Goal: Task Accomplishment & Management: Manage account settings

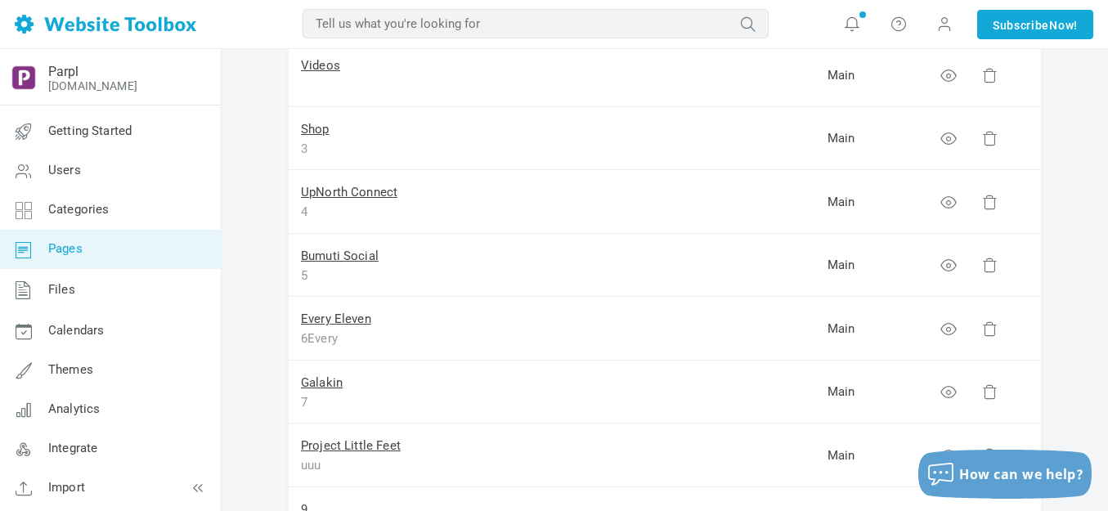
scroll to position [327, 0]
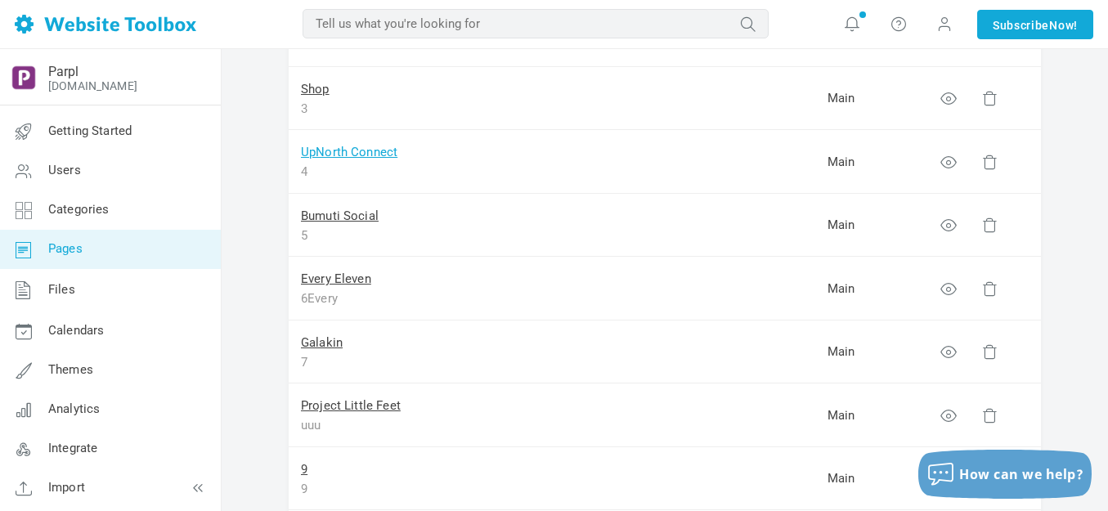
click at [379, 153] on link "UpNorth Connect" at bounding box center [349, 152] width 96 height 15
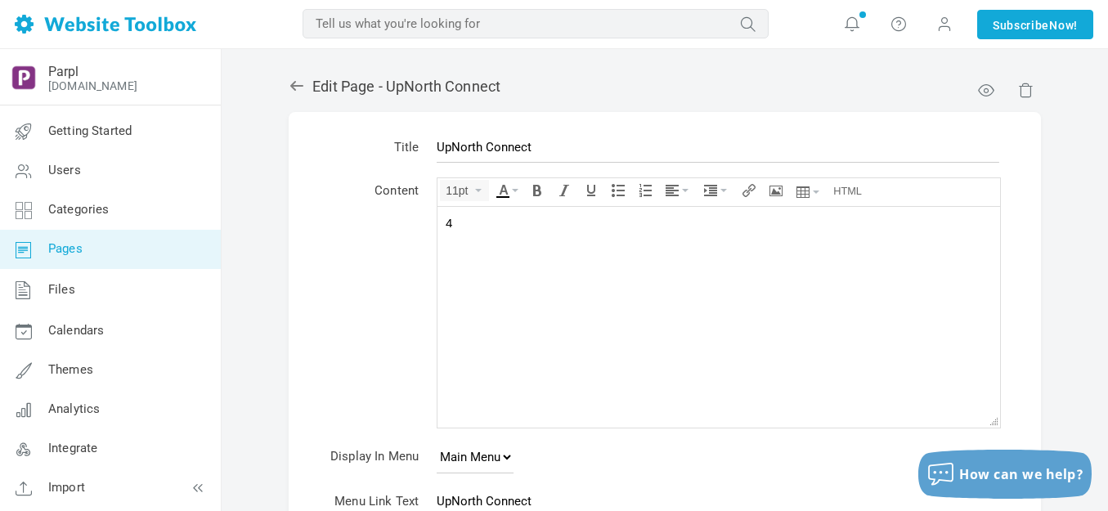
click at [494, 226] on div "4" at bounding box center [719, 222] width 546 height 16
click at [492, 214] on div at bounding box center [719, 222] width 546 height 16
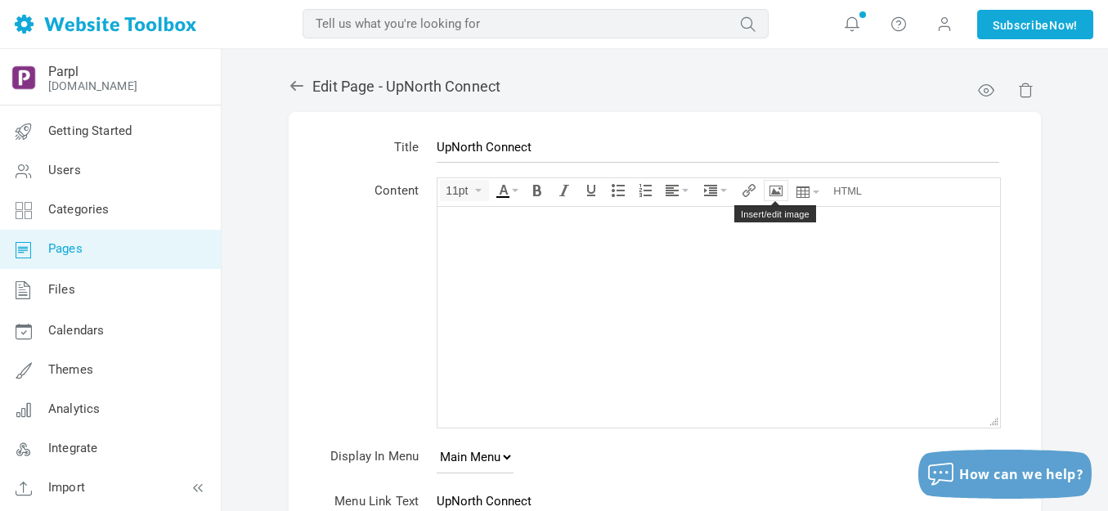
click at [776, 191] on icon "Insert/edit image" at bounding box center [776, 190] width 13 height 13
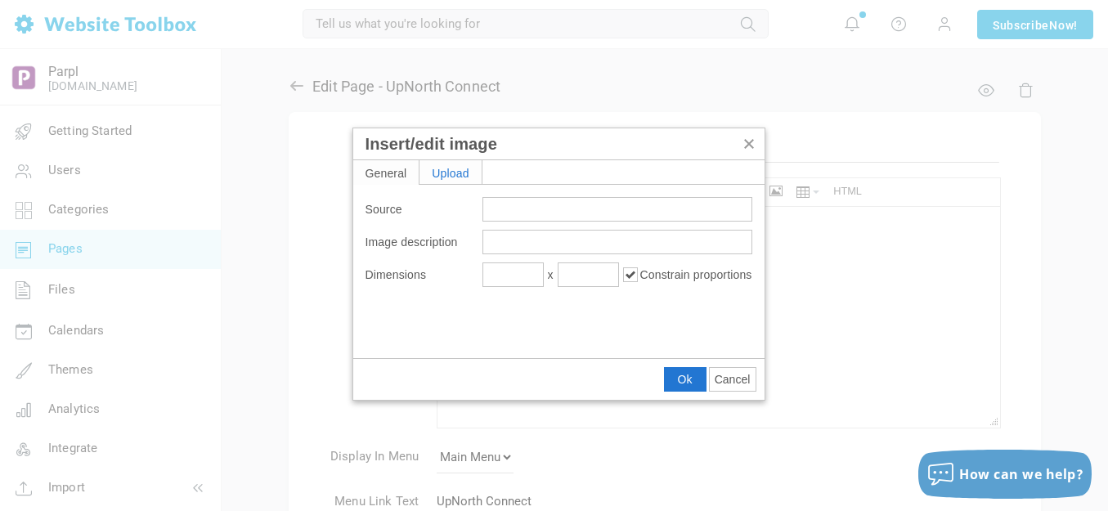
click at [467, 173] on div "Upload" at bounding box center [451, 172] width 62 height 24
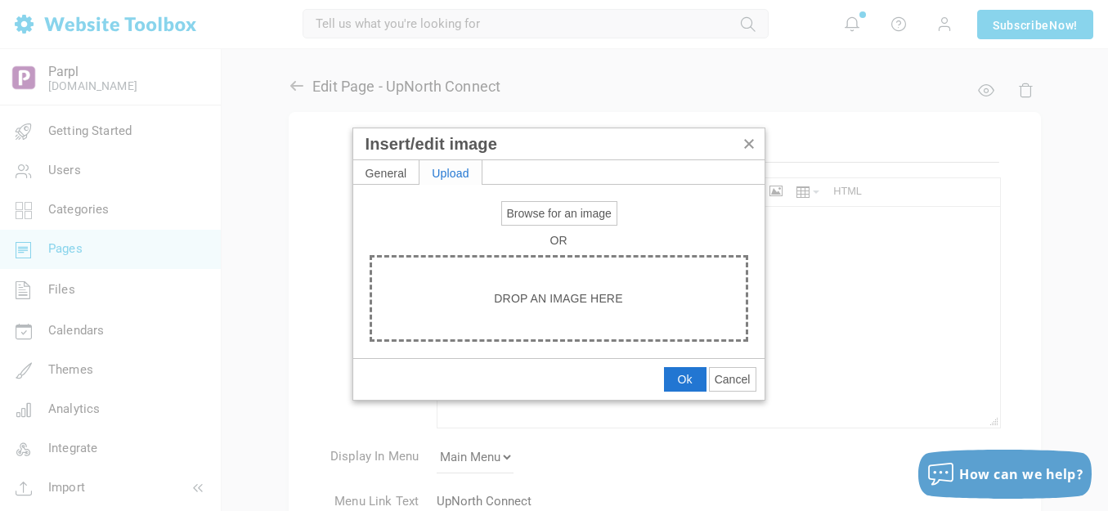
click at [532, 208] on span "Browse for an image" at bounding box center [559, 213] width 105 height 13
type input "C:\fakepath\Slide1.PNG"
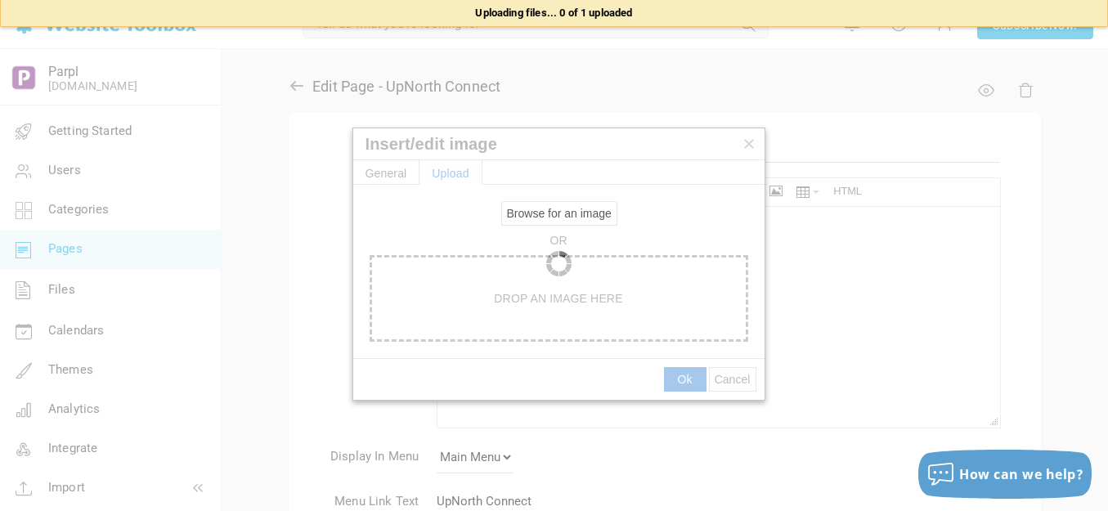
type input "https://d28lcup14p4e72.cloudfront.net/286758%2F9490282%2FSlide1.png"
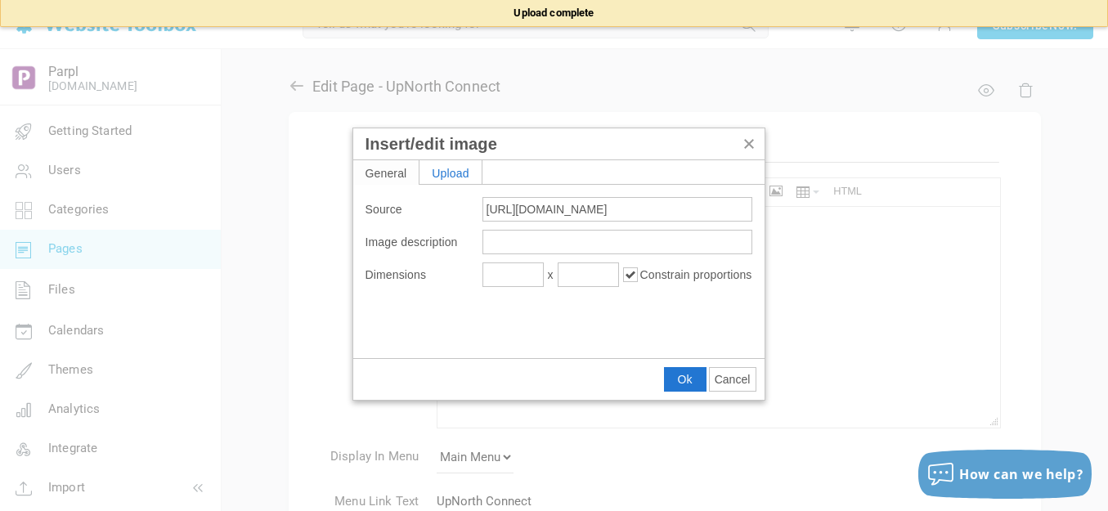
type input "1920"
type input "768"
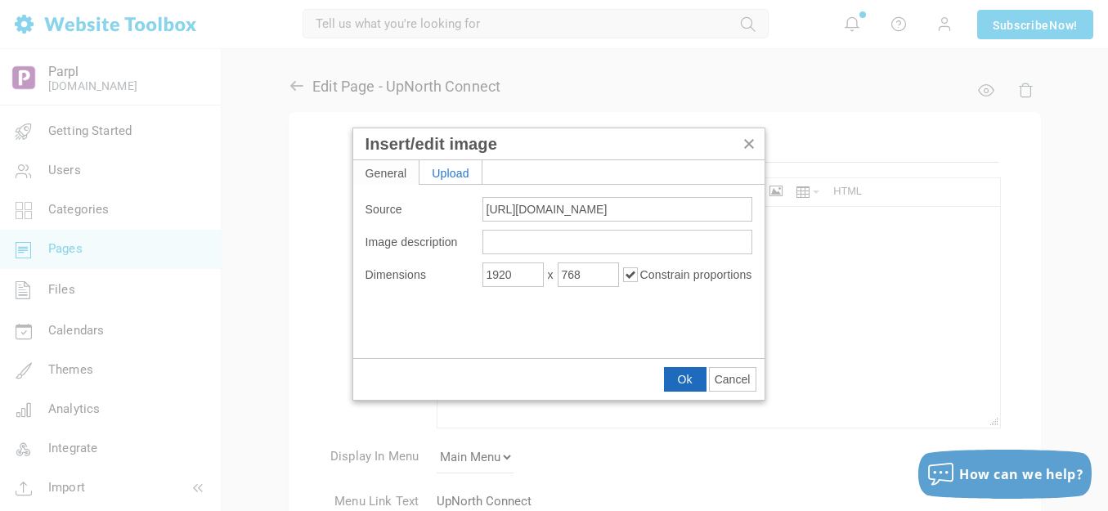
click at [680, 377] on span "Ok" at bounding box center [685, 379] width 15 height 13
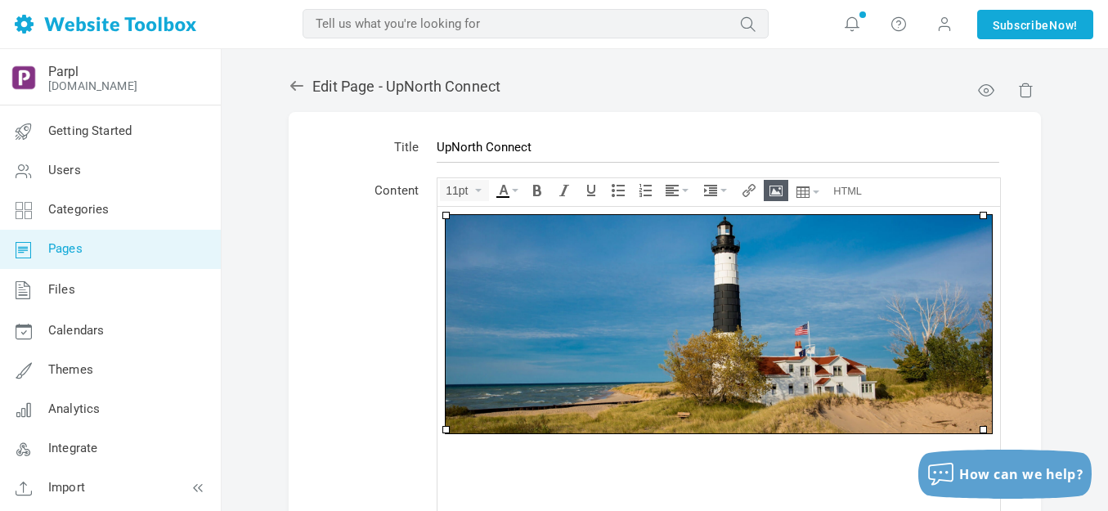
scroll to position [38, 0]
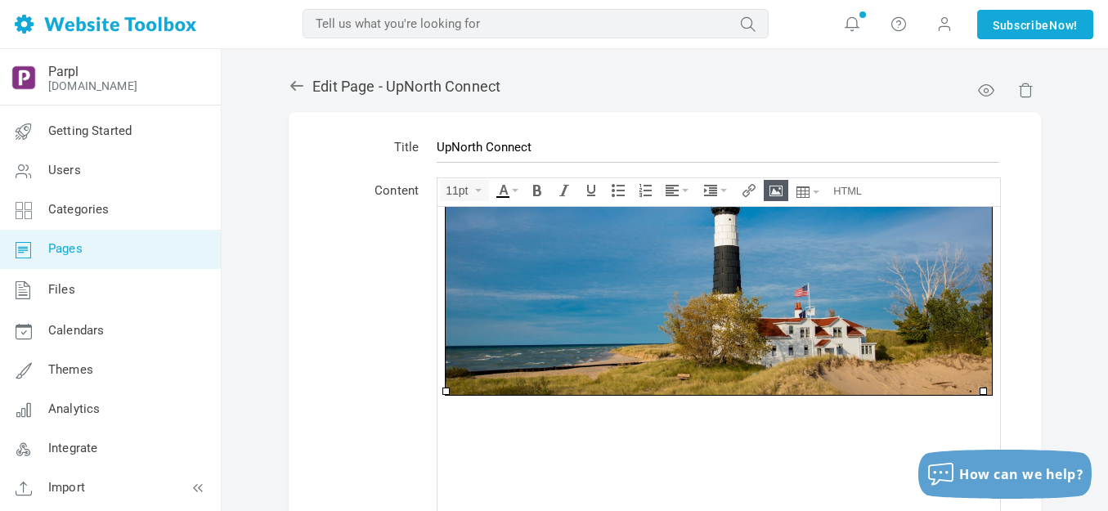
click at [650, 282] on img at bounding box center [719, 285] width 546 height 218
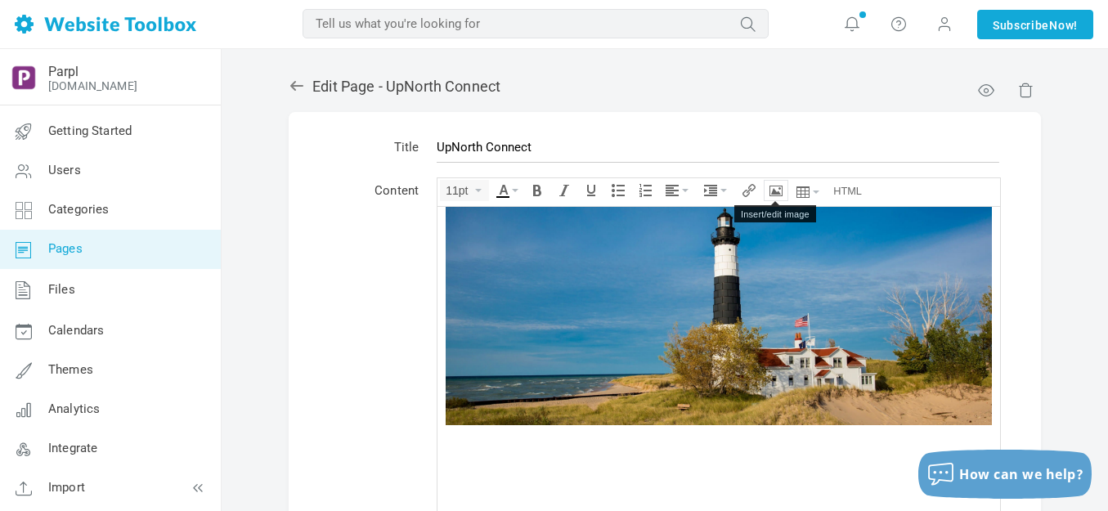
click at [779, 184] on icon "Insert/edit image" at bounding box center [776, 190] width 13 height 13
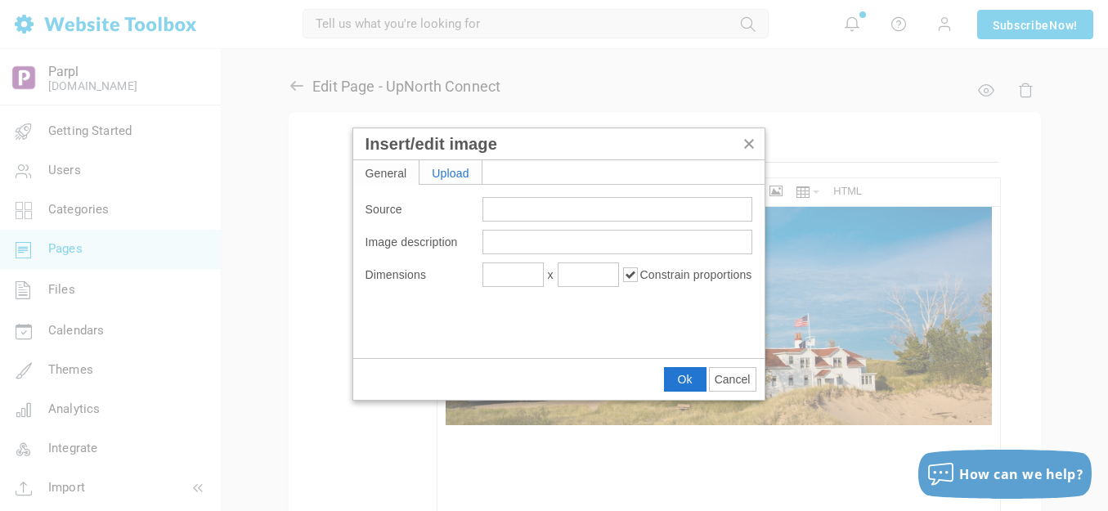
click at [459, 173] on div "Upload" at bounding box center [451, 172] width 62 height 24
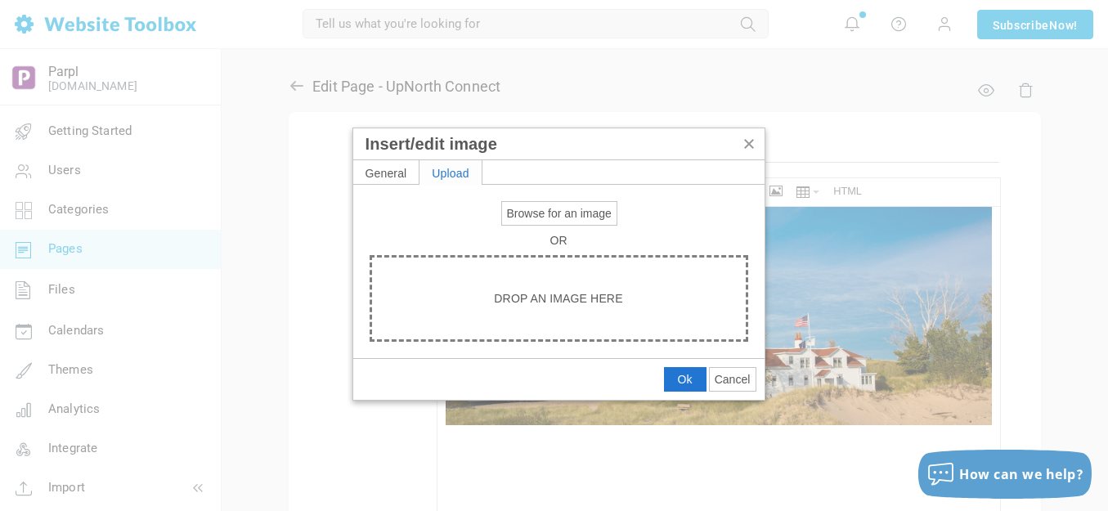
click at [522, 213] on span "Browse for an image" at bounding box center [559, 213] width 105 height 13
type input "C:\fakepath\Slide1.PNG"
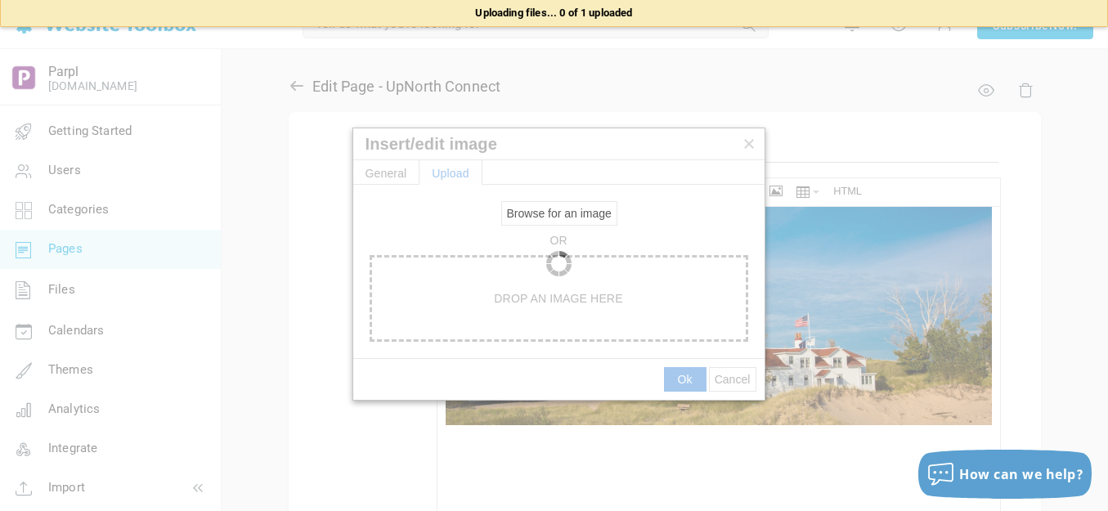
type input "https://d28lcup14p4e72.cloudfront.net/286758%2F9490283%2FSlide1.png"
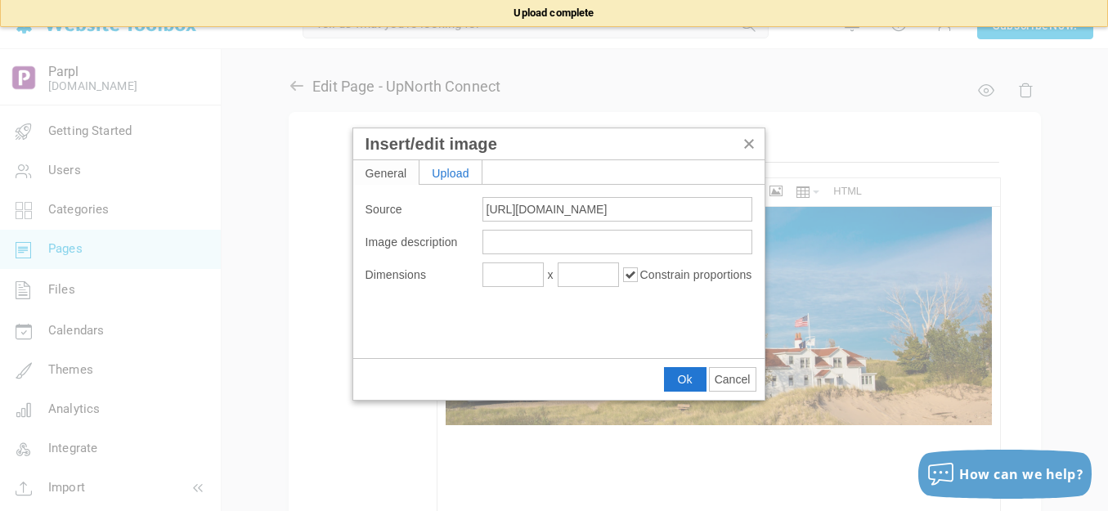
type input "1920"
type input "597"
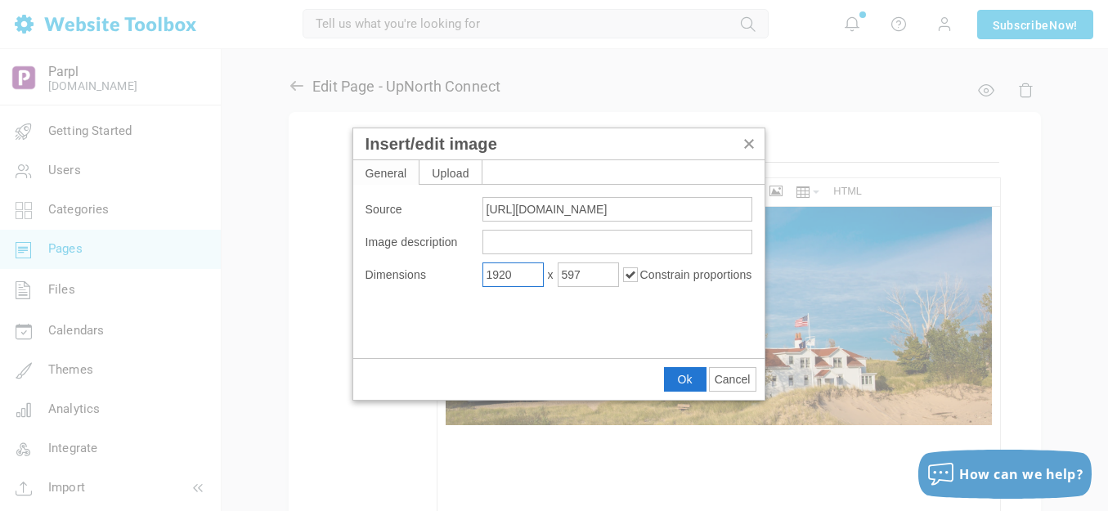
click at [530, 276] on input "1920" at bounding box center [512, 275] width 61 height 25
type input "500"
type input "155"
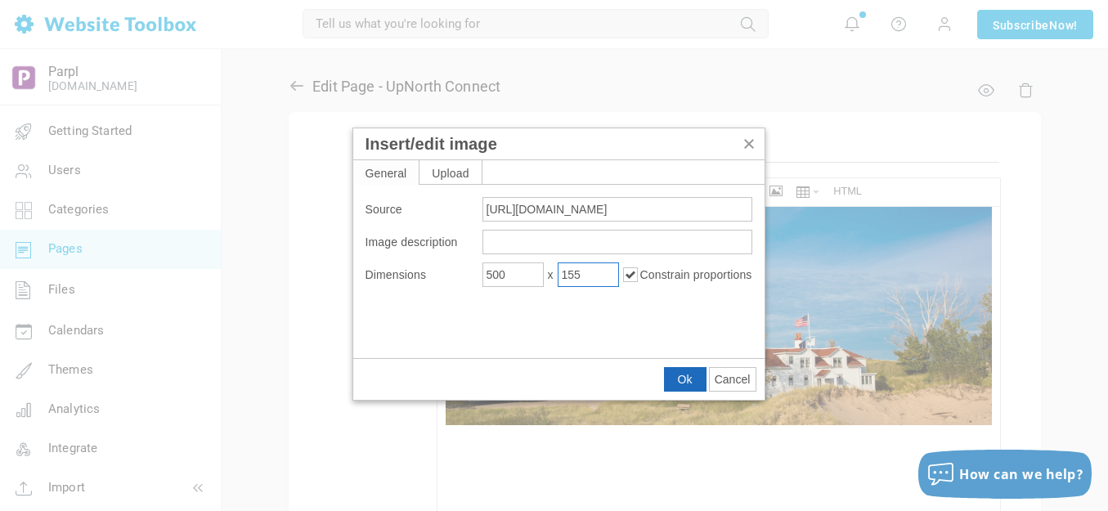
click at [685, 378] on span "Ok" at bounding box center [685, 379] width 15 height 13
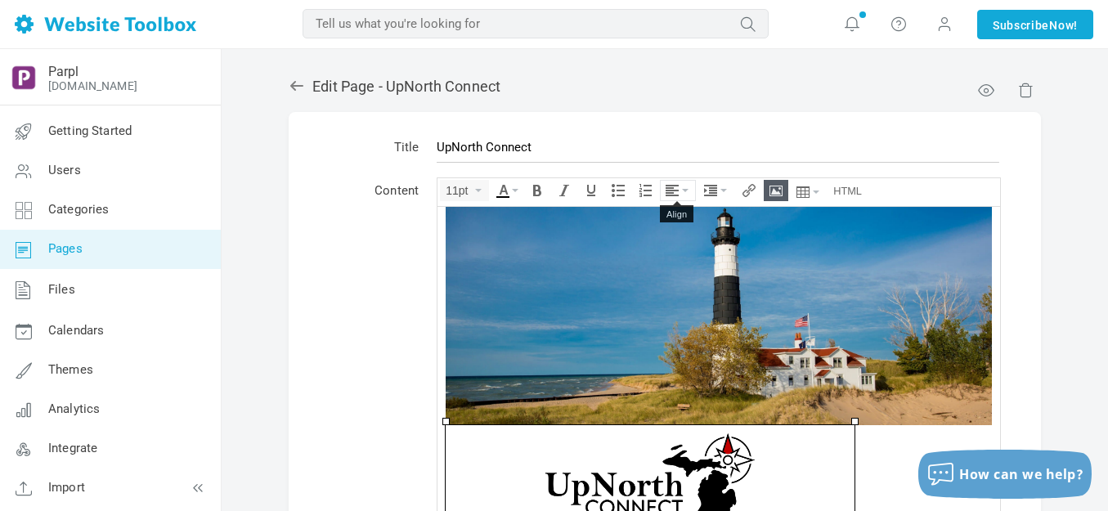
click at [685, 192] on button "Align" at bounding box center [678, 191] width 34 height 20
click at [673, 243] on icon at bounding box center [675, 239] width 16 height 13
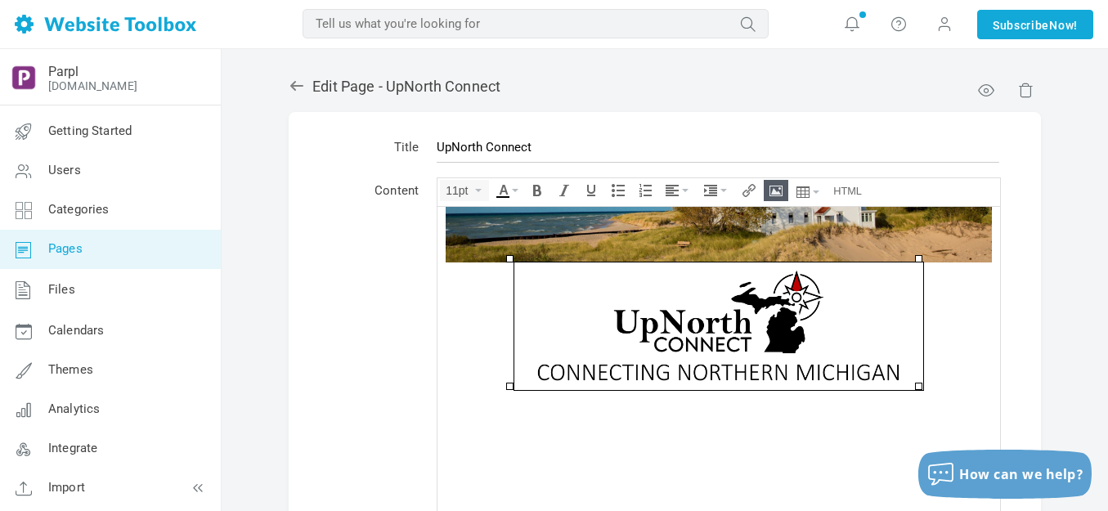
scroll to position [172, 0]
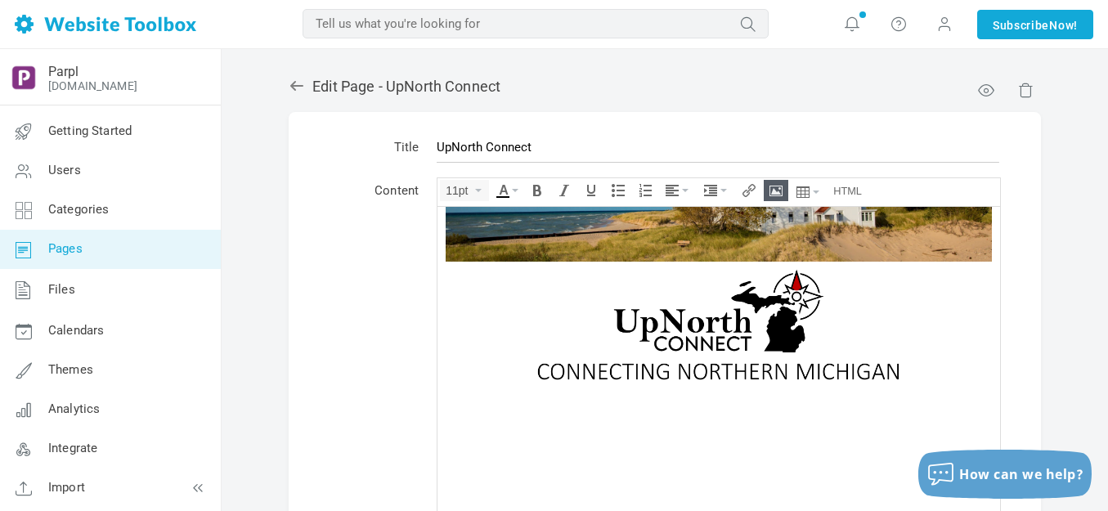
click at [729, 420] on div at bounding box center [719, 428] width 546 height 16
click at [839, 318] on img at bounding box center [718, 324] width 409 height 127
click at [778, 186] on icon "Insert/edit image" at bounding box center [776, 190] width 13 height 13
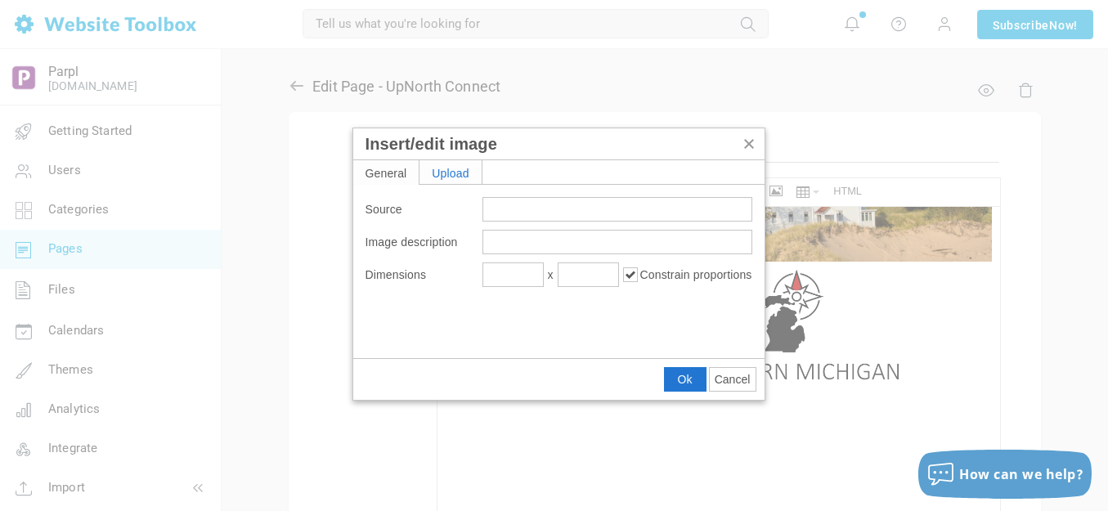
click at [459, 167] on div "Upload" at bounding box center [451, 172] width 62 height 24
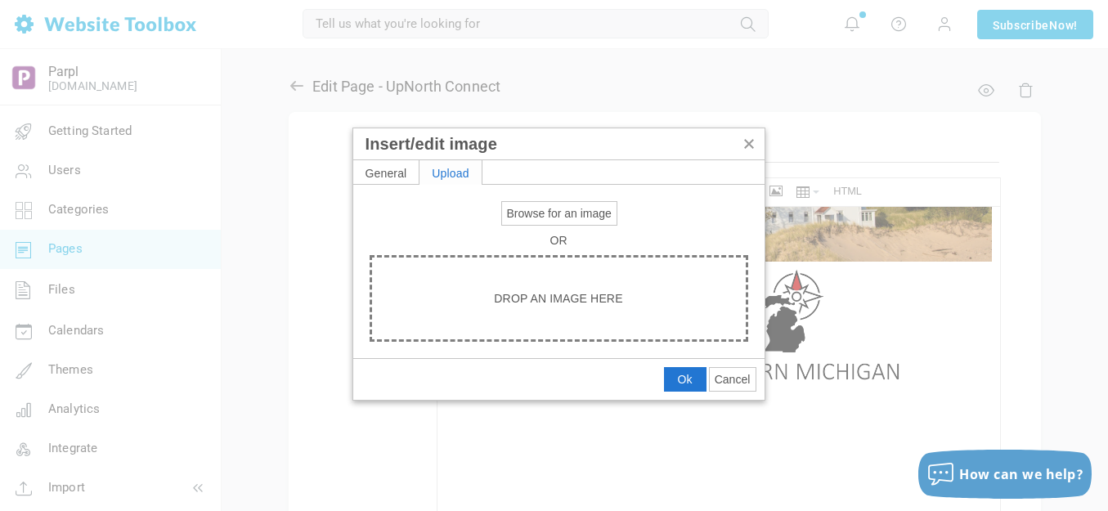
click at [552, 218] on span "Browse for an image" at bounding box center [559, 213] width 105 height 13
type input "C:\fakepath\output-onlinepngtools - 2025-08-25T141704.918.png"
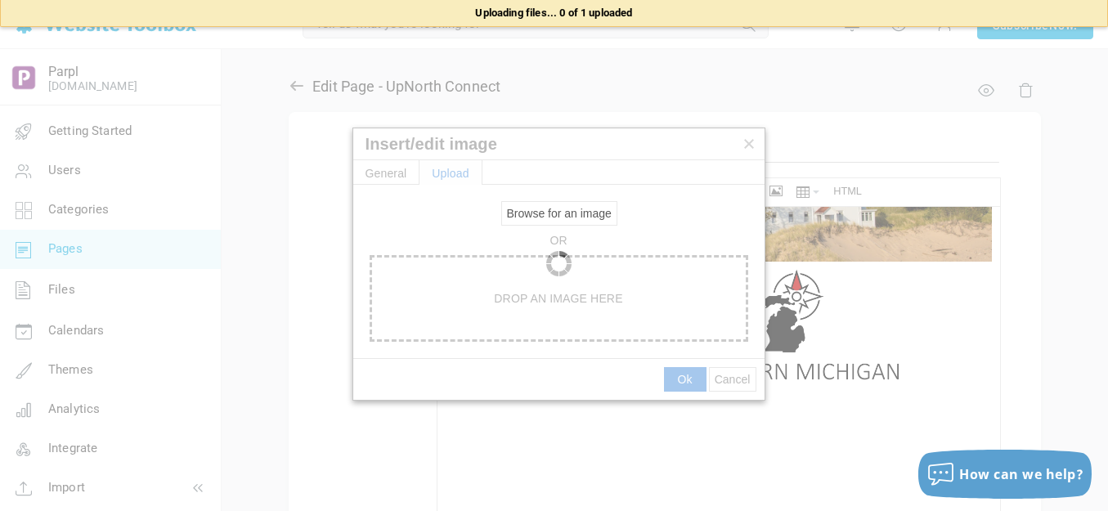
type input "https://d28lcup14p4e72.cloudfront.net/286758%2F9490284%2Foutput-onlinepngtools+…"
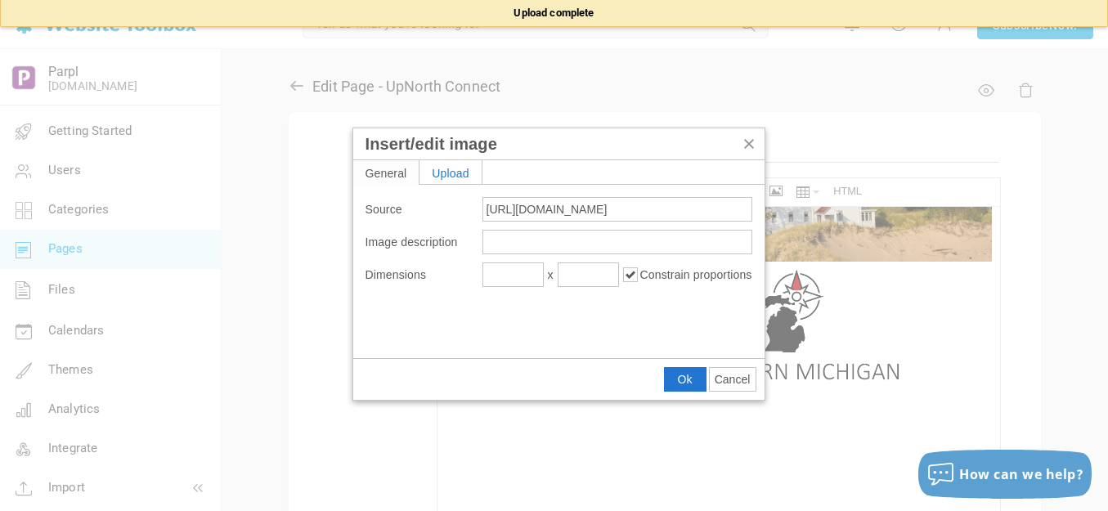
type input "1920"
type input "38"
click at [689, 377] on span "Ok" at bounding box center [685, 379] width 15 height 13
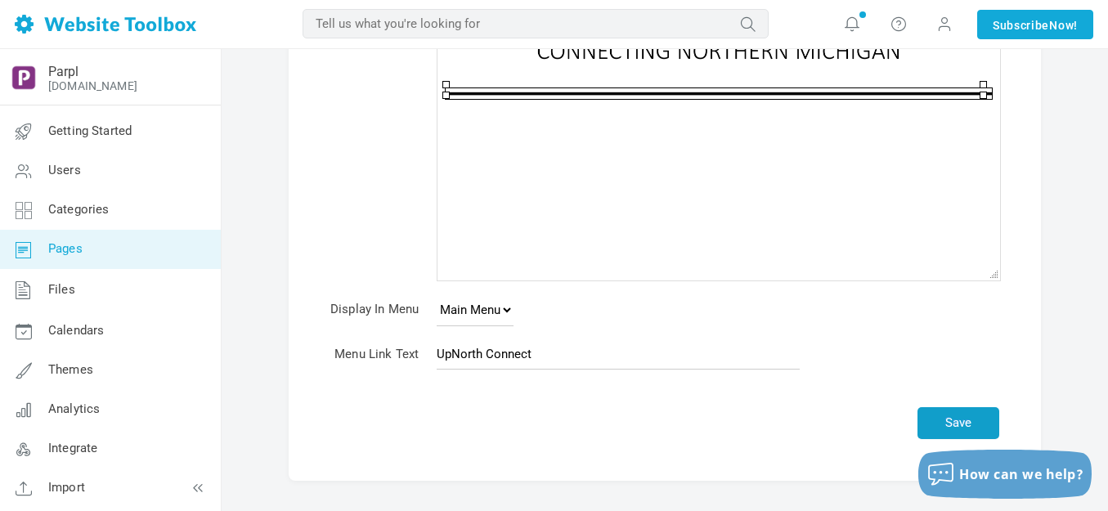
scroll to position [352, 0]
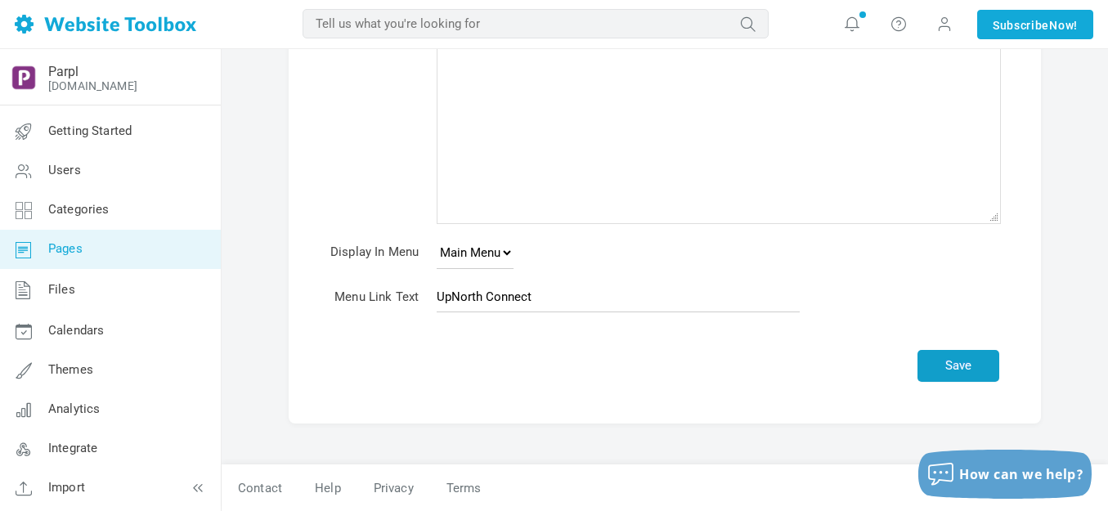
click at [954, 361] on button "Save" at bounding box center [959, 366] width 82 height 32
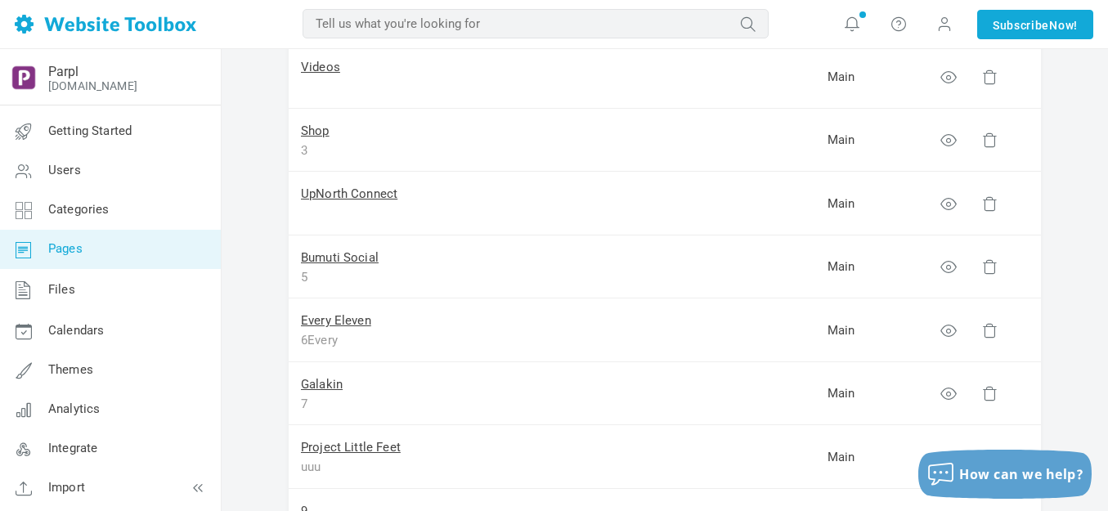
scroll to position [245, 0]
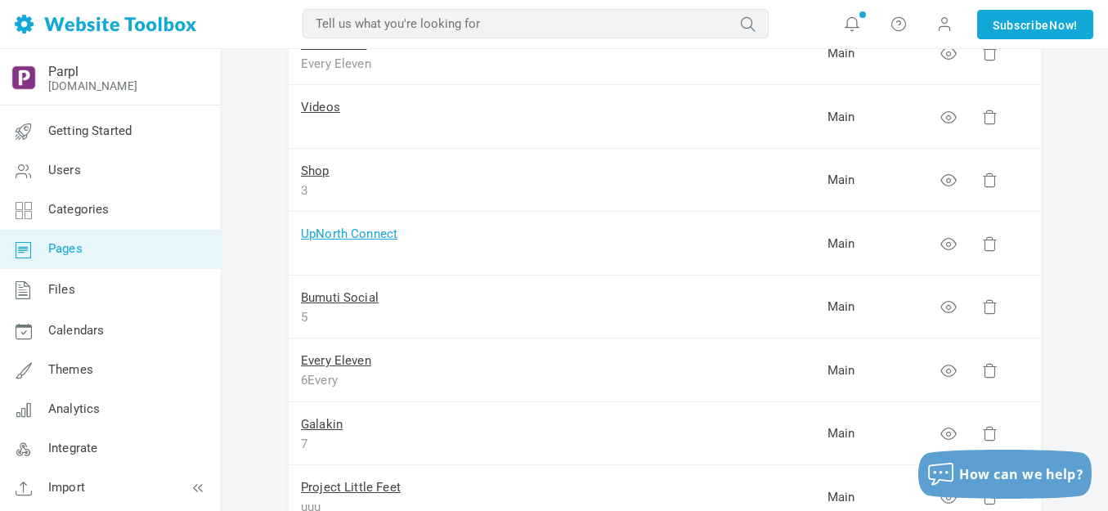
click at [383, 232] on link "UpNorth Connect" at bounding box center [349, 234] width 96 height 15
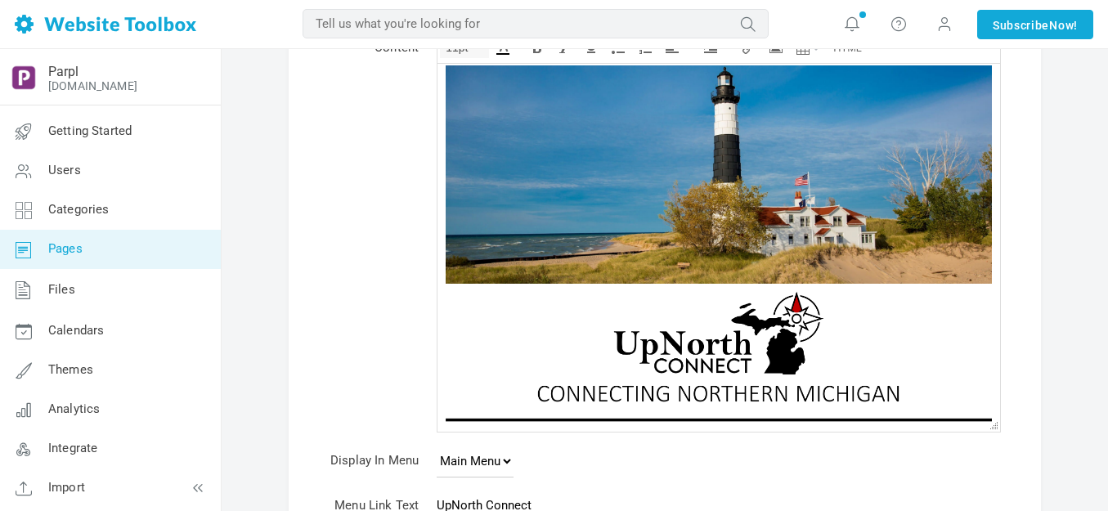
scroll to position [164, 0]
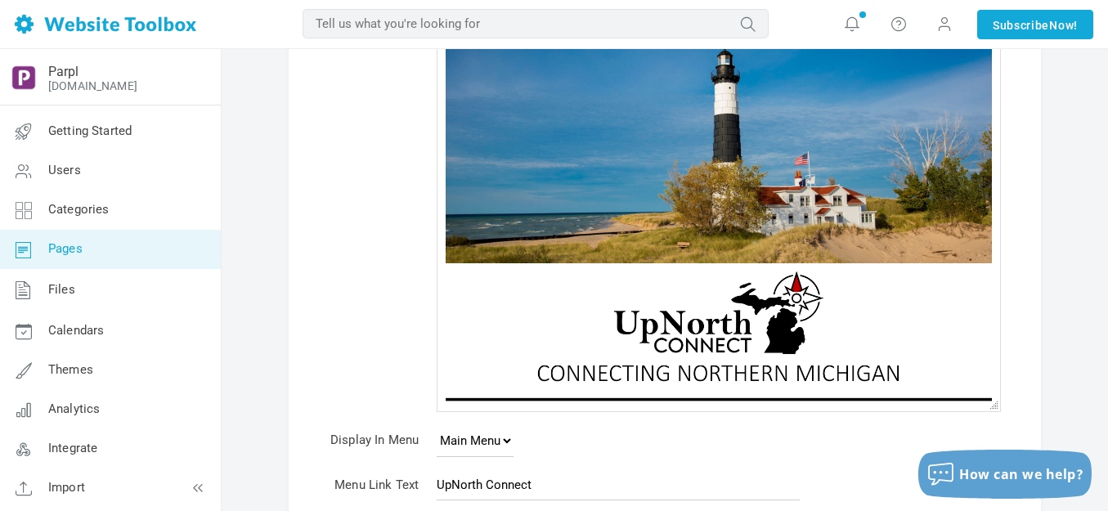
click at [662, 320] on img at bounding box center [718, 326] width 409 height 127
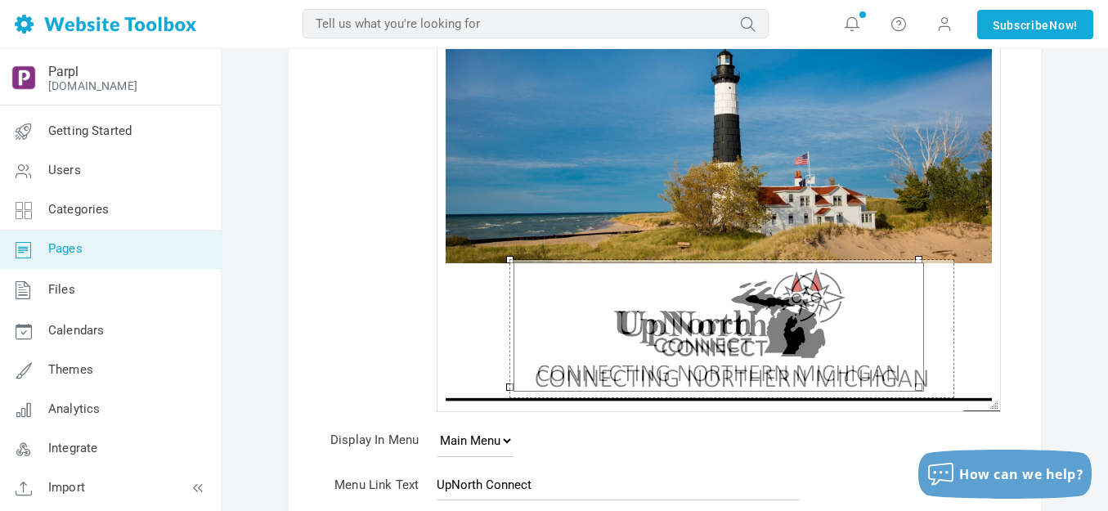
drag, startPoint x: 916, startPoint y: 386, endPoint x: 951, endPoint y: 406, distance: 40.3
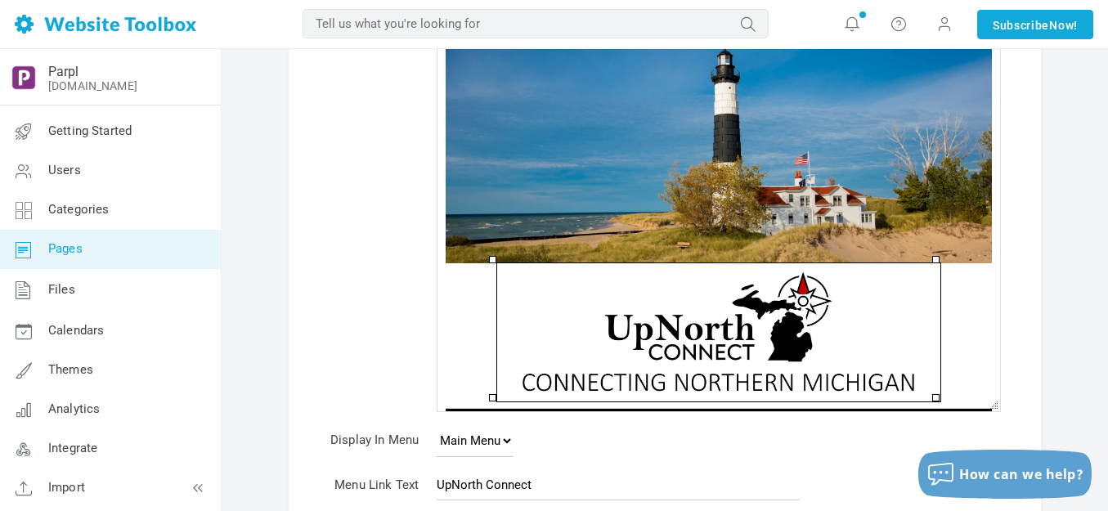
scroll to position [17, 0]
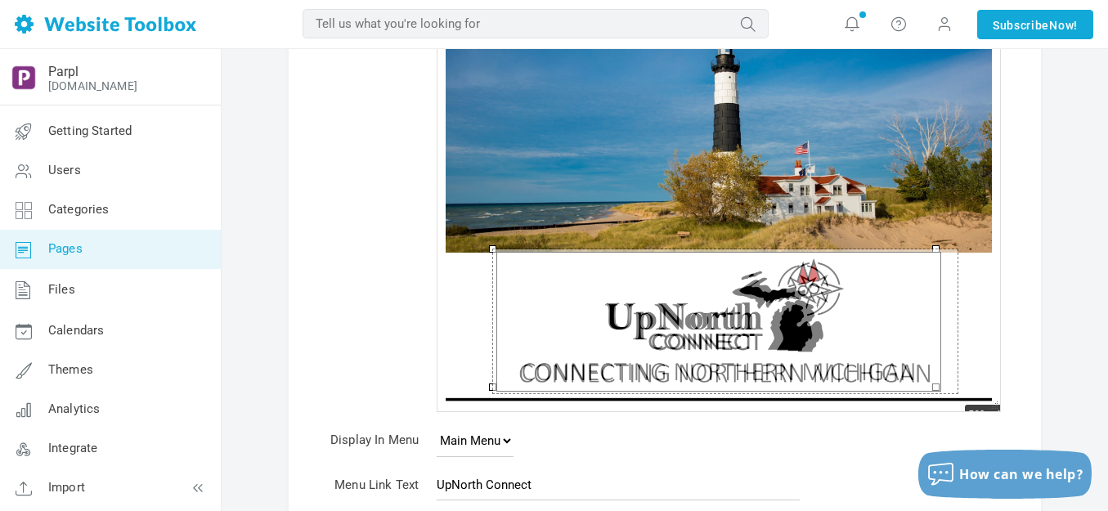
drag, startPoint x: 935, startPoint y: 388, endPoint x: 954, endPoint y: 402, distance: 24.5
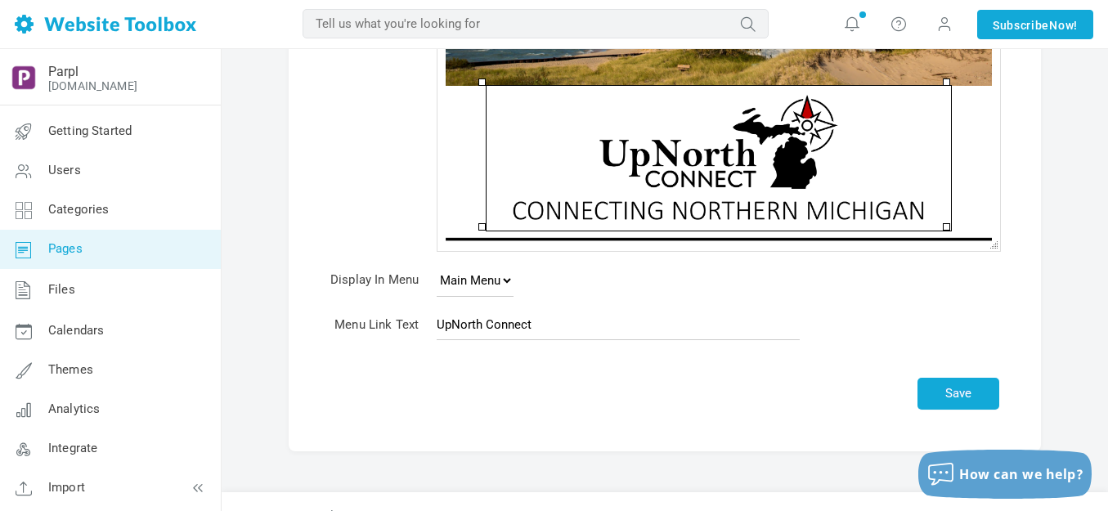
scroll to position [327, 0]
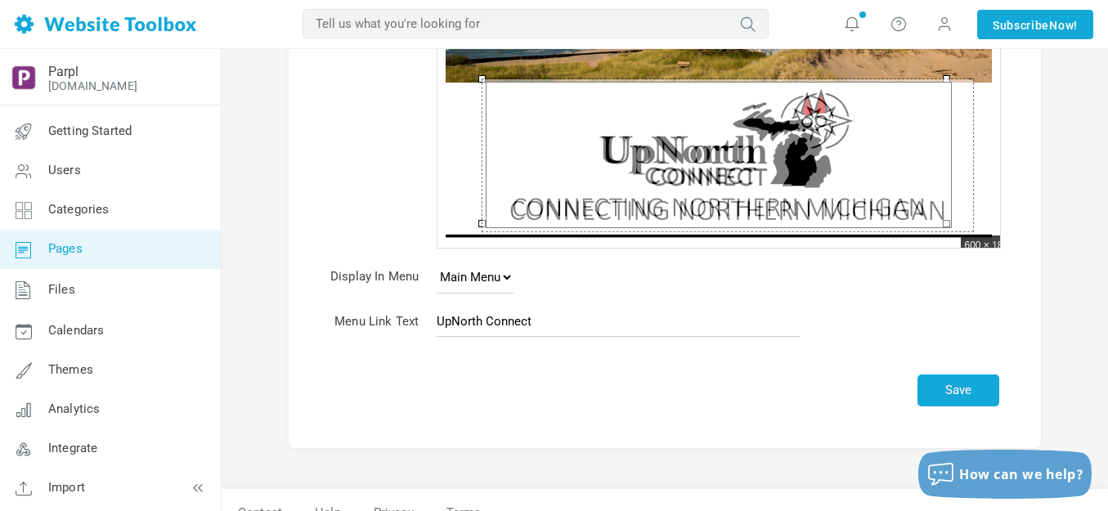
drag, startPoint x: 949, startPoint y: 224, endPoint x: 954, endPoint y: 232, distance: 10.0
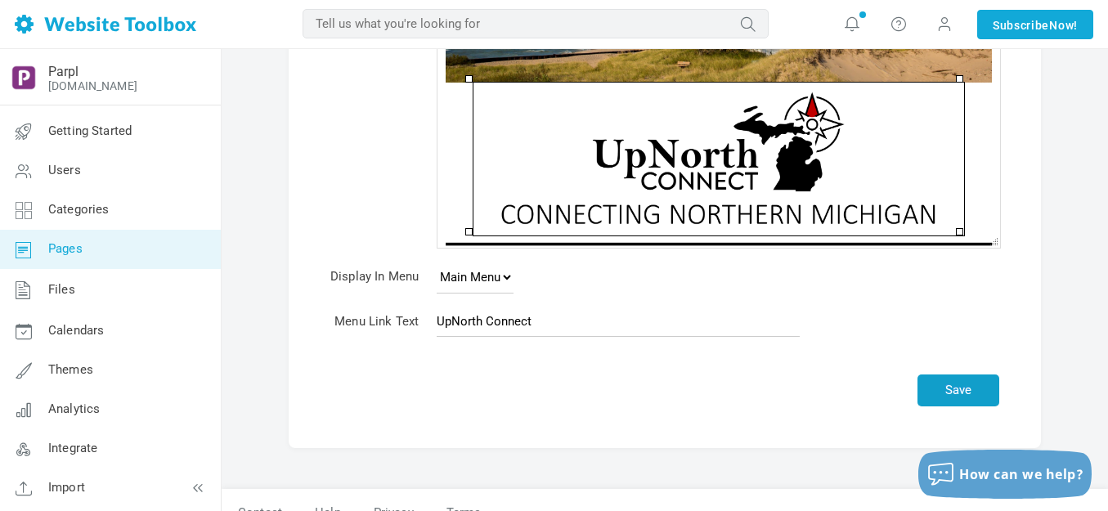
click at [959, 387] on button "Save" at bounding box center [959, 391] width 82 height 32
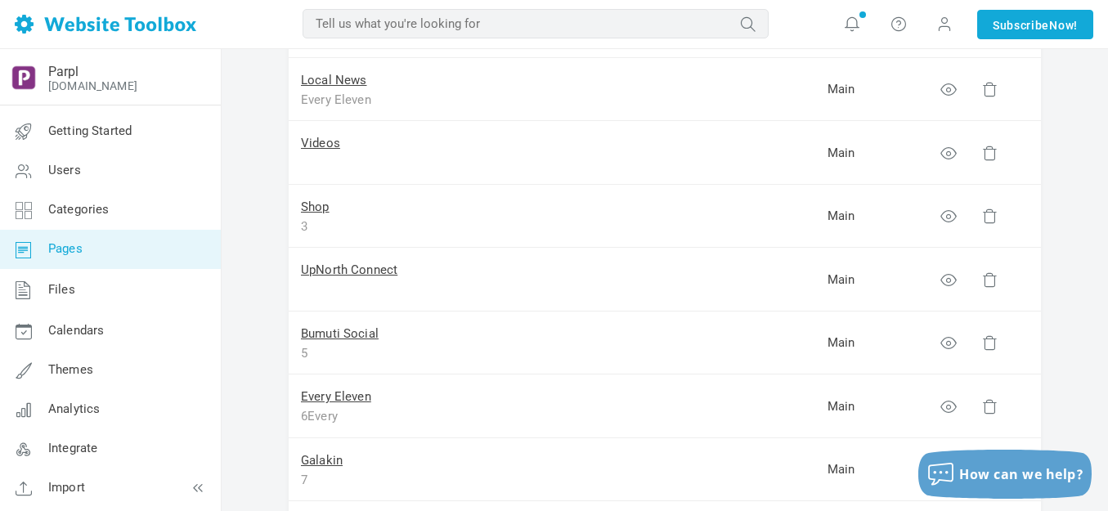
scroll to position [245, 0]
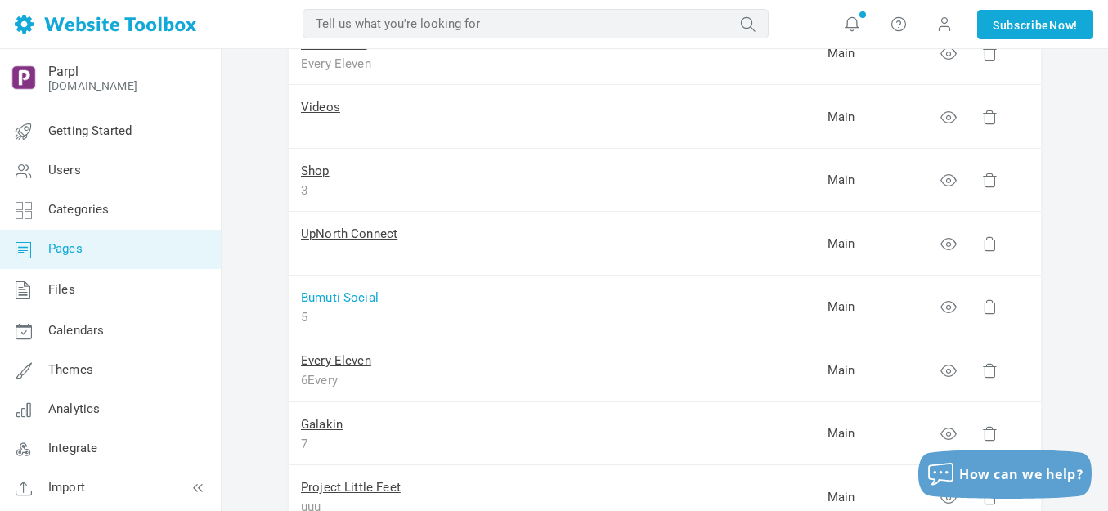
click at [356, 296] on link "Bumuti Social" at bounding box center [340, 297] width 78 height 15
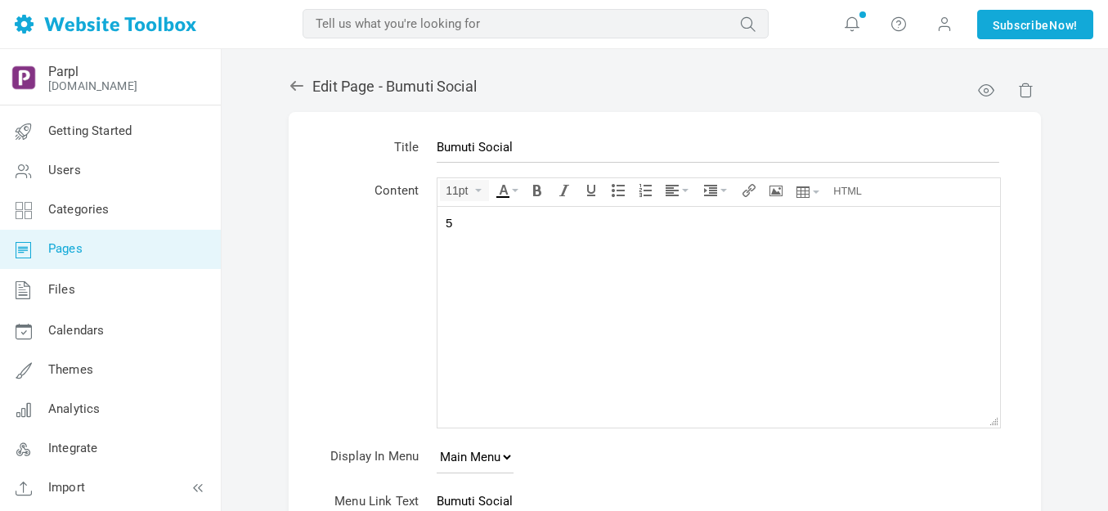
click at [503, 229] on div "5" at bounding box center [719, 222] width 546 height 16
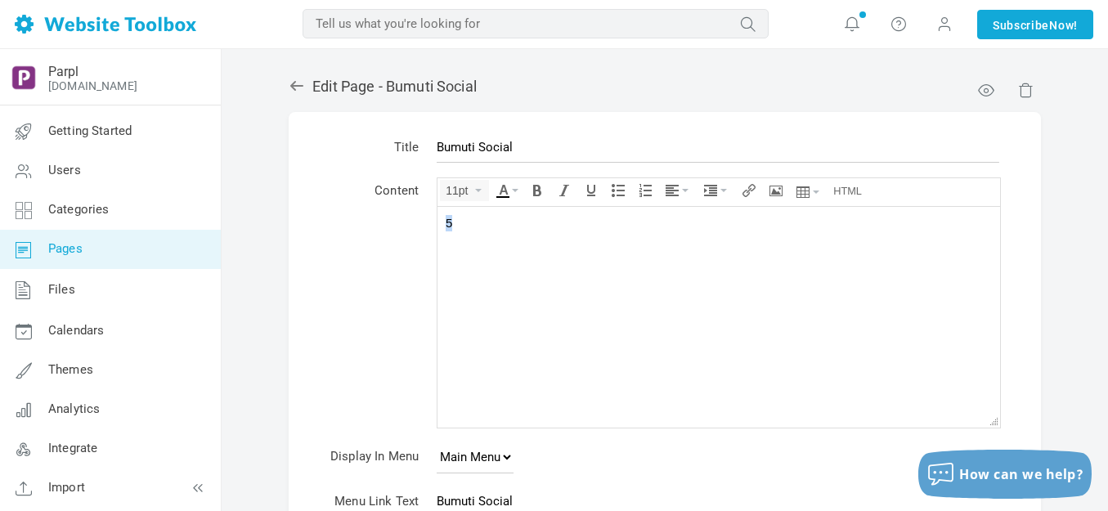
click at [503, 229] on div "5" at bounding box center [719, 222] width 546 height 16
click at [786, 187] on button "Insert/edit image" at bounding box center [776, 191] width 23 height 20
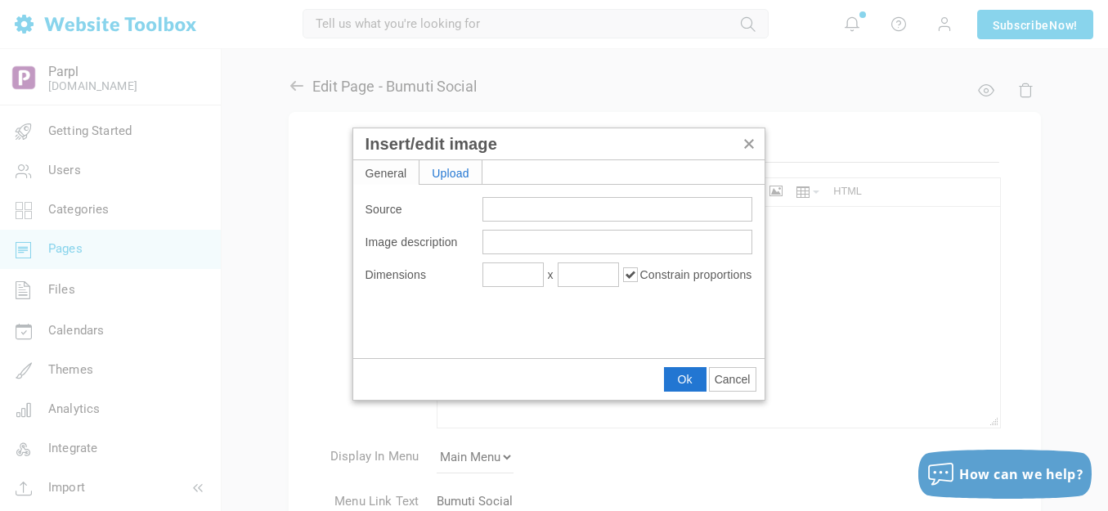
click at [470, 179] on div "Upload" at bounding box center [451, 172] width 62 height 24
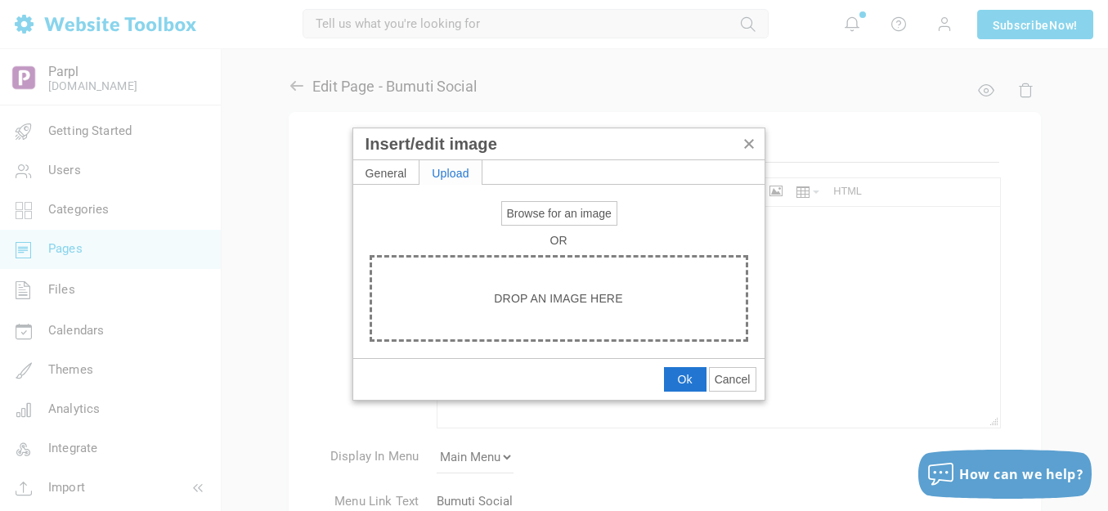
click at [521, 219] on span "Browse for an image" at bounding box center [559, 213] width 105 height 13
type input "C:\fakepath\Slide2.PNG"
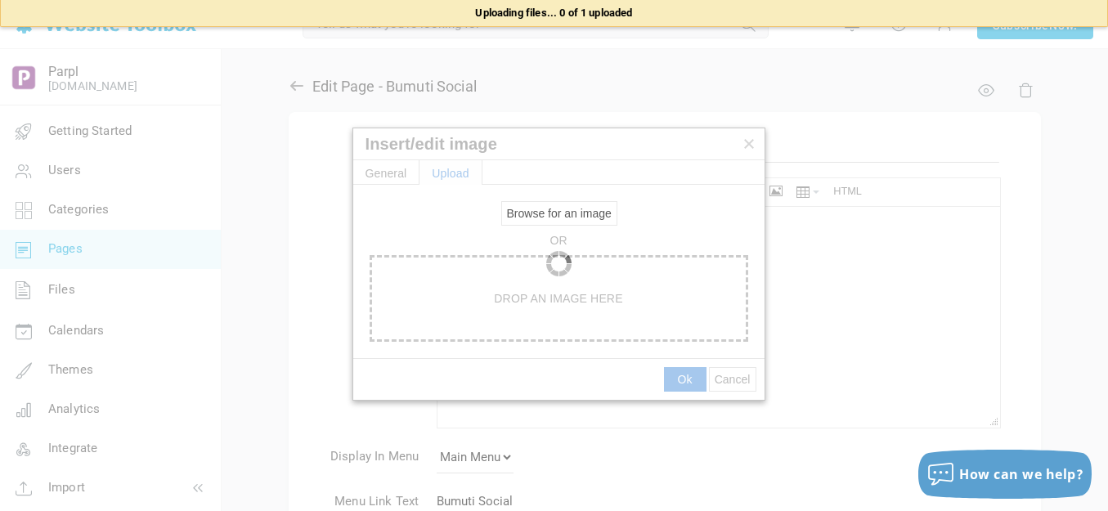
type input "[URL][DOMAIN_NAME]"
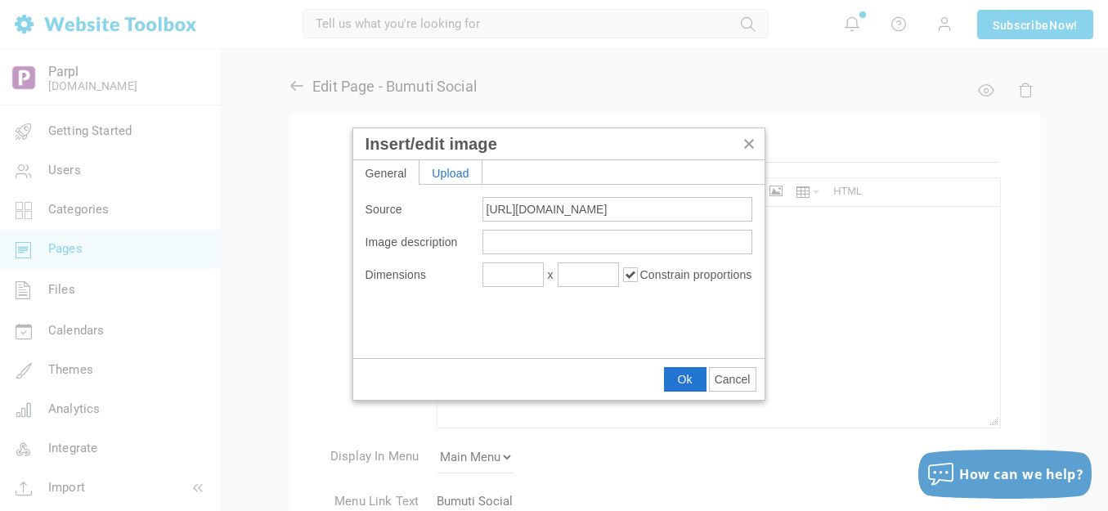
type input "1920"
type input "768"
click at [682, 378] on span "Ok" at bounding box center [685, 379] width 15 height 13
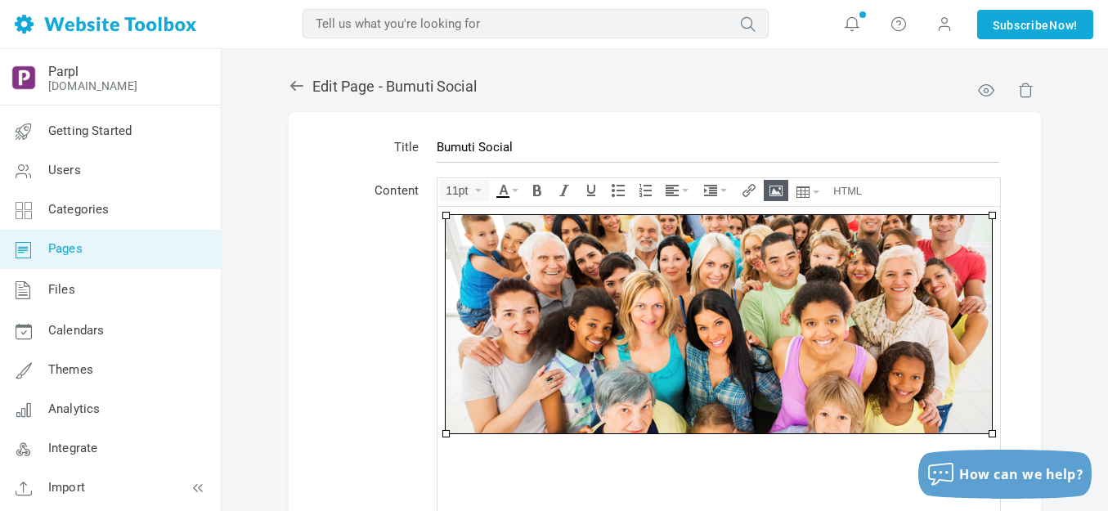
click at [684, 344] on img at bounding box center [719, 323] width 546 height 218
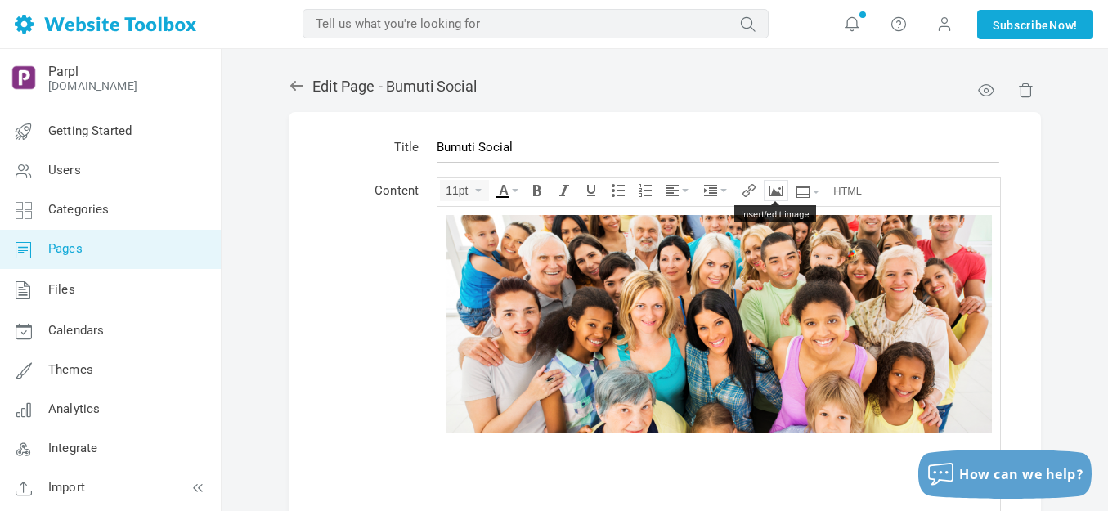
click at [777, 192] on icon "Insert/edit image" at bounding box center [776, 190] width 13 height 13
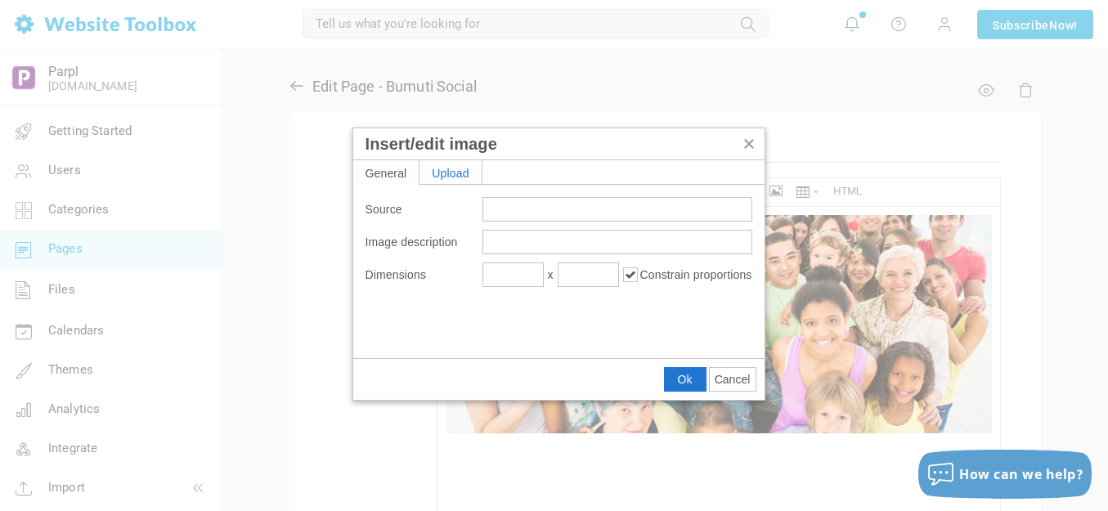
click at [470, 175] on div "Upload" at bounding box center [451, 172] width 62 height 24
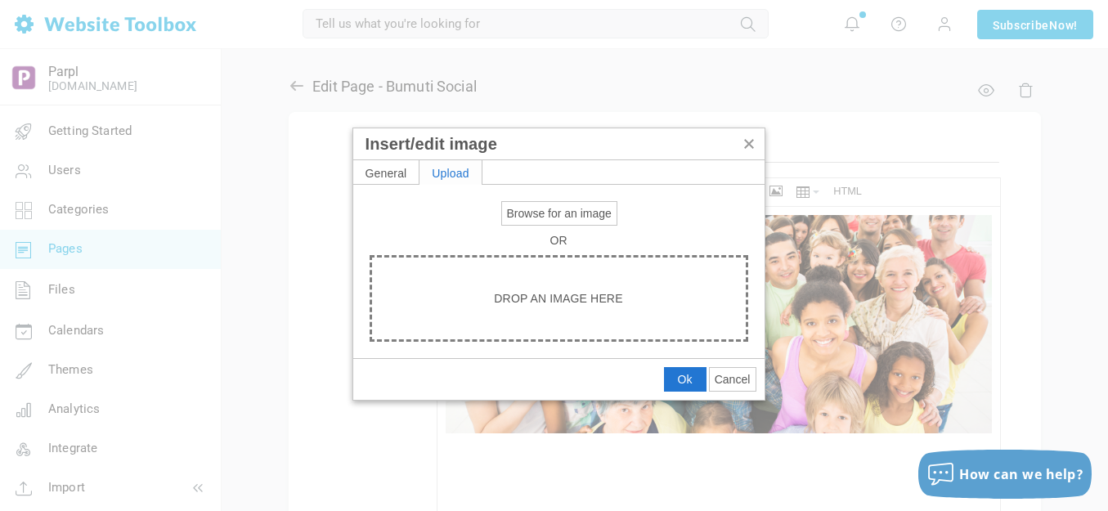
click at [528, 214] on span "Browse for an image" at bounding box center [559, 213] width 105 height 13
type input "C:\fakepath\Slide2.PNG"
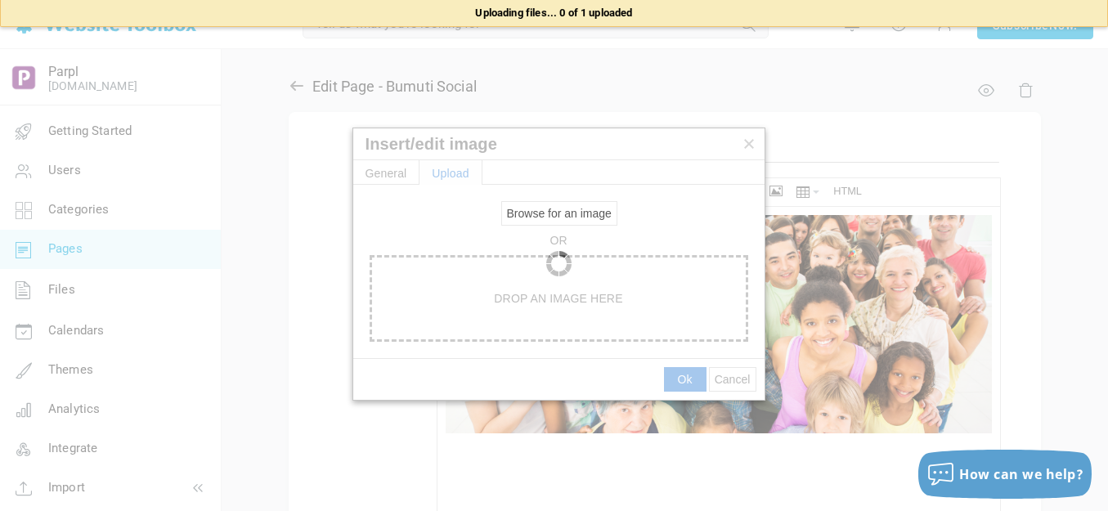
type input "[URL][DOMAIN_NAME]"
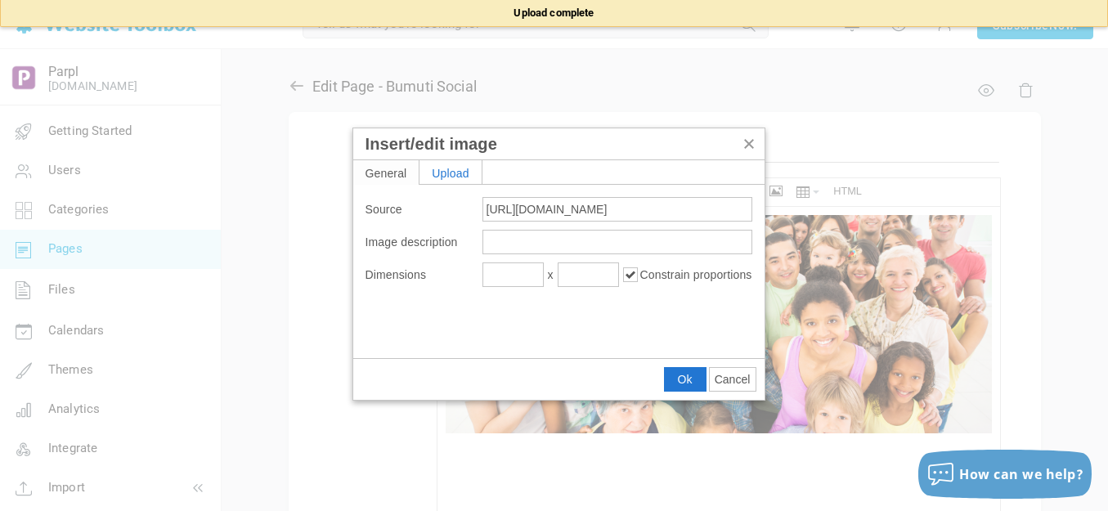
type input "1920"
type input "597"
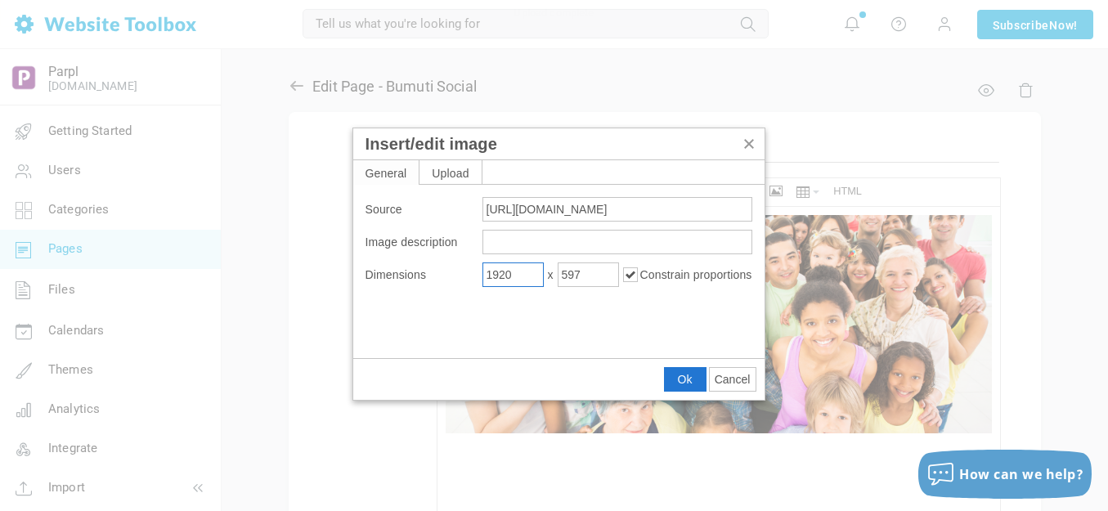
click at [529, 273] on input "1920" at bounding box center [512, 275] width 61 height 25
type input "600"
type input "187"
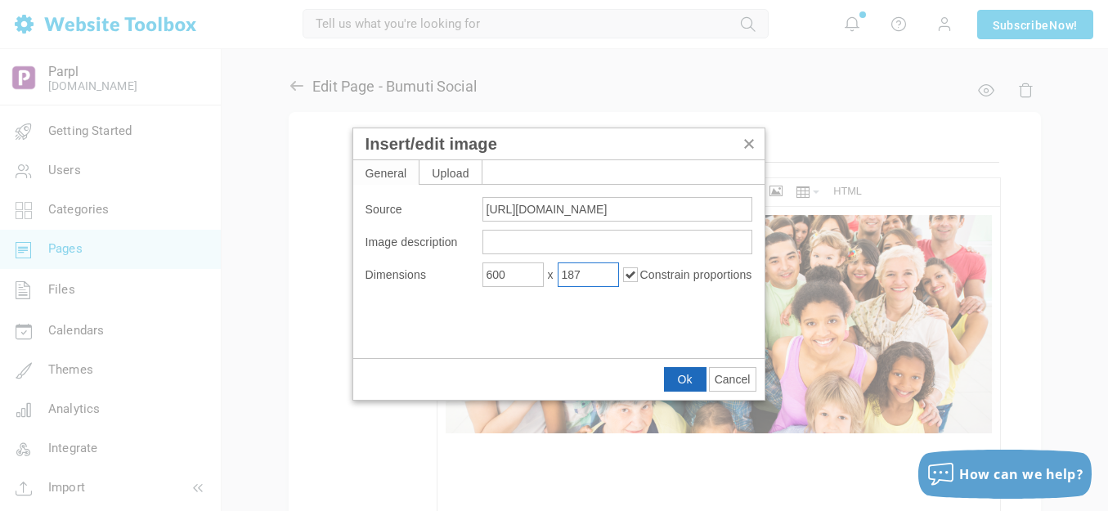
click at [680, 379] on span "Ok" at bounding box center [685, 379] width 15 height 13
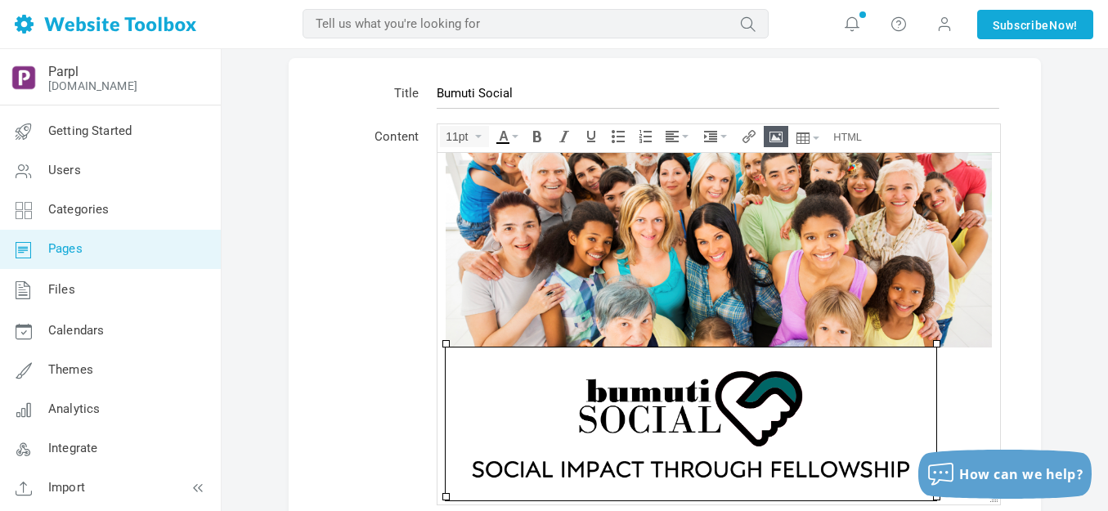
scroll to position [82, 0]
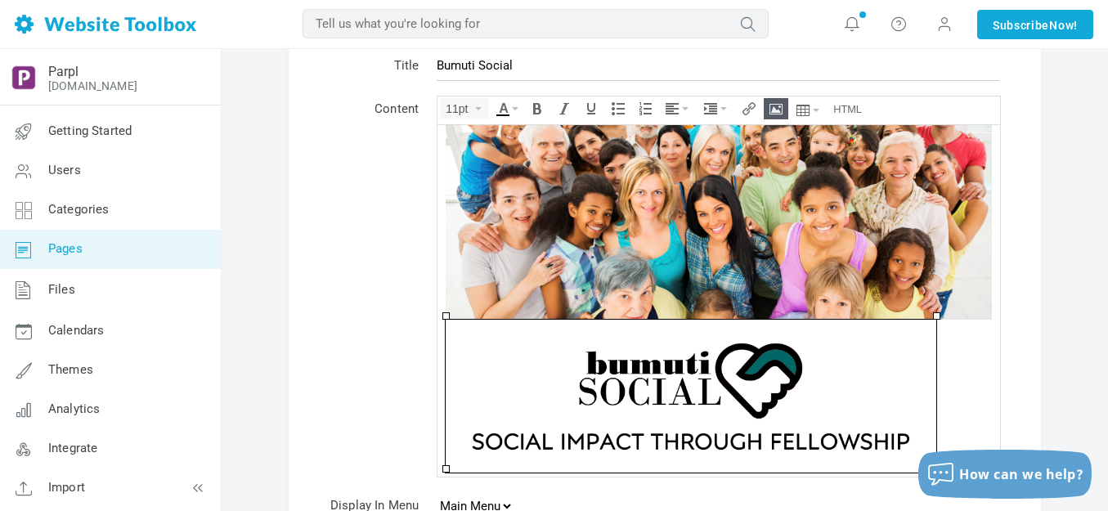
click at [701, 375] on img at bounding box center [691, 395] width 491 height 153
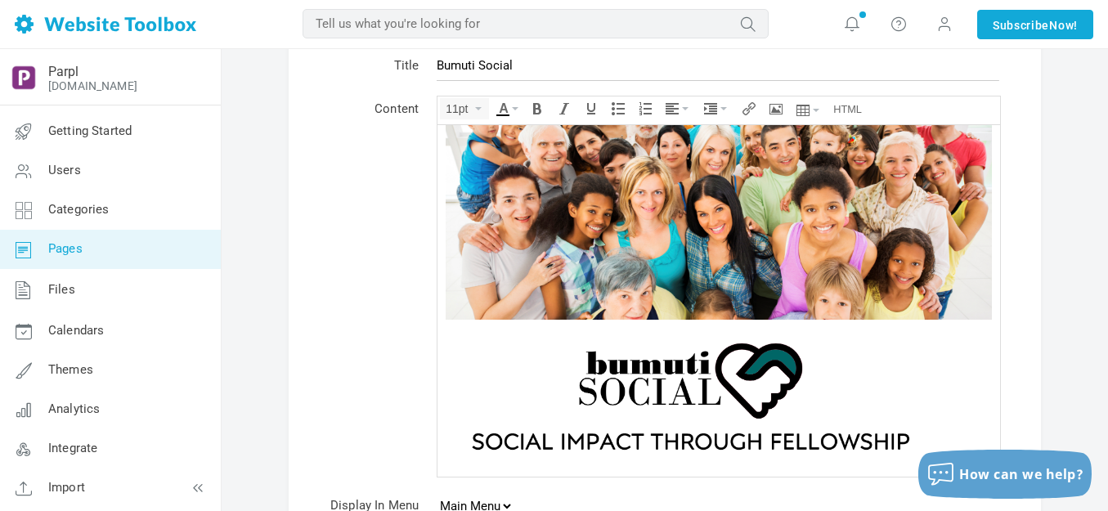
scroll to position [44, 0]
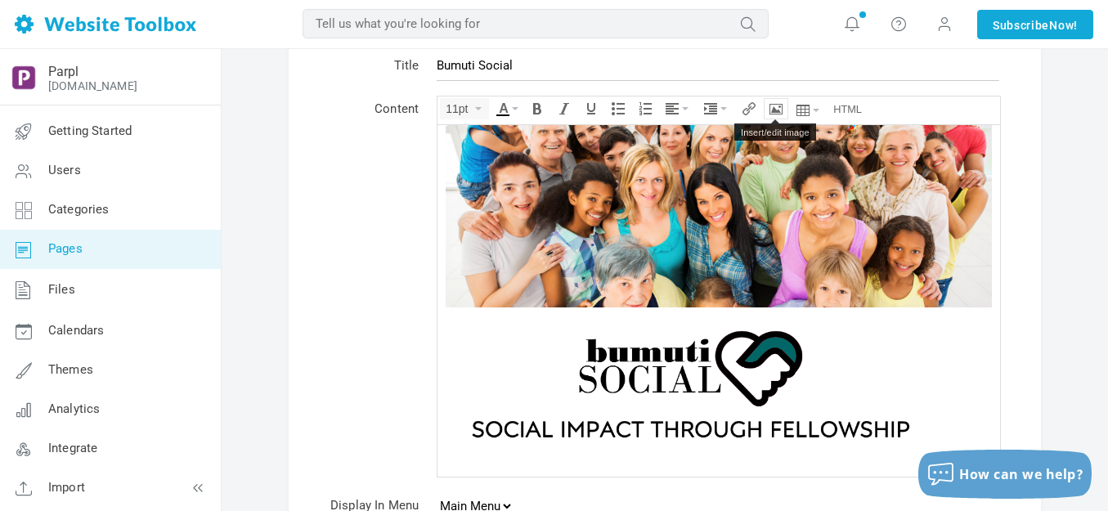
click at [778, 106] on icon "Insert/edit image" at bounding box center [776, 108] width 13 height 13
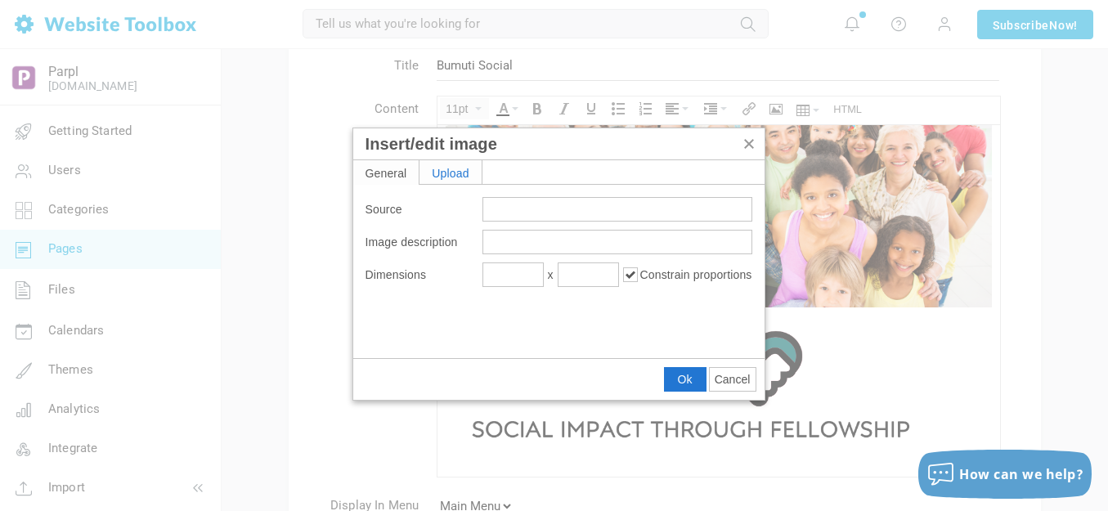
click at [465, 173] on div "Upload" at bounding box center [451, 172] width 62 height 24
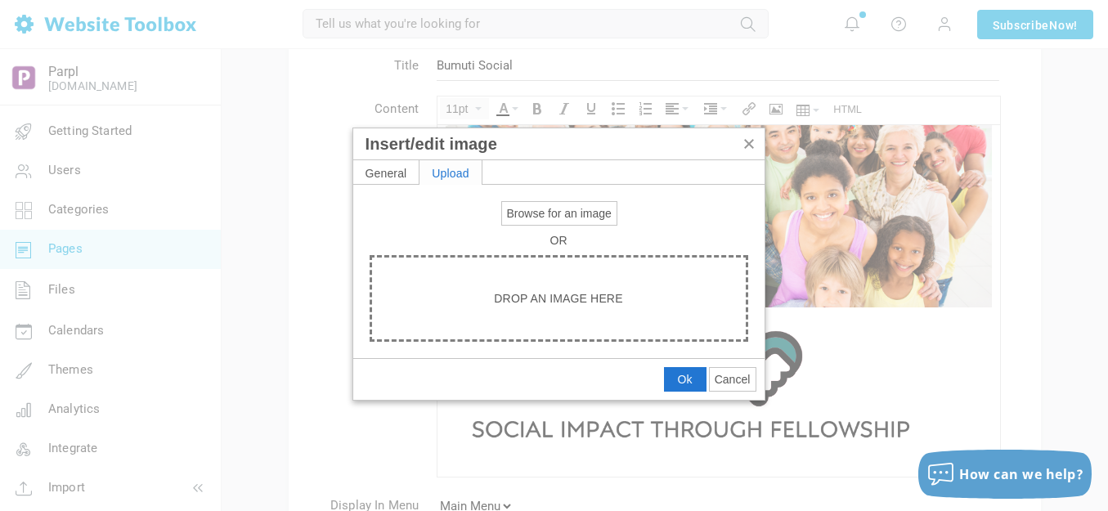
click at [531, 209] on span "Browse for an image" at bounding box center [559, 213] width 105 height 13
type input "C:\fakepath\output-onlinepngtools - 2025-08-25T141704.918.png"
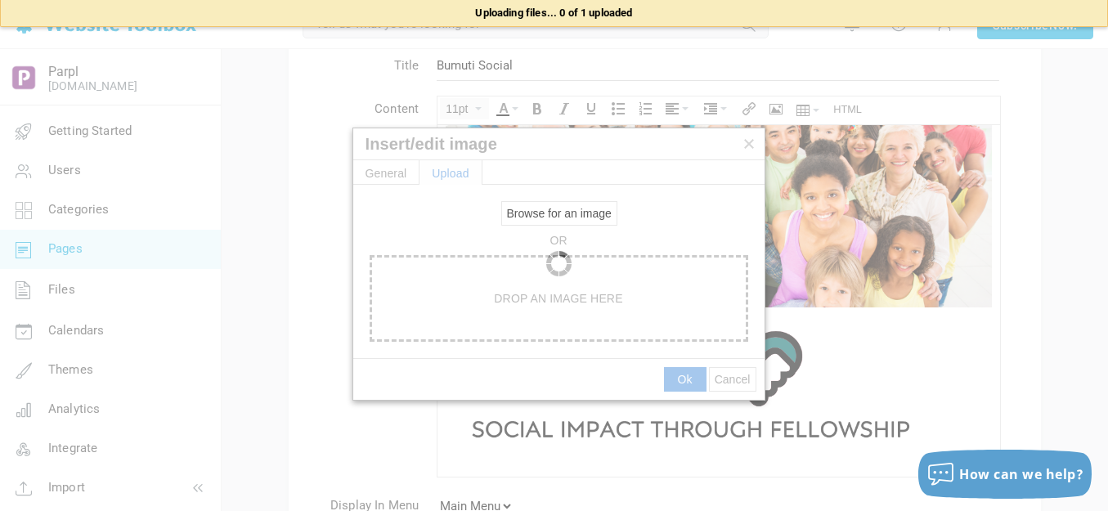
type input "https://d28lcup14p4e72.cloudfront.net/286758%2F9490292%2Foutput-onlinepngtools+…"
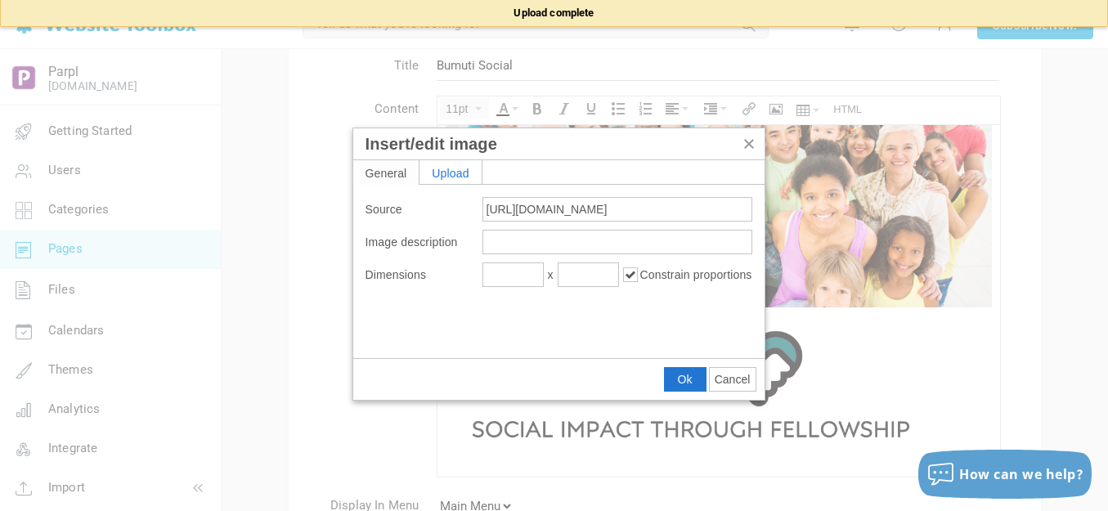
type input "1920"
type input "38"
click at [684, 375] on span "Ok" at bounding box center [685, 379] width 15 height 13
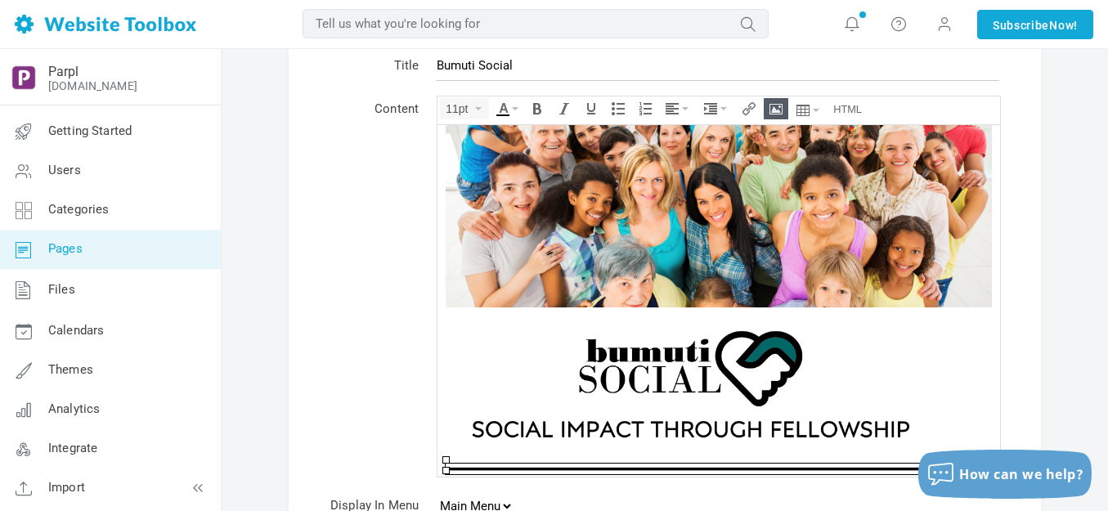
click at [683, 372] on img at bounding box center [691, 383] width 491 height 153
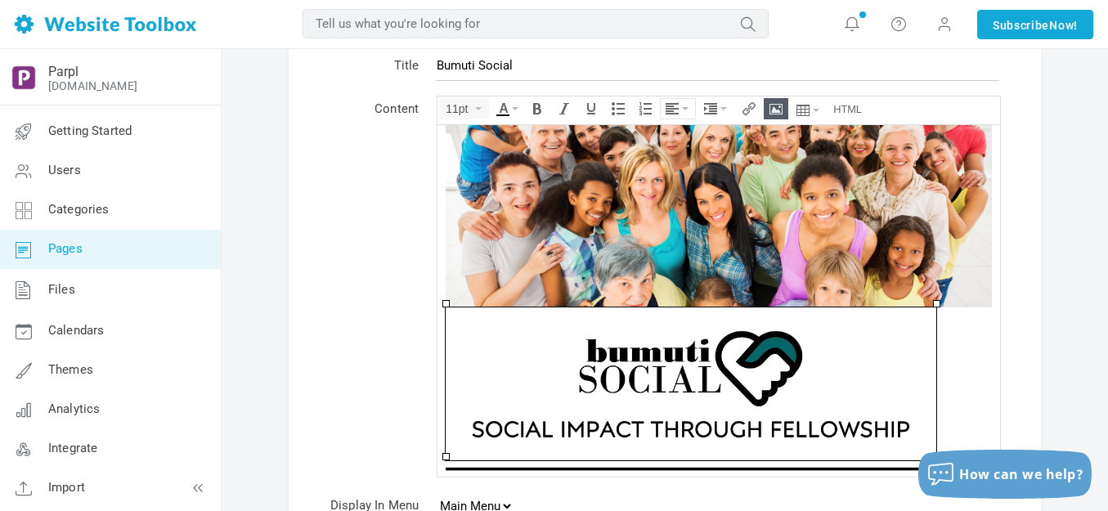
click at [685, 107] on icon "Align" at bounding box center [685, 108] width 7 height 3
click at [673, 159] on icon at bounding box center [675, 157] width 16 height 13
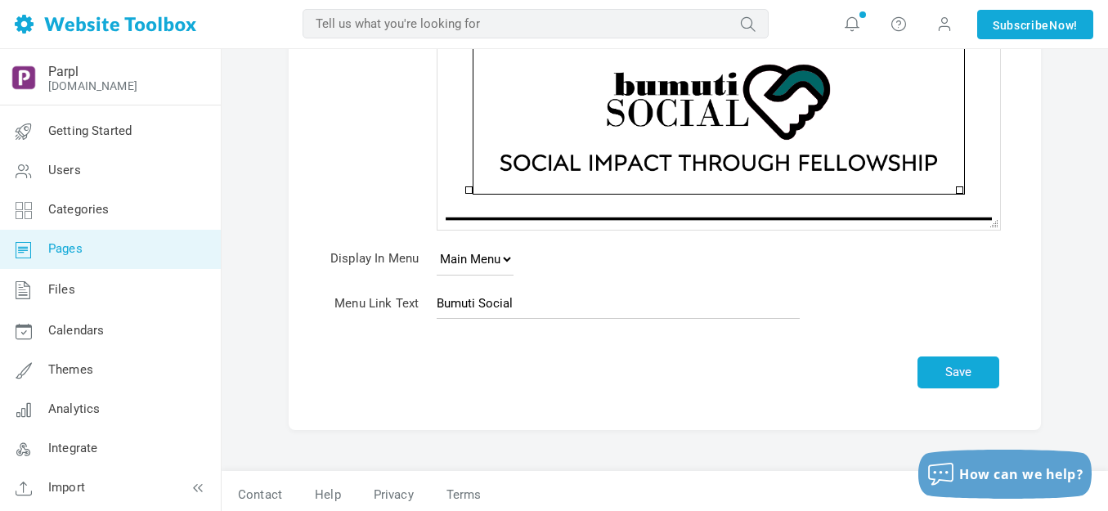
scroll to position [335, 0]
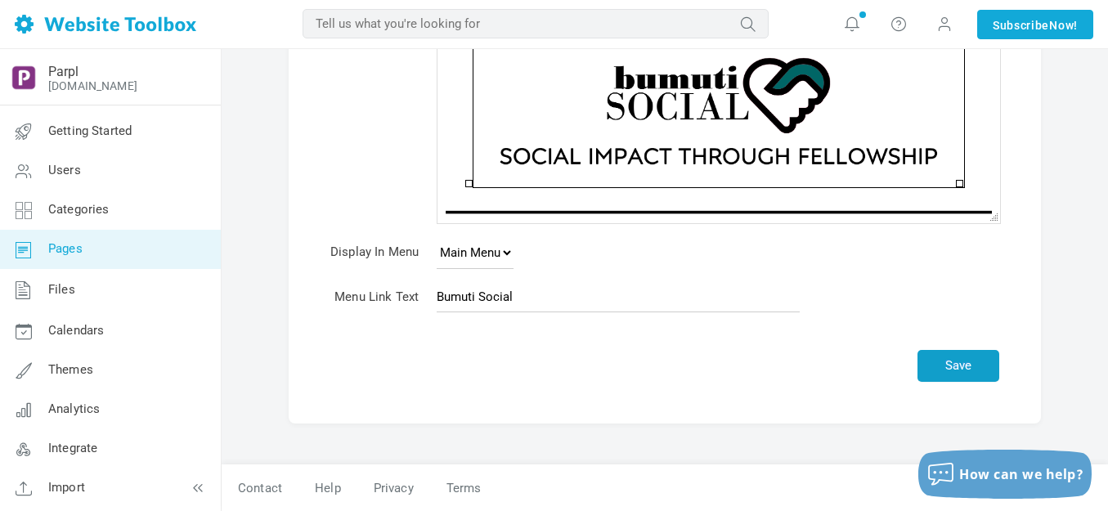
click at [964, 363] on button "Save" at bounding box center [959, 366] width 82 height 32
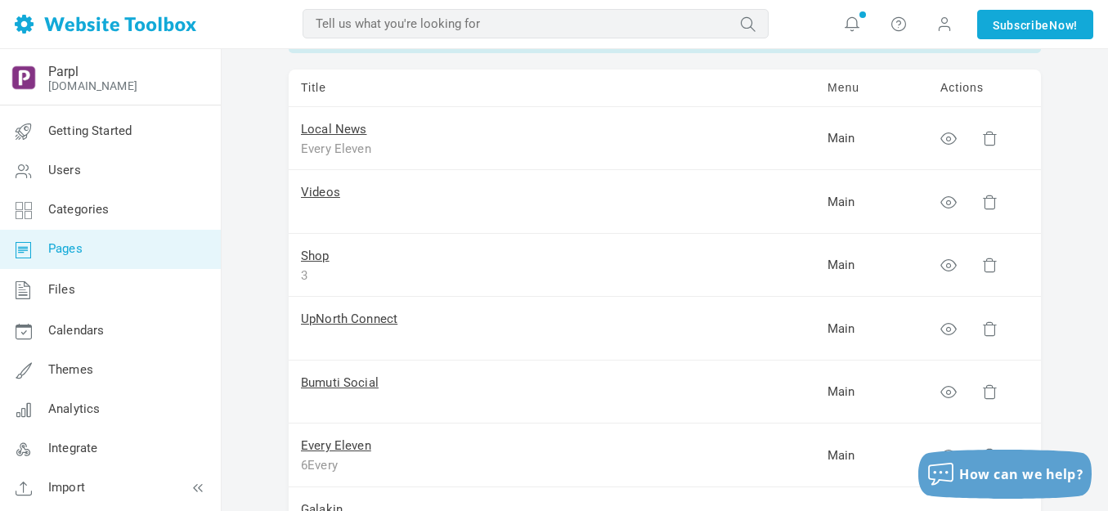
scroll to position [164, 0]
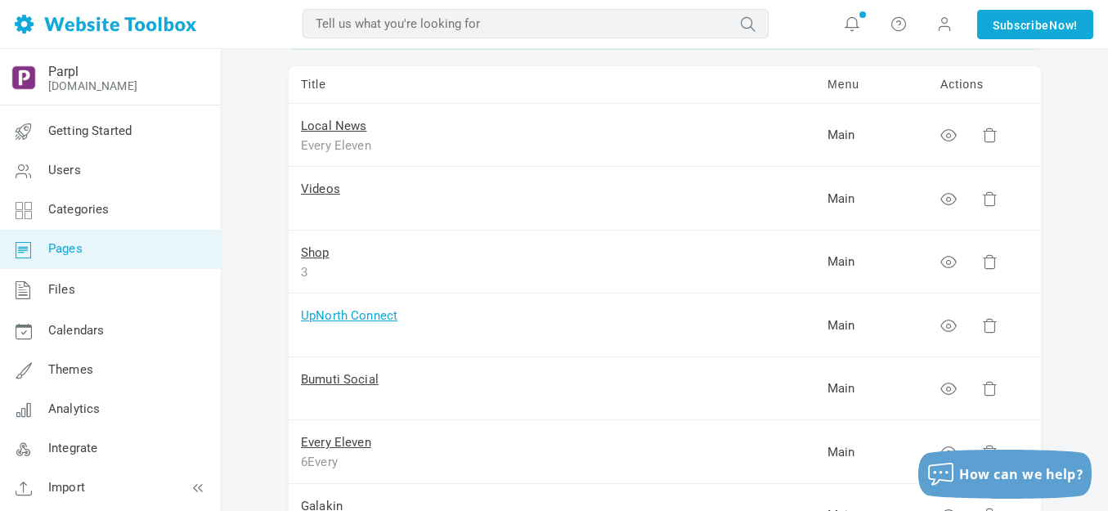
click at [337, 314] on link "UpNorth Connect" at bounding box center [349, 315] width 96 height 15
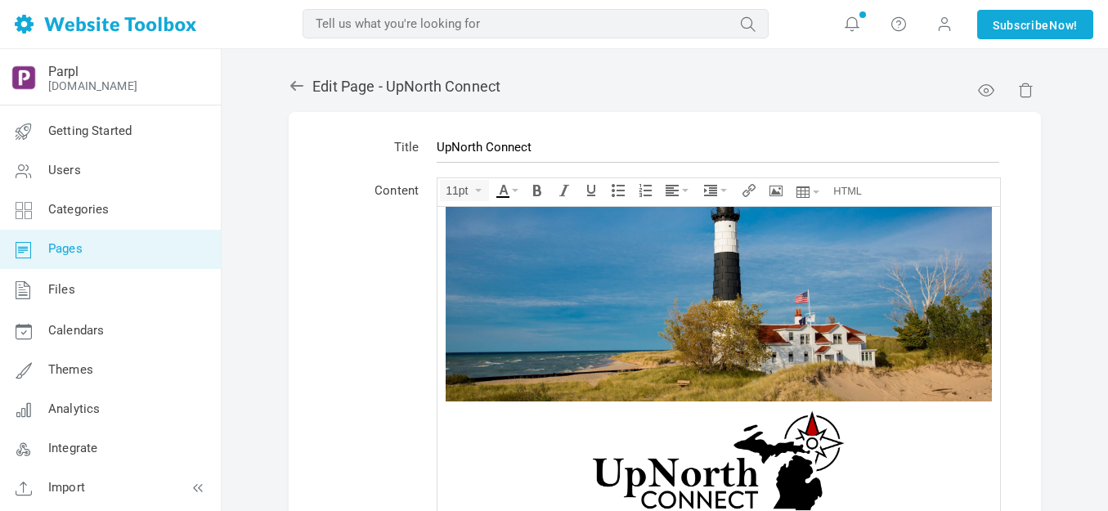
click at [578, 248] on img at bounding box center [719, 291] width 546 height 218
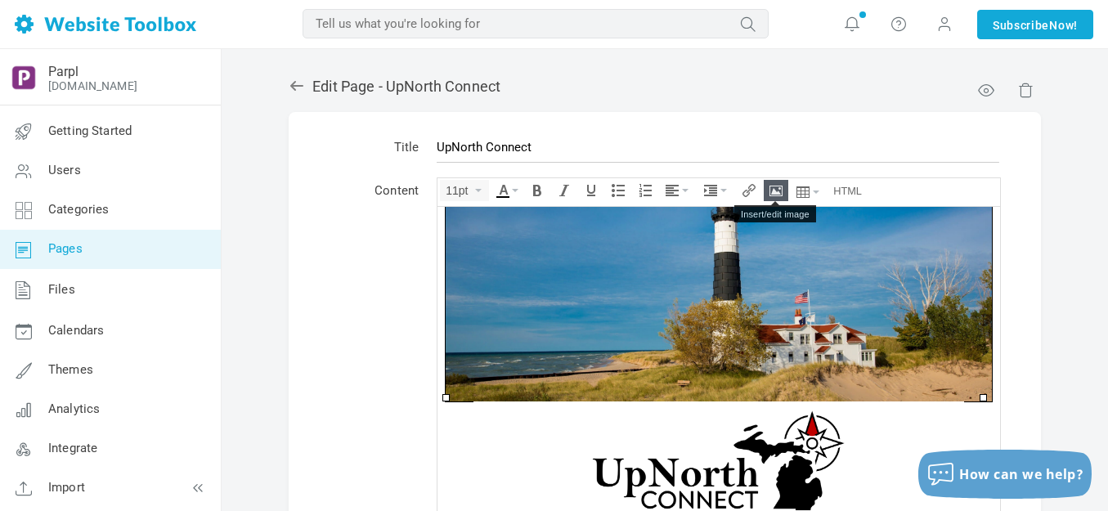
click at [777, 186] on icon "Insert/edit image" at bounding box center [776, 190] width 13 height 13
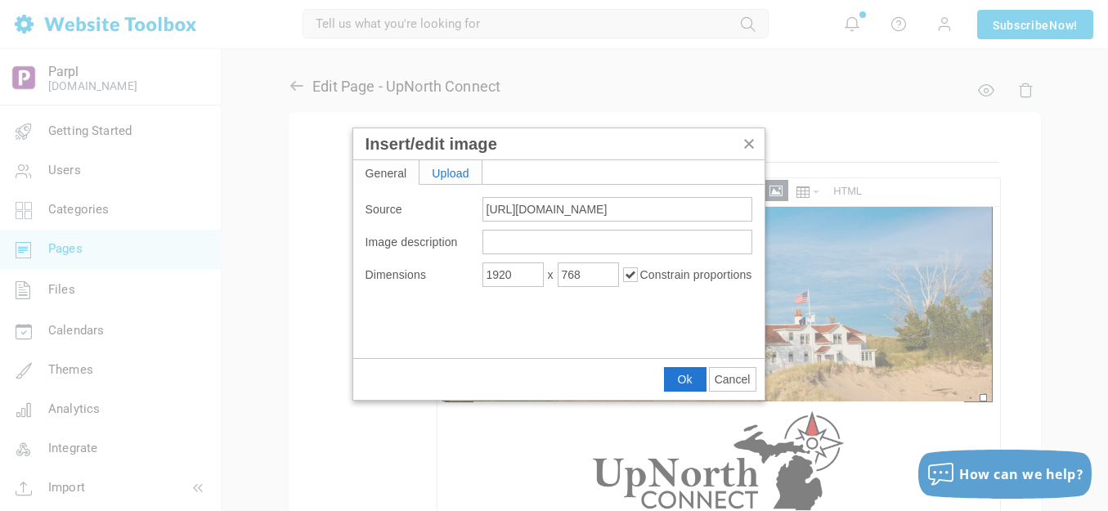
click at [465, 171] on div "Upload" at bounding box center [451, 172] width 62 height 24
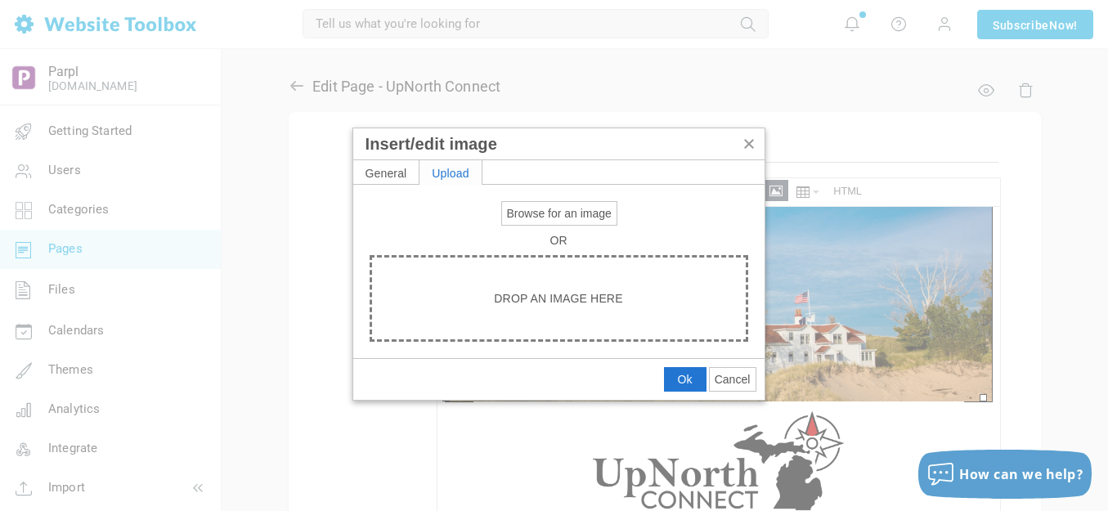
click at [549, 213] on span "Browse for an image" at bounding box center [559, 213] width 105 height 13
type input "C:\fakepath\Slide1.PNG"
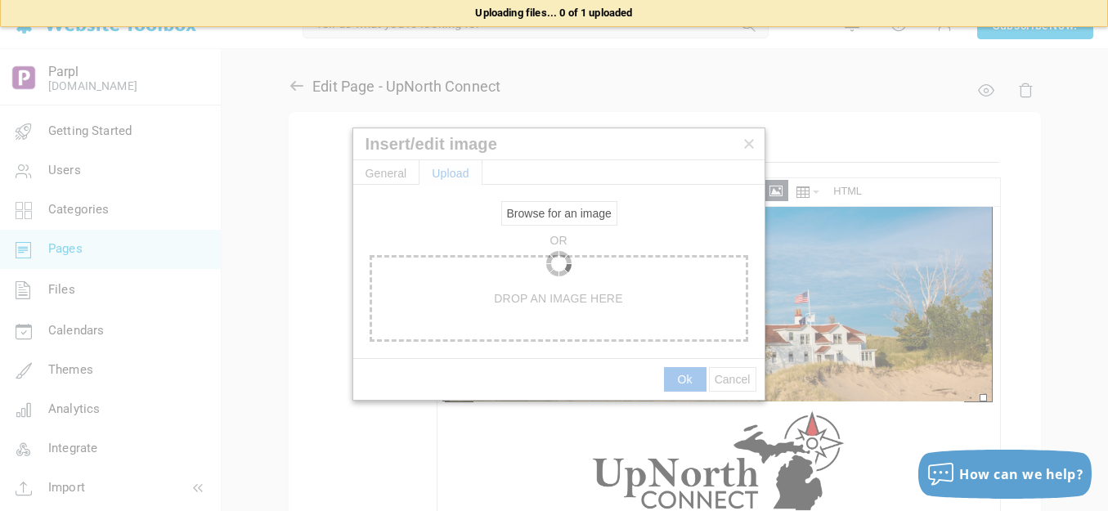
type input "https://d28lcup14p4e72.cloudfront.net/286758%2F9490336%2FSlide1.png"
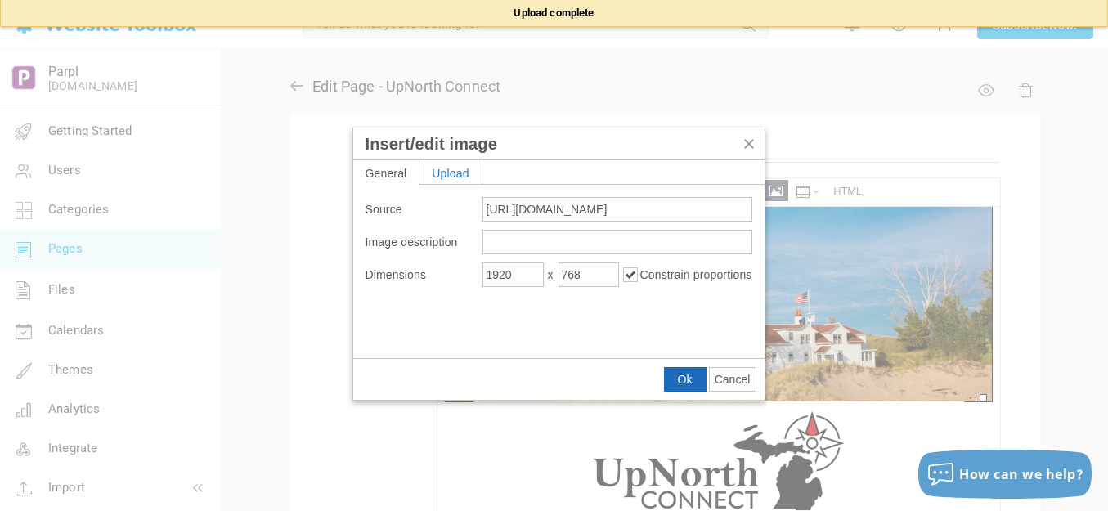
click at [683, 380] on span "Ok" at bounding box center [685, 379] width 15 height 13
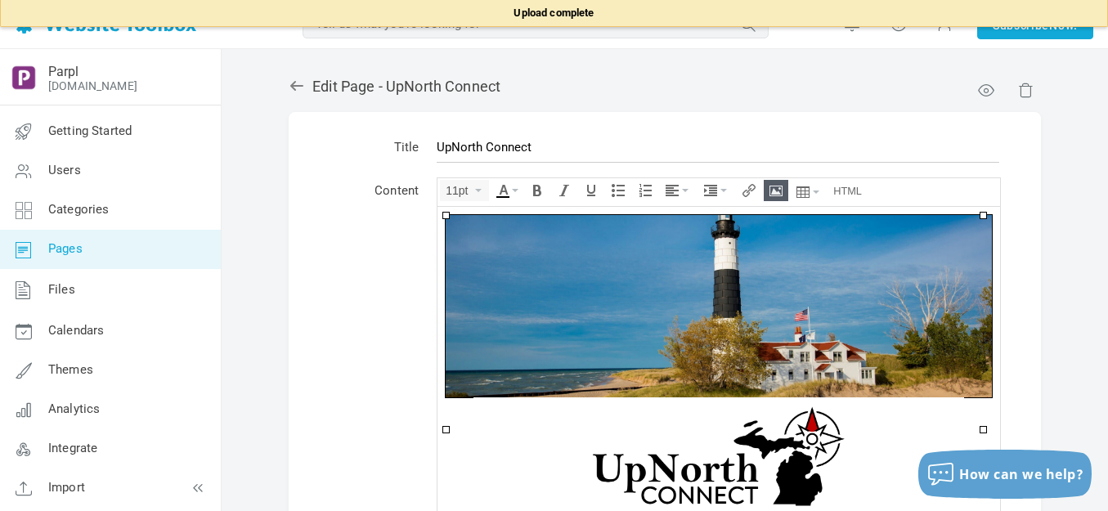
scroll to position [0, 0]
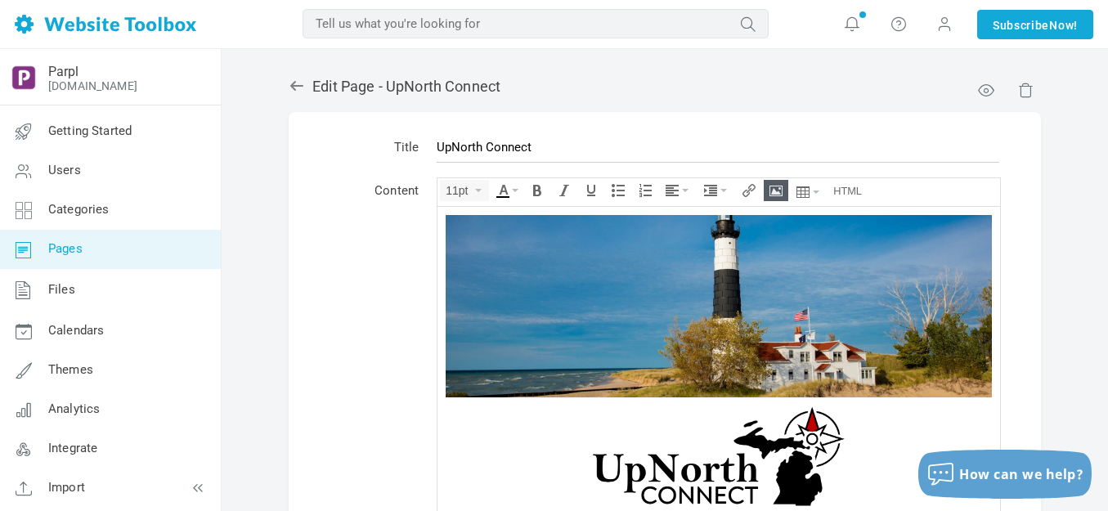
click at [1029, 362] on table "Title UpNorth Connect Content 11pt div » img <div><img class="bbc_img" src="htt…" at bounding box center [665, 443] width 752 height 663
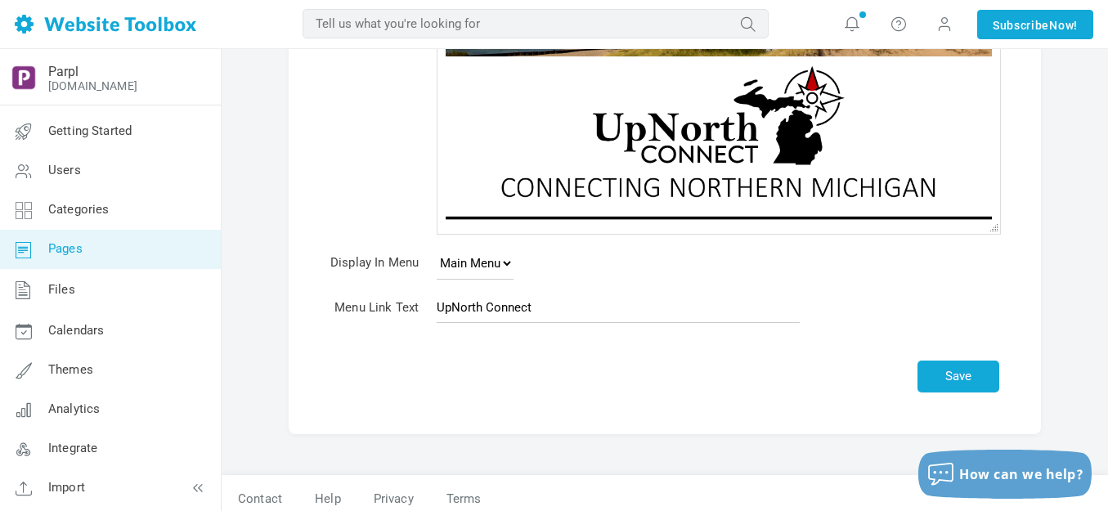
scroll to position [352, 0]
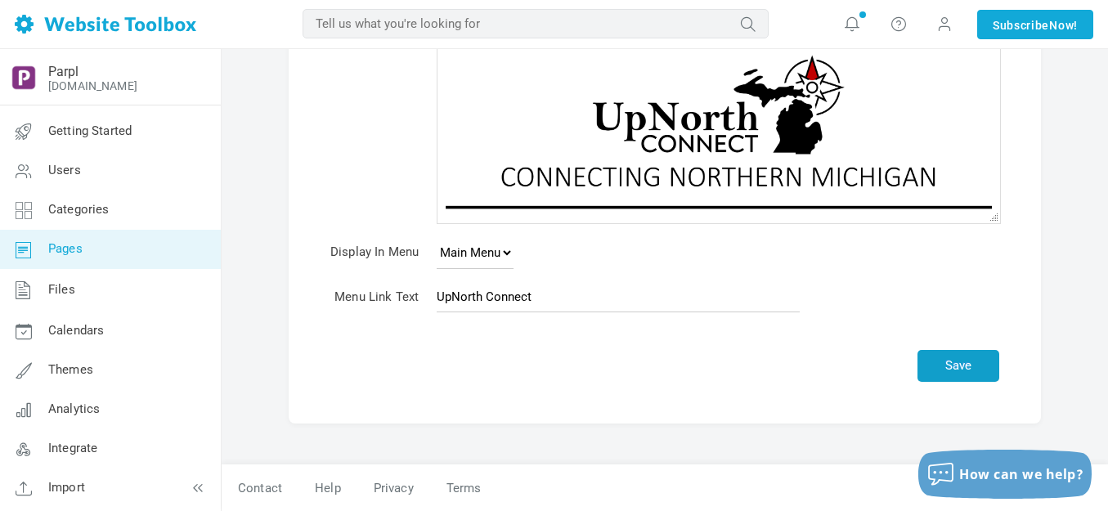
click at [957, 363] on button "Save" at bounding box center [959, 366] width 82 height 32
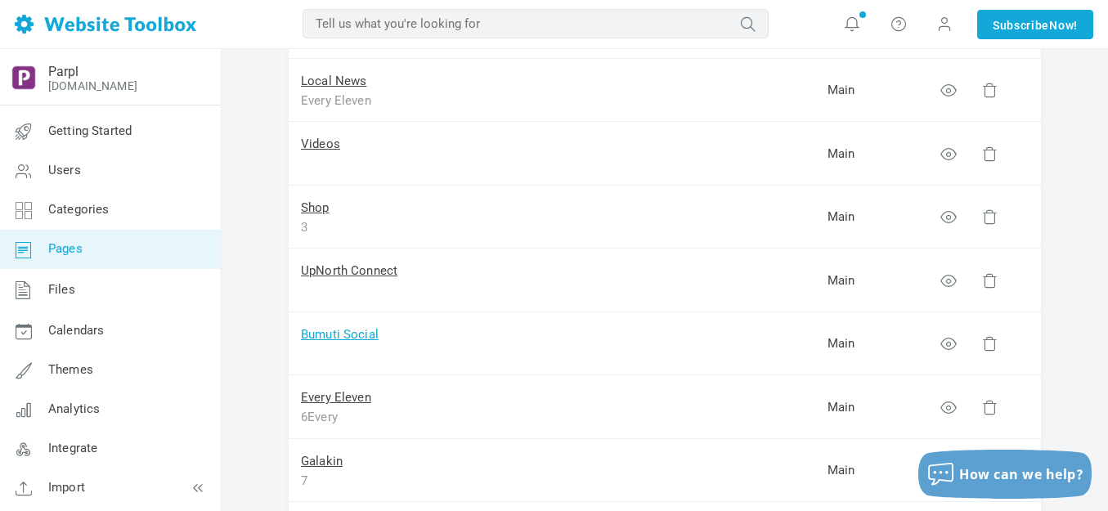
scroll to position [245, 0]
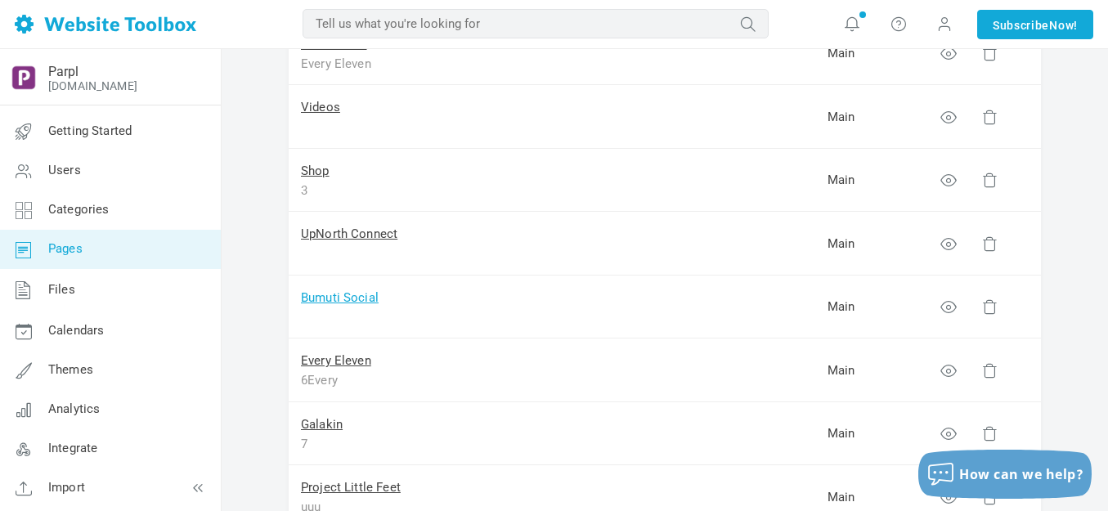
click at [361, 297] on link "Bumuti Social" at bounding box center [340, 297] width 78 height 15
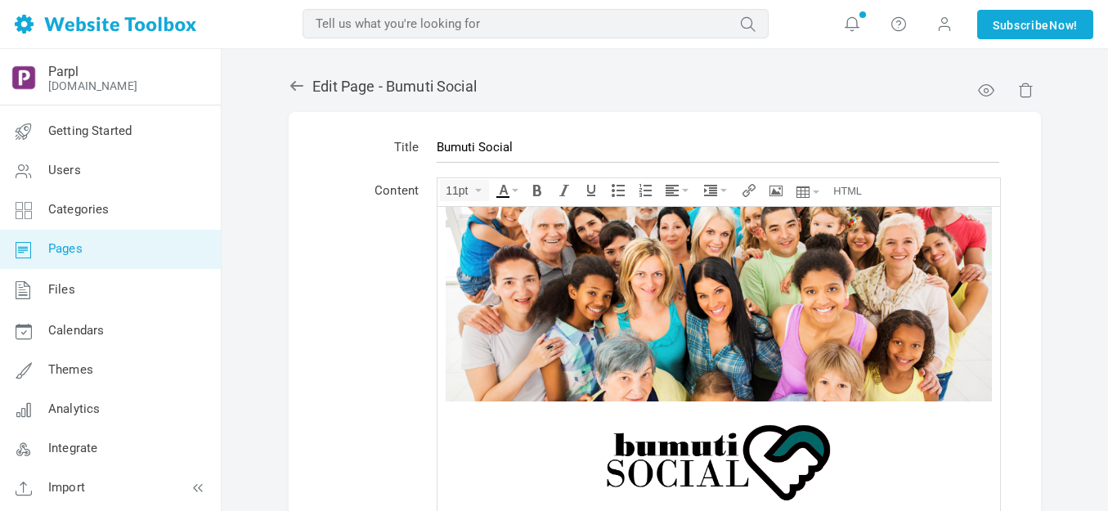
click at [574, 273] on img at bounding box center [719, 291] width 546 height 218
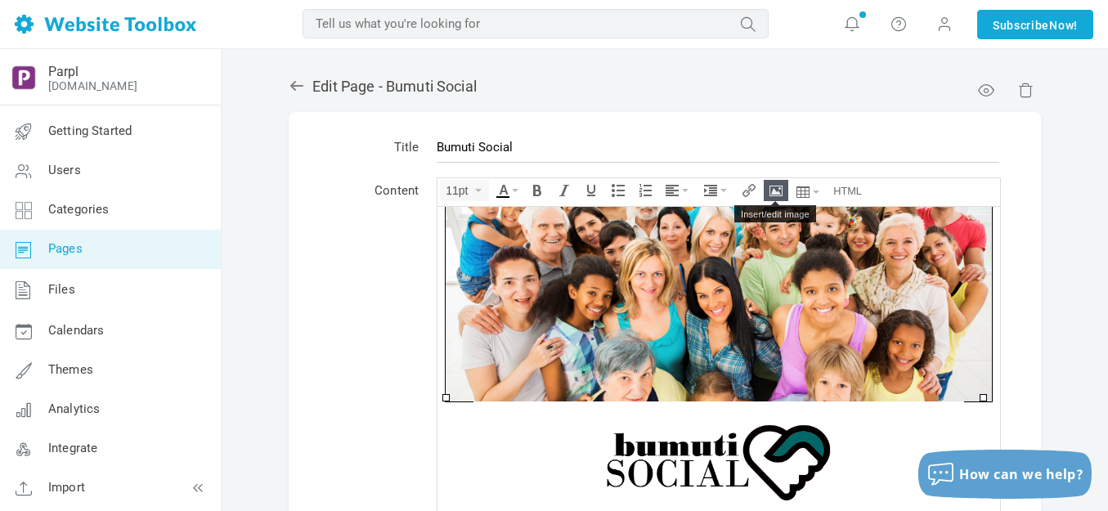
click at [774, 189] on icon "Insert/edit image" at bounding box center [776, 190] width 13 height 13
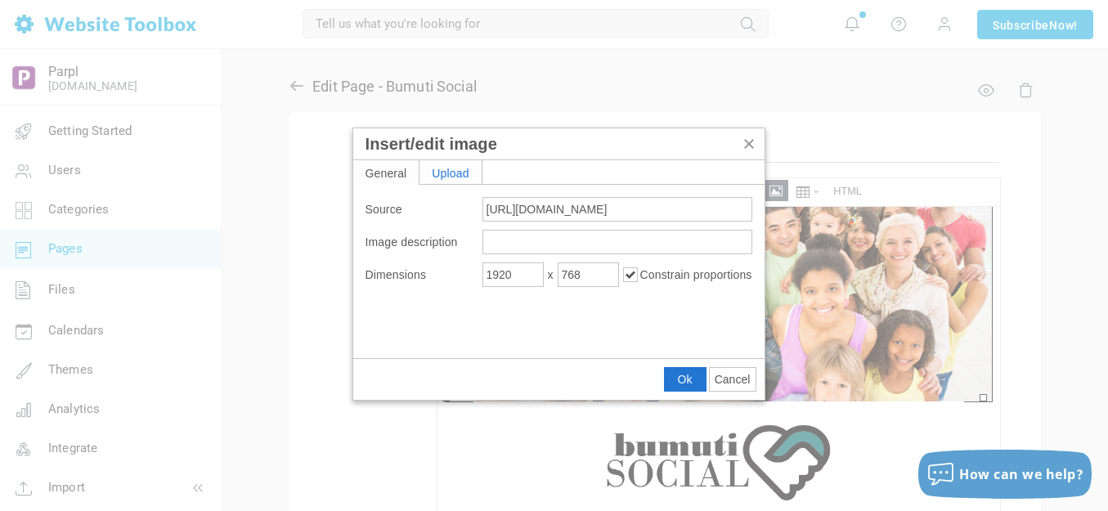
click at [460, 171] on div "Upload" at bounding box center [451, 172] width 62 height 24
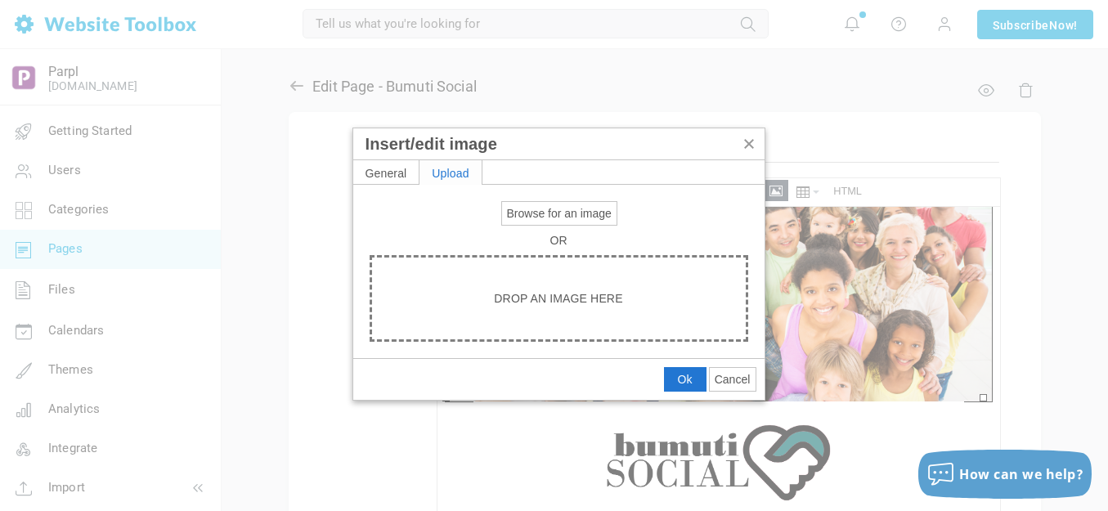
click at [560, 208] on span "Browse for an image" at bounding box center [559, 213] width 105 height 13
type input "C:\fakepath\Slide2.PNG"
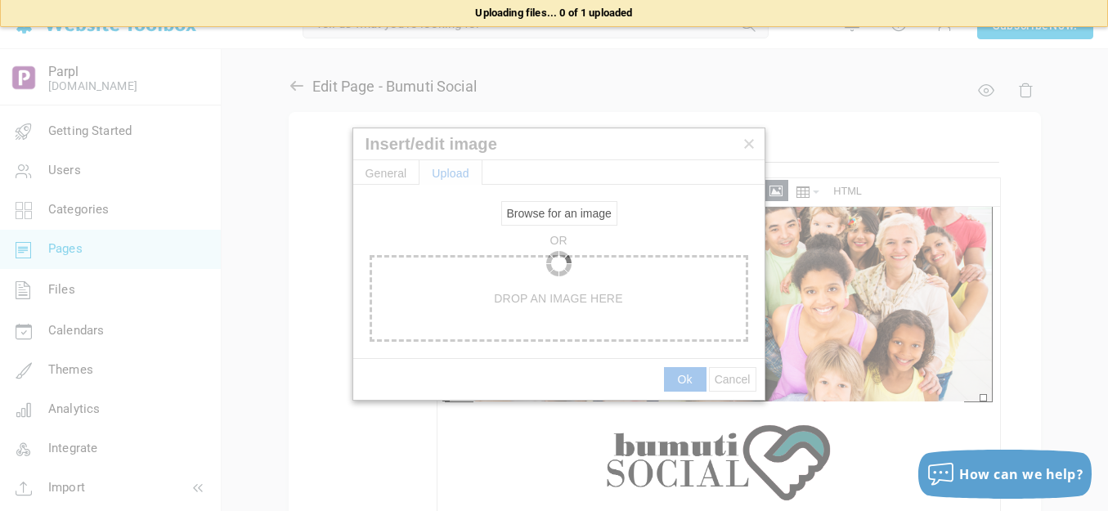
type input "https://d28lcup14p4e72.cloudfront.net/286758%2F9490338%2FSlide2.png"
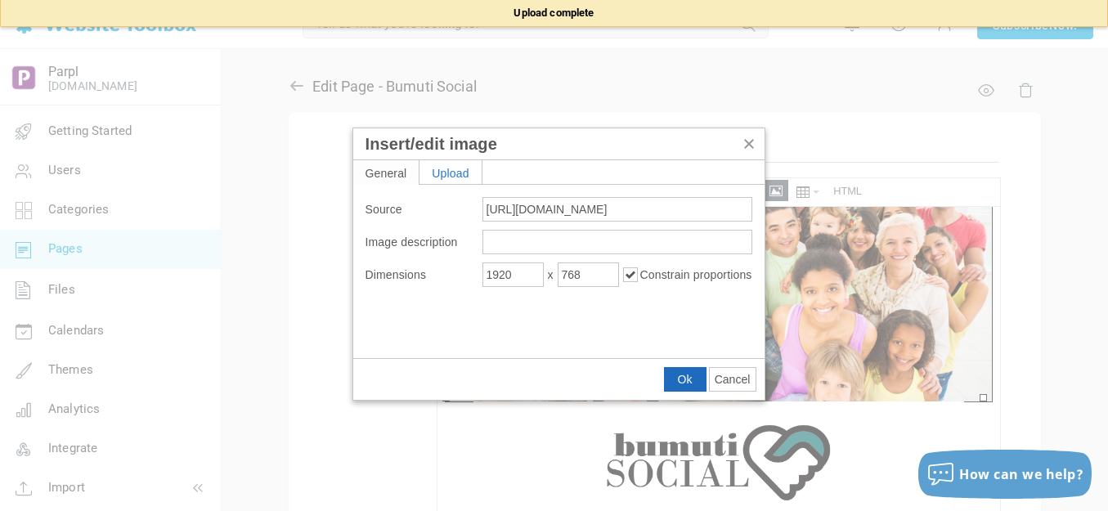
click at [690, 382] on span "Ok" at bounding box center [685, 379] width 15 height 13
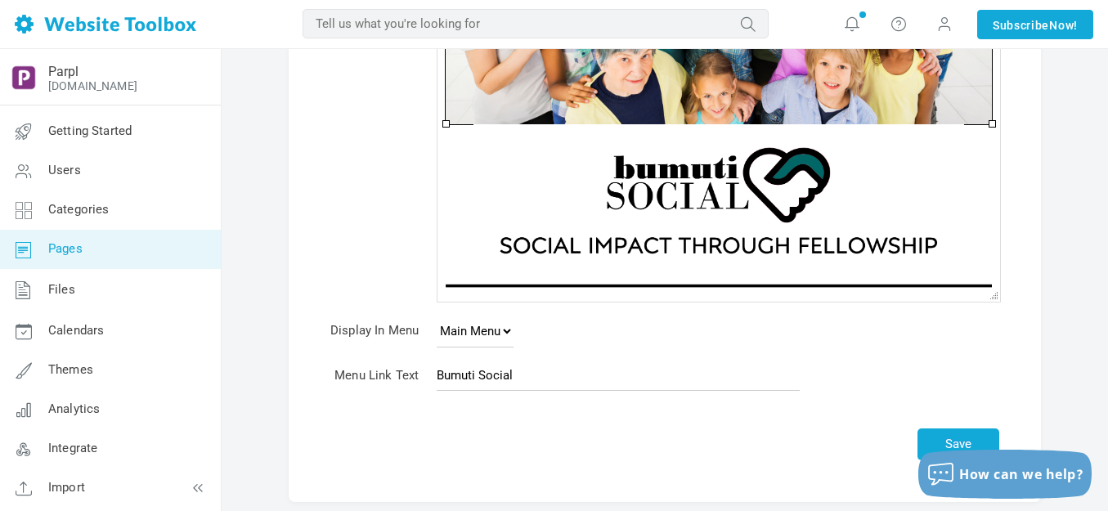
scroll to position [327, 0]
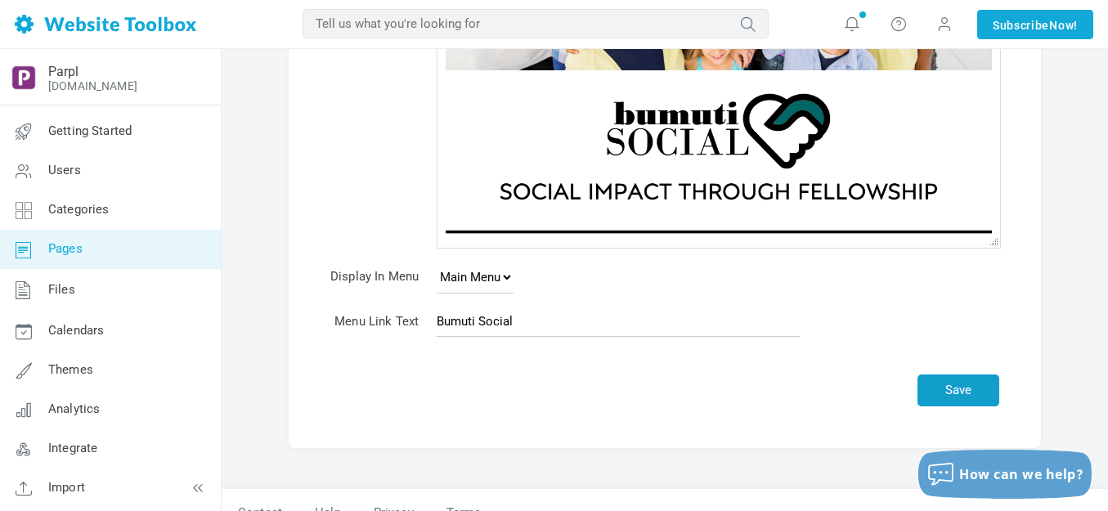
click at [940, 388] on button "Save" at bounding box center [959, 391] width 82 height 32
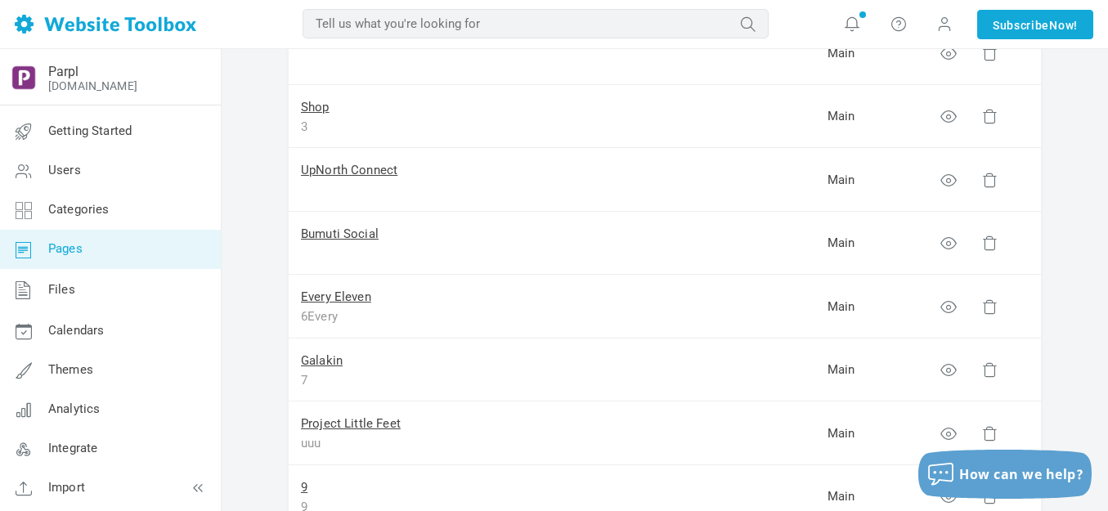
scroll to position [327, 0]
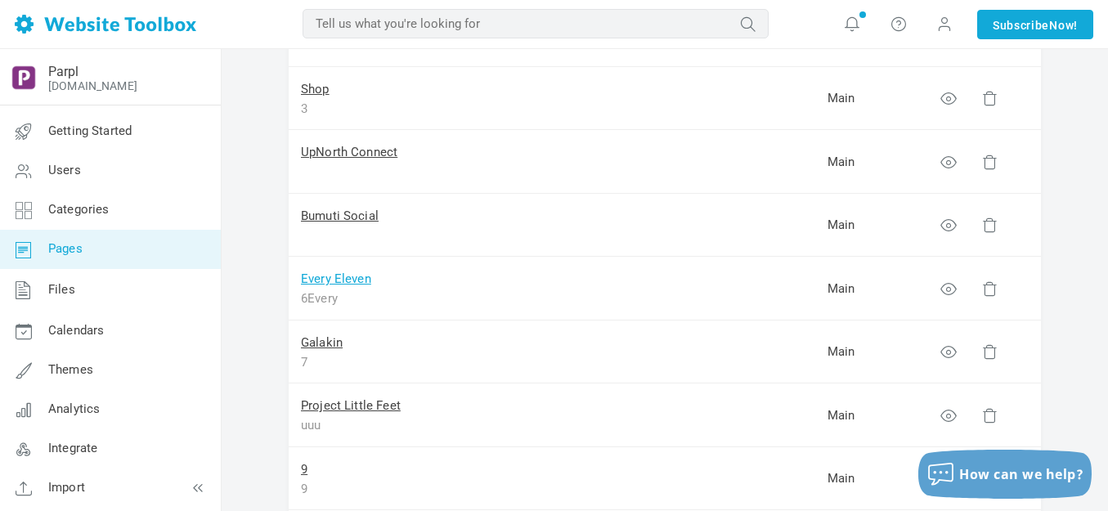
click at [337, 276] on link "Every Eleven" at bounding box center [336, 279] width 70 height 15
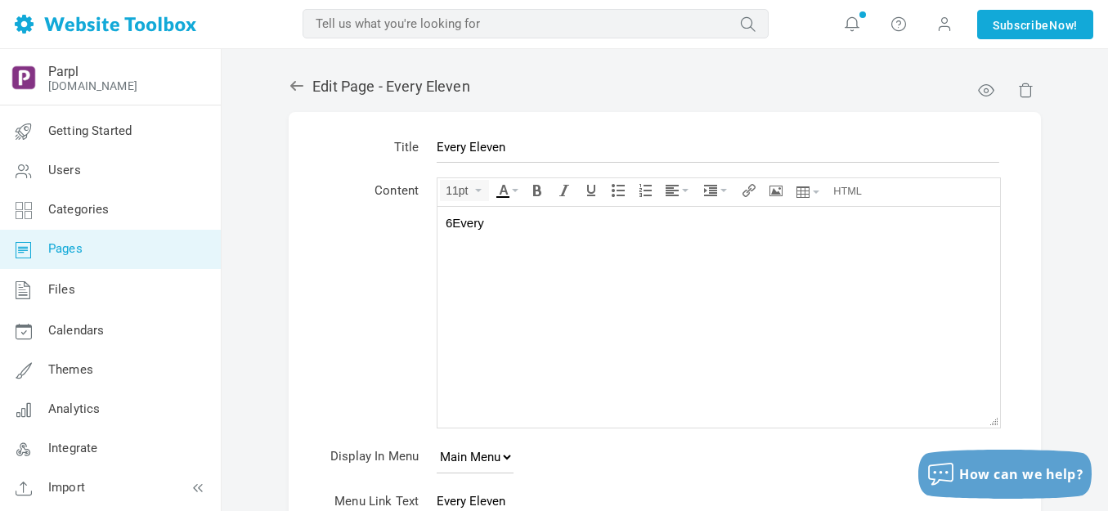
click at [506, 231] on body "6Every" at bounding box center [719, 316] width 563 height 221
click at [772, 191] on icon "Insert/edit image" at bounding box center [776, 190] width 13 height 13
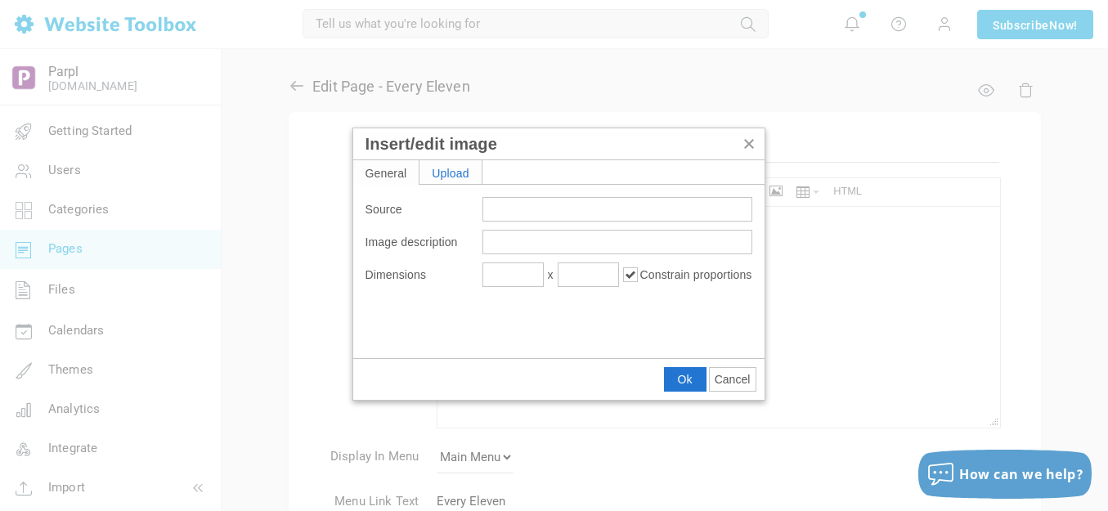
click at [446, 167] on div "Upload" at bounding box center [451, 172] width 62 height 24
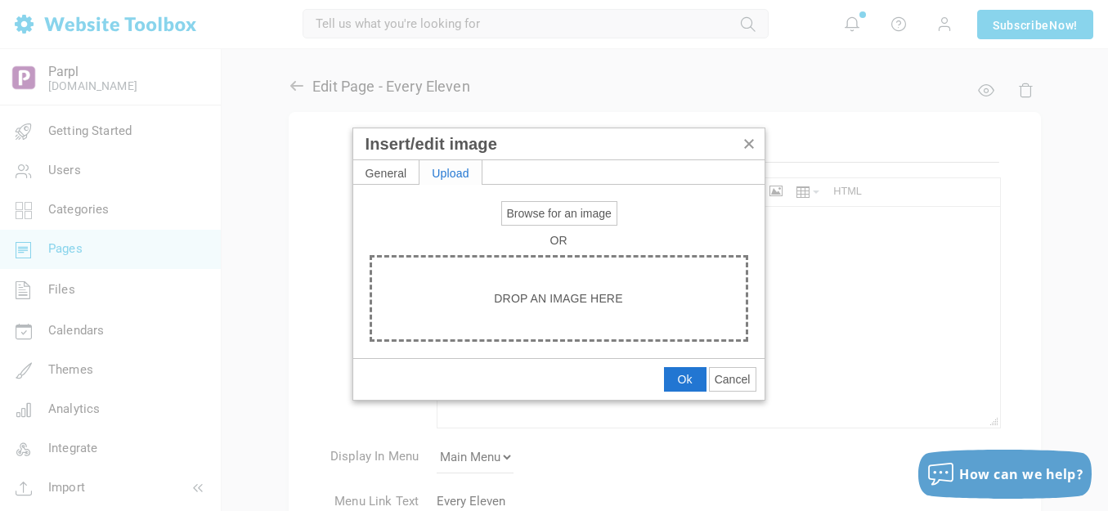
click at [542, 207] on span "Browse for an image" at bounding box center [559, 213] width 105 height 13
type input "C:\fakepath\Slide3.PNG"
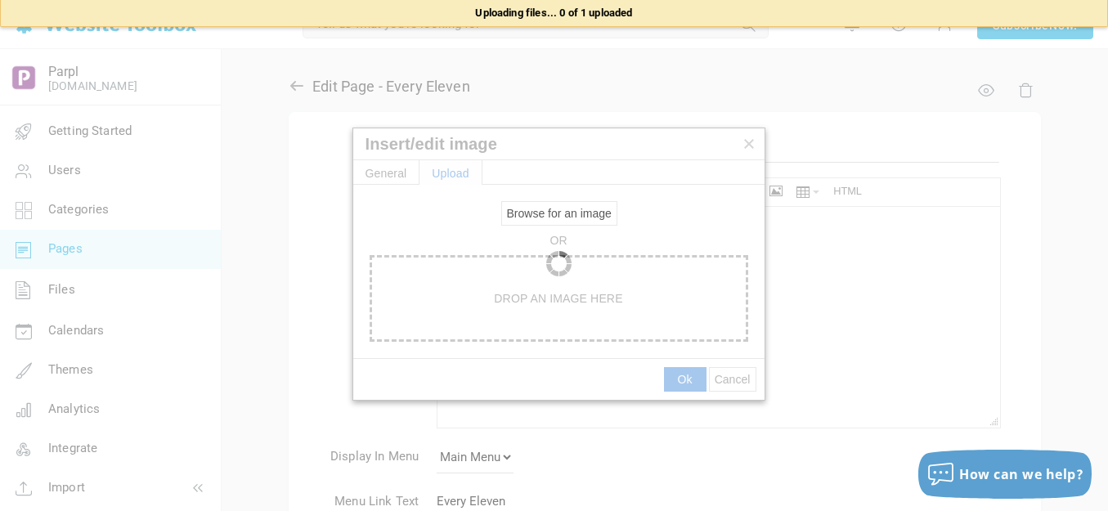
type input "https://d28lcup14p4e72.cloudfront.net/286758%2F9490339%2FSlide3.png"
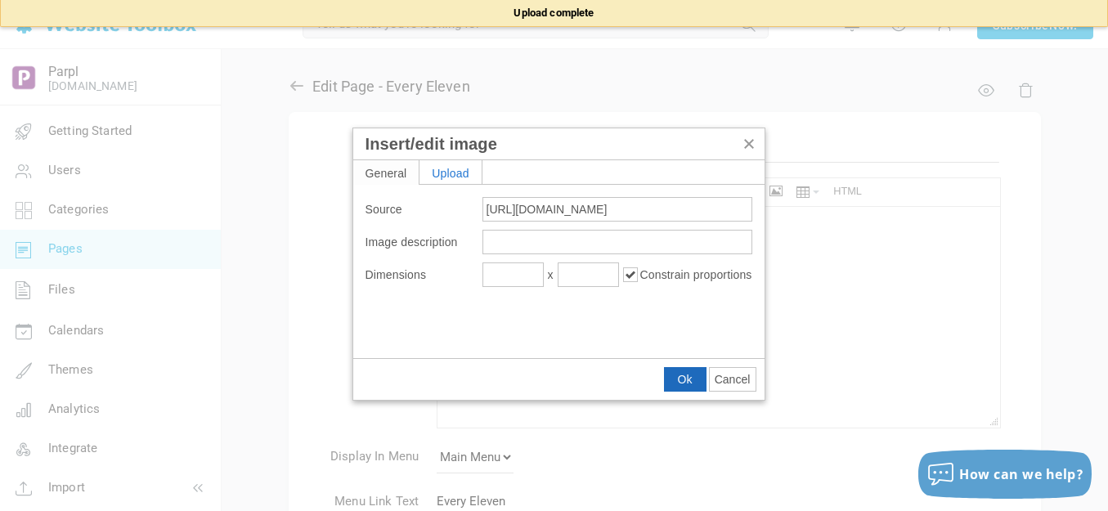
drag, startPoint x: 689, startPoint y: 375, endPoint x: 250, endPoint y: 165, distance: 486.9
click at [689, 375] on span "Ok" at bounding box center [685, 379] width 15 height 13
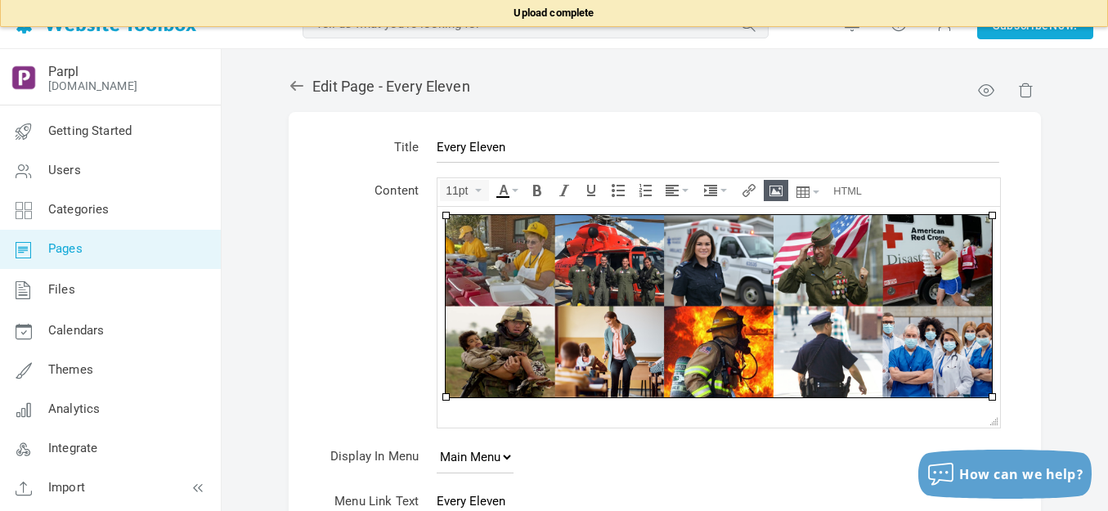
click at [684, 303] on img at bounding box center [719, 305] width 546 height 182
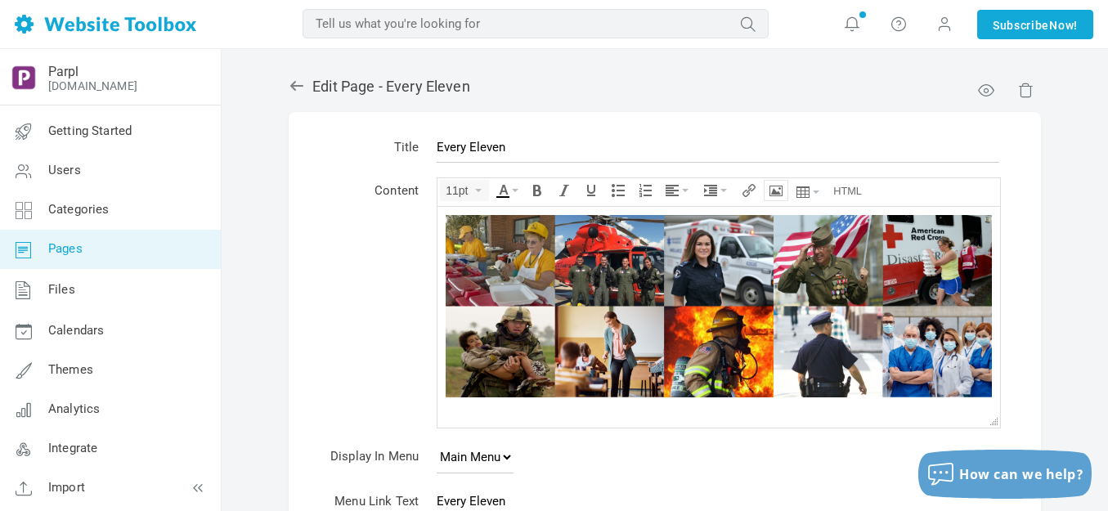
click at [782, 193] on icon "Insert/edit image" at bounding box center [776, 190] width 13 height 13
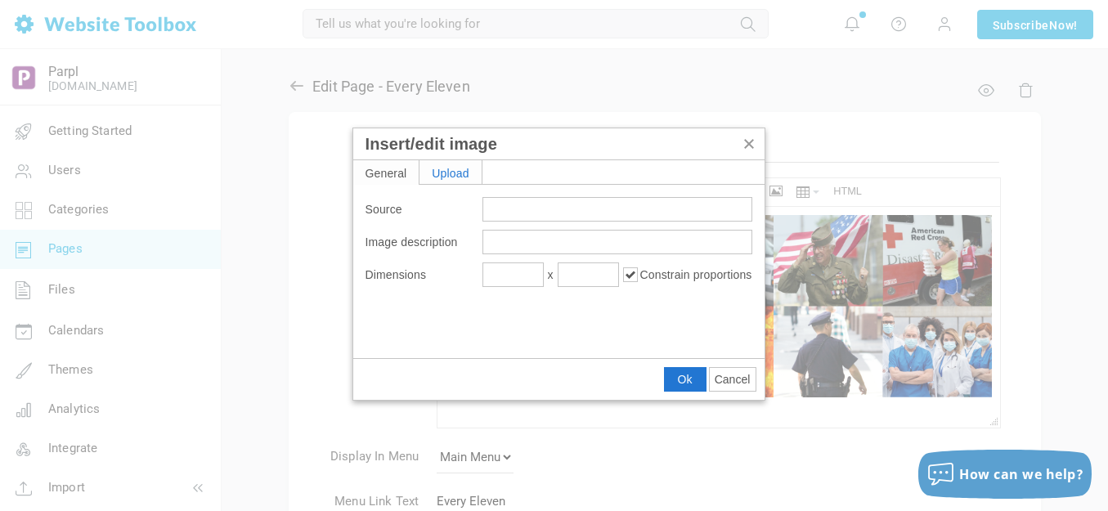
click at [464, 173] on div "Upload" at bounding box center [451, 172] width 62 height 24
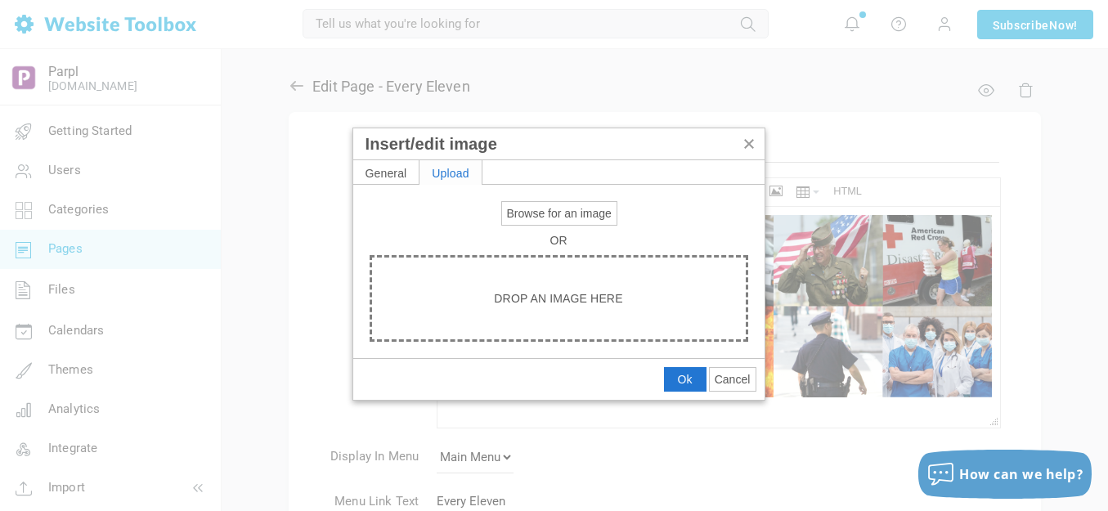
click at [518, 211] on span "Browse for an image" at bounding box center [559, 213] width 105 height 13
type input "C:\fakepath\Slide3.PNG"
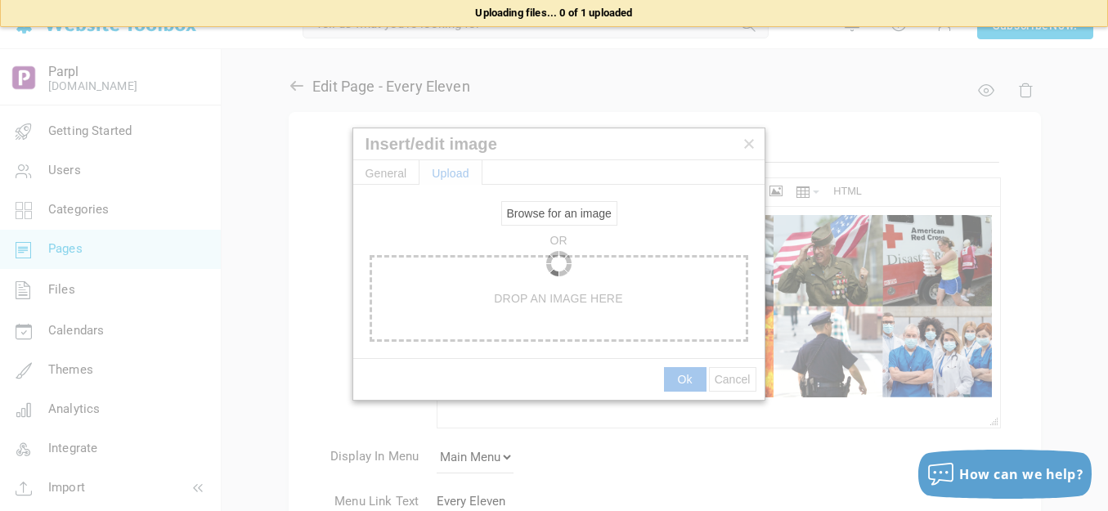
type input "[URL][DOMAIN_NAME]"
type input "1920"
type input "597"
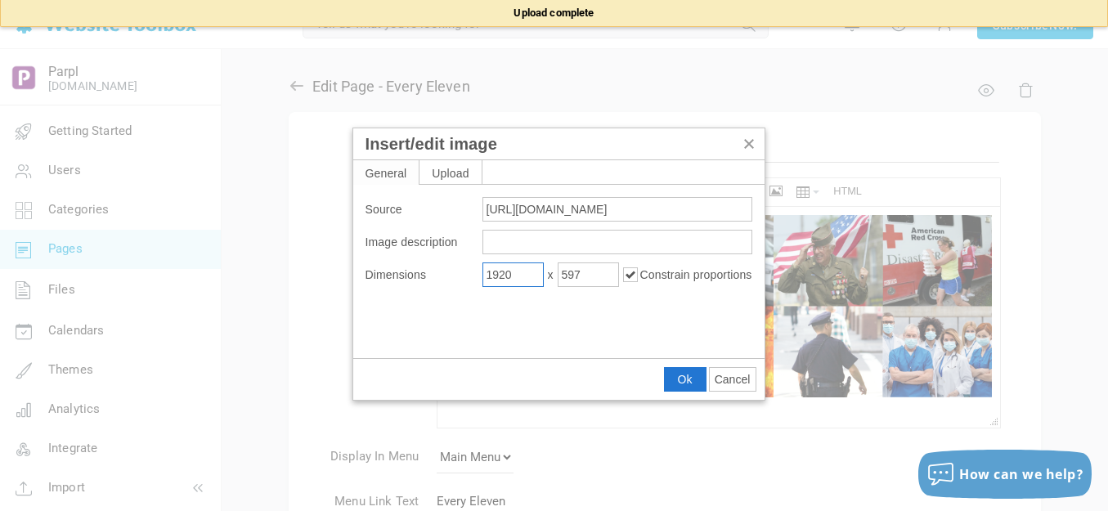
click at [526, 276] on input "1920" at bounding box center [512, 275] width 61 height 25
click at [527, 276] on input "1920" at bounding box center [512, 275] width 61 height 25
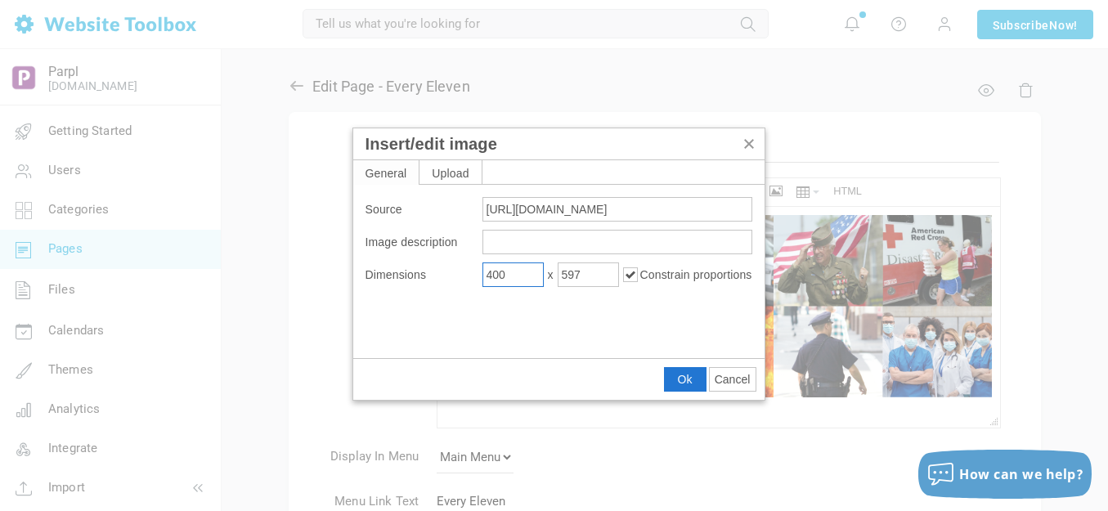
type input "400"
type input "124"
click at [689, 373] on span "Ok" at bounding box center [685, 379] width 15 height 13
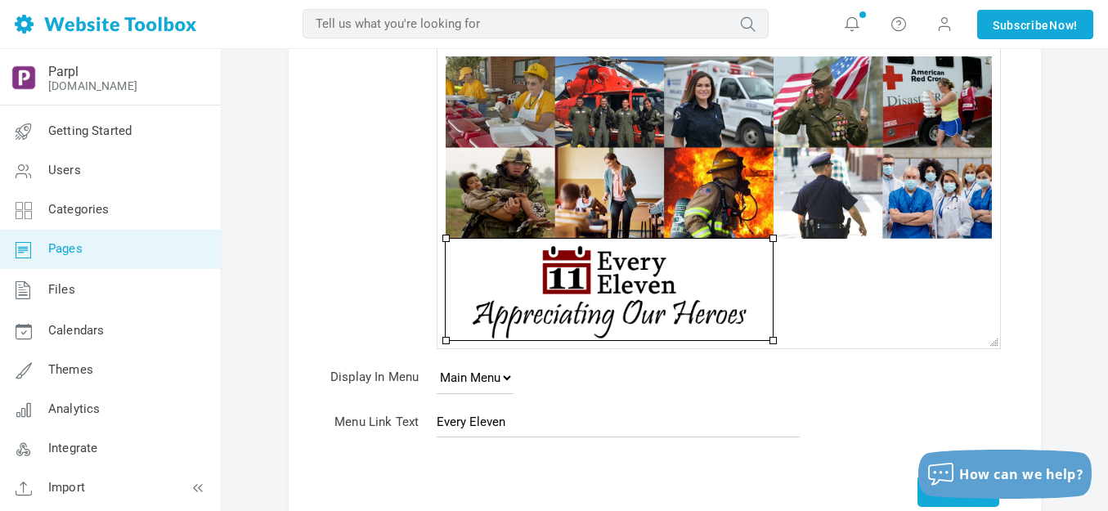
scroll to position [164, 0]
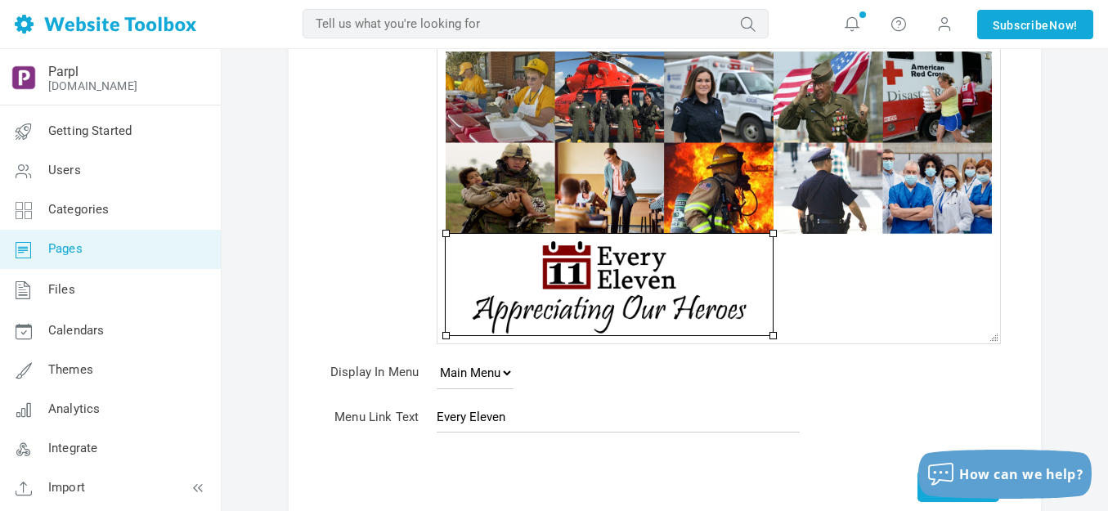
click at [814, 297] on div at bounding box center [719, 283] width 546 height 101
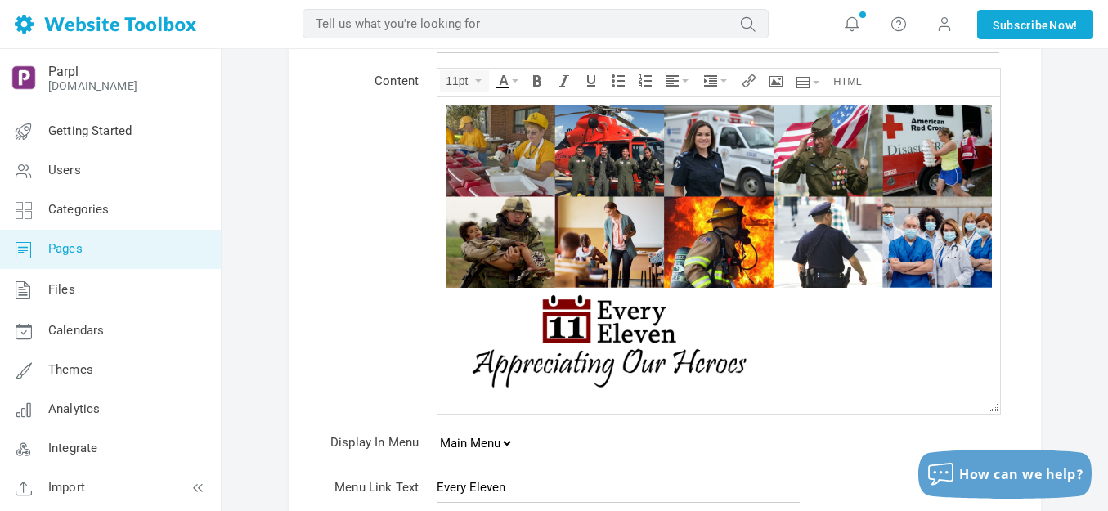
scroll to position [82, 0]
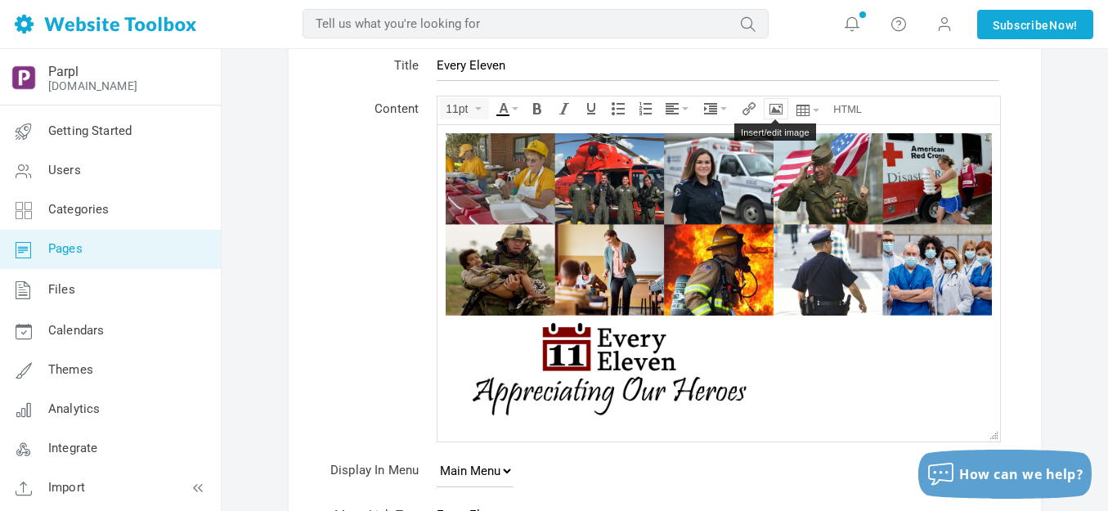
click at [777, 104] on icon "Insert/edit image" at bounding box center [776, 108] width 13 height 13
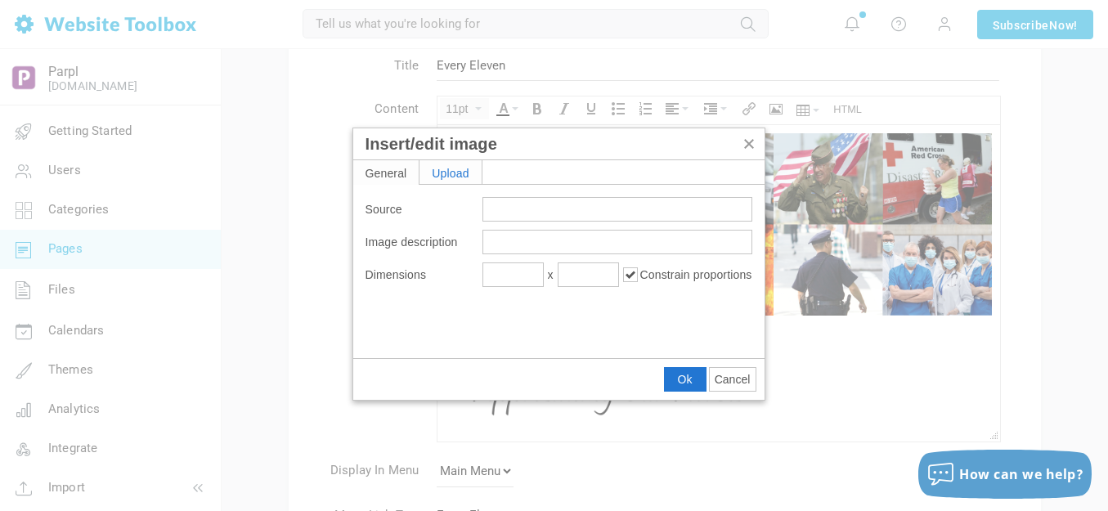
click at [462, 177] on div "Upload" at bounding box center [451, 172] width 62 height 24
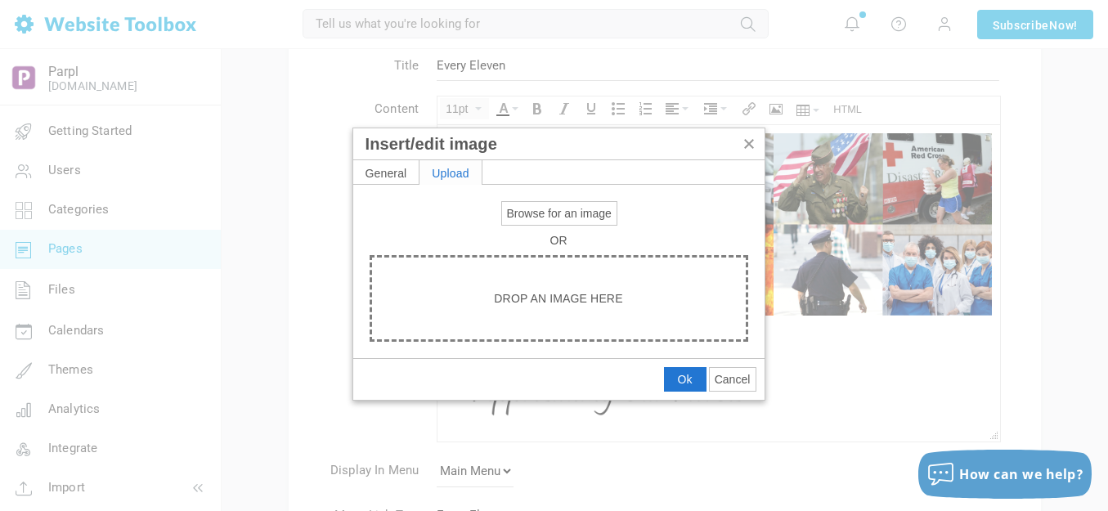
click at [528, 212] on span "Browse for an image" at bounding box center [559, 213] width 105 height 13
type input "C:\fakepath\output-onlinepngtools - 2025-08-25T141704.918.png"
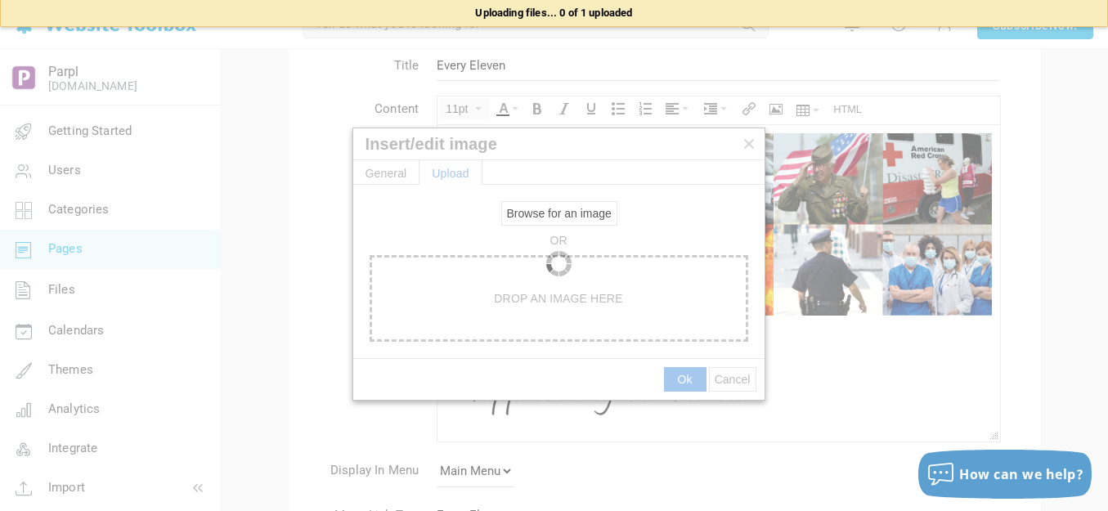
type input "https://d28lcup14p4e72.cloudfront.net/286758%2F9490342%2Foutput-onlinepngtools+…"
type input "1920"
type input "38"
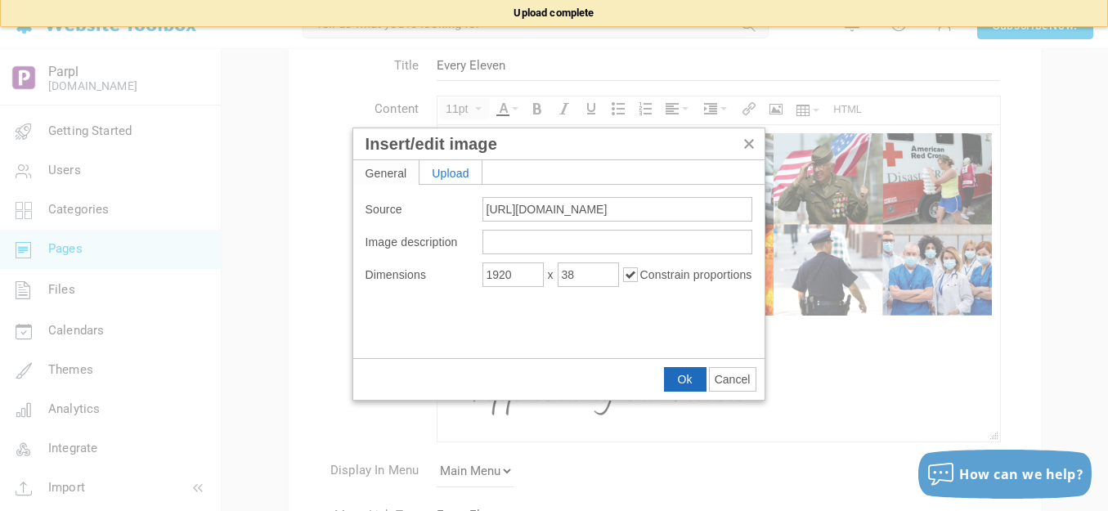
click at [689, 378] on span "Ok" at bounding box center [685, 379] width 15 height 13
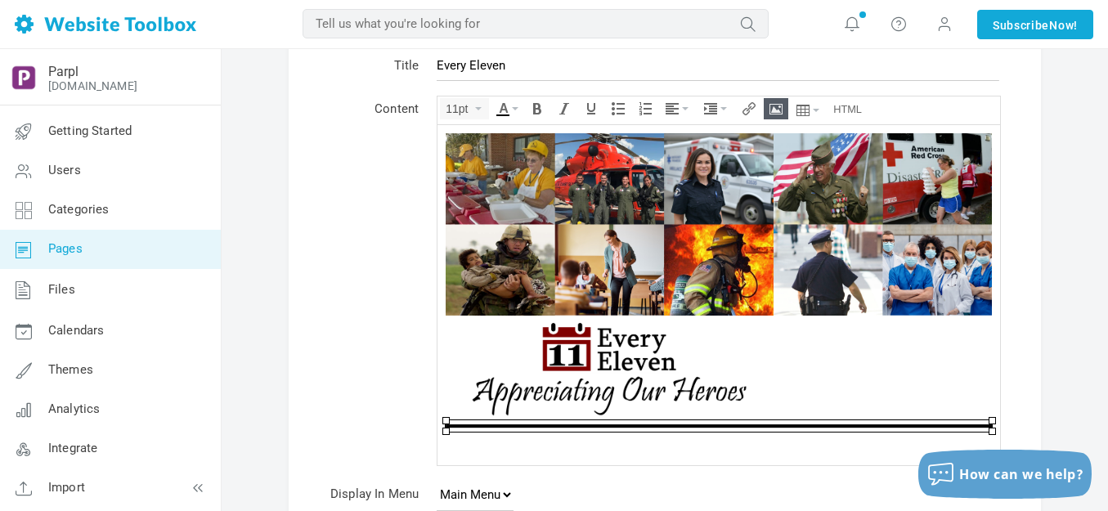
click at [671, 352] on img at bounding box center [609, 365] width 327 height 101
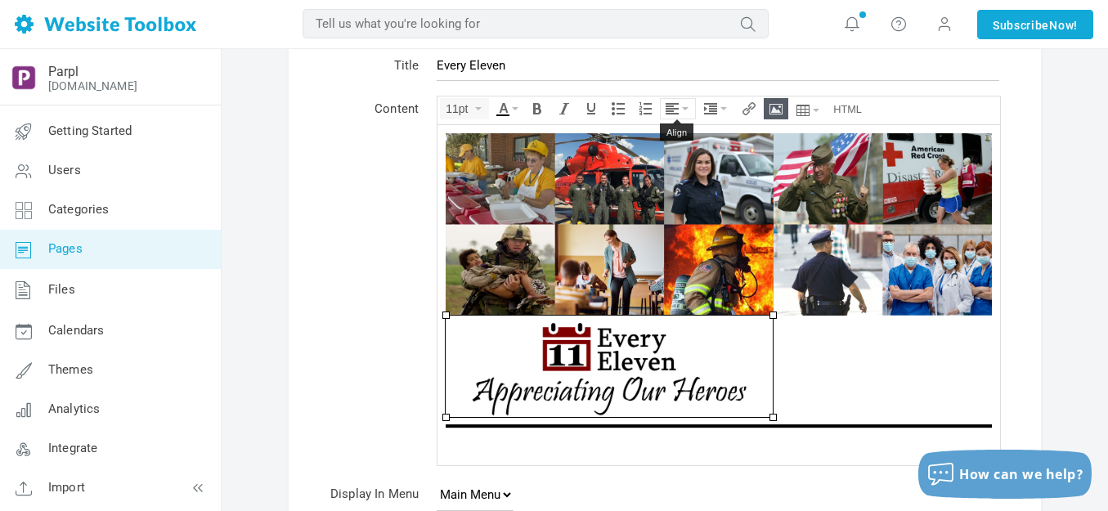
click at [682, 105] on button "Align" at bounding box center [678, 109] width 34 height 20
click at [671, 159] on icon at bounding box center [675, 157] width 16 height 13
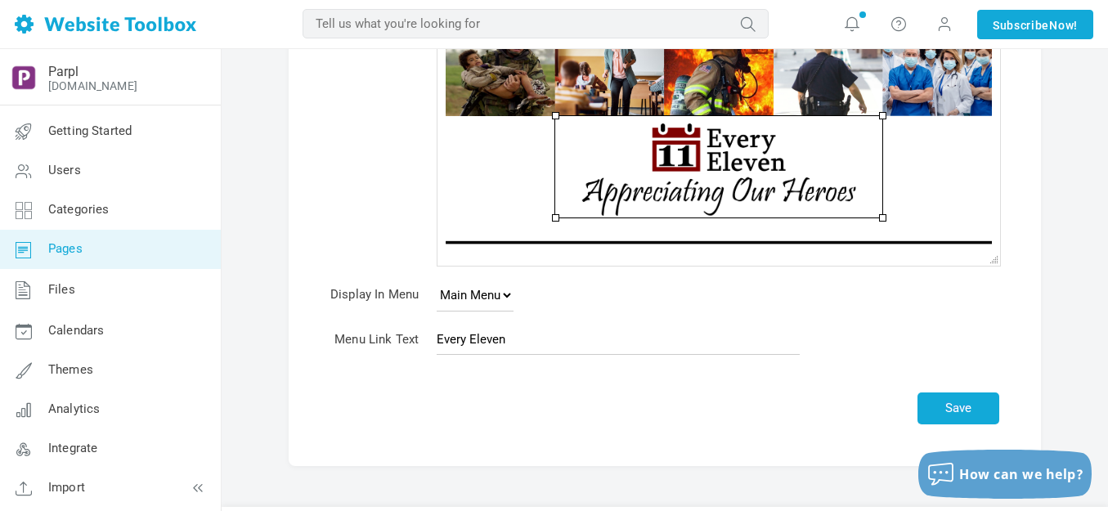
scroll to position [324, 0]
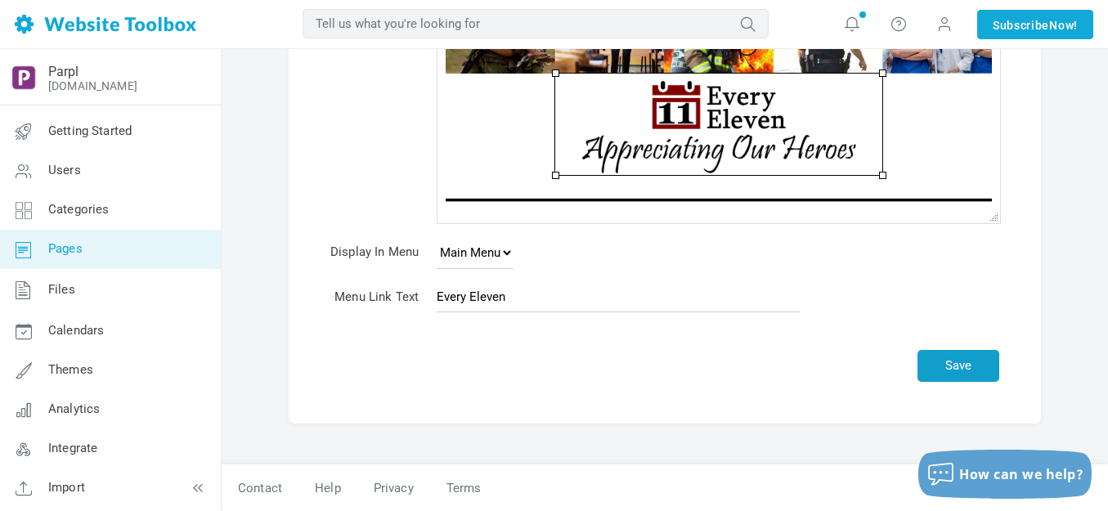
click at [972, 372] on button "Save" at bounding box center [959, 366] width 82 height 32
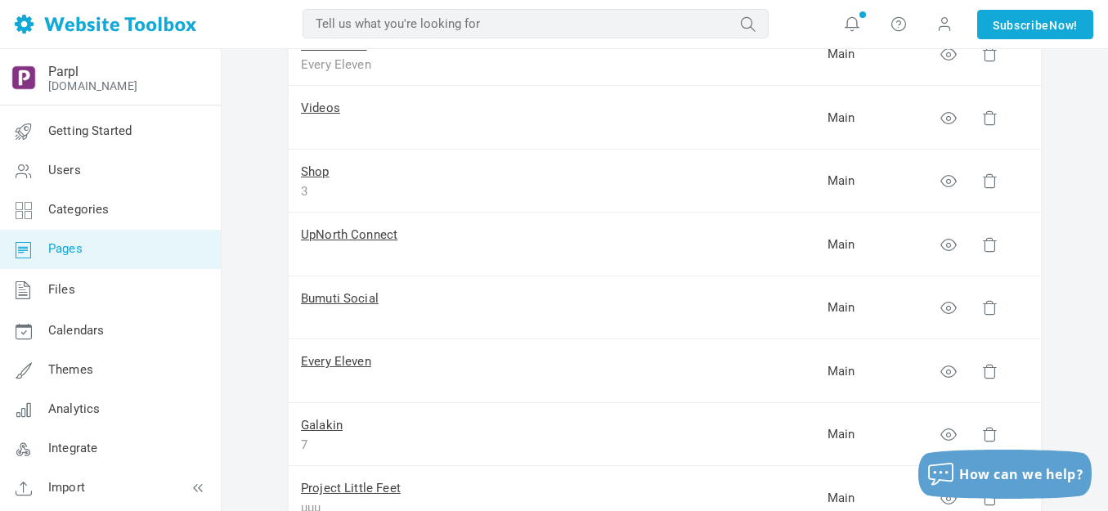
scroll to position [245, 0]
click at [337, 361] on link "Every Eleven" at bounding box center [336, 360] width 70 height 15
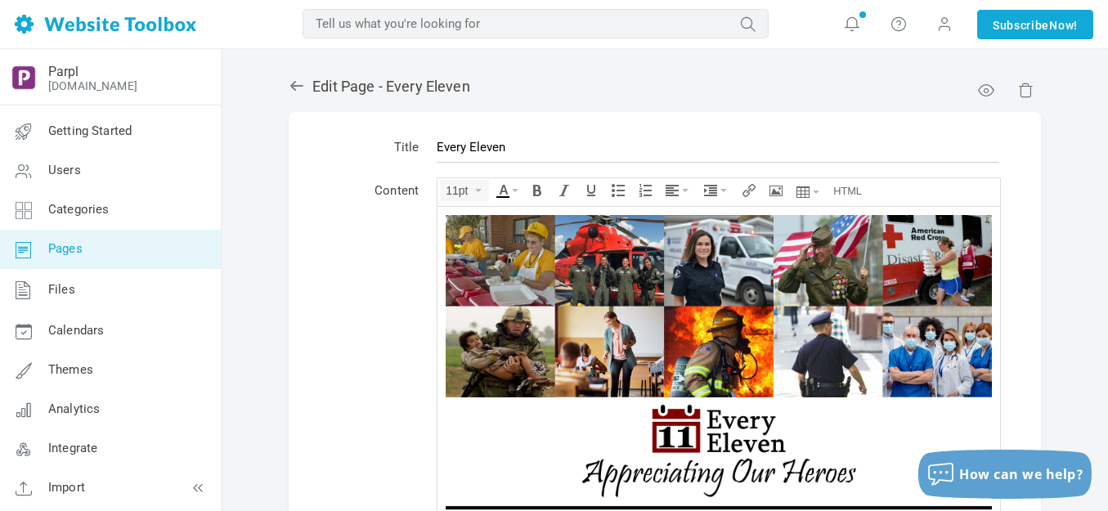
click at [681, 441] on img at bounding box center [718, 447] width 327 height 101
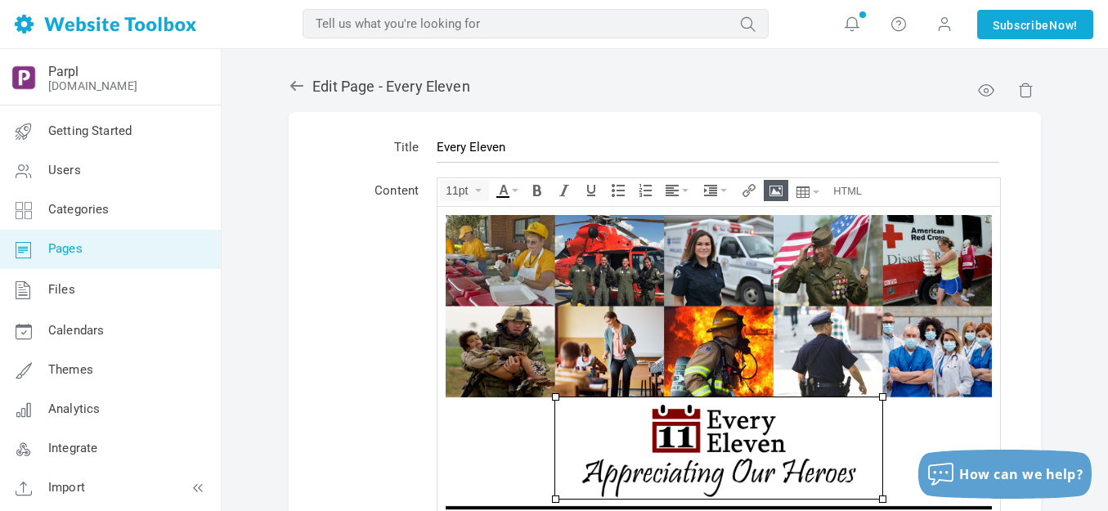
click at [681, 440] on img at bounding box center [718, 447] width 327 height 101
click at [780, 181] on button "Insert/edit image" at bounding box center [776, 191] width 23 height 20
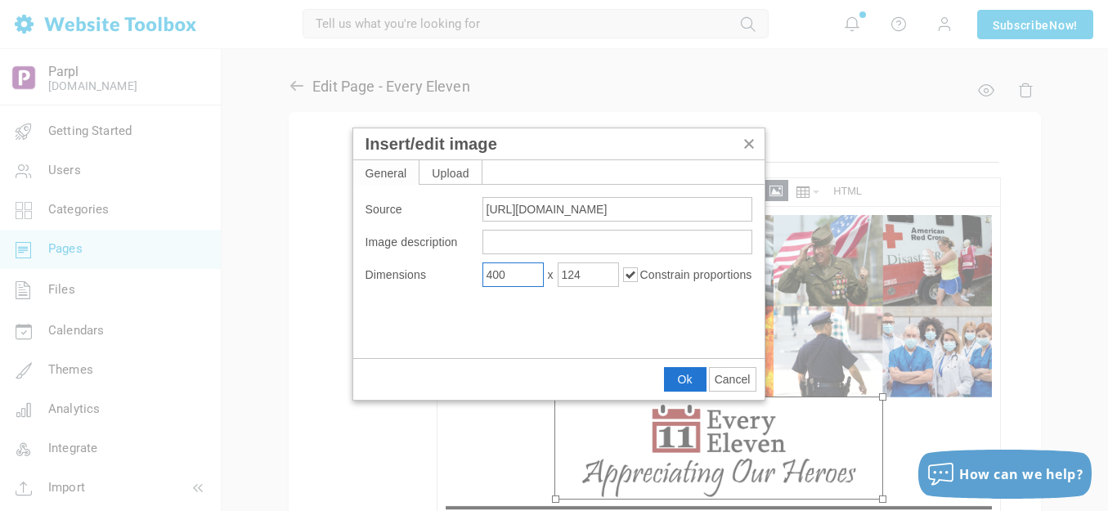
click at [513, 272] on input "400" at bounding box center [512, 275] width 61 height 25
type input "600"
type input "186"
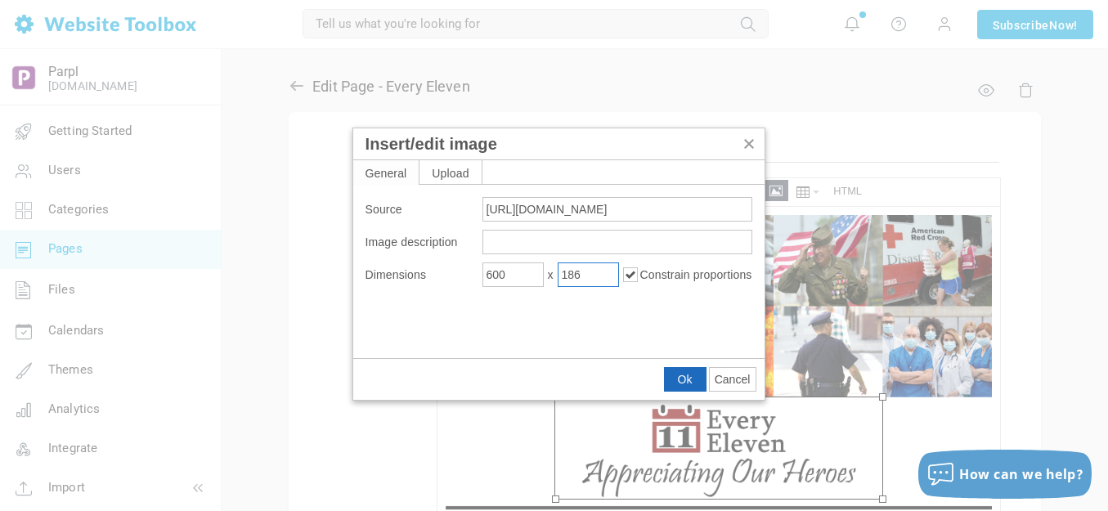
drag, startPoint x: 682, startPoint y: 381, endPoint x: 244, endPoint y: 173, distance: 485.1
click at [682, 381] on span "Ok" at bounding box center [685, 379] width 15 height 13
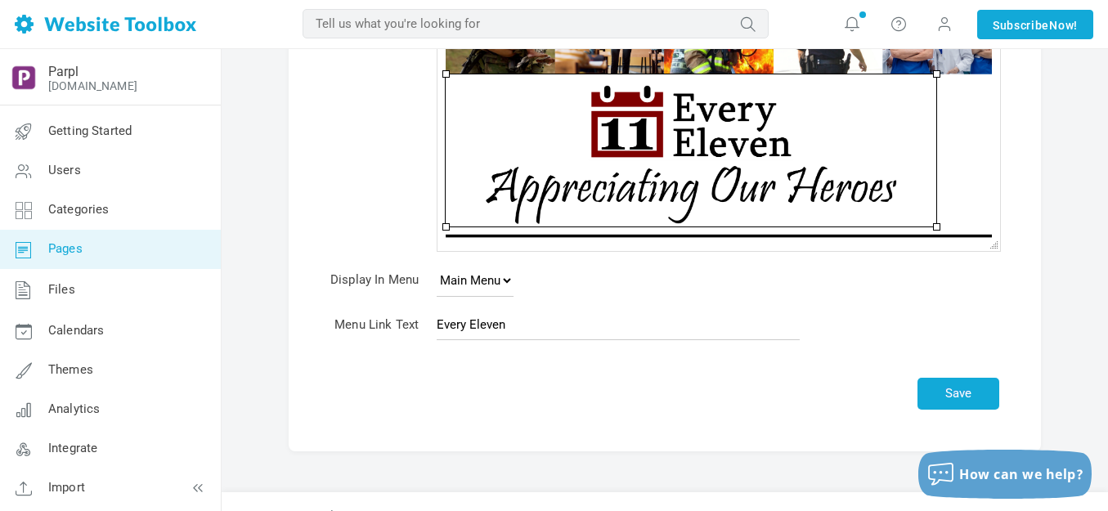
scroll to position [327, 0]
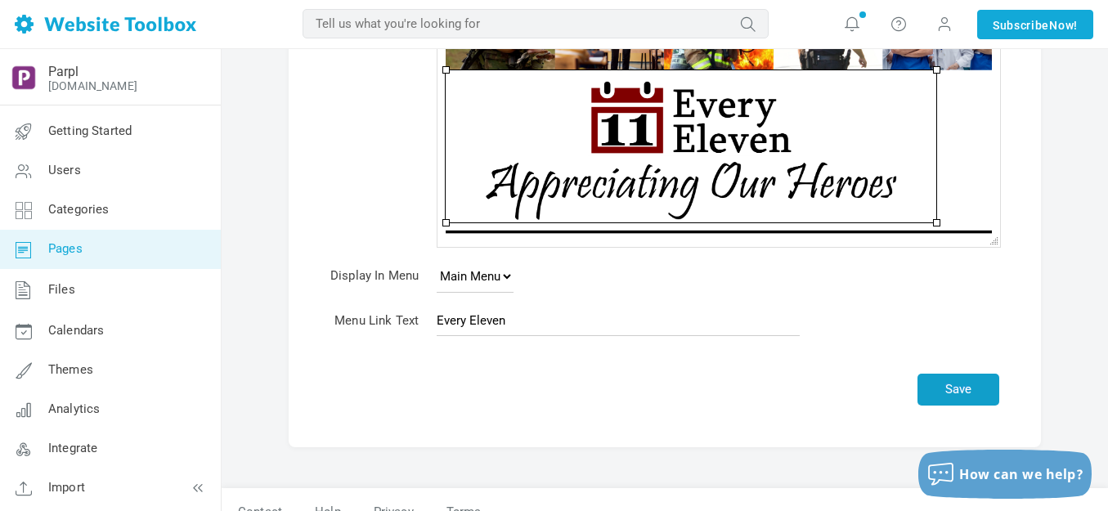
click at [977, 392] on button "Save" at bounding box center [959, 390] width 82 height 32
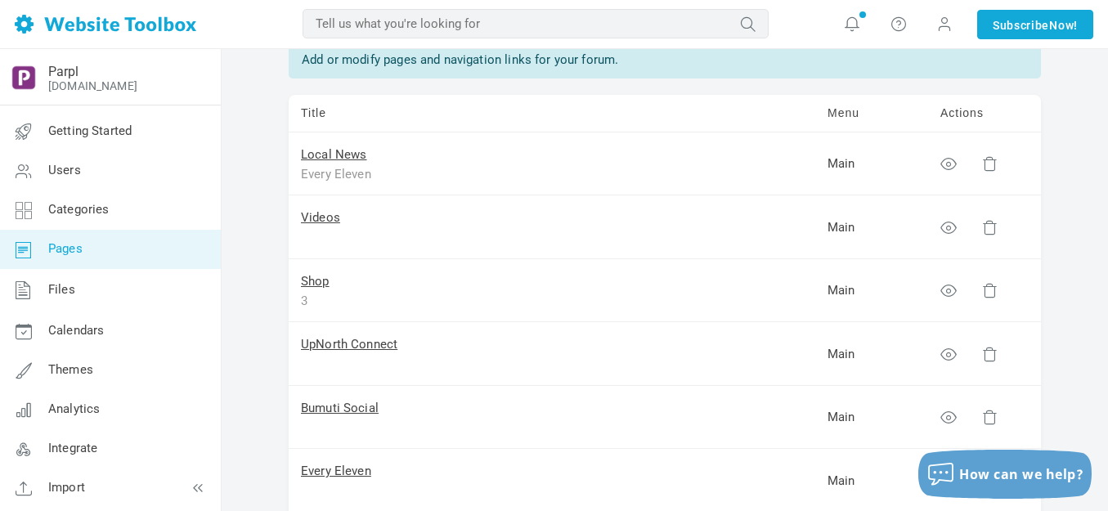
scroll to position [164, 0]
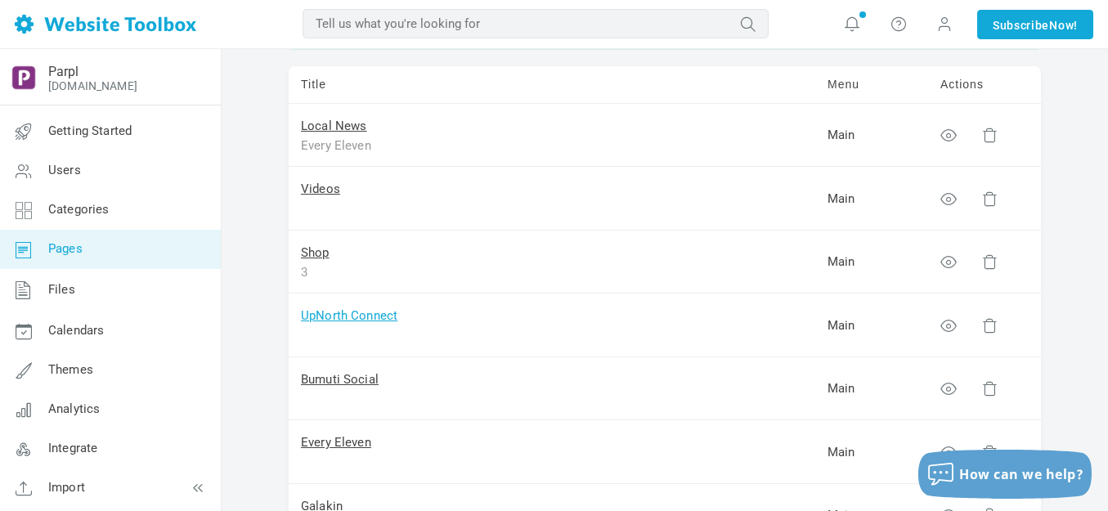
click at [381, 316] on link "UpNorth Connect" at bounding box center [349, 315] width 96 height 15
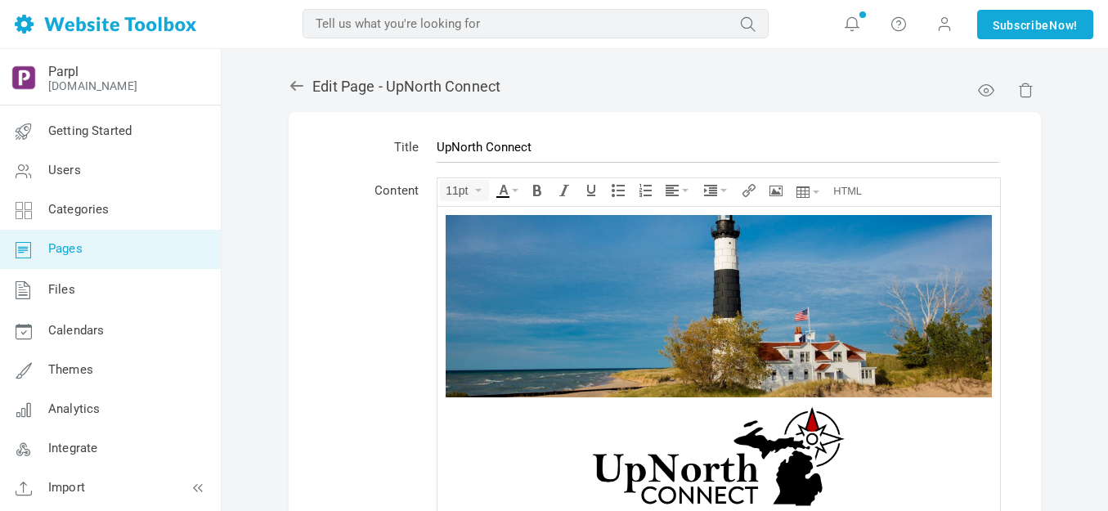
scroll to position [82, 0]
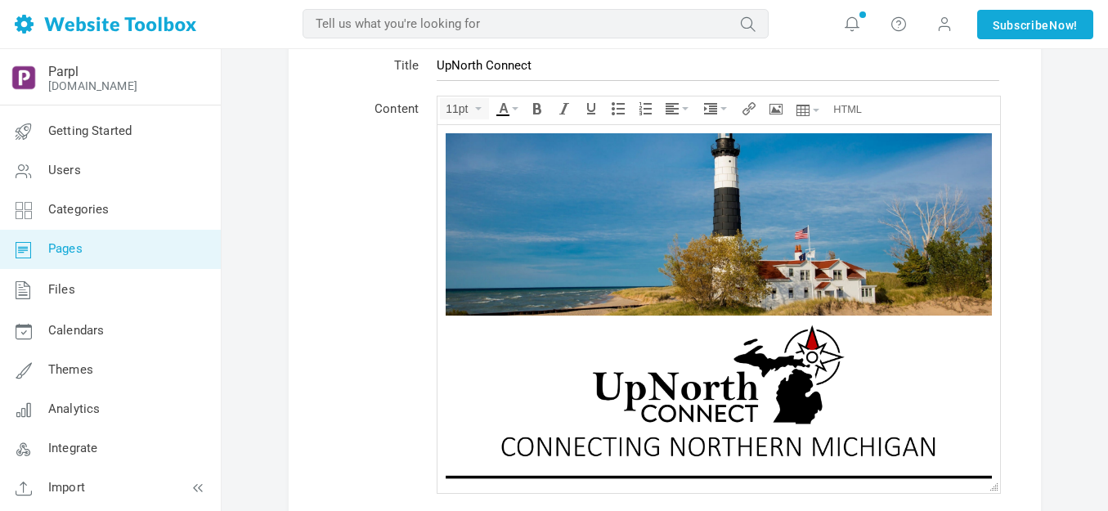
click at [711, 398] on img at bounding box center [719, 391] width 491 height 153
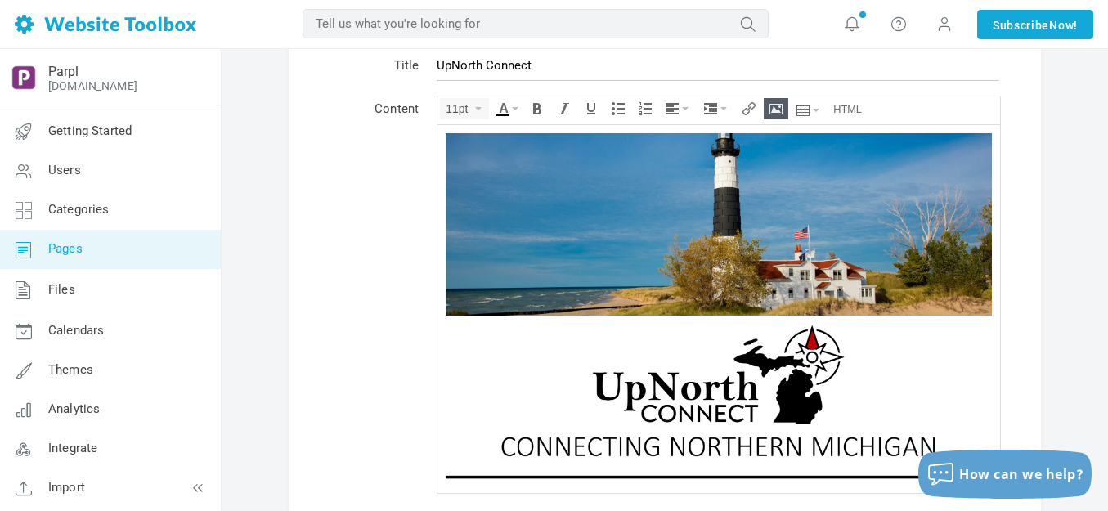
click at [711, 397] on img at bounding box center [719, 391] width 491 height 153
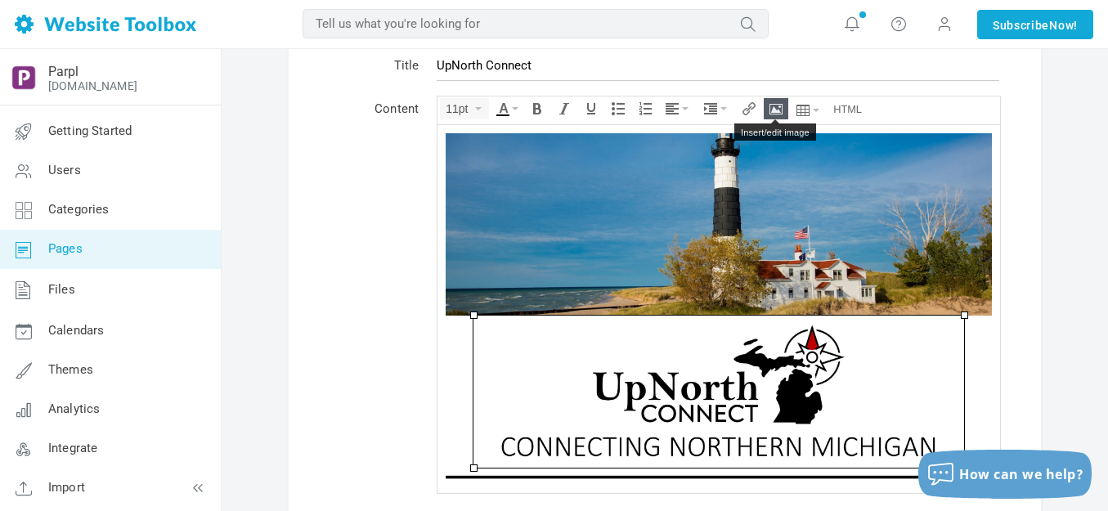
click at [772, 108] on icon "Insert/edit image" at bounding box center [776, 108] width 13 height 13
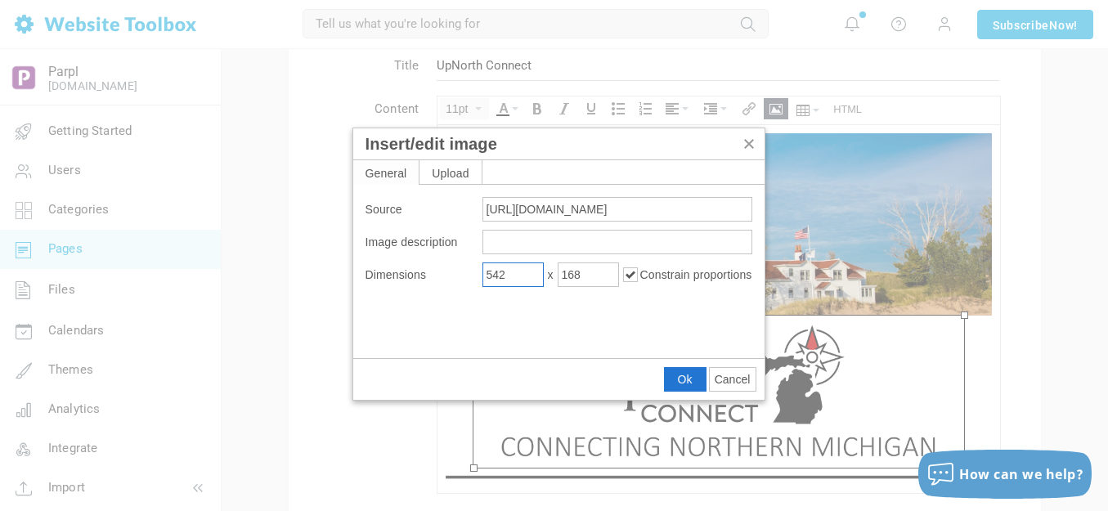
click at [517, 273] on input "542" at bounding box center [512, 275] width 61 height 25
click at [524, 274] on input "600" at bounding box center [512, 275] width 61 height 25
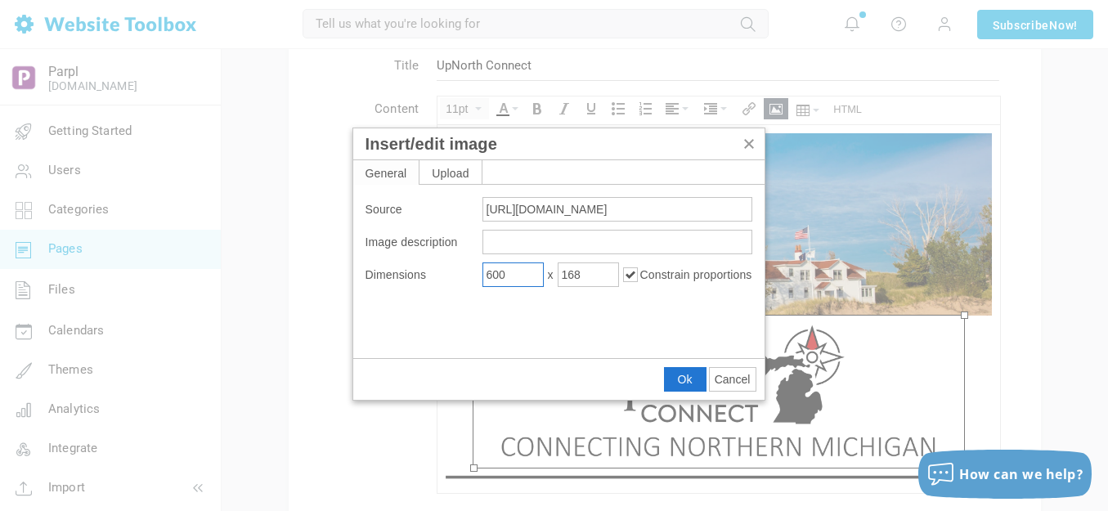
click at [524, 274] on input "600" at bounding box center [512, 275] width 61 height 25
type input "500"
type input "155"
click at [679, 380] on span "Ok" at bounding box center [685, 379] width 15 height 13
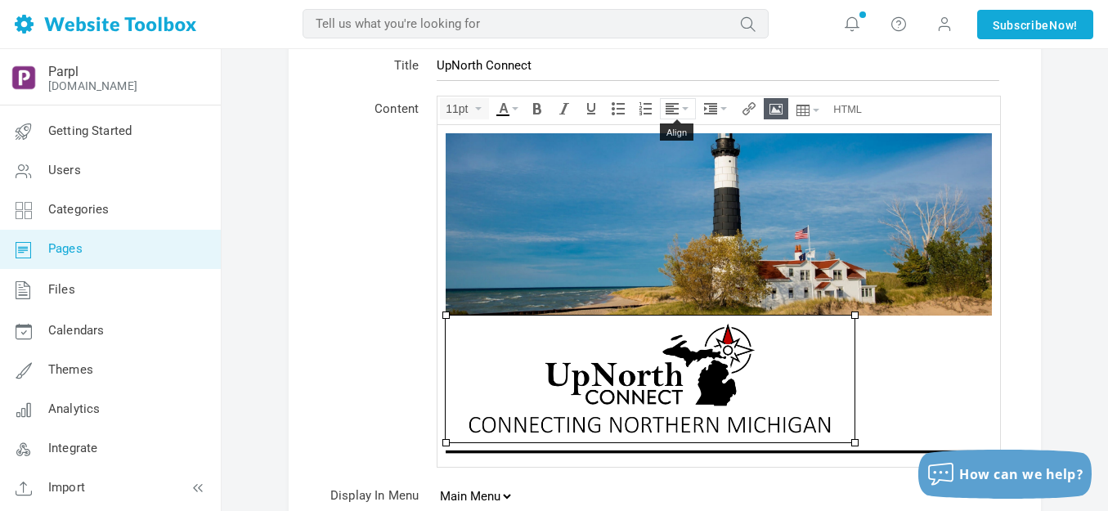
click at [685, 108] on icon "Align" at bounding box center [685, 108] width 7 height 3
click at [671, 159] on icon at bounding box center [675, 157] width 16 height 13
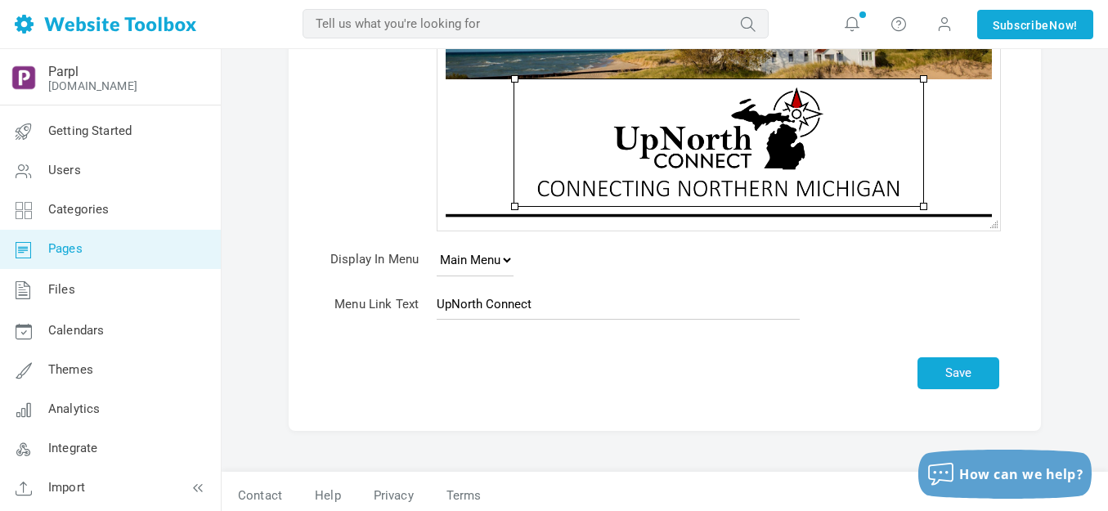
scroll to position [325, 0]
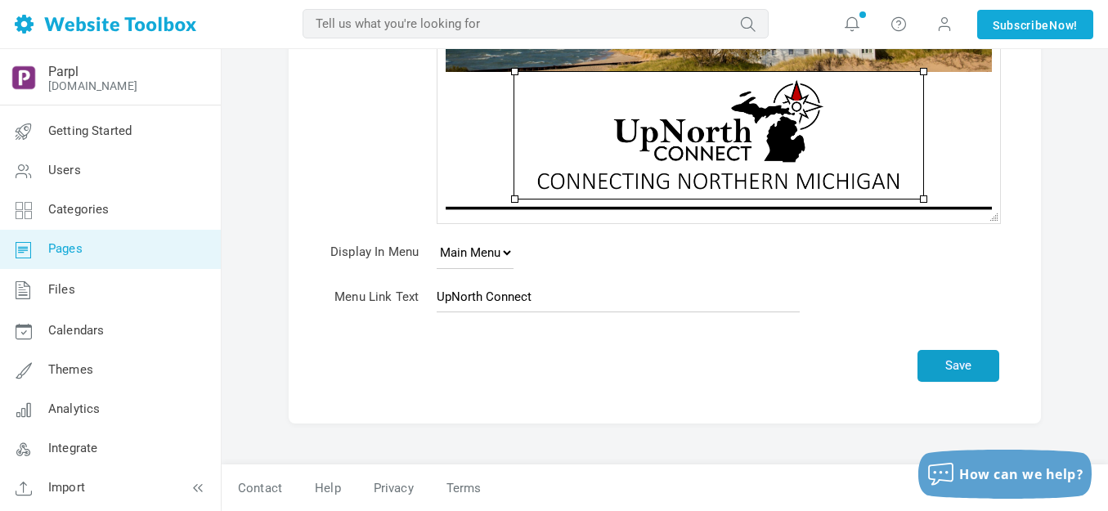
click at [955, 364] on button "Save" at bounding box center [959, 366] width 82 height 32
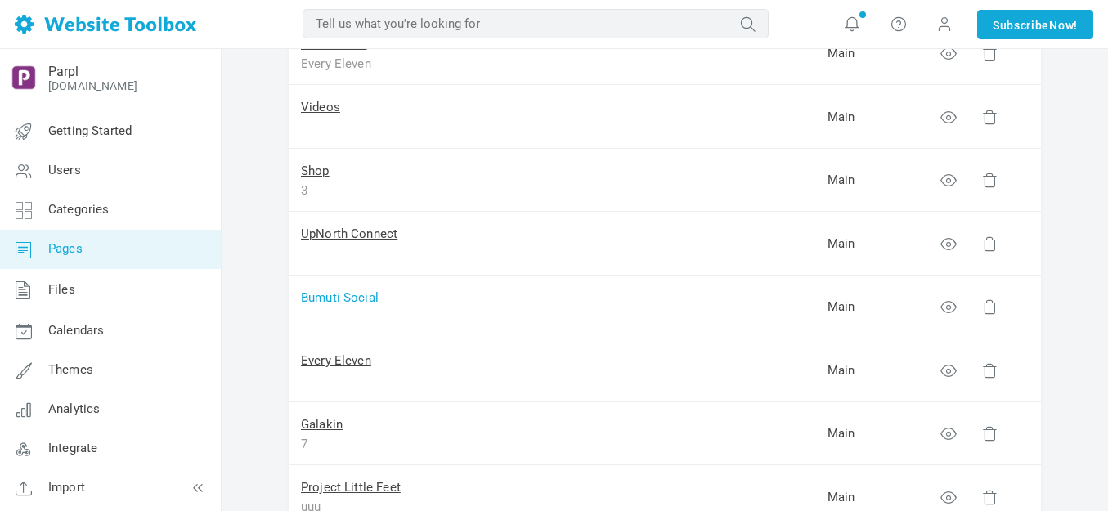
scroll to position [245, 0]
click at [352, 300] on link "Bumuti Social" at bounding box center [340, 297] width 78 height 15
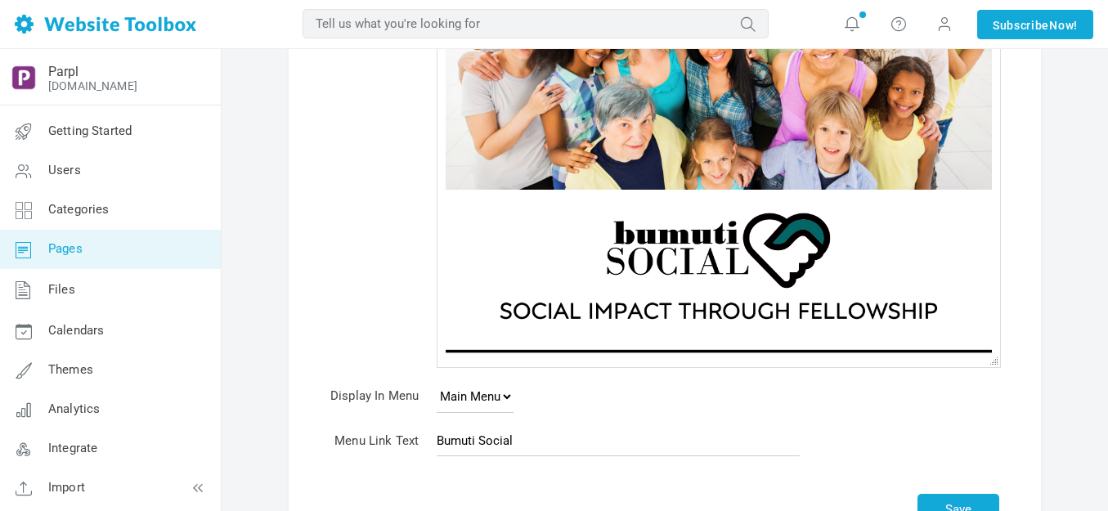
scroll to position [245, 0]
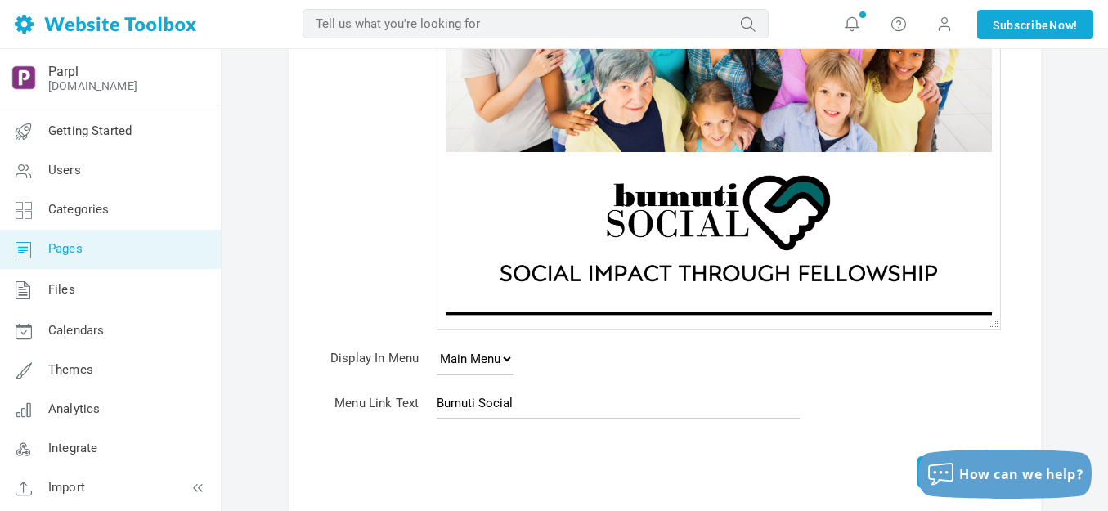
click at [667, 229] on img at bounding box center [719, 228] width 491 height 153
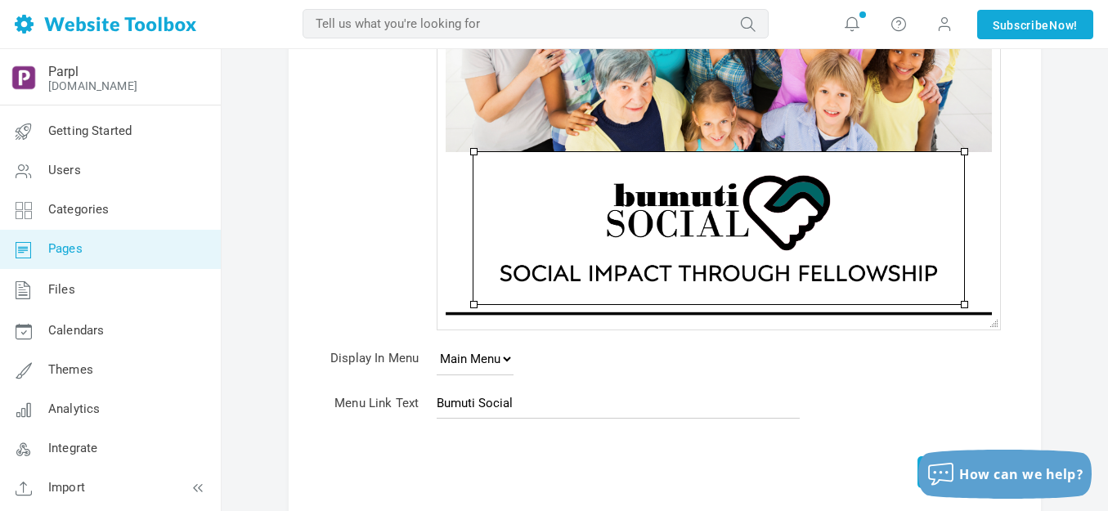
click at [667, 229] on img at bounding box center [719, 228] width 491 height 153
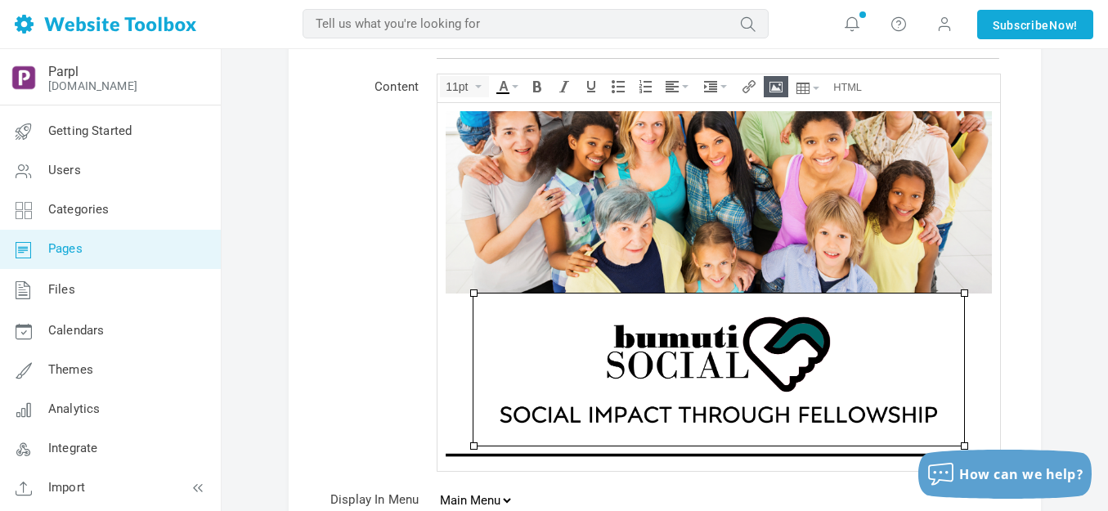
scroll to position [0, 0]
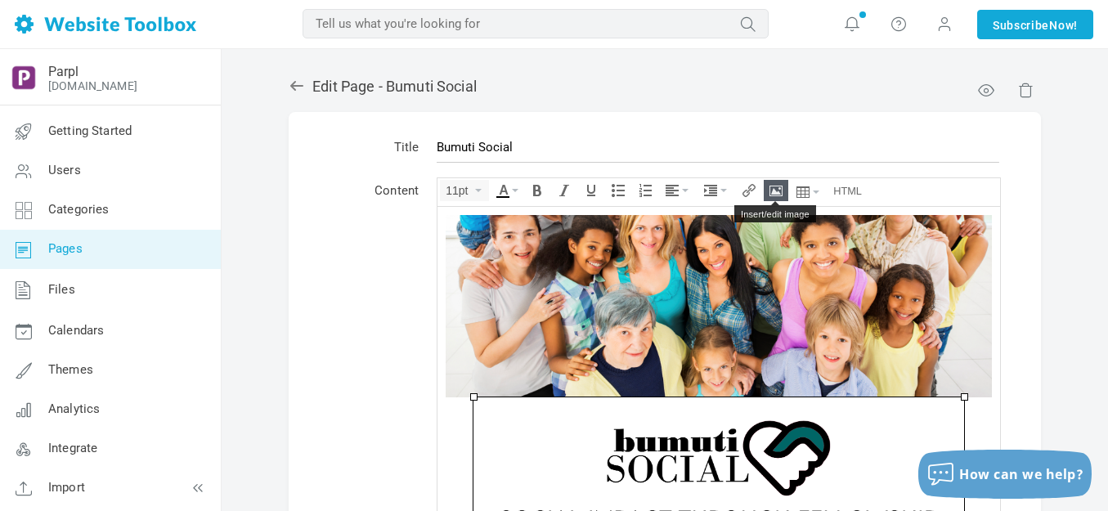
click at [783, 185] on icon "Insert/edit image" at bounding box center [776, 190] width 13 height 13
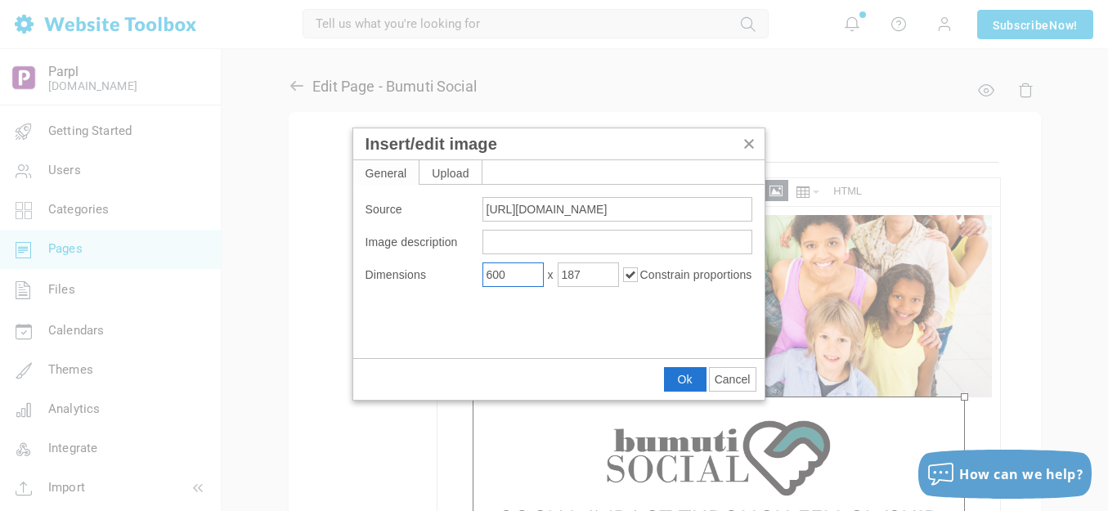
click at [529, 273] on input "600" at bounding box center [512, 275] width 61 height 25
type input "500"
type input "156"
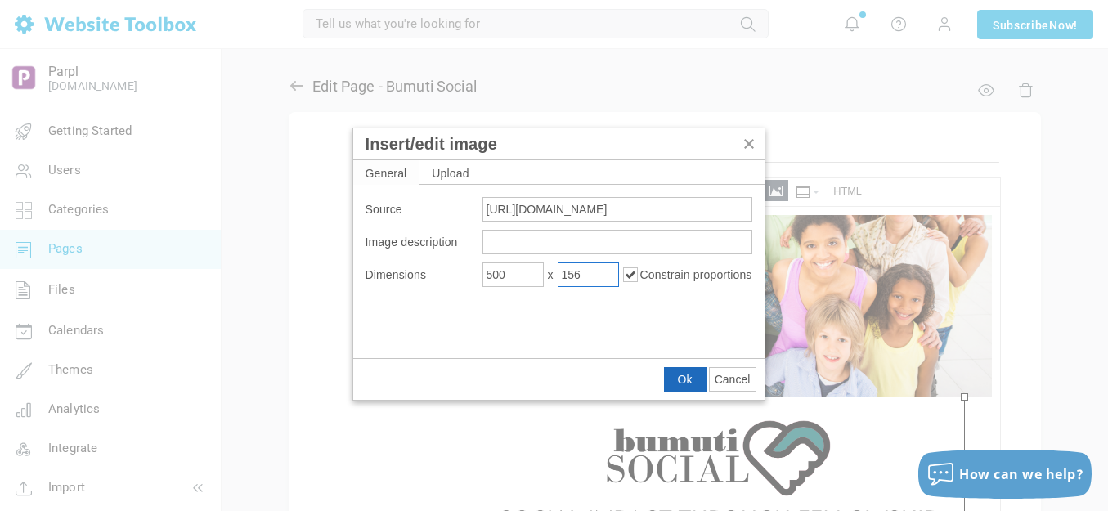
click at [675, 379] on button "Ok" at bounding box center [685, 379] width 41 height 23
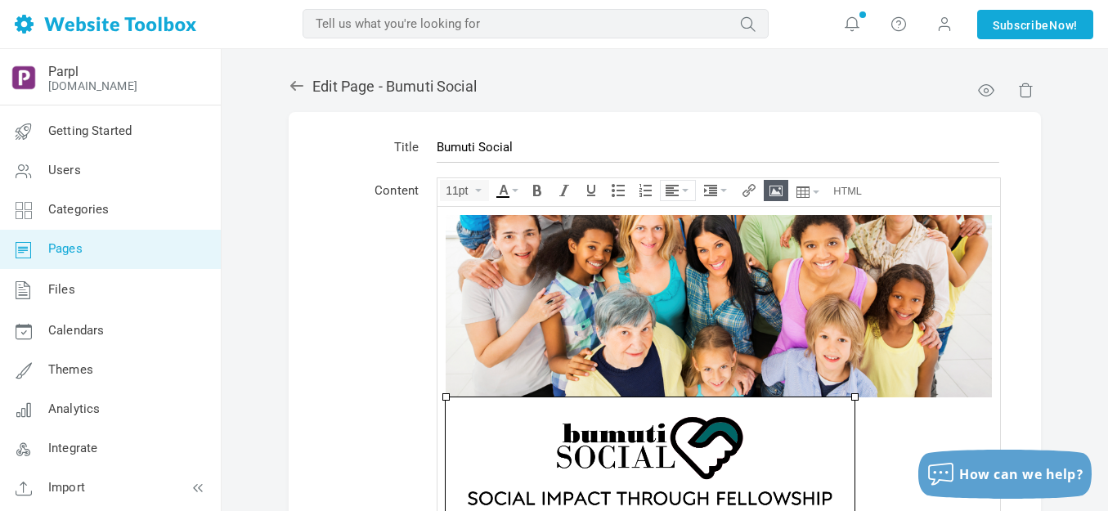
click at [680, 186] on button "Align" at bounding box center [678, 191] width 34 height 20
click at [676, 241] on icon at bounding box center [675, 239] width 16 height 13
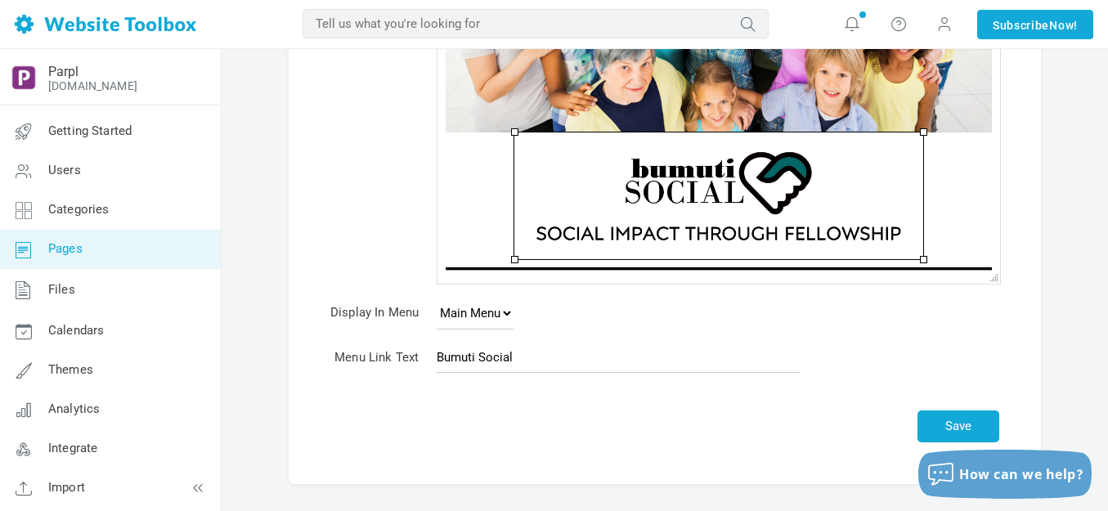
scroll to position [325, 0]
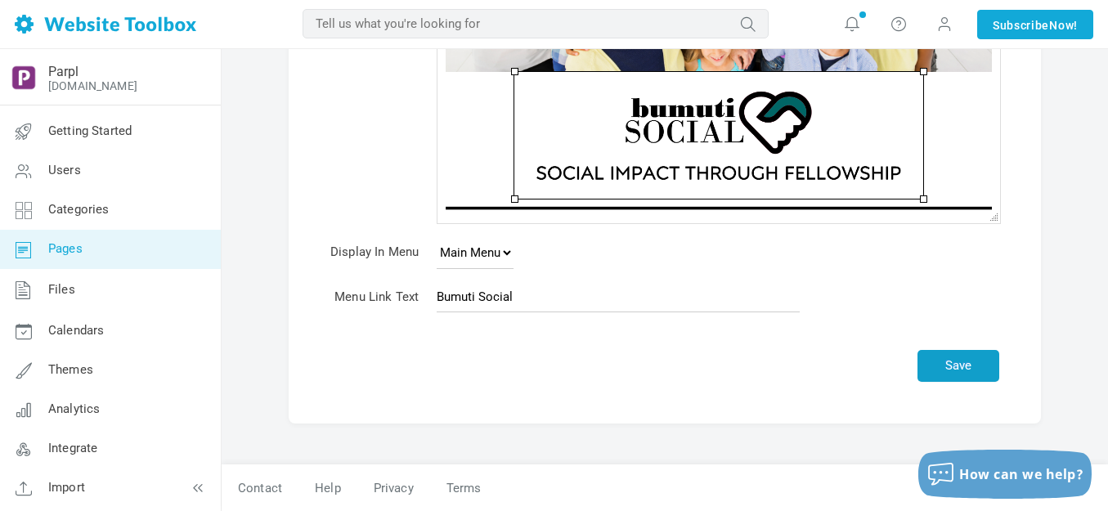
click at [976, 357] on button "Save" at bounding box center [959, 366] width 82 height 32
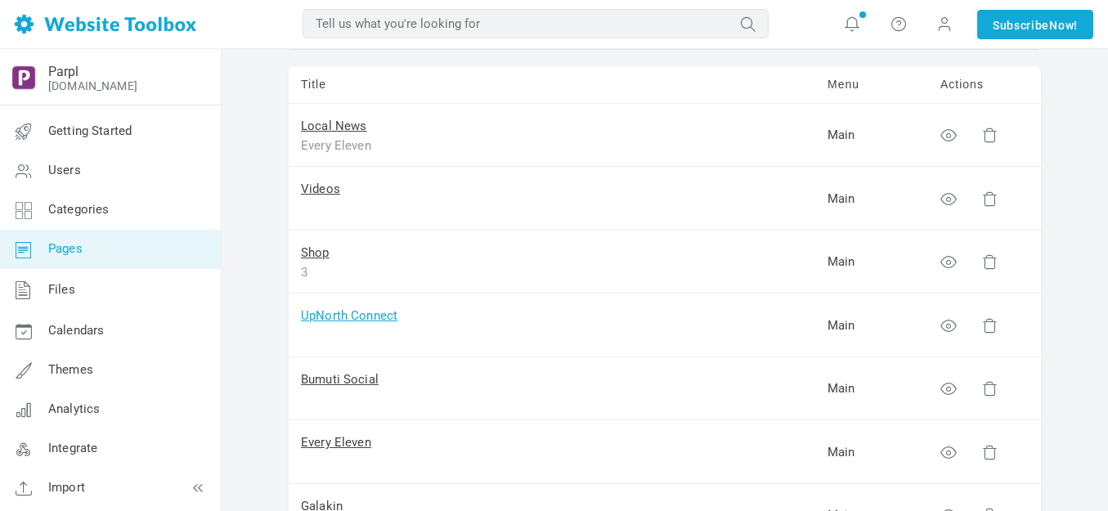
scroll to position [164, 0]
click at [337, 445] on link "Every Eleven" at bounding box center [336, 442] width 70 height 15
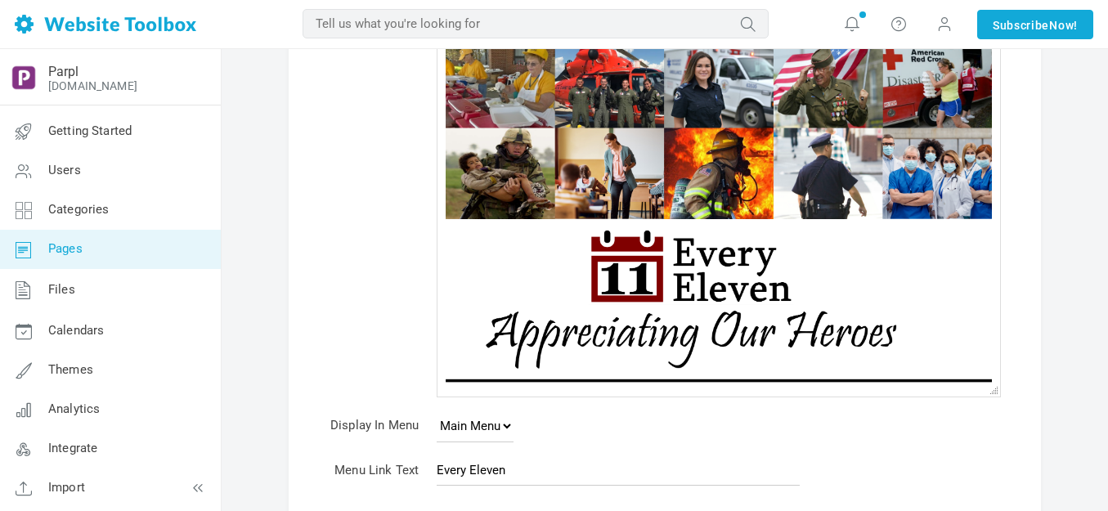
scroll to position [245, 0]
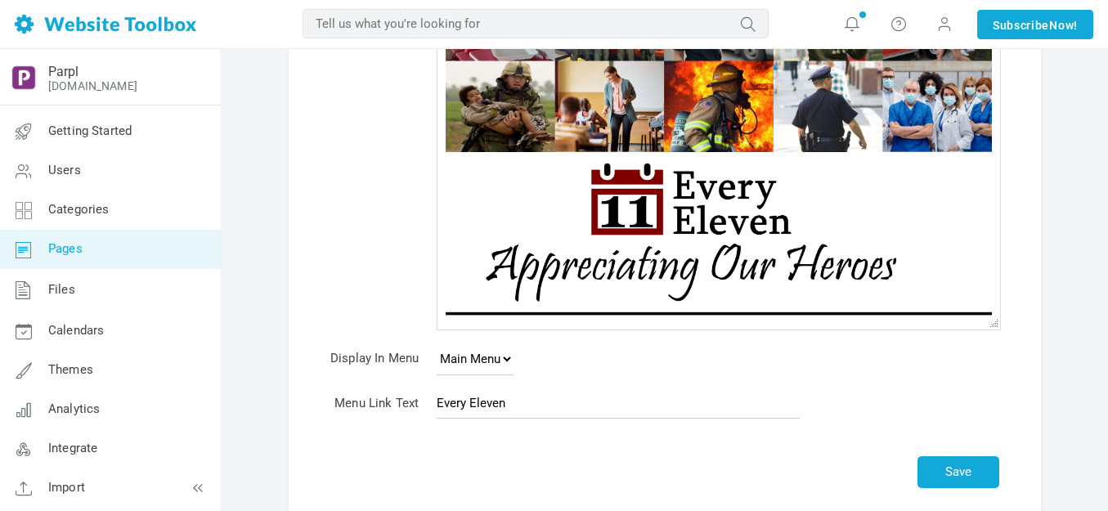
click at [639, 258] on img at bounding box center [691, 228] width 491 height 153
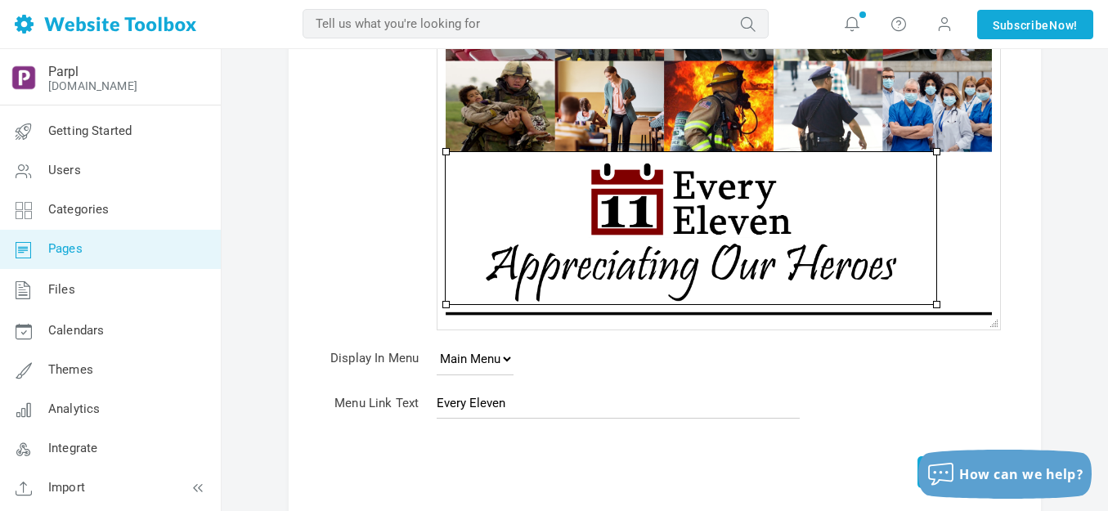
click at [645, 245] on img at bounding box center [691, 228] width 491 height 153
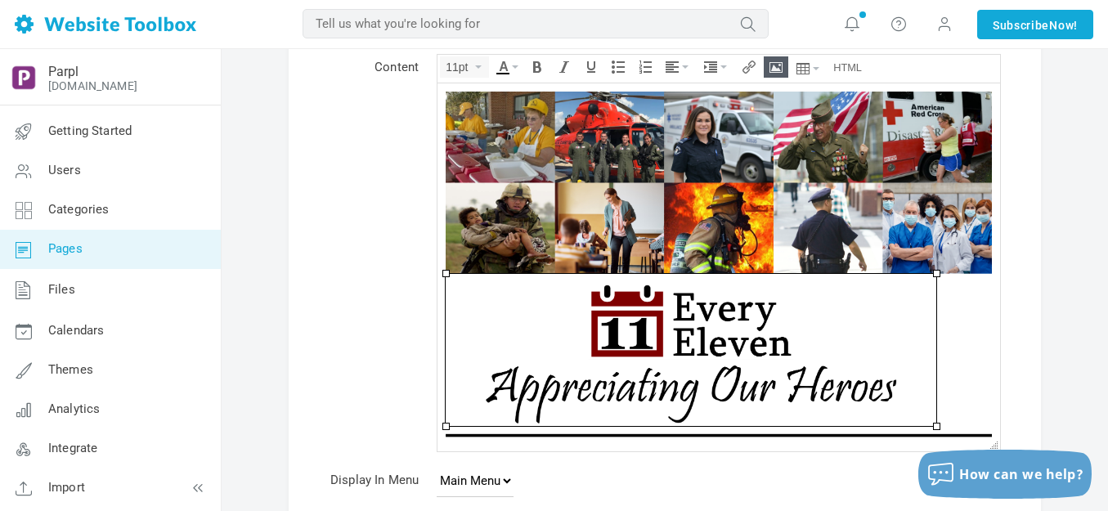
scroll to position [82, 0]
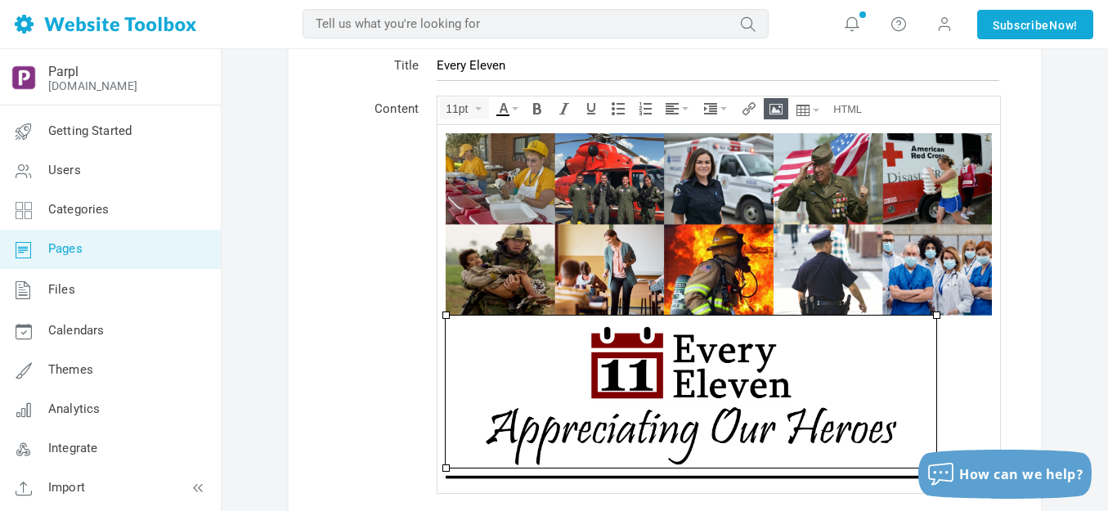
click at [771, 105] on icon "Insert/edit image" at bounding box center [776, 108] width 13 height 13
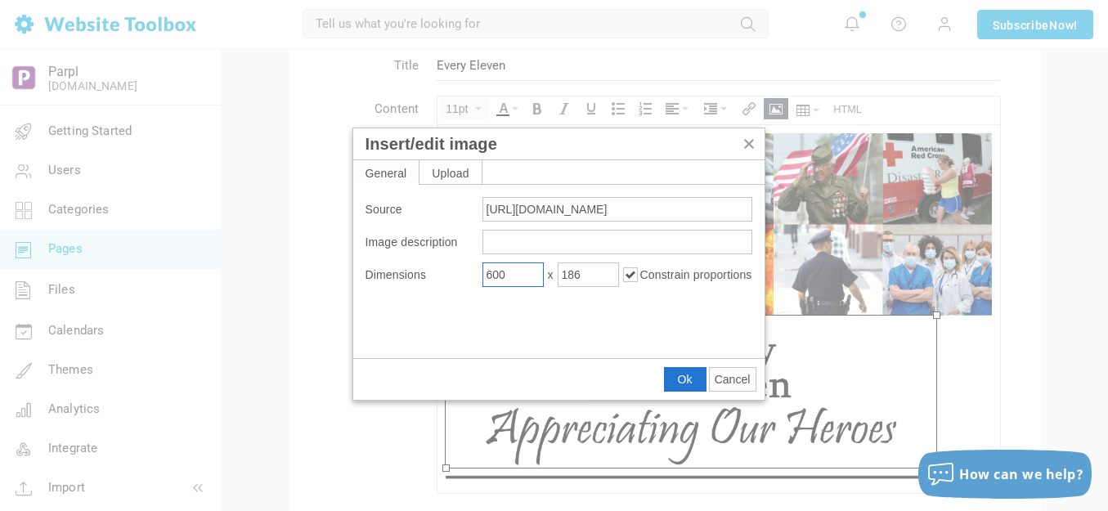
click at [534, 268] on input "600" at bounding box center [512, 275] width 61 height 25
type input "500"
type input "155"
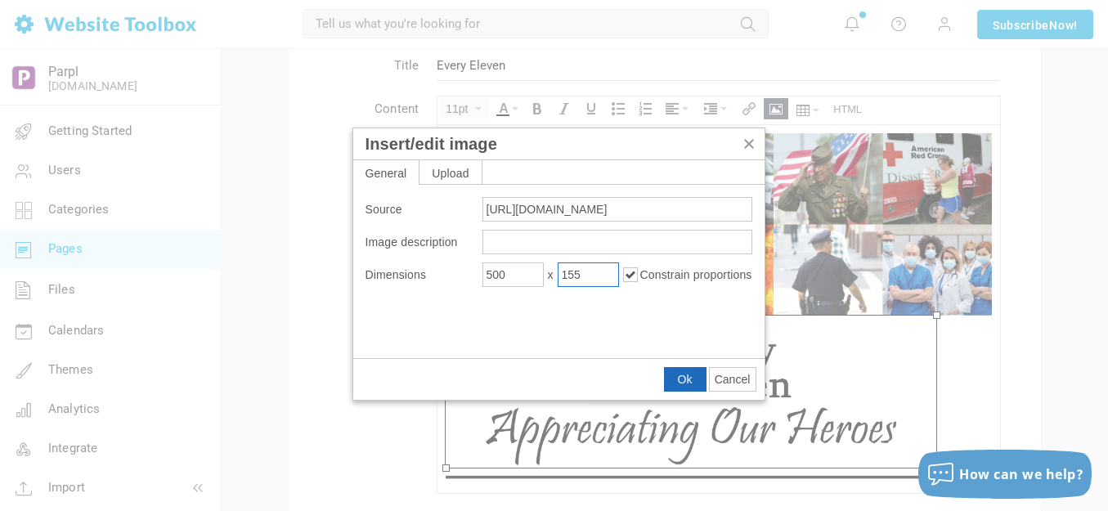
click at [683, 375] on span "Ok" at bounding box center [685, 379] width 15 height 13
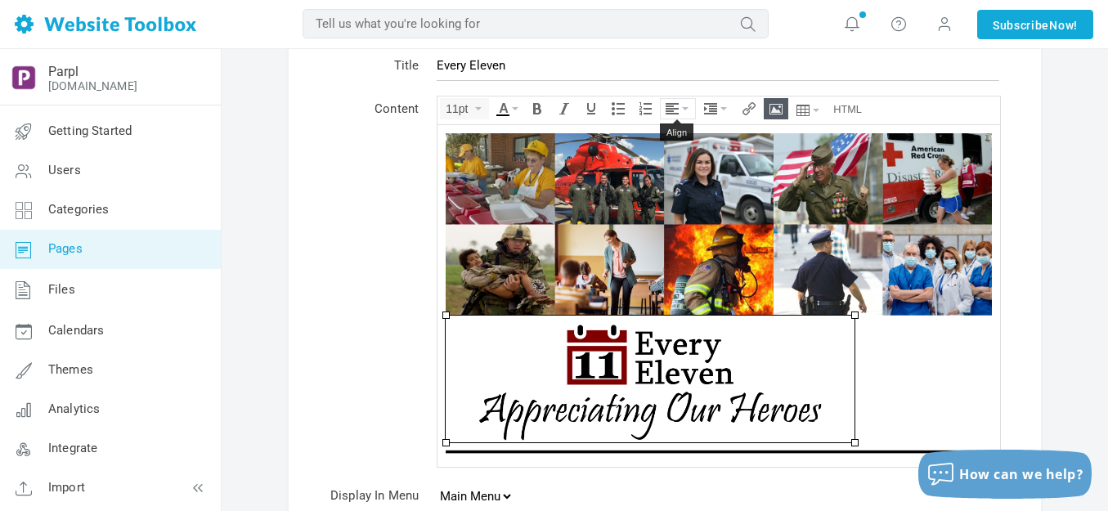
click at [685, 105] on button "Align" at bounding box center [678, 109] width 34 height 20
click at [673, 158] on icon at bounding box center [675, 157] width 16 height 13
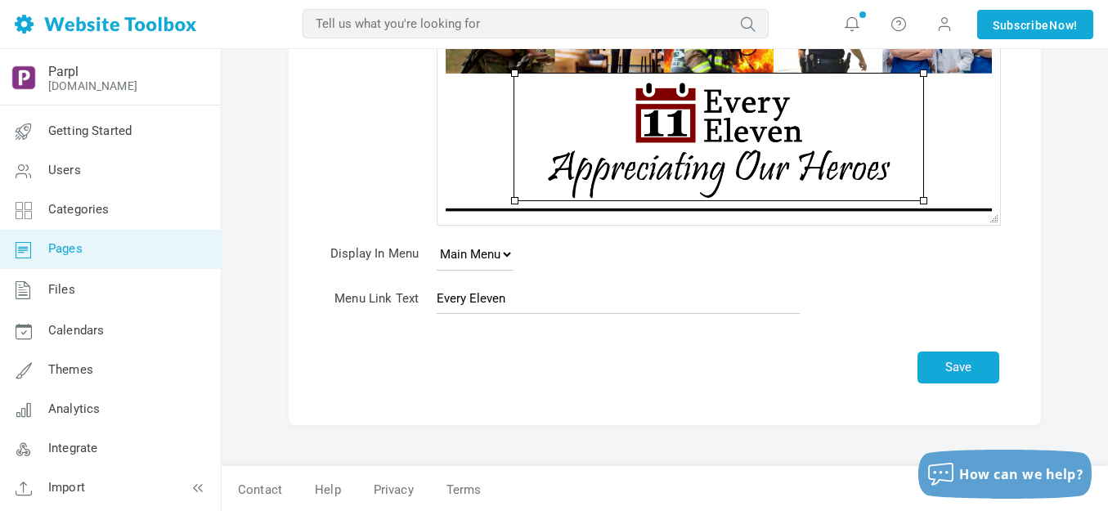
scroll to position [325, 0]
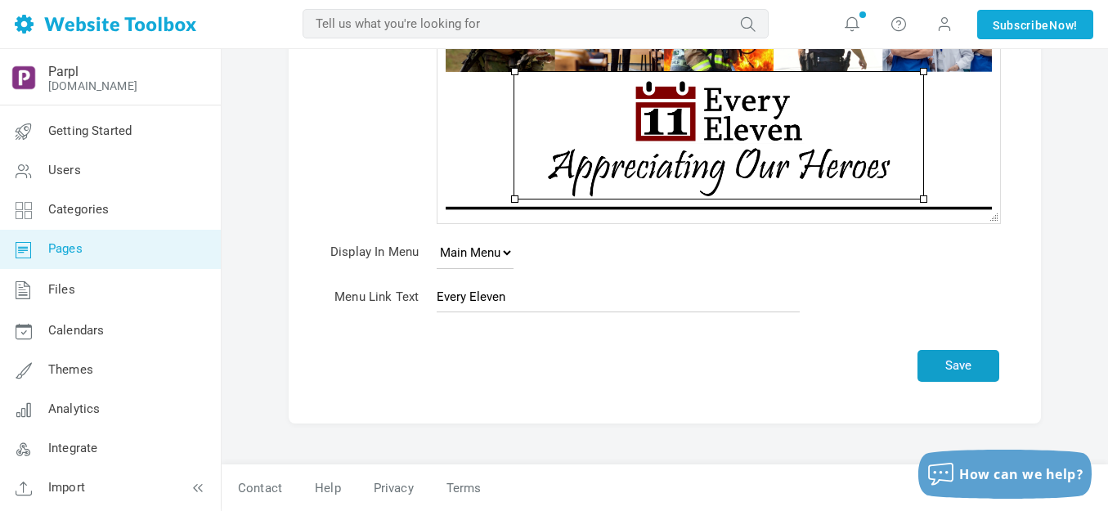
drag, startPoint x: 960, startPoint y: 366, endPoint x: 941, endPoint y: 354, distance: 22.0
click at [961, 366] on button "Save" at bounding box center [959, 366] width 82 height 32
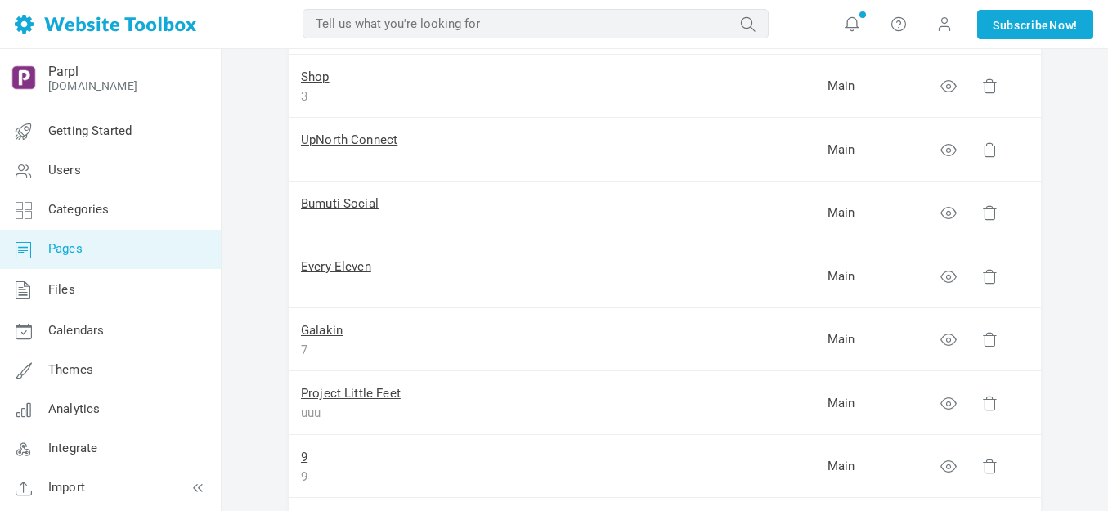
scroll to position [409, 0]
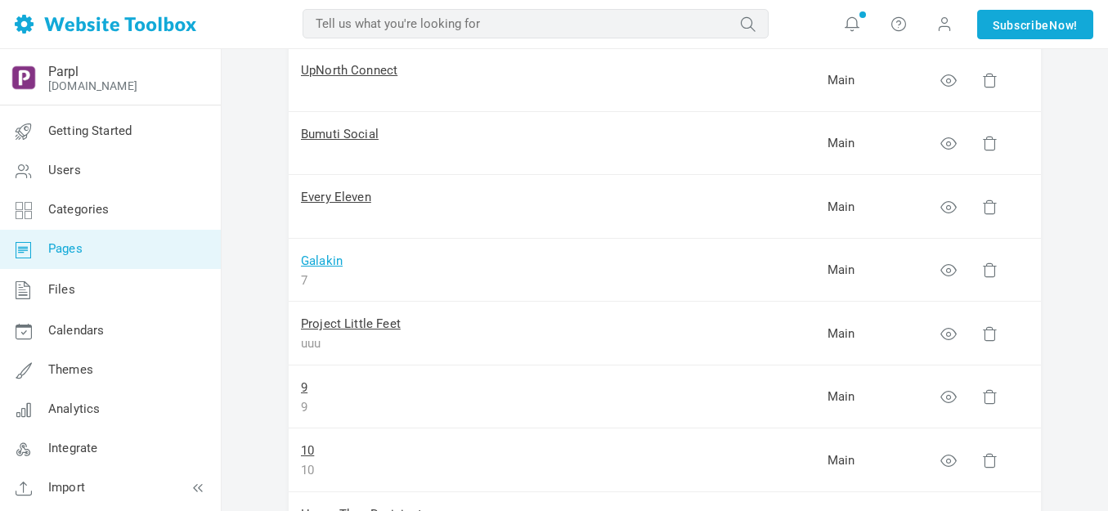
click at [332, 261] on link "Galakin" at bounding box center [322, 261] width 42 height 15
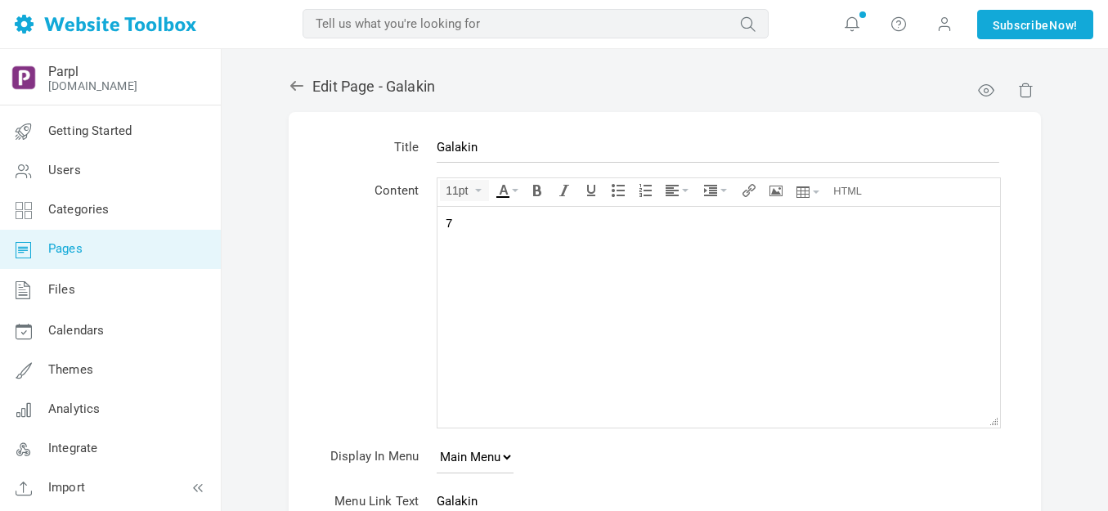
click at [524, 230] on div "7" at bounding box center [719, 222] width 546 height 16
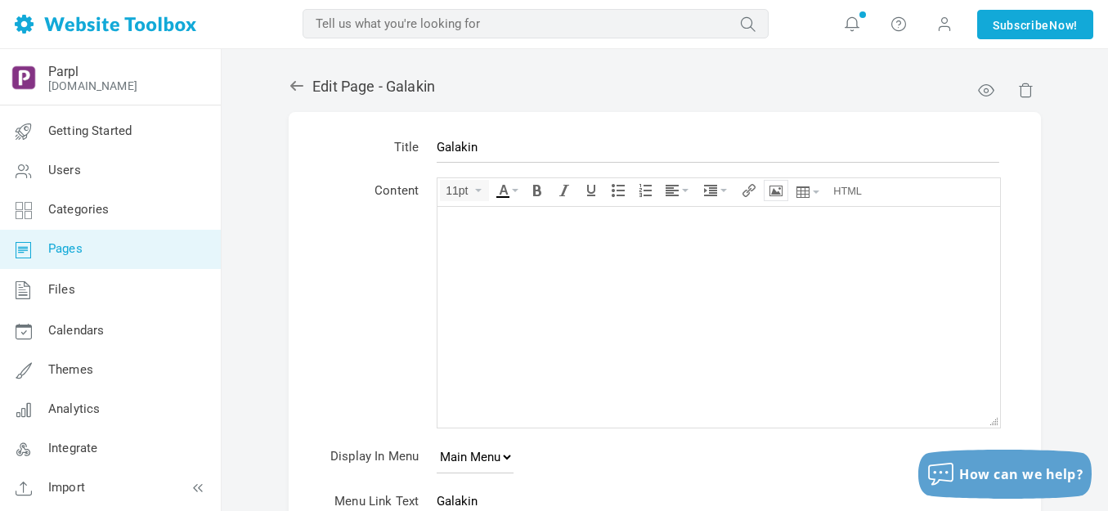
drag, startPoint x: 95, startPoint y: 11, endPoint x: 777, endPoint y: 190, distance: 705.0
click at [777, 190] on icon "Insert/edit image" at bounding box center [776, 190] width 13 height 13
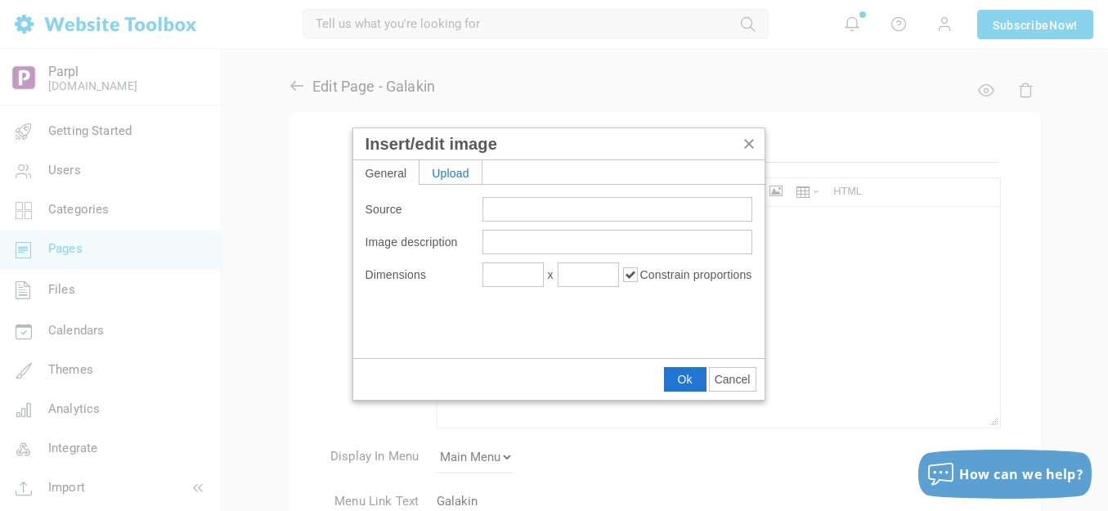
click at [435, 172] on div "Upload" at bounding box center [451, 172] width 62 height 24
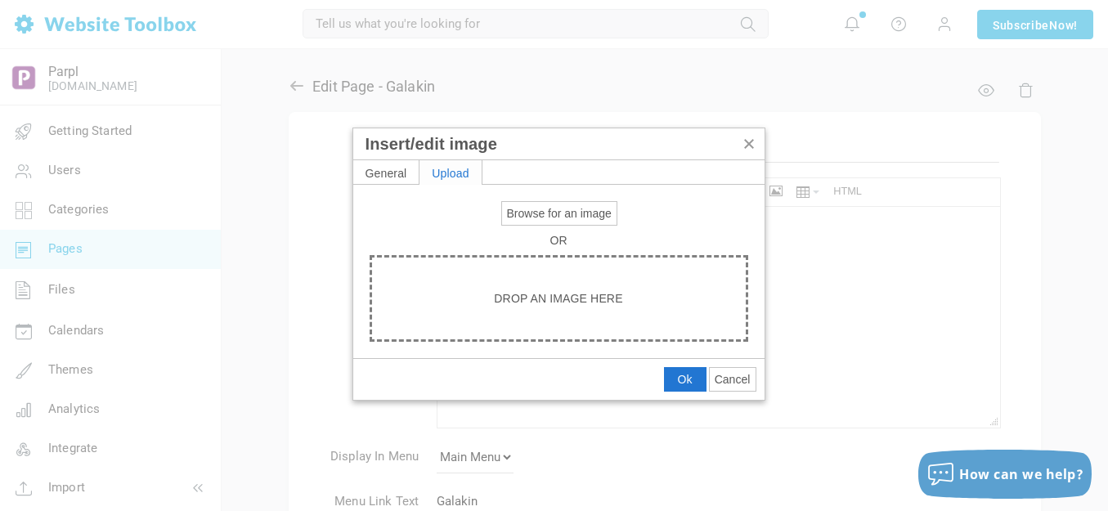
click at [540, 215] on span "Browse for an image" at bounding box center [559, 213] width 105 height 13
type input "C:\fakepath\Slide4.PNG"
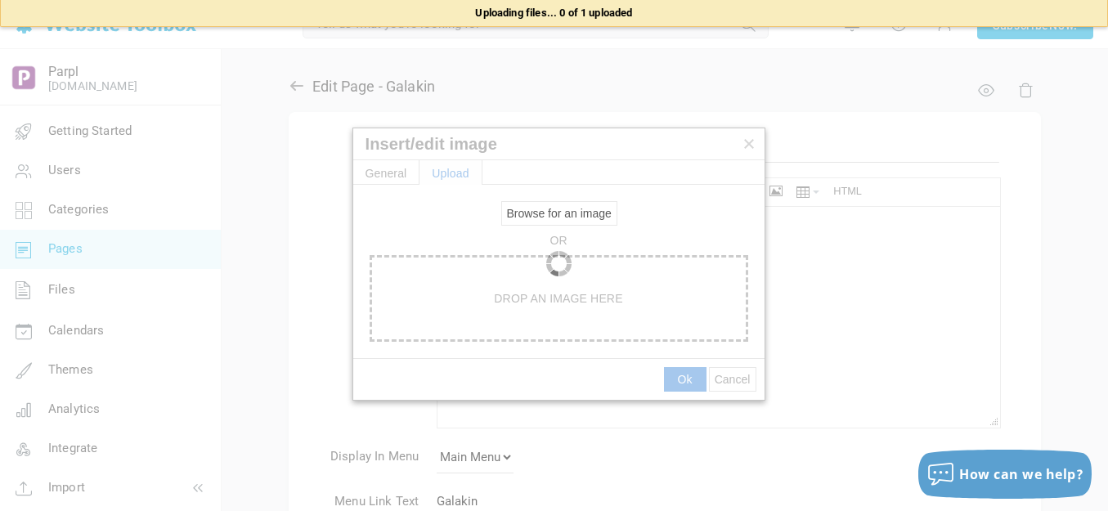
type input "[URL][DOMAIN_NAME]"
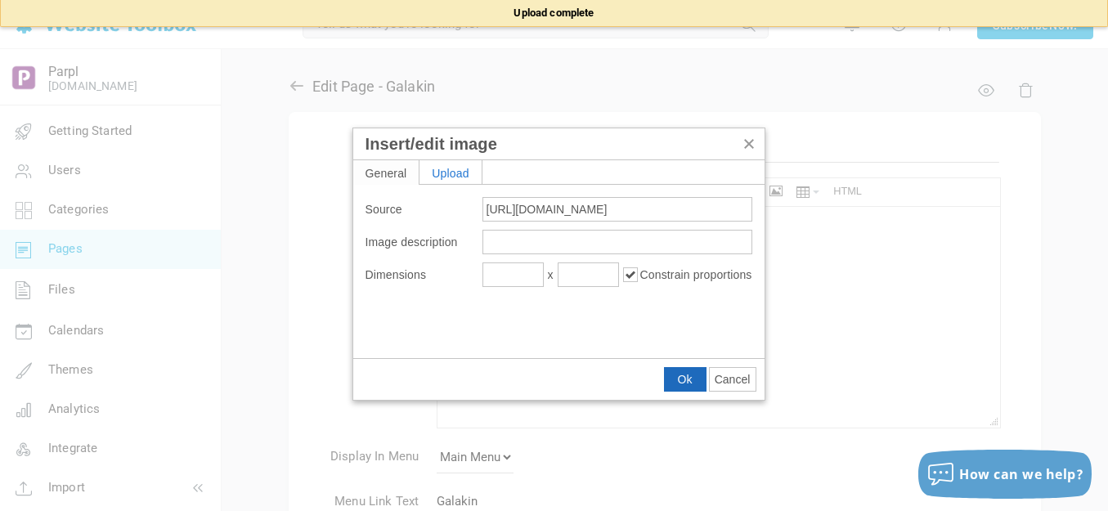
type input "1920"
type input "640"
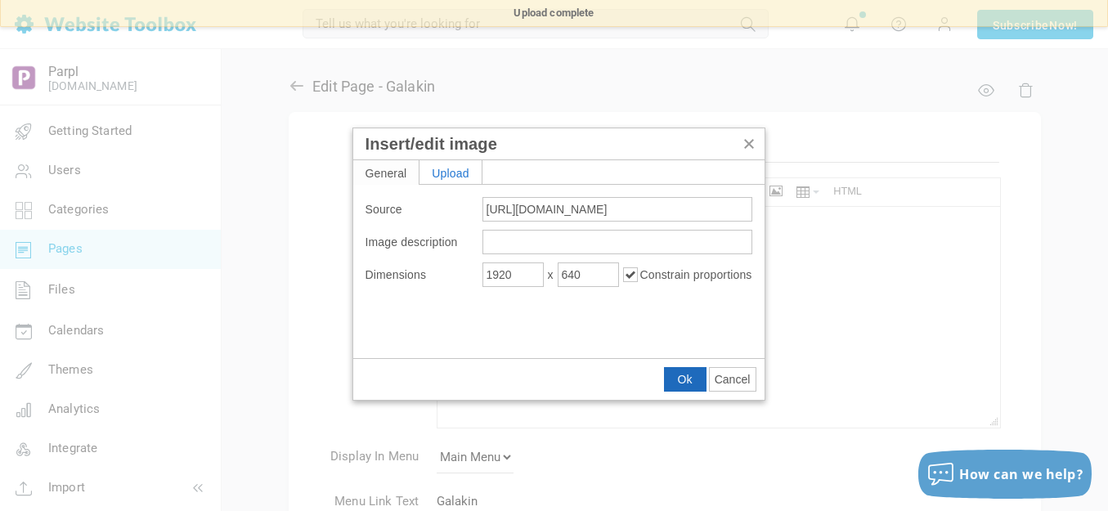
click at [678, 375] on span "Ok" at bounding box center [685, 379] width 15 height 13
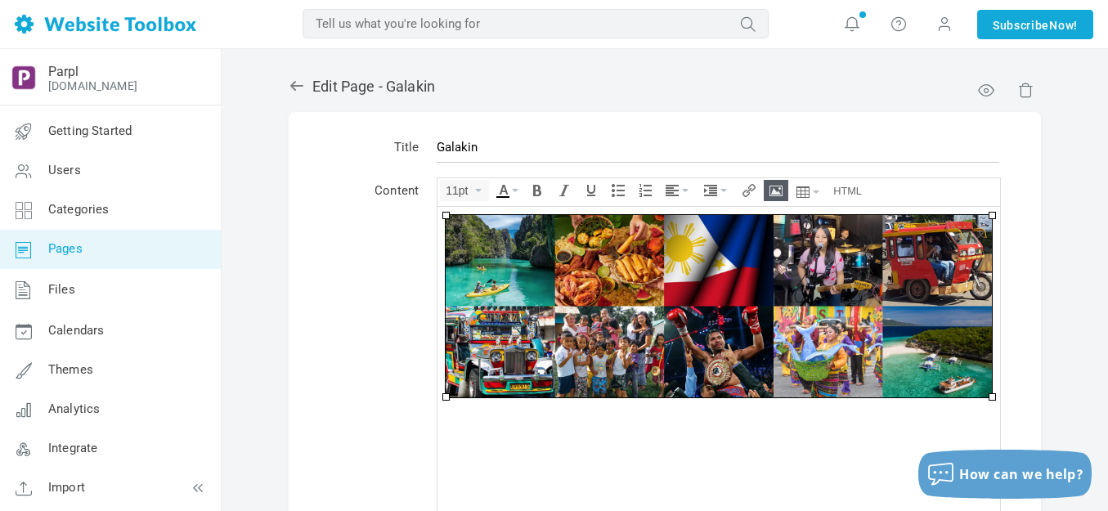
click at [680, 290] on img at bounding box center [719, 305] width 546 height 182
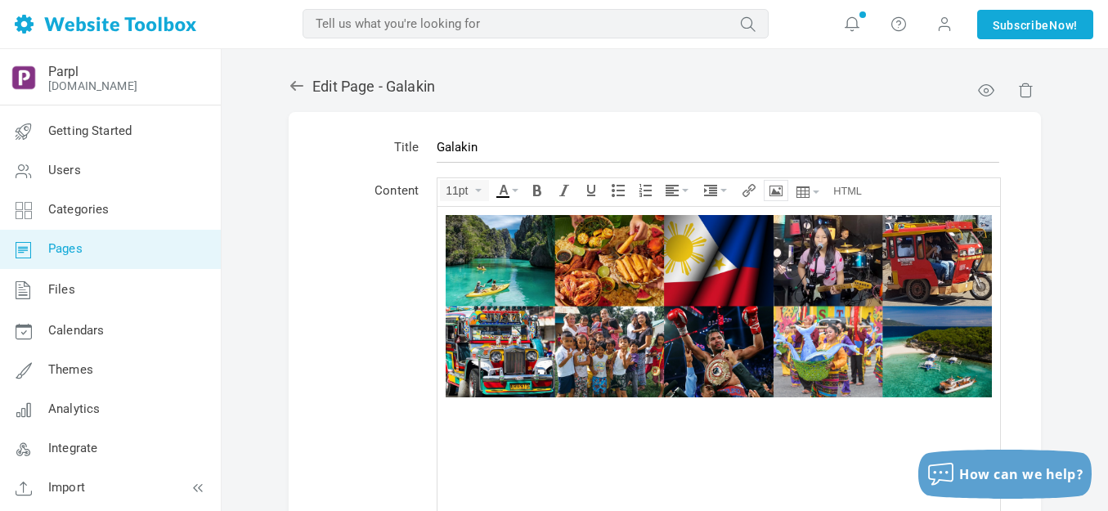
click at [774, 192] on icon "Insert/edit image" at bounding box center [776, 190] width 13 height 13
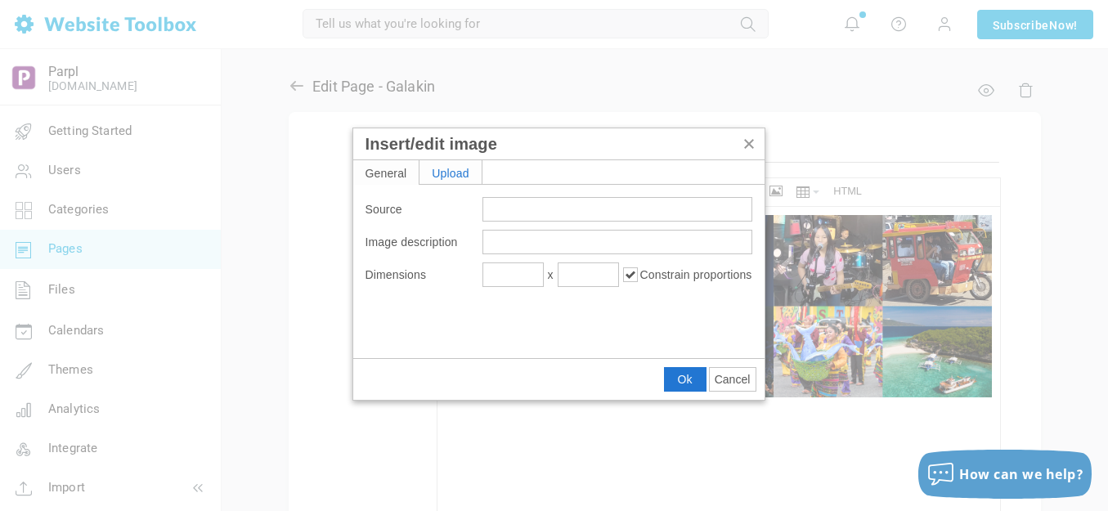
click at [466, 177] on div "Upload" at bounding box center [451, 172] width 62 height 24
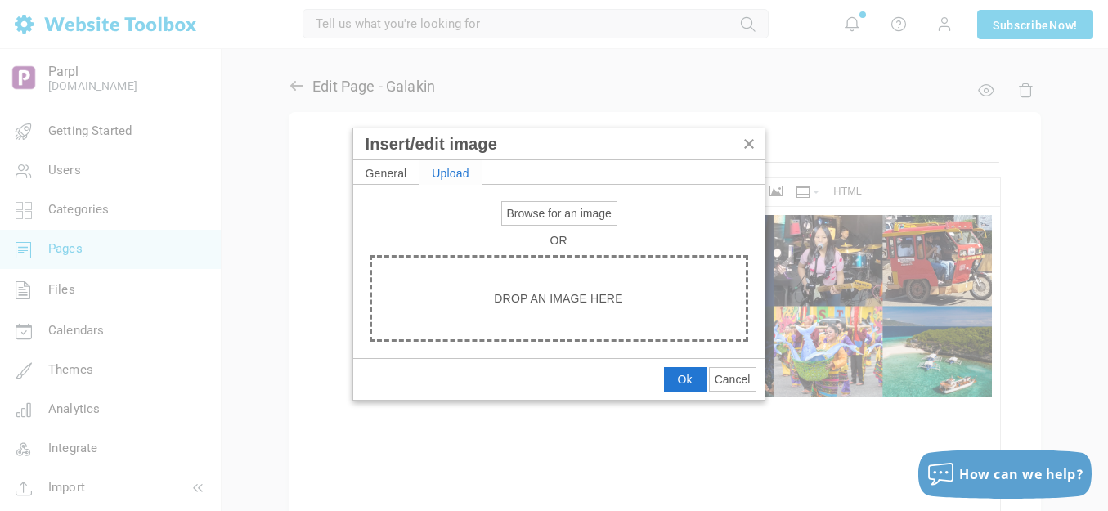
click at [524, 214] on span "Browse for an image" at bounding box center [559, 213] width 105 height 13
type input "C:\fakepath\Slide4.PNG"
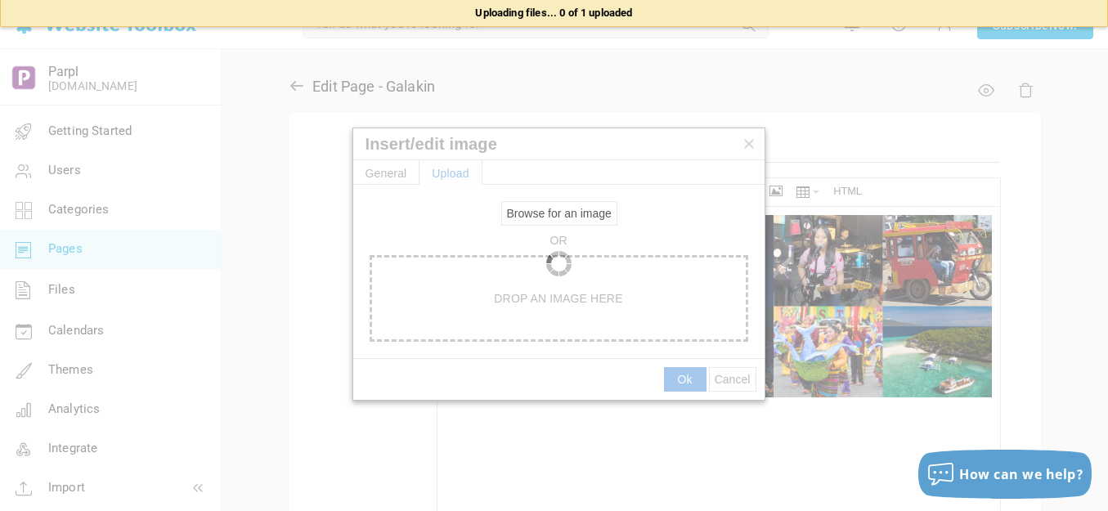
type input "https://d28lcup14p4e72.cloudfront.net/286758%2F9490344%2FSlide4.png"
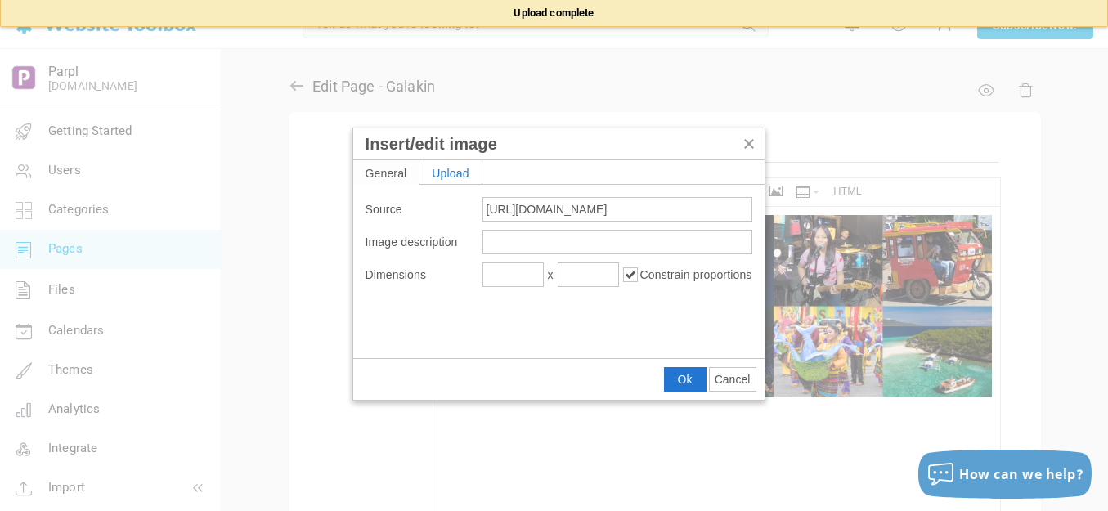
type input "1920"
type input "597"
click at [510, 272] on input "1920" at bounding box center [512, 275] width 61 height 25
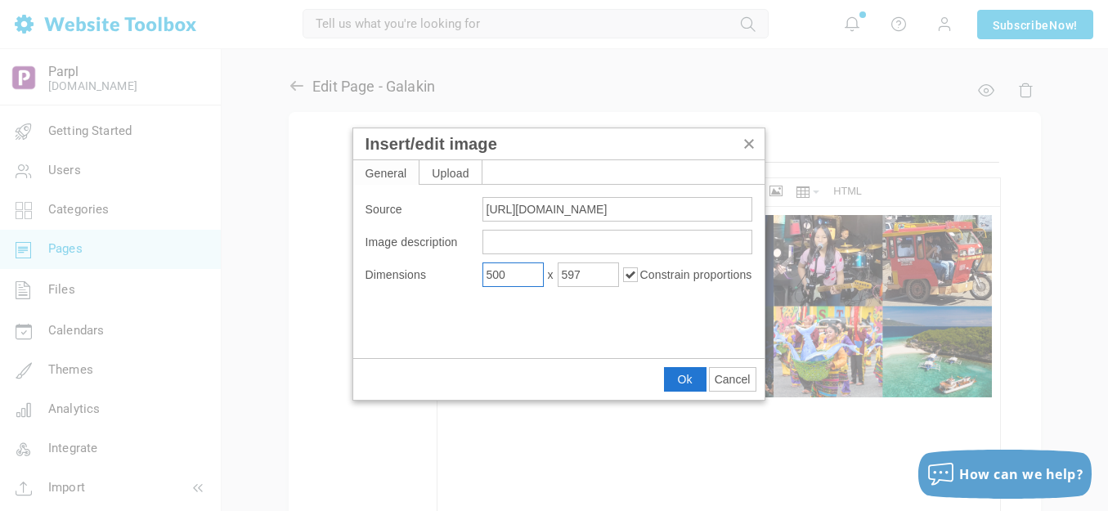
type input "500"
type input "155"
click at [676, 375] on button "Ok" at bounding box center [685, 379] width 41 height 23
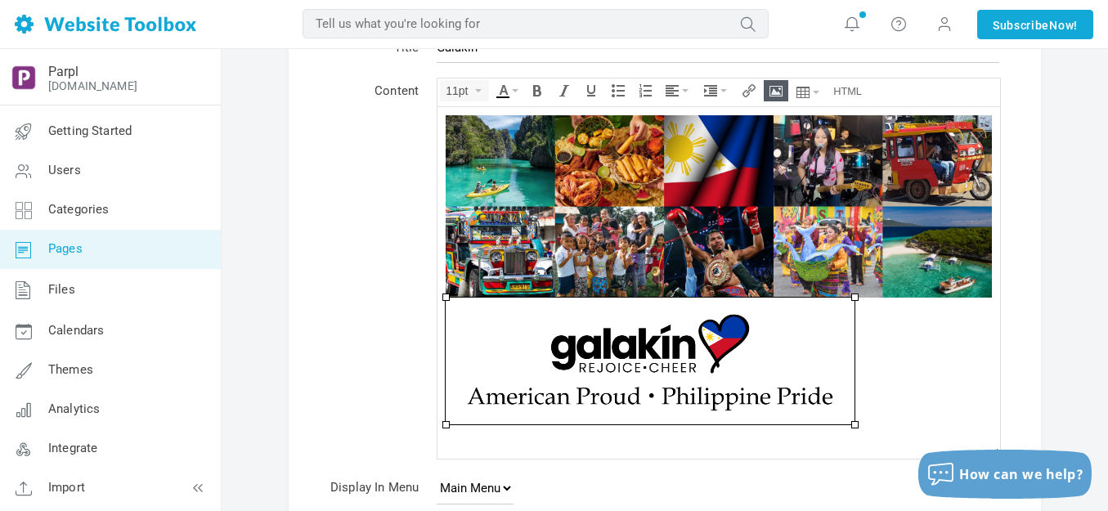
scroll to position [164, 0]
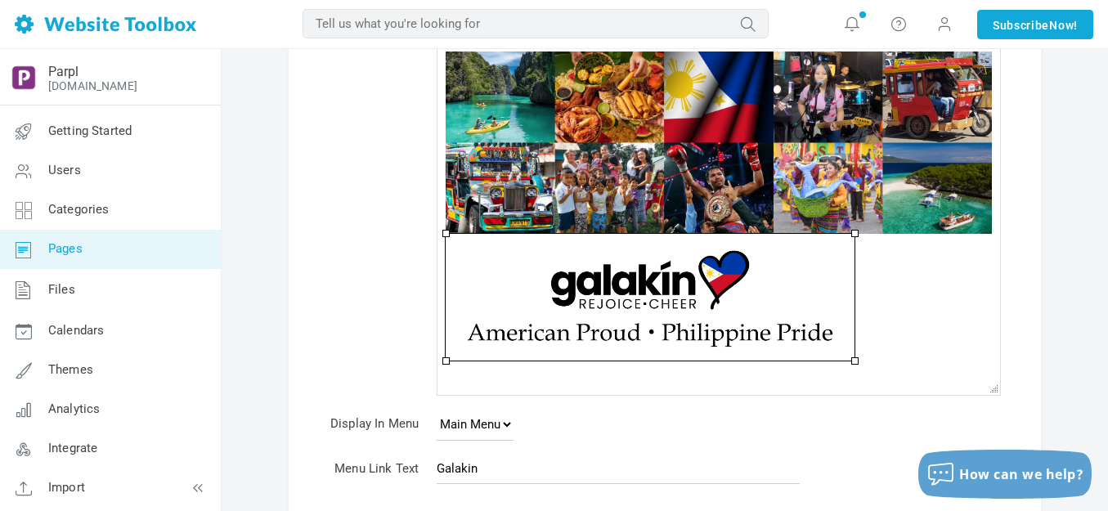
click at [890, 313] on div at bounding box center [719, 296] width 546 height 127
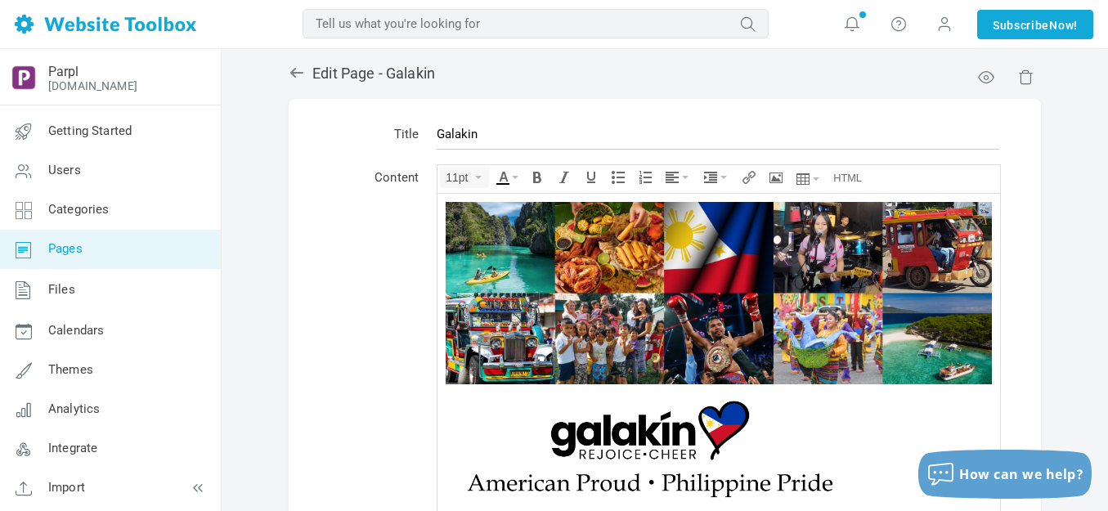
scroll to position [0, 0]
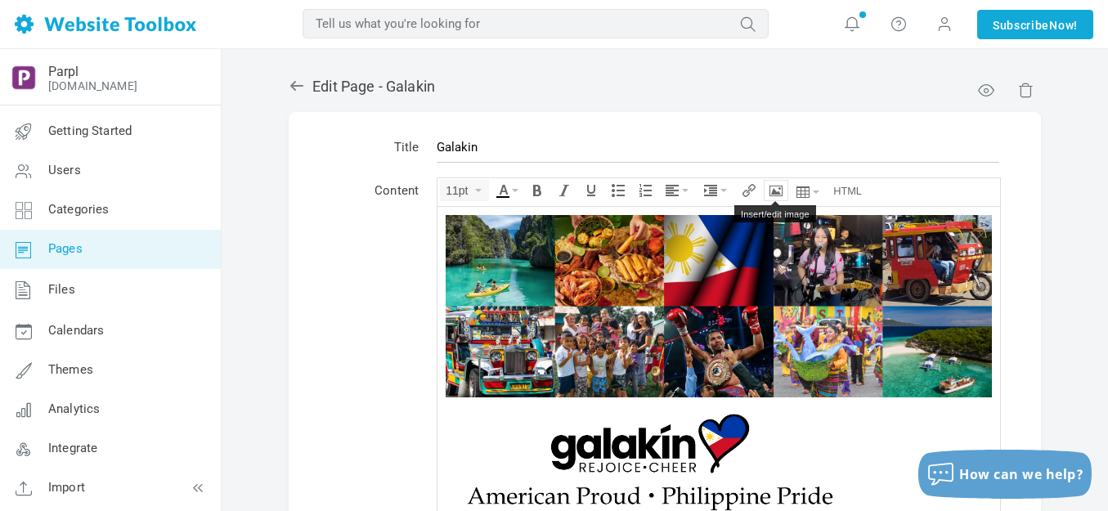
click at [774, 190] on icon "Insert/edit image" at bounding box center [776, 190] width 13 height 13
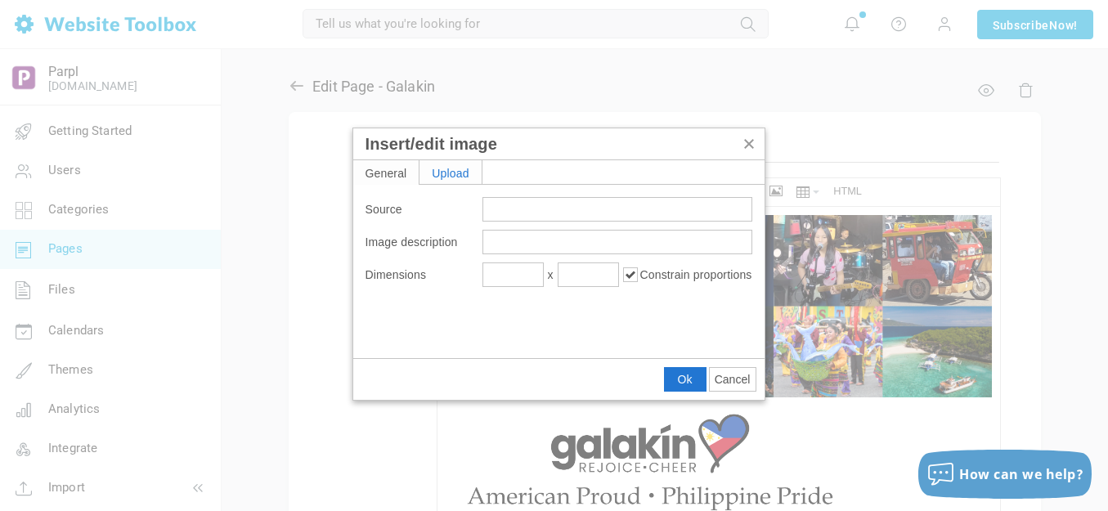
click at [464, 172] on div "Upload" at bounding box center [451, 172] width 62 height 24
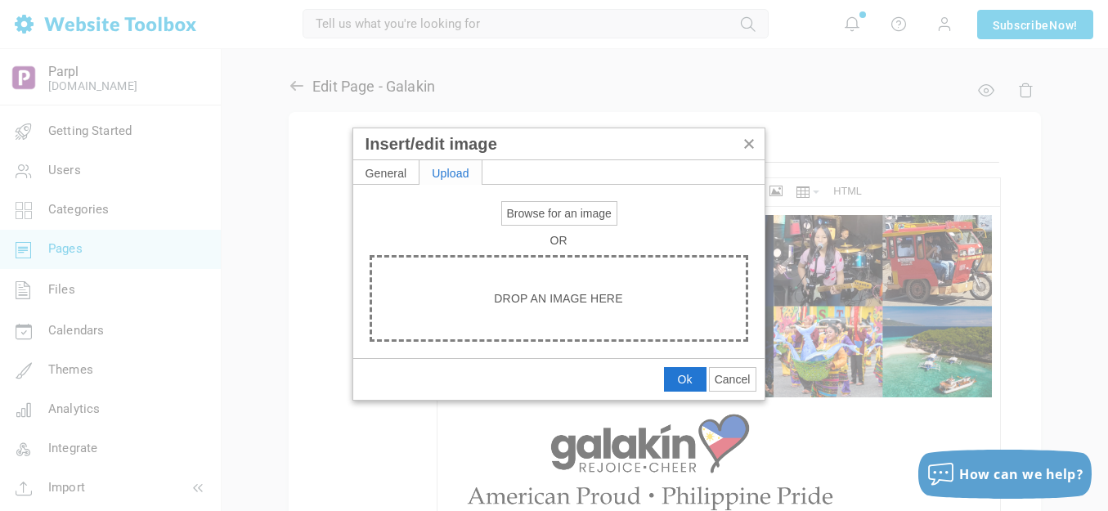
click at [527, 218] on span "Browse for an image" at bounding box center [559, 213] width 105 height 13
type input "C:\fakepath\output-onlinepngtools - 2025-08-25T141704.918.png"
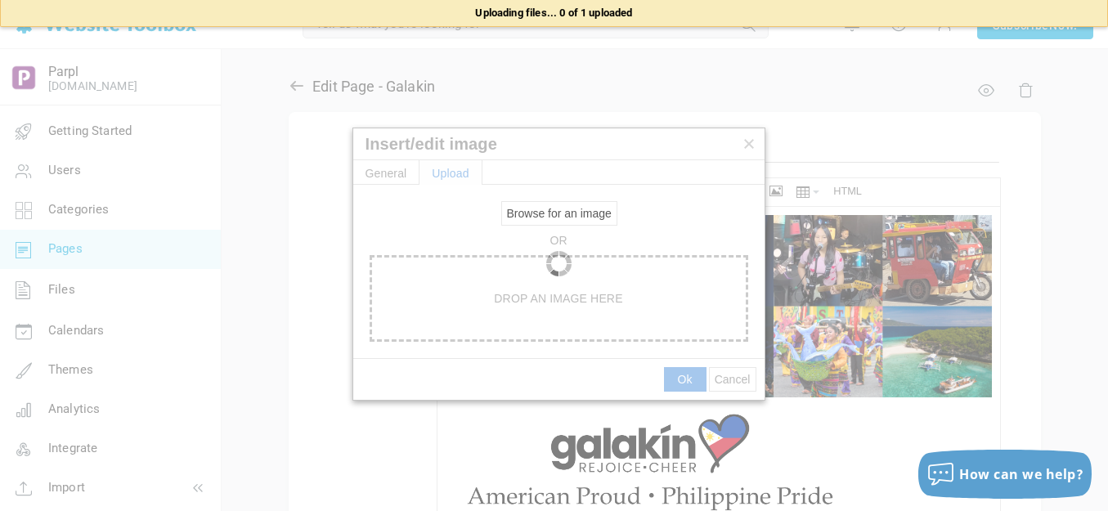
type input "https://d28lcup14p4e72.cloudfront.net/286758%2F9490345%2Foutput-onlinepngtools+…"
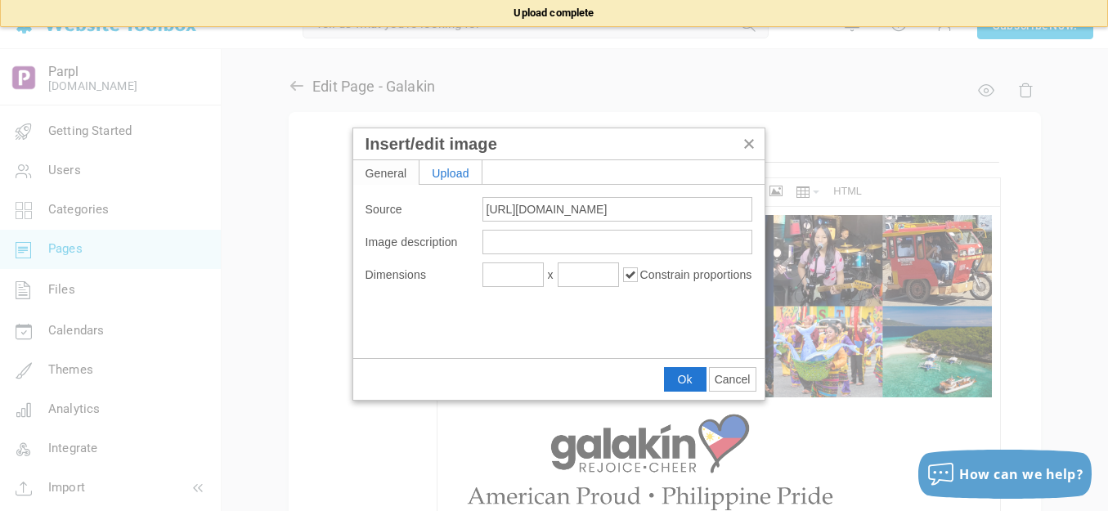
type input "1920"
type input "38"
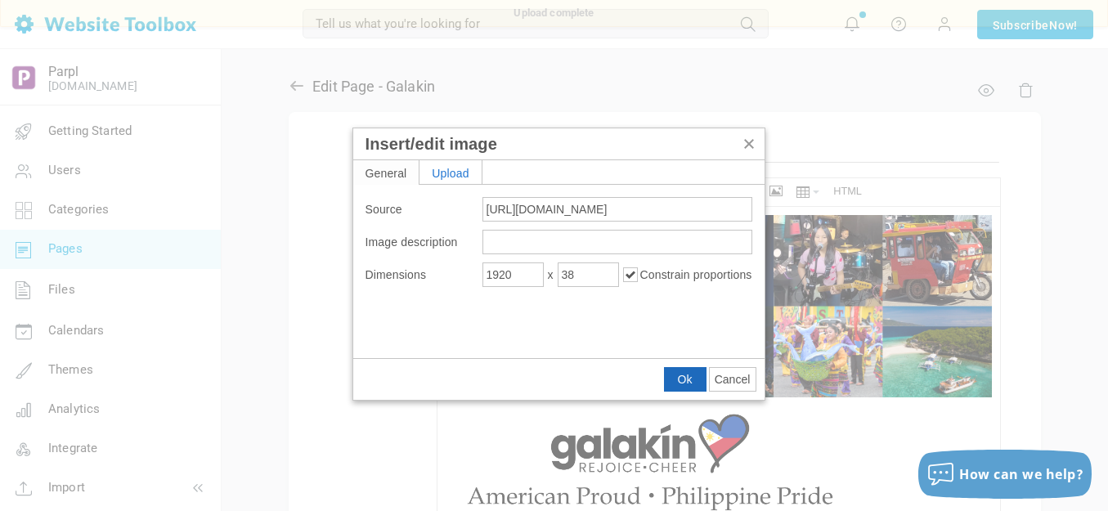
drag, startPoint x: 689, startPoint y: 378, endPoint x: 249, endPoint y: 171, distance: 486.2
click at [689, 378] on span "Ok" at bounding box center [685, 379] width 15 height 13
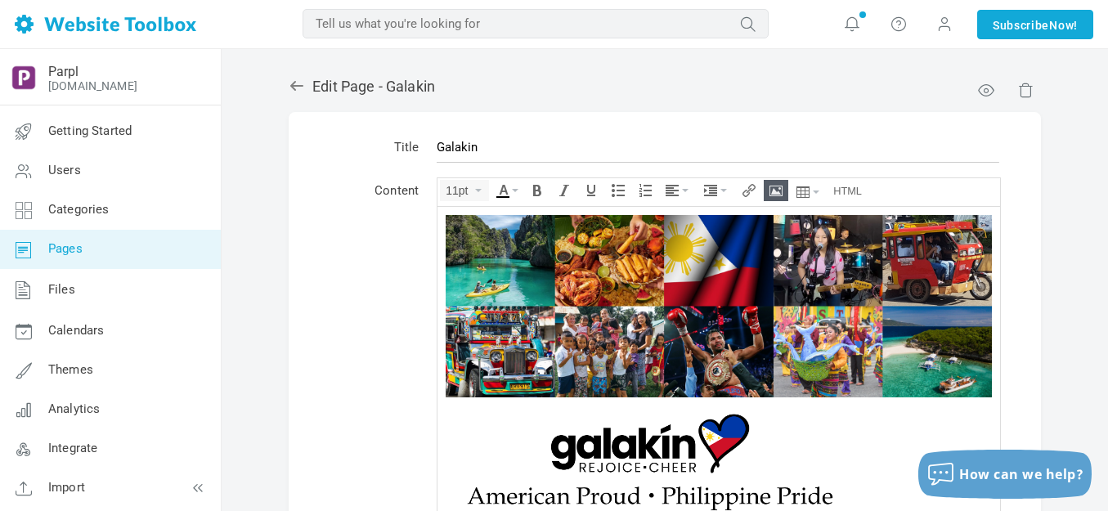
click at [683, 438] on img at bounding box center [650, 460] width 409 height 127
click at [682, 191] on icon "Align" at bounding box center [685, 190] width 7 height 3
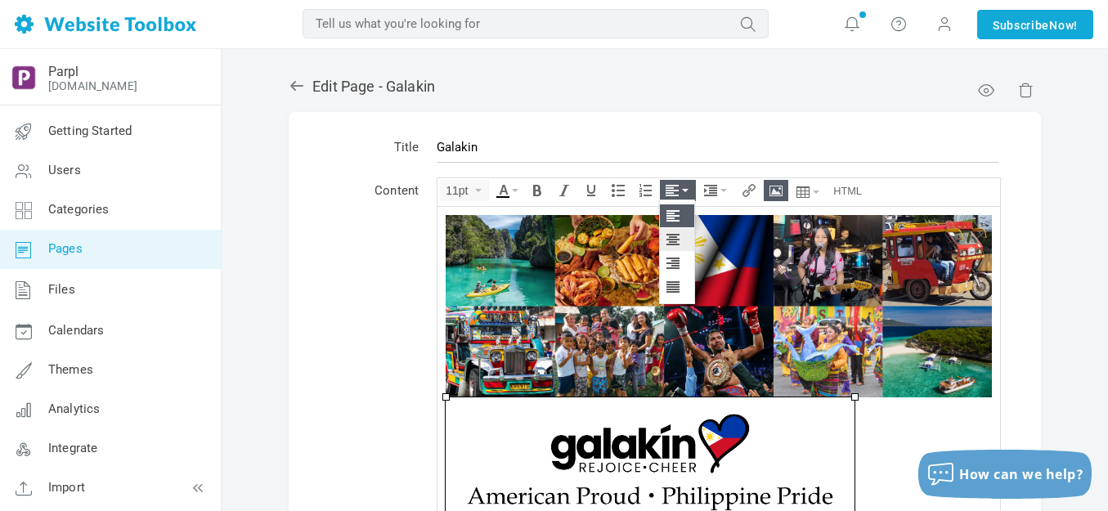
click at [673, 239] on icon at bounding box center [675, 239] width 16 height 13
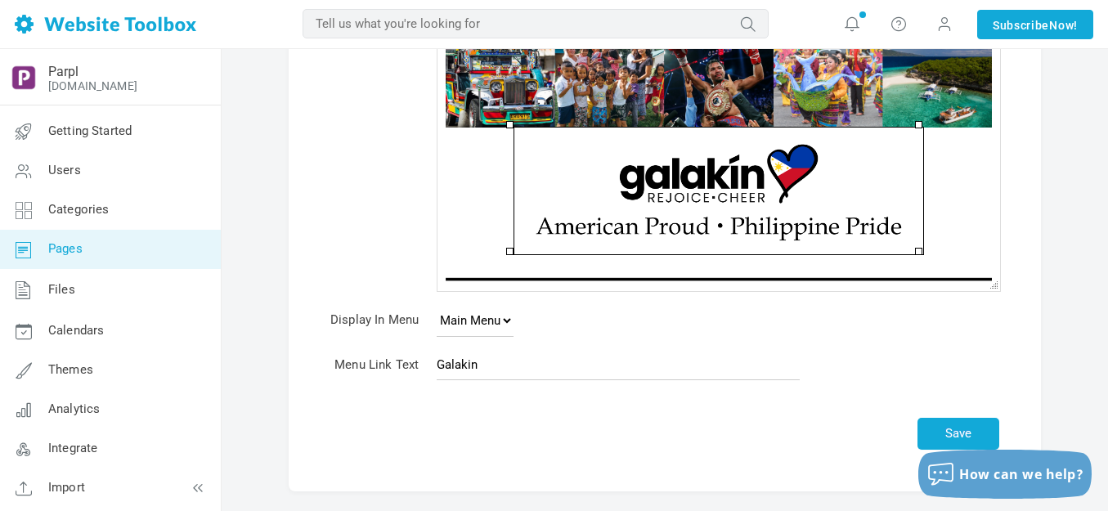
scroll to position [327, 0]
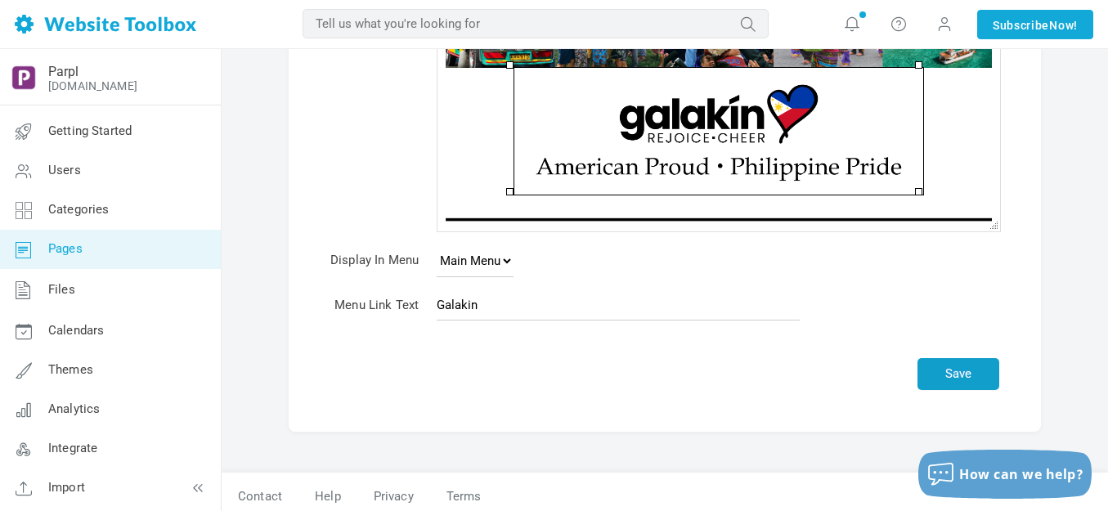
click at [974, 370] on button "Save" at bounding box center [959, 374] width 82 height 32
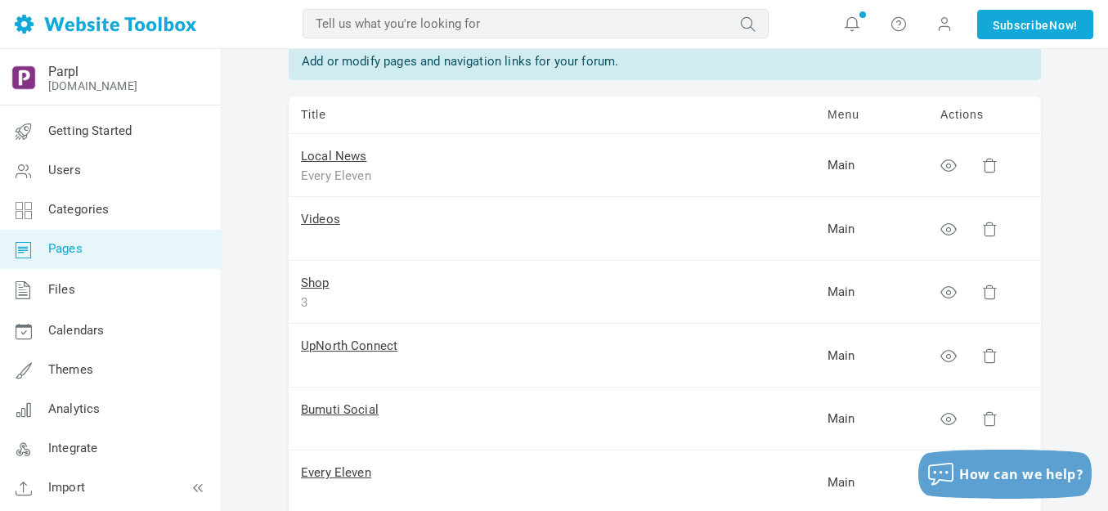
scroll to position [164, 0]
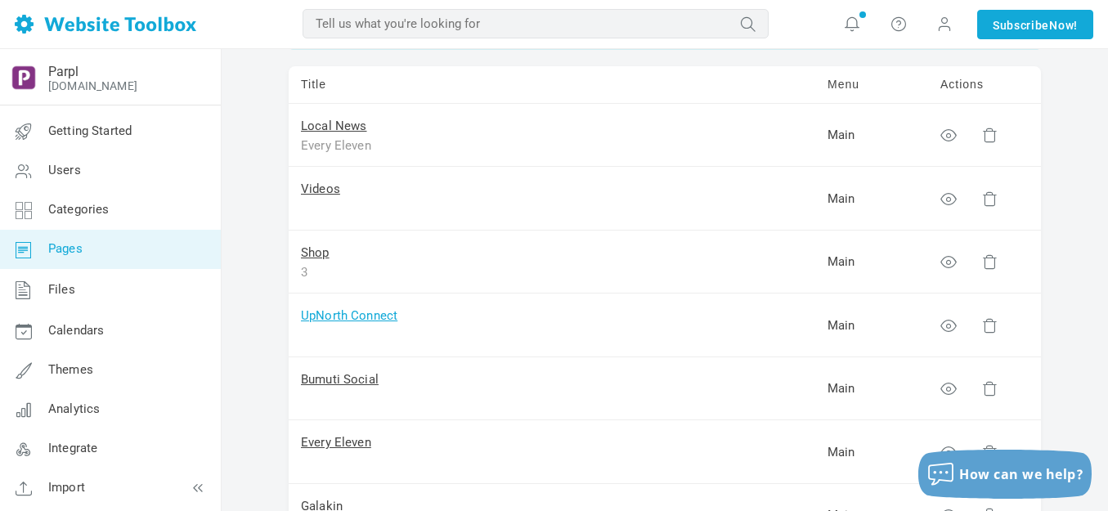
click at [326, 316] on link "UpNorth Connect" at bounding box center [349, 315] width 96 height 15
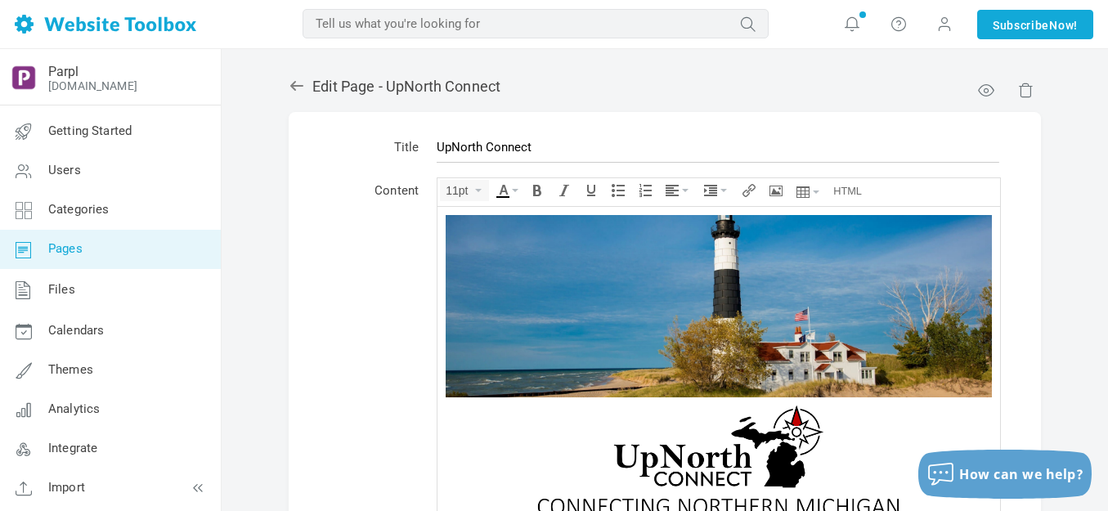
scroll to position [164, 0]
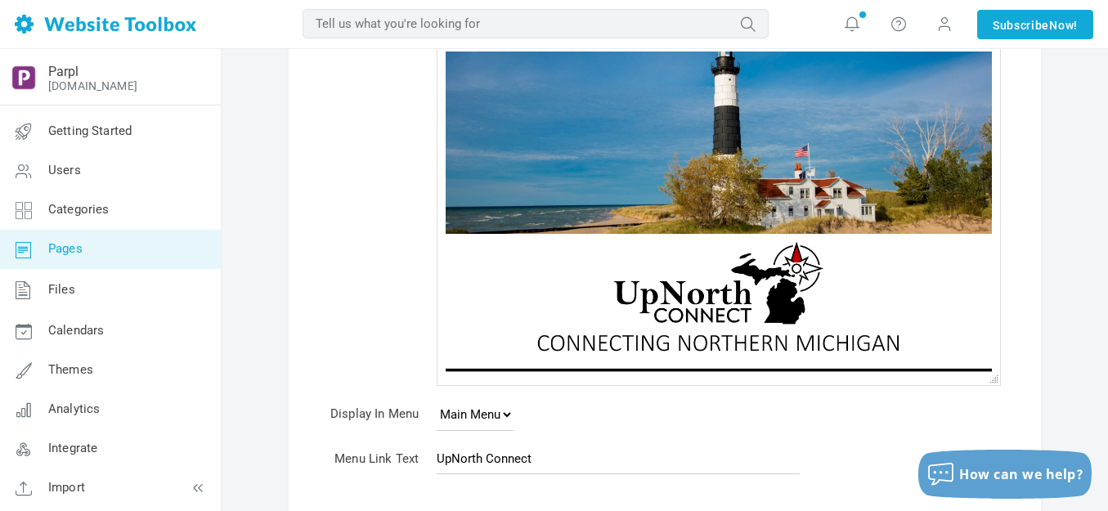
click at [658, 294] on img at bounding box center [718, 296] width 409 height 127
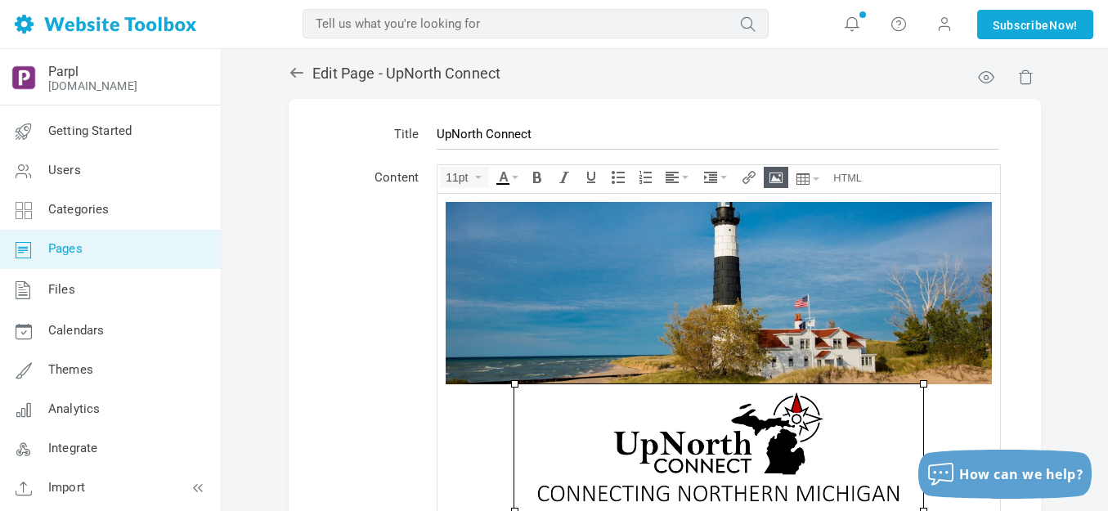
scroll to position [0, 0]
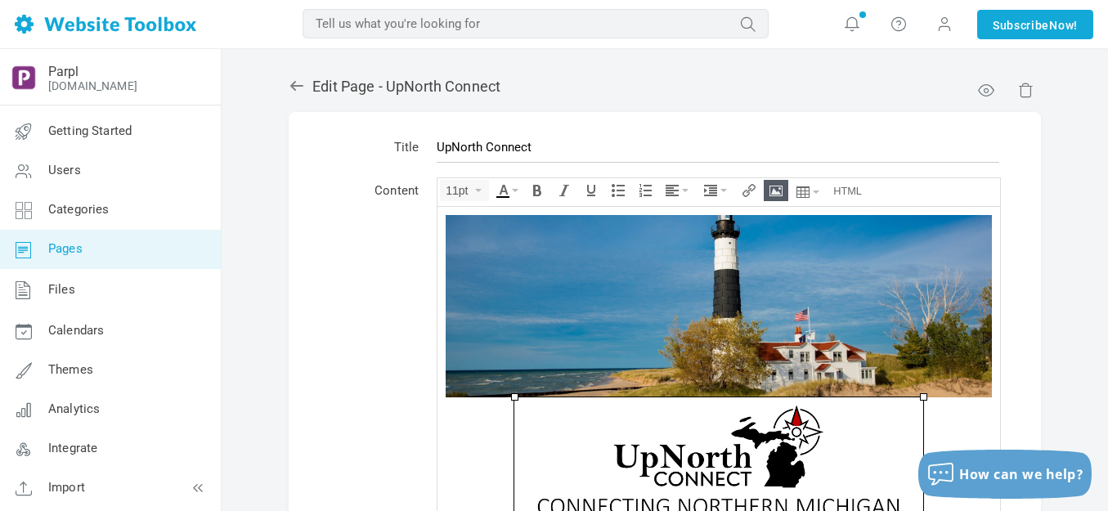
click at [773, 187] on icon "Insert/edit image" at bounding box center [776, 190] width 13 height 13
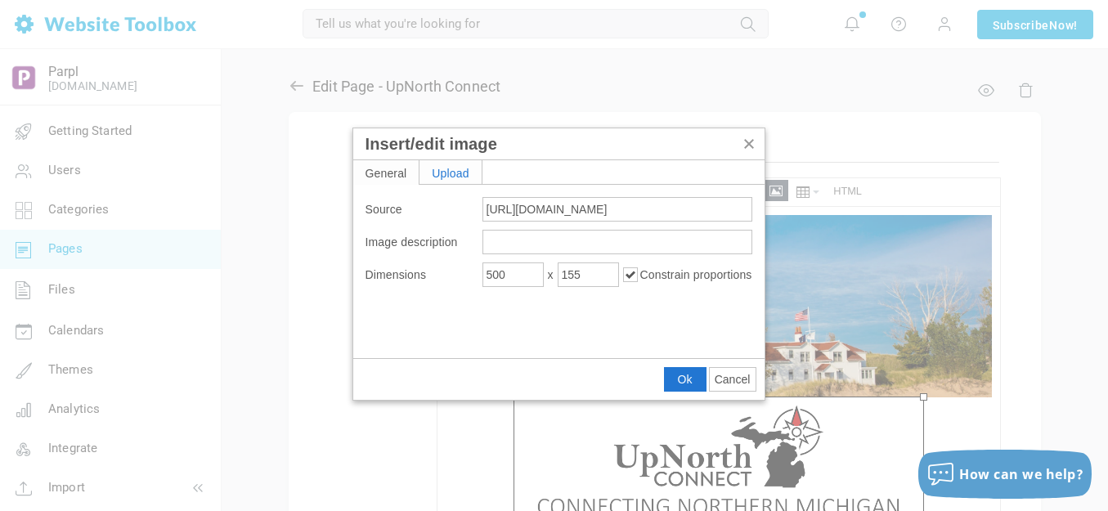
click at [464, 173] on div "Upload" at bounding box center [451, 172] width 62 height 24
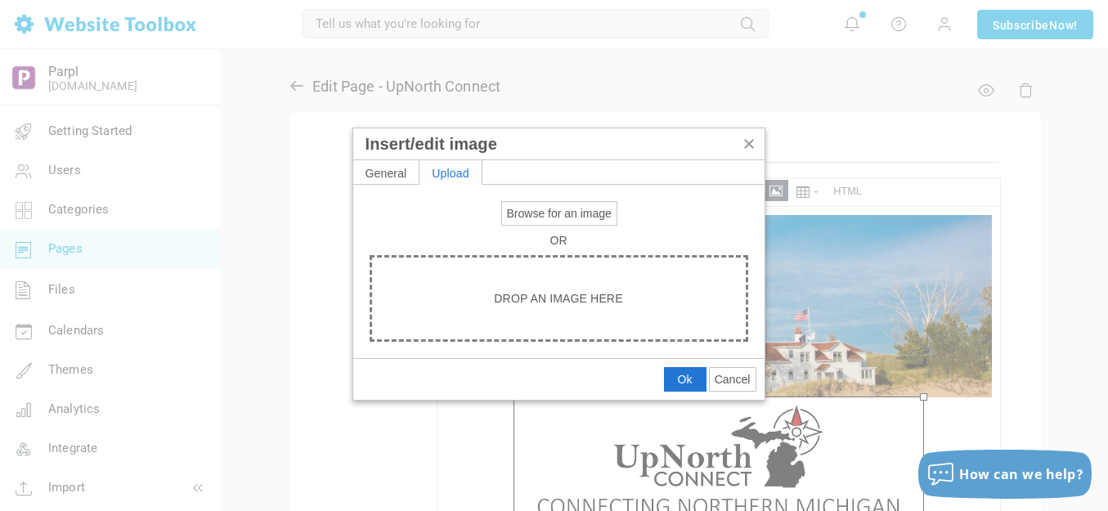
click at [512, 208] on span "Browse for an image" at bounding box center [559, 213] width 105 height 13
type input "C:\fakepath\Slide1.PNG"
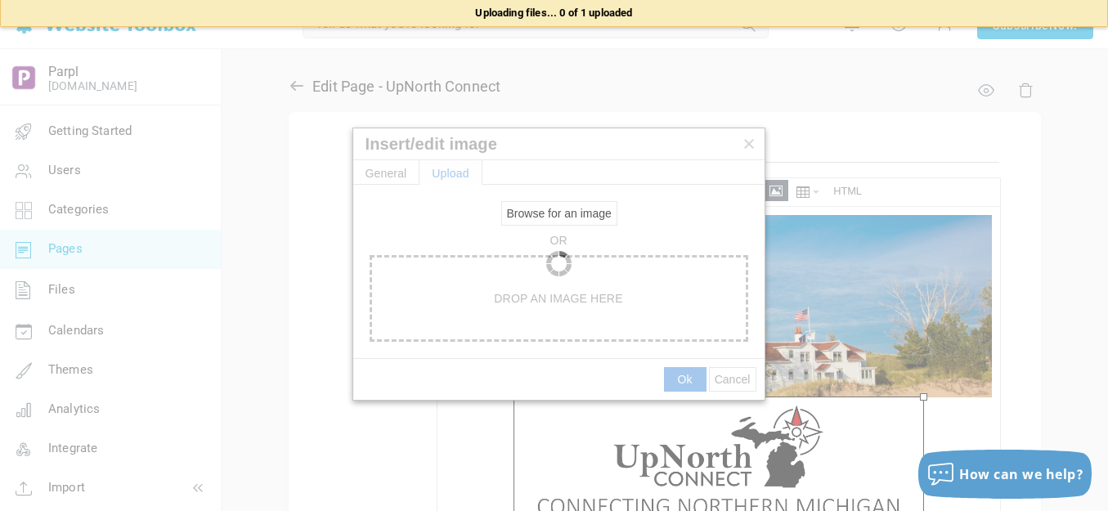
type input "https://d28lcup14p4e72.cloudfront.net/286758%2F9490368%2FSlide1.png"
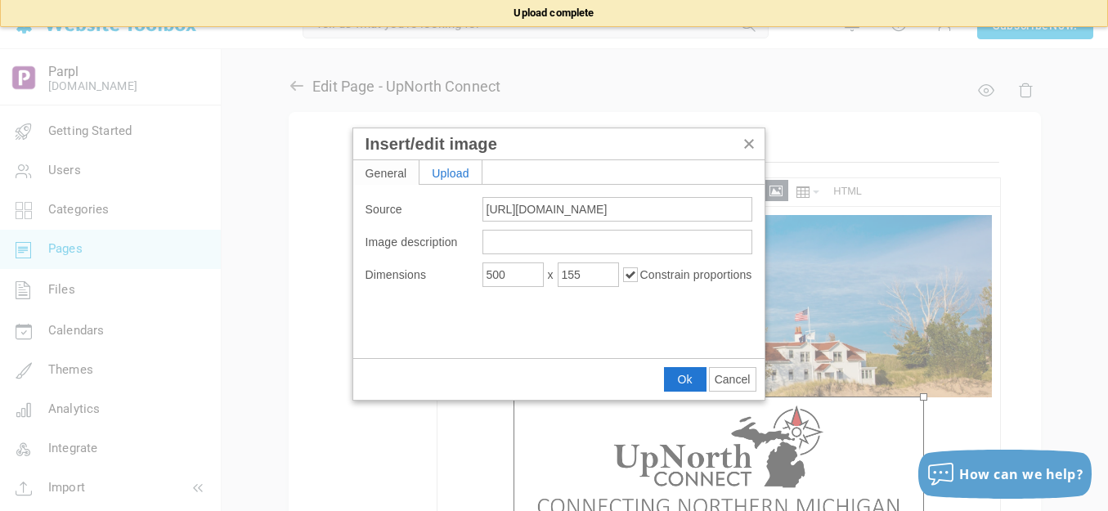
type input "1920"
type input "2458"
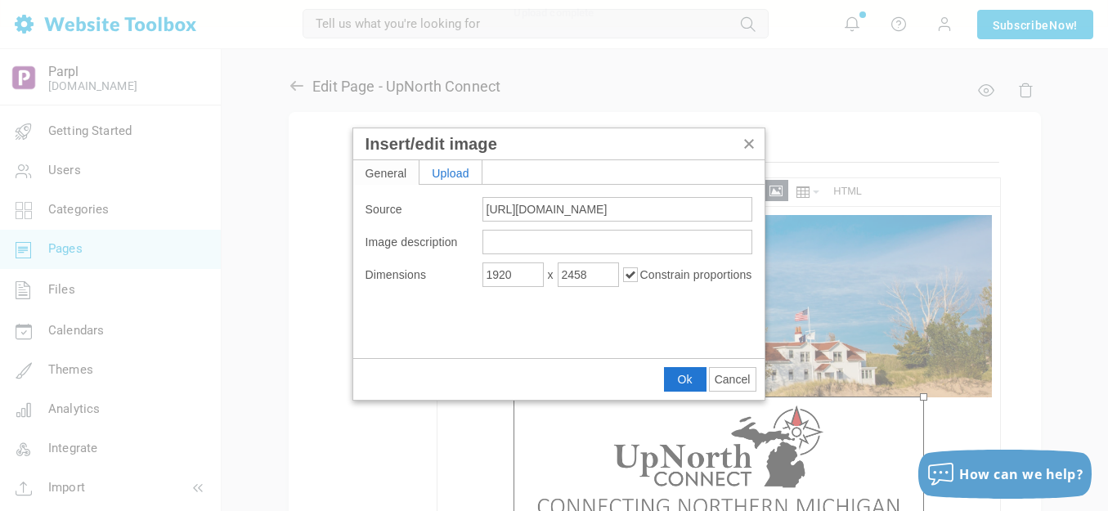
click at [728, 373] on span "Cancel" at bounding box center [733, 379] width 36 height 13
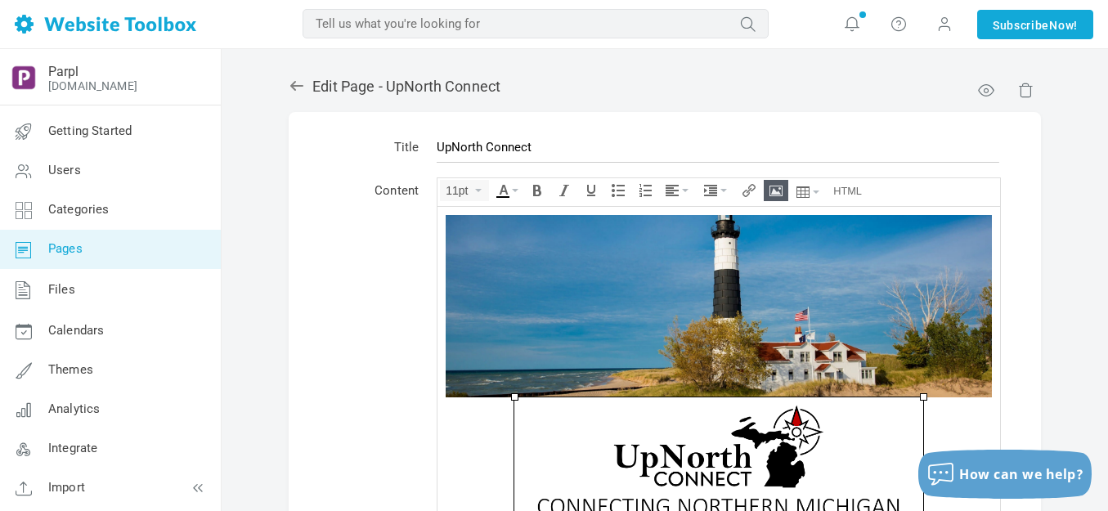
click at [774, 190] on icon "Insert/edit image" at bounding box center [776, 190] width 13 height 13
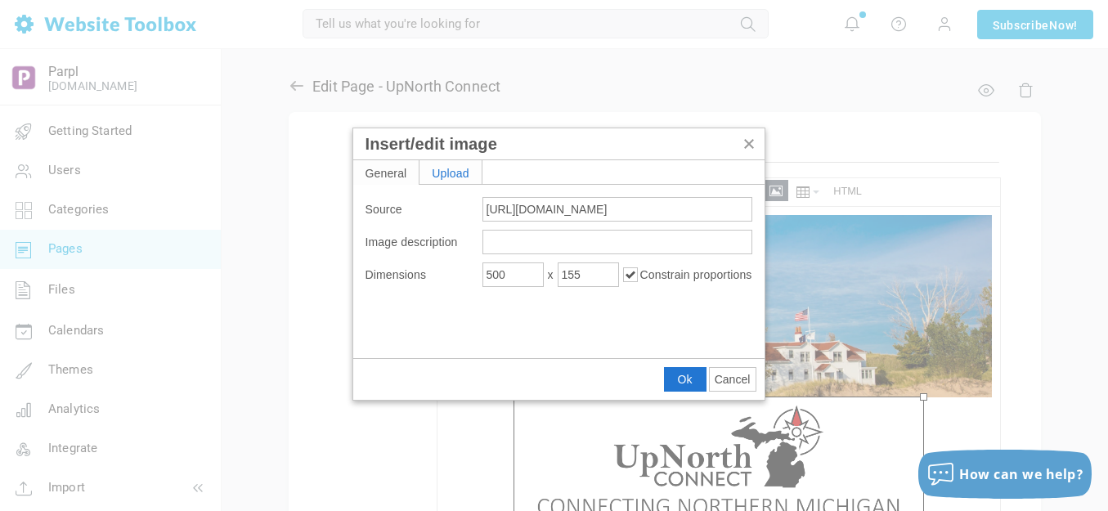
click at [469, 170] on div "Upload" at bounding box center [451, 172] width 62 height 24
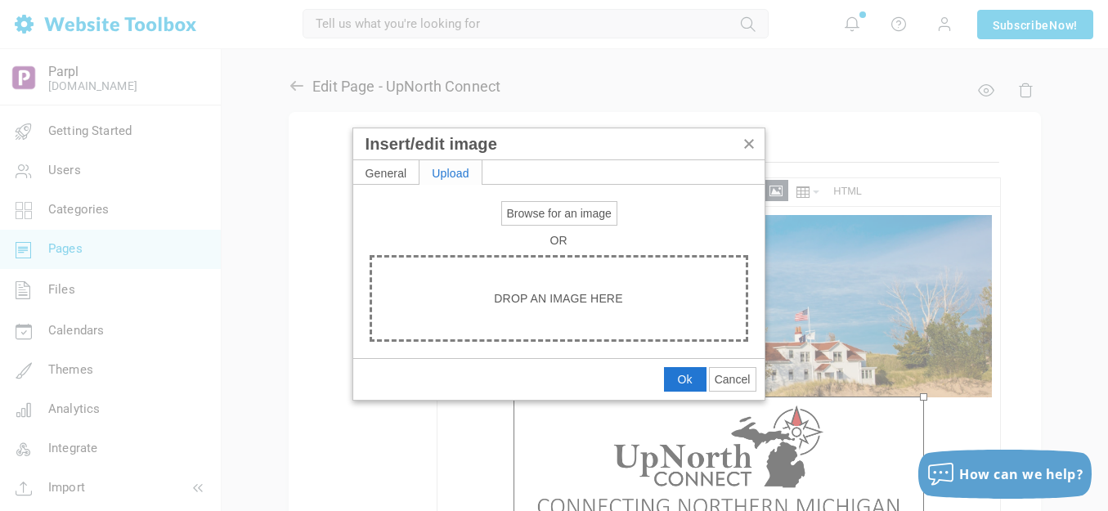
click at [515, 209] on span "Browse for an image" at bounding box center [559, 213] width 105 height 13
type input "C:\fakepath\Slide1.PNG"
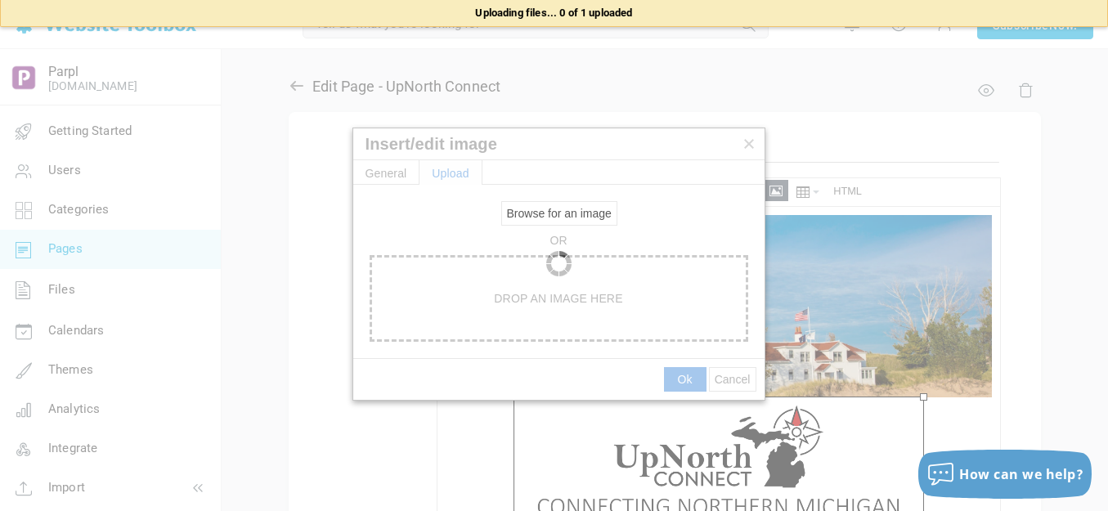
type input "[URL][DOMAIN_NAME]"
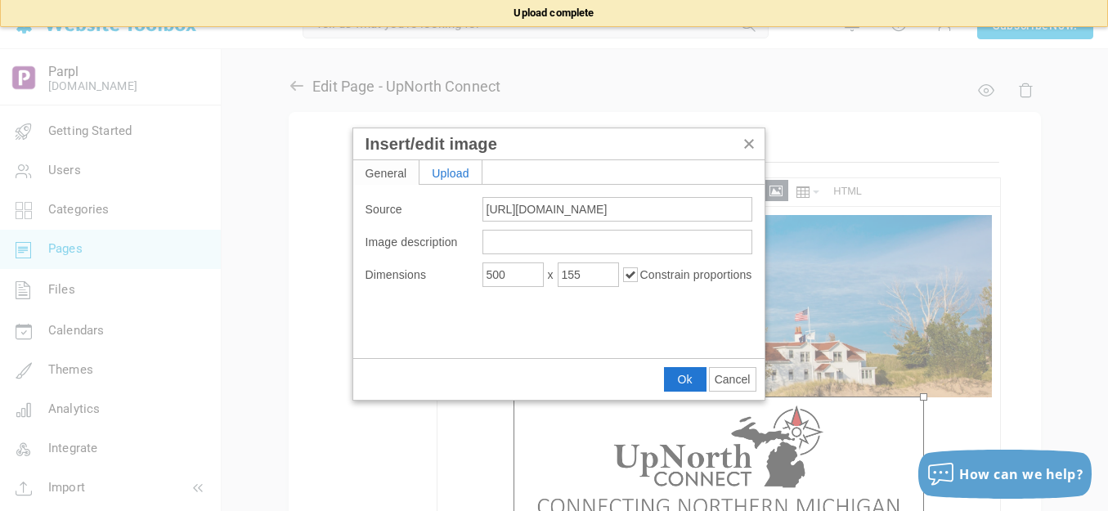
type input "1920"
type input "2292"
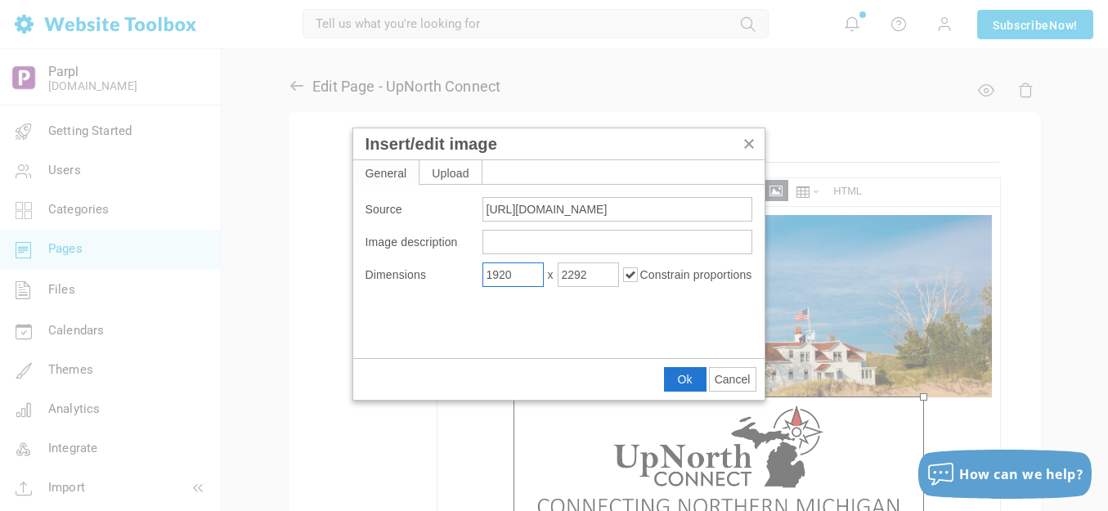
click at [518, 275] on input "1920" at bounding box center [512, 275] width 61 height 25
type input "500"
type input "597"
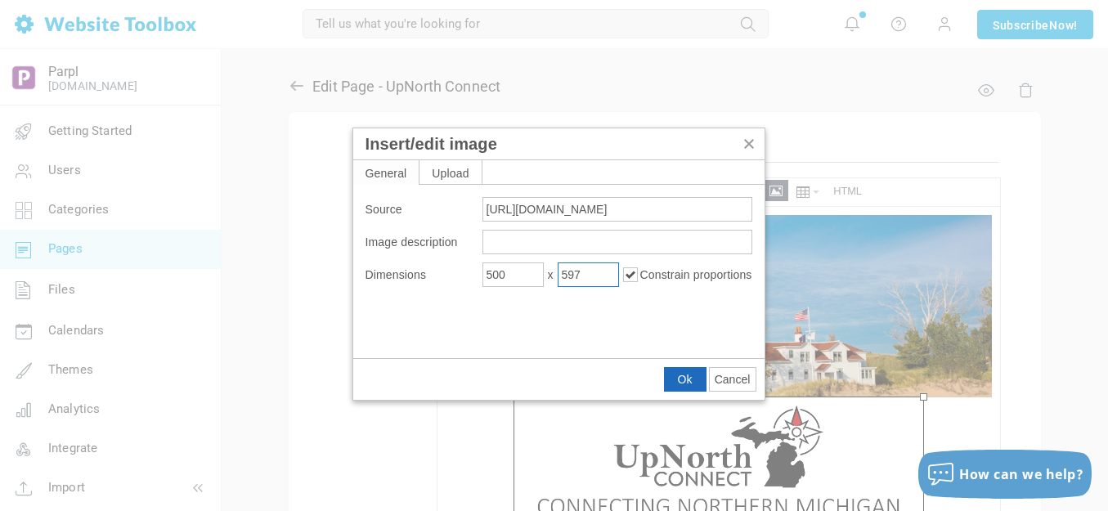
drag, startPoint x: 677, startPoint y: 381, endPoint x: 240, endPoint y: 173, distance: 484.7
click at [678, 381] on span "Ok" at bounding box center [685, 379] width 15 height 13
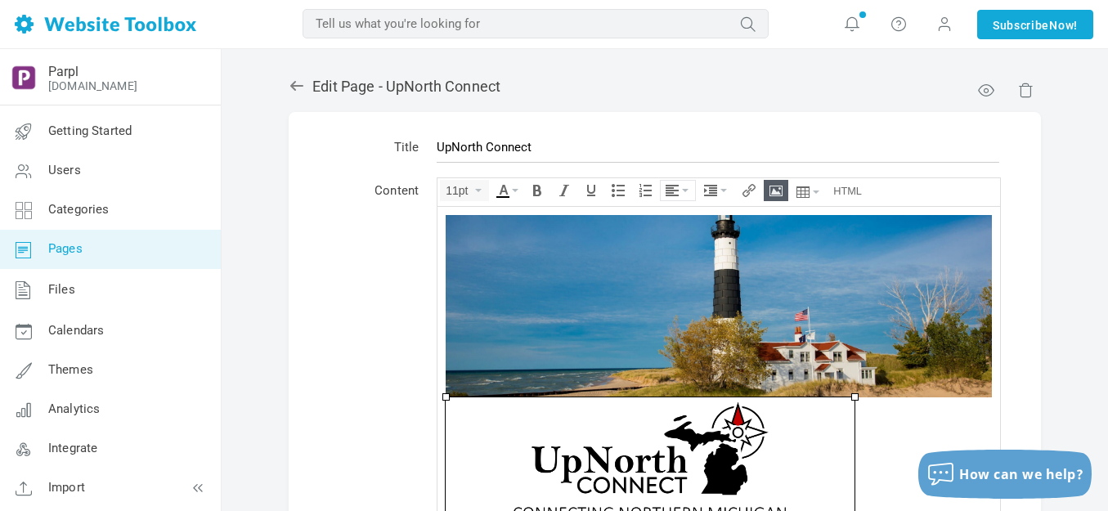
click at [684, 190] on icon "Align" at bounding box center [685, 190] width 7 height 3
click at [680, 238] on icon at bounding box center [675, 239] width 16 height 13
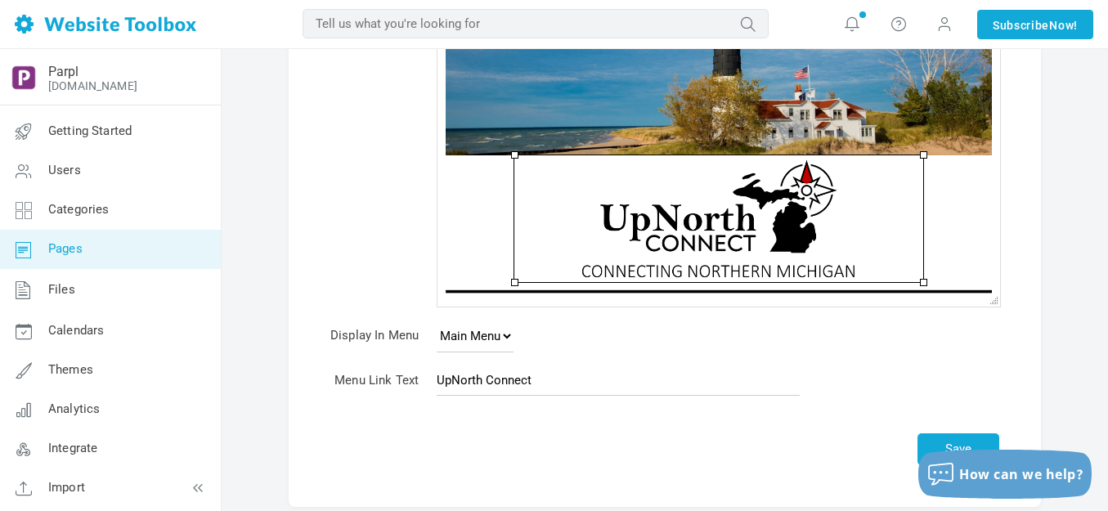
scroll to position [245, 0]
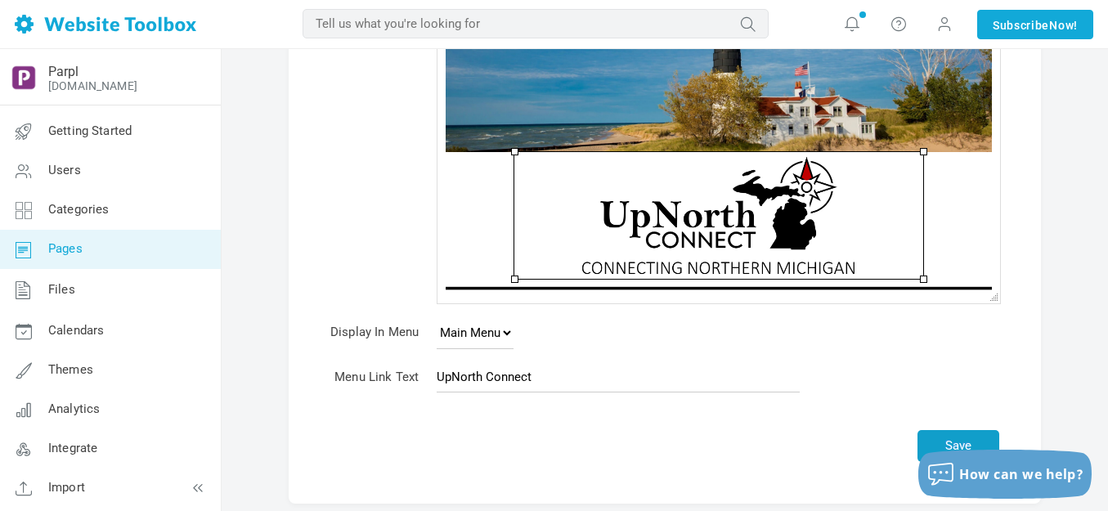
click at [967, 440] on button "Save" at bounding box center [959, 446] width 82 height 32
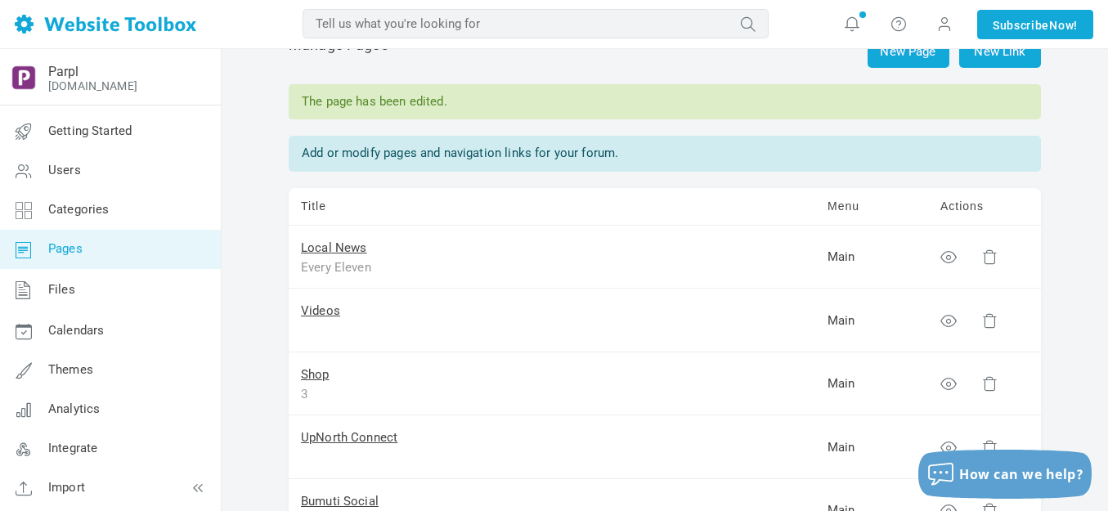
scroll to position [82, 0]
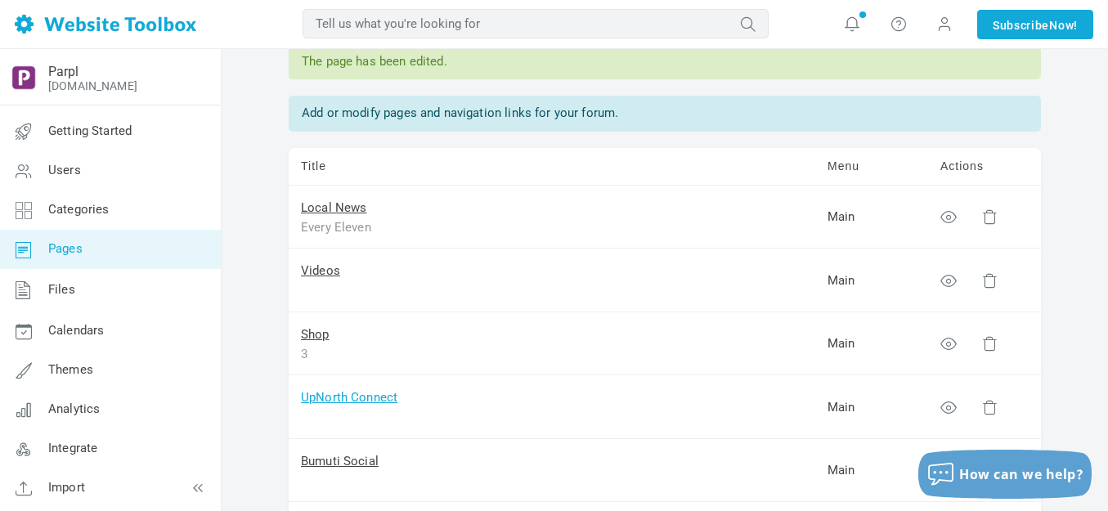
click at [332, 402] on link "UpNorth Connect" at bounding box center [349, 397] width 96 height 15
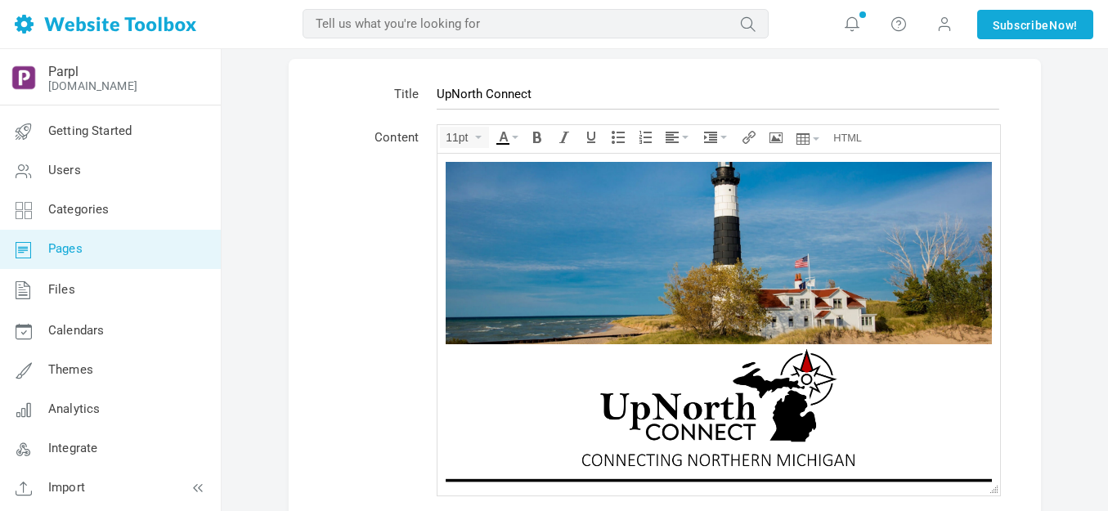
scroll to position [164, 0]
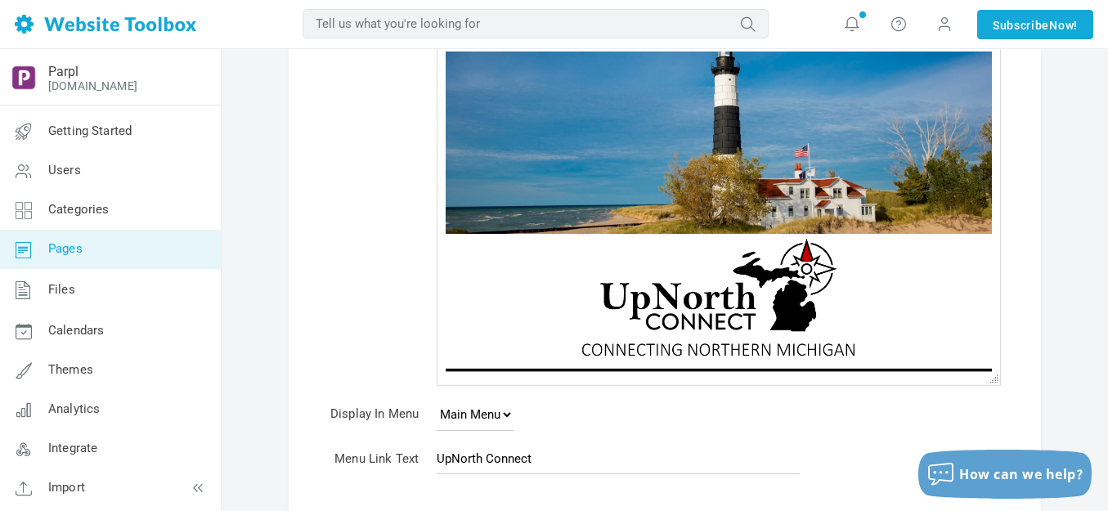
click at [707, 301] on img at bounding box center [718, 296] width 409 height 127
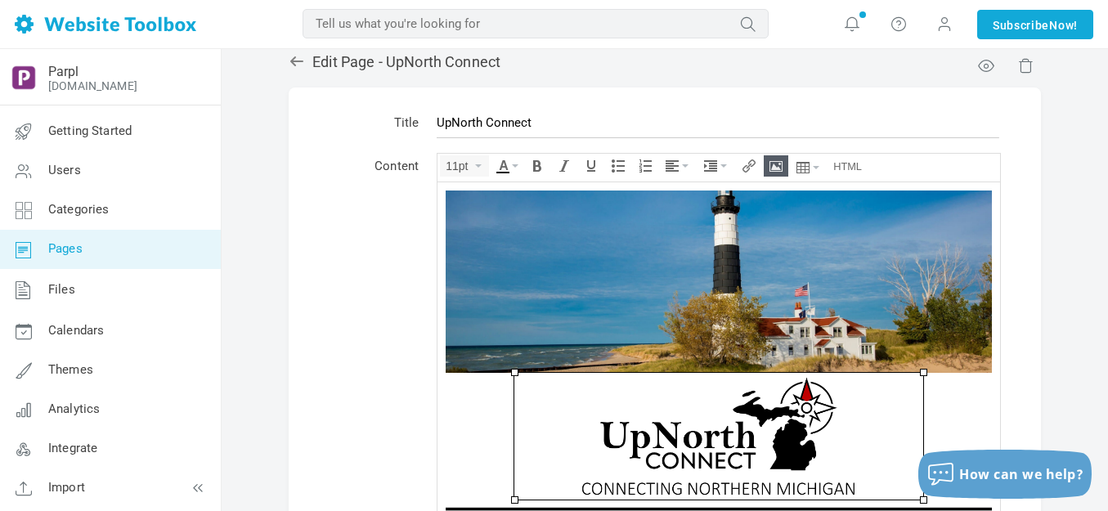
scroll to position [0, 0]
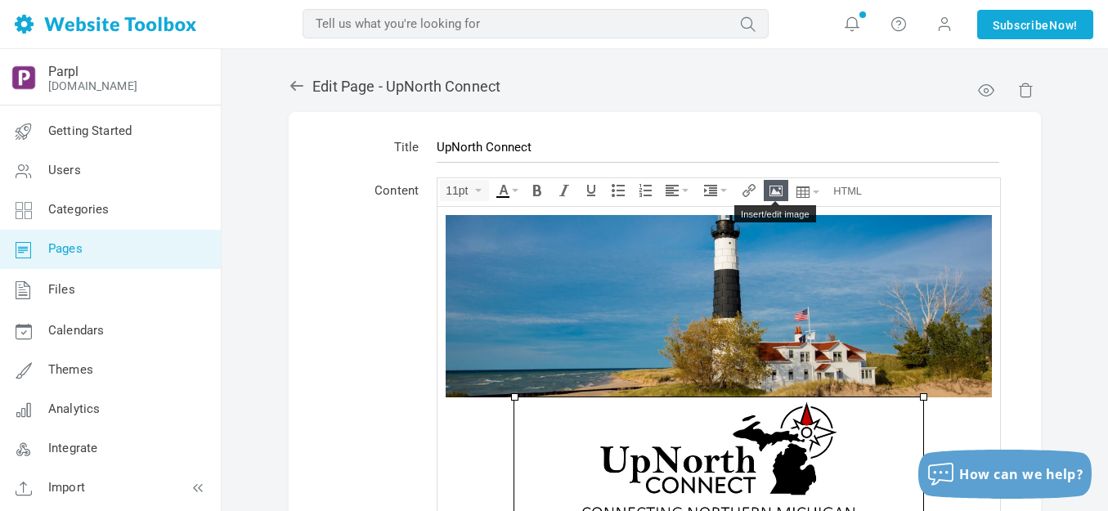
click at [776, 186] on icon "Insert/edit image" at bounding box center [776, 190] width 13 height 13
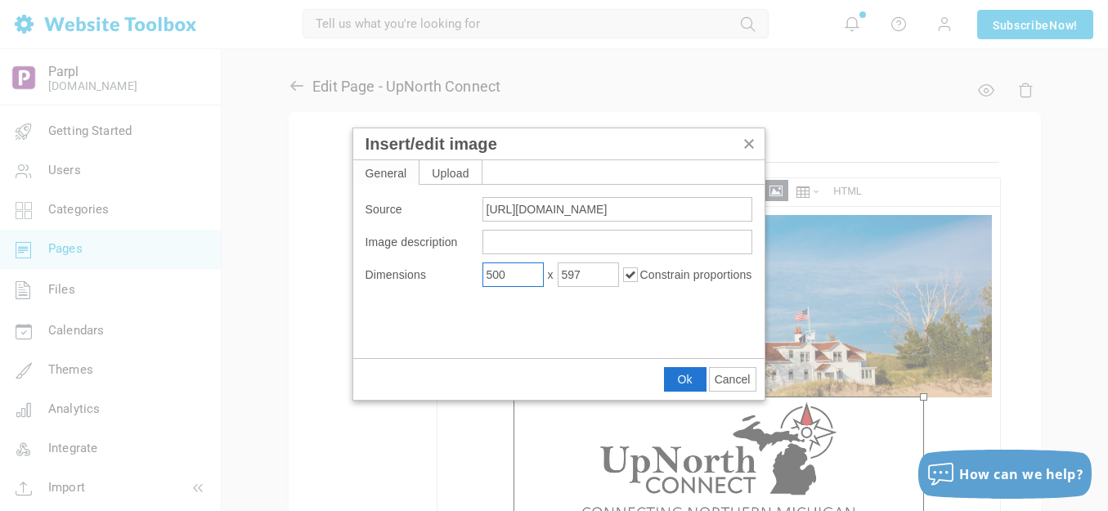
click at [510, 277] on input "500" at bounding box center [512, 275] width 61 height 25
type input "600"
type input "716"
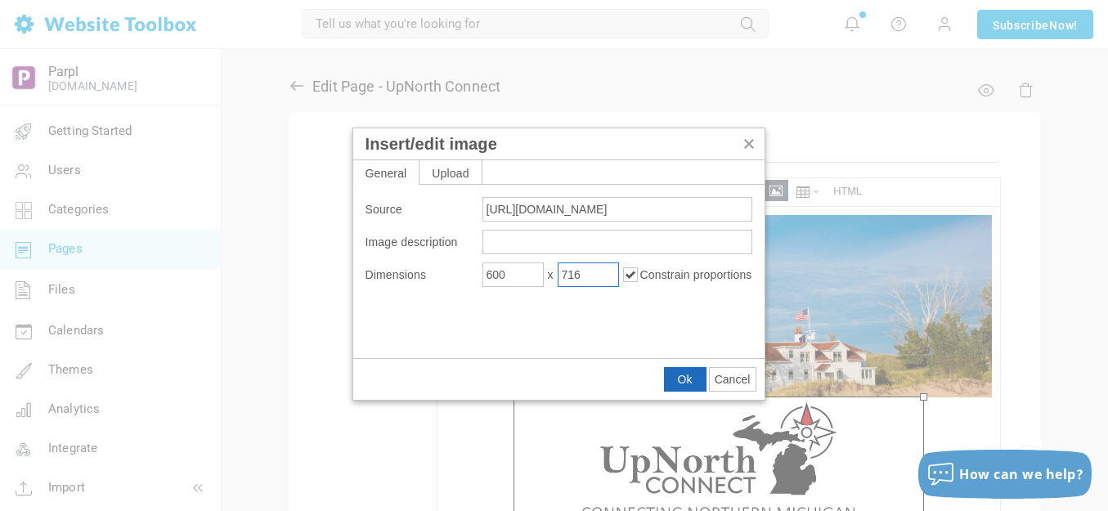
click at [679, 379] on span "Ok" at bounding box center [685, 379] width 15 height 13
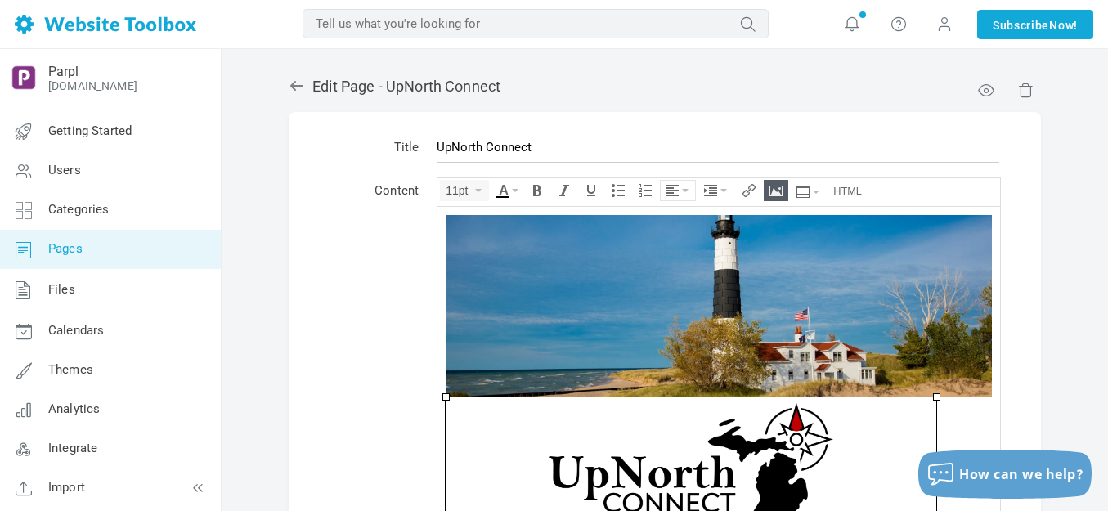
click at [685, 189] on icon "Align" at bounding box center [685, 190] width 7 height 3
click at [675, 242] on icon at bounding box center [675, 239] width 16 height 13
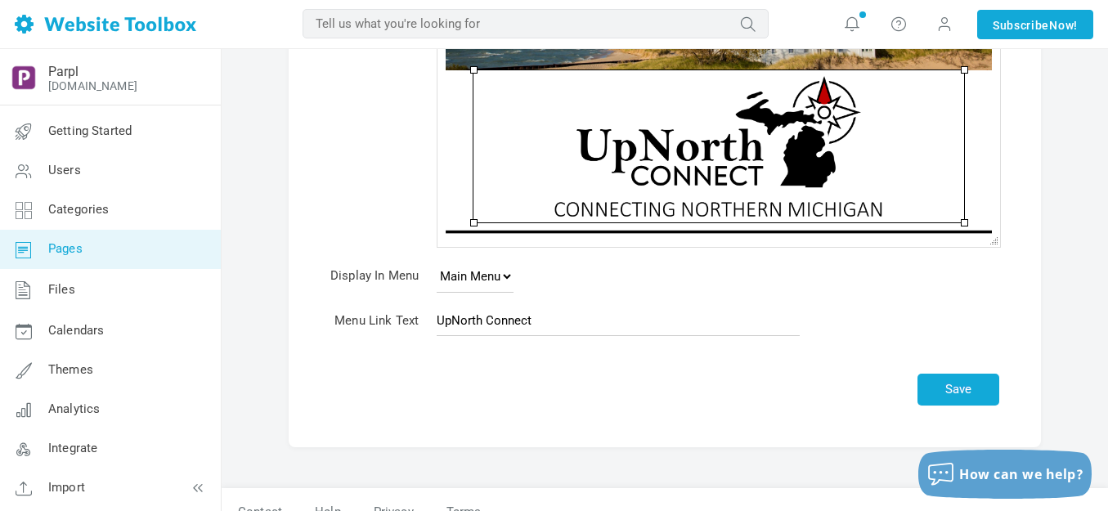
scroll to position [351, 0]
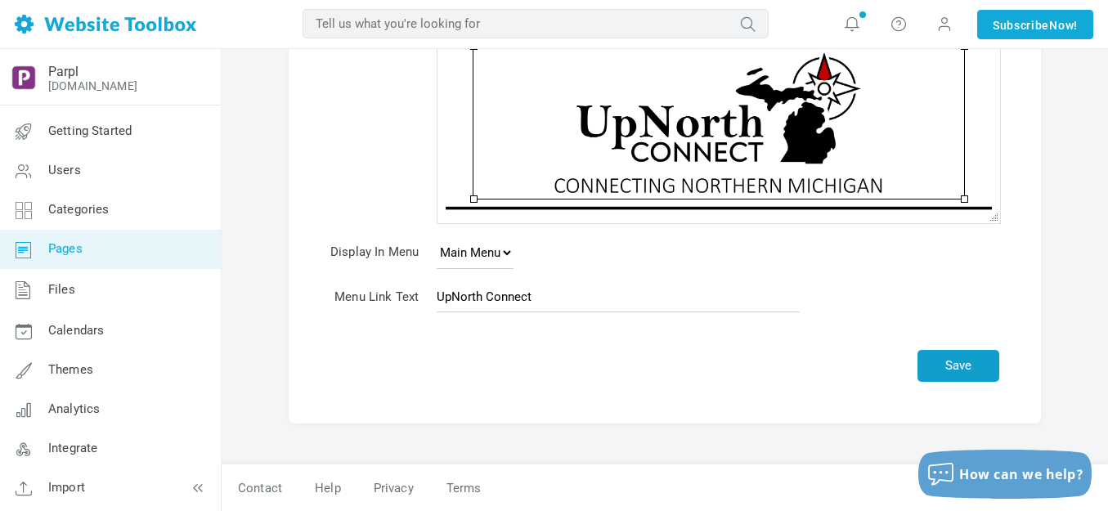
click at [951, 369] on button "Save" at bounding box center [959, 366] width 82 height 32
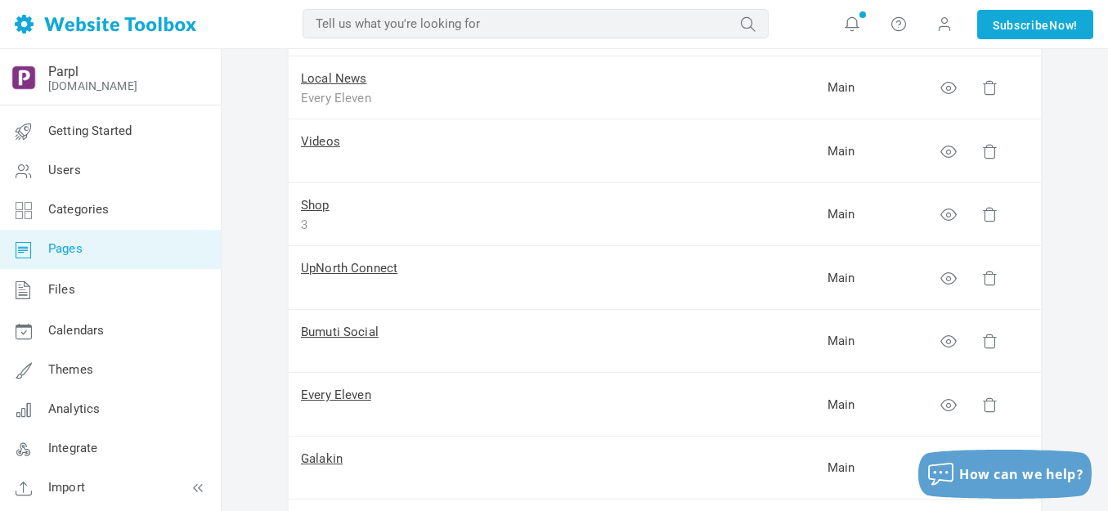
scroll to position [245, 0]
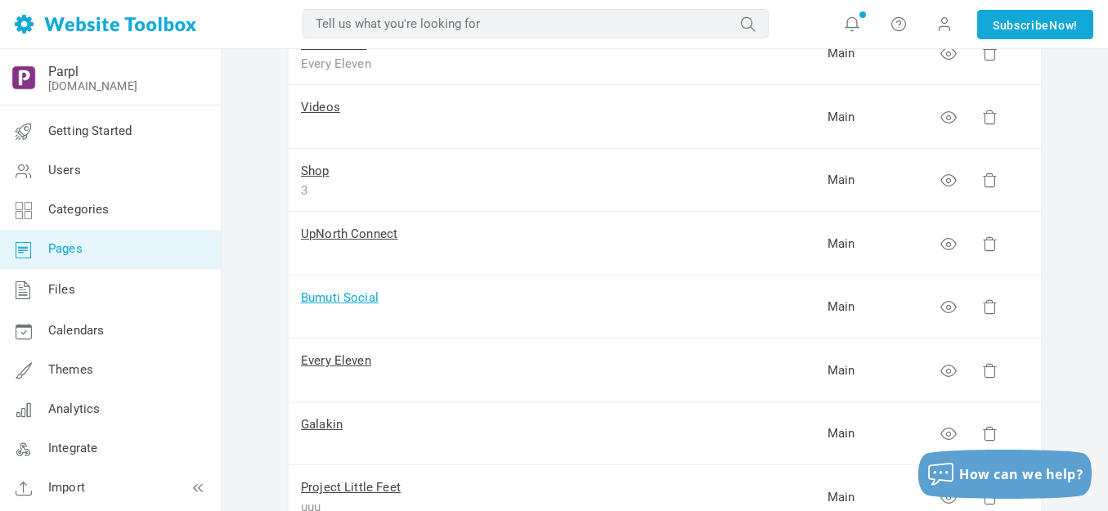
click at [368, 298] on link "Bumuti Social" at bounding box center [340, 297] width 78 height 15
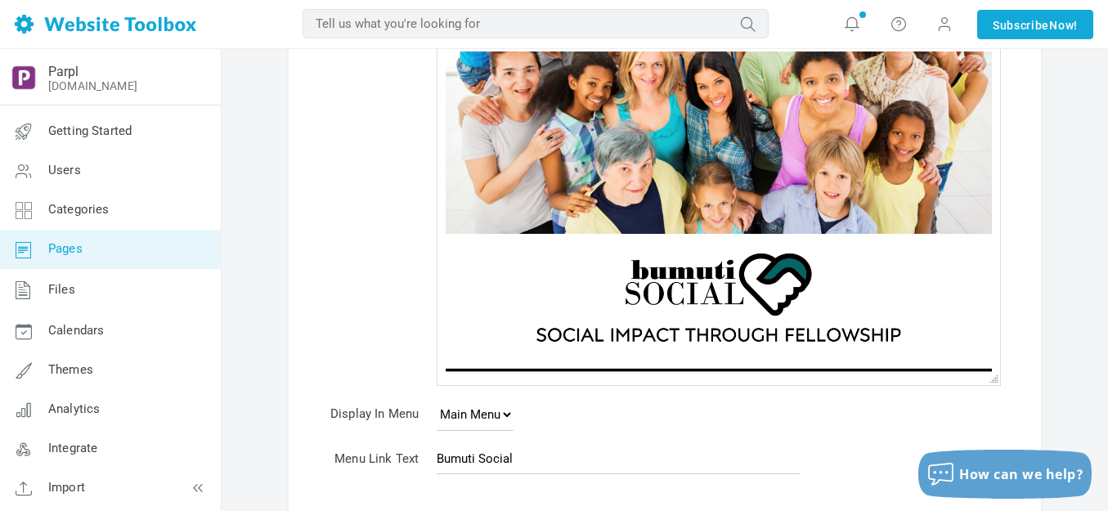
click at [679, 312] on img at bounding box center [718, 296] width 409 height 127
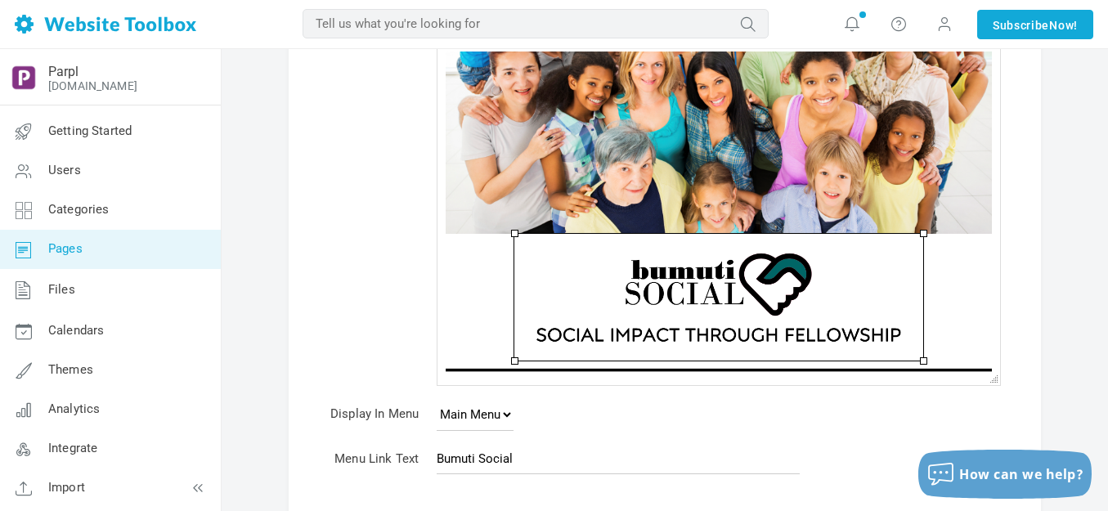
click at [679, 312] on img at bounding box center [718, 296] width 409 height 127
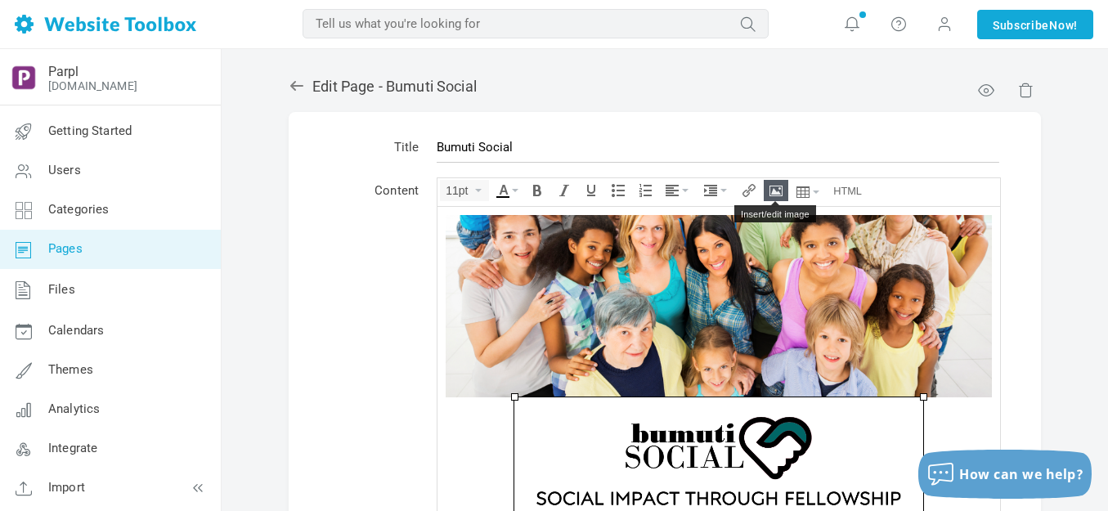
click at [779, 197] on button "Insert/edit image" at bounding box center [776, 191] width 23 height 20
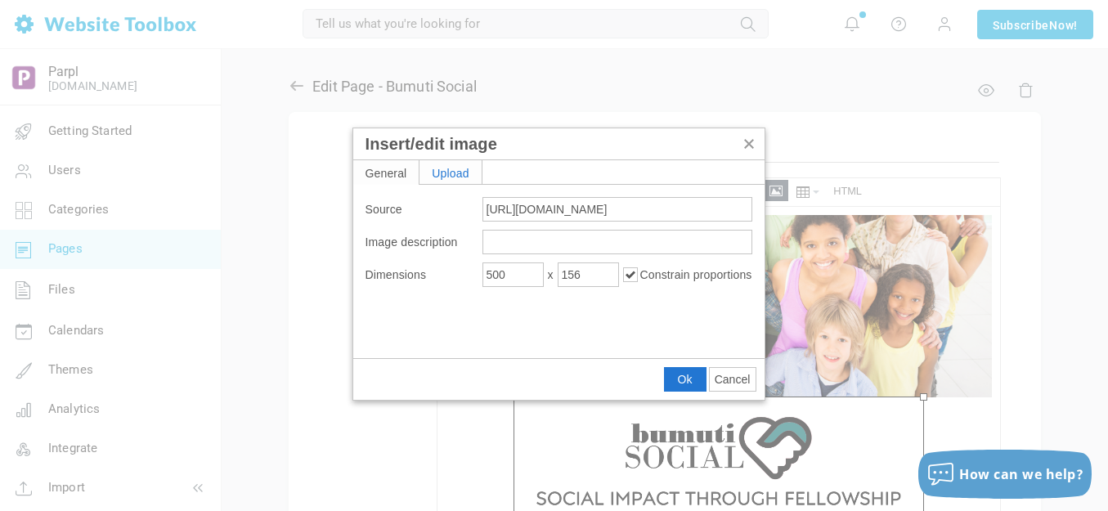
click at [469, 173] on div "Upload" at bounding box center [451, 172] width 62 height 24
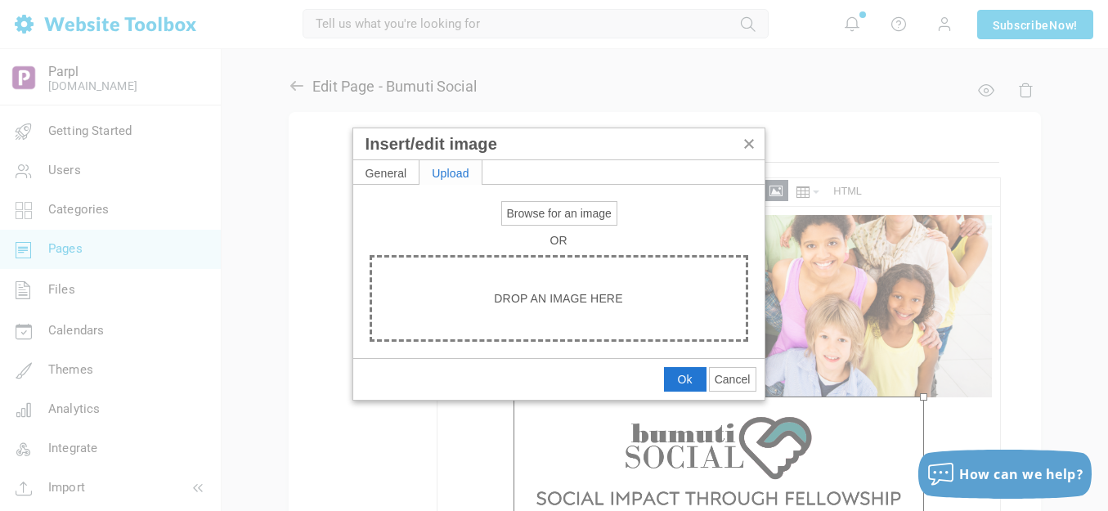
click at [527, 213] on span "Browse for an image" at bounding box center [559, 213] width 105 height 13
type input "C:\fakepath\Slide2.PNG"
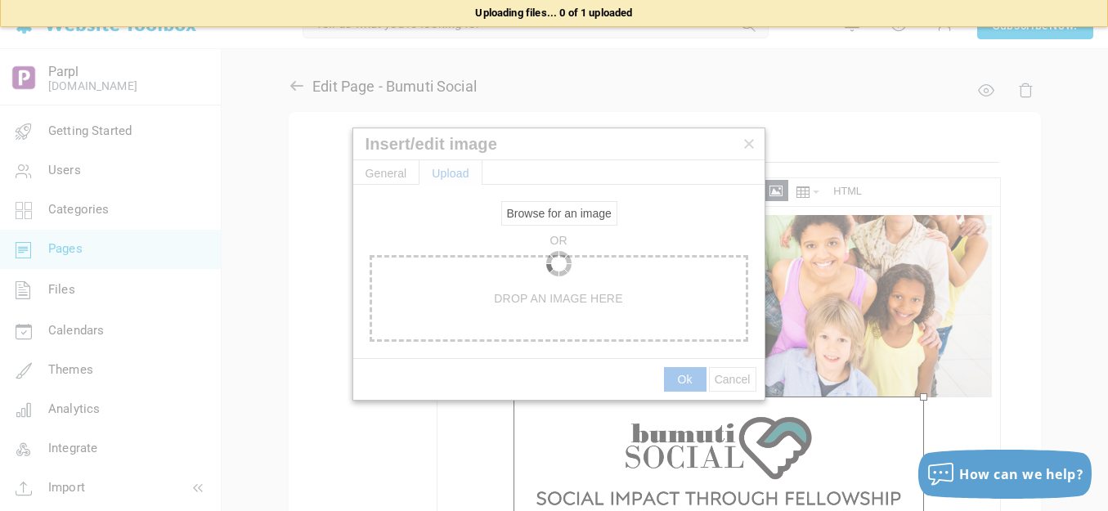
type input "https://d28lcup14p4e72.cloudfront.net/286758%2F9490371%2FSlide2.png"
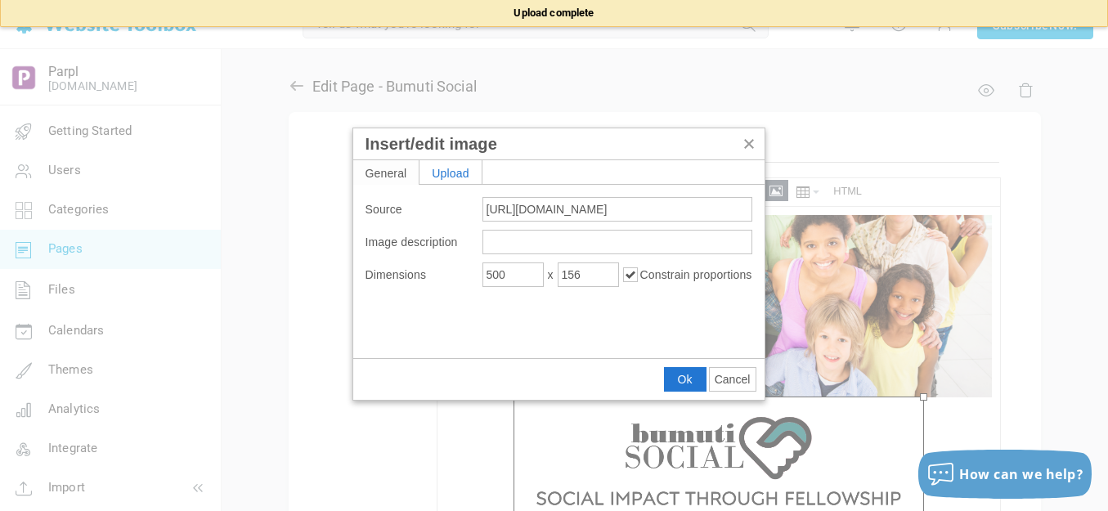
type input "1920"
type input "2292"
click at [520, 267] on input "1920" at bounding box center [512, 275] width 61 height 25
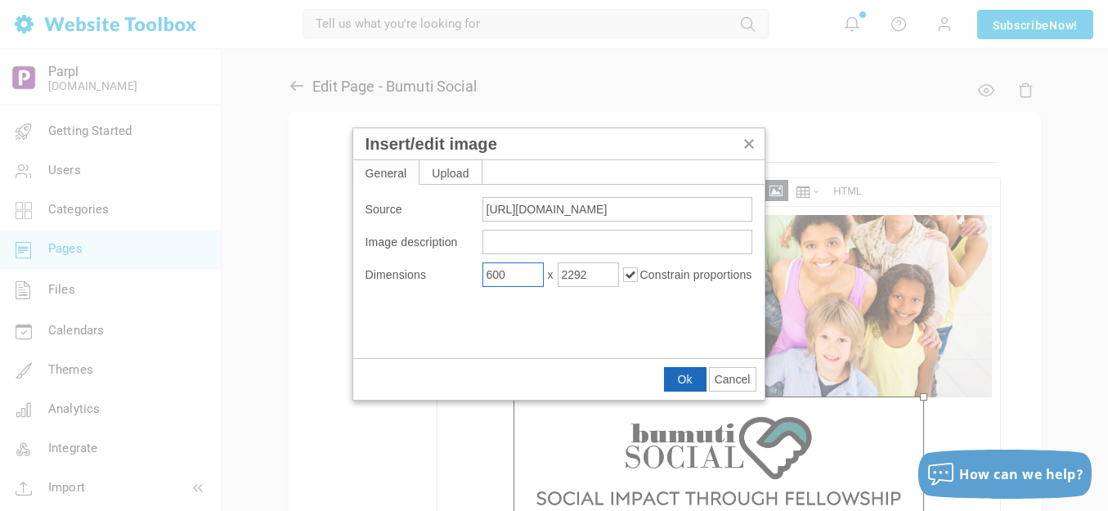
type input "600"
type input "716"
click at [681, 379] on span "Ok" at bounding box center [685, 379] width 15 height 13
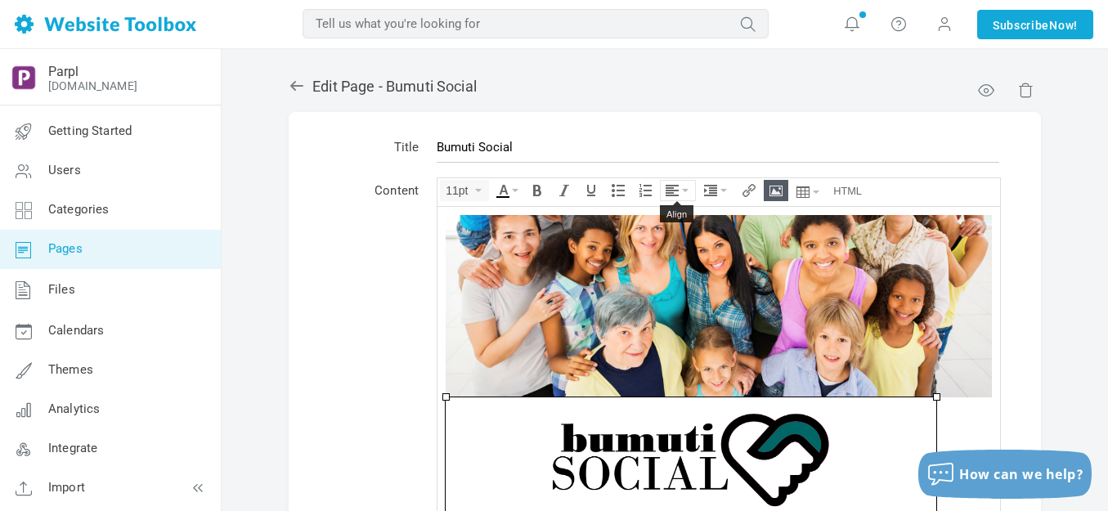
click at [684, 185] on button "Align" at bounding box center [678, 191] width 34 height 20
click at [675, 243] on icon at bounding box center [675, 239] width 16 height 13
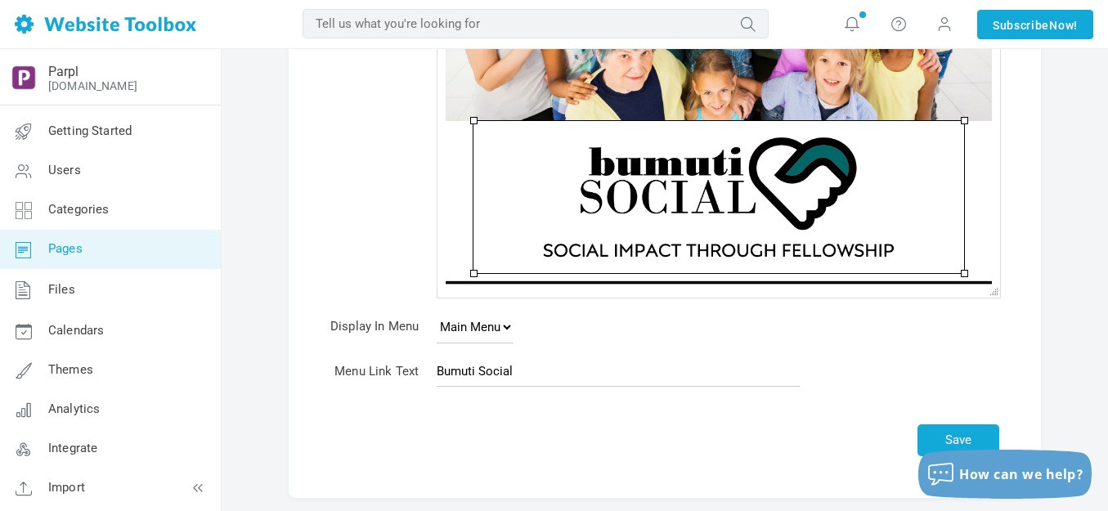
scroll to position [327, 0]
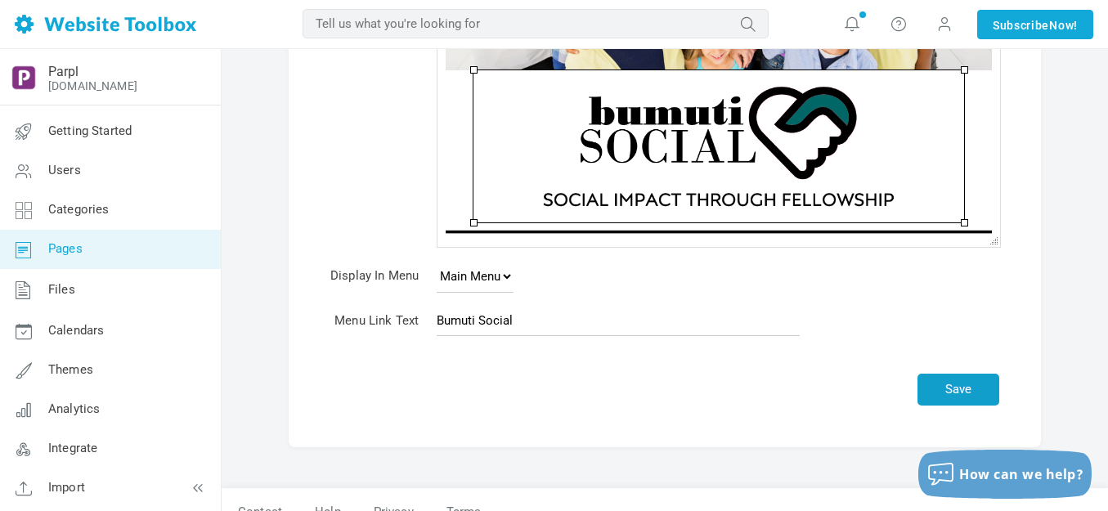
click at [943, 382] on button "Save" at bounding box center [959, 390] width 82 height 32
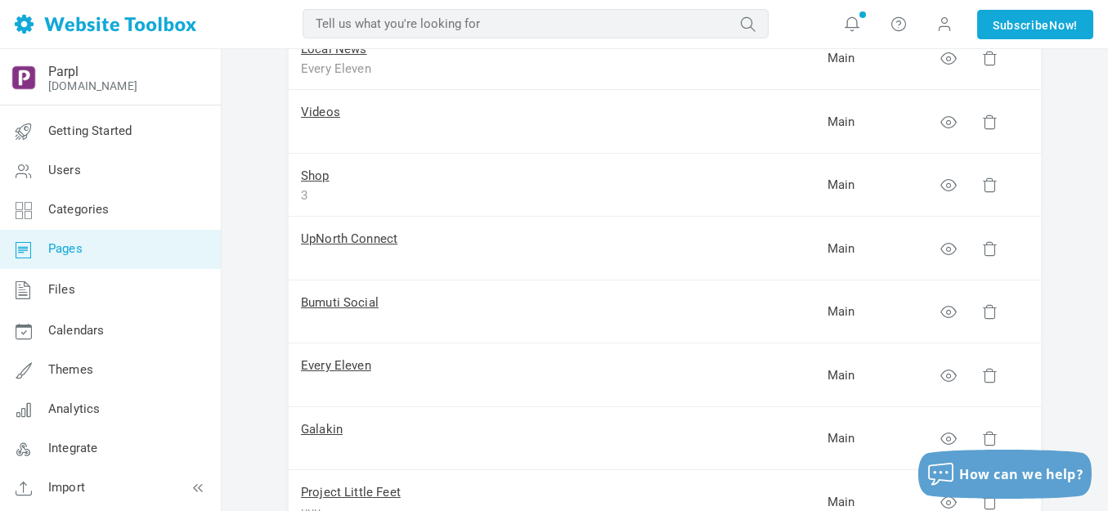
scroll to position [245, 0]
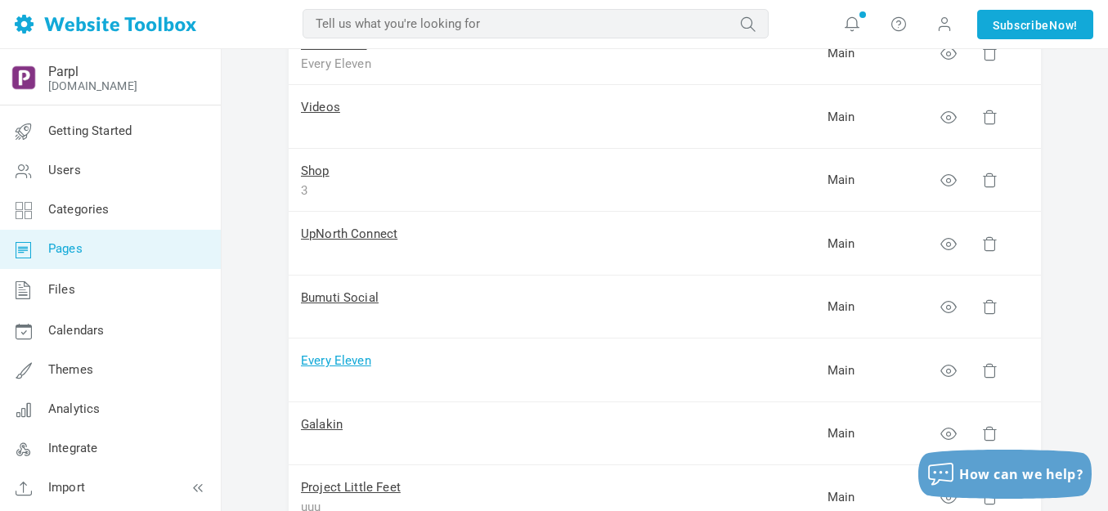
click at [344, 363] on link "Every Eleven" at bounding box center [336, 360] width 70 height 15
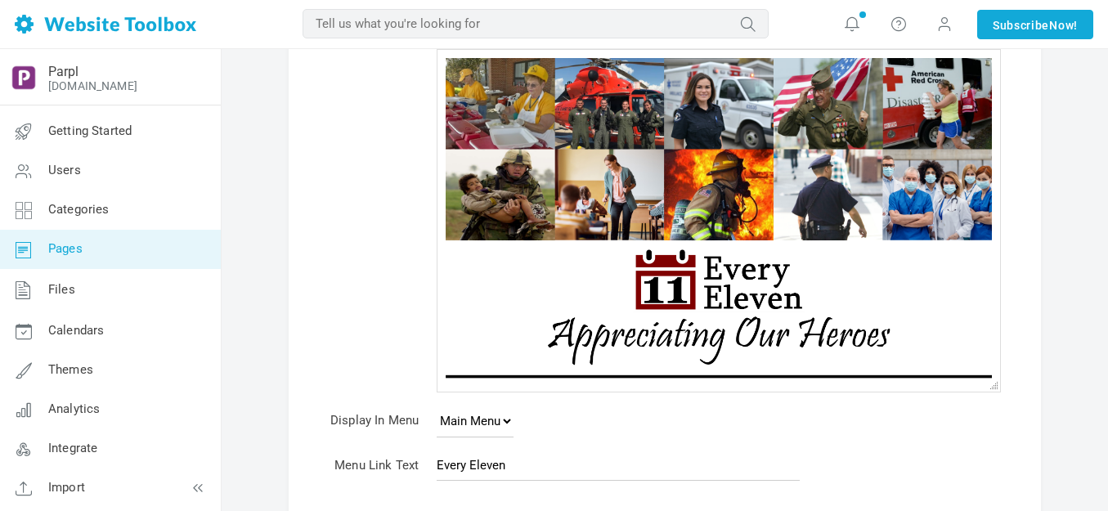
scroll to position [164, 0]
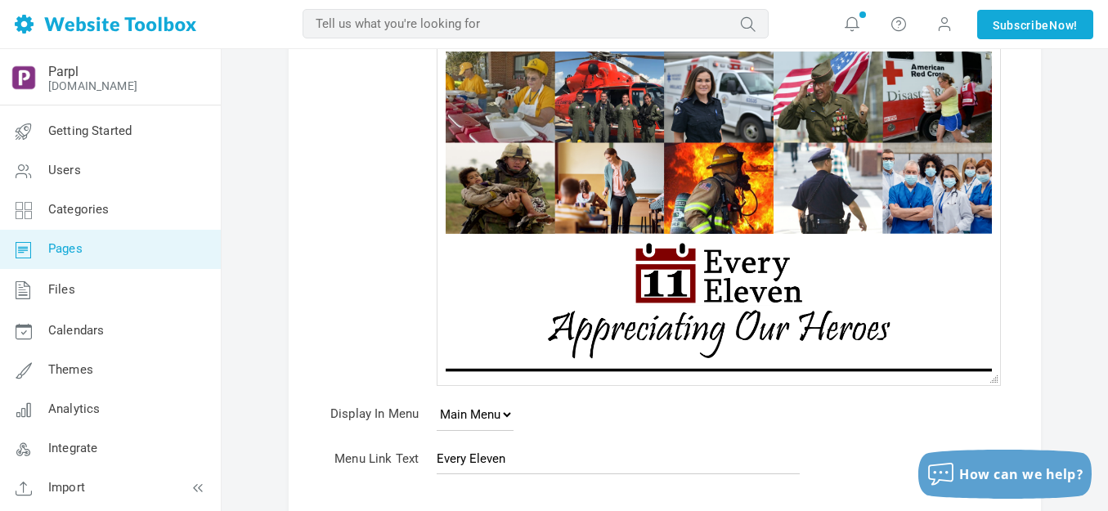
click at [673, 298] on img at bounding box center [718, 296] width 409 height 127
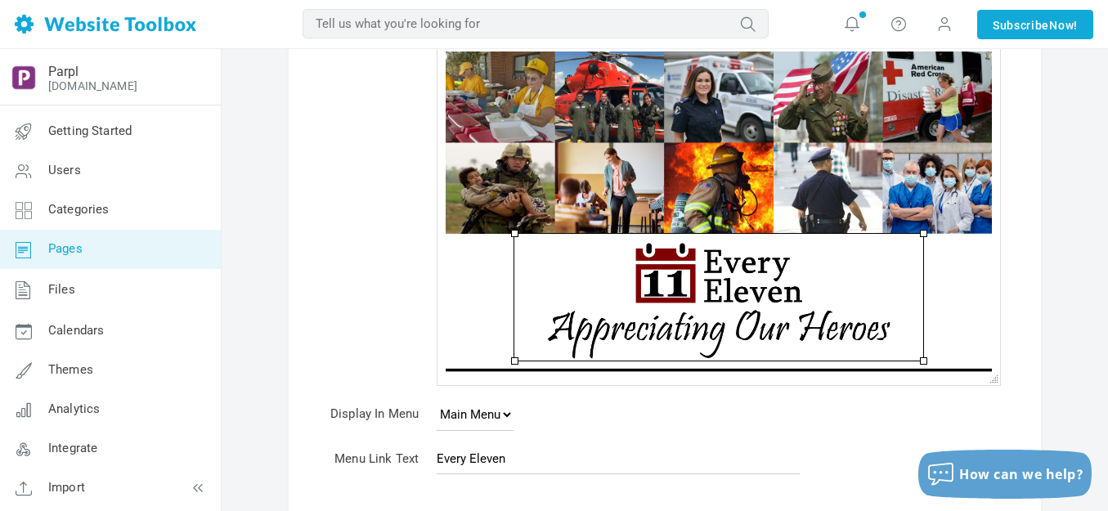
click at [673, 298] on img at bounding box center [718, 296] width 409 height 127
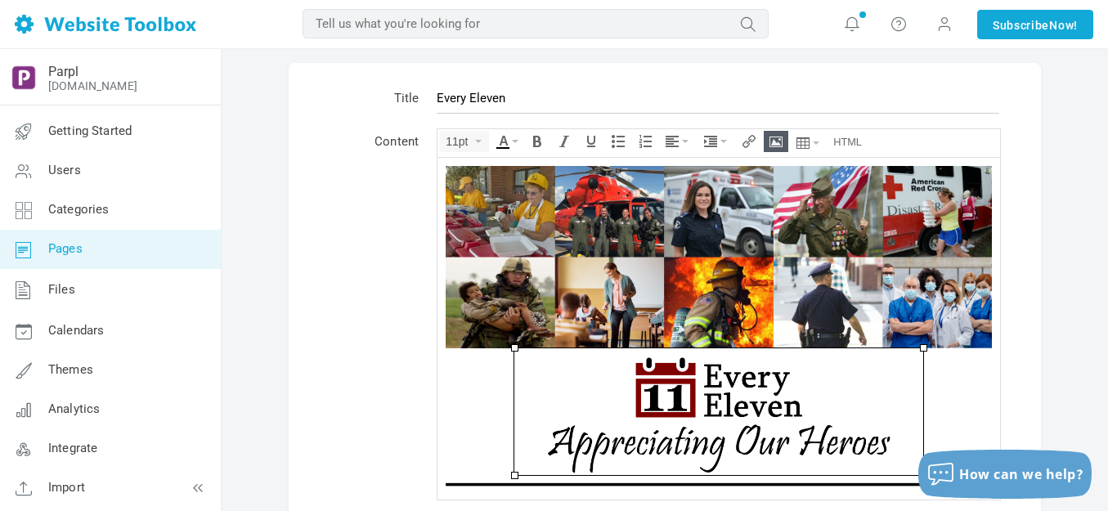
scroll to position [0, 0]
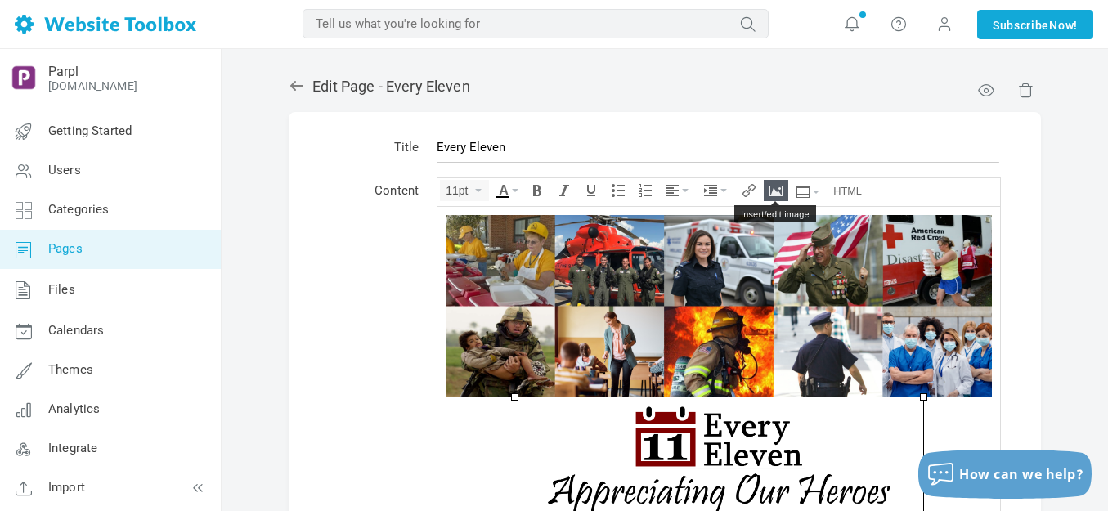
click at [786, 183] on button "Insert/edit image" at bounding box center [776, 191] width 23 height 20
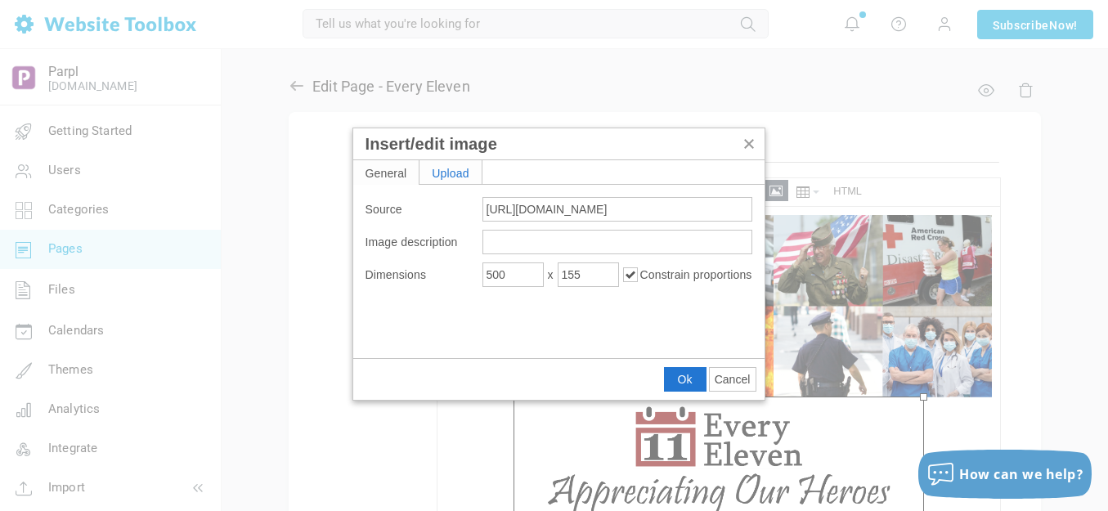
click at [464, 174] on div "Upload" at bounding box center [451, 172] width 62 height 24
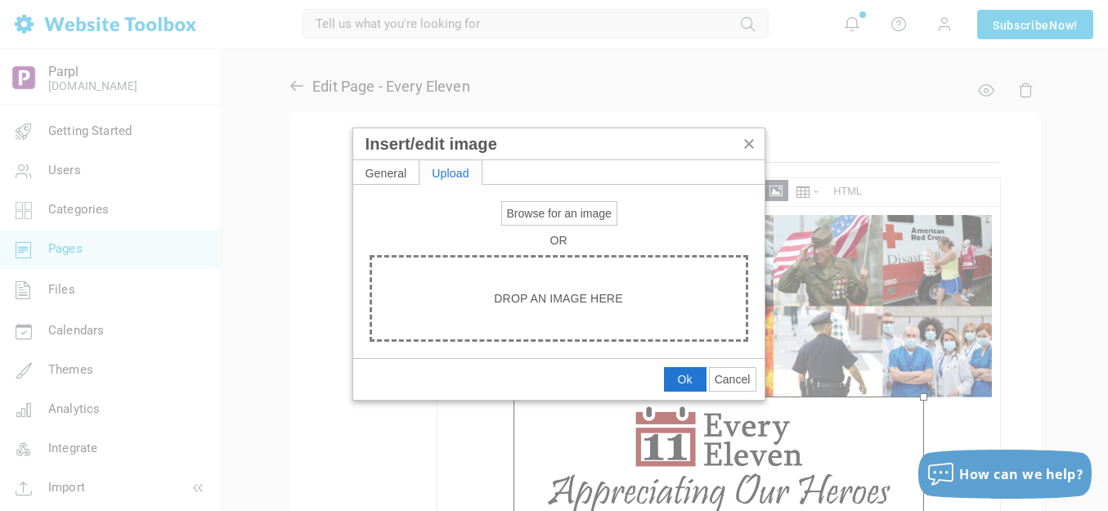
click at [531, 213] on span "Browse for an image" at bounding box center [559, 213] width 105 height 13
type input "C:\fakepath\Slide3.PNG"
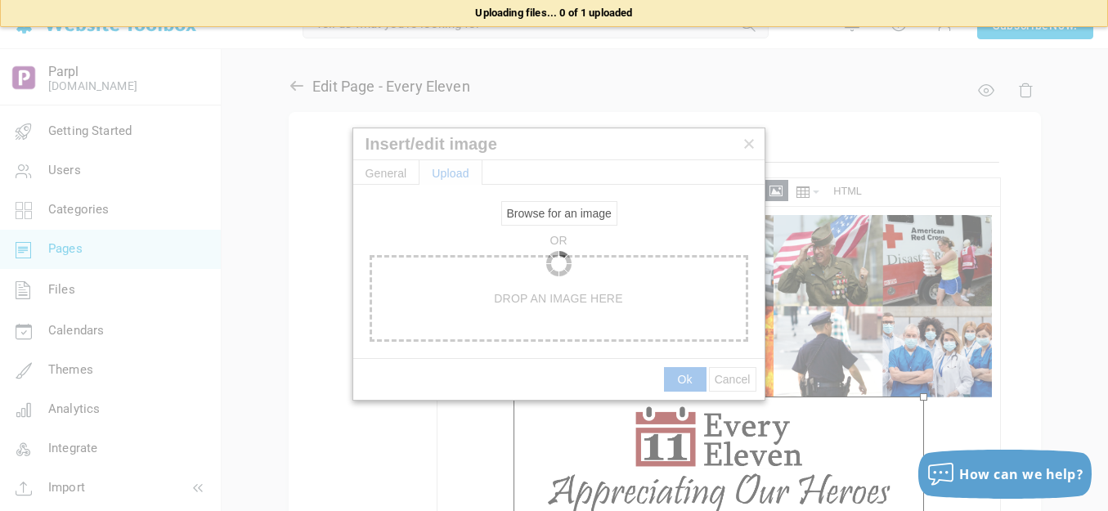
type input "https://d28lcup14p4e72.cloudfront.net/286758%2F9490372%2FSlide3.png"
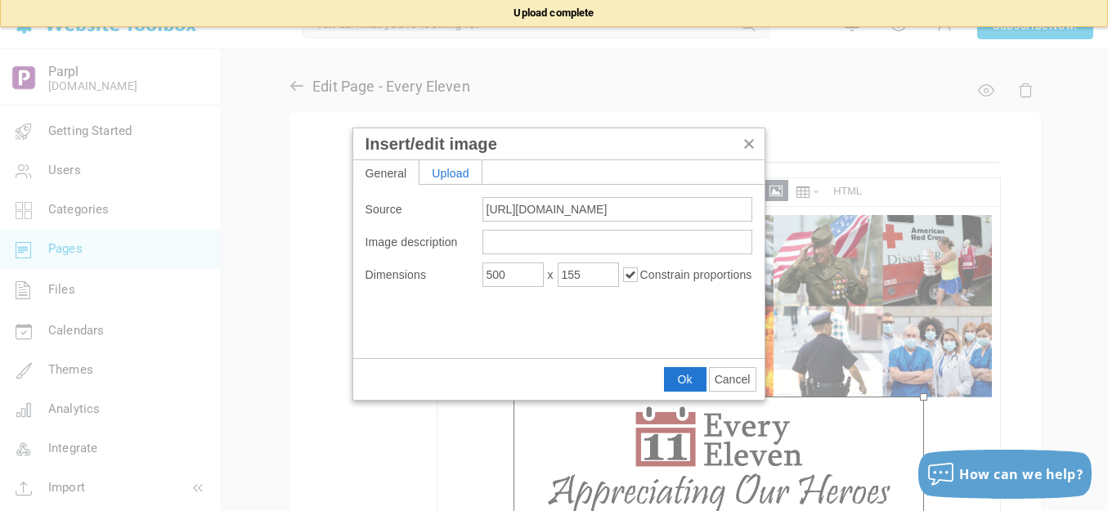
type input "1920"
type input "2292"
click at [519, 278] on input "1920" at bounding box center [512, 275] width 61 height 25
click at [519, 277] on input "1920" at bounding box center [512, 275] width 61 height 25
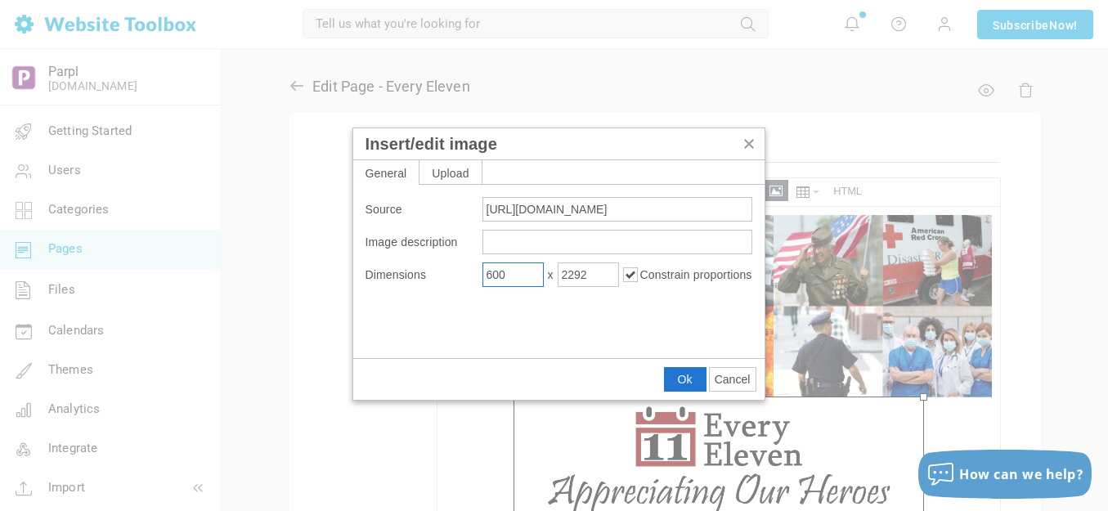
type input "600"
type input "716"
click at [684, 376] on span "Ok" at bounding box center [685, 379] width 15 height 13
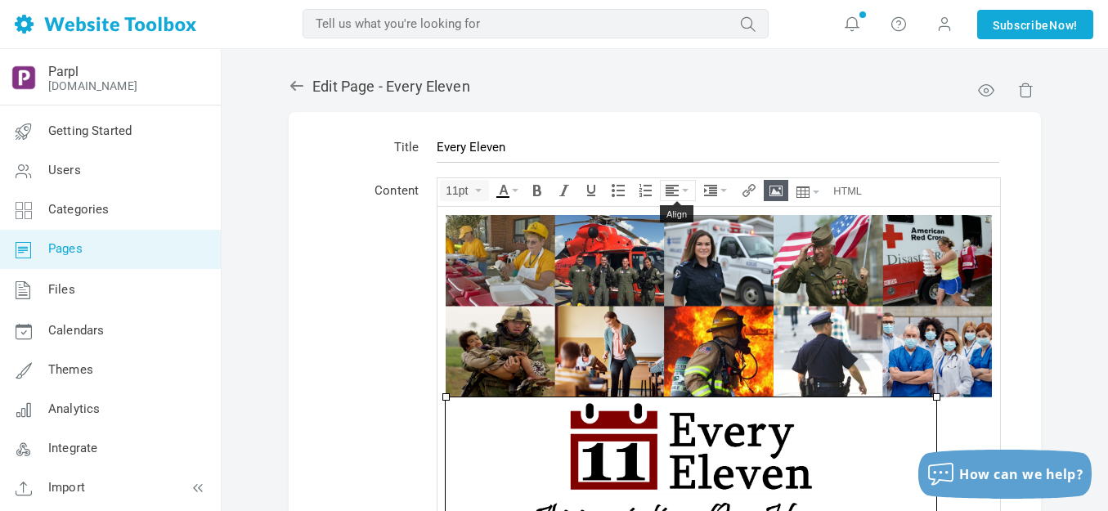
click at [685, 189] on icon "Align" at bounding box center [685, 190] width 7 height 3
click at [669, 239] on icon at bounding box center [675, 239] width 16 height 13
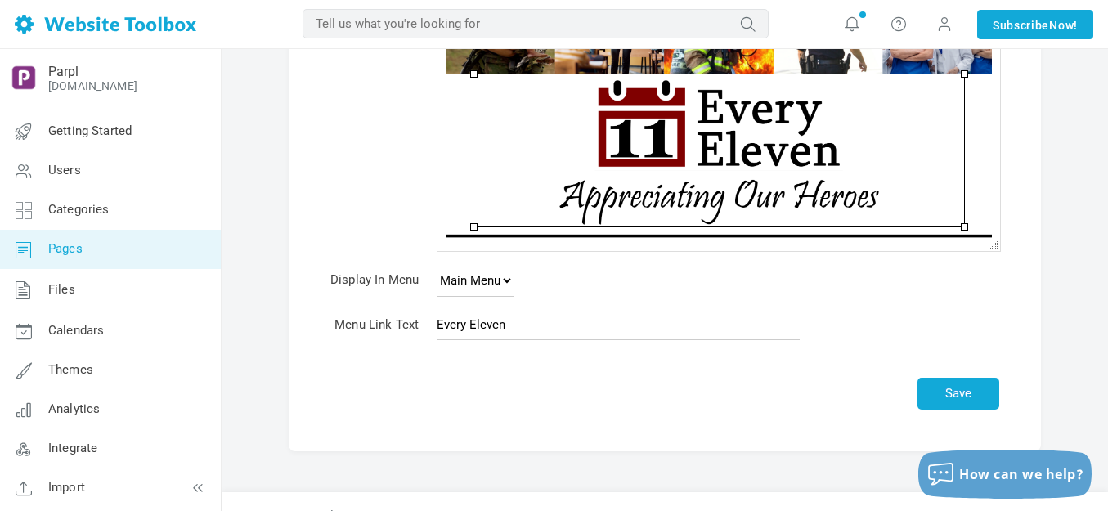
scroll to position [327, 0]
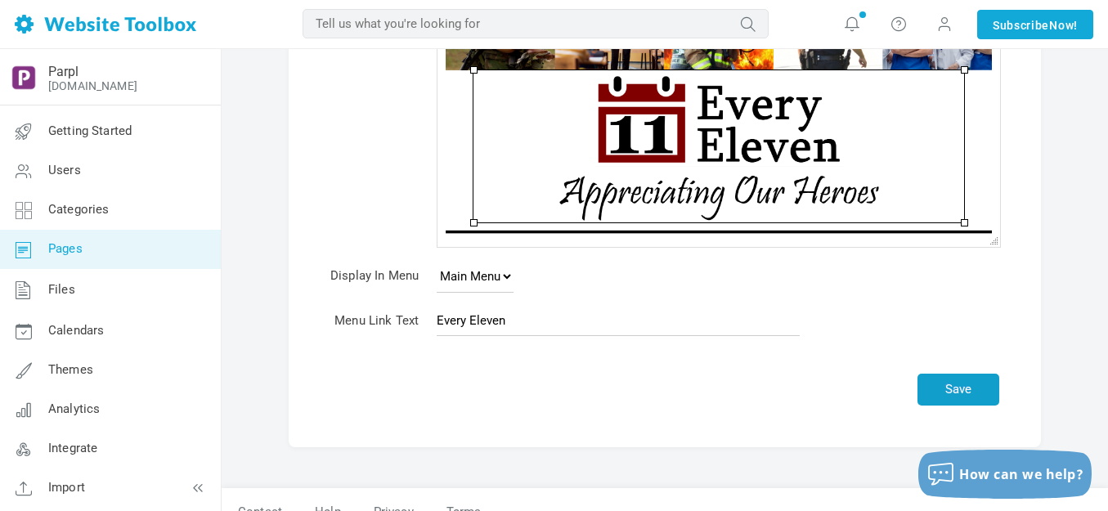
click at [958, 382] on button "Save" at bounding box center [959, 390] width 82 height 32
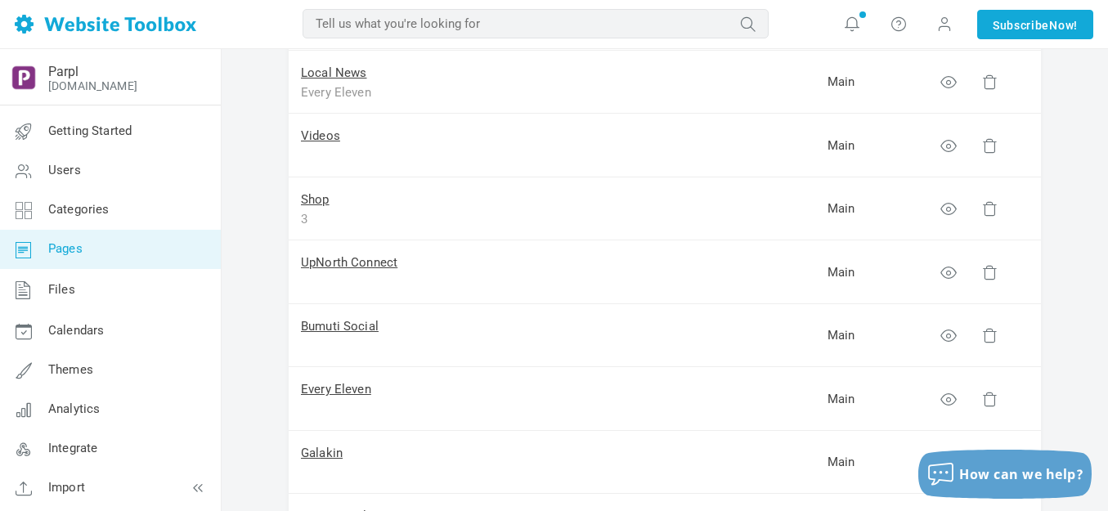
scroll to position [245, 0]
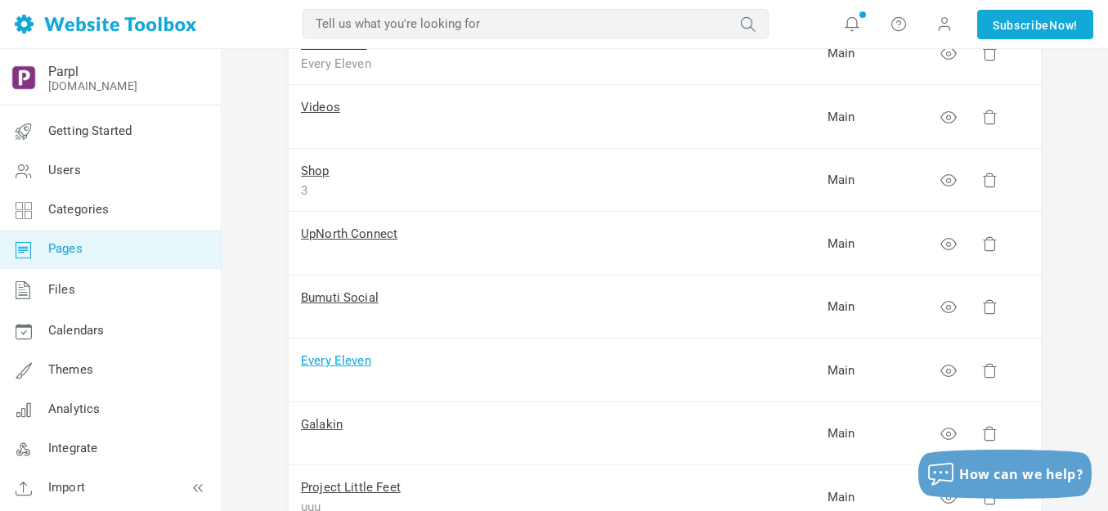
click at [337, 357] on link "Every Eleven" at bounding box center [336, 360] width 70 height 15
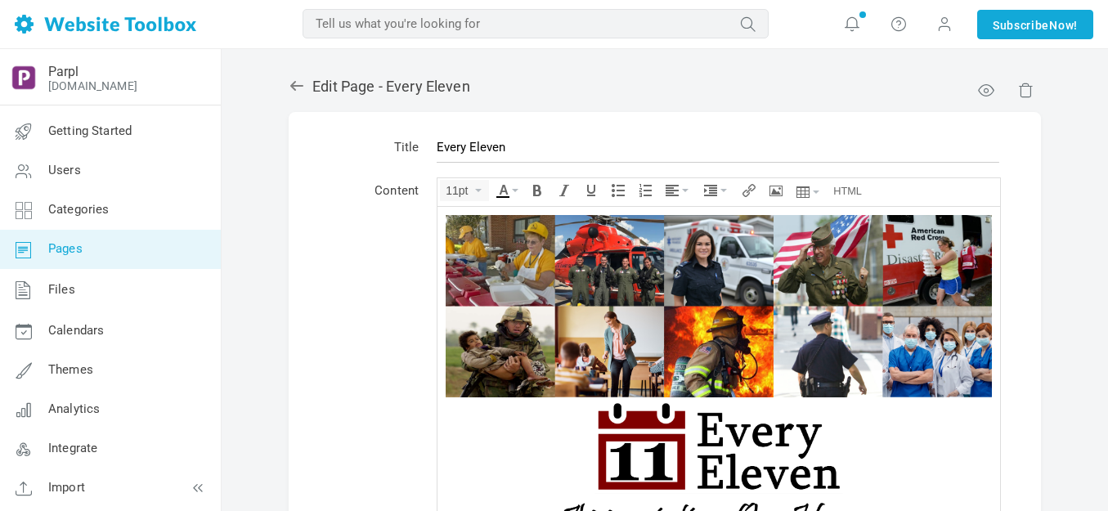
click at [646, 261] on img at bounding box center [719, 305] width 546 height 182
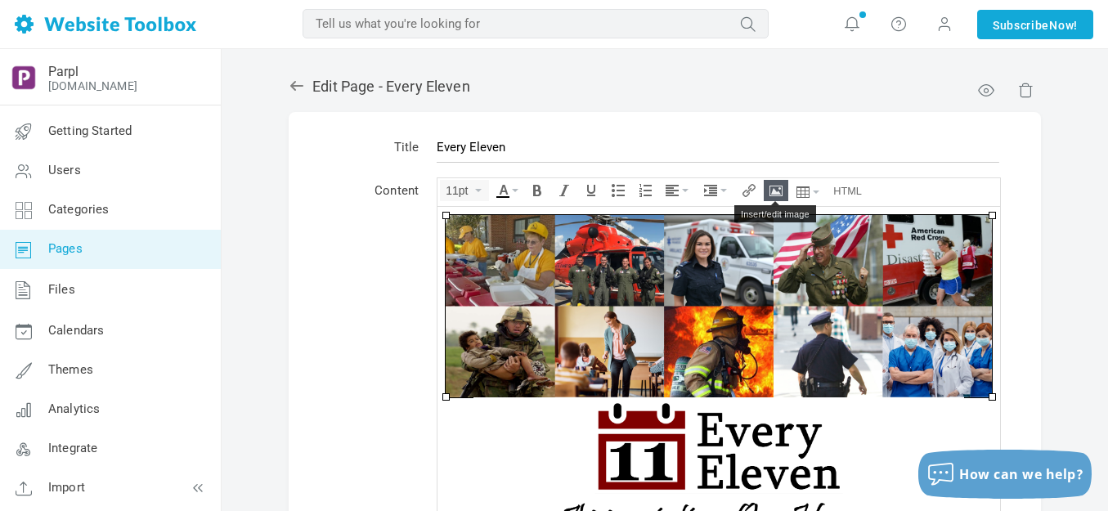
click at [771, 191] on icon "Insert/edit image" at bounding box center [776, 190] width 13 height 13
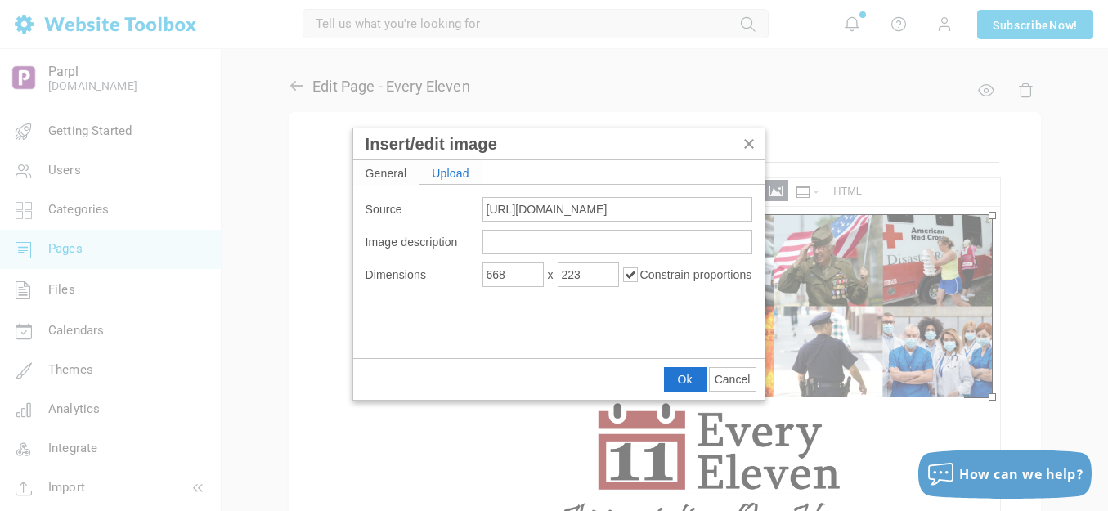
click at [443, 171] on div "Upload" at bounding box center [451, 172] width 62 height 24
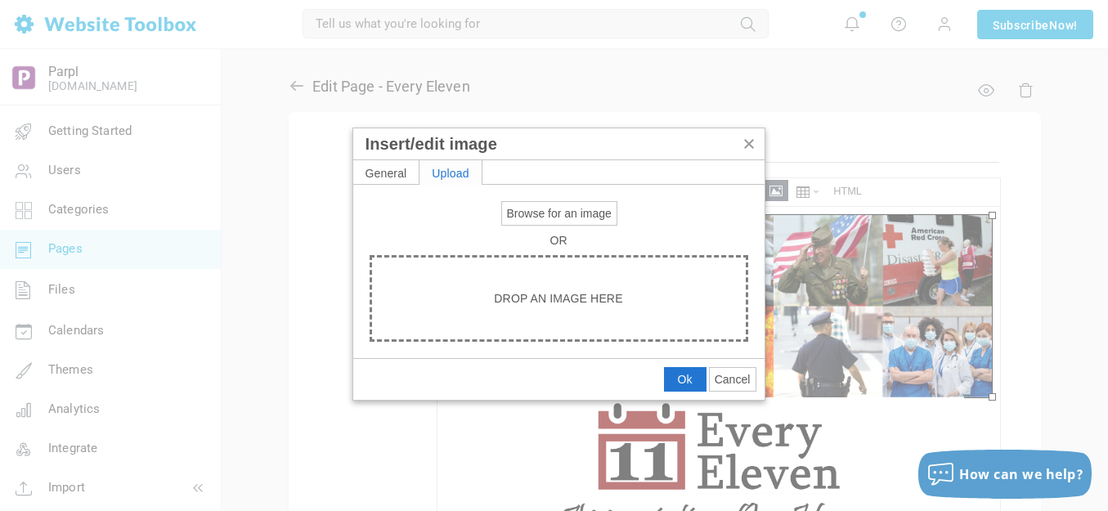
click at [541, 217] on span "Browse for an image" at bounding box center [559, 213] width 105 height 13
type input "C:\fakepath\Slide3.PNG"
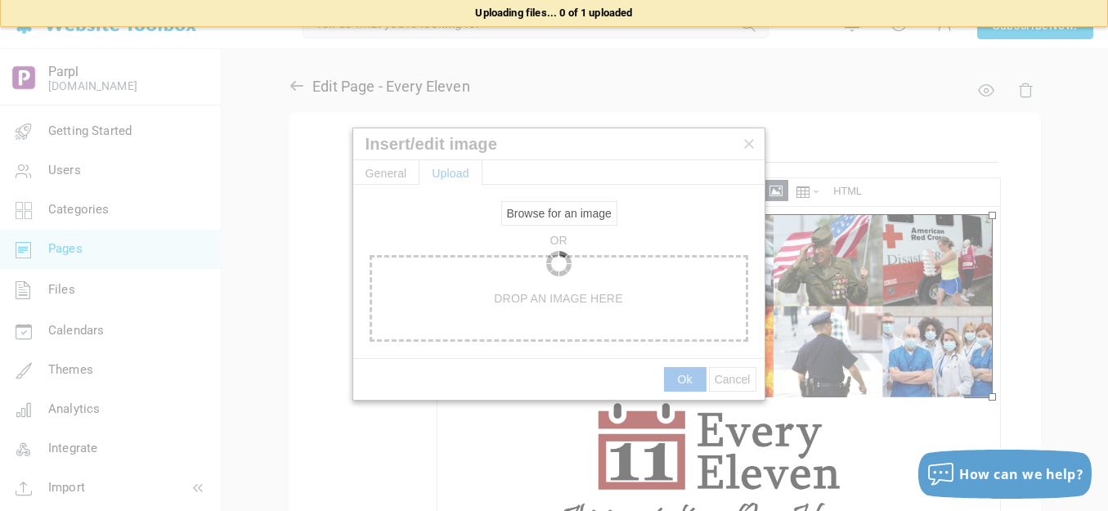
type input "[URL][DOMAIN_NAME]"
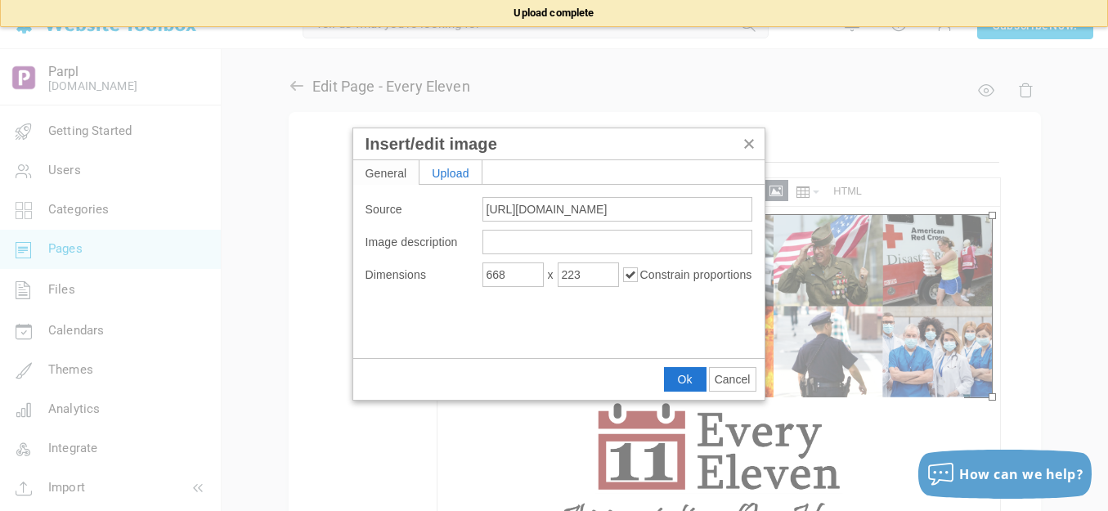
type input "1920"
type input "1840"
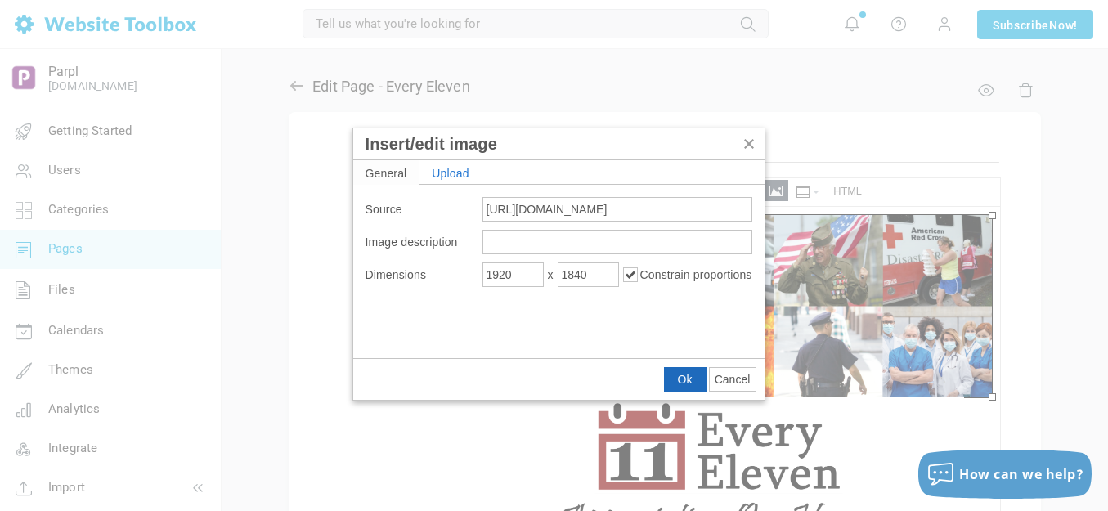
click at [685, 376] on span "Ok" at bounding box center [685, 379] width 15 height 13
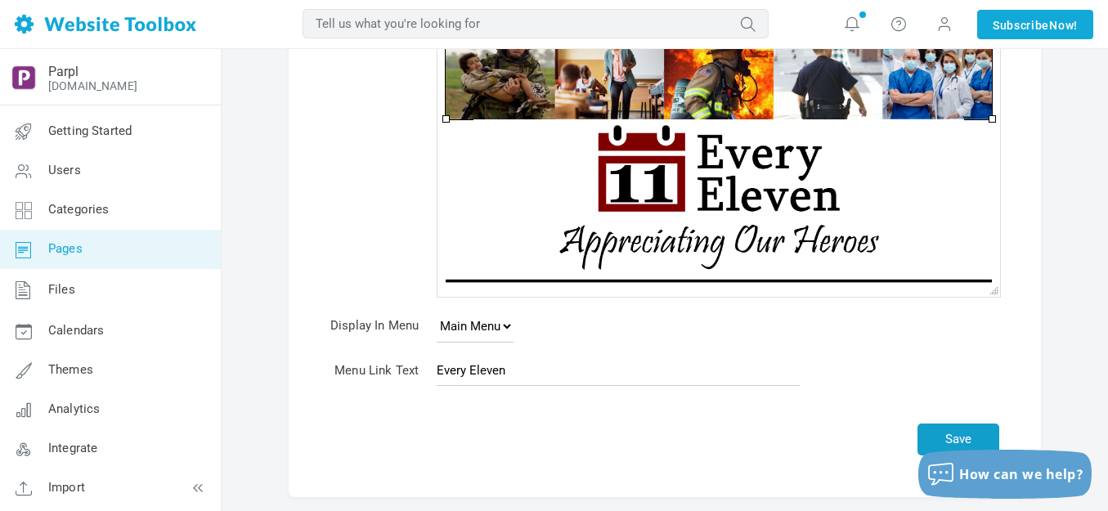
scroll to position [352, 0]
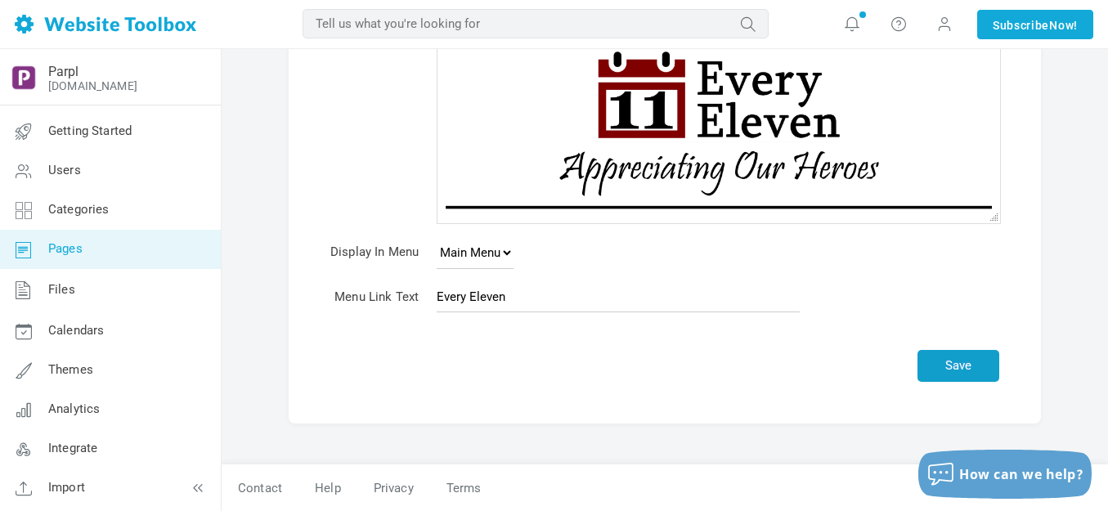
click at [980, 356] on button "Save" at bounding box center [959, 366] width 82 height 32
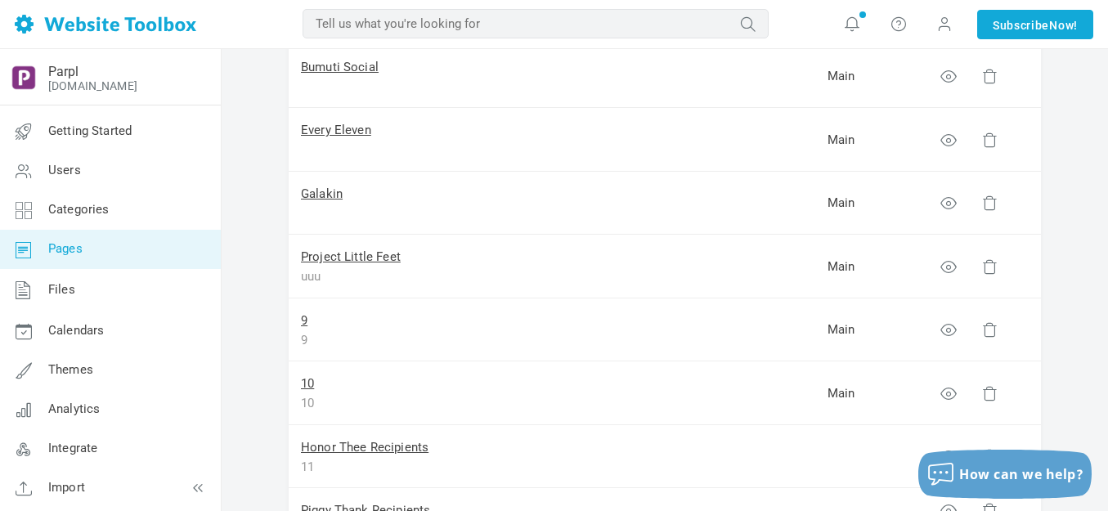
scroll to position [491, 0]
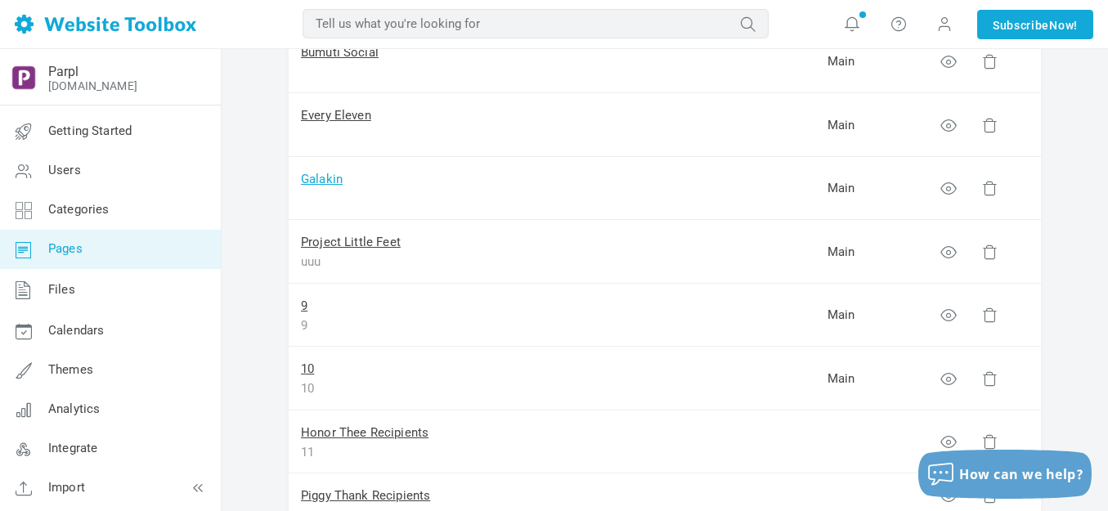
click at [328, 179] on link "Galakin" at bounding box center [322, 179] width 42 height 15
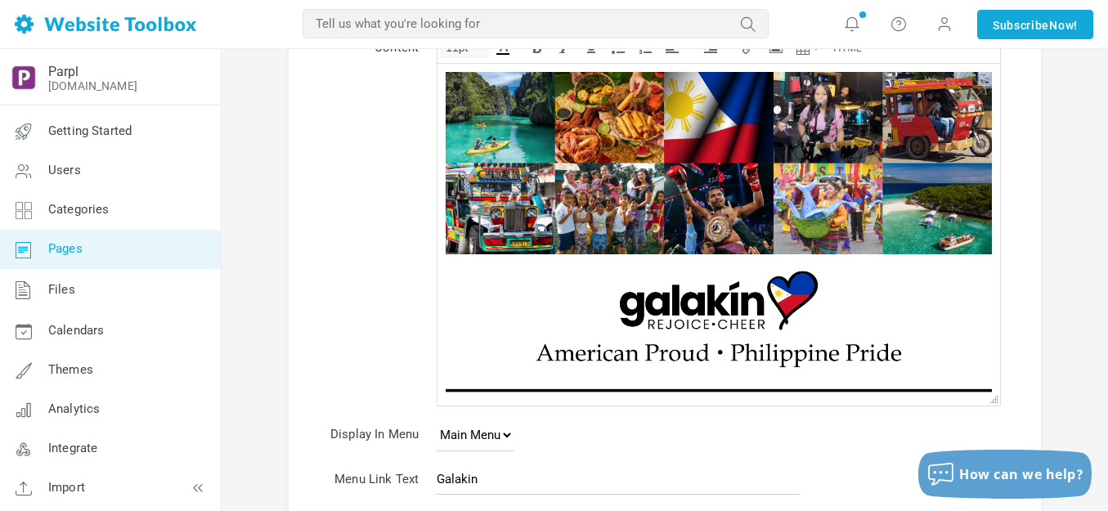
scroll to position [164, 0]
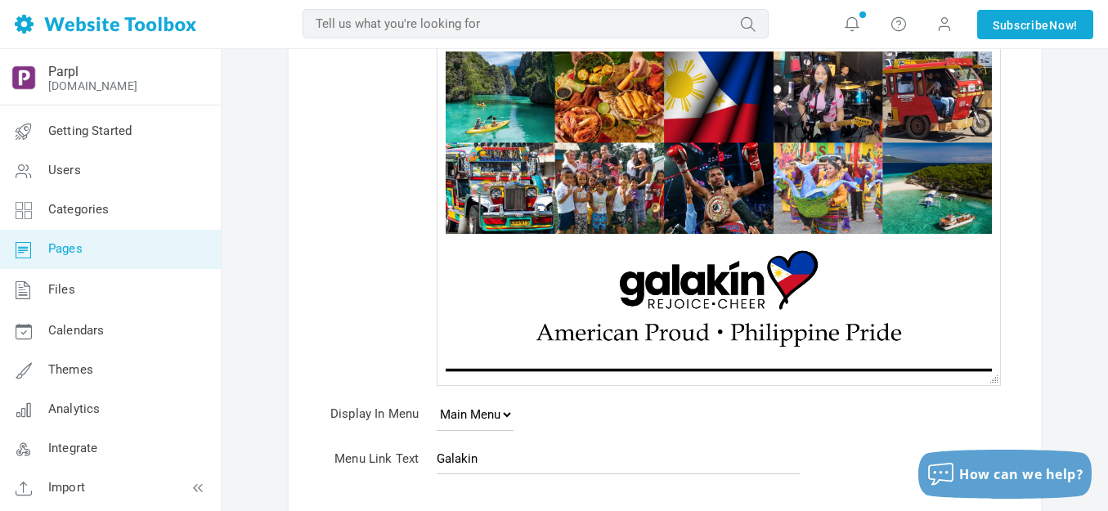
click at [686, 298] on img at bounding box center [718, 296] width 409 height 127
click at [686, 297] on img at bounding box center [718, 296] width 409 height 127
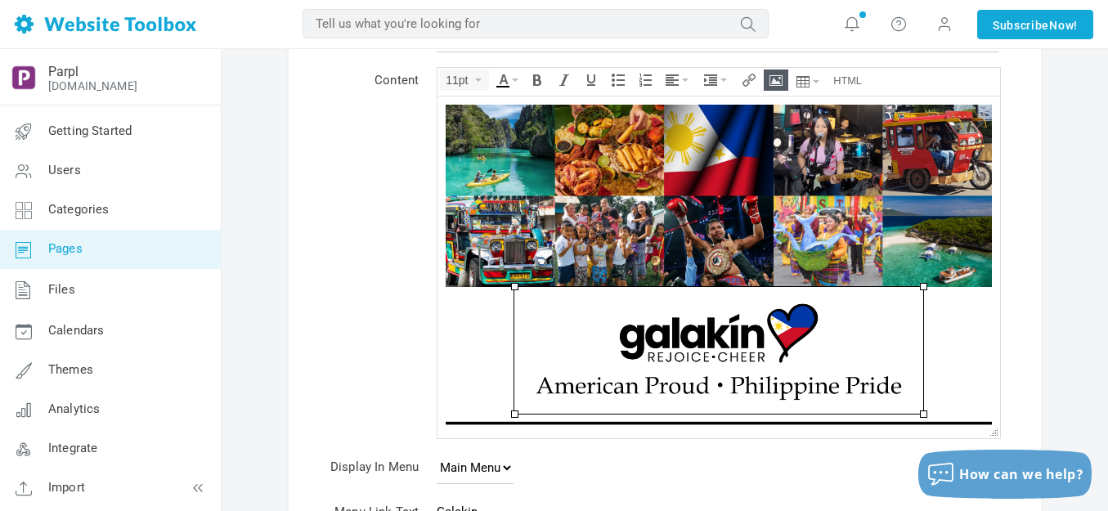
scroll to position [82, 0]
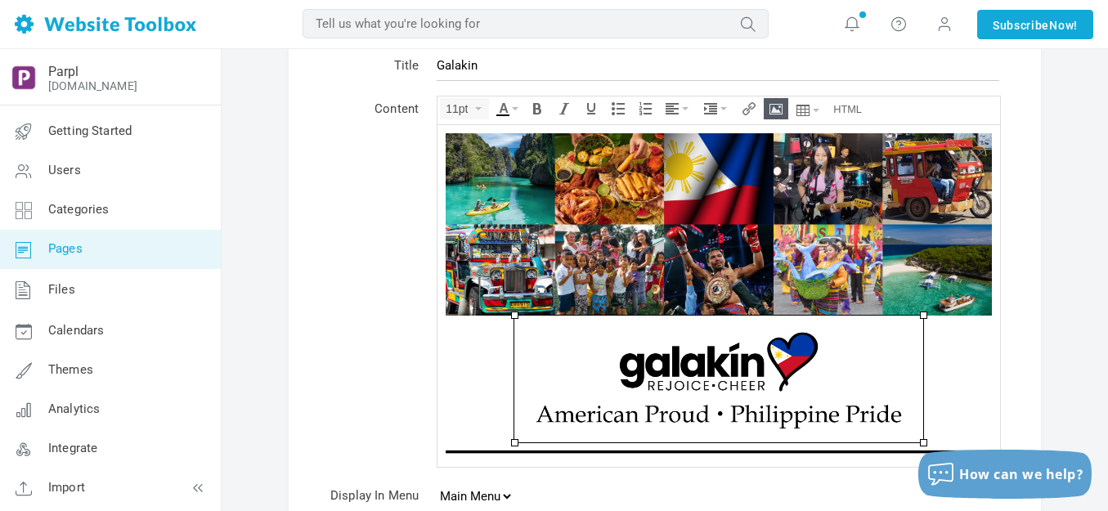
click at [781, 104] on icon "Insert/edit image" at bounding box center [776, 108] width 13 height 13
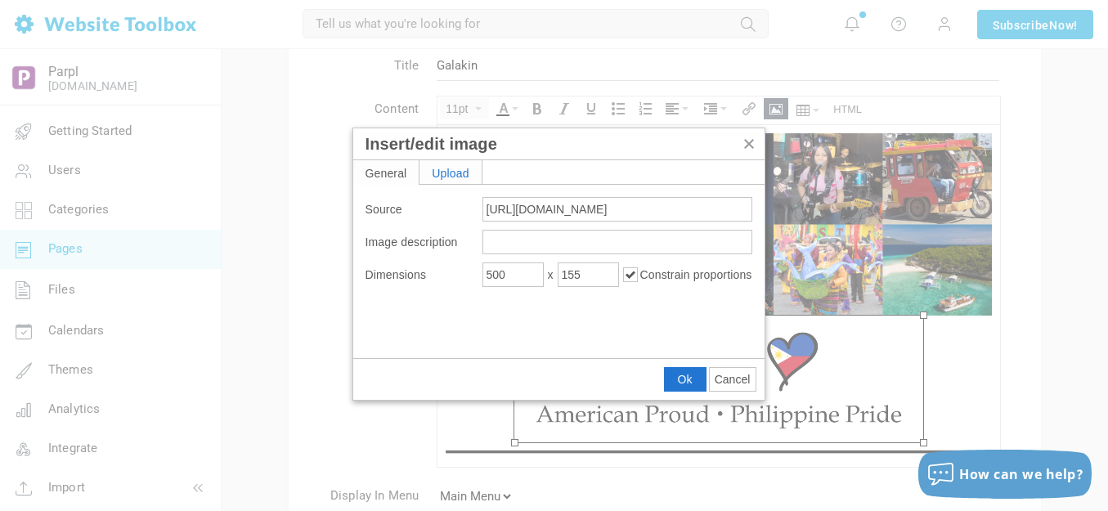
click at [461, 169] on div "Upload" at bounding box center [451, 172] width 62 height 24
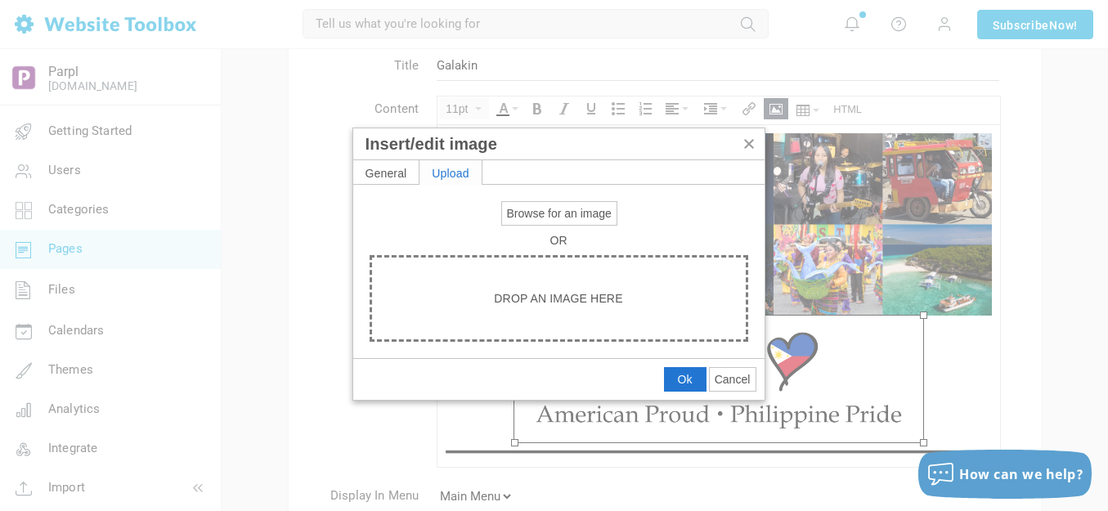
click at [532, 213] on span "Browse for an image" at bounding box center [559, 213] width 105 height 13
type input "C:\fakepath\Slide4.PNG"
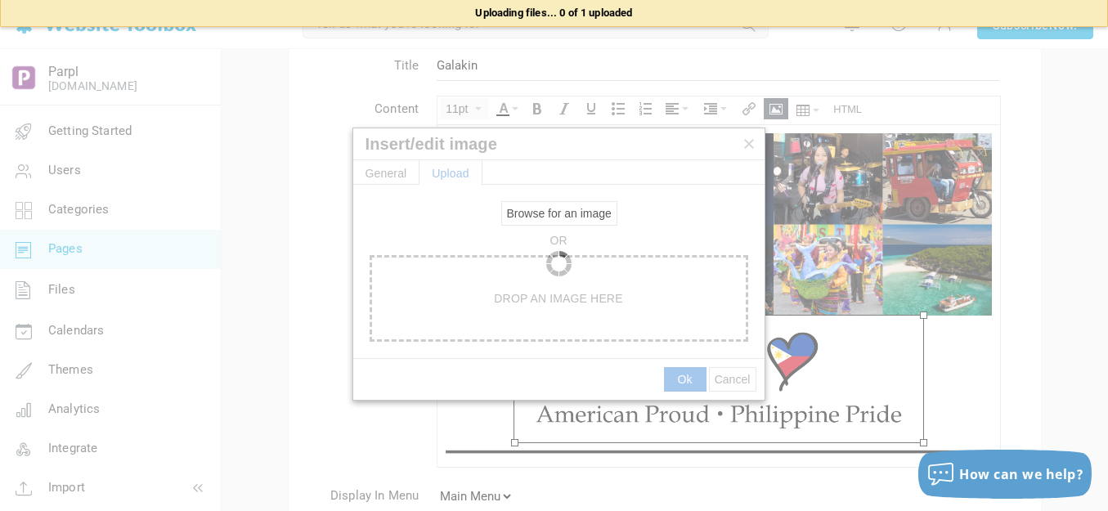
type input "https://d28lcup14p4e72.cloudfront.net/286758%2F9490374%2FSlide4.png"
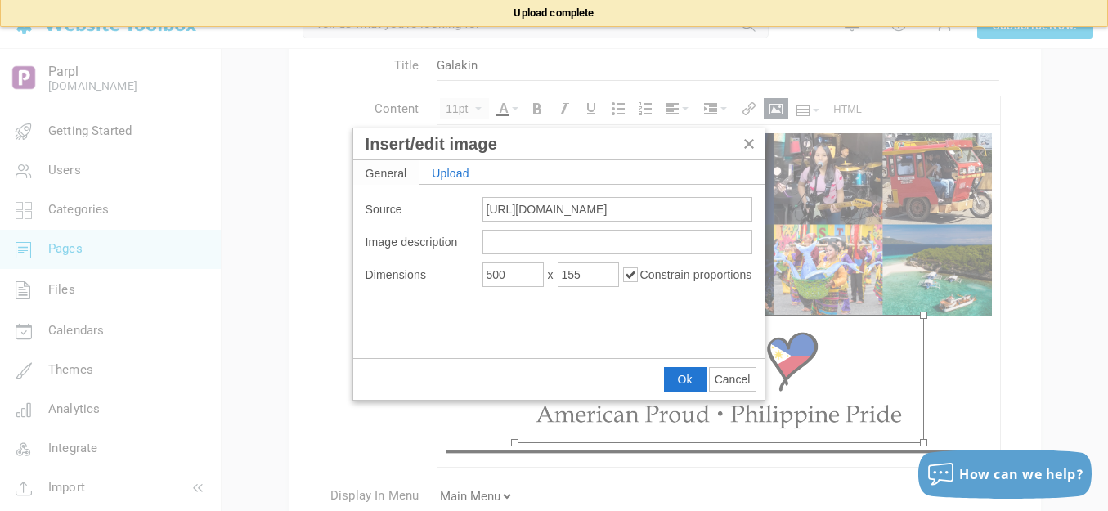
type input "1920"
type input "2292"
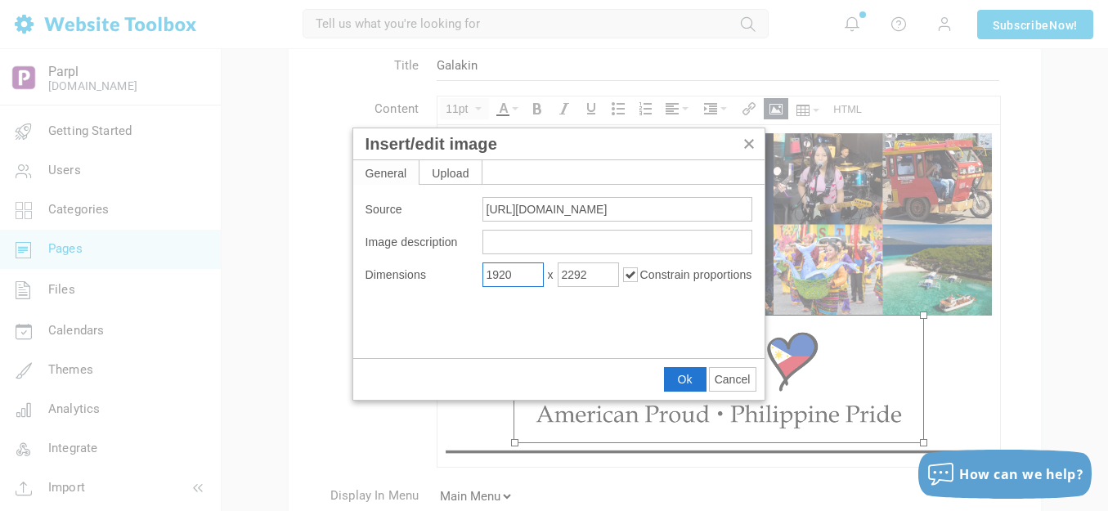
click at [523, 271] on input "1920" at bounding box center [512, 275] width 61 height 25
type input "600"
type input "716"
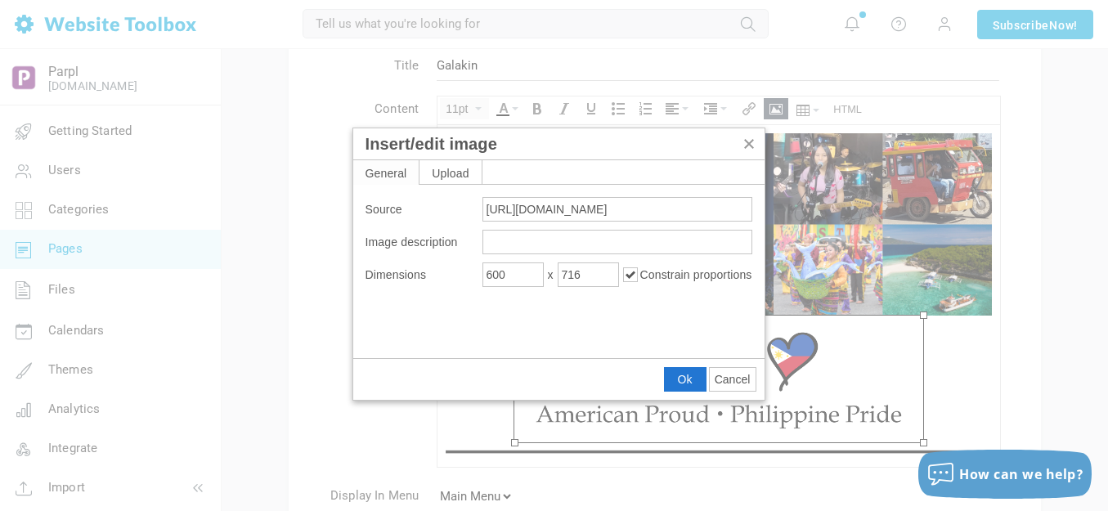
click at [661, 377] on div "Ok Cancel" at bounding box center [558, 379] width 411 height 41
drag, startPoint x: 673, startPoint y: 377, endPoint x: 236, endPoint y: 250, distance: 455.5
click at [673, 377] on button "Ok" at bounding box center [685, 379] width 41 height 23
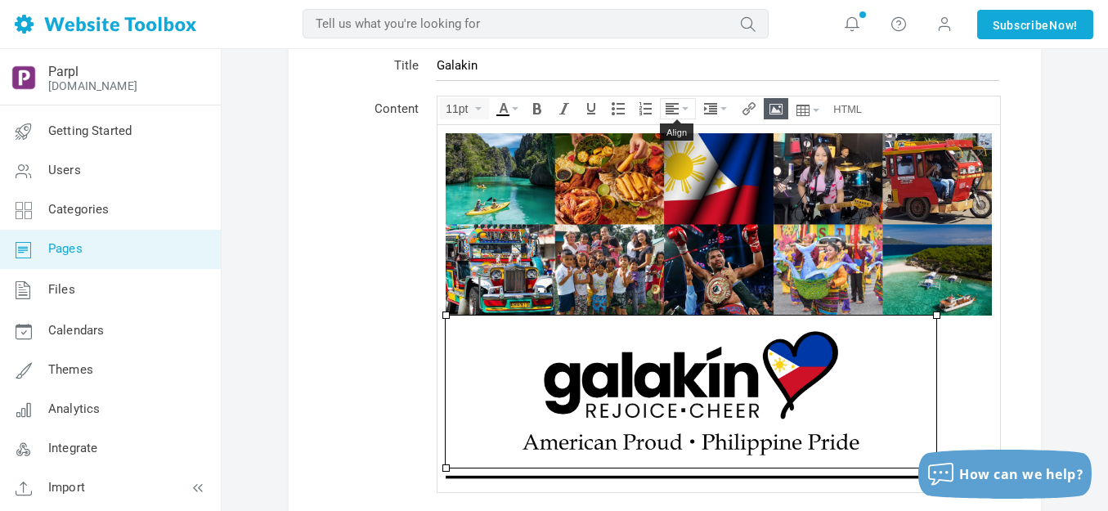
click at [687, 107] on icon "Align" at bounding box center [685, 108] width 7 height 3
click at [679, 159] on icon at bounding box center [675, 157] width 16 height 13
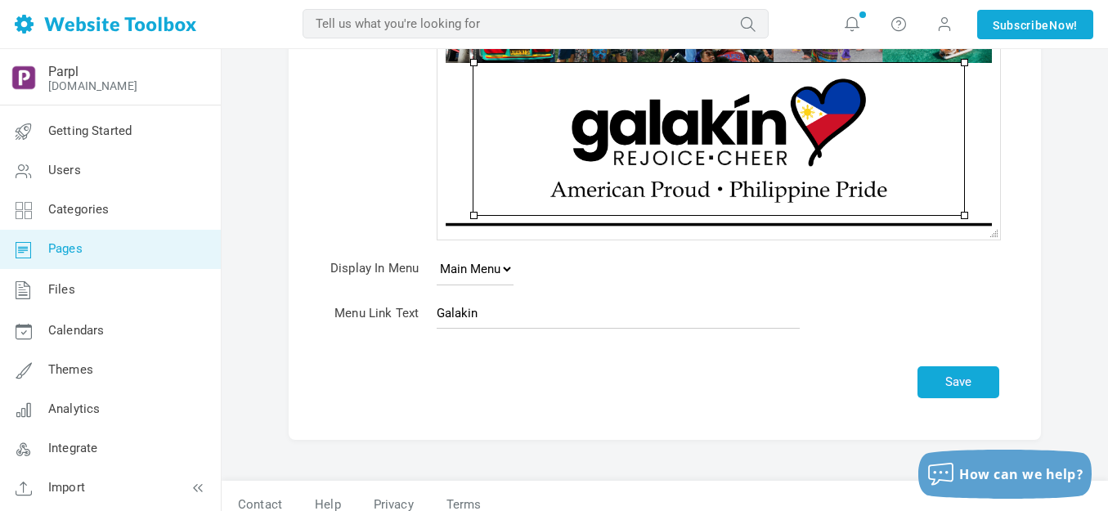
scroll to position [351, 0]
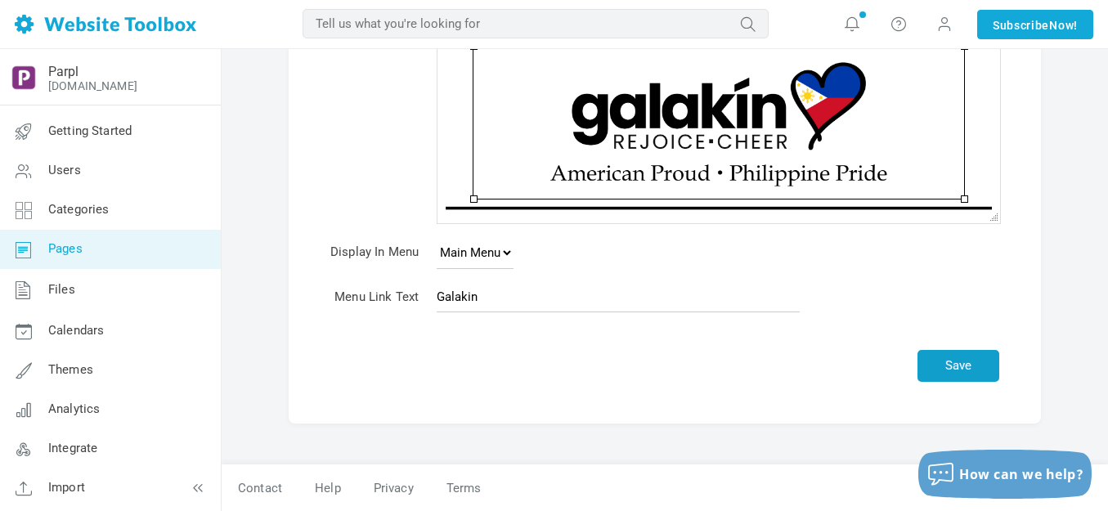
click at [975, 368] on button "Save" at bounding box center [959, 366] width 82 height 32
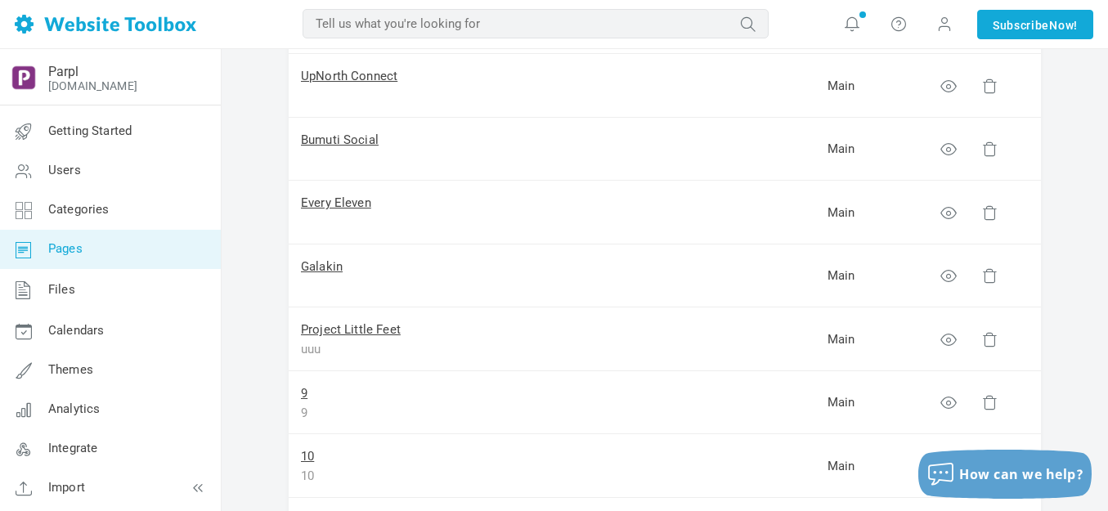
scroll to position [409, 0]
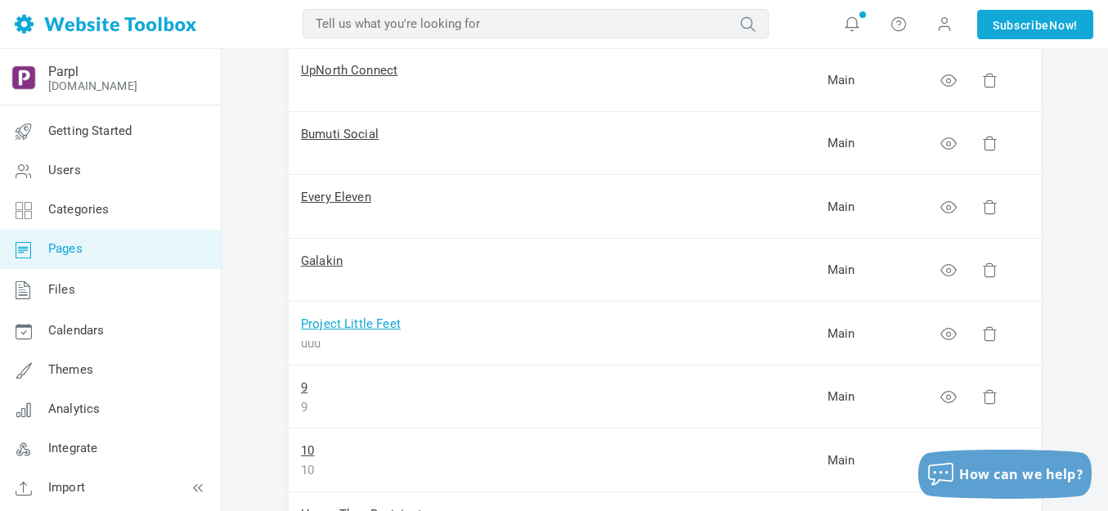
click at [333, 319] on link "Project Little Feet" at bounding box center [351, 323] width 100 height 15
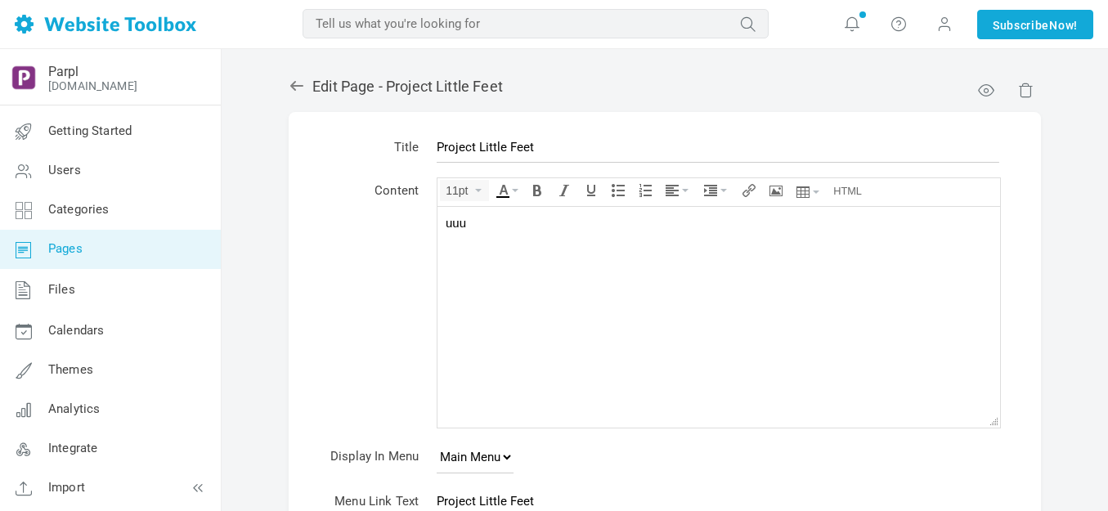
click at [533, 253] on body "uuu" at bounding box center [719, 316] width 563 height 221
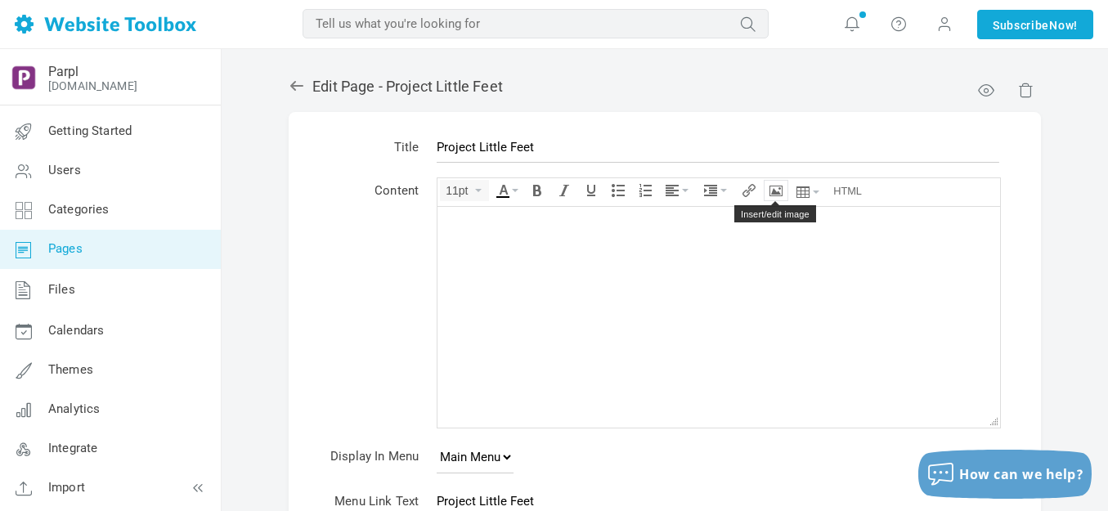
click at [781, 189] on icon "Insert/edit image" at bounding box center [776, 190] width 13 height 13
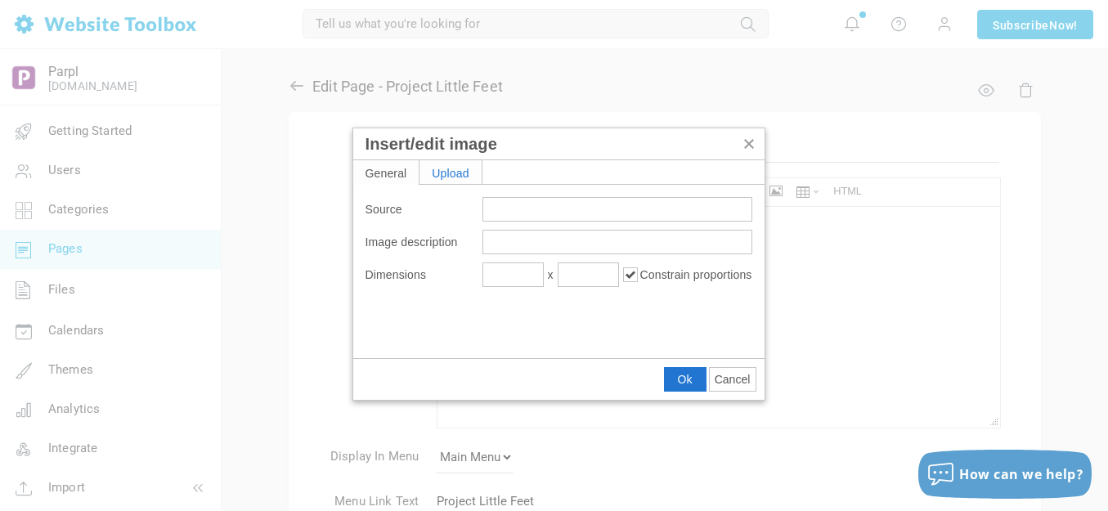
click at [455, 169] on div "Upload" at bounding box center [451, 172] width 62 height 24
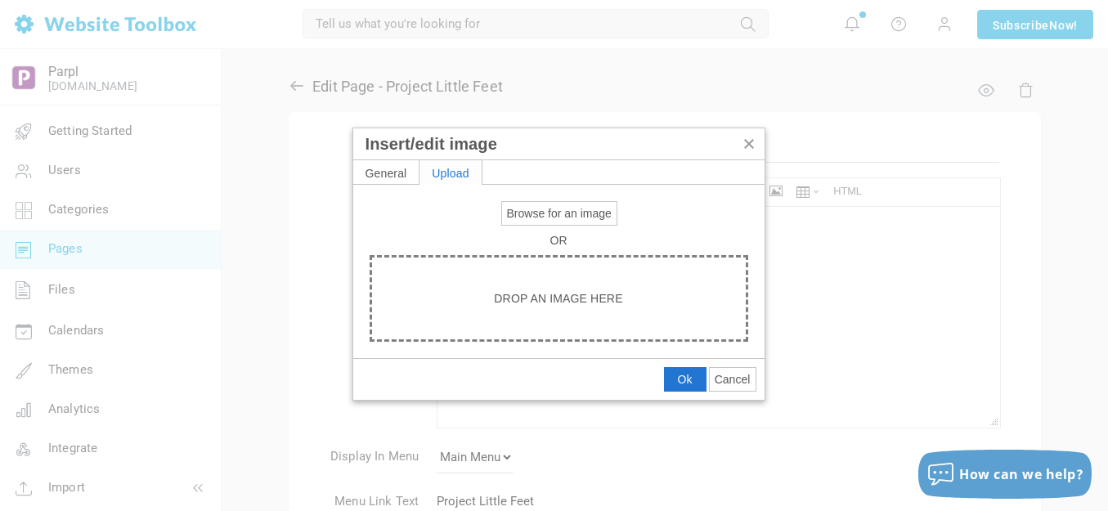
click at [539, 210] on span "Browse for an image" at bounding box center [559, 213] width 105 height 13
type input "C:\fakepath\Slide5.PNG"
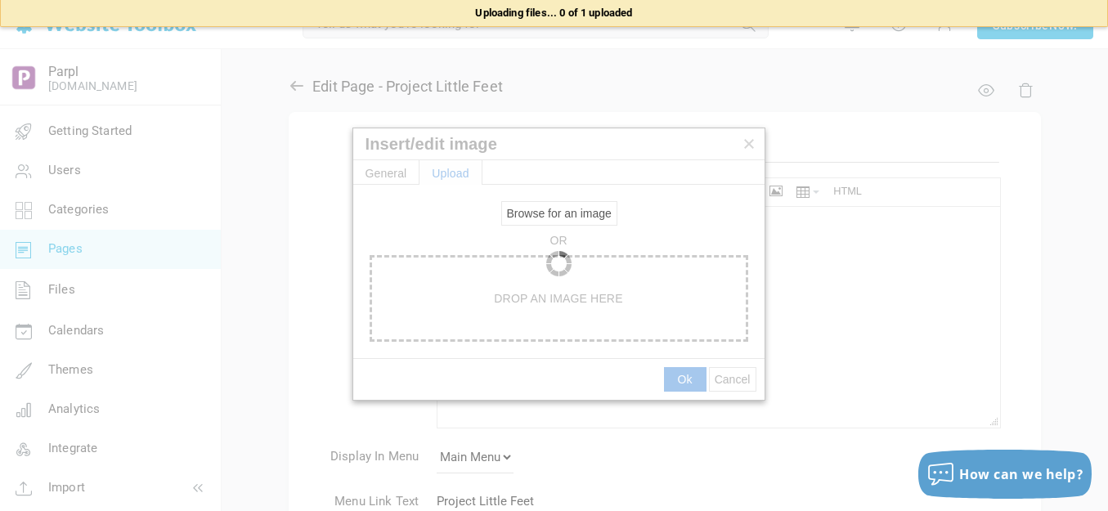
type input "[URL][DOMAIN_NAME]"
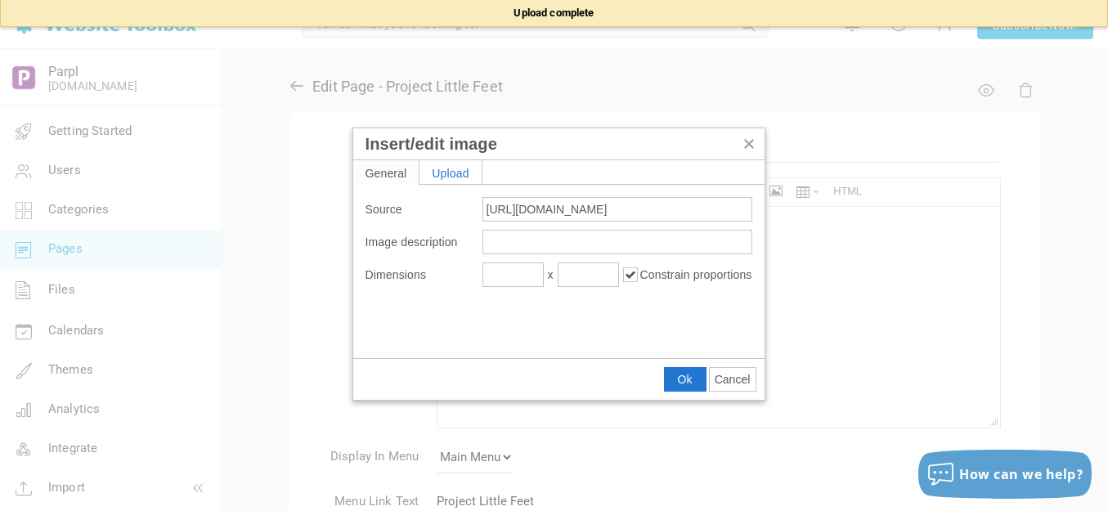
type input "1920"
type input "640"
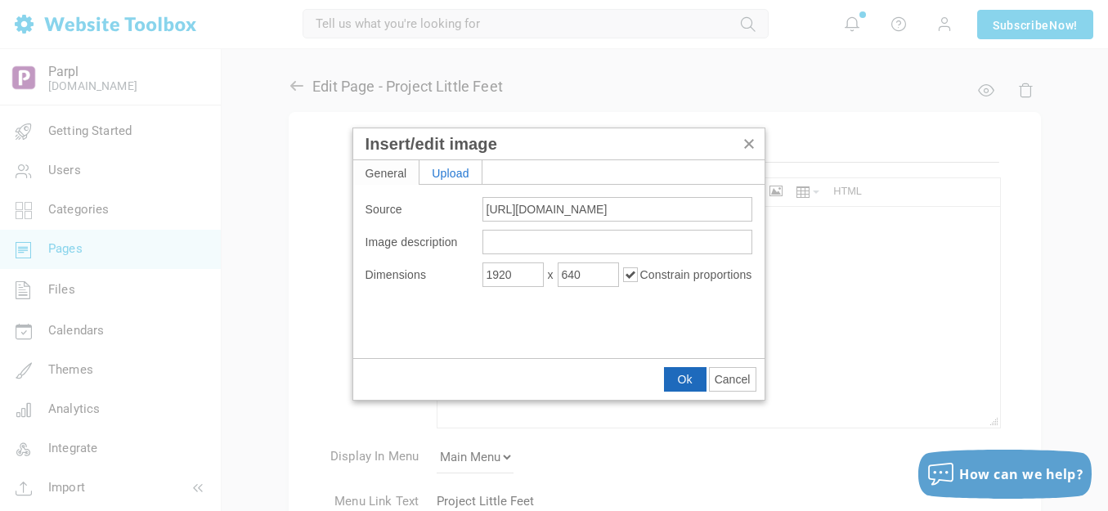
click at [679, 379] on span "Ok" at bounding box center [685, 379] width 15 height 13
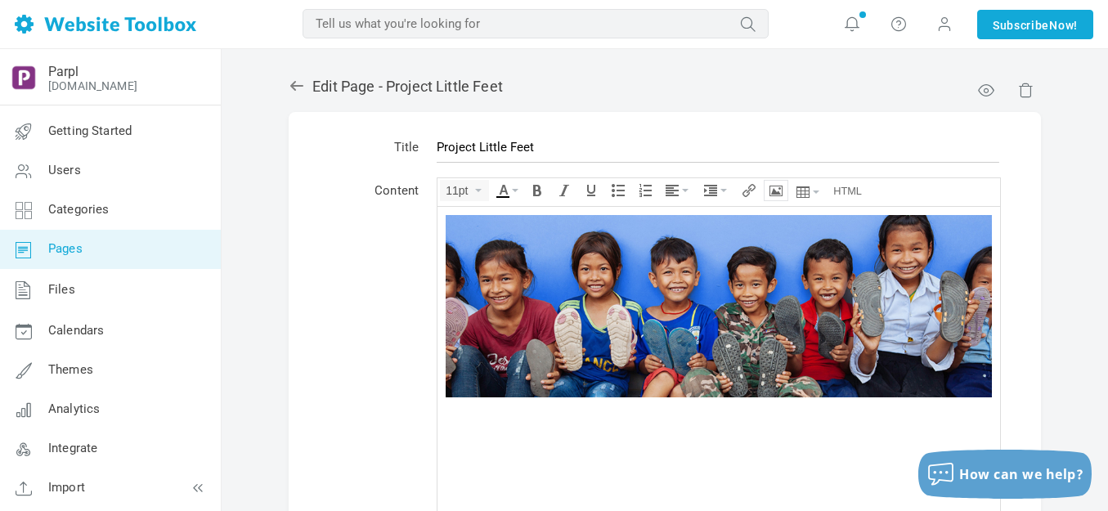
click at [786, 185] on button "Insert/edit image" at bounding box center [776, 191] width 23 height 20
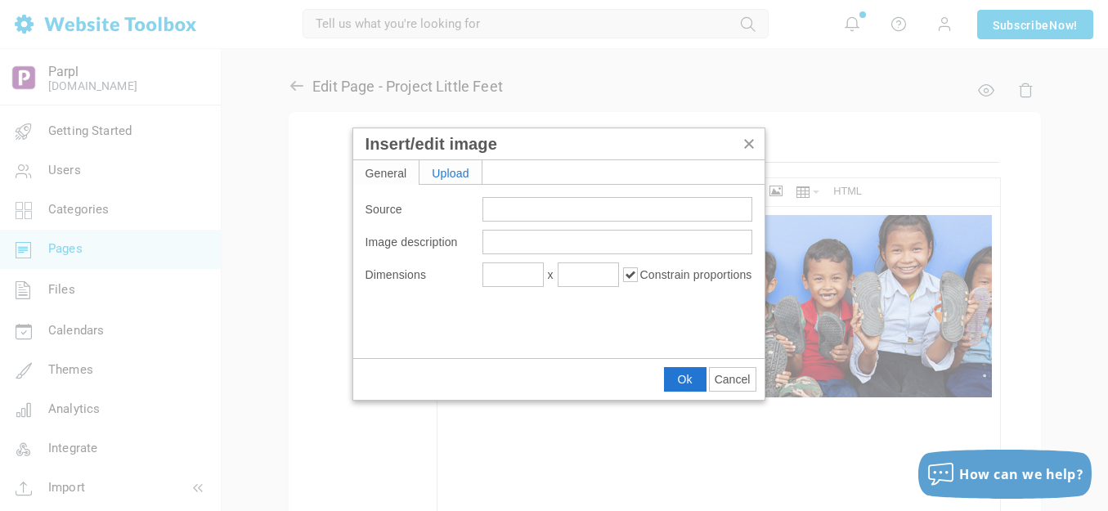
click at [465, 175] on div "Upload" at bounding box center [451, 172] width 62 height 24
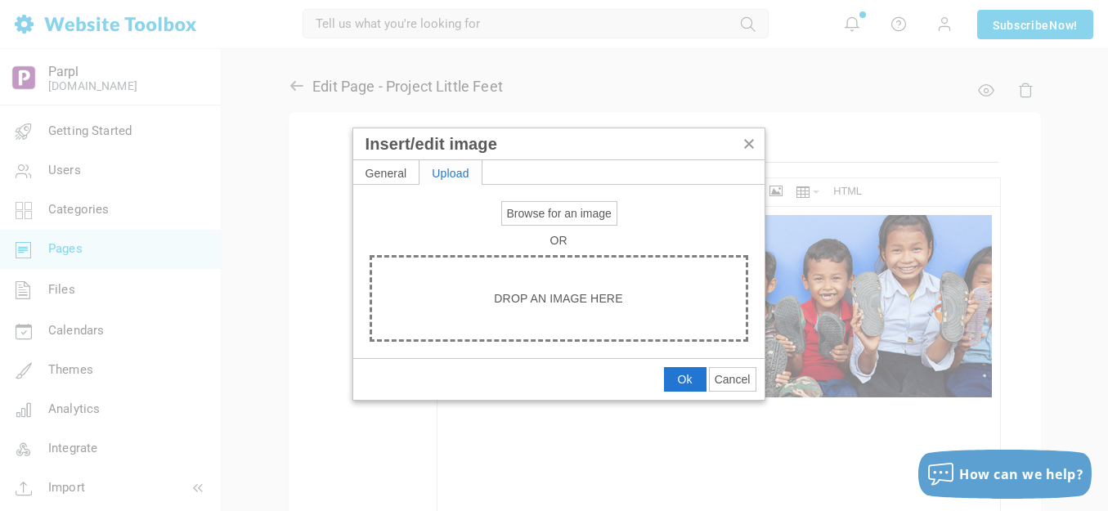
click at [527, 213] on span "Browse for an image" at bounding box center [559, 213] width 105 height 13
type input "C:\fakepath\Slide5.PNG"
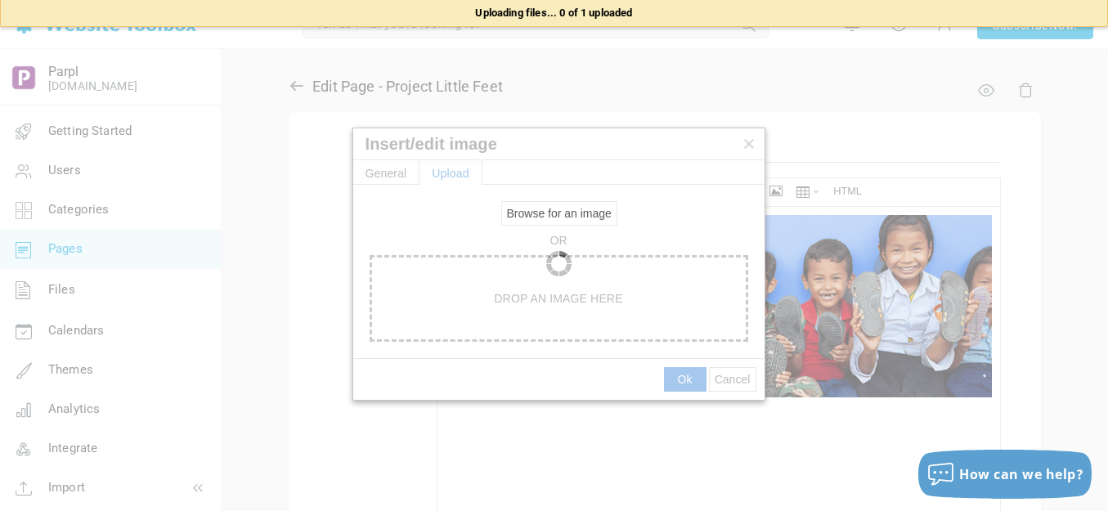
type input "[URL][DOMAIN_NAME]"
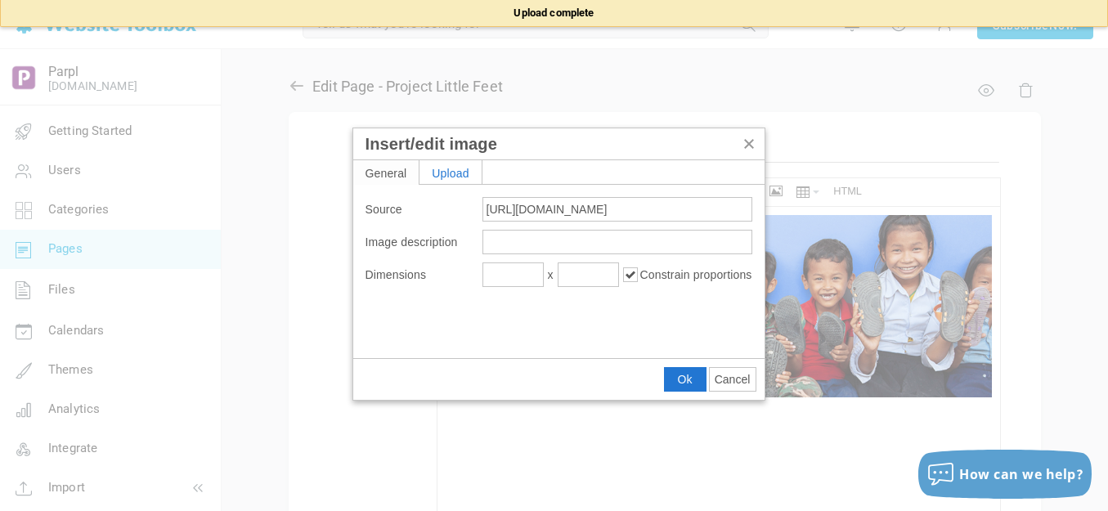
type input "1920"
type input "597"
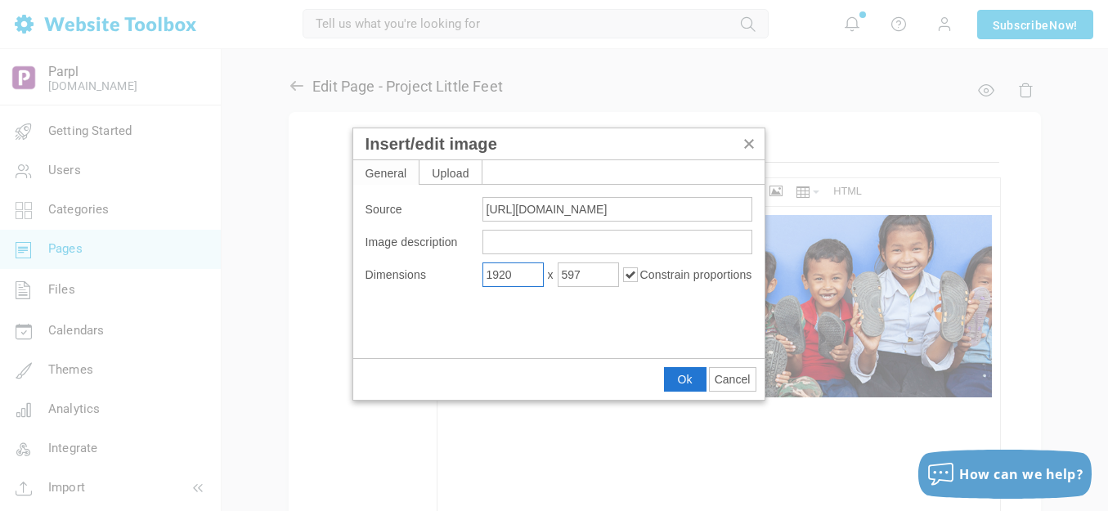
click at [523, 274] on input "1920" at bounding box center [512, 275] width 61 height 25
type input "600"
type input "187"
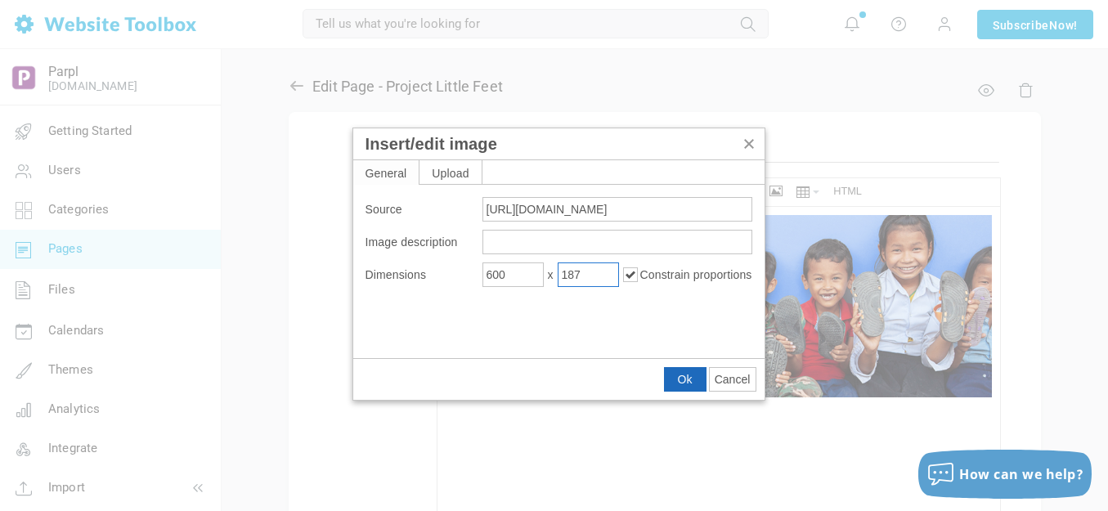
click at [683, 387] on button "Ok" at bounding box center [685, 379] width 41 height 23
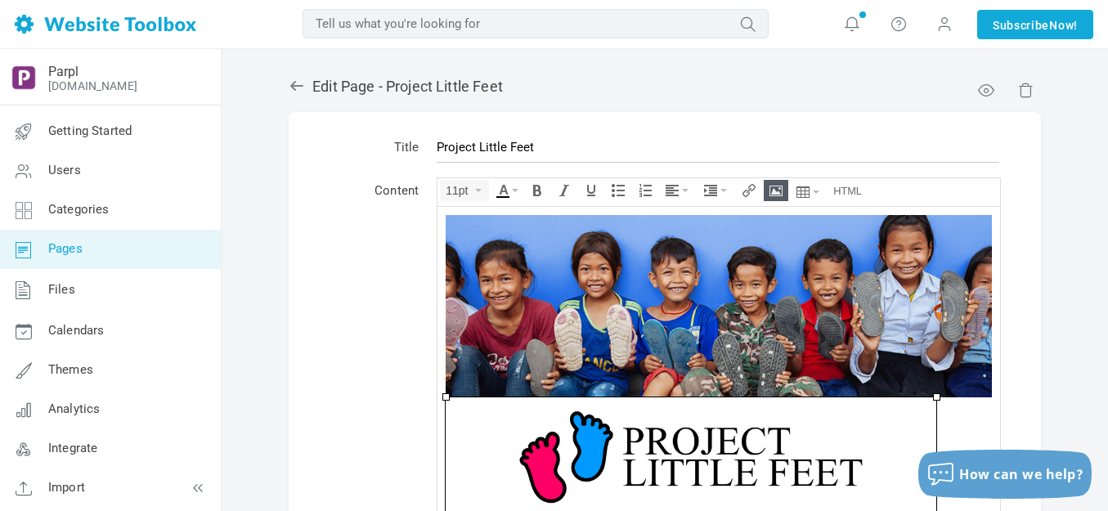
click at [789, 443] on img at bounding box center [691, 473] width 491 height 153
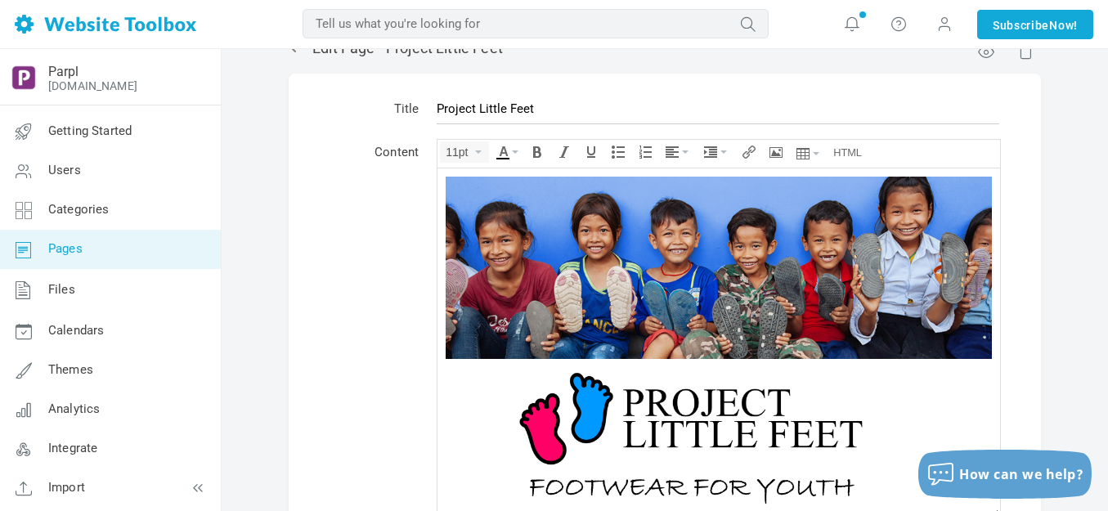
scroll to position [11, 0]
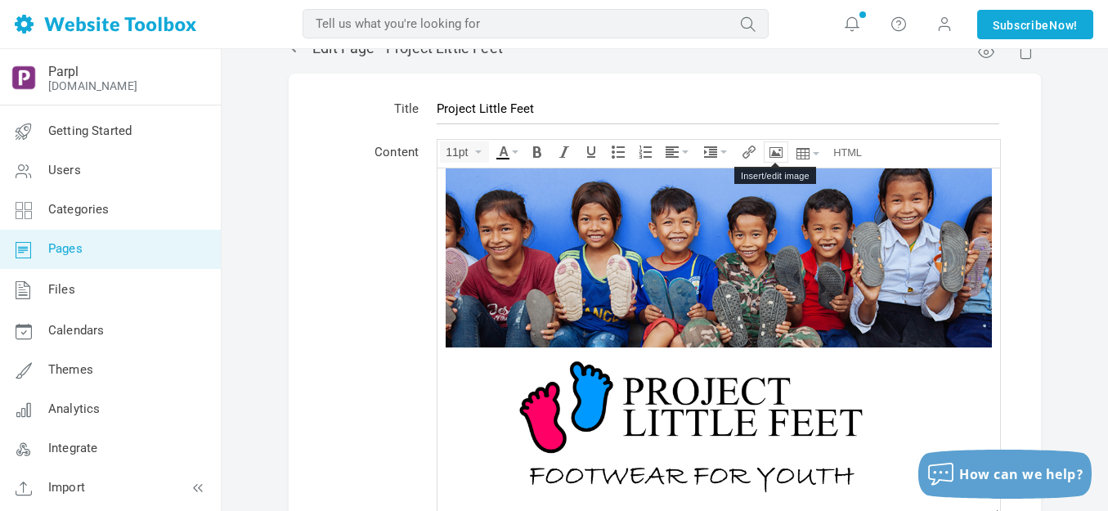
click at [775, 154] on icon "Insert/edit image" at bounding box center [776, 152] width 13 height 13
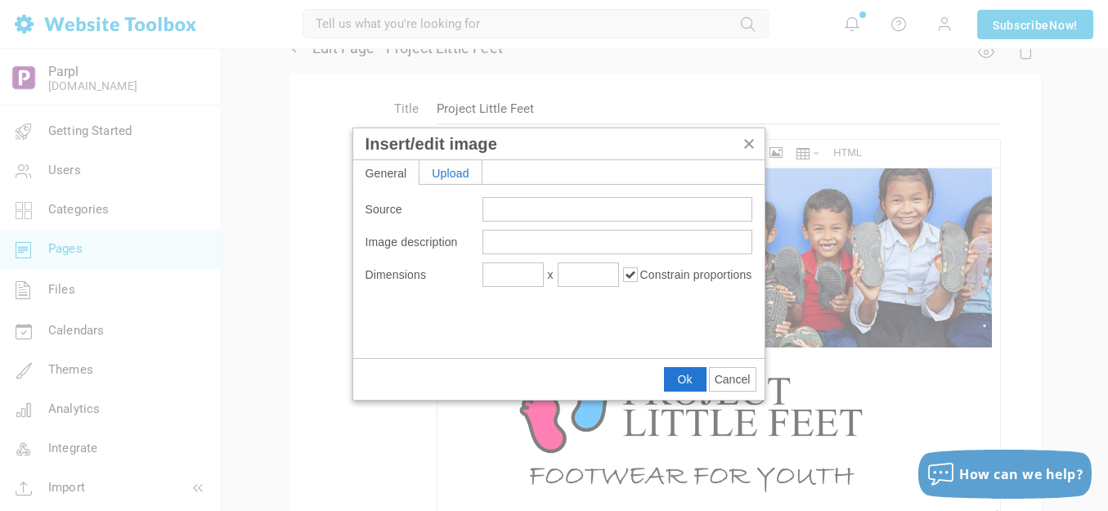
click at [451, 176] on div "Upload" at bounding box center [451, 172] width 62 height 24
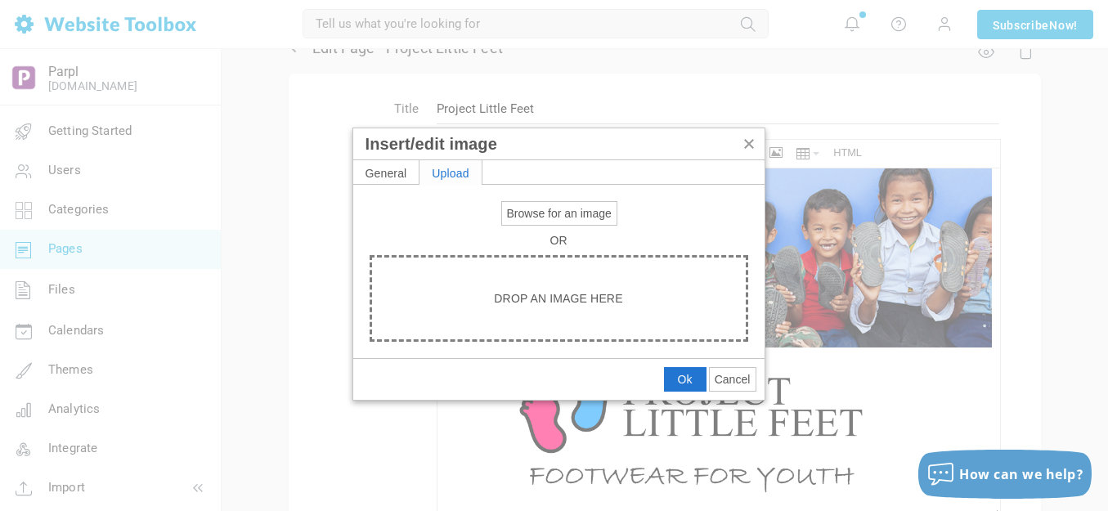
click at [523, 210] on span "Browse for an image" at bounding box center [559, 213] width 105 height 13
type input "C:\fakepath\output-onlinepngtools - 2025-08-25T141704.918.png"
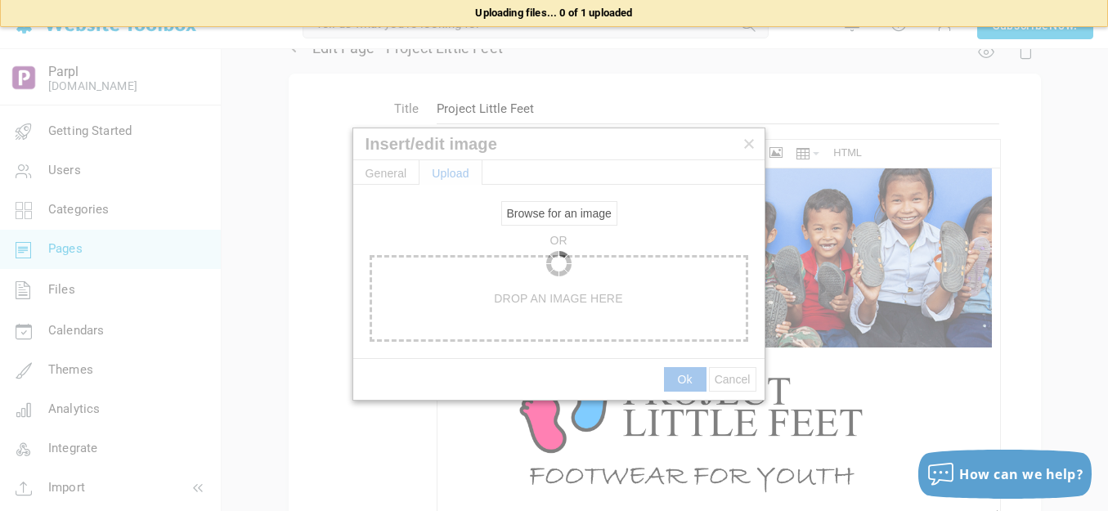
type input "https://d28lcup14p4e72.cloudfront.net/286758%2F9490380%2Foutput-onlinepngtools+…"
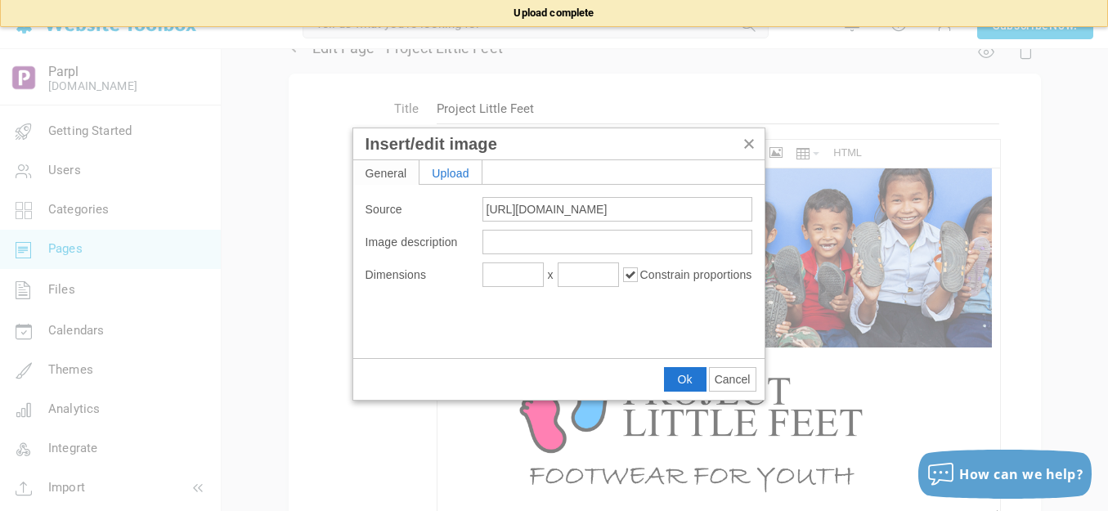
type input "1920"
type input "38"
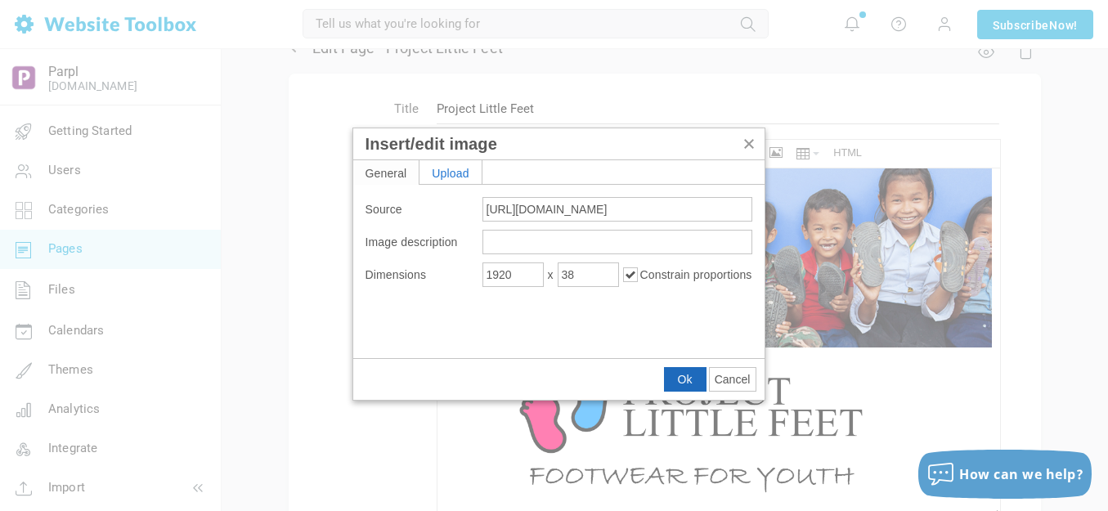
click at [685, 383] on span "Ok" at bounding box center [685, 379] width 15 height 13
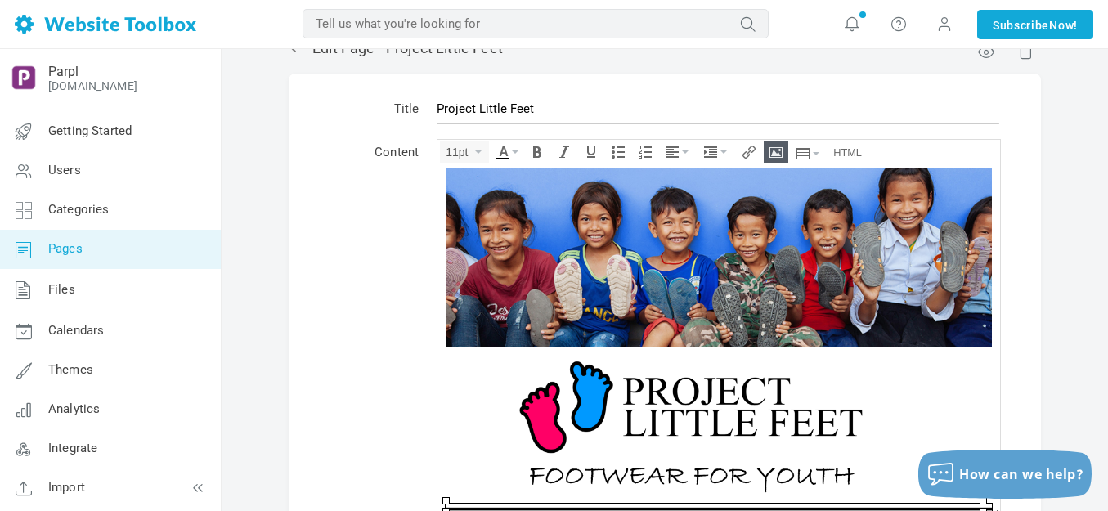
click at [685, 388] on img at bounding box center [691, 423] width 491 height 153
click at [680, 150] on button "Align" at bounding box center [678, 152] width 34 height 20
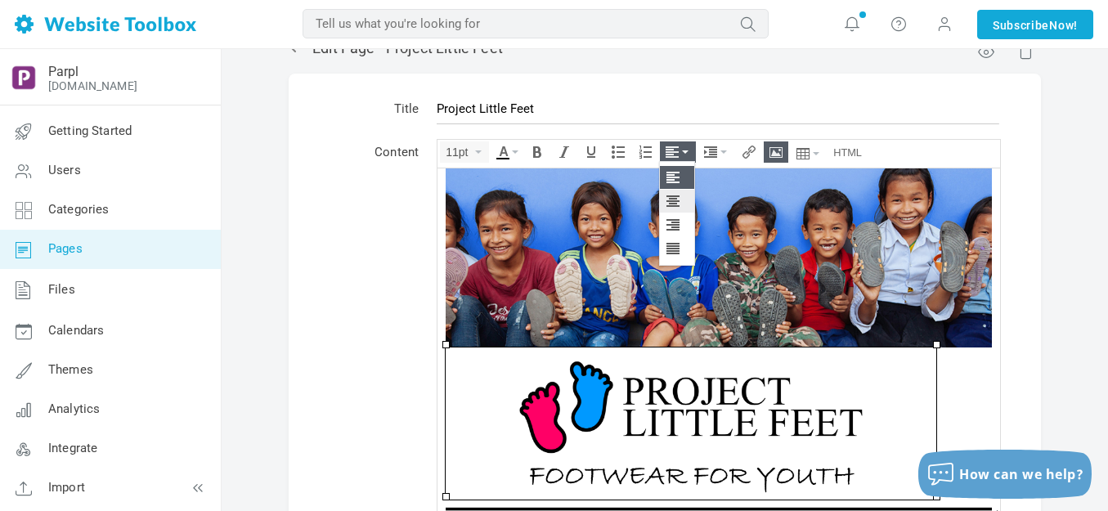
click at [673, 200] on icon at bounding box center [675, 201] width 16 height 13
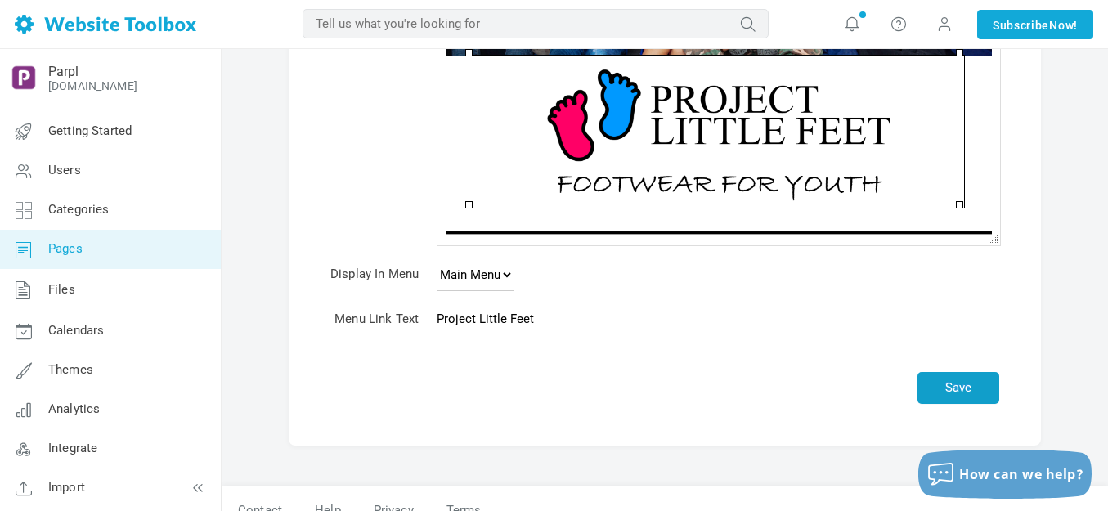
scroll to position [335, 0]
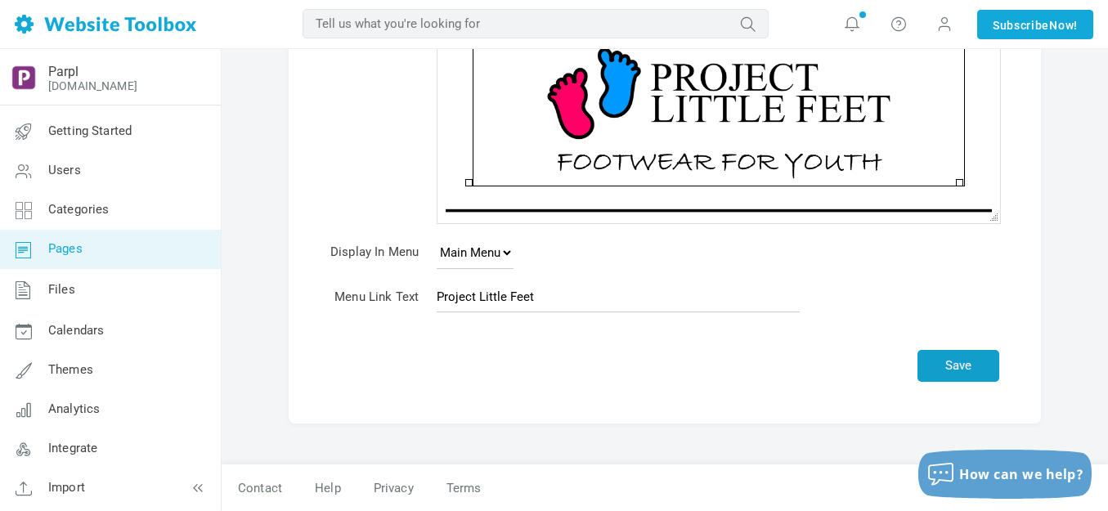
drag, startPoint x: 980, startPoint y: 366, endPoint x: 827, endPoint y: 294, distance: 169.0
click at [980, 366] on button "Save" at bounding box center [959, 366] width 82 height 32
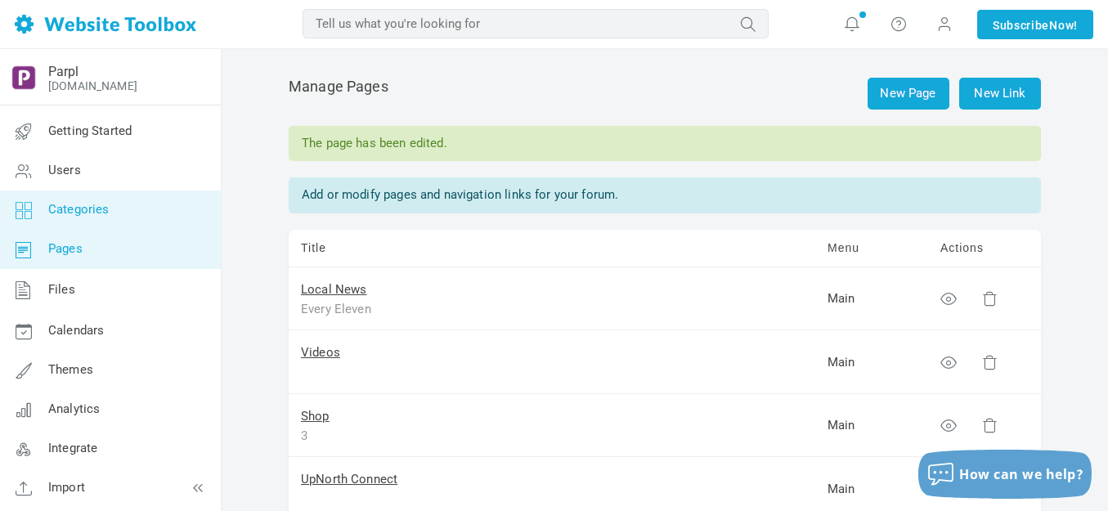
click at [65, 203] on span "Categories" at bounding box center [78, 209] width 61 height 15
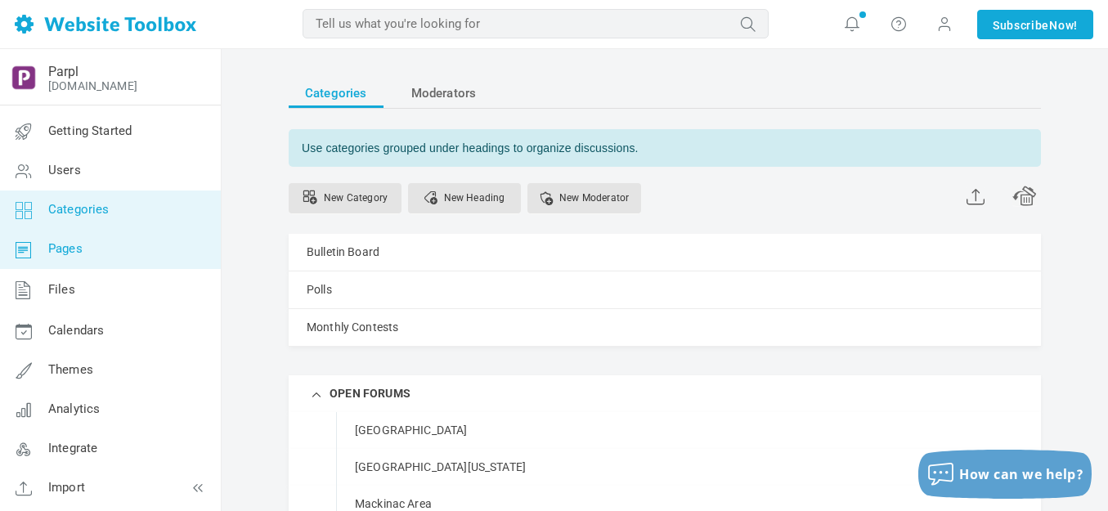
click at [76, 251] on span "Pages" at bounding box center [65, 248] width 34 height 15
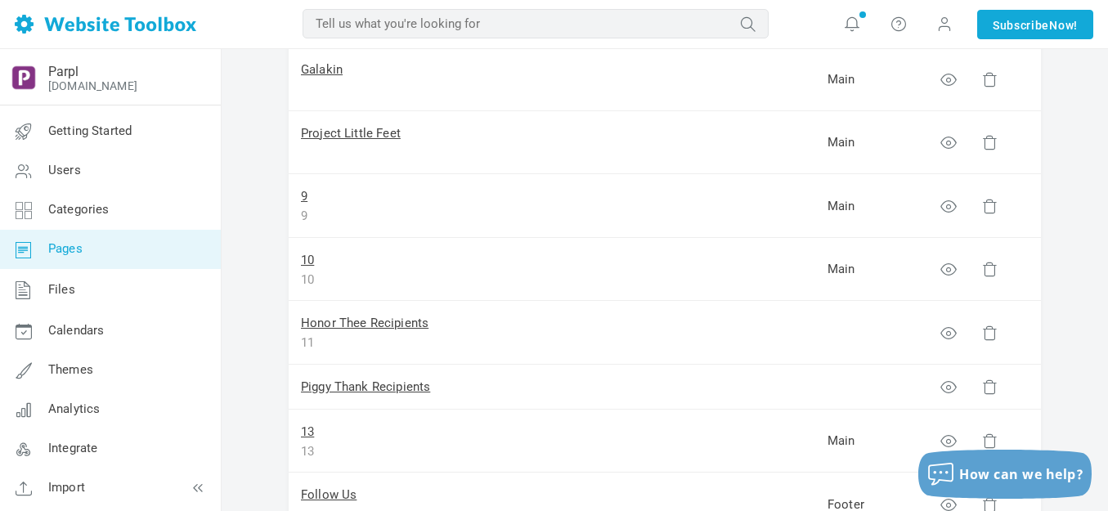
scroll to position [572, 0]
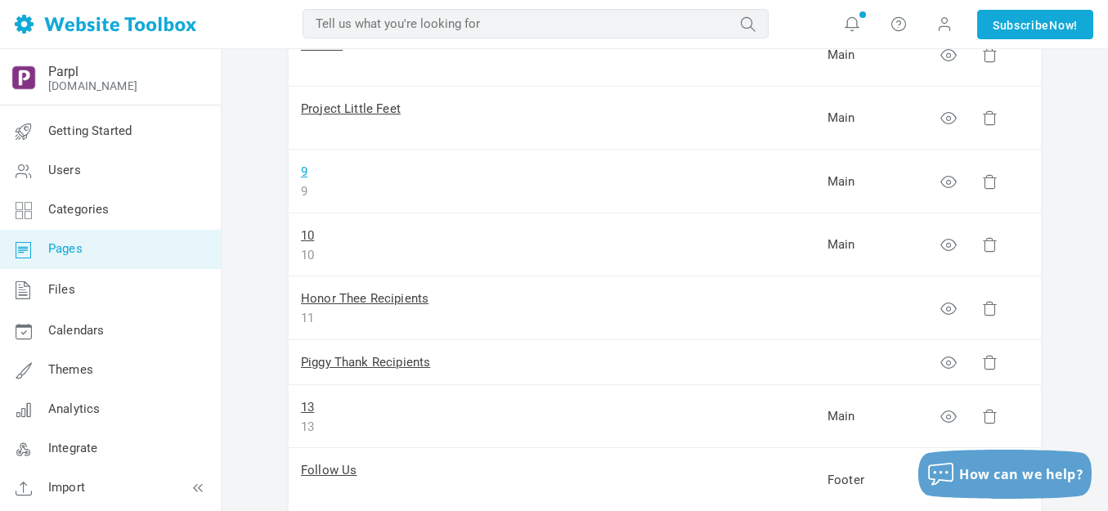
click at [303, 172] on link "9" at bounding box center [304, 171] width 7 height 15
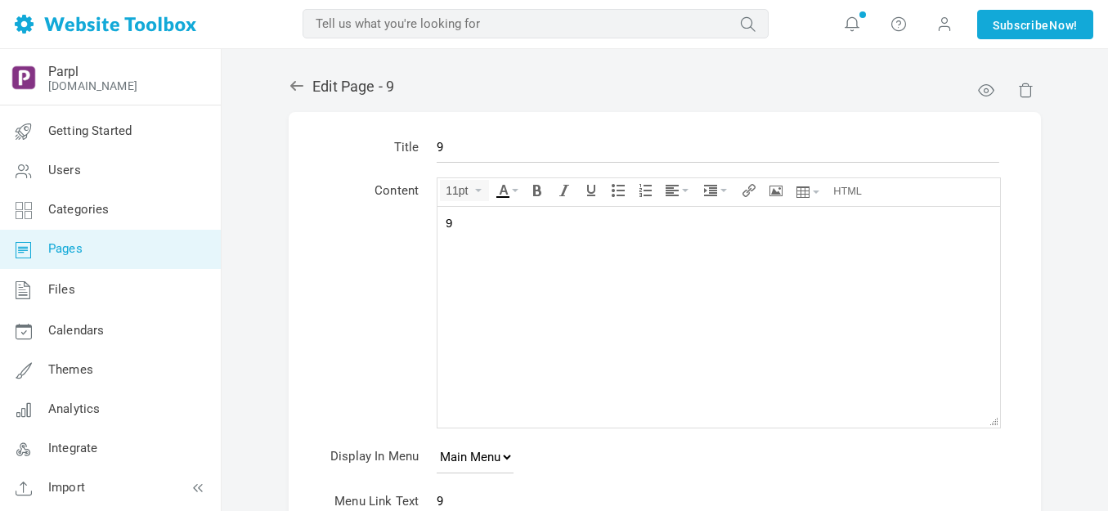
scroll to position [204, 0]
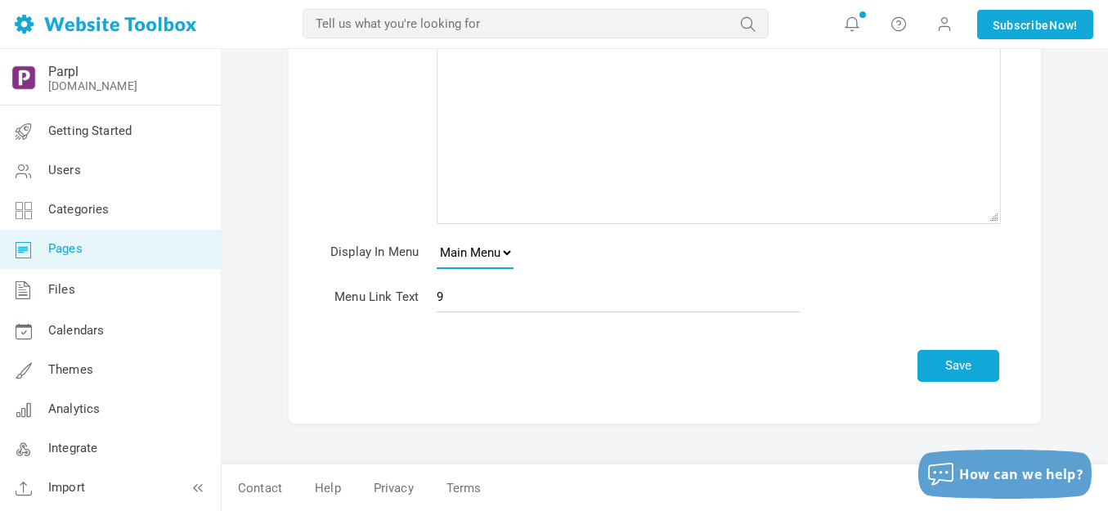
click at [509, 255] on select "None Main Menu Footer" at bounding box center [475, 252] width 77 height 33
select select
click at [437, 236] on select "None Main Menu Footer" at bounding box center [475, 252] width 77 height 33
click at [937, 362] on button "Save" at bounding box center [959, 366] width 82 height 32
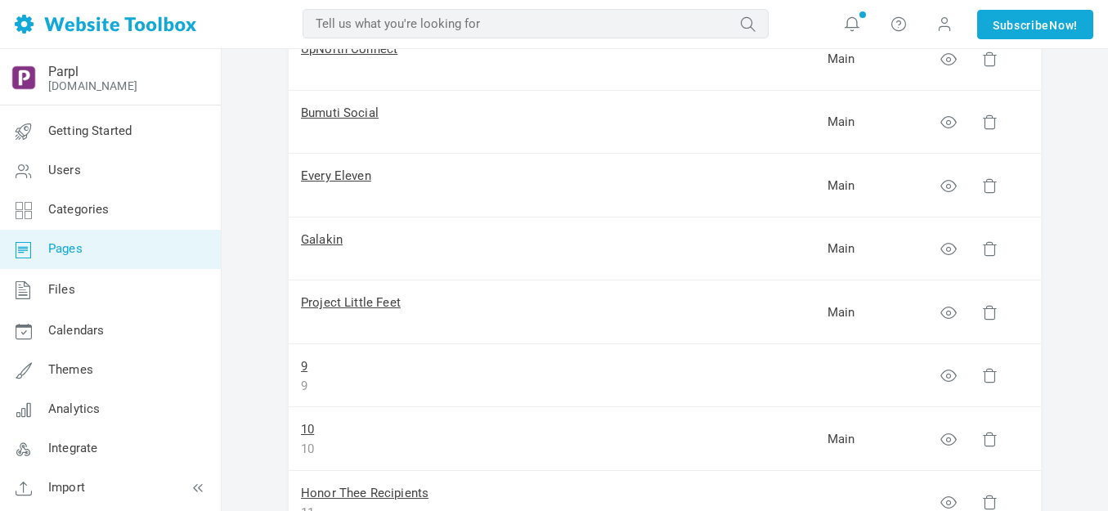
scroll to position [572, 0]
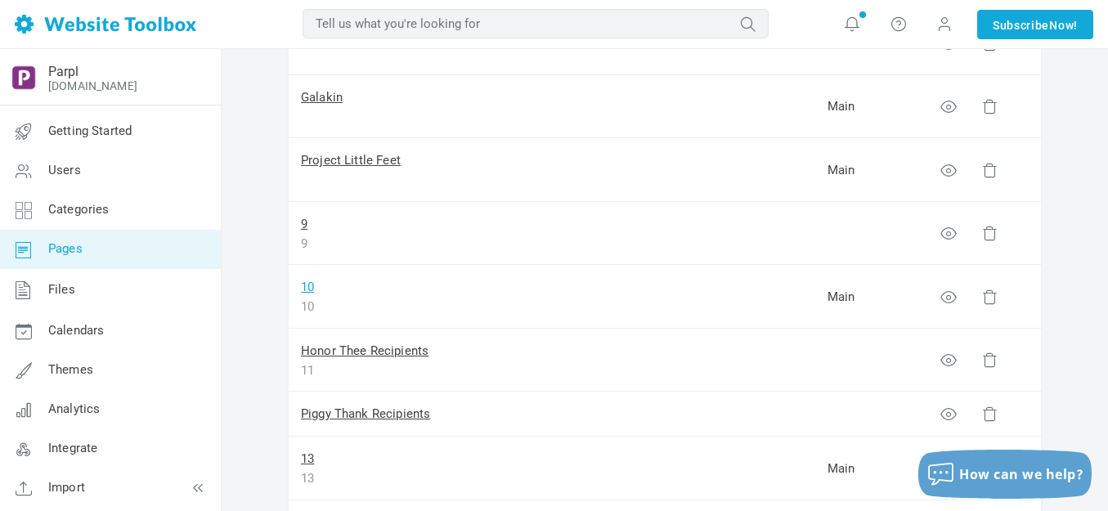
click at [307, 285] on link "10" at bounding box center [307, 287] width 13 height 15
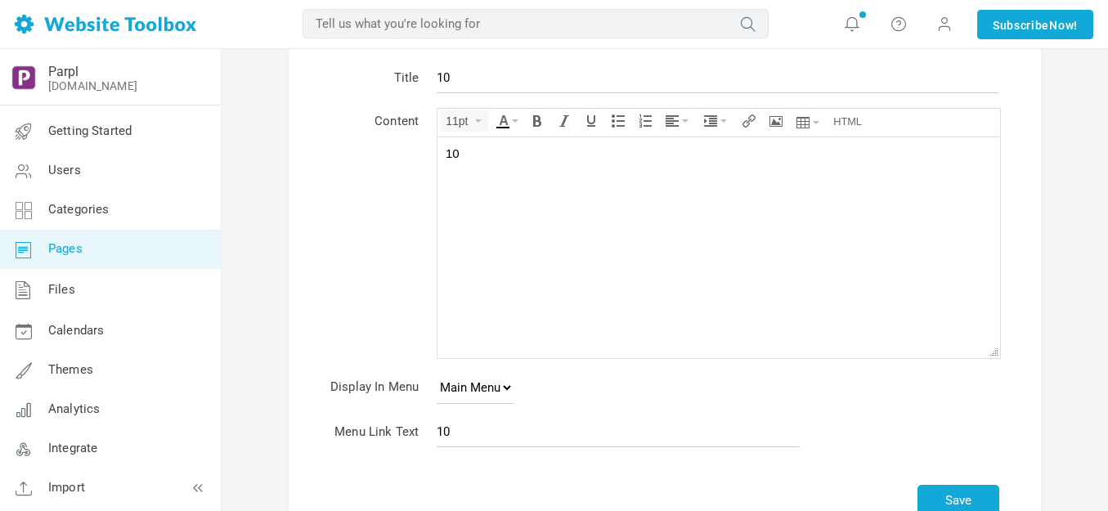
scroll to position [204, 0]
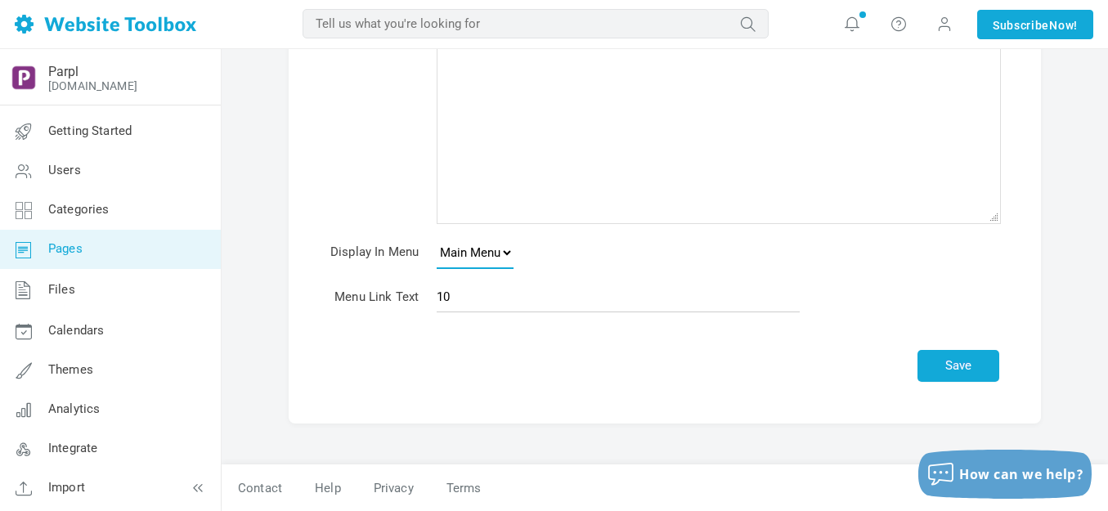
click at [507, 250] on select "None Main Menu Footer" at bounding box center [475, 252] width 77 height 33
select select
click at [437, 236] on select "None Main Menu Footer" at bounding box center [475, 252] width 77 height 33
click at [973, 363] on button "Save" at bounding box center [959, 366] width 82 height 32
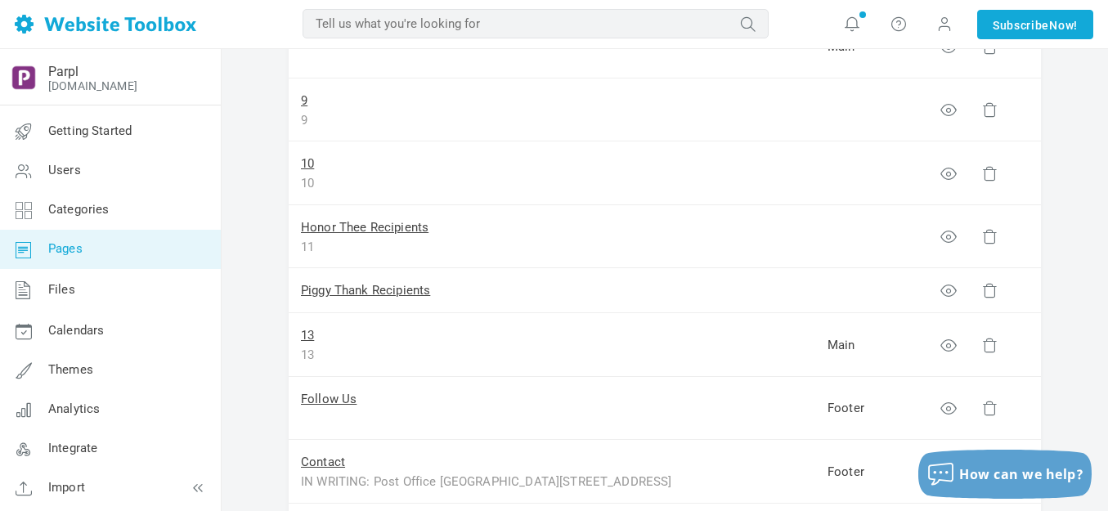
scroll to position [736, 0]
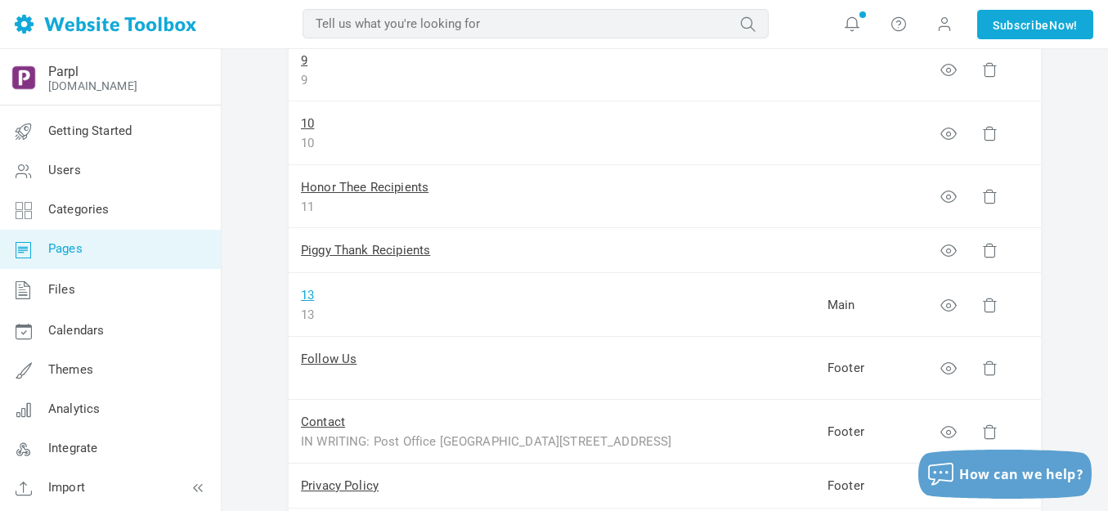
click at [308, 294] on link "13" at bounding box center [307, 295] width 13 height 15
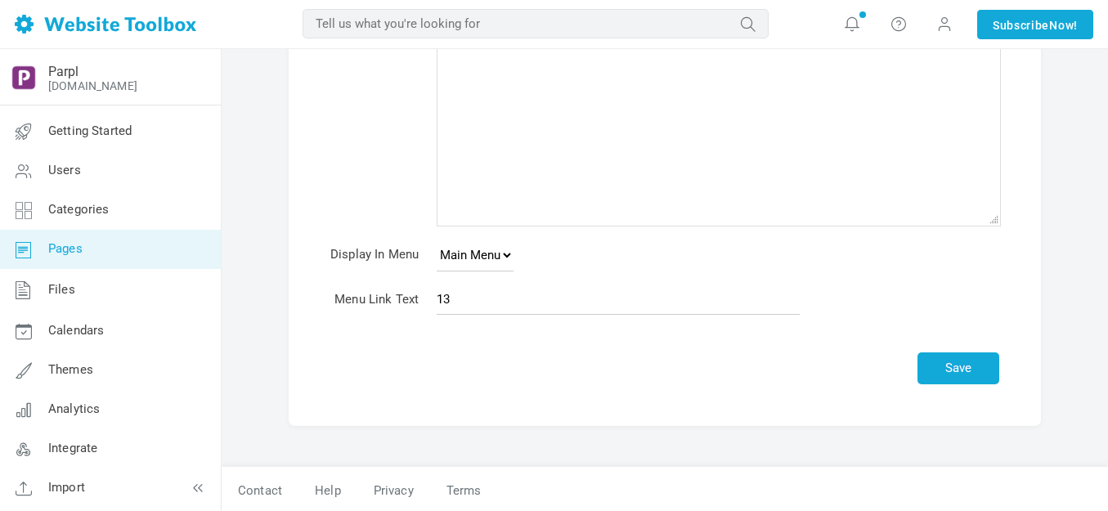
scroll to position [204, 0]
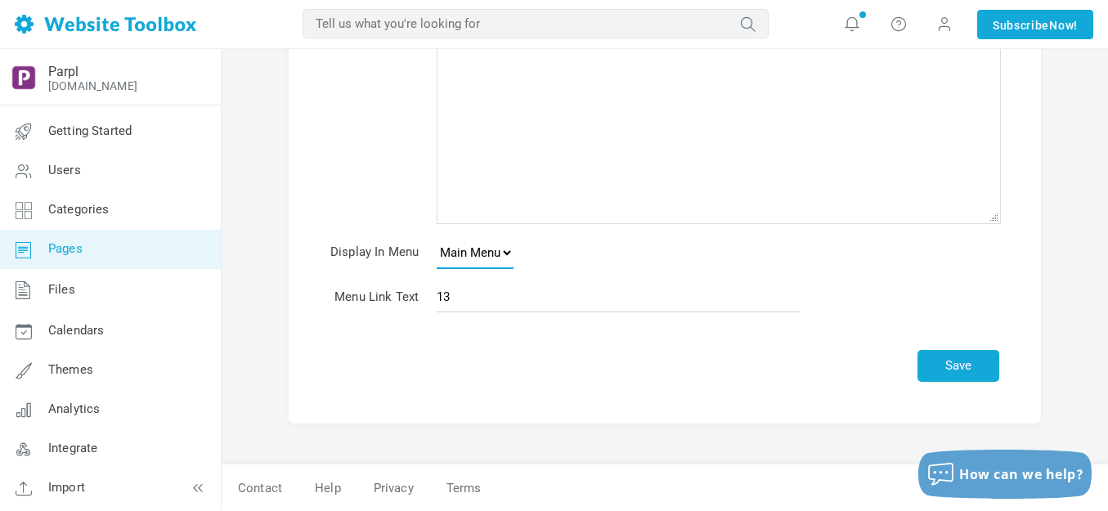
click at [505, 254] on select "None Main Menu Footer" at bounding box center [475, 252] width 77 height 33
select select
click at [437, 236] on select "None Main Menu Footer" at bounding box center [475, 252] width 77 height 33
click at [954, 361] on button "Save" at bounding box center [959, 366] width 82 height 32
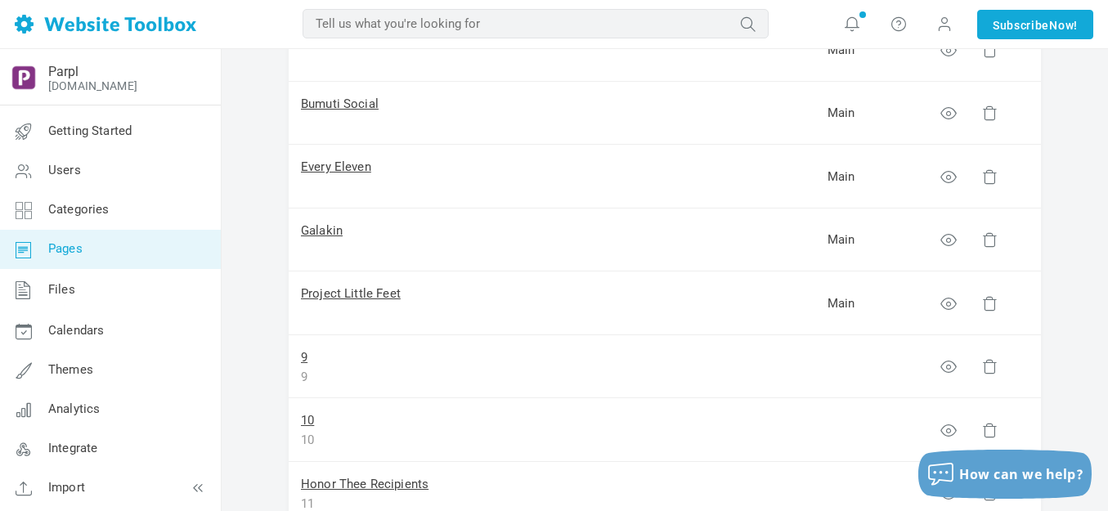
scroll to position [491, 0]
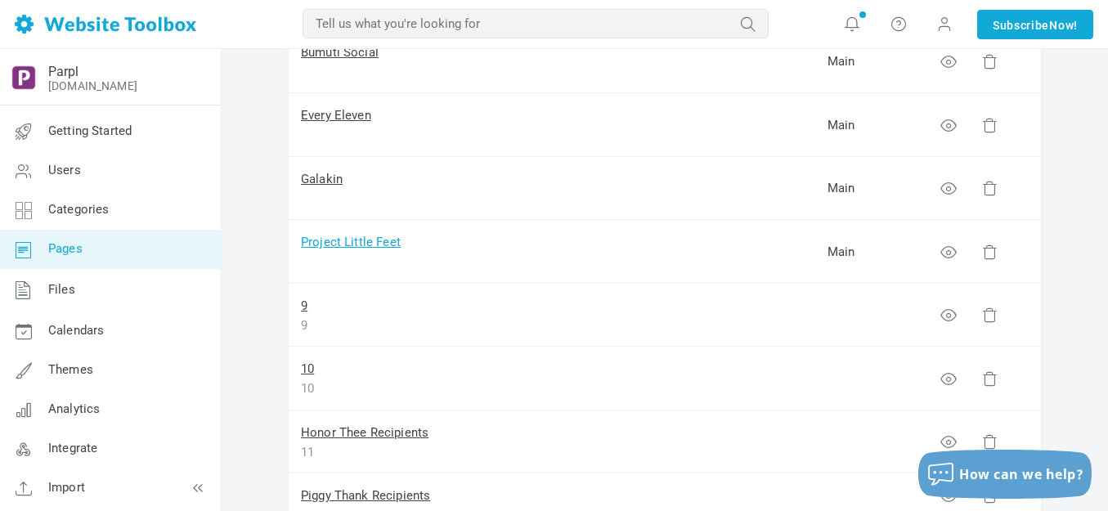
click at [339, 240] on link "Project Little Feet" at bounding box center [351, 242] width 100 height 15
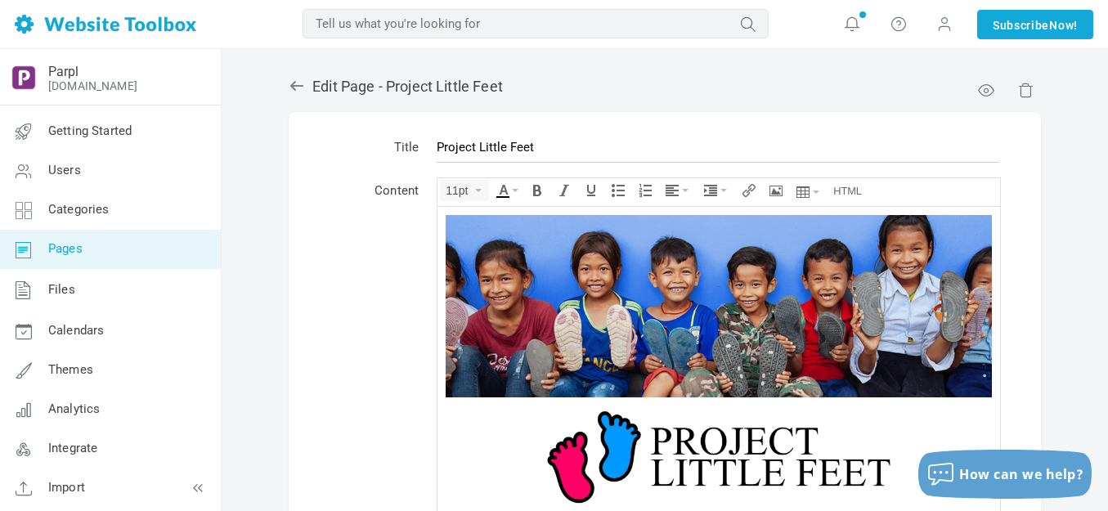
click at [613, 444] on img at bounding box center [719, 473] width 491 height 153
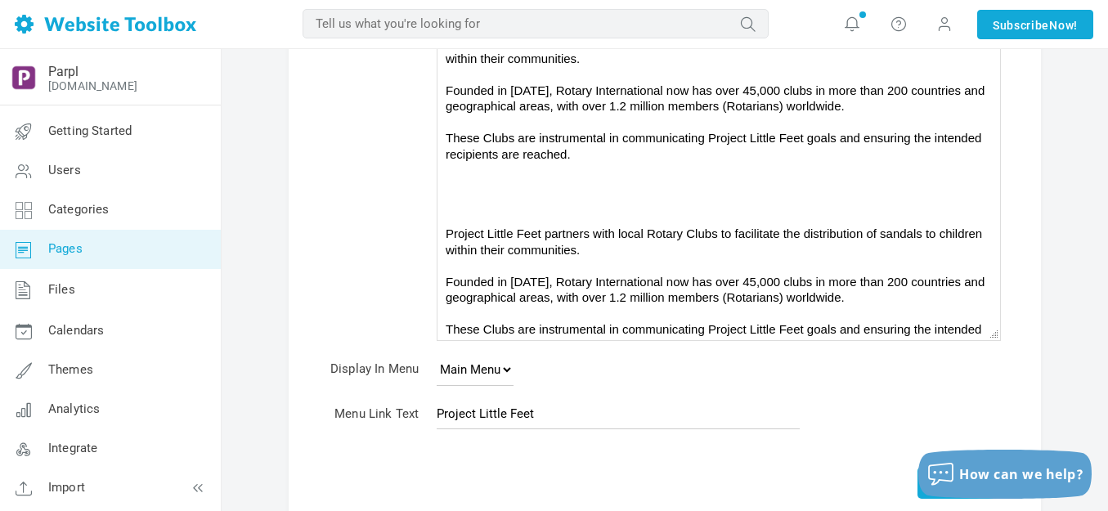
scroll to position [352, 0]
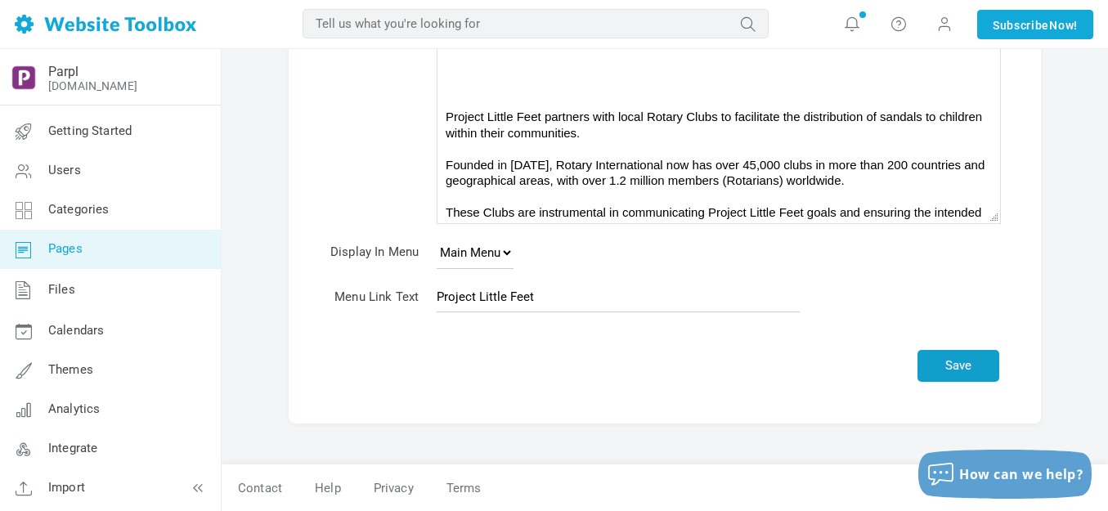
click at [958, 357] on button "Save" at bounding box center [959, 366] width 82 height 32
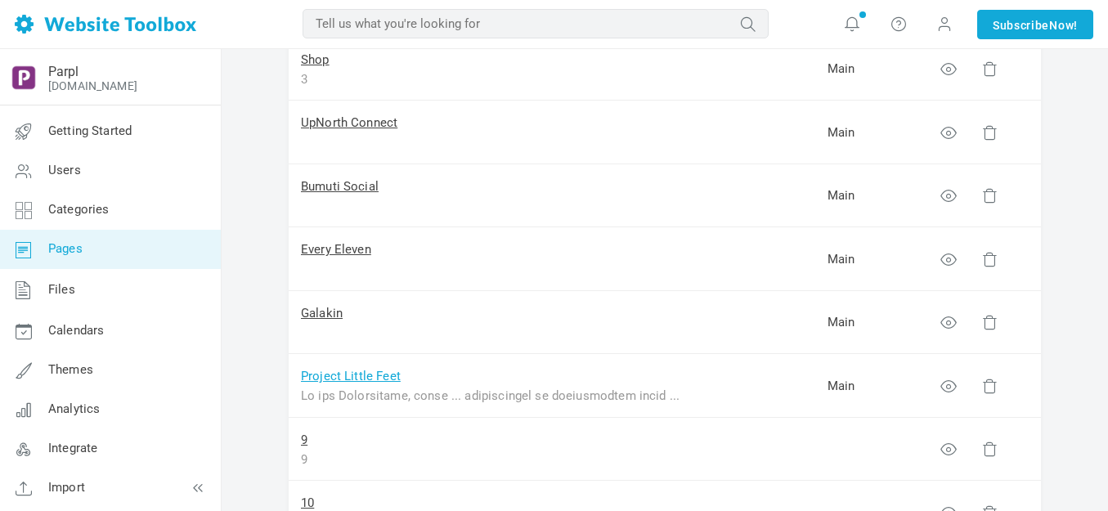
scroll to position [491, 0]
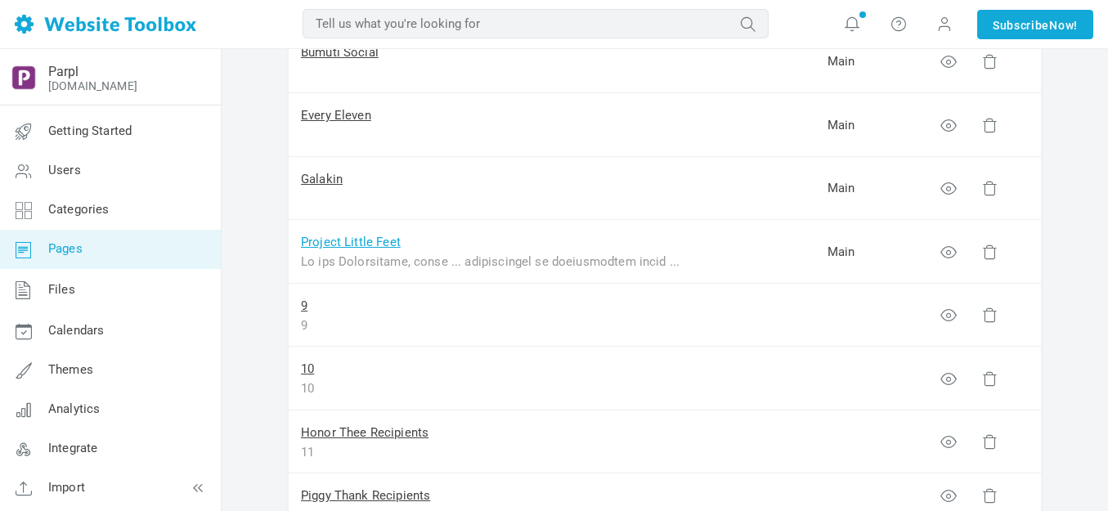
click at [335, 243] on link "Project Little Feet" at bounding box center [351, 242] width 100 height 15
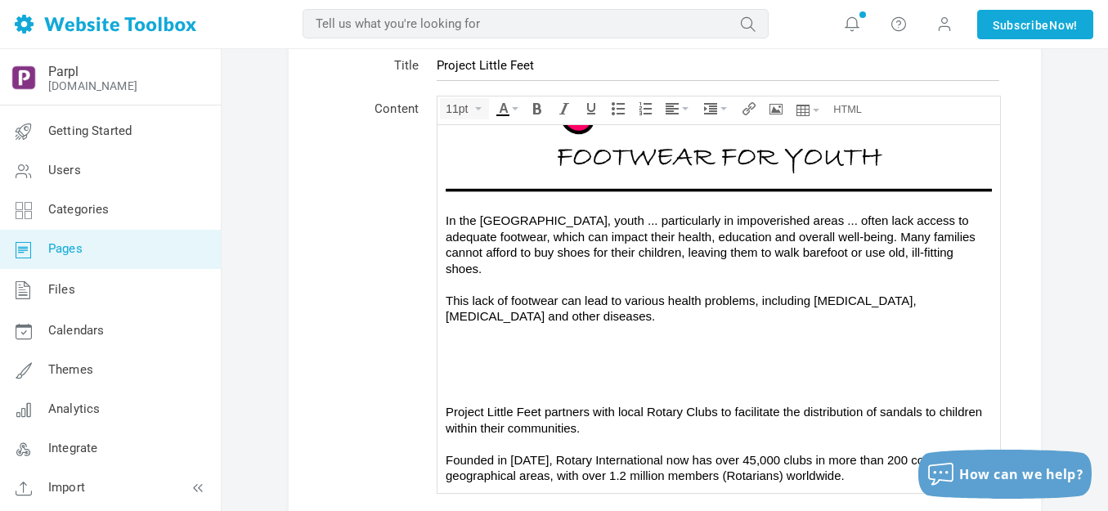
scroll to position [343, 0]
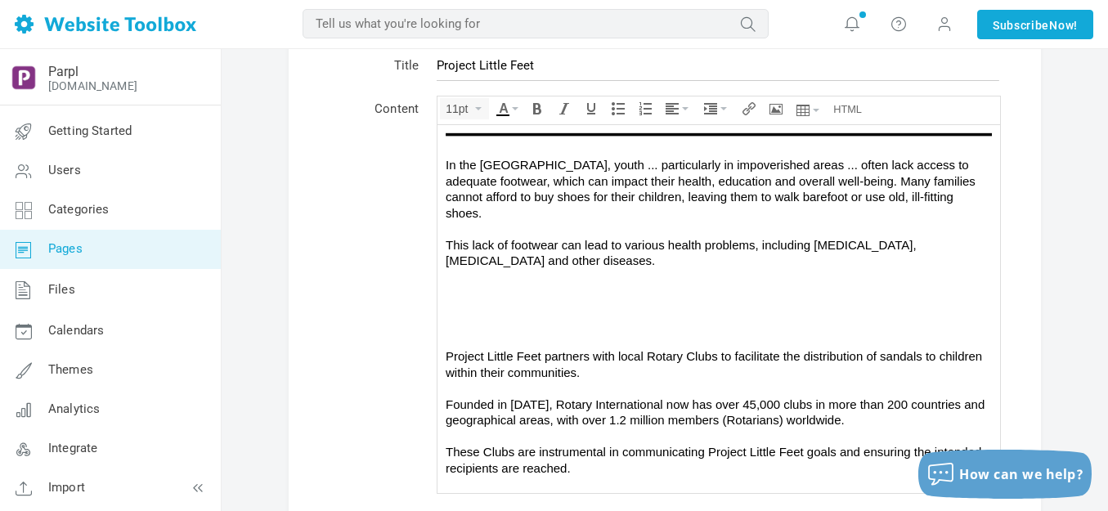
click at [631, 243] on div "In the [GEOGRAPHIC_DATA], youth ... particularly in impoverished areas ... ofte…" at bounding box center [719, 212] width 546 height 112
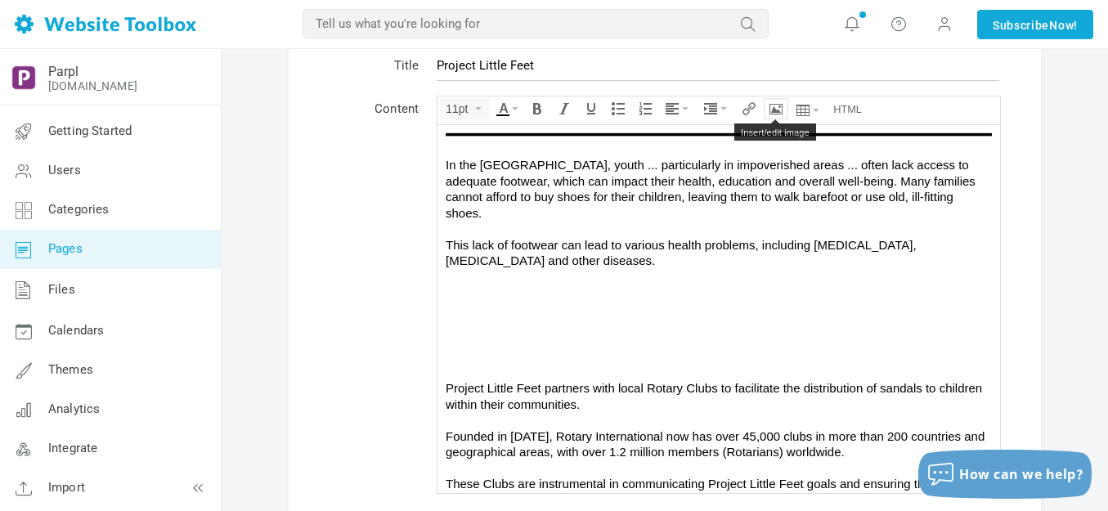
click at [779, 110] on icon "Insert/edit image" at bounding box center [776, 108] width 13 height 13
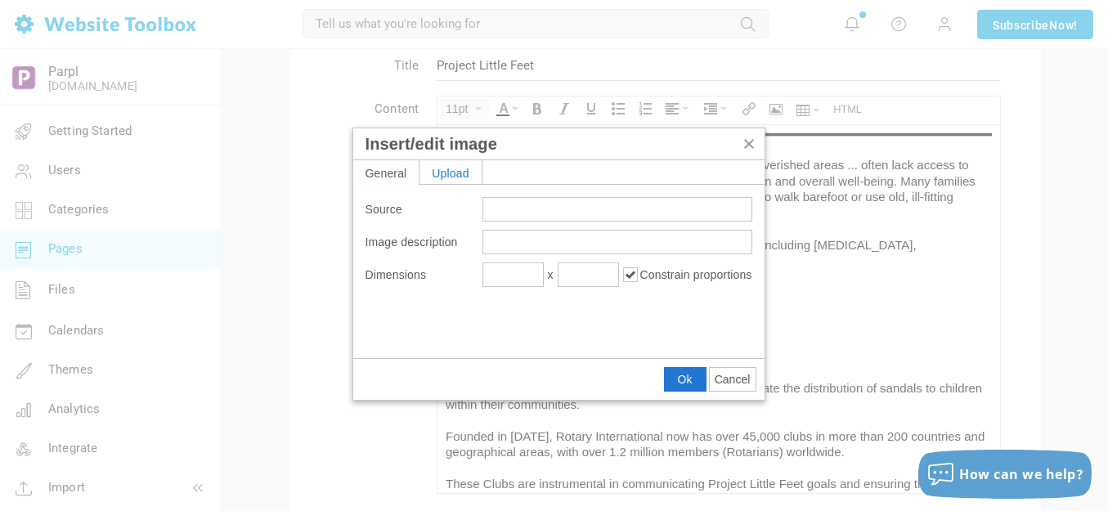
click at [462, 166] on div "Upload" at bounding box center [451, 172] width 62 height 24
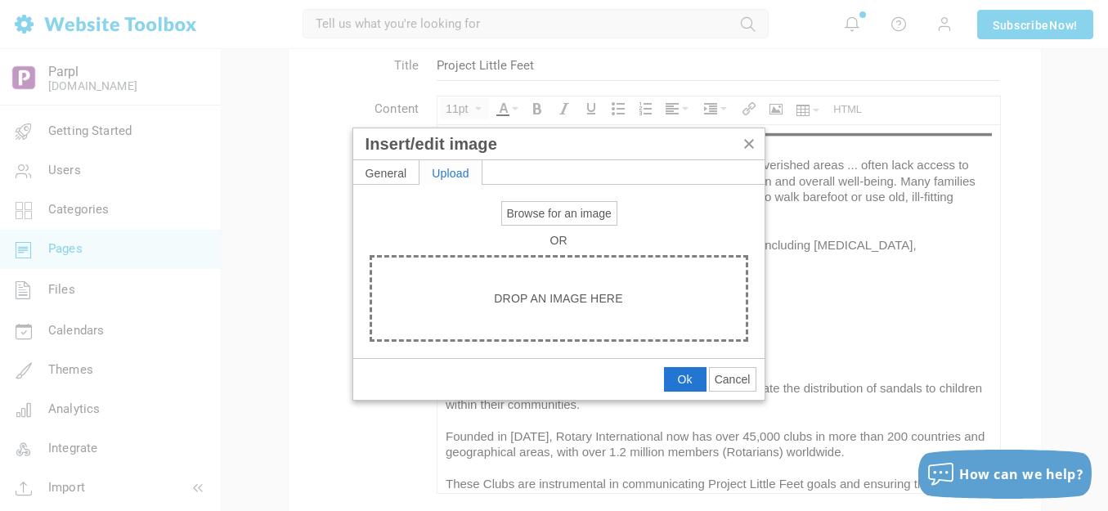
click at [536, 218] on span "Browse for an image" at bounding box center [559, 213] width 105 height 13
type input "C:\fakepath\Slide6.PNG"
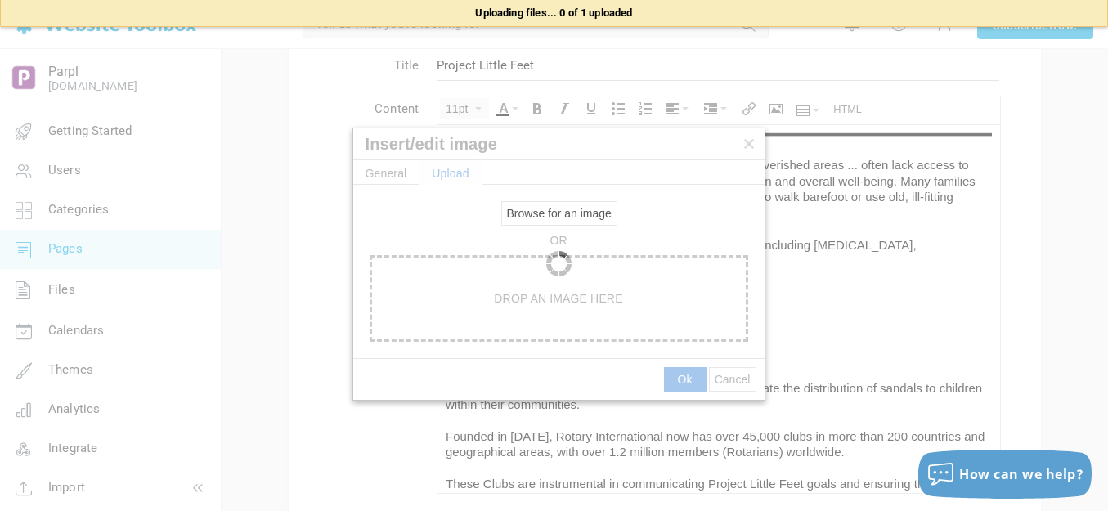
type input "https://d28lcup14p4e72.cloudfront.net/286758%2F9490426%2FSlide6.png"
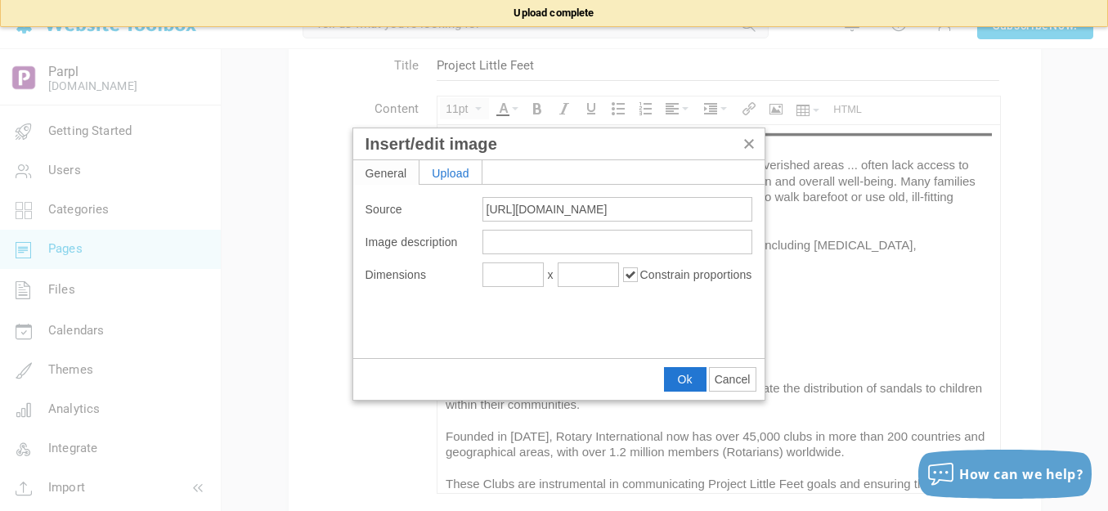
type input "1920"
type input "640"
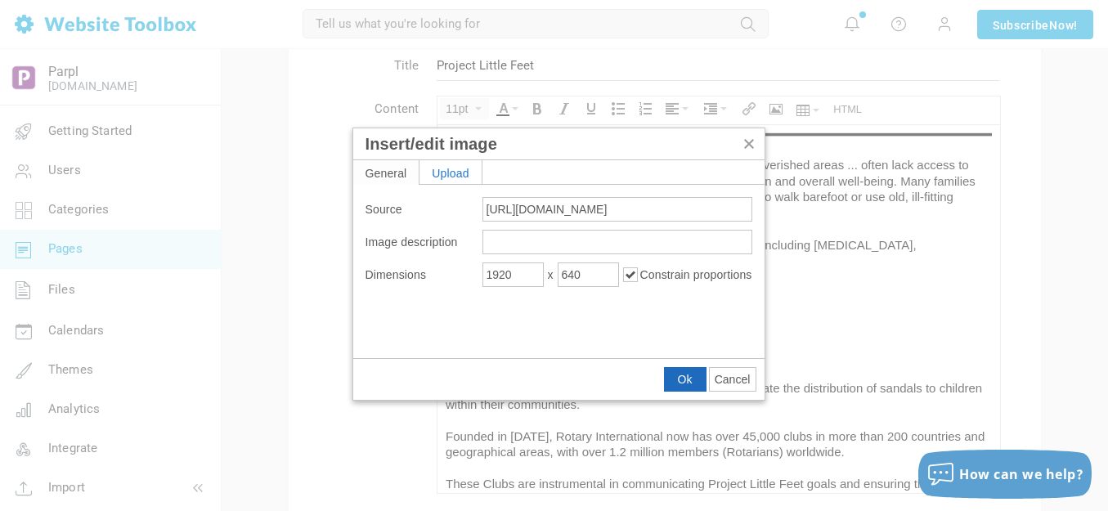
click at [684, 378] on span "Ok" at bounding box center [685, 379] width 15 height 13
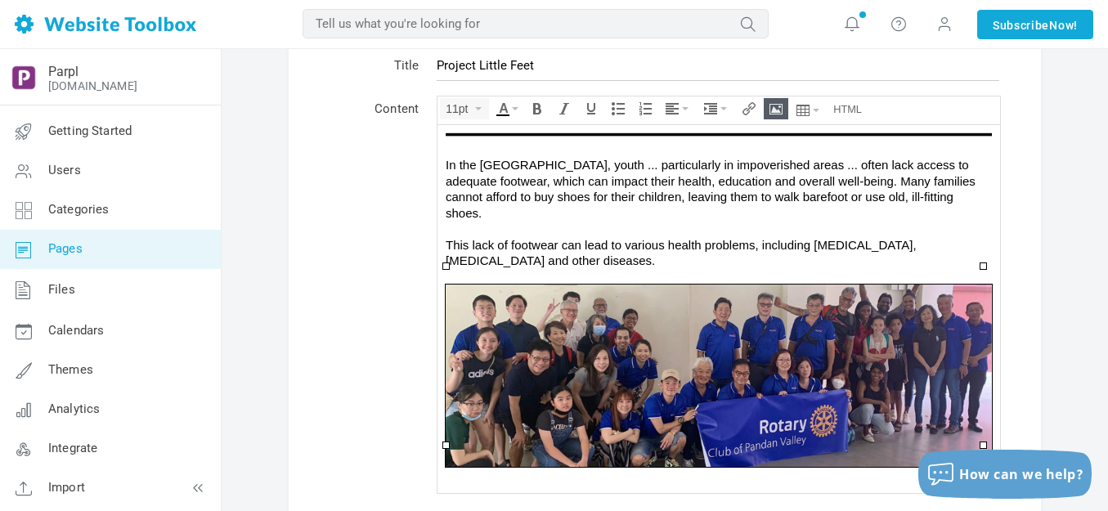
click at [686, 242] on div "In the Philippines, youth ... particularly in impoverished areas ... often lack…" at bounding box center [719, 212] width 546 height 112
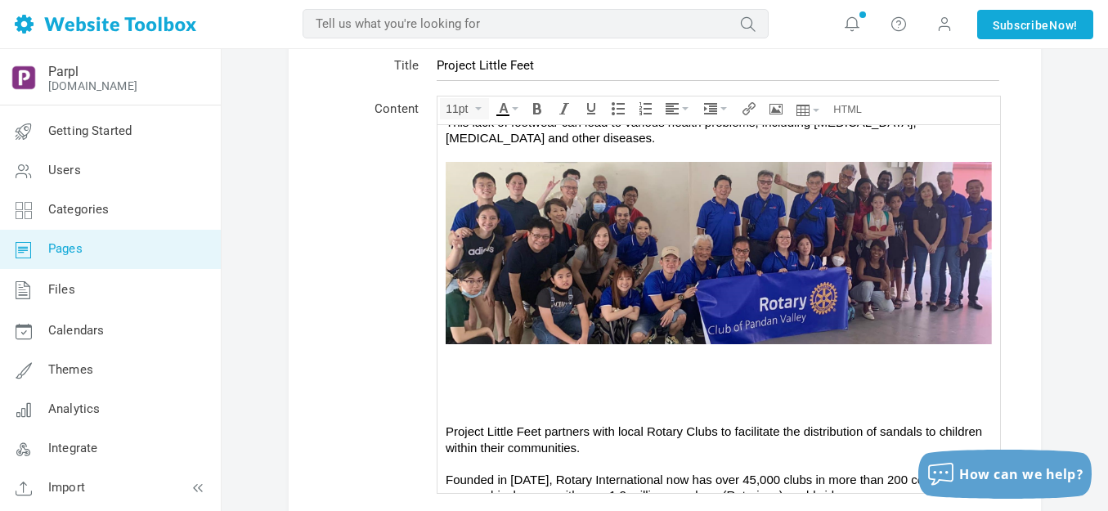
scroll to position [588, 0]
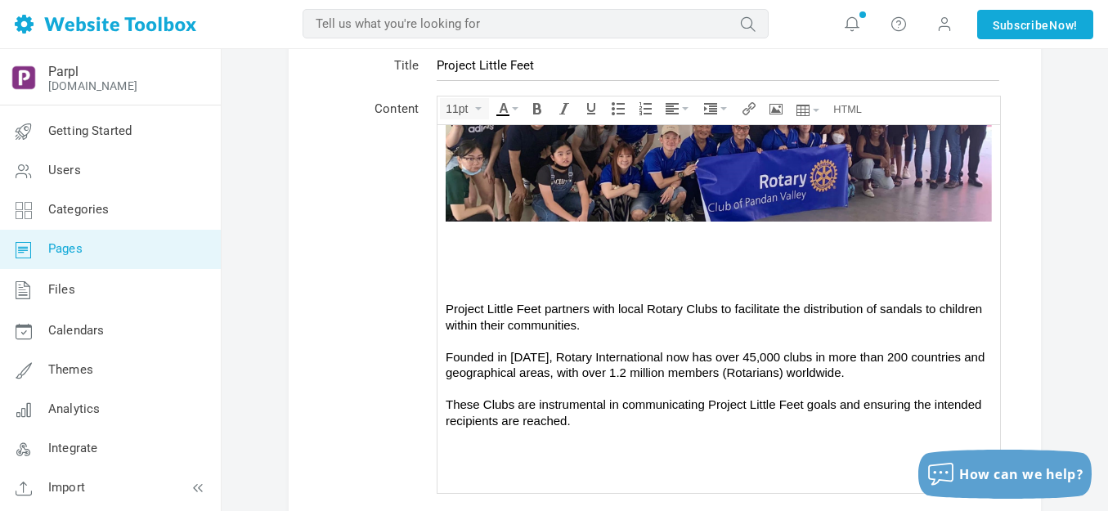
click at [669, 236] on div at bounding box center [719, 244] width 546 height 16
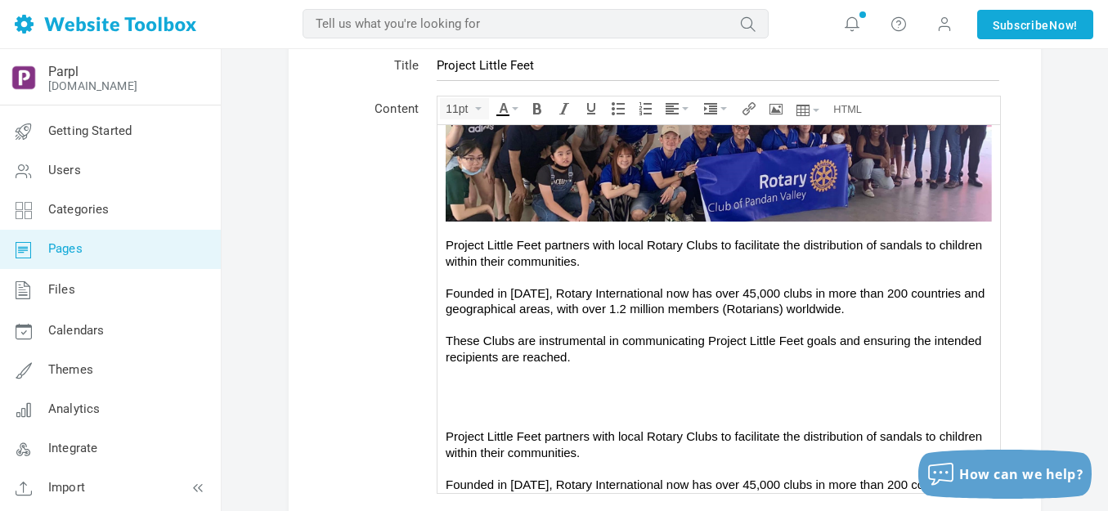
click at [629, 341] on div "Project Little Feet partners with local Rotary Clubs to facilitate the distribu…" at bounding box center [719, 300] width 546 height 128
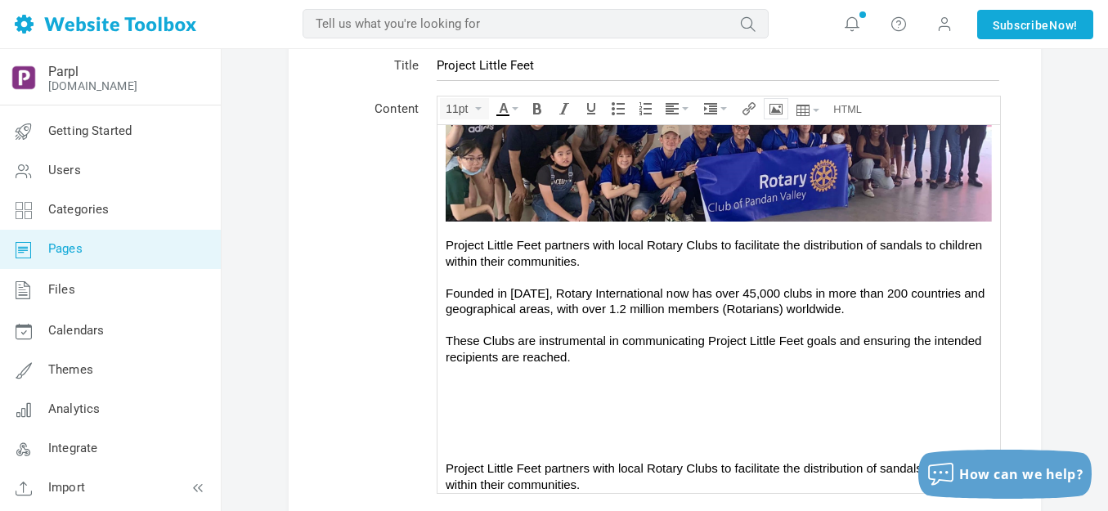
click at [776, 110] on icon "Insert/edit image" at bounding box center [776, 108] width 13 height 13
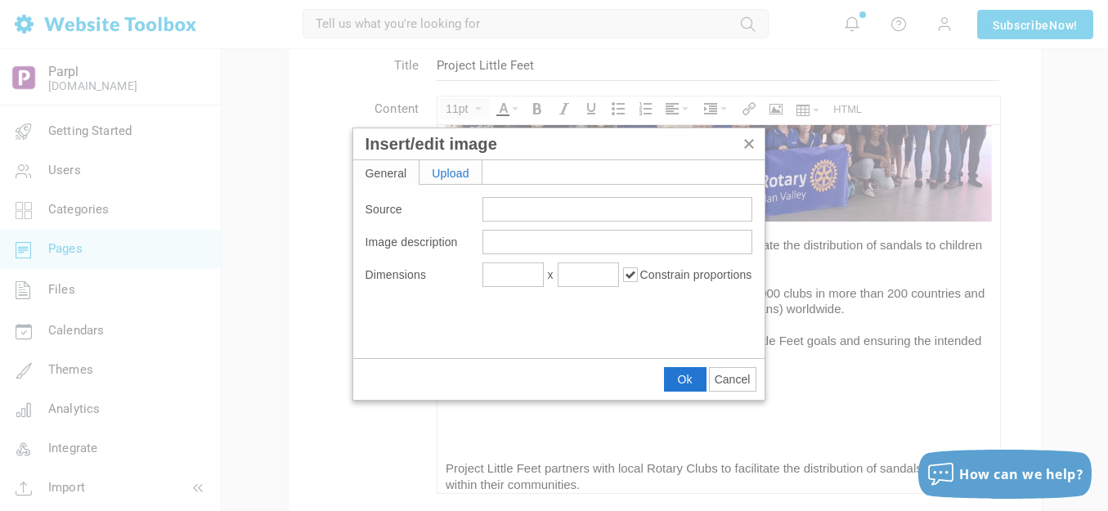
click at [463, 172] on div "Upload" at bounding box center [451, 172] width 62 height 24
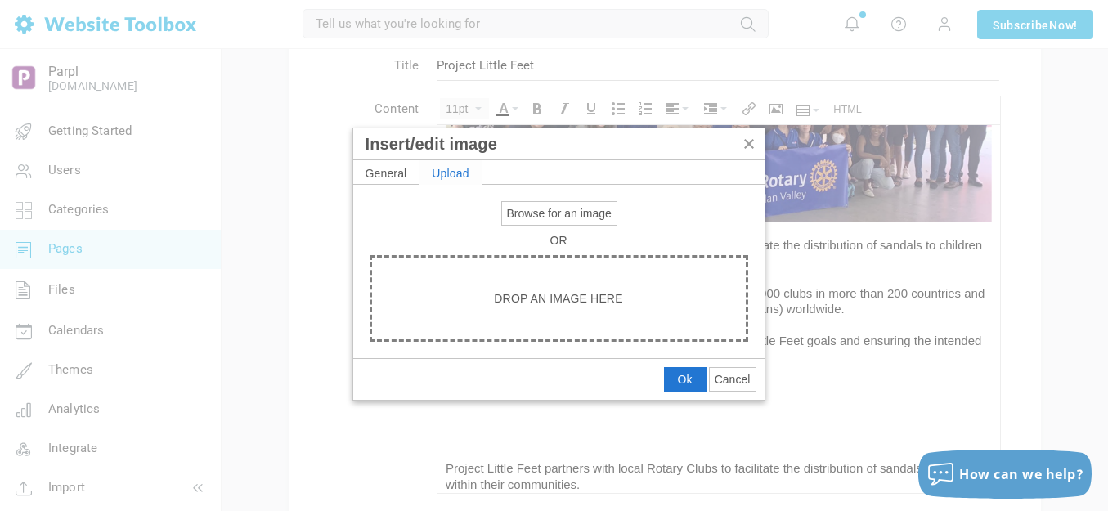
click at [518, 204] on button "Browse for an image" at bounding box center [559, 213] width 114 height 23
type input "C:\fakepath\Slide8.PNG"
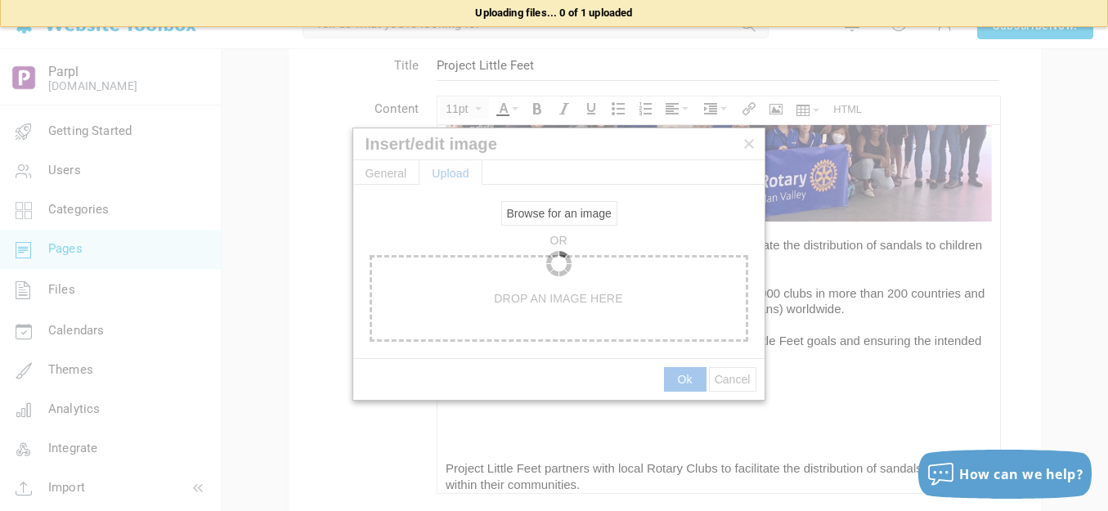
type input "[URL][DOMAIN_NAME]"
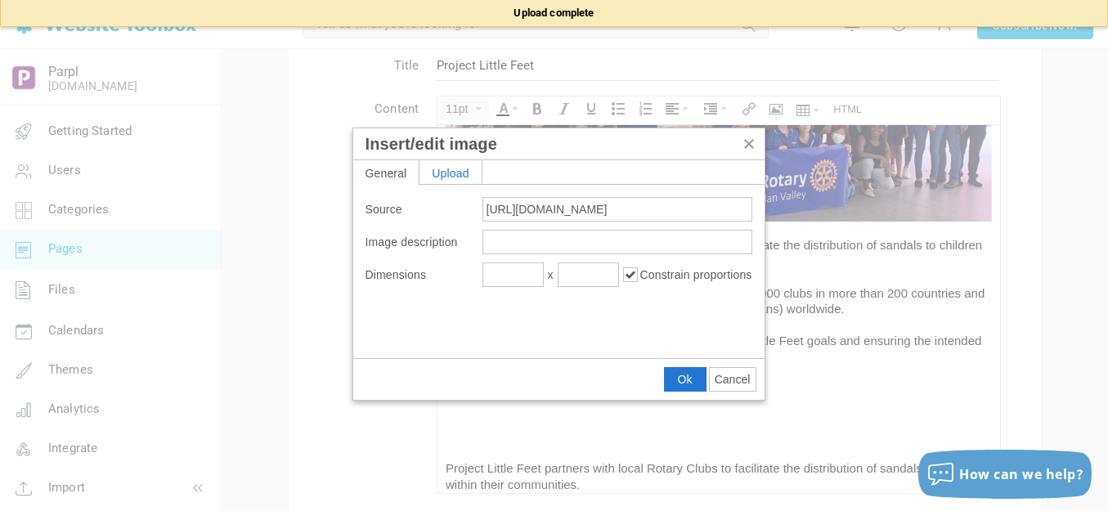
type input "1920"
type input "640"
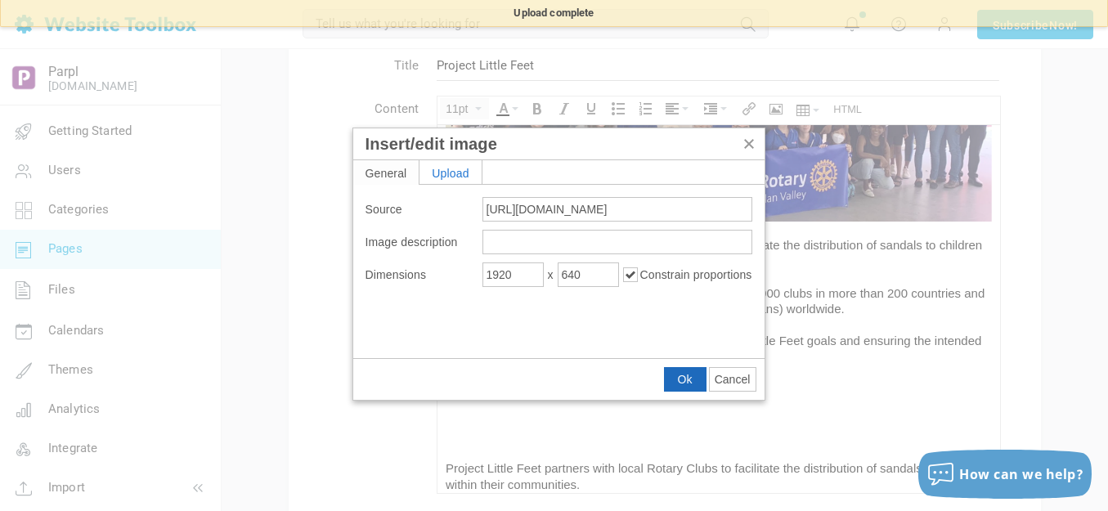
click at [684, 375] on span "Ok" at bounding box center [685, 379] width 15 height 13
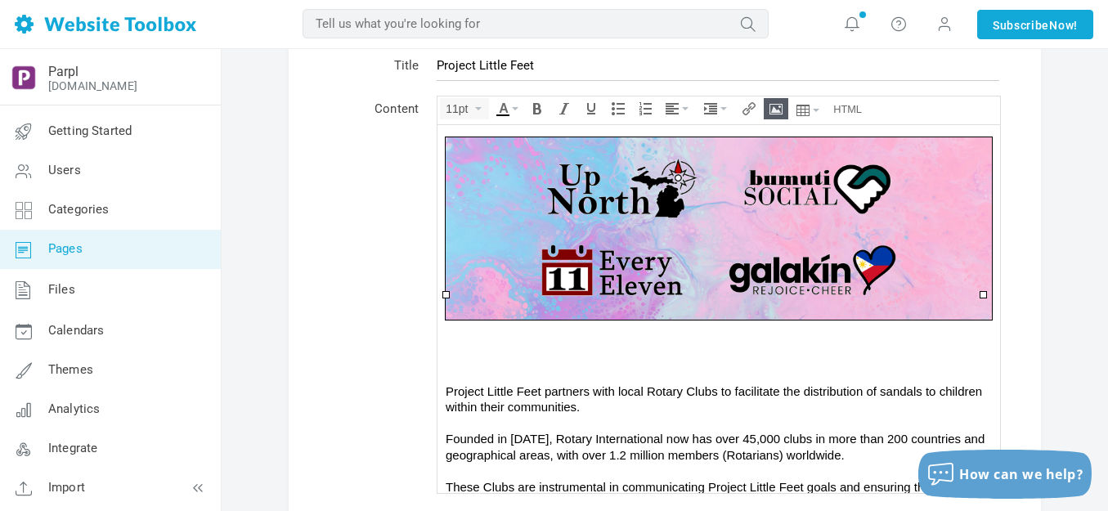
scroll to position [833, 0]
click at [606, 350] on div at bounding box center [719, 358] width 546 height 16
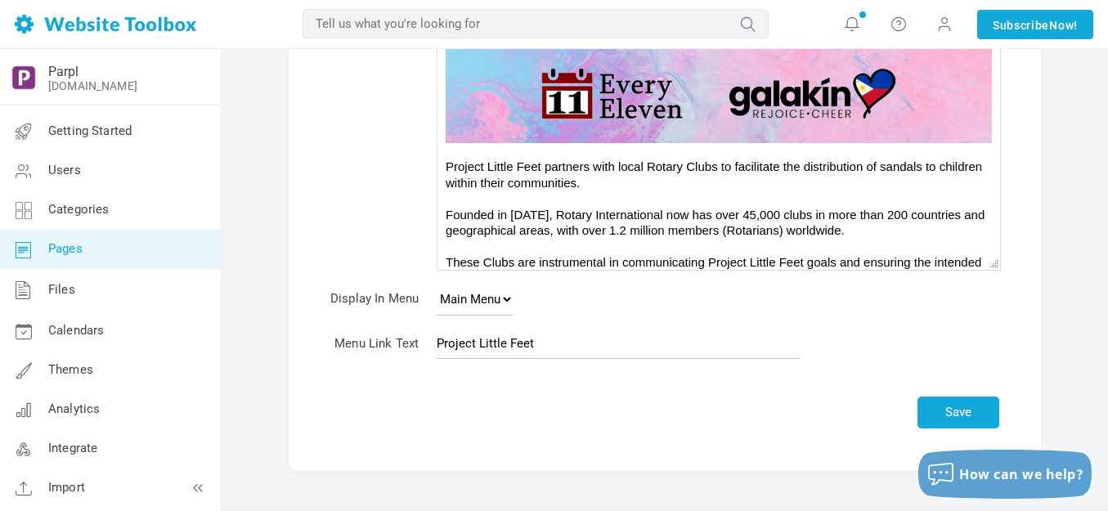
scroll to position [327, 0]
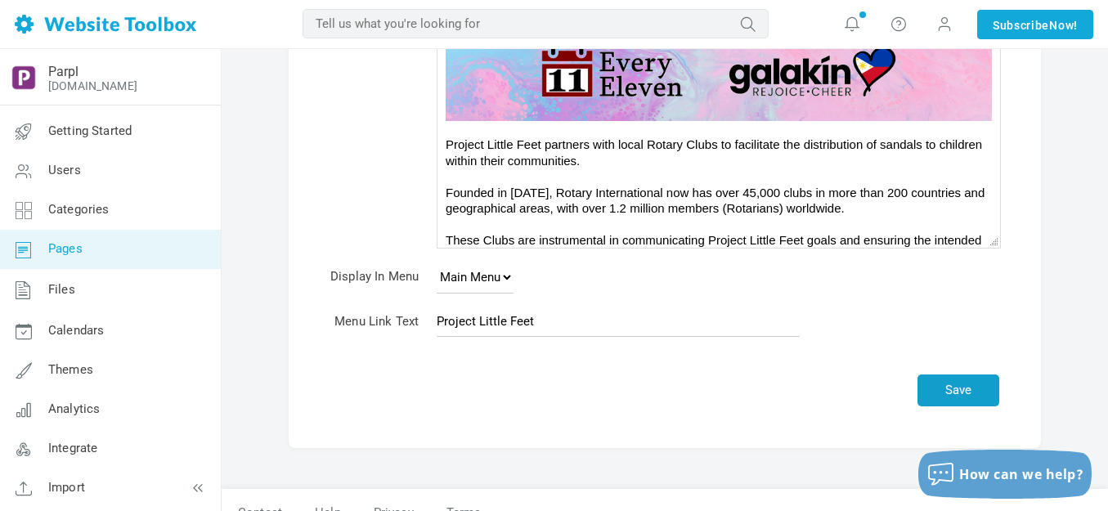
click at [936, 384] on button "Save" at bounding box center [959, 391] width 82 height 32
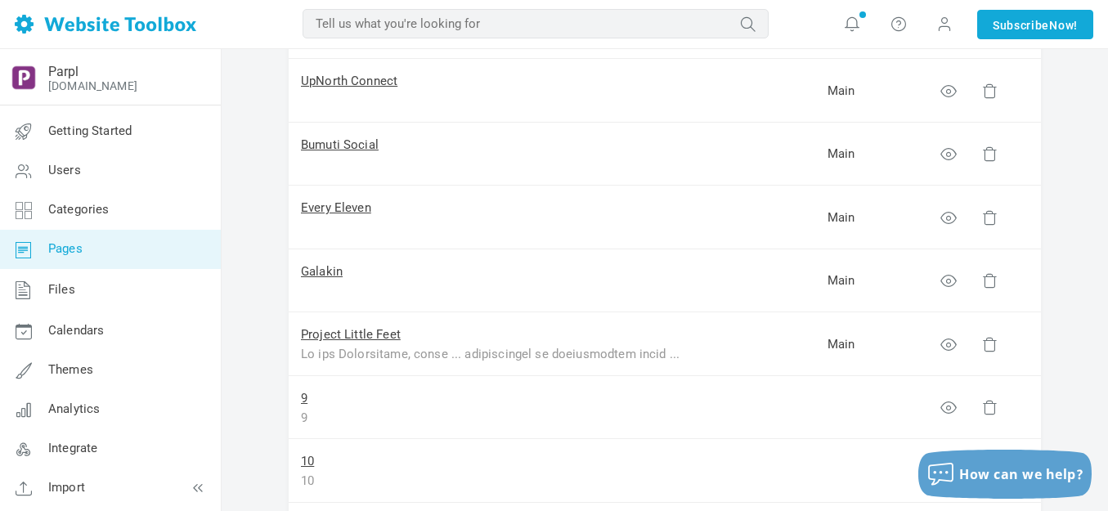
scroll to position [409, 0]
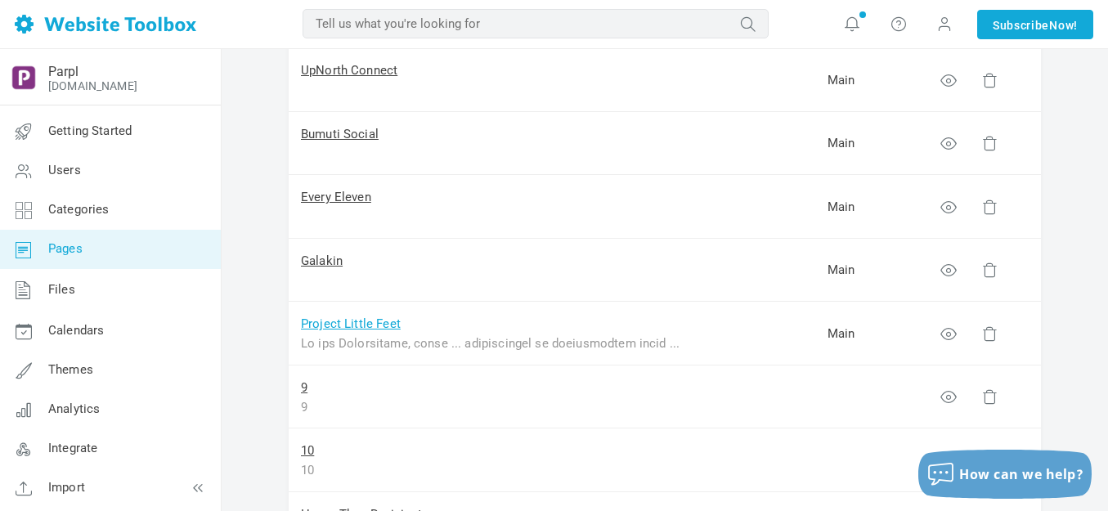
click at [367, 321] on link "Project Little Feet" at bounding box center [351, 323] width 100 height 15
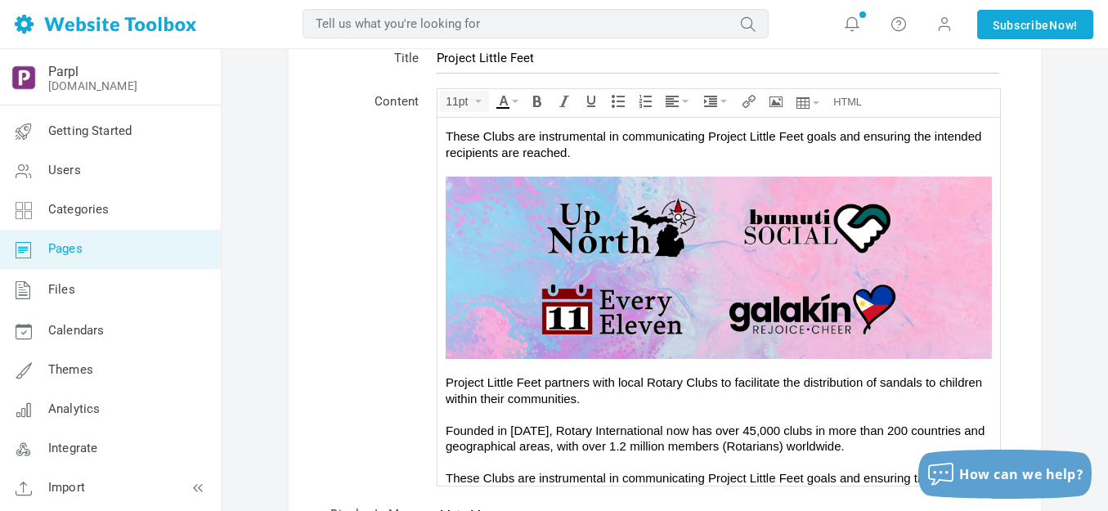
scroll to position [82, 0]
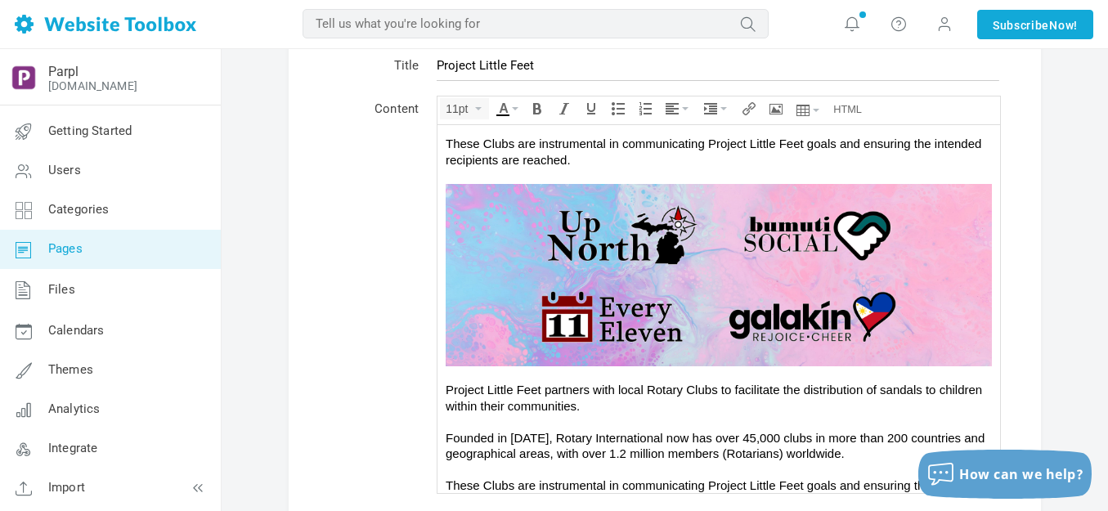
click at [628, 271] on img at bounding box center [719, 274] width 546 height 182
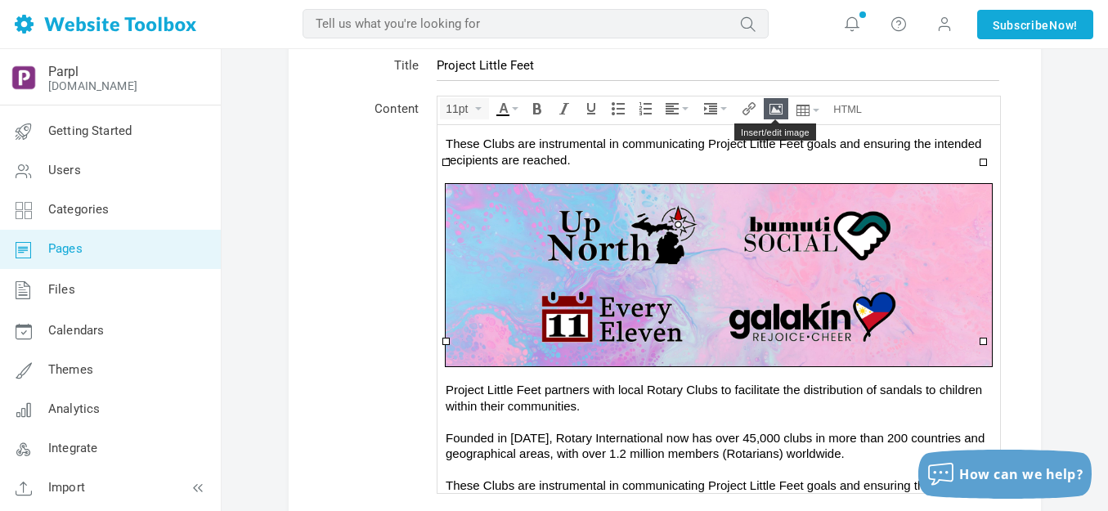
click at [779, 110] on icon "Insert/edit image" at bounding box center [776, 108] width 13 height 13
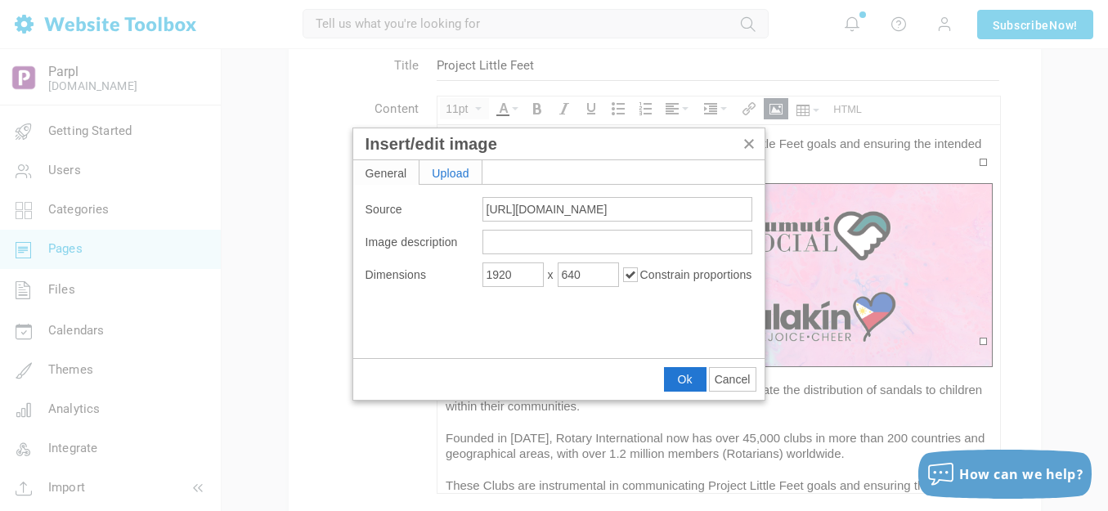
click at [457, 173] on div "Upload" at bounding box center [451, 172] width 62 height 24
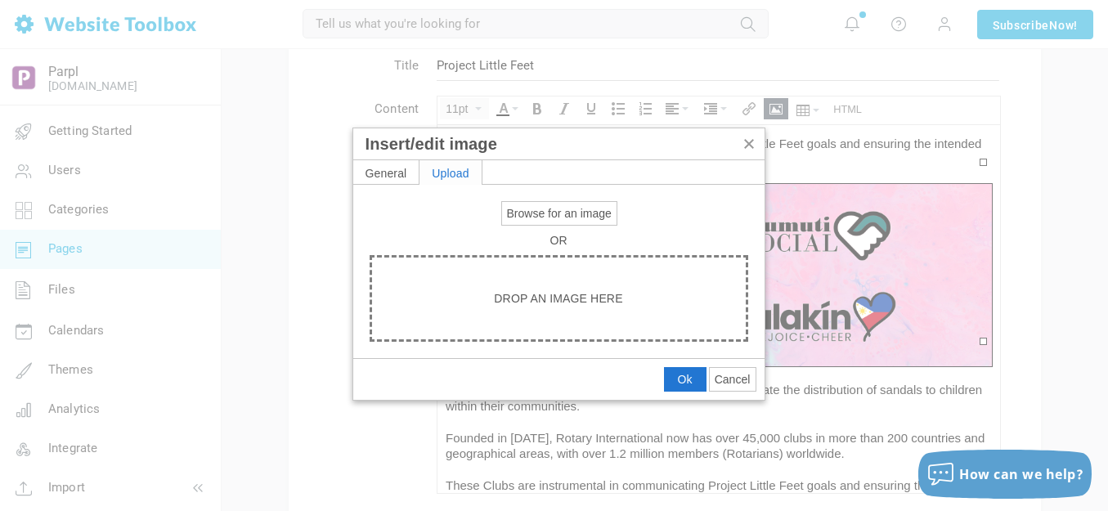
click at [544, 224] on button "Browse for an image" at bounding box center [559, 213] width 114 height 23
type input "C:\fakepath\Slide7.PNG"
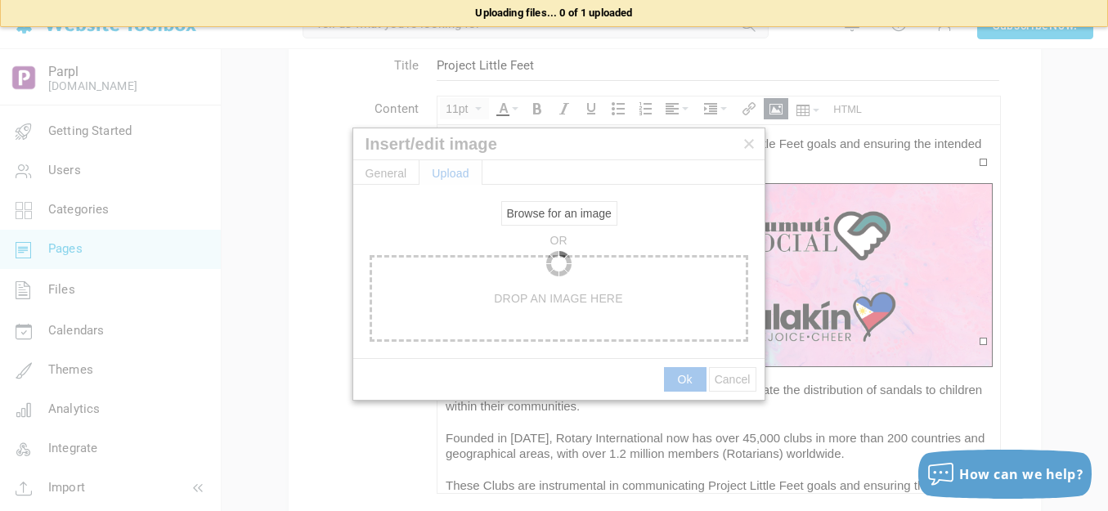
type input "[URL][DOMAIN_NAME]"
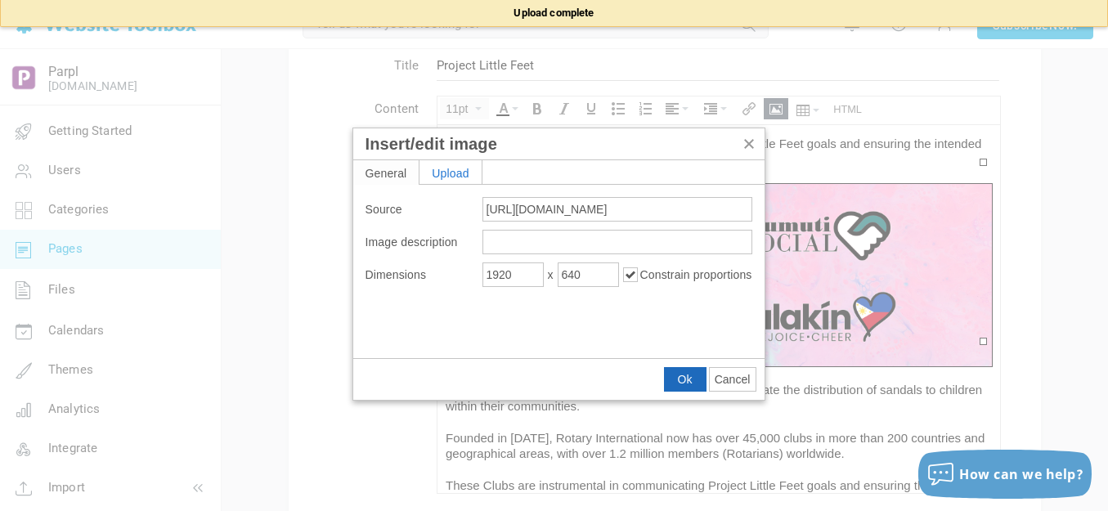
click at [693, 379] on button "Ok" at bounding box center [685, 379] width 41 height 23
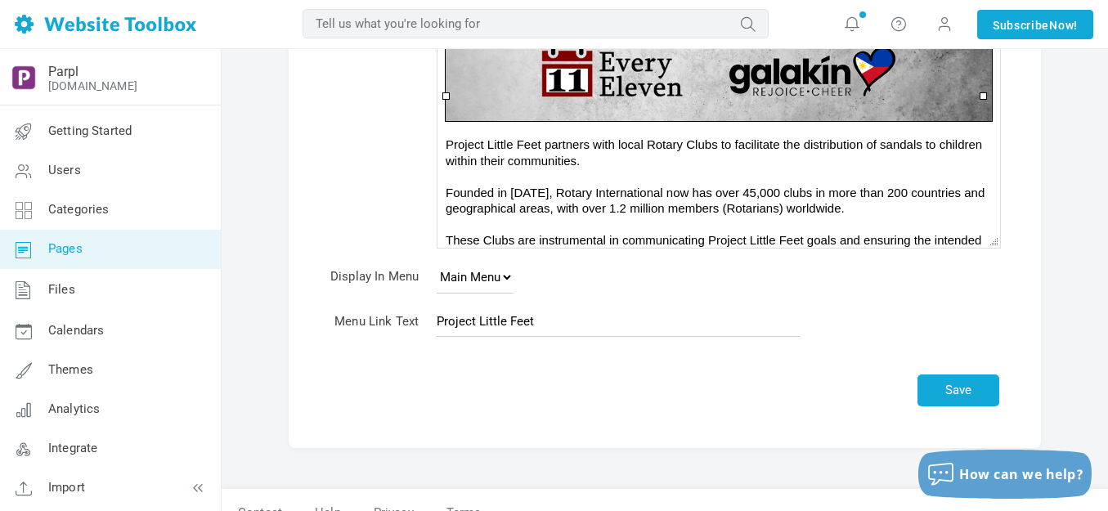
scroll to position [352, 0]
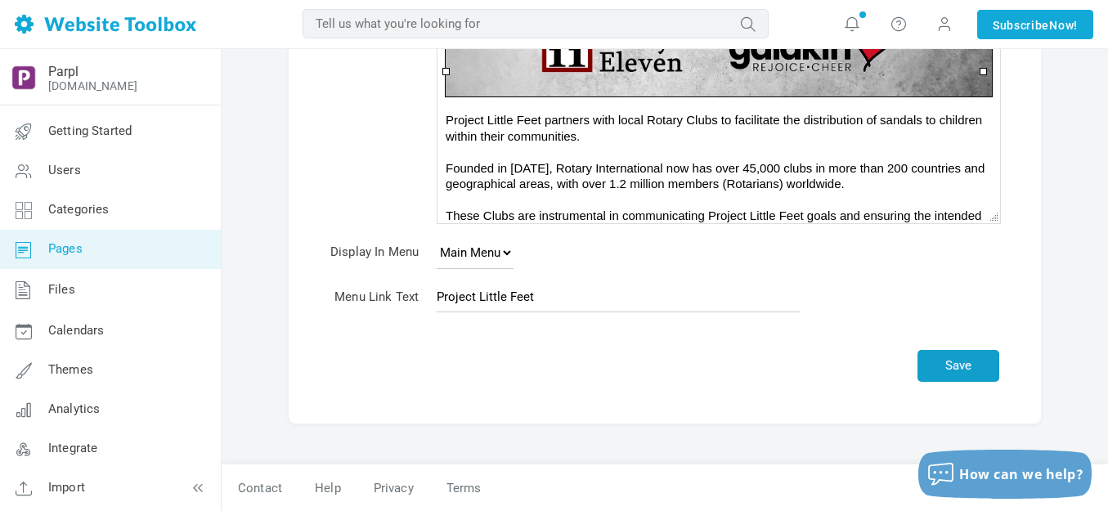
click at [950, 361] on button "Save" at bounding box center [959, 366] width 82 height 32
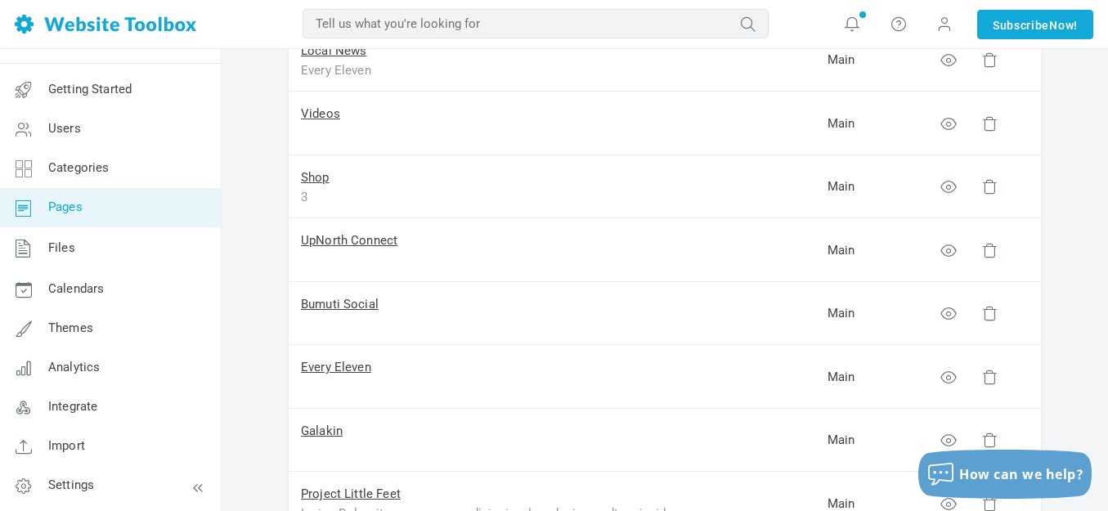
scroll to position [245, 0]
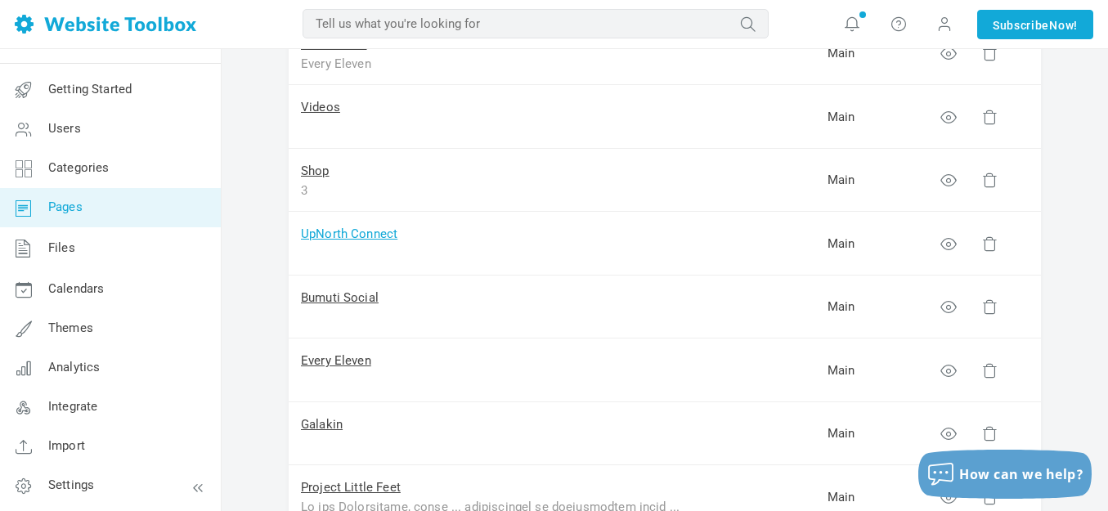
click at [366, 235] on link "UpNorth Connect" at bounding box center [349, 234] width 96 height 15
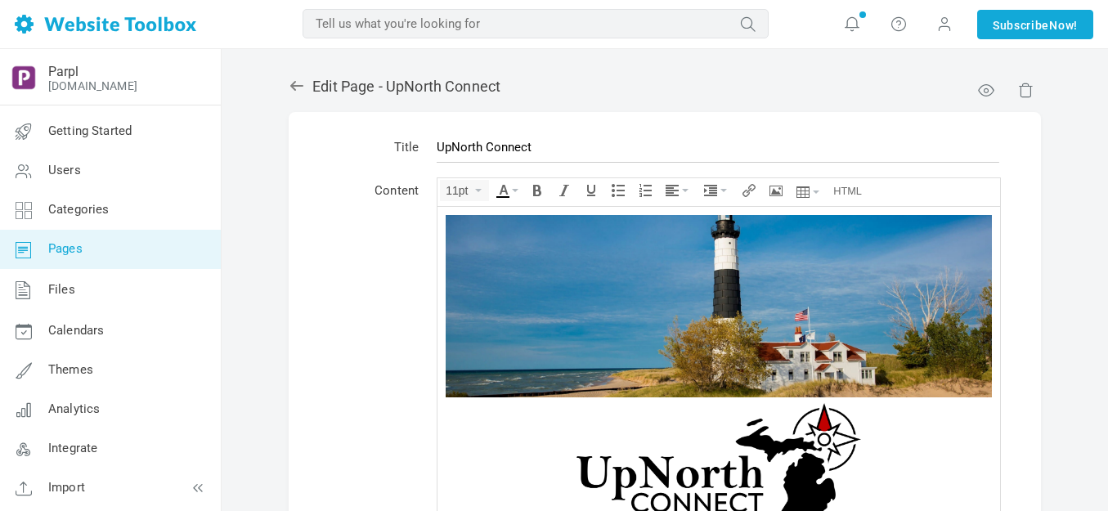
click at [684, 280] on img at bounding box center [719, 305] width 546 height 182
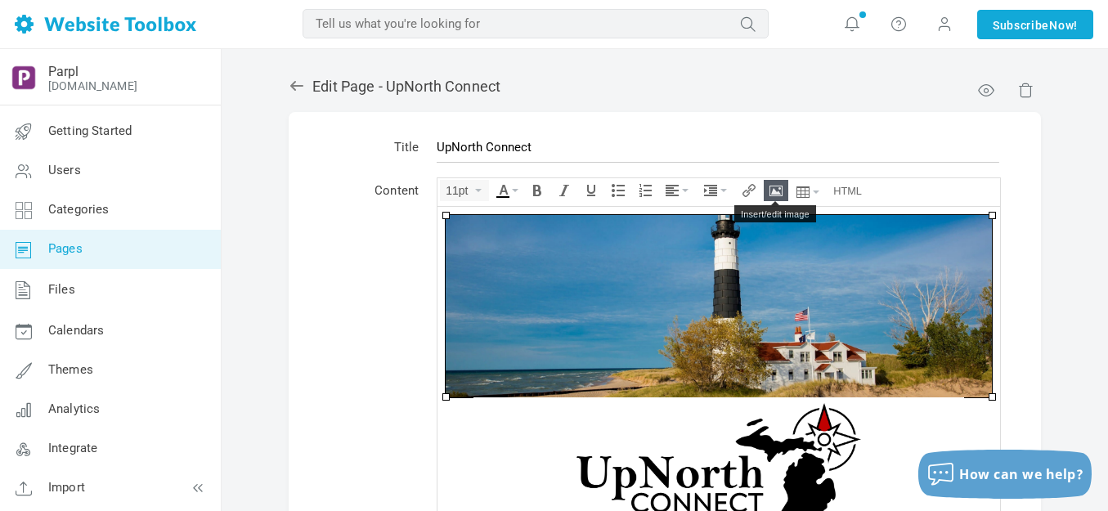
click at [776, 189] on icon "Insert/edit image" at bounding box center [776, 190] width 13 height 13
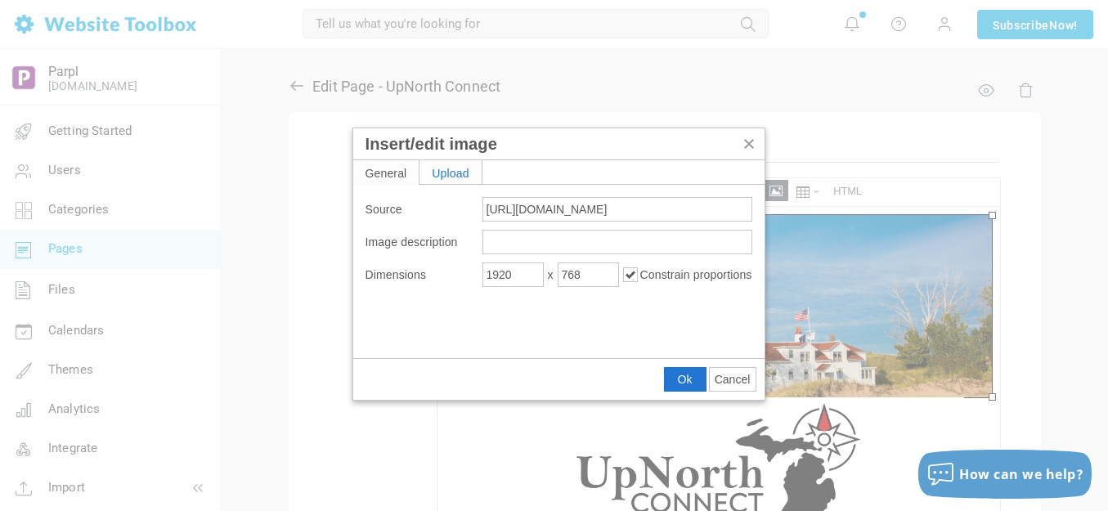
click at [443, 170] on div "Upload" at bounding box center [451, 172] width 62 height 24
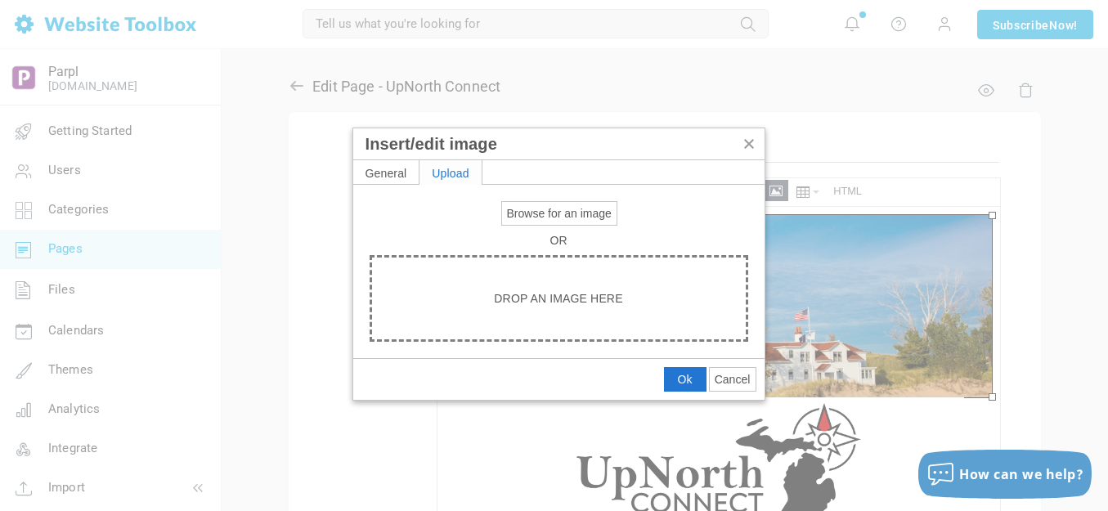
click at [545, 219] on span "Browse for an image" at bounding box center [559, 213] width 105 height 13
type input "C:\fakepath\Slide1.PNG"
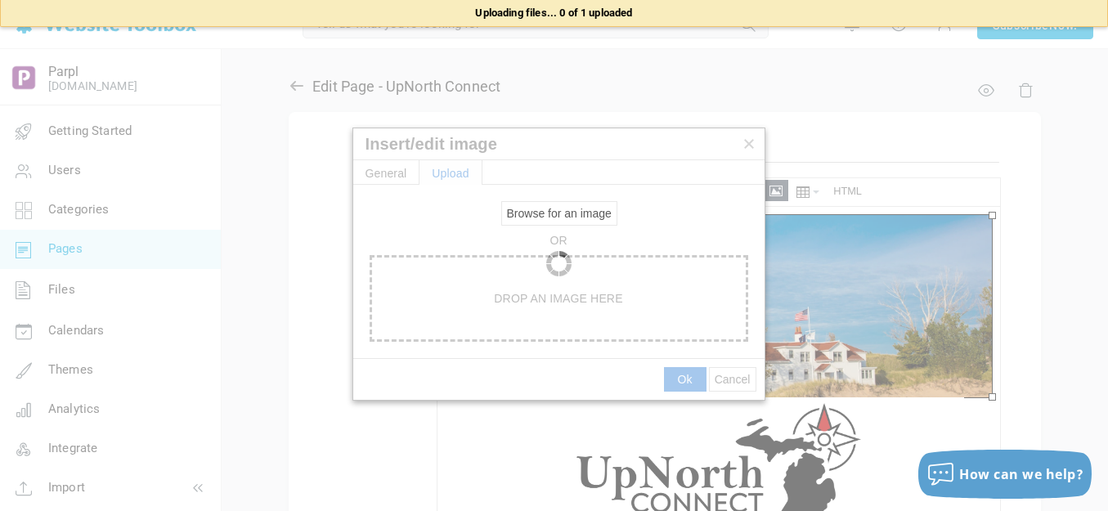
type input "https://d28lcup14p4e72.cloudfront.net/286758%2F9490430%2FSlide1.png"
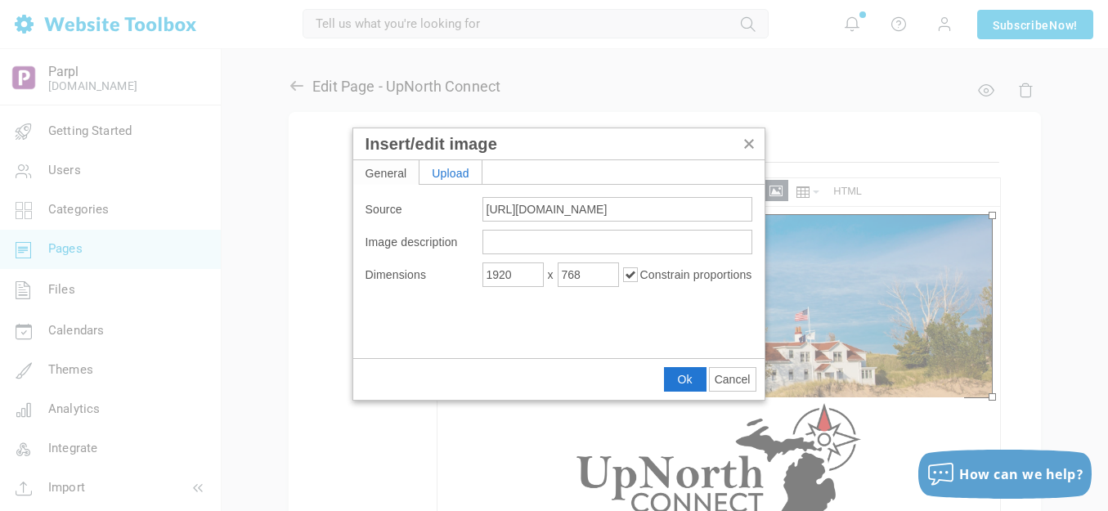
type input "1600"
type input "640"
click at [682, 377] on span "Ok" at bounding box center [685, 379] width 15 height 13
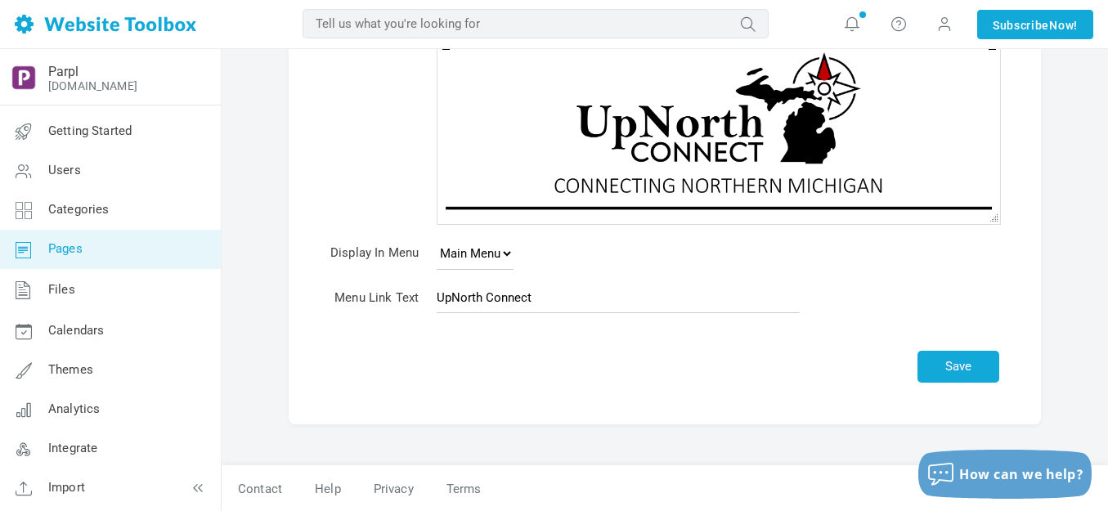
scroll to position [352, 0]
click at [953, 357] on button "Save" at bounding box center [959, 366] width 82 height 32
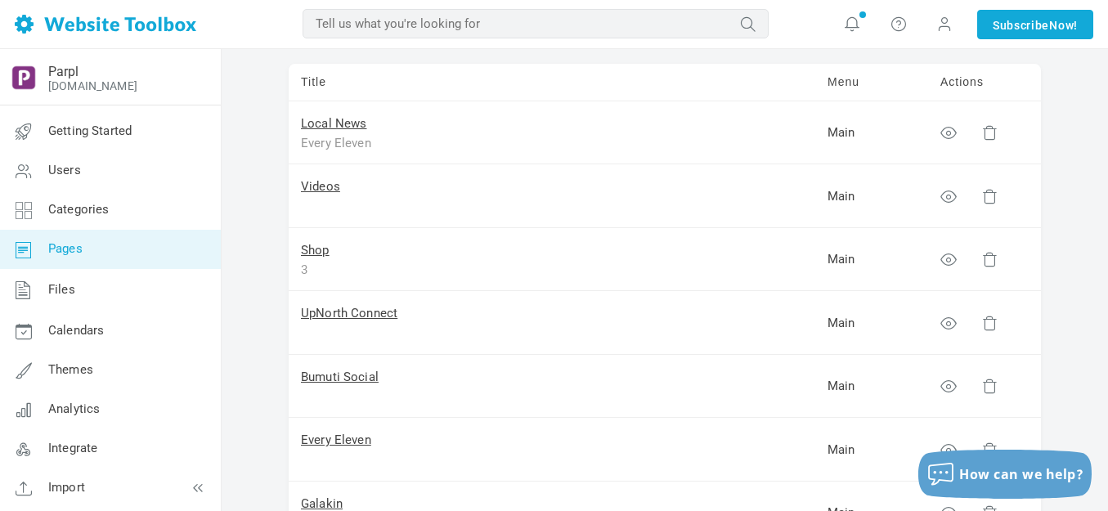
scroll to position [245, 0]
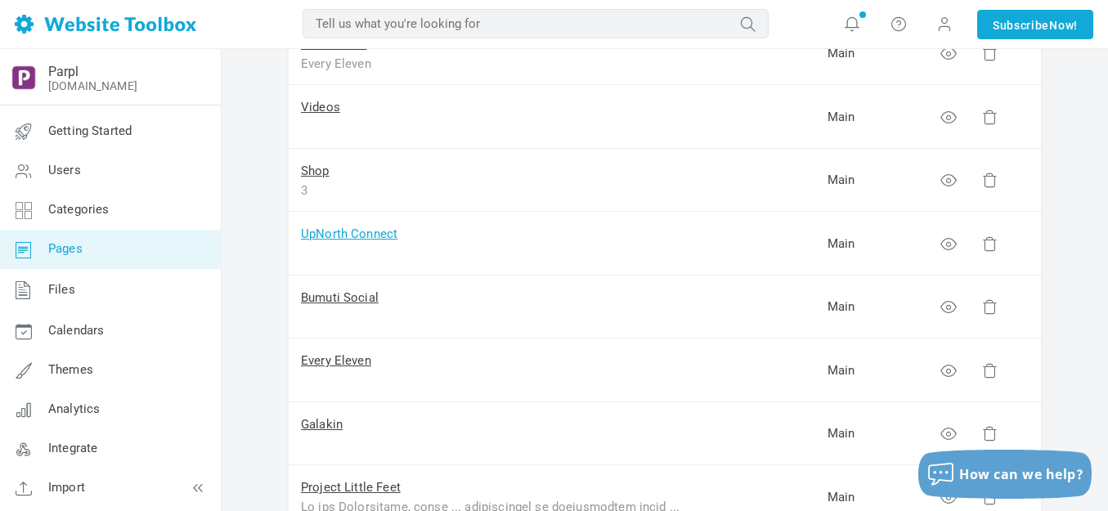
click at [375, 233] on link "UpNorth Connect" at bounding box center [349, 234] width 96 height 15
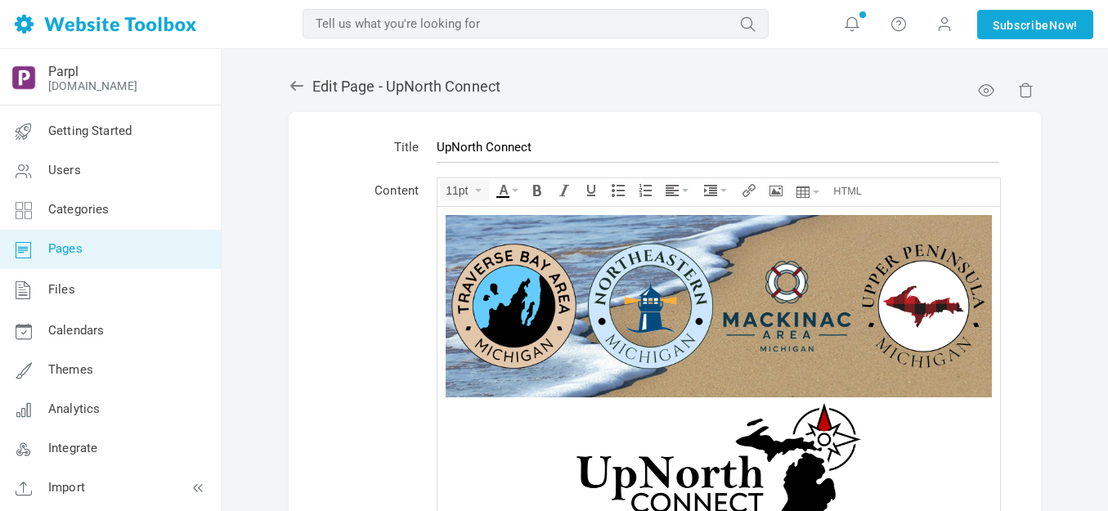
click at [577, 259] on img at bounding box center [719, 305] width 546 height 182
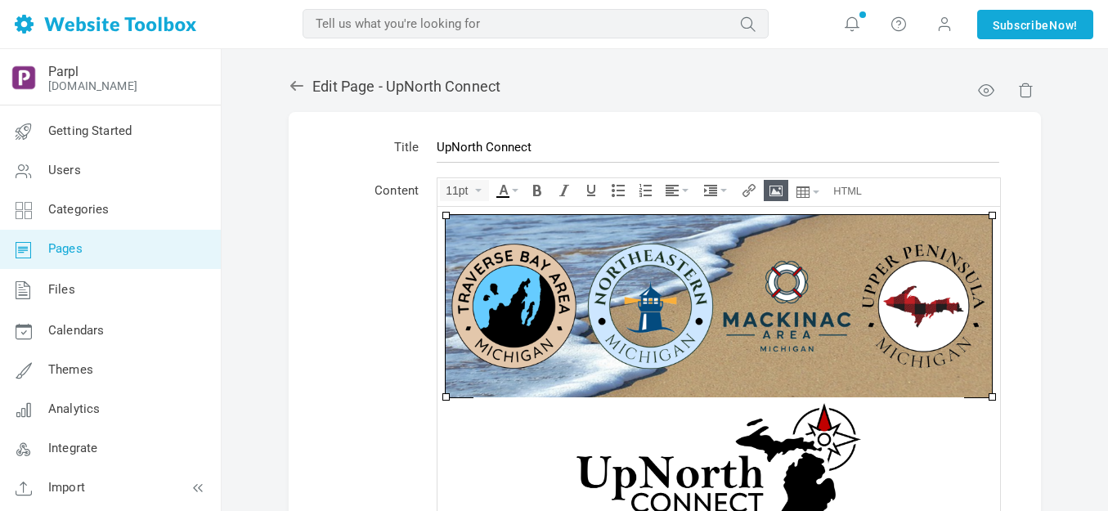
click at [577, 259] on img at bounding box center [719, 305] width 546 height 182
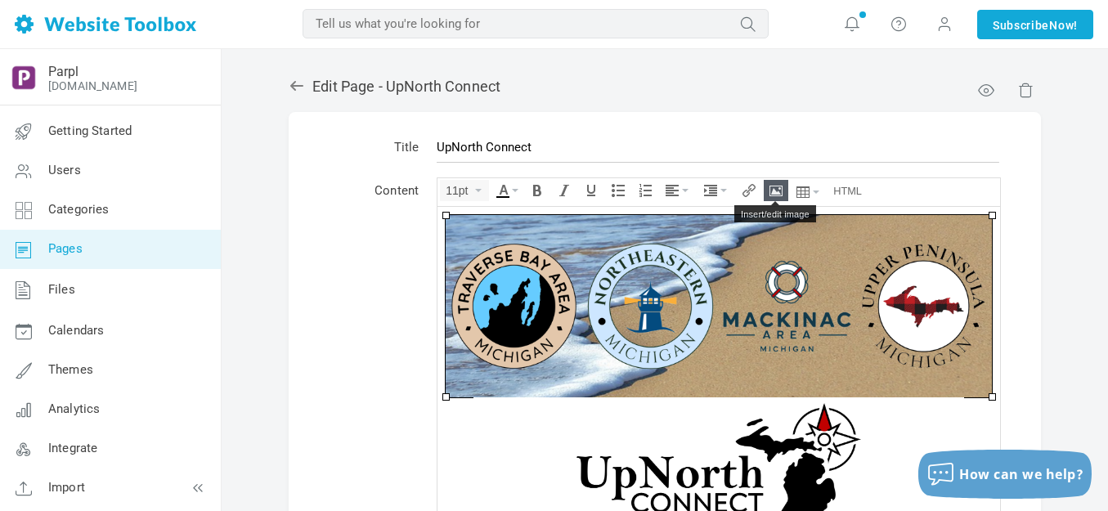
click at [774, 187] on icon "Insert/edit image" at bounding box center [776, 190] width 13 height 13
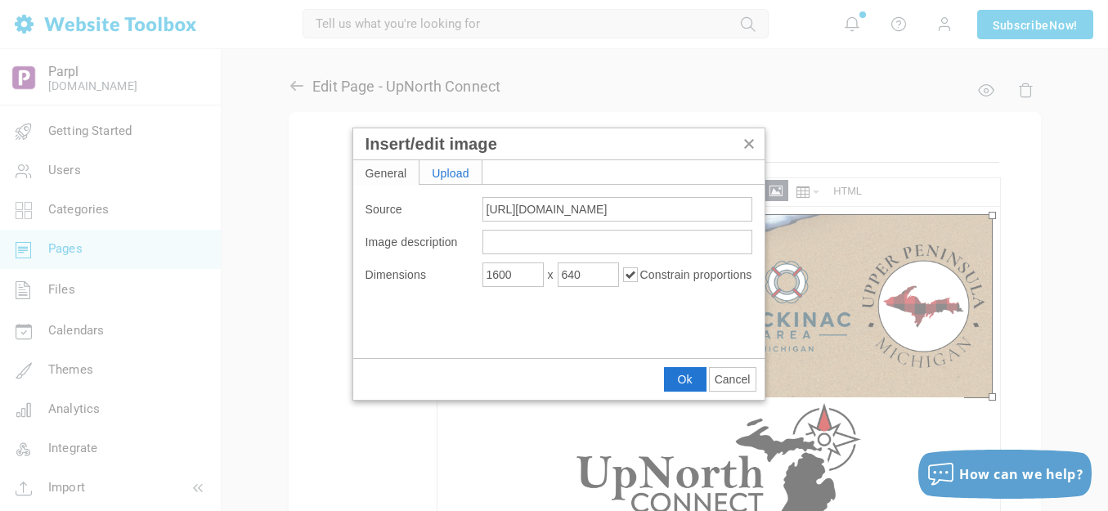
click at [464, 165] on div "Upload" at bounding box center [451, 172] width 62 height 24
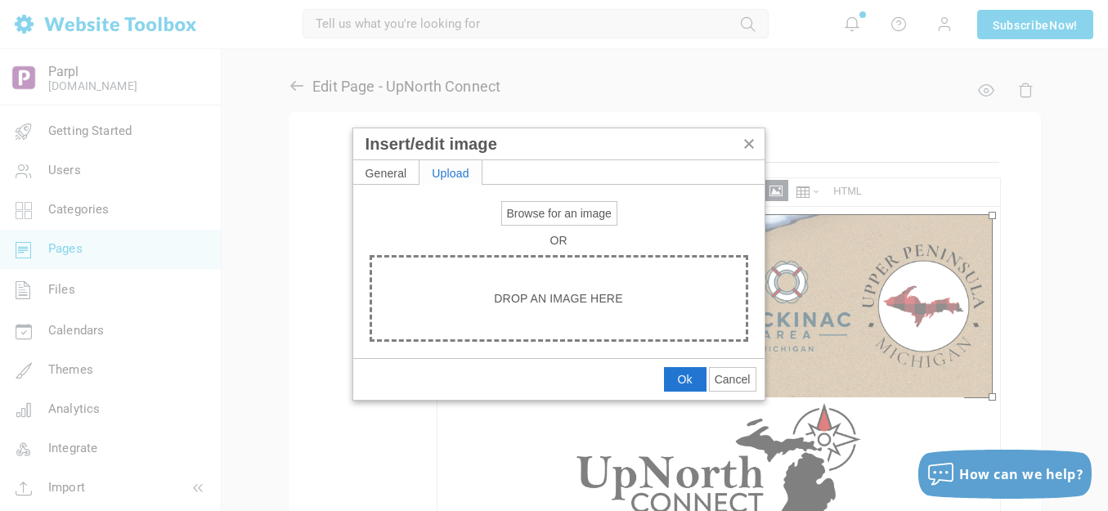
click at [549, 210] on span "Browse for an image" at bounding box center [559, 213] width 105 height 13
type input "C:\fakepath\Slide1.PNG"
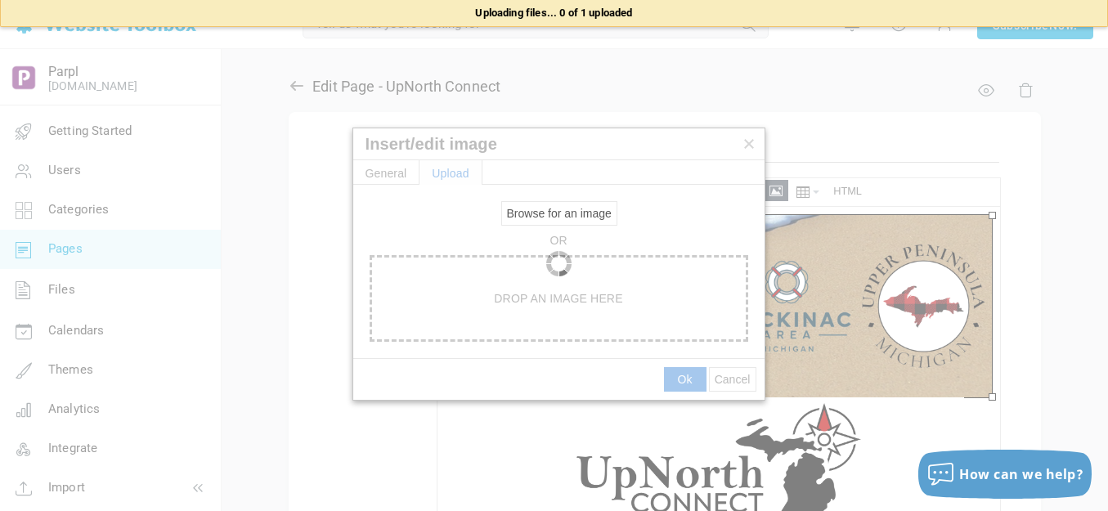
type input "https://d28lcup14p4e72.cloudfront.net/286758%2F9490436%2FSlide1.png"
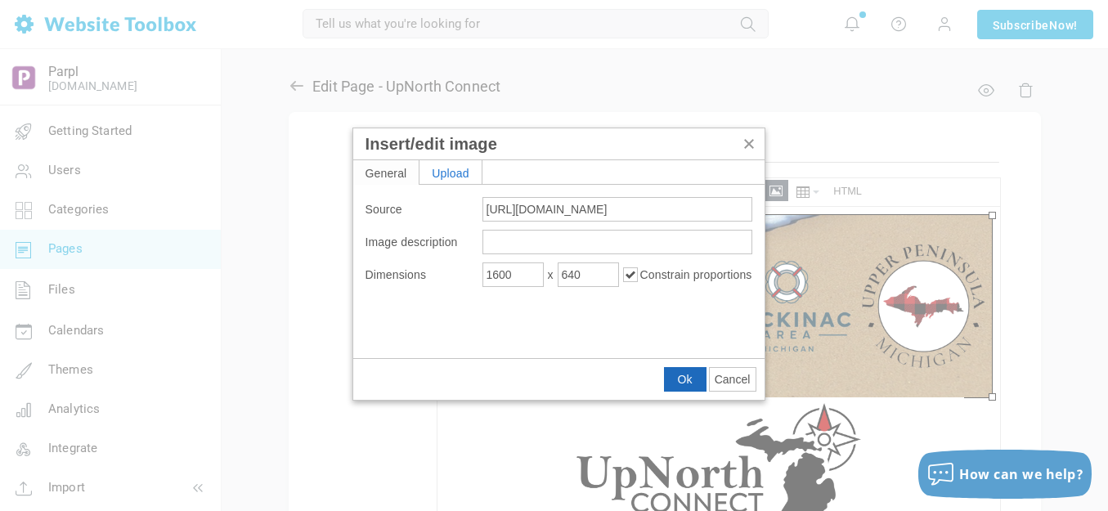
type input "1920"
type input "768"
click at [686, 371] on button "Ok" at bounding box center [685, 379] width 41 height 23
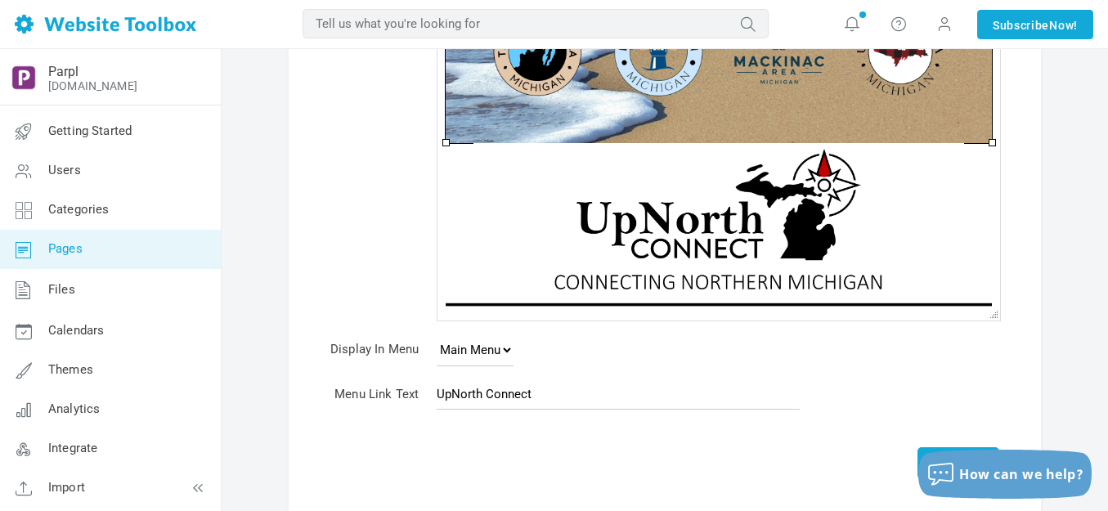
scroll to position [327, 0]
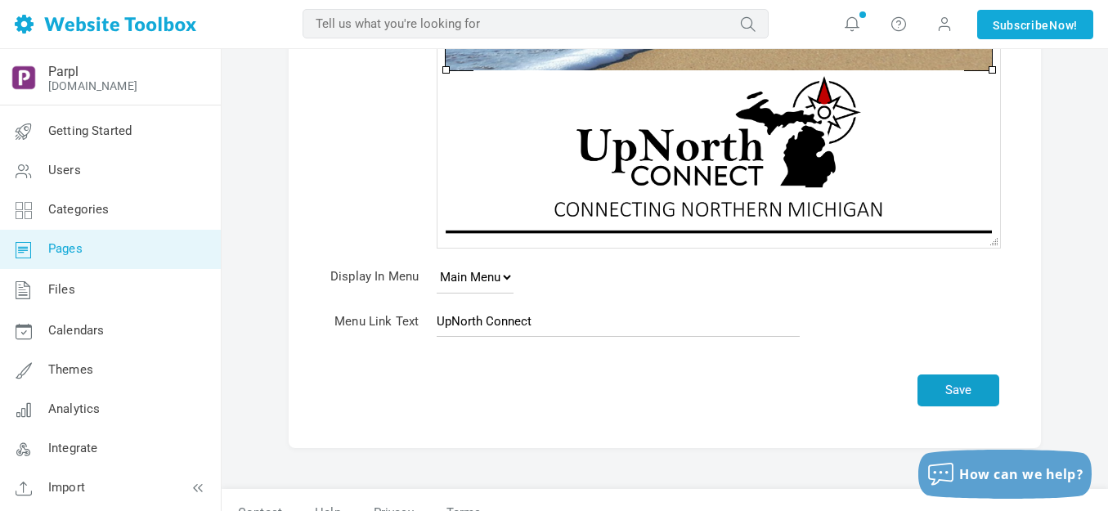
click at [982, 388] on button "Save" at bounding box center [959, 391] width 82 height 32
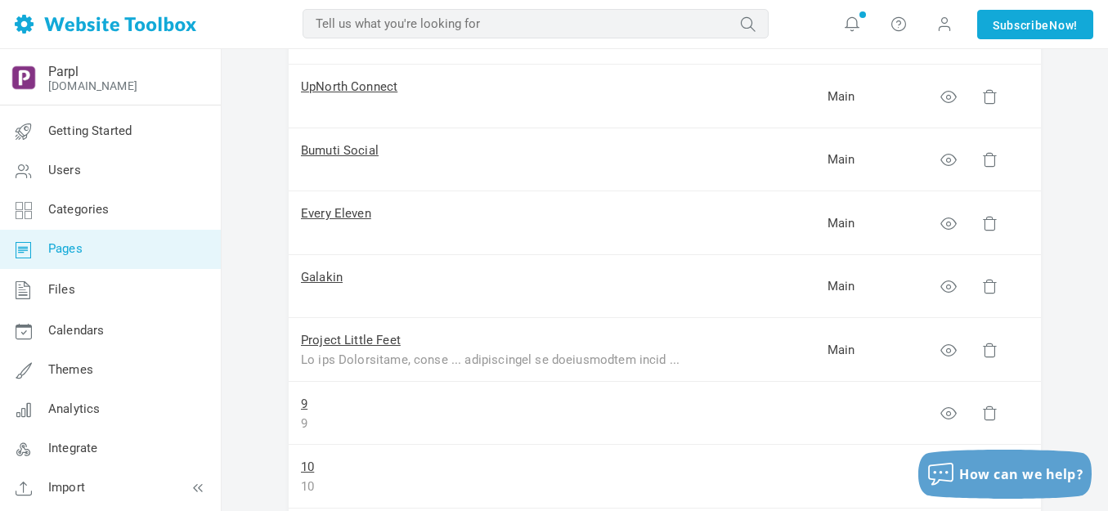
scroll to position [409, 0]
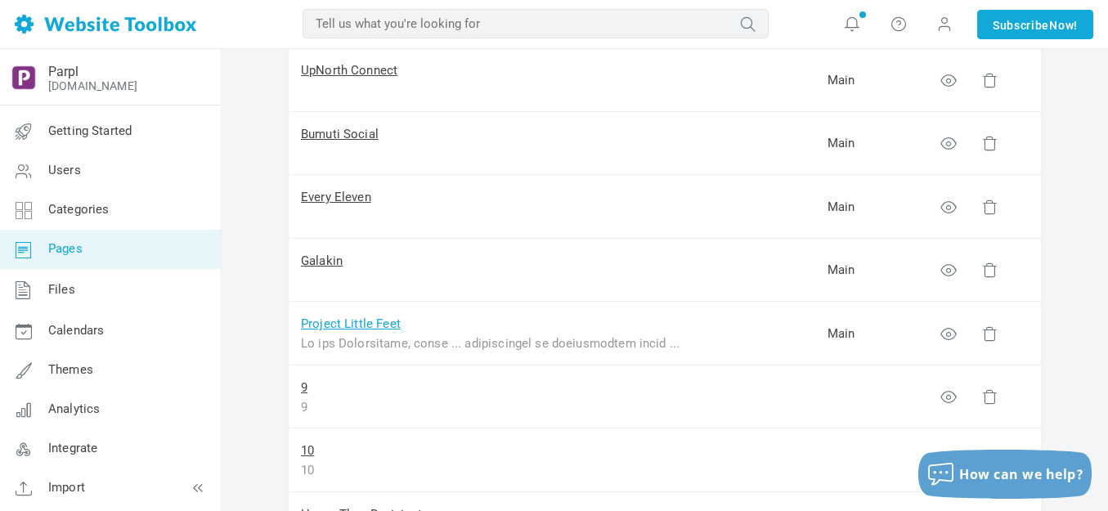
click at [365, 321] on link "Project Little Feet" at bounding box center [351, 323] width 100 height 15
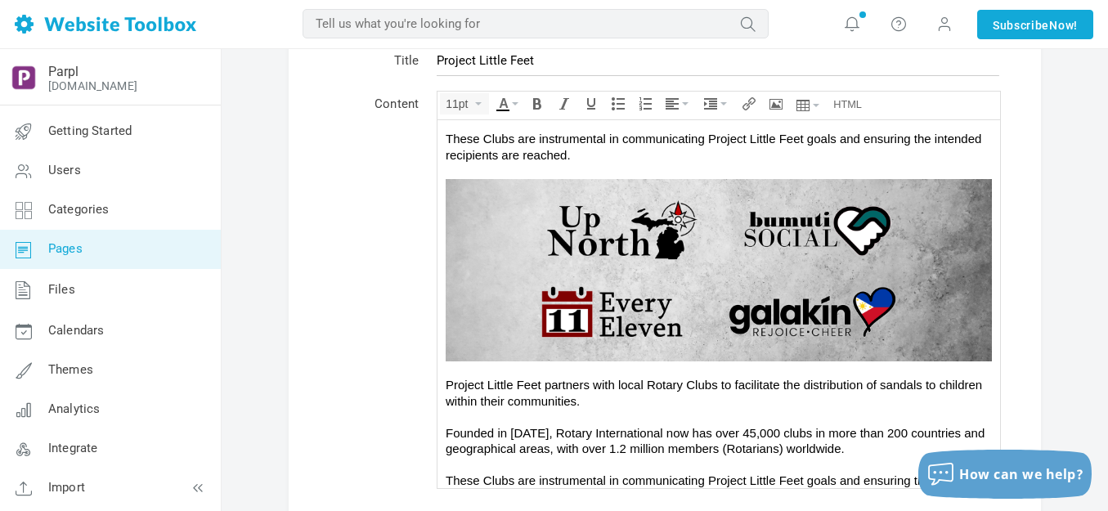
scroll to position [164, 0]
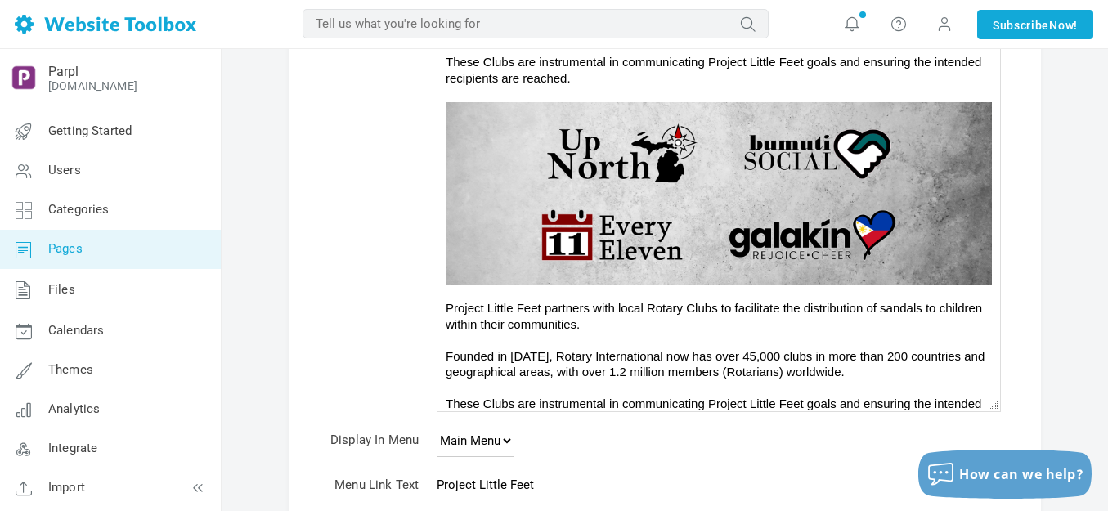
click at [628, 343] on div "Project Little Feet partners with local Rotary Clubs to facilitate the distribu…" at bounding box center [719, 363] width 546 height 128
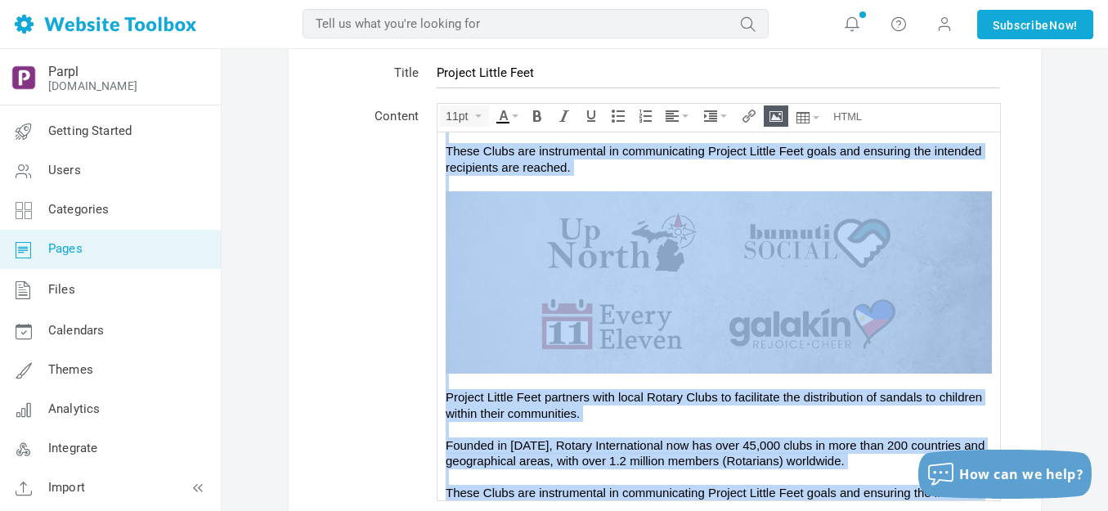
scroll to position [0, 0]
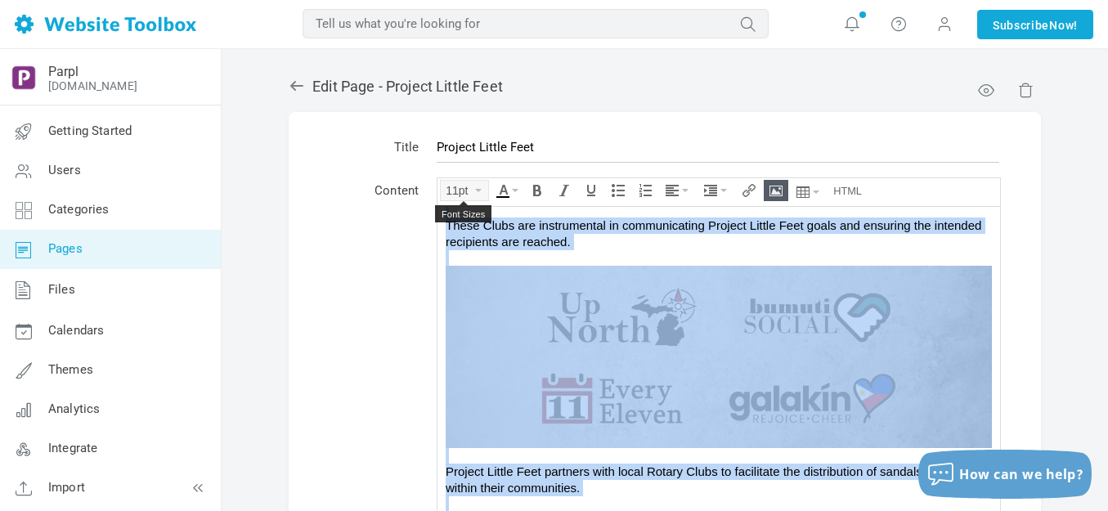
click at [479, 189] on icon "Font Sizes" at bounding box center [478, 190] width 7 height 3
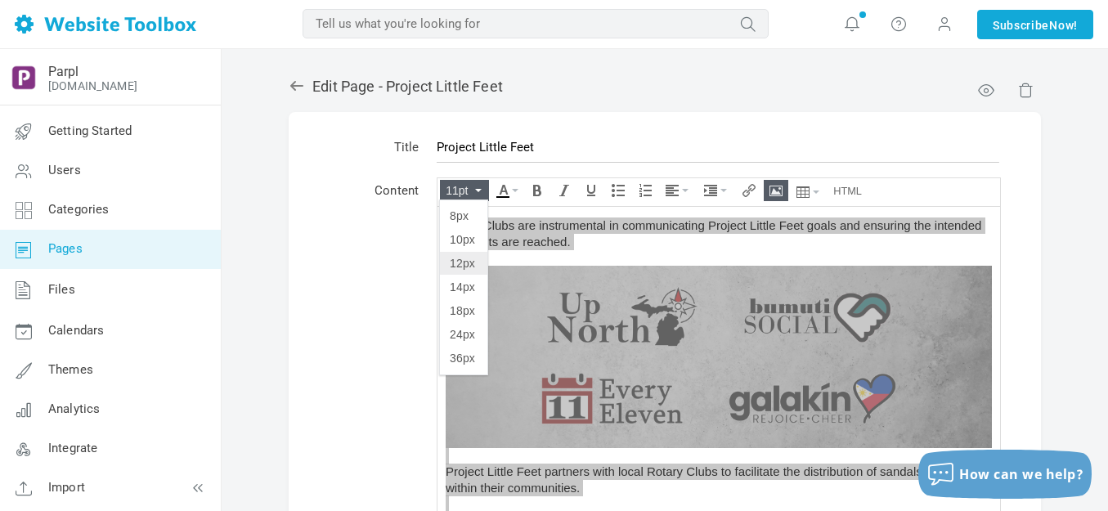
click at [467, 266] on span "12px" at bounding box center [462, 263] width 25 height 13
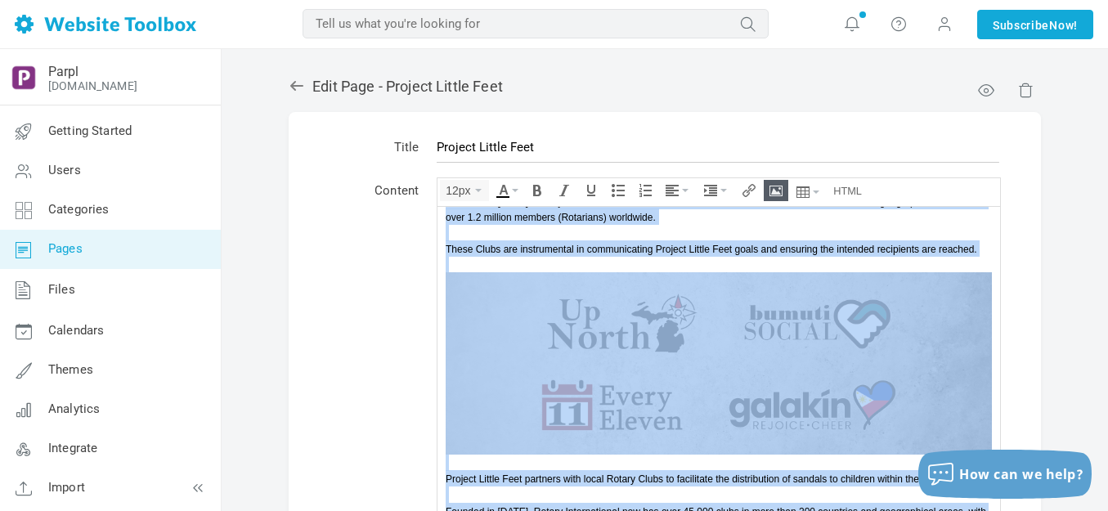
scroll to position [738, 0]
click at [628, 243] on span "These Clubs are instrumental in communicating Project Little Feet goals and ens…" at bounding box center [712, 248] width 532 height 11
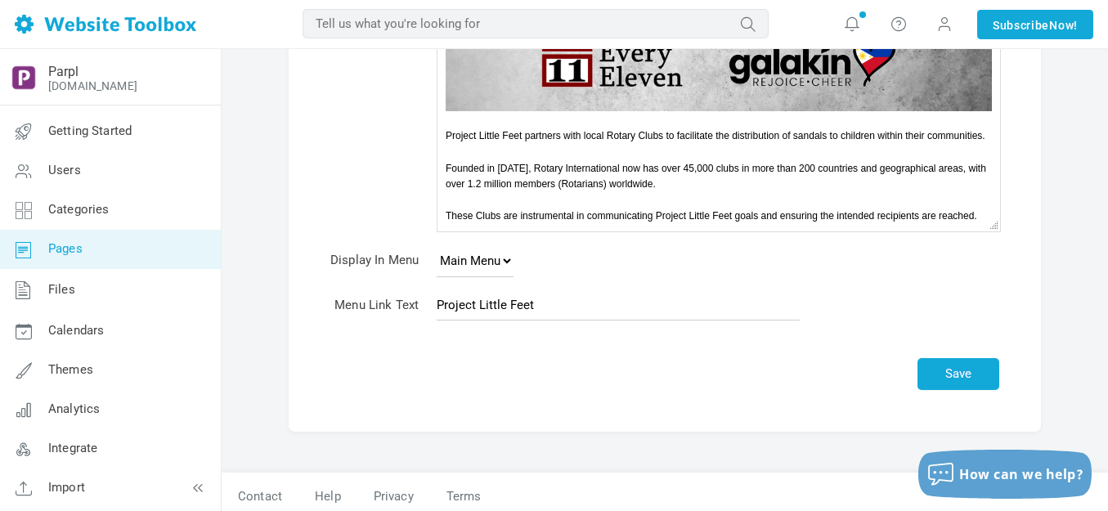
scroll to position [352, 0]
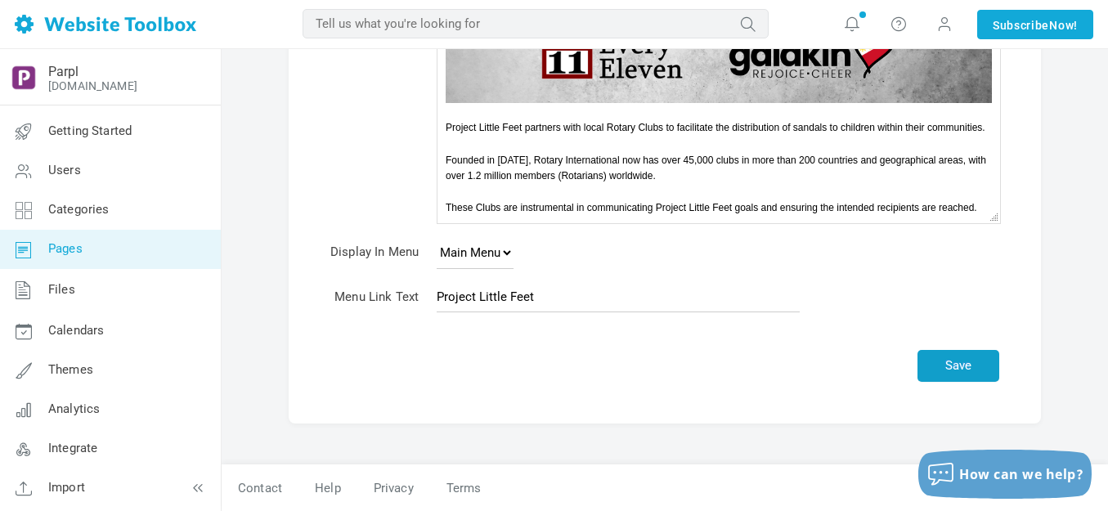
click at [963, 369] on button "Save" at bounding box center [959, 366] width 82 height 32
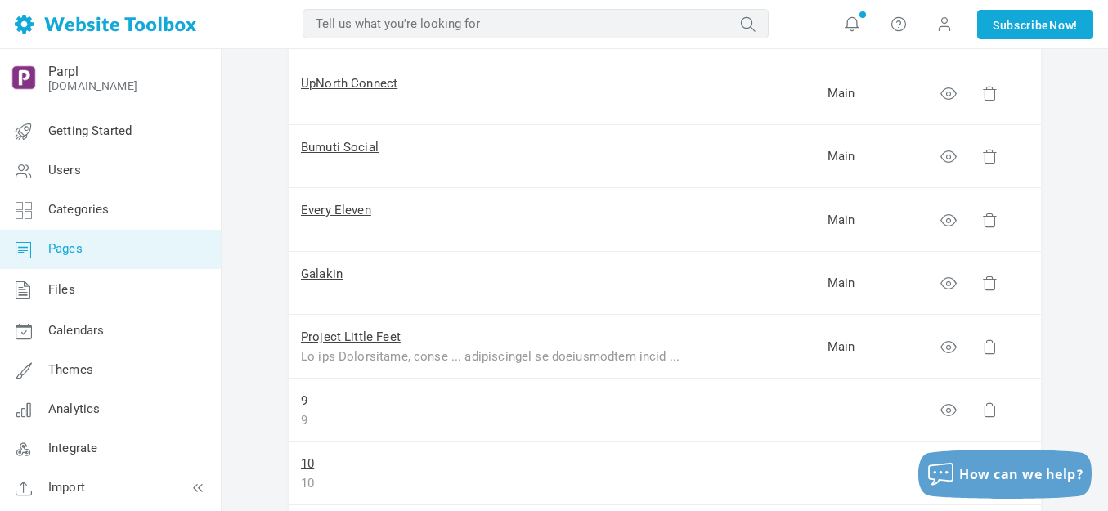
scroll to position [409, 0]
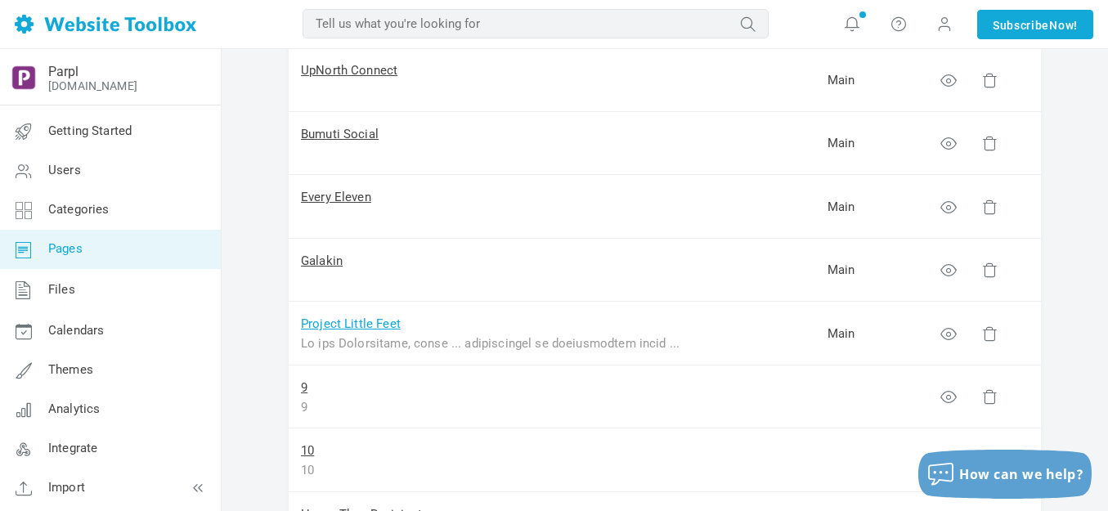
click at [343, 321] on link "Project Little Feet" at bounding box center [351, 323] width 100 height 15
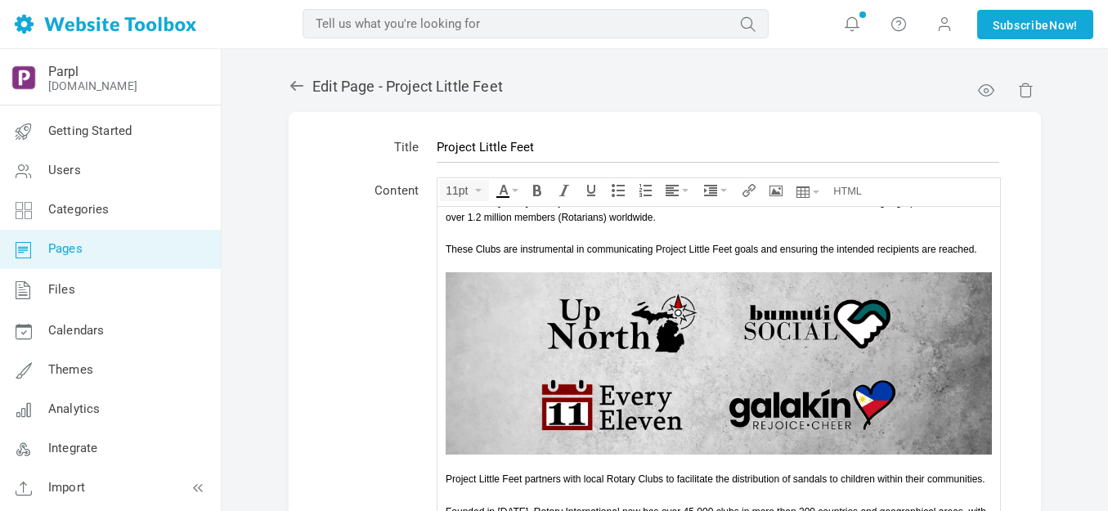
scroll to position [738, 0]
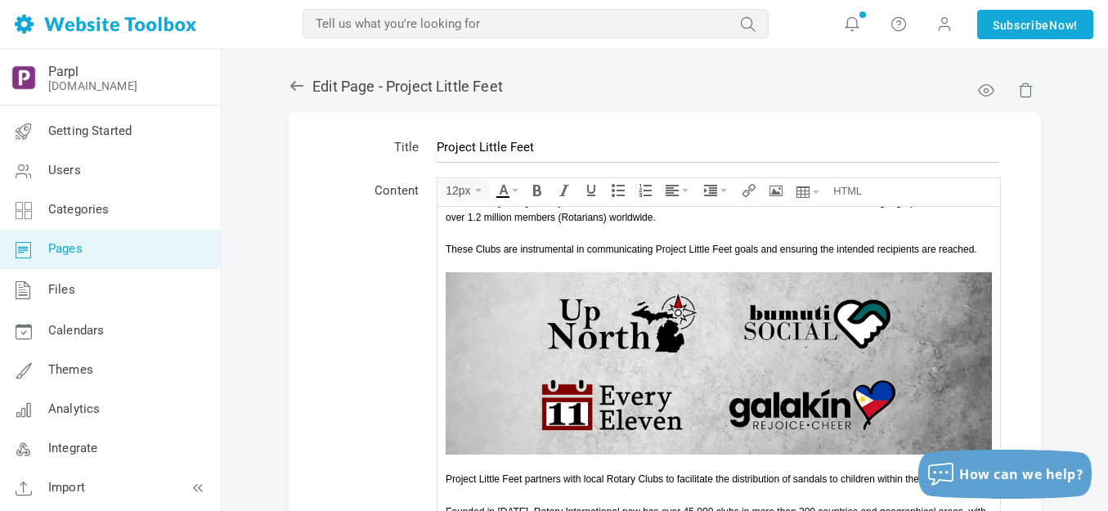
click at [630, 473] on span "Project Little Feet partners with local Rotary Clubs to facilitate the distribu…" at bounding box center [716, 478] width 540 height 11
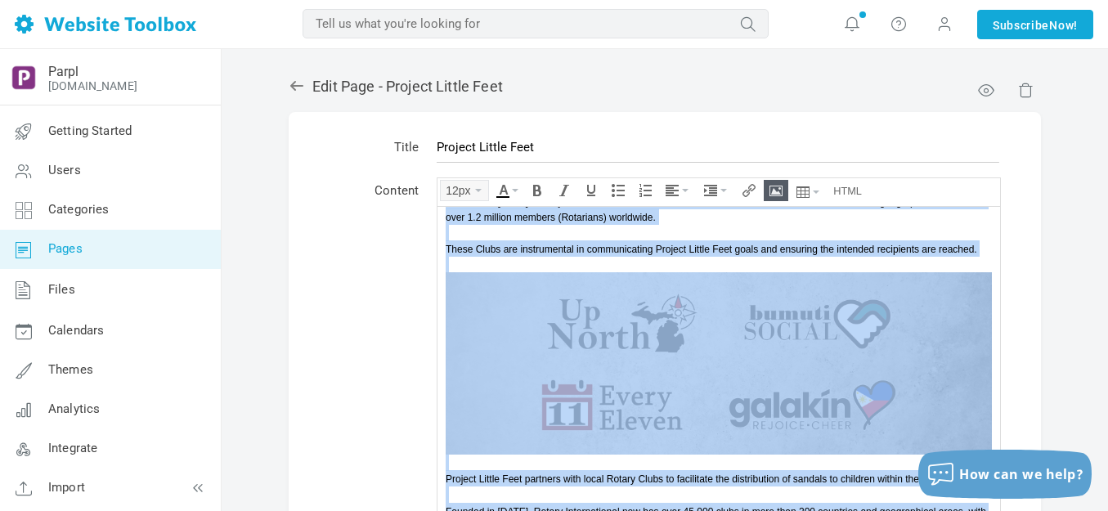
click at [479, 189] on icon "Font Sizes" at bounding box center [478, 190] width 7 height 3
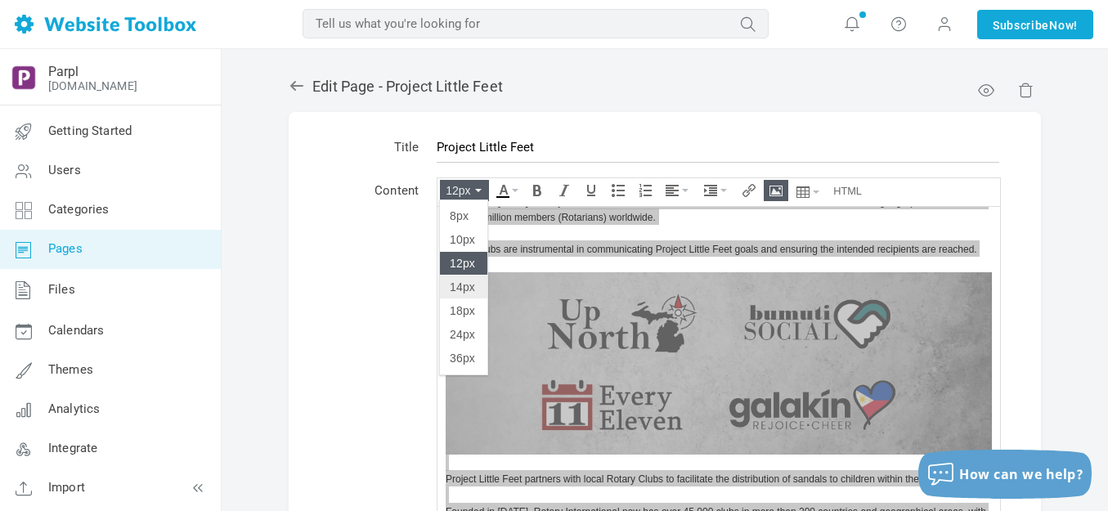
click at [463, 285] on span "14px" at bounding box center [462, 287] width 25 height 13
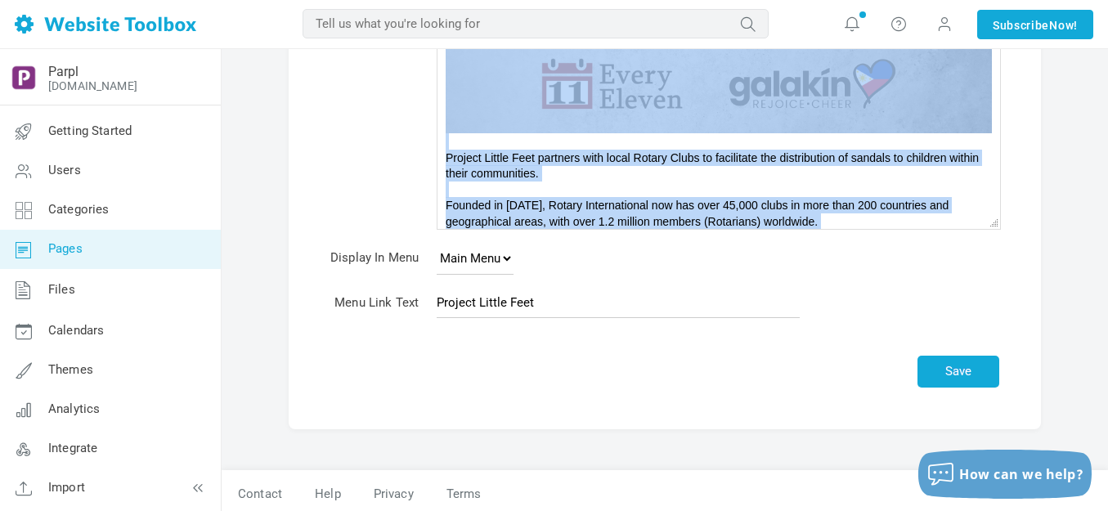
scroll to position [352, 0]
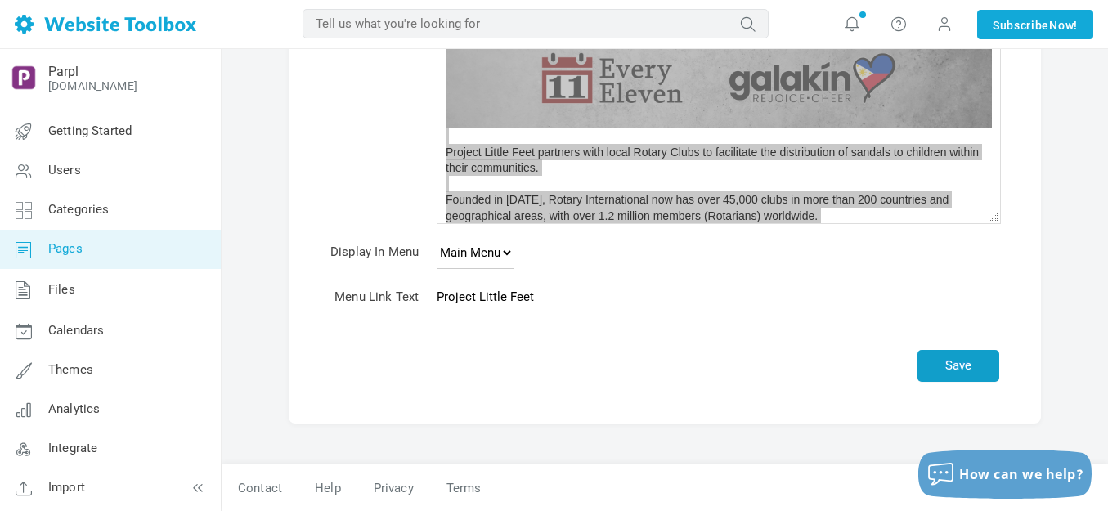
click at [968, 366] on button "Save" at bounding box center [959, 366] width 82 height 32
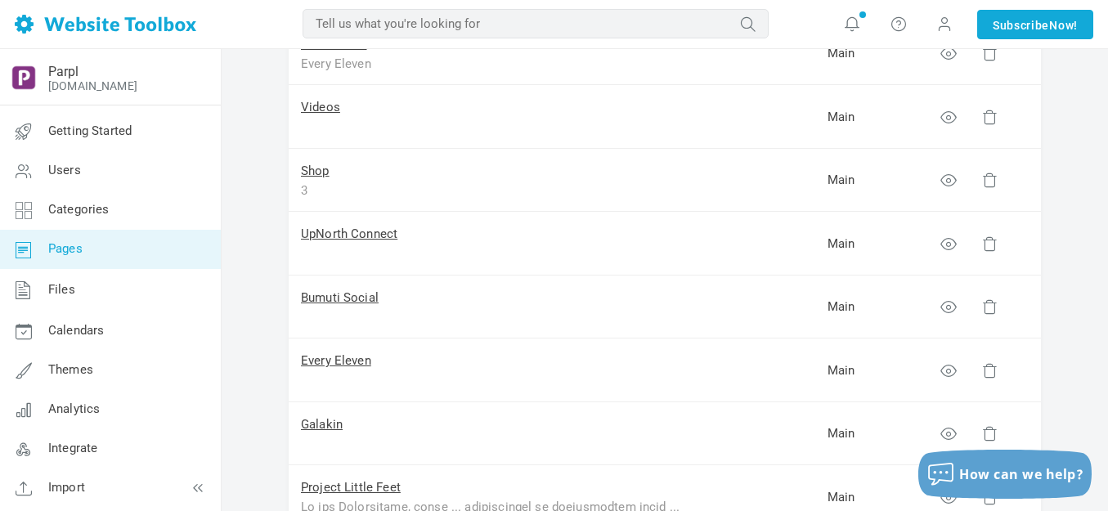
scroll to position [327, 0]
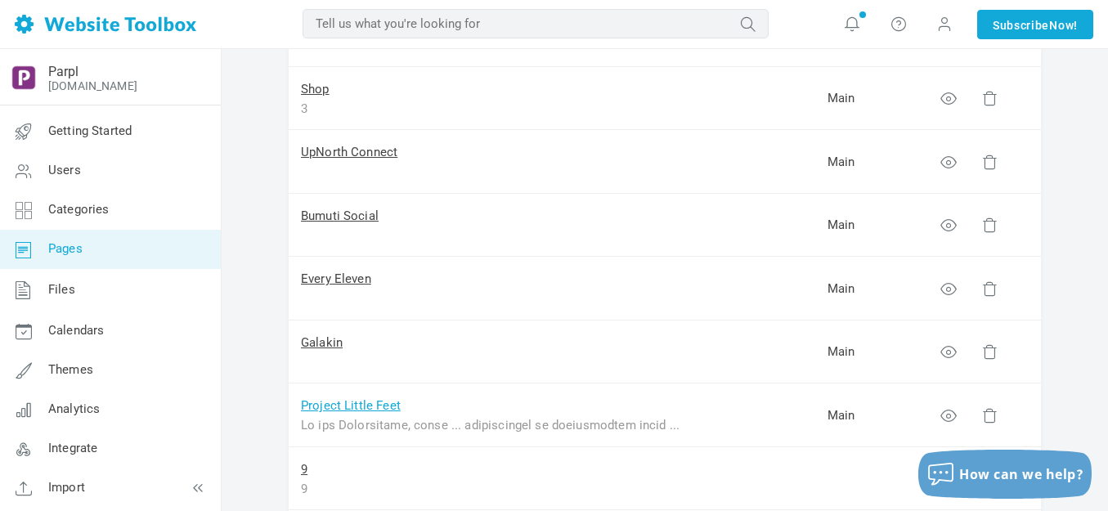
click at [352, 407] on link "Project Little Feet" at bounding box center [351, 405] width 100 height 15
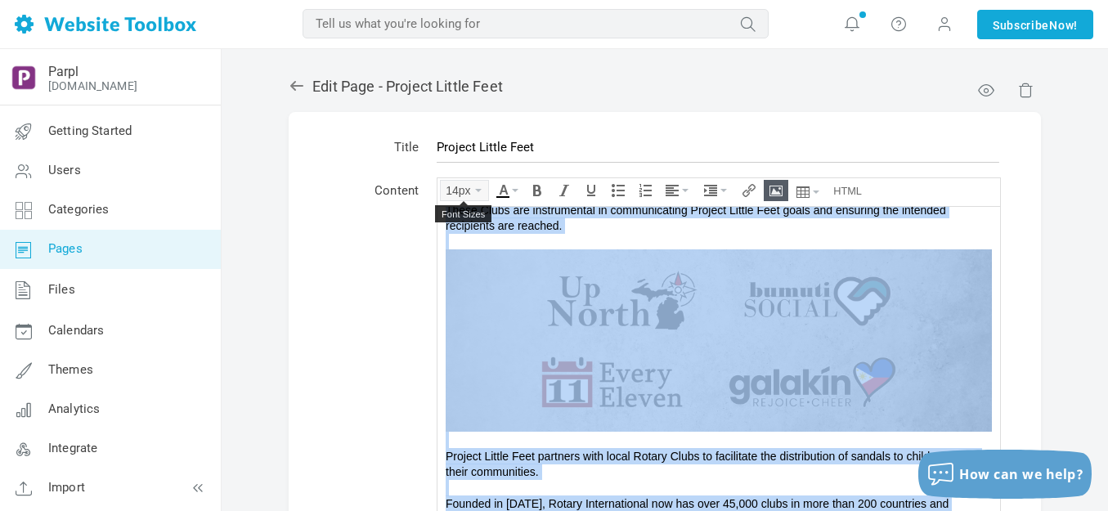
click at [478, 187] on button "14px" at bounding box center [464, 191] width 47 height 20
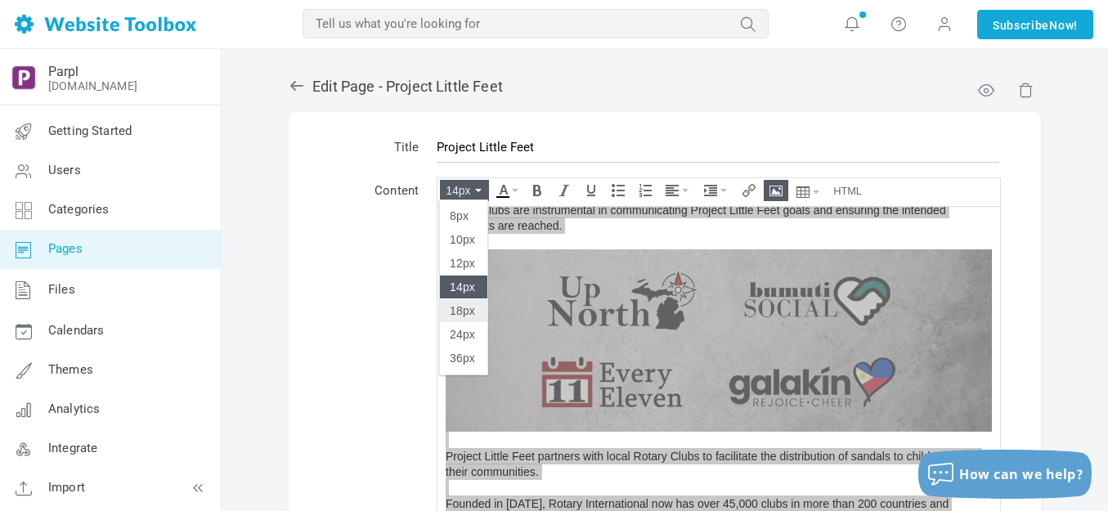
drag, startPoint x: 26, startPoint y: 106, endPoint x: 465, endPoint y: 313, distance: 484.7
click at [465, 313] on span "18px" at bounding box center [462, 310] width 25 height 13
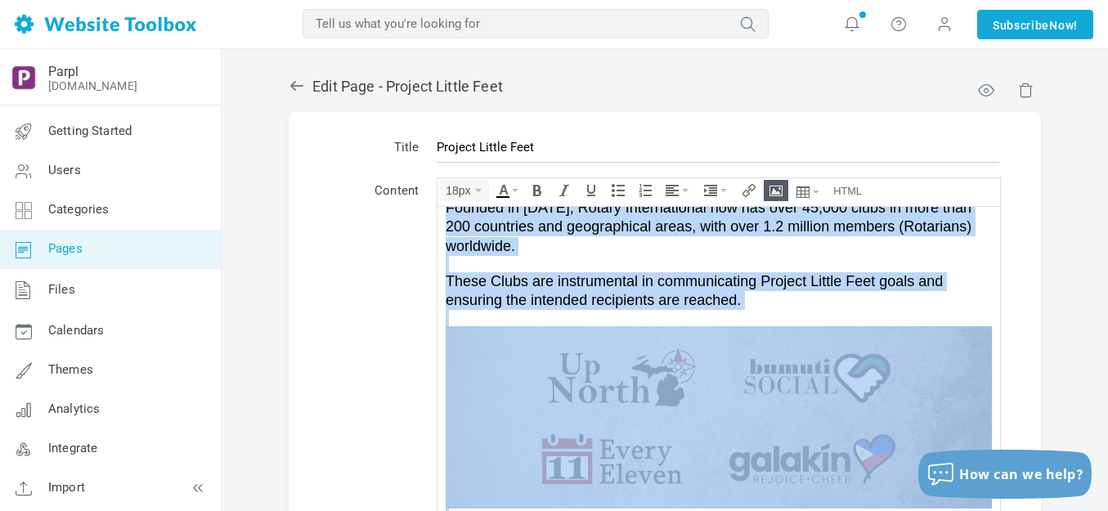
click at [741, 276] on span "These Clubs are instrumental in communicating Project Little Feet goals and ens…" at bounding box center [694, 289] width 497 height 35
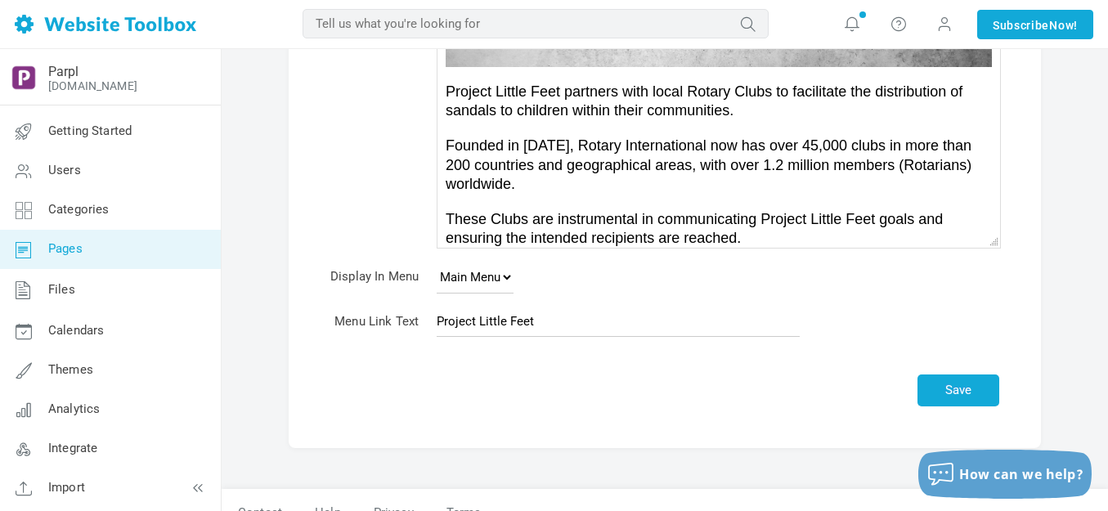
scroll to position [352, 0]
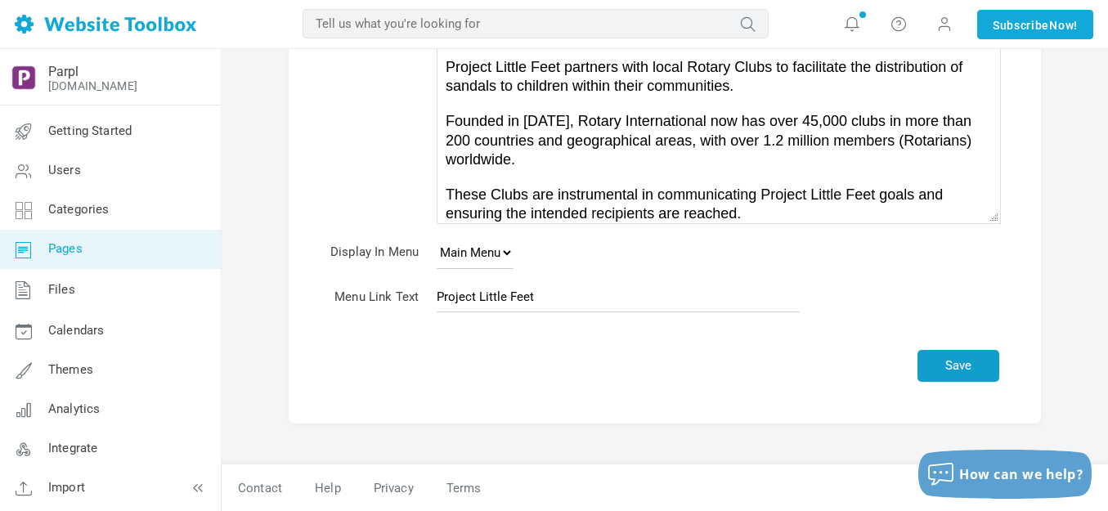
click at [963, 365] on button "Save" at bounding box center [959, 366] width 82 height 32
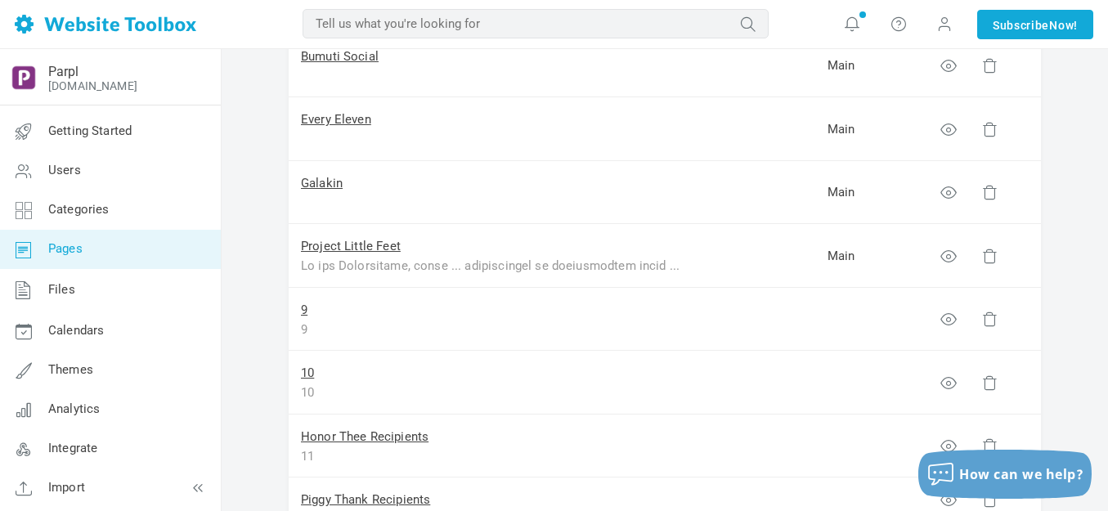
scroll to position [491, 0]
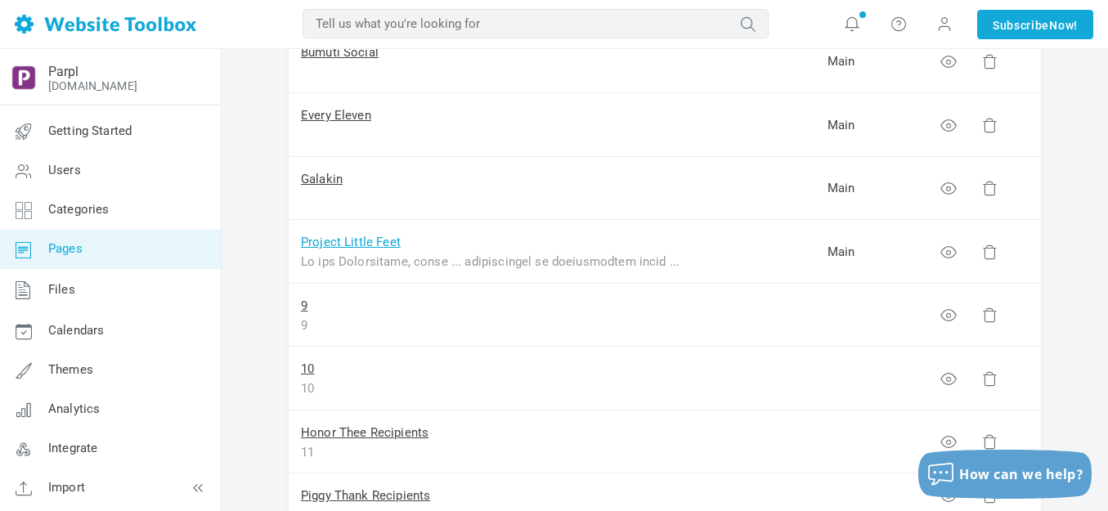
click at [373, 244] on link "Project Little Feet" at bounding box center [351, 242] width 100 height 15
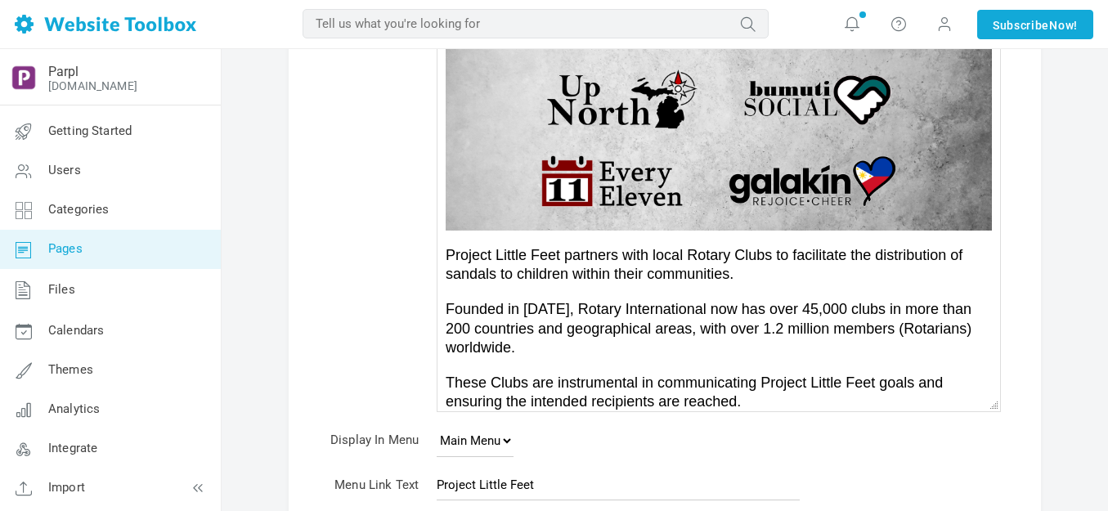
scroll to position [900, 0]
click at [590, 146] on img at bounding box center [719, 138] width 546 height 182
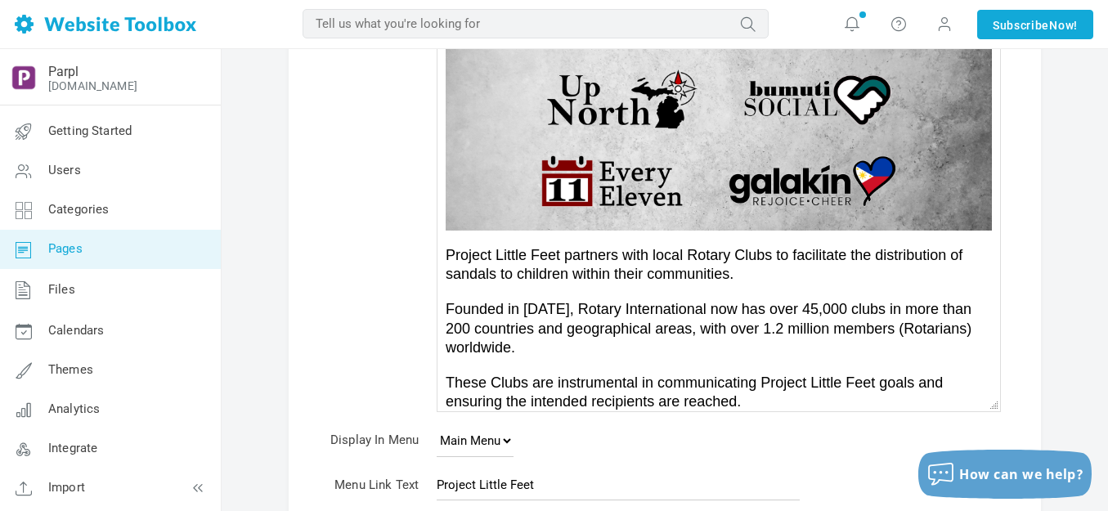
click at [590, 146] on img at bounding box center [719, 138] width 546 height 182
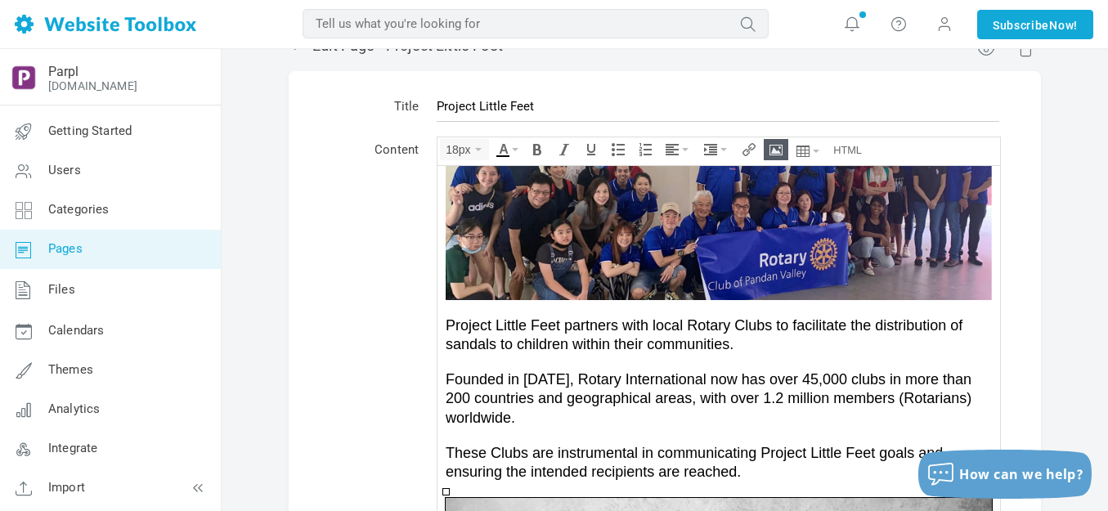
scroll to position [0, 0]
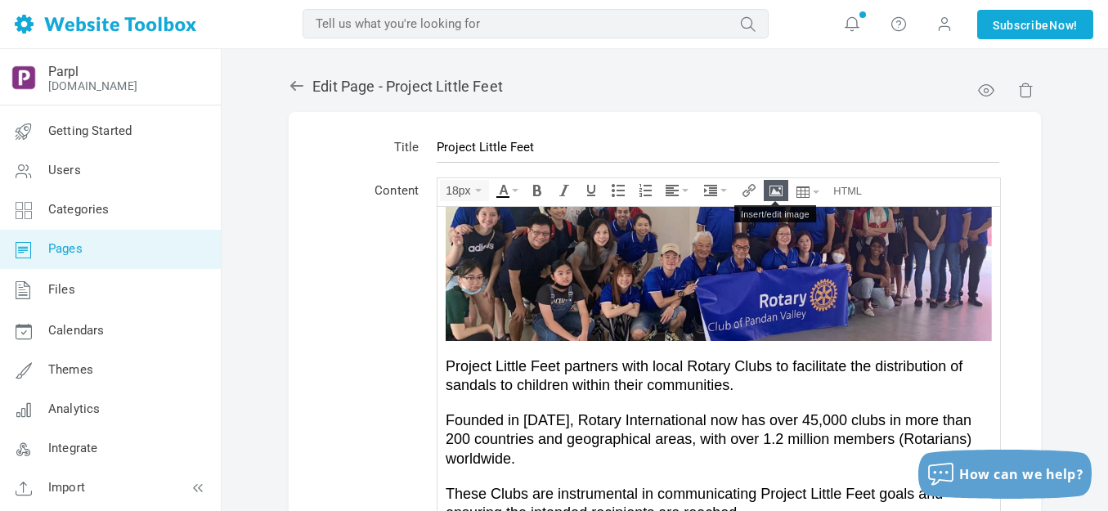
click at [778, 189] on icon "Insert/edit image" at bounding box center [776, 190] width 13 height 13
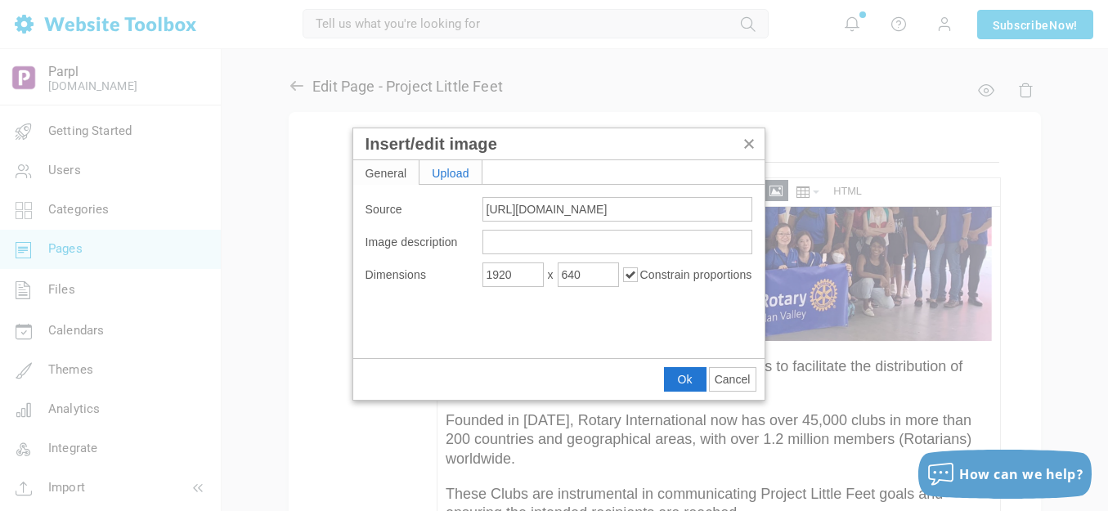
click at [451, 170] on div "Upload" at bounding box center [451, 172] width 62 height 24
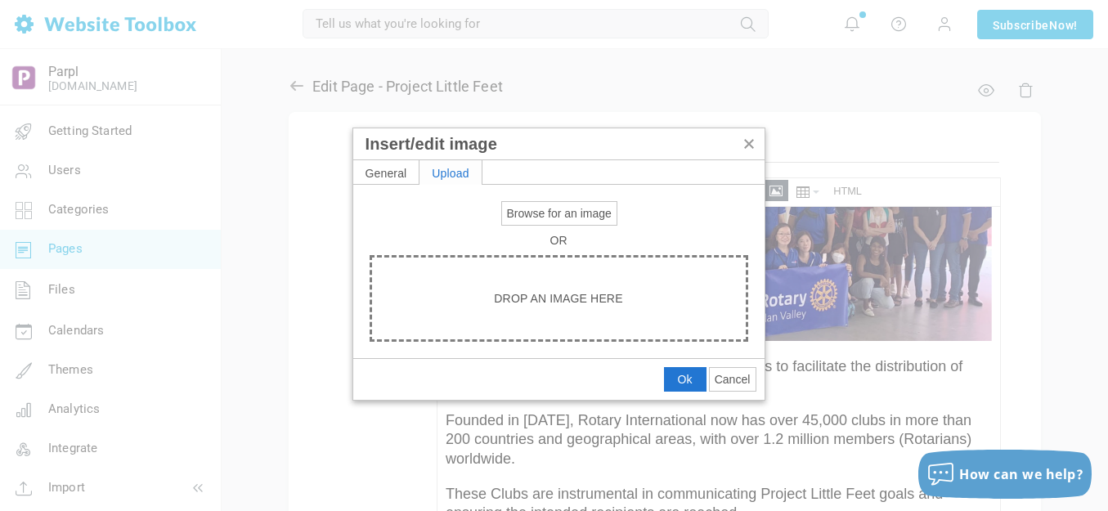
click at [545, 217] on span "Browse for an image" at bounding box center [559, 213] width 105 height 13
type input "C:\fakepath\Slide1.PNG"
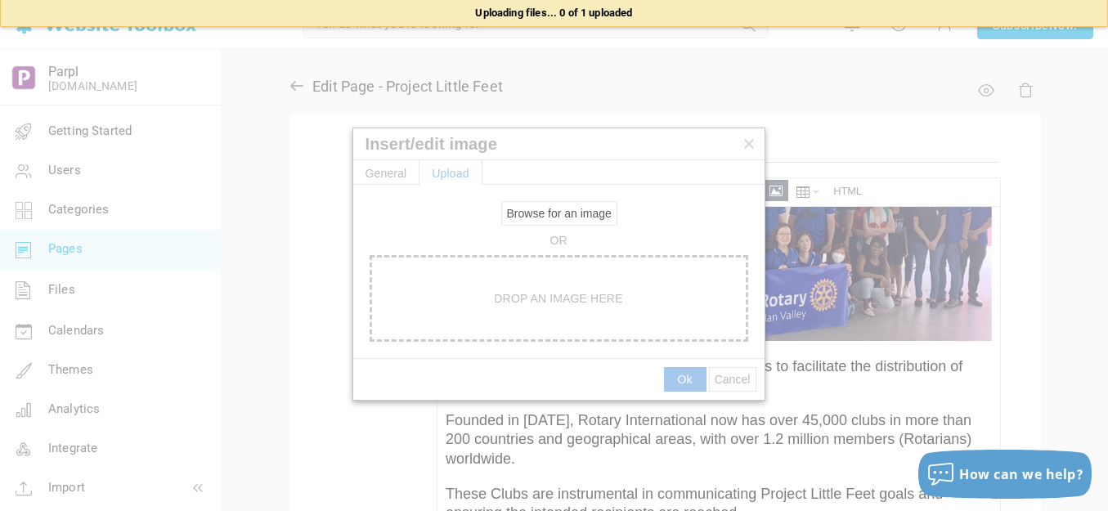
type input "[URL][DOMAIN_NAME]"
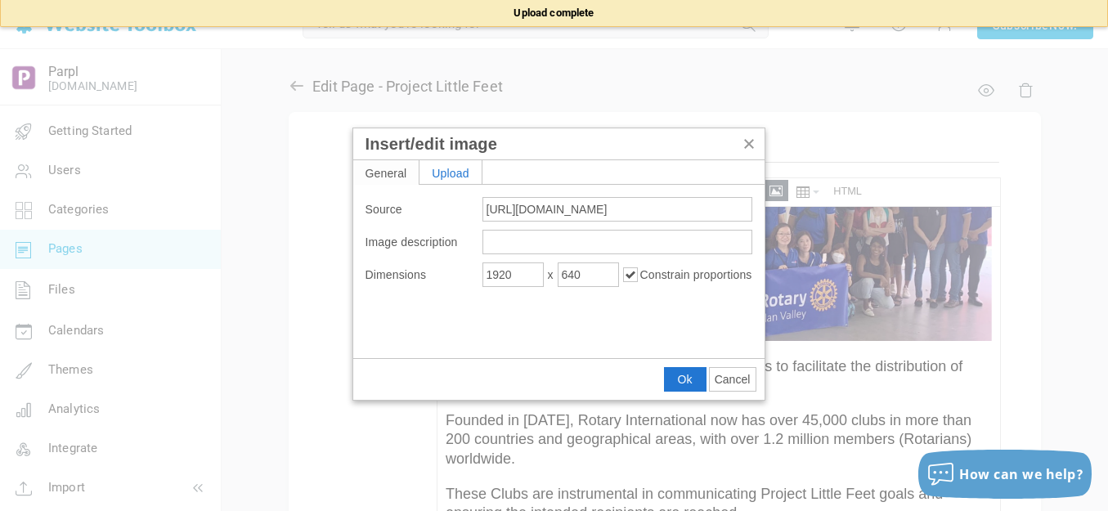
type input "480"
type input "160"
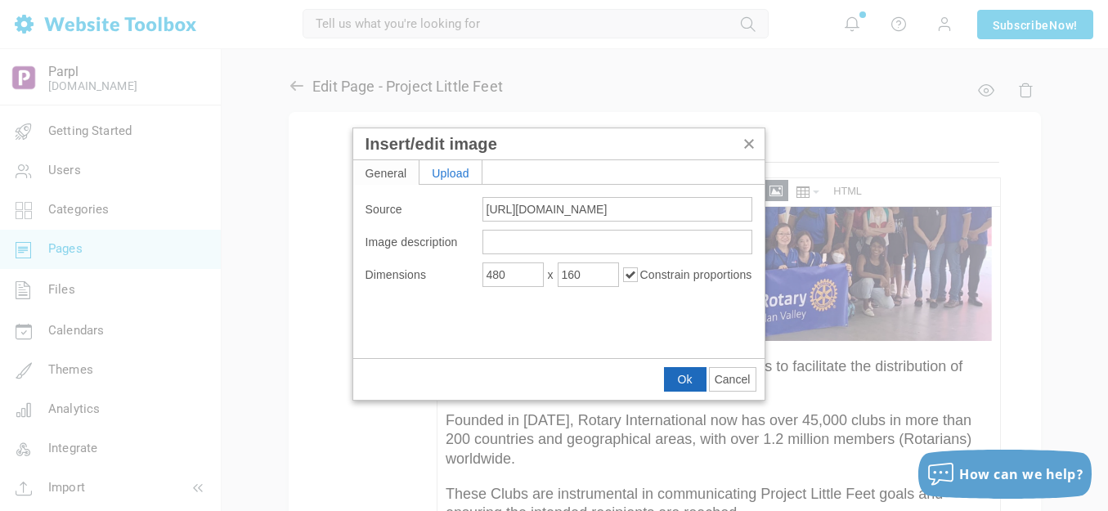
click at [684, 375] on span "Ok" at bounding box center [685, 379] width 15 height 13
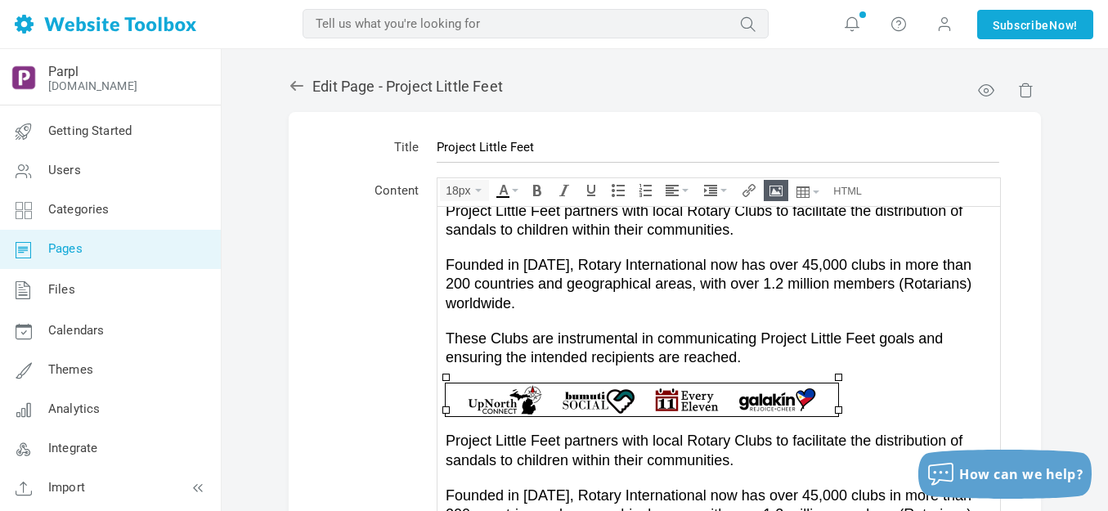
scroll to position [753, 0]
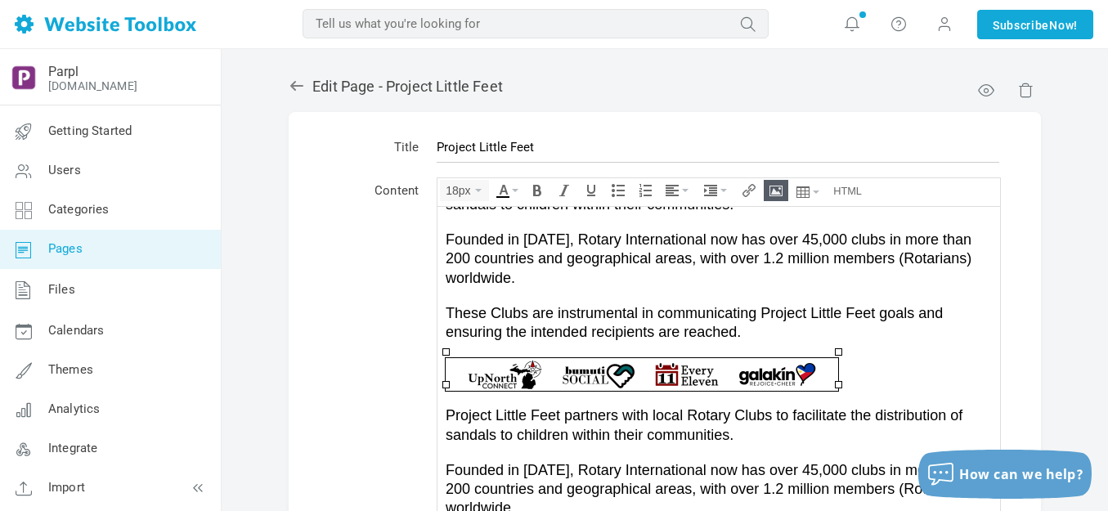
click at [683, 366] on img at bounding box center [642, 373] width 393 height 33
click at [779, 190] on icon "Insert/edit image" at bounding box center [776, 190] width 13 height 13
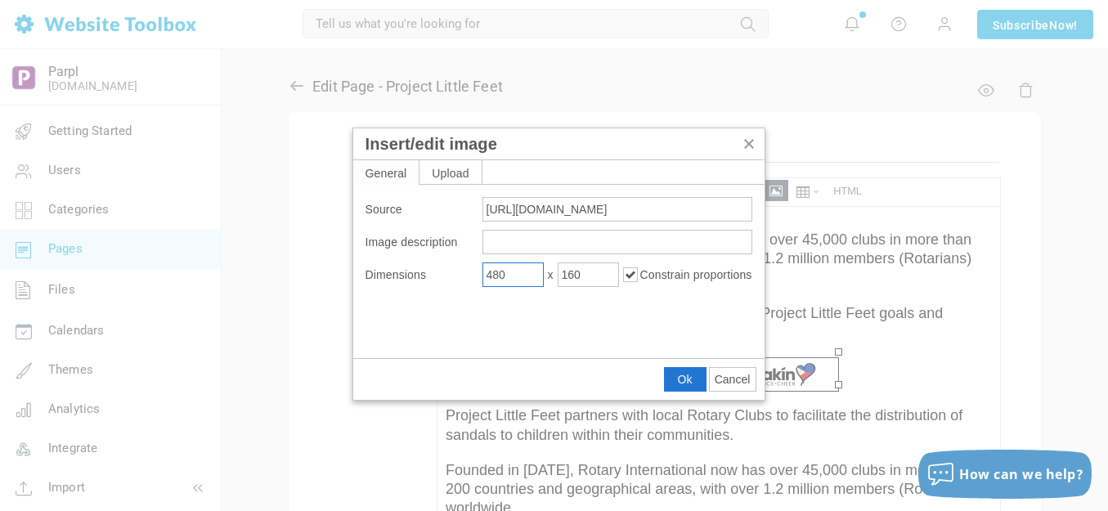
click at [524, 274] on input "480" at bounding box center [512, 275] width 61 height 25
type input "1900"
type input "633"
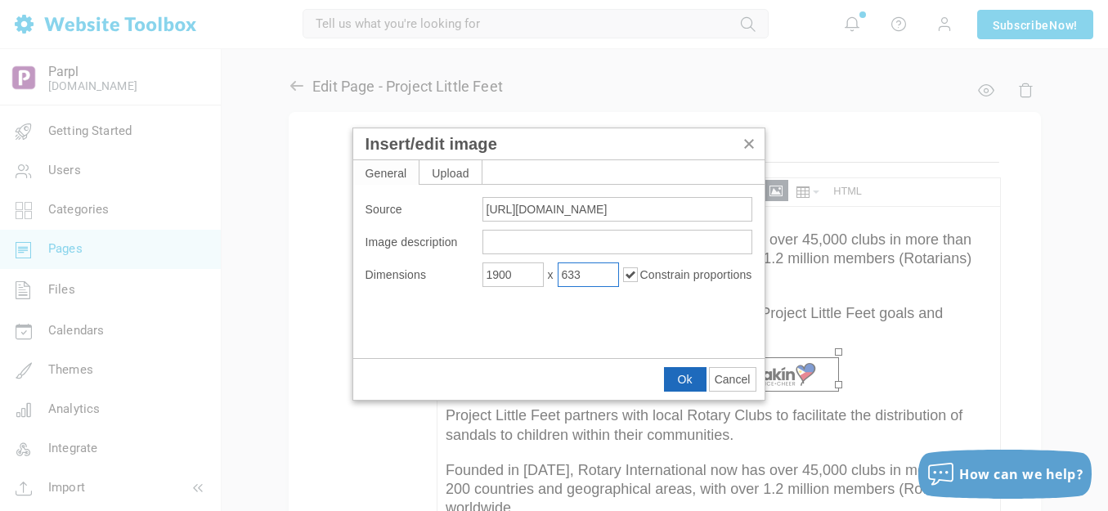
click at [679, 377] on span "Ok" at bounding box center [685, 379] width 15 height 13
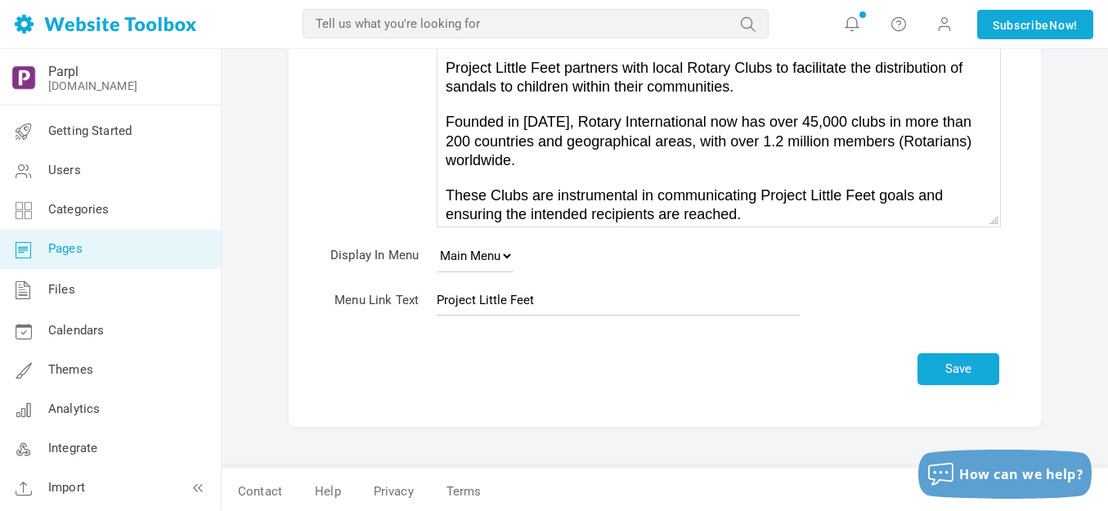
scroll to position [352, 0]
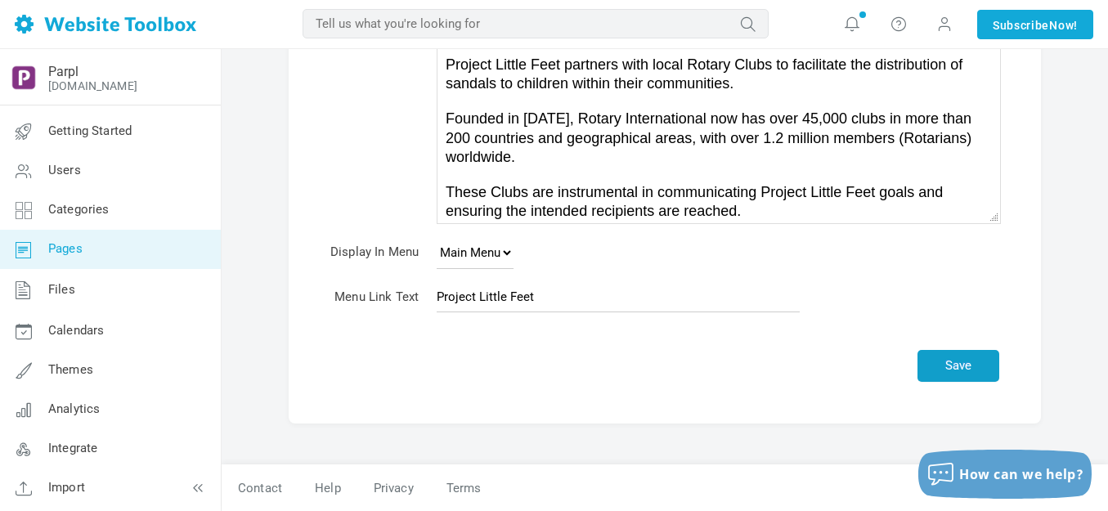
click at [946, 366] on button "Save" at bounding box center [959, 366] width 82 height 32
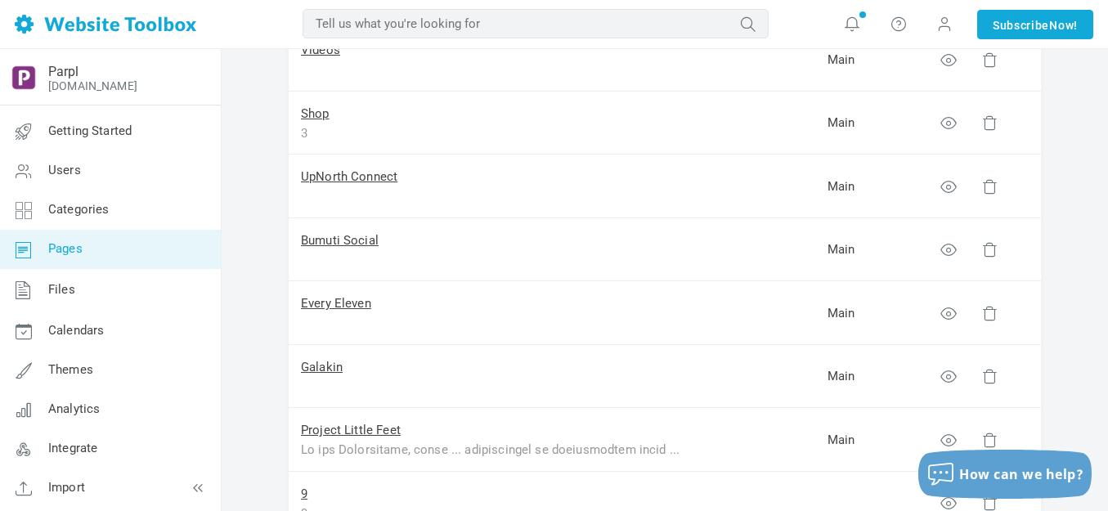
scroll to position [327, 0]
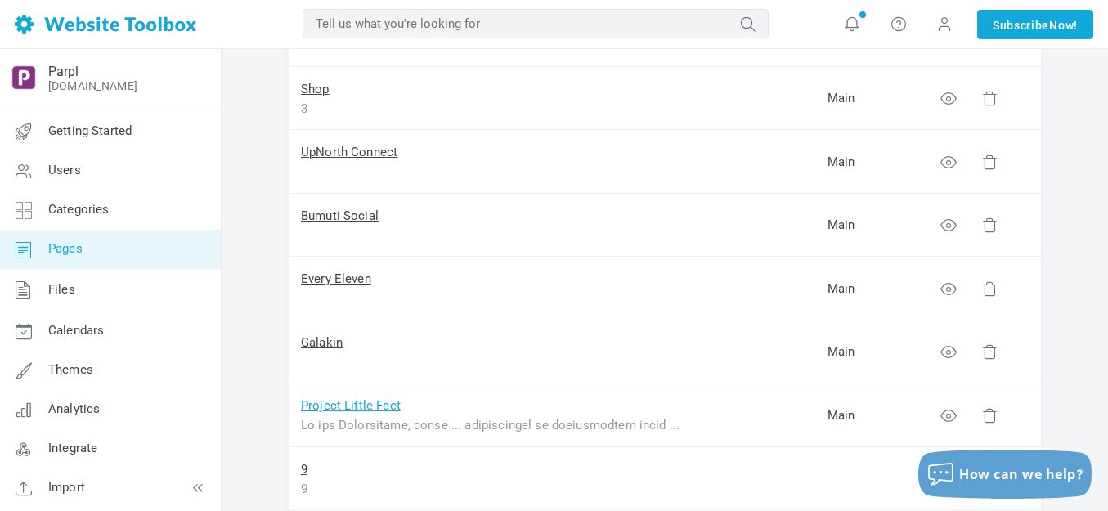
click at [349, 406] on link "Project Little Feet" at bounding box center [351, 405] width 100 height 15
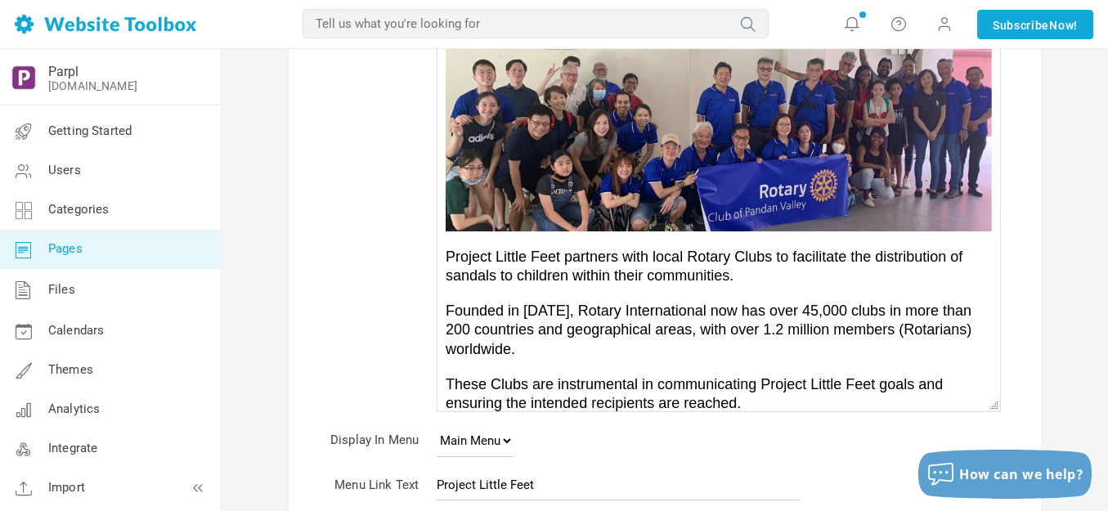
scroll to position [438, 0]
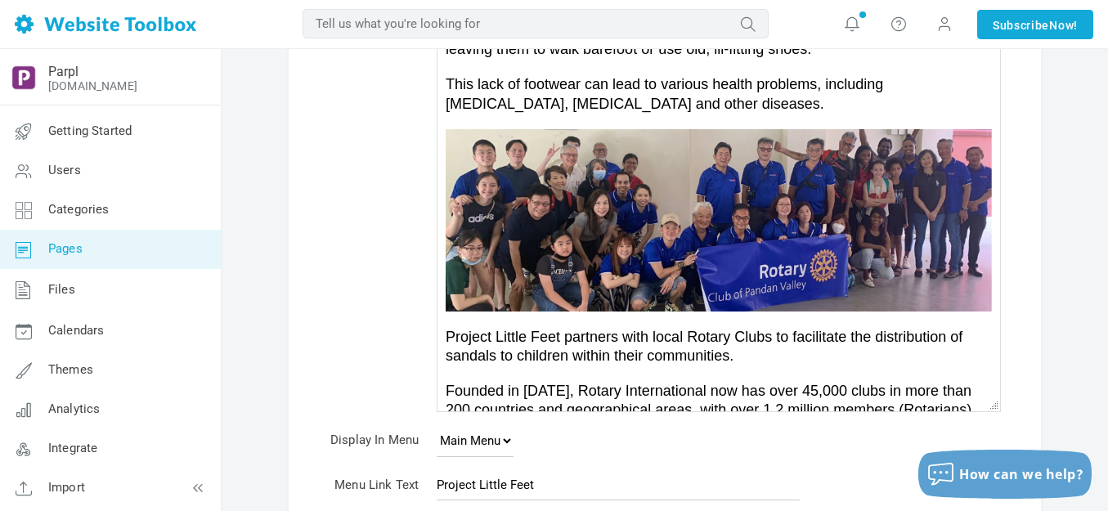
click at [617, 249] on img at bounding box center [719, 219] width 546 height 182
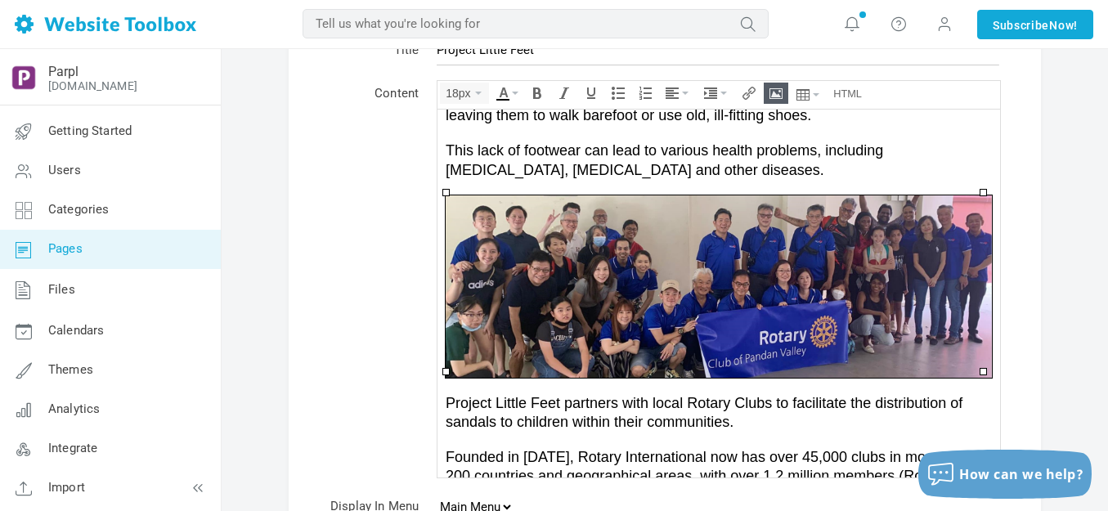
scroll to position [0, 0]
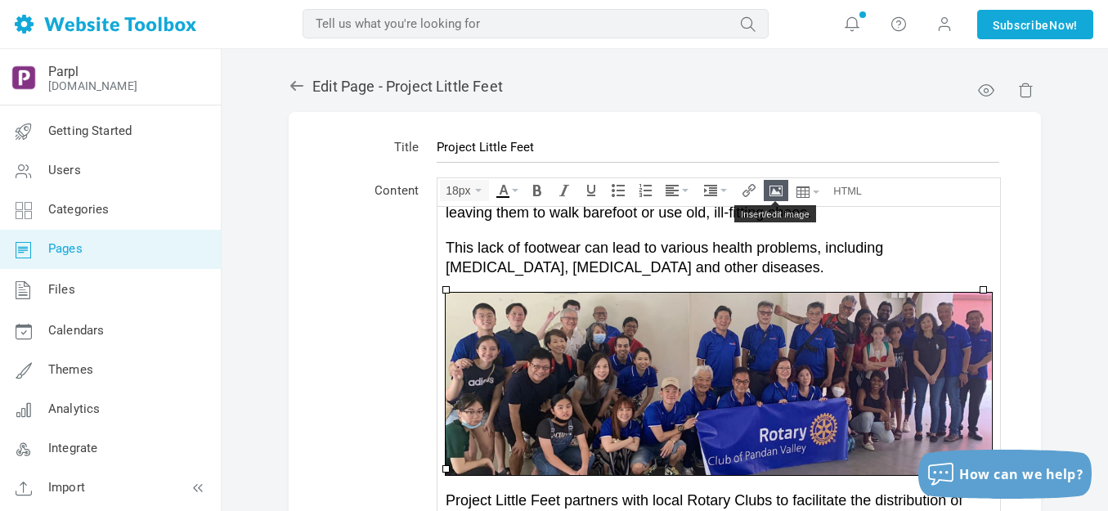
click at [774, 186] on icon "Insert/edit image" at bounding box center [776, 190] width 13 height 13
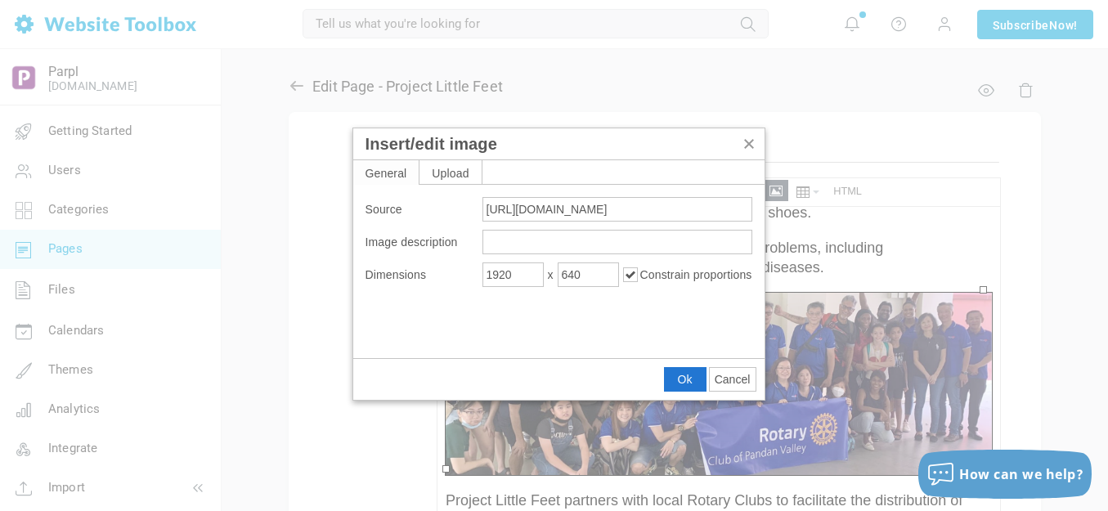
click at [463, 189] on div "Source [URL][DOMAIN_NAME] Image description Dimensions 1920 x 640 Constrain pro…" at bounding box center [558, 271] width 411 height 173
click at [460, 175] on div "Upload" at bounding box center [451, 172] width 62 height 24
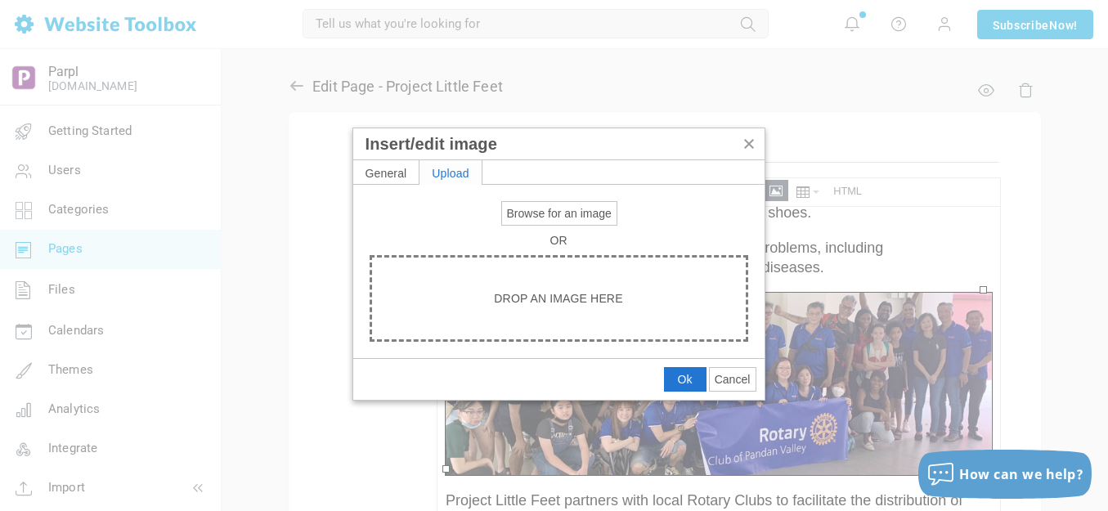
click at [517, 207] on span "Browse for an image" at bounding box center [559, 213] width 105 height 13
type input "C:\fakepath\Slide2.PNG"
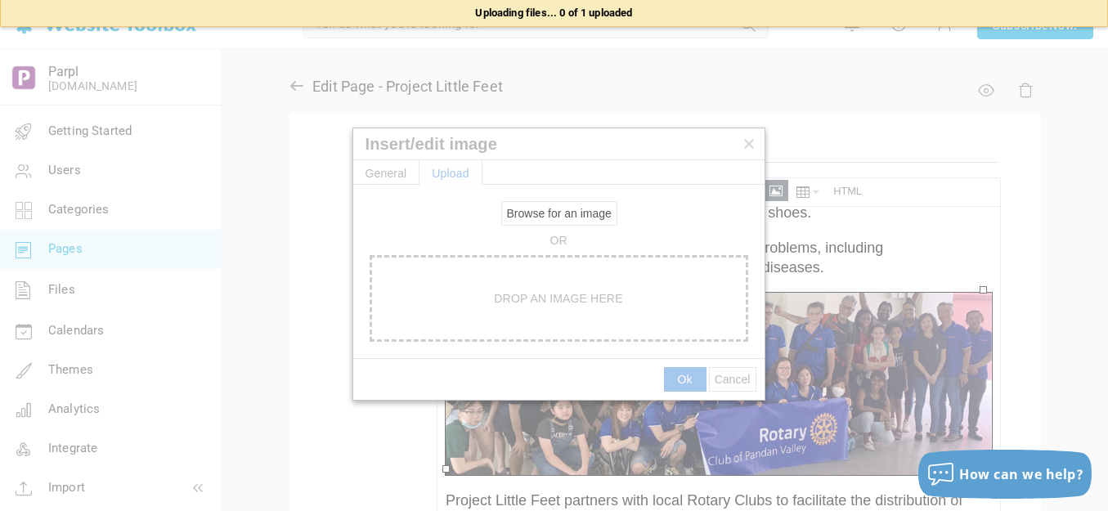
type input "https://d28lcup14p4e72.cloudfront.net/286758%2F9490448%2FSlide2.png"
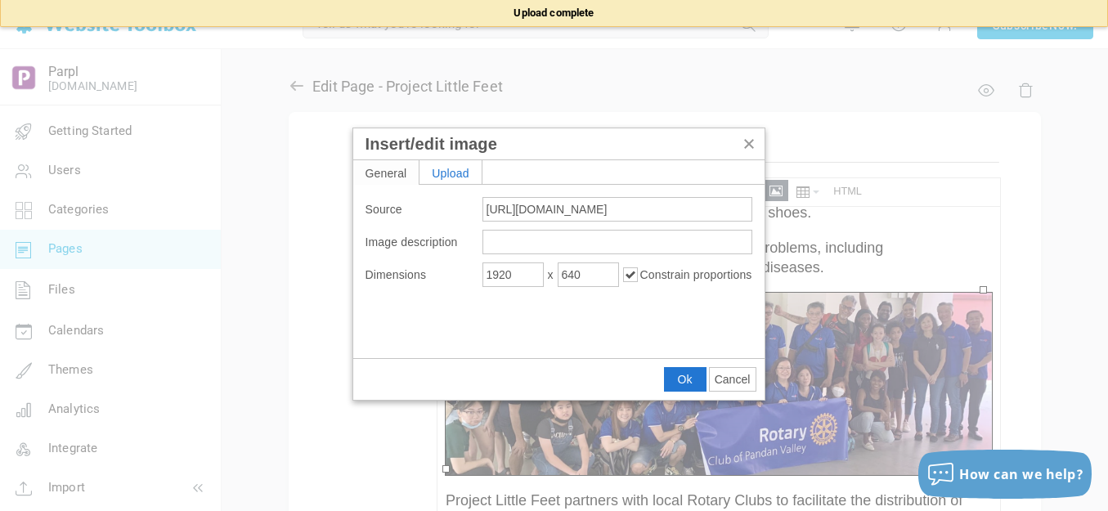
type input "480"
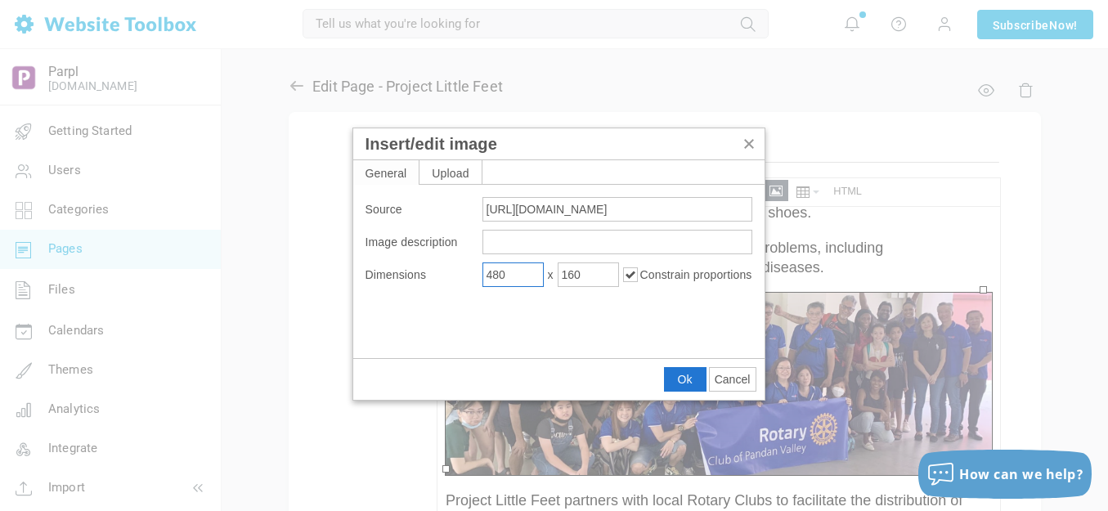
click at [523, 276] on input "480" at bounding box center [512, 275] width 61 height 25
type input "16019"
click at [523, 276] on input "48057" at bounding box center [512, 275] width 61 height 25
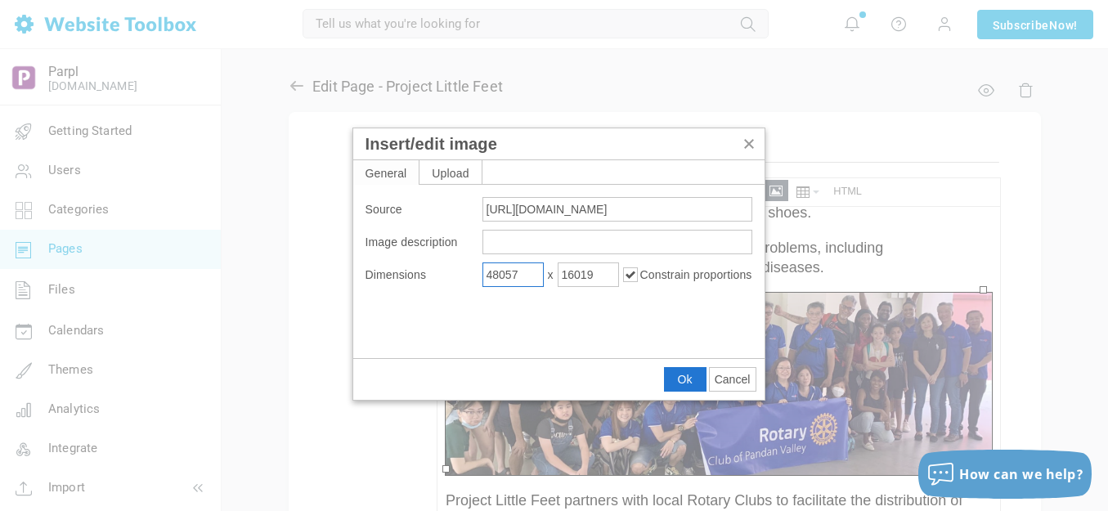
click at [523, 276] on input "48057" at bounding box center [512, 275] width 61 height 25
type input "1900"
type input "633"
click at [680, 375] on span "Ok" at bounding box center [685, 379] width 15 height 13
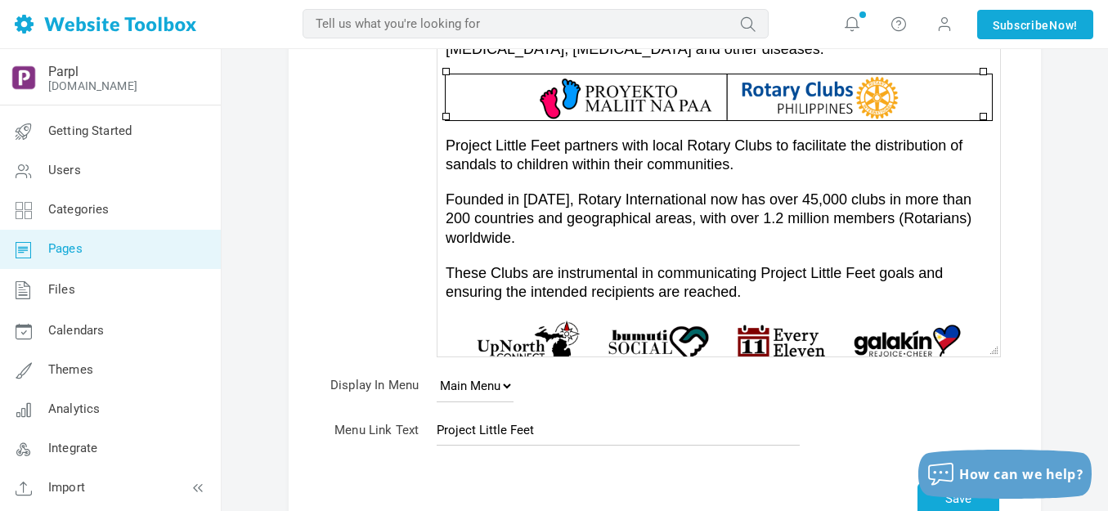
scroll to position [327, 0]
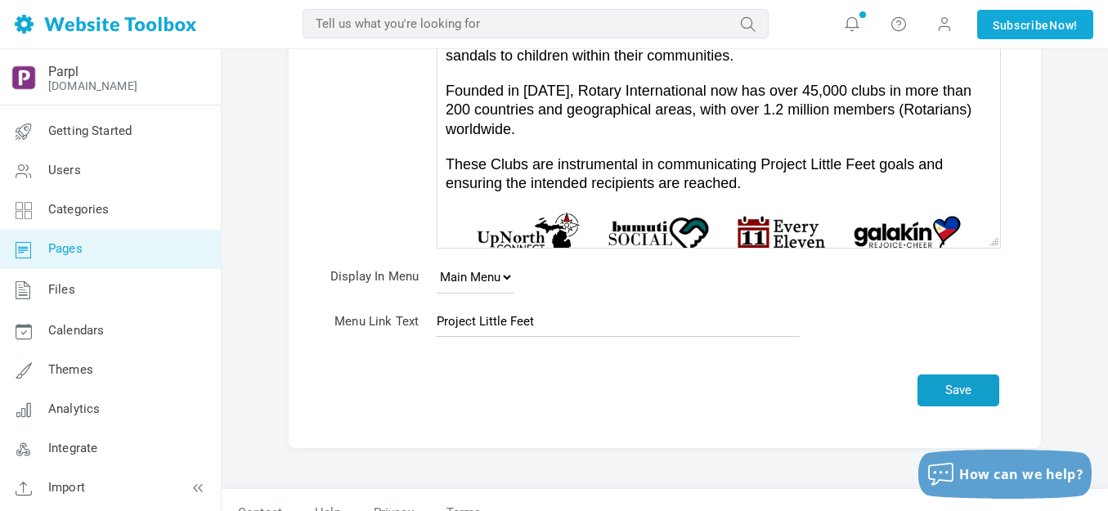
click at [963, 390] on button "Save" at bounding box center [959, 391] width 82 height 32
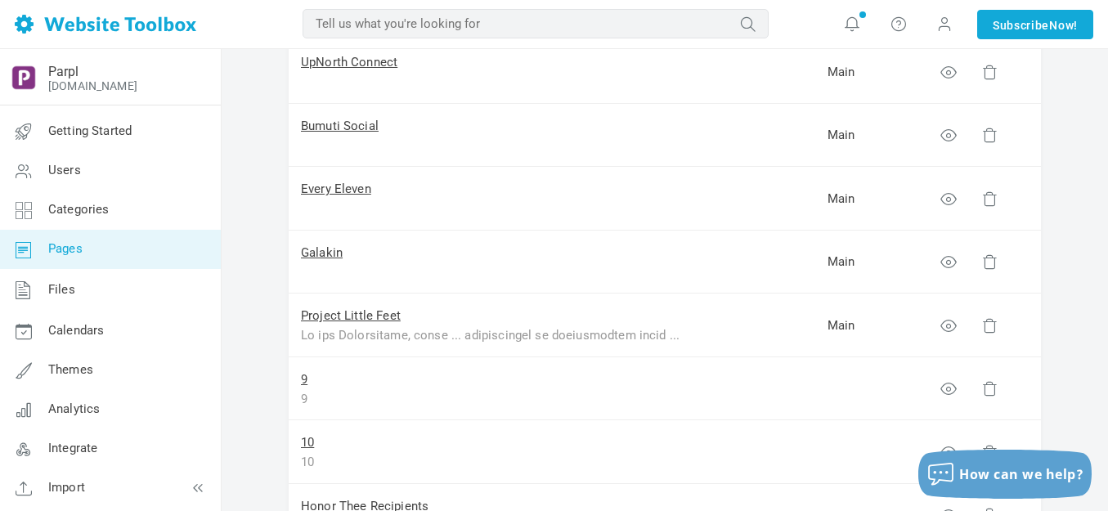
scroll to position [491, 0]
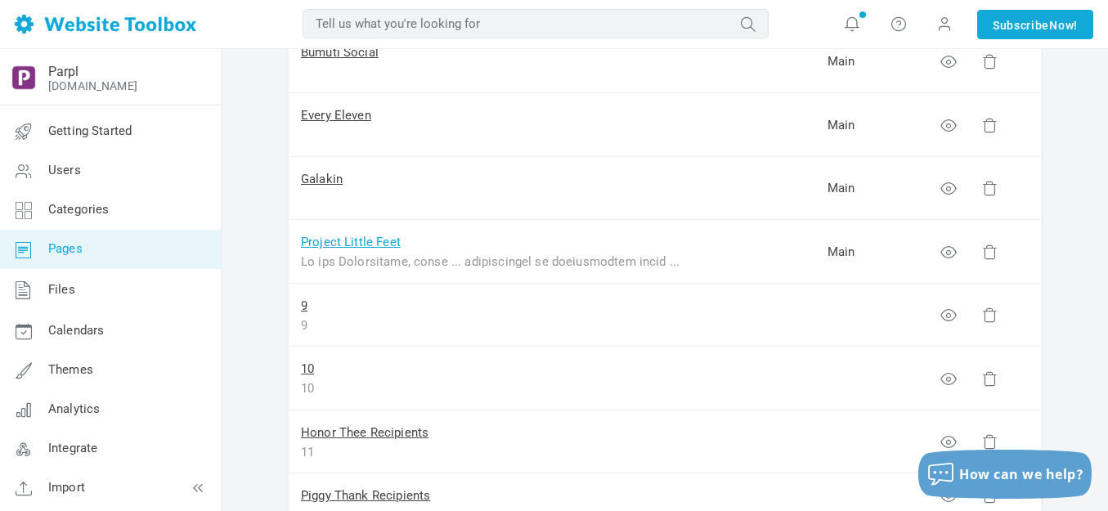
click at [367, 244] on link "Project Little Feet" at bounding box center [351, 242] width 100 height 15
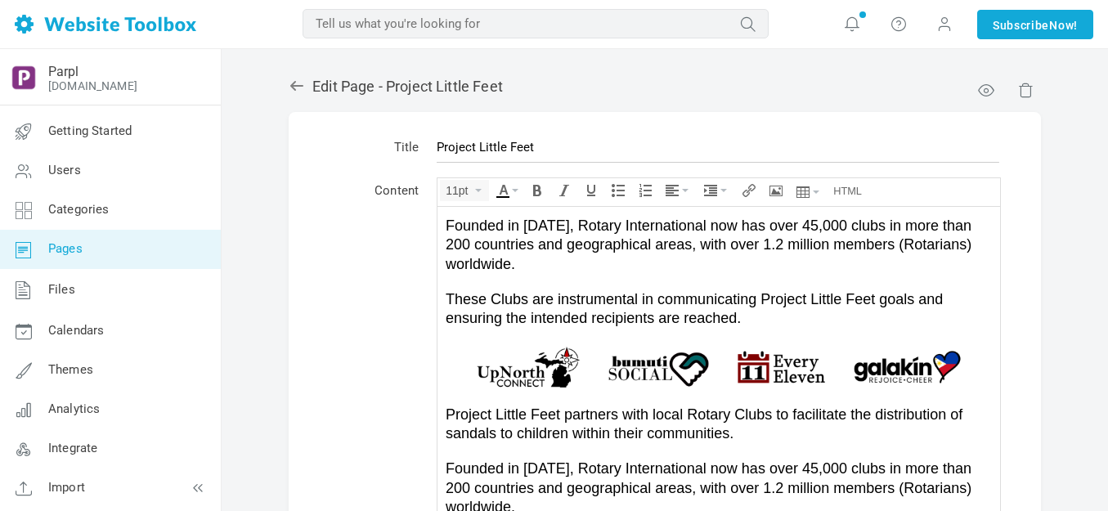
scroll to position [164, 0]
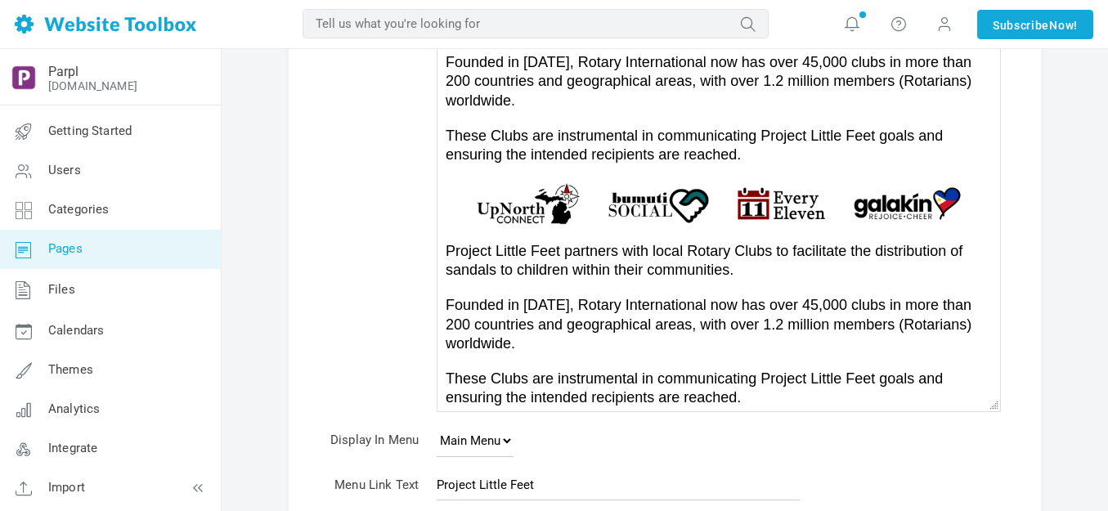
click at [575, 322] on span "Founded in [DATE], Rotary International now has over 45,000 clubs in more than …" at bounding box center [709, 323] width 526 height 55
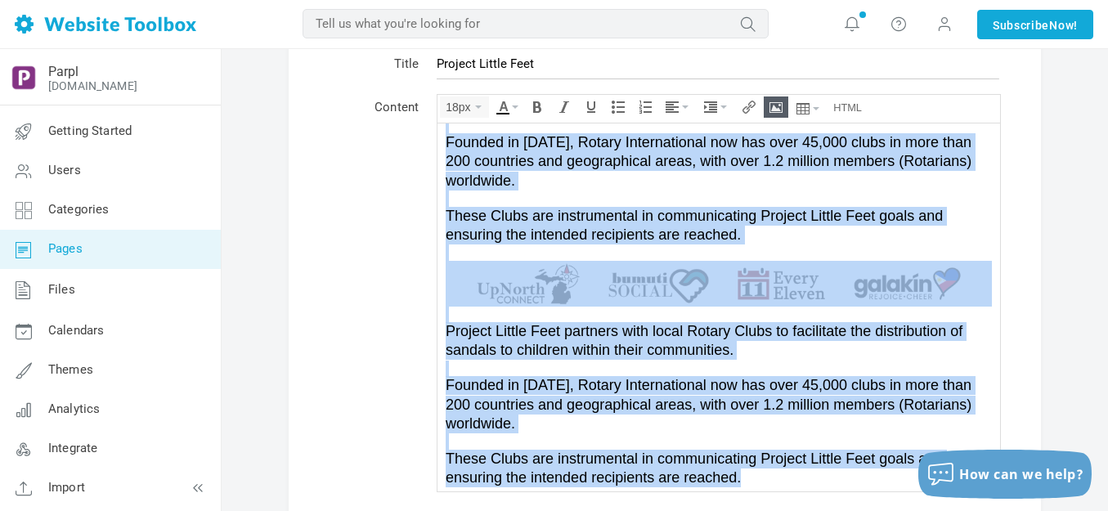
scroll to position [0, 0]
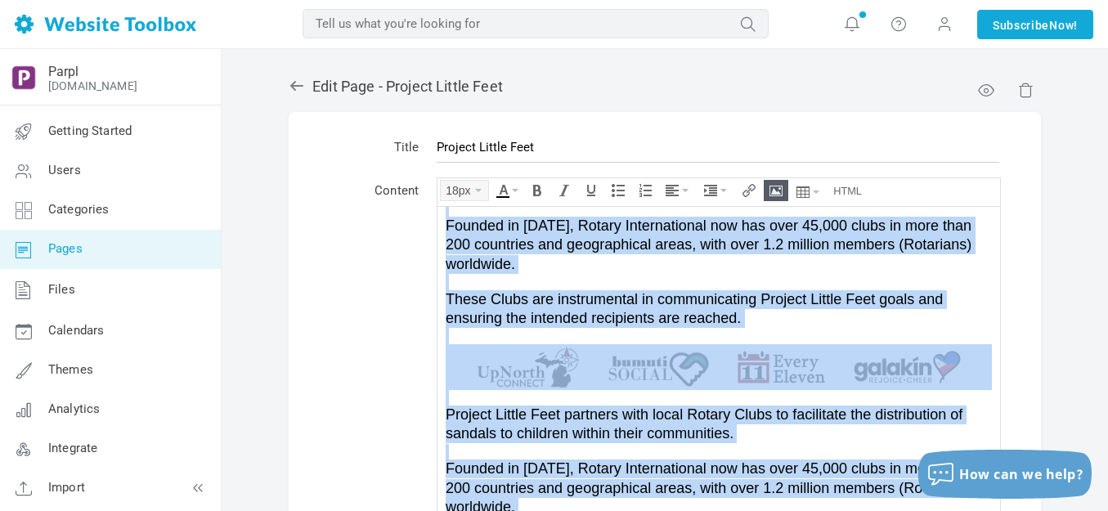
click at [478, 185] on button "18px" at bounding box center [464, 191] width 47 height 20
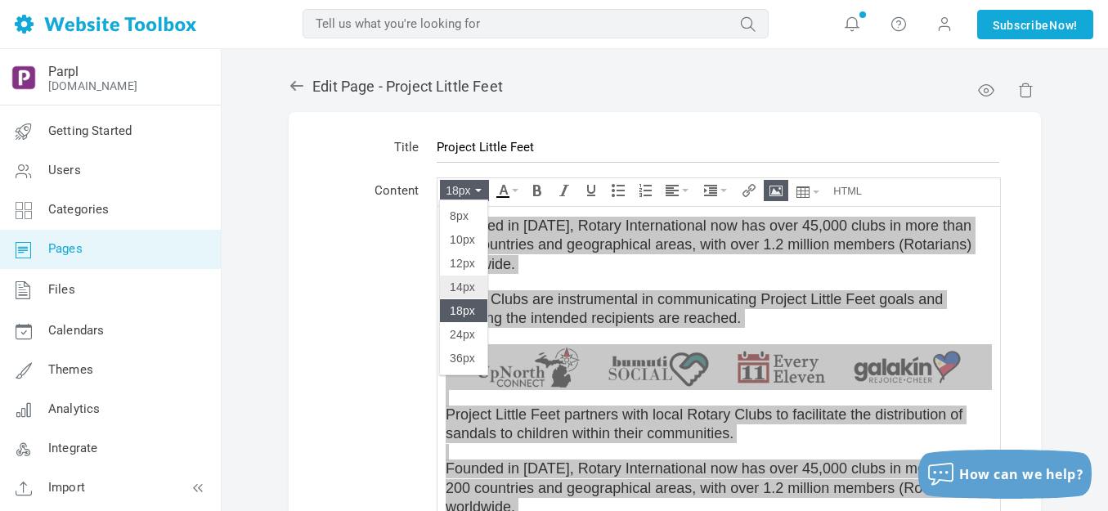
click at [465, 285] on span "14px" at bounding box center [462, 287] width 25 height 13
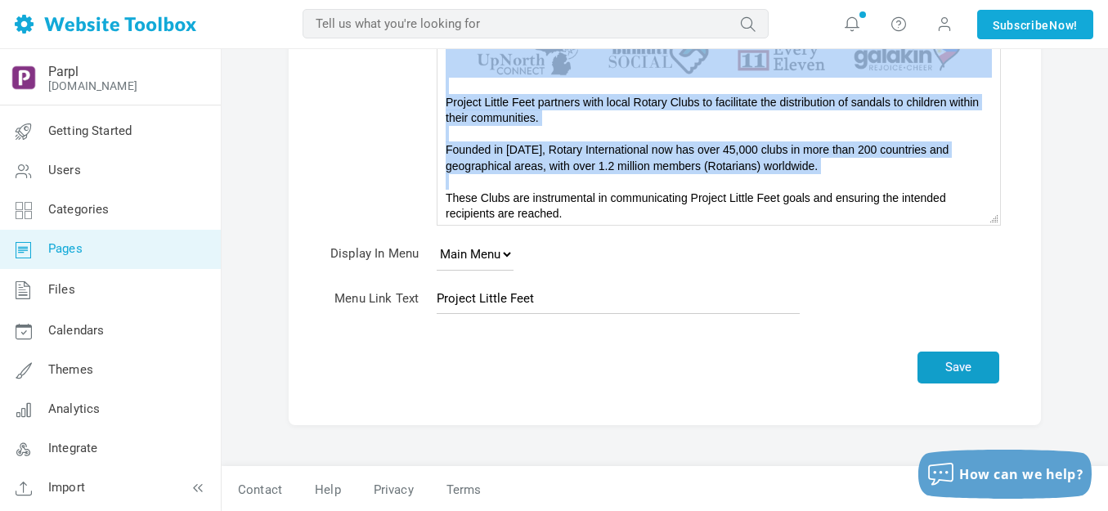
scroll to position [352, 0]
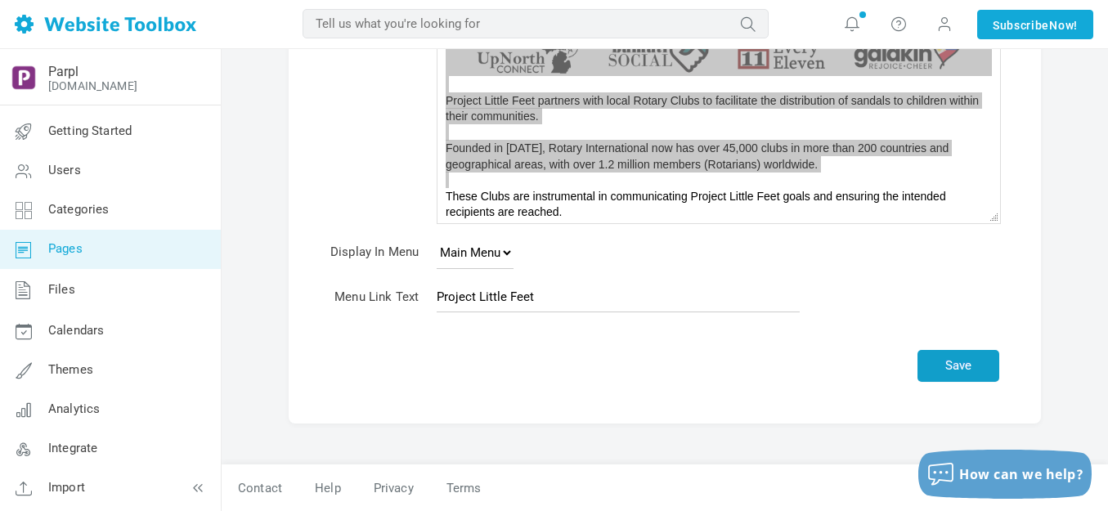
click at [976, 366] on button "Save" at bounding box center [959, 366] width 82 height 32
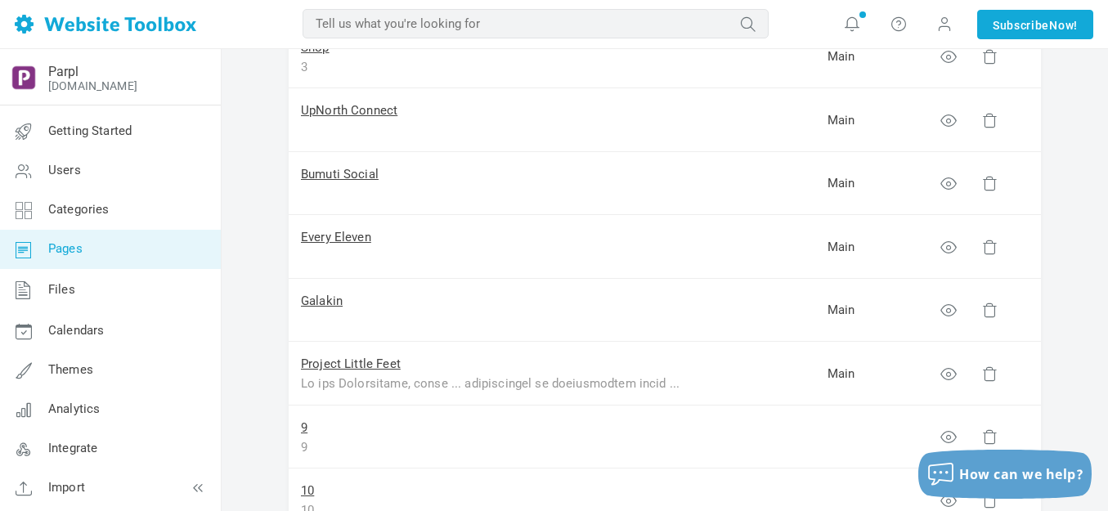
scroll to position [409, 0]
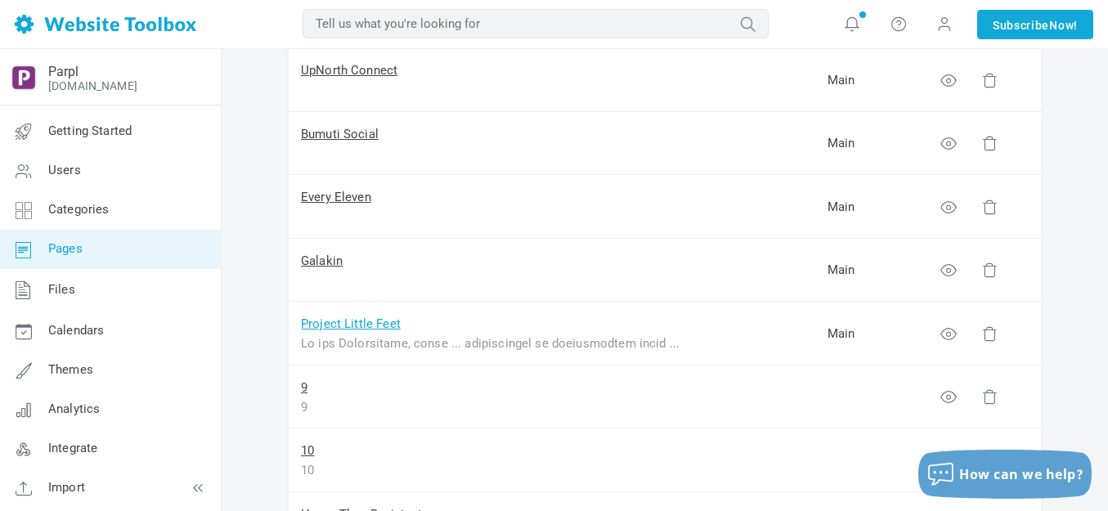
click at [378, 325] on link "Project Little Feet" at bounding box center [351, 323] width 100 height 15
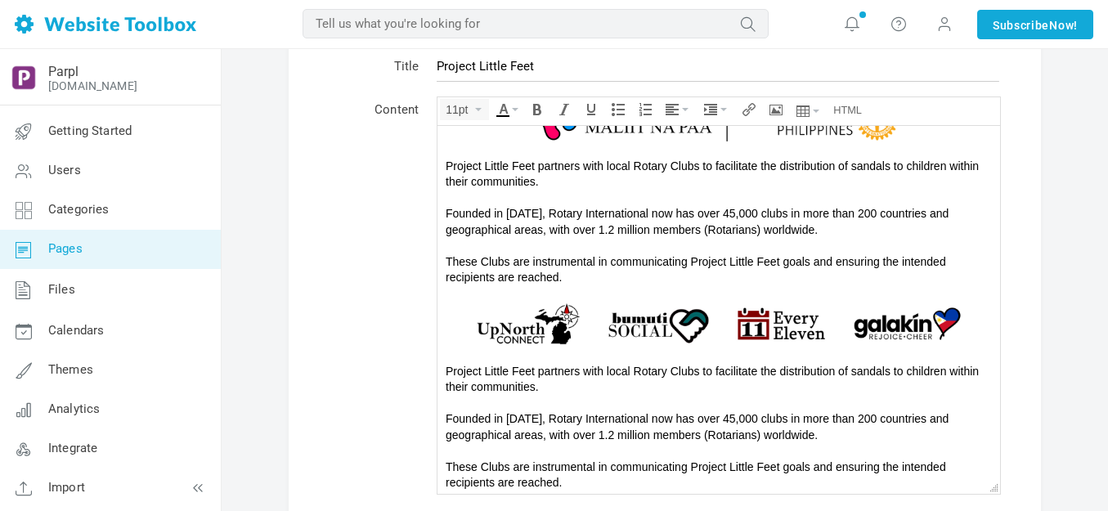
scroll to position [82, 0]
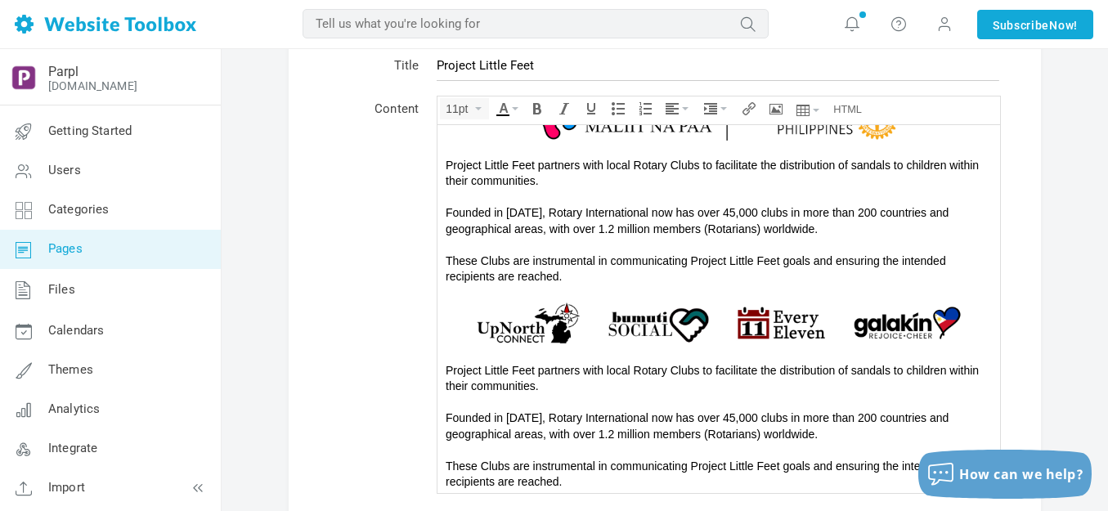
click at [574, 260] on span "These Clubs are instrumental in communicating Project Little Feet goals and ens…" at bounding box center [696, 268] width 500 height 29
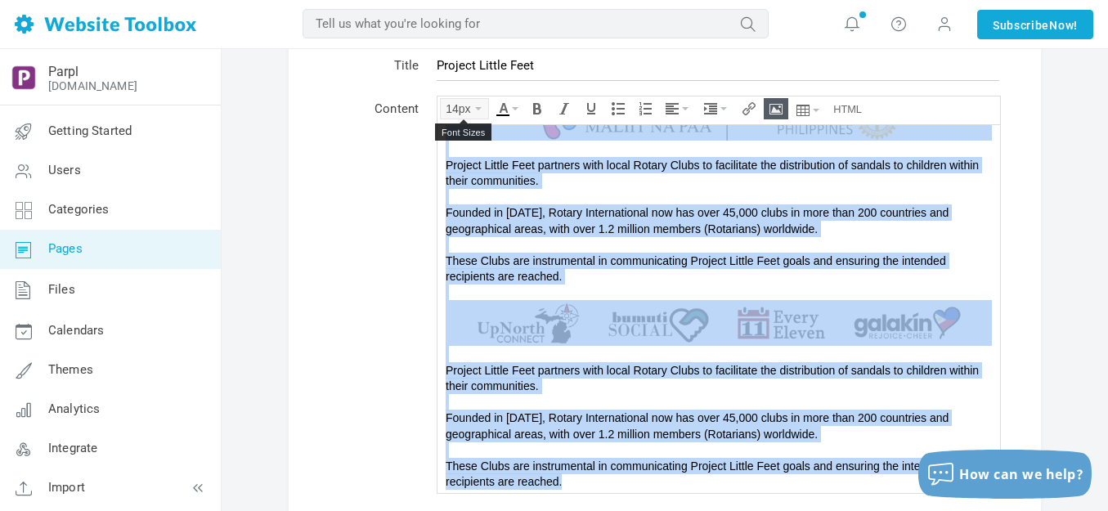
click at [482, 109] on icon "Font Sizes" at bounding box center [478, 108] width 7 height 3
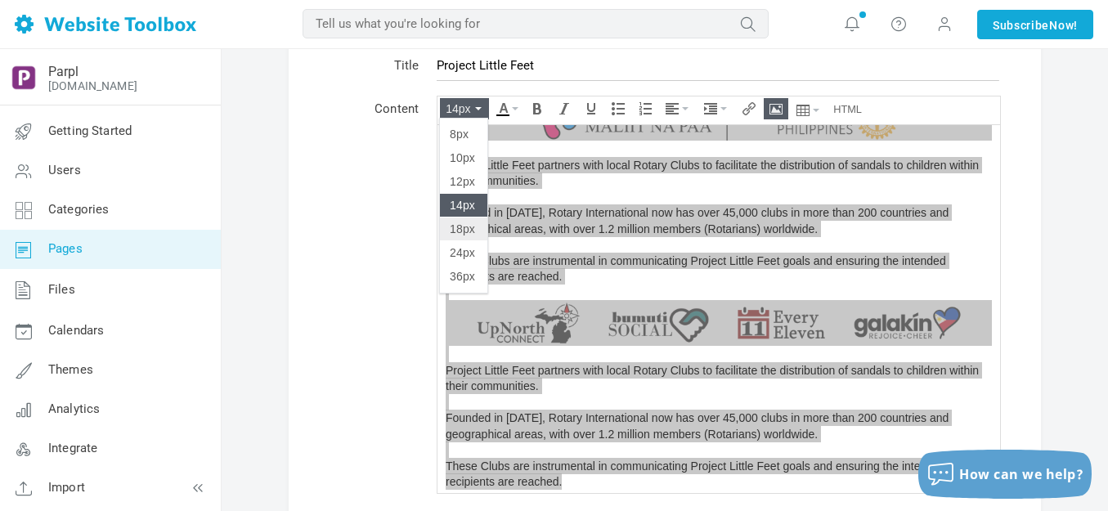
click at [460, 227] on span "18px" at bounding box center [462, 228] width 25 height 13
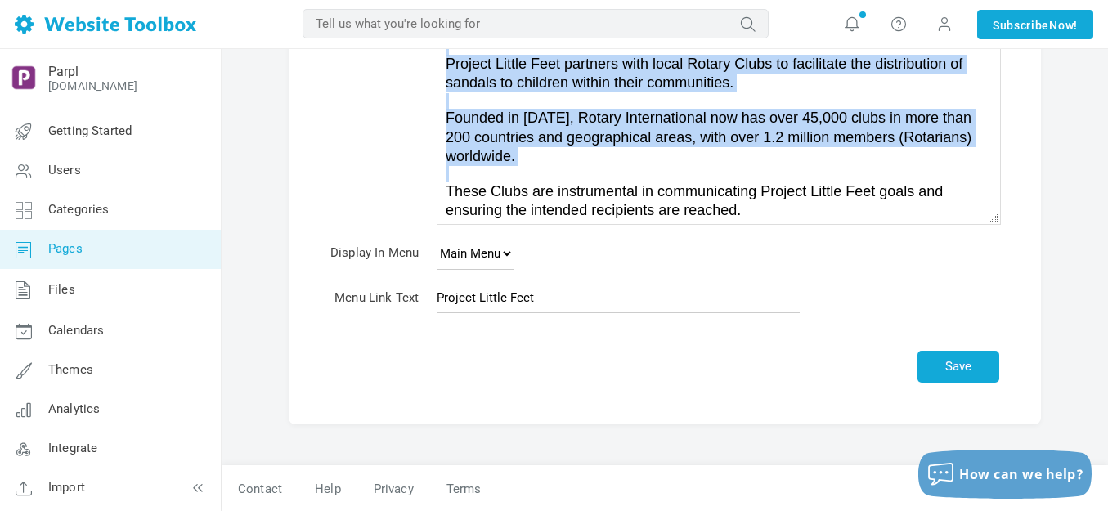
scroll to position [352, 0]
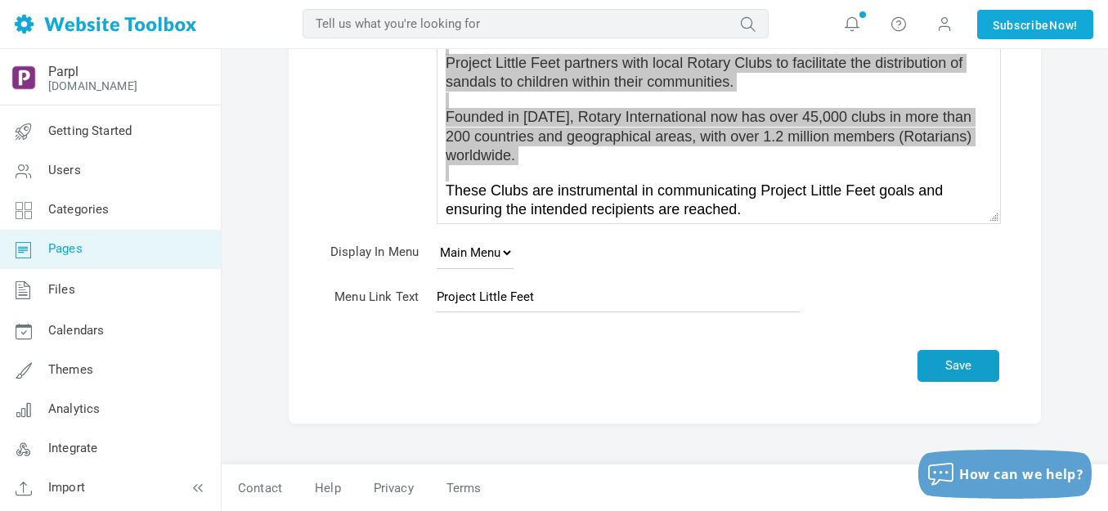
click at [940, 355] on button "Save" at bounding box center [959, 366] width 82 height 32
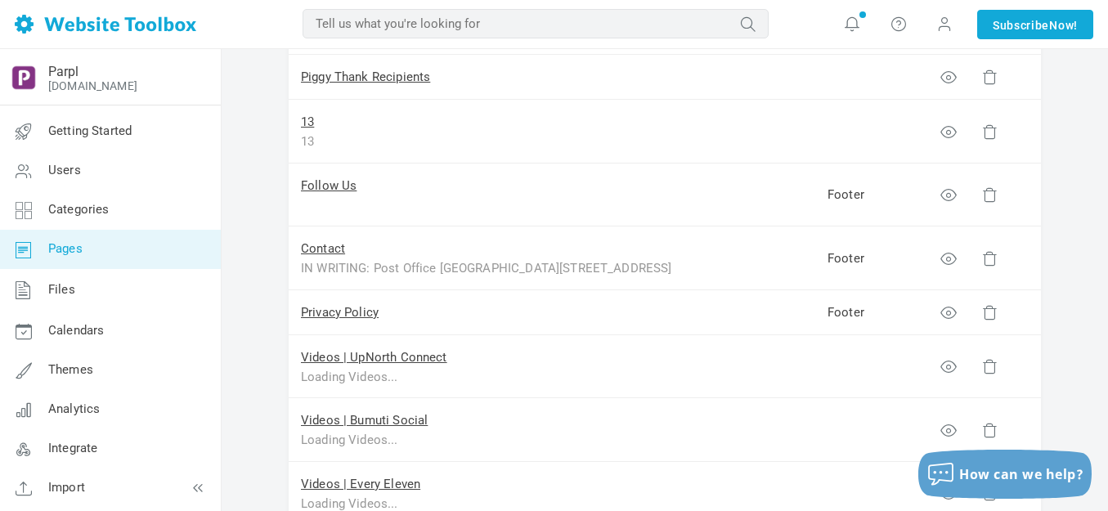
scroll to position [900, 0]
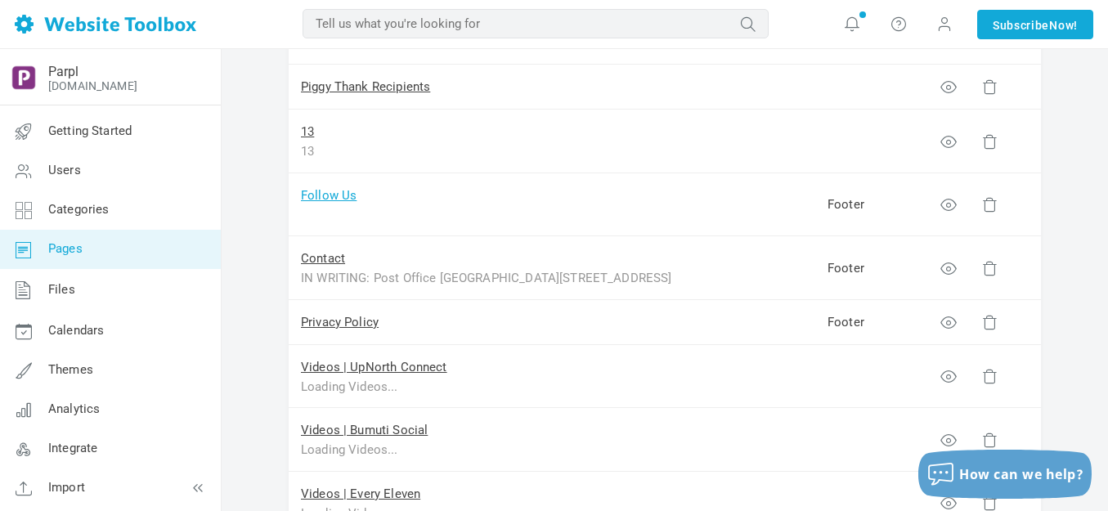
click at [337, 191] on link "Follow Us" at bounding box center [329, 195] width 56 height 15
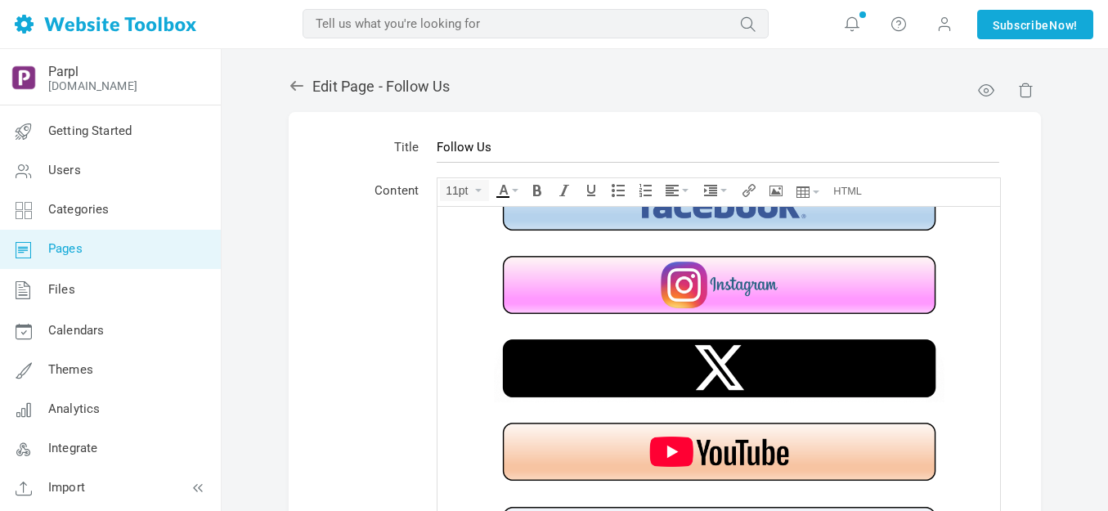
scroll to position [47, 0]
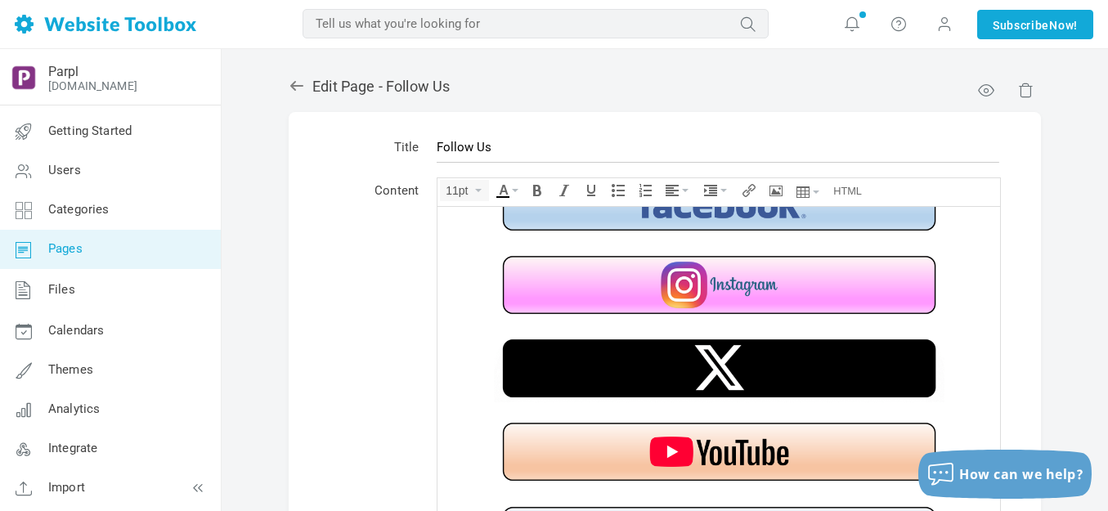
click at [698, 361] on img at bounding box center [719, 368] width 451 height 68
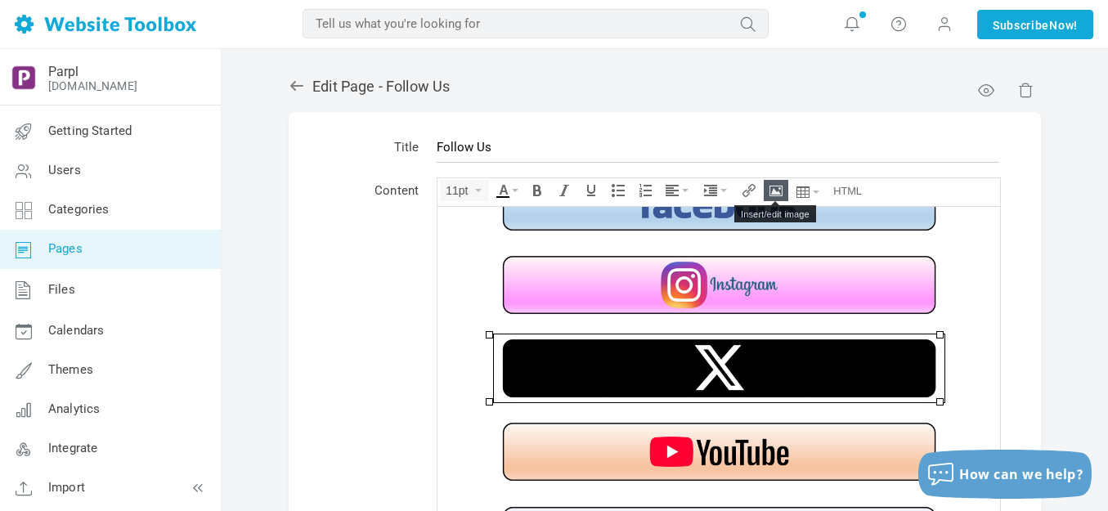
click at [774, 186] on icon "Insert/edit image" at bounding box center [776, 190] width 13 height 13
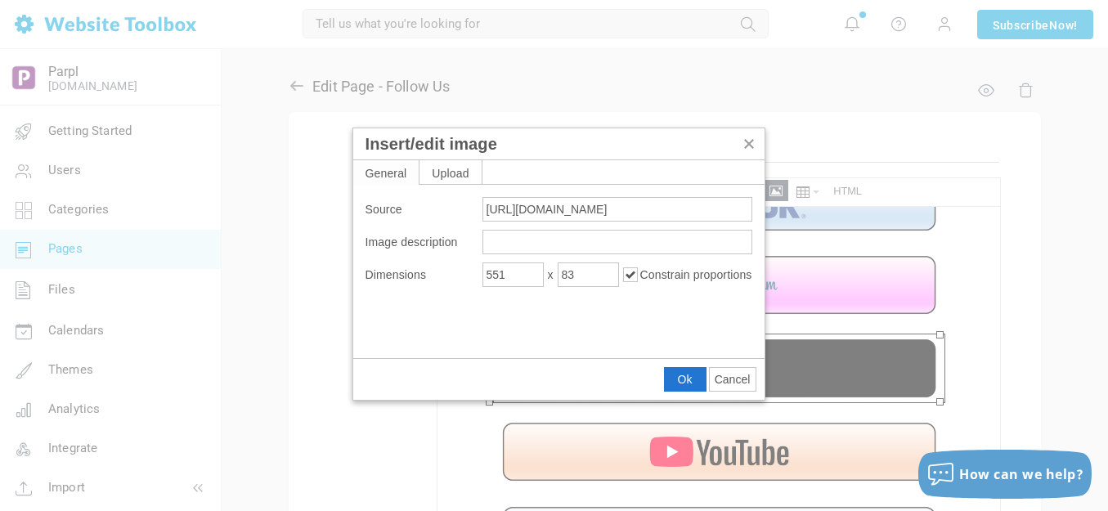
click at [730, 375] on span "Cancel" at bounding box center [733, 379] width 36 height 13
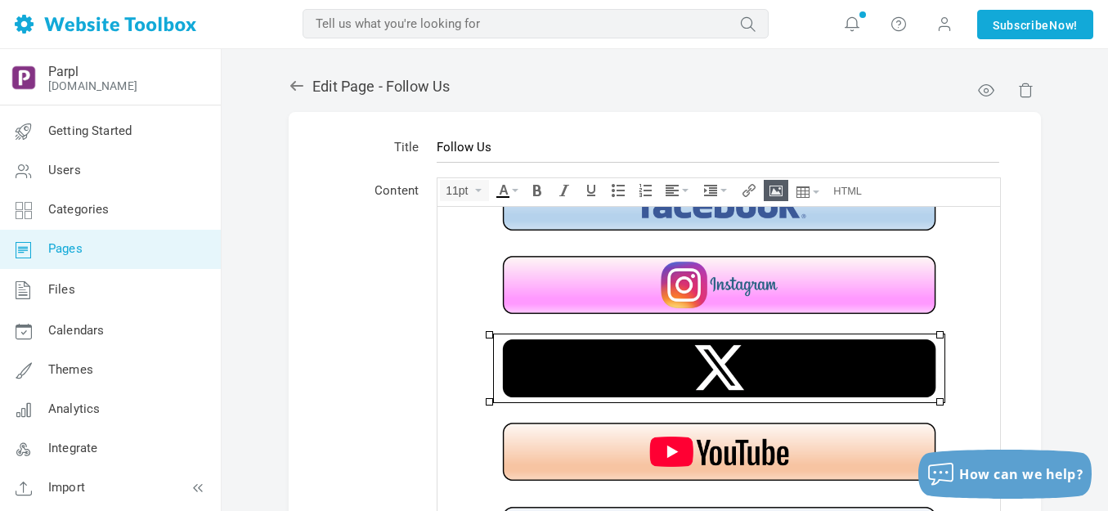
click at [729, 374] on img at bounding box center [719, 368] width 451 height 68
click at [773, 184] on icon "Insert/edit image" at bounding box center [776, 190] width 13 height 13
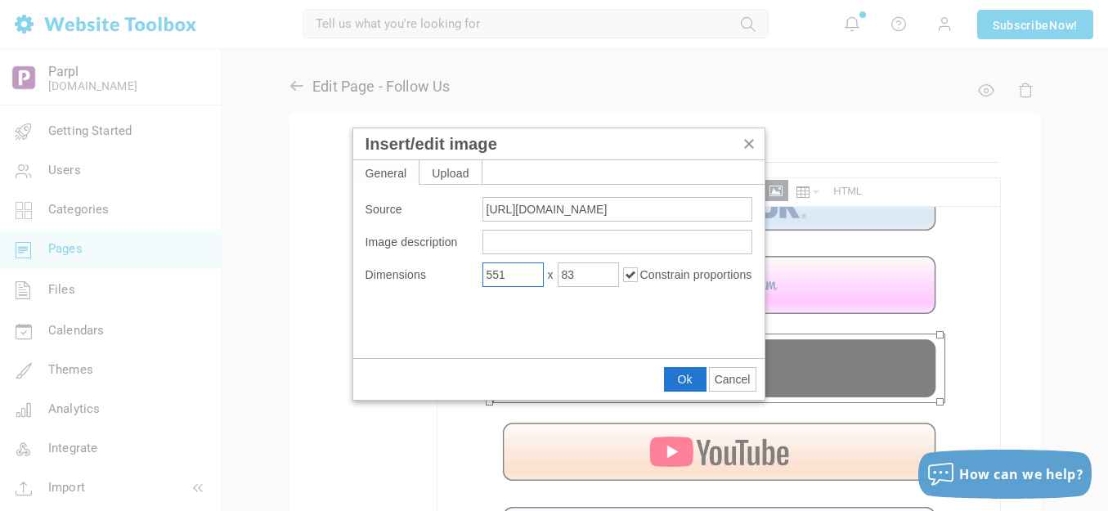
click at [523, 272] on input "551" at bounding box center [512, 275] width 61 height 25
type input "600"
click at [737, 377] on span "Cancel" at bounding box center [733, 379] width 36 height 13
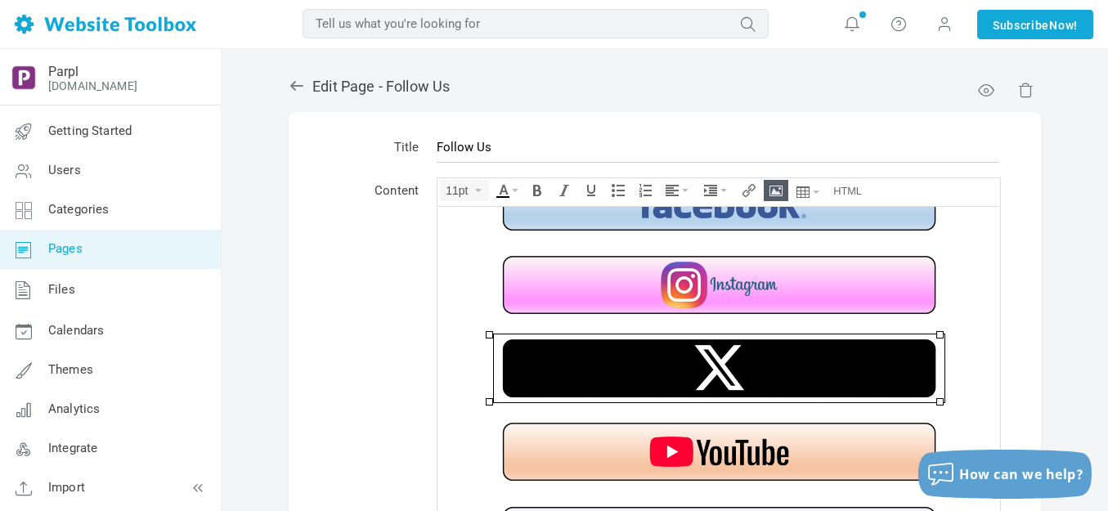
click at [735, 376] on img at bounding box center [719, 368] width 451 height 68
click at [734, 376] on img at bounding box center [719, 368] width 451 height 68
click at [778, 184] on div "11pt div » img" at bounding box center [719, 376] width 564 height 398
click at [777, 191] on icon "Insert/edit image" at bounding box center [776, 190] width 13 height 13
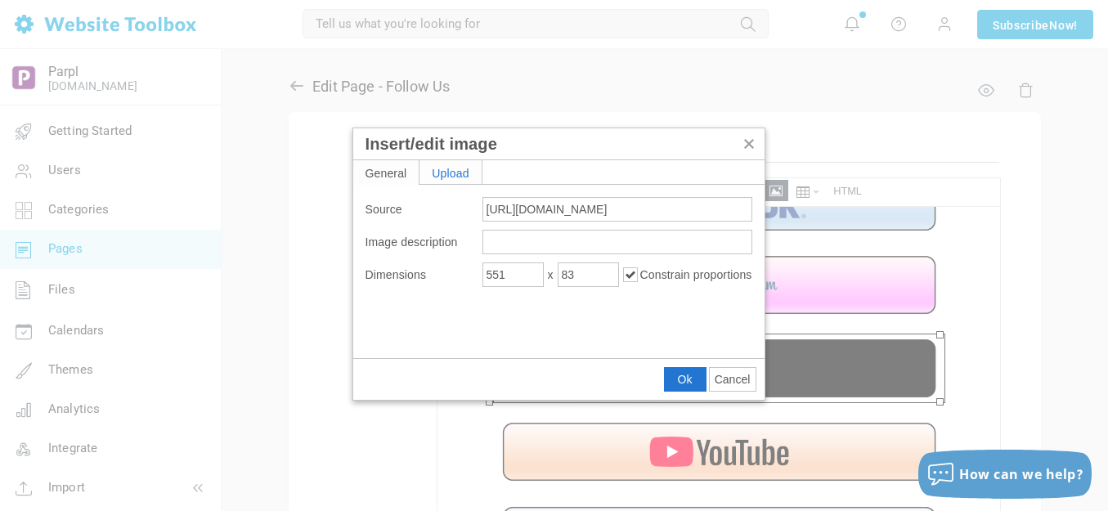
click at [460, 167] on div "Upload" at bounding box center [451, 172] width 62 height 24
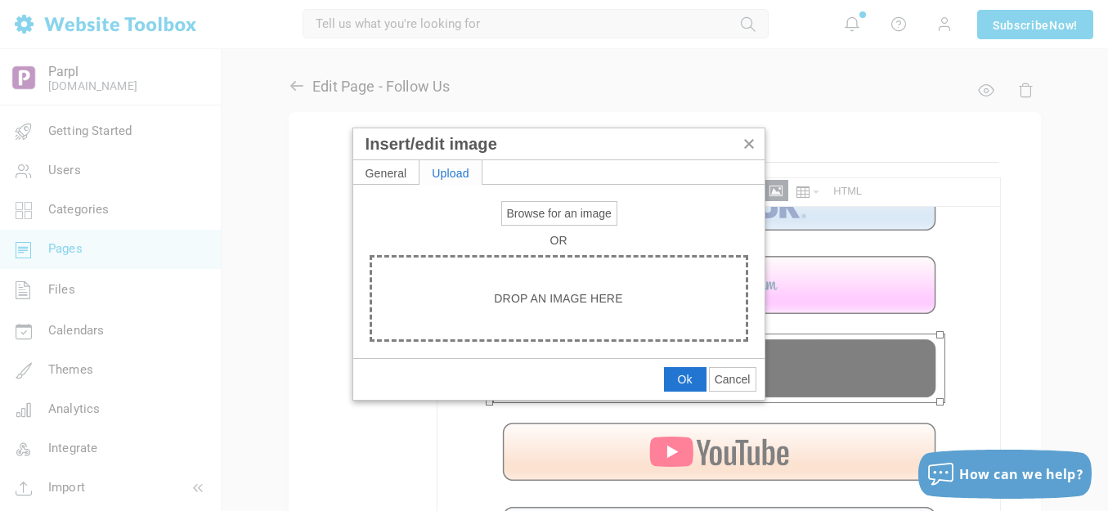
click at [551, 218] on span "Browse for an image" at bounding box center [559, 213] width 105 height 13
type input "C:\fakepath\Slide3.PNG"
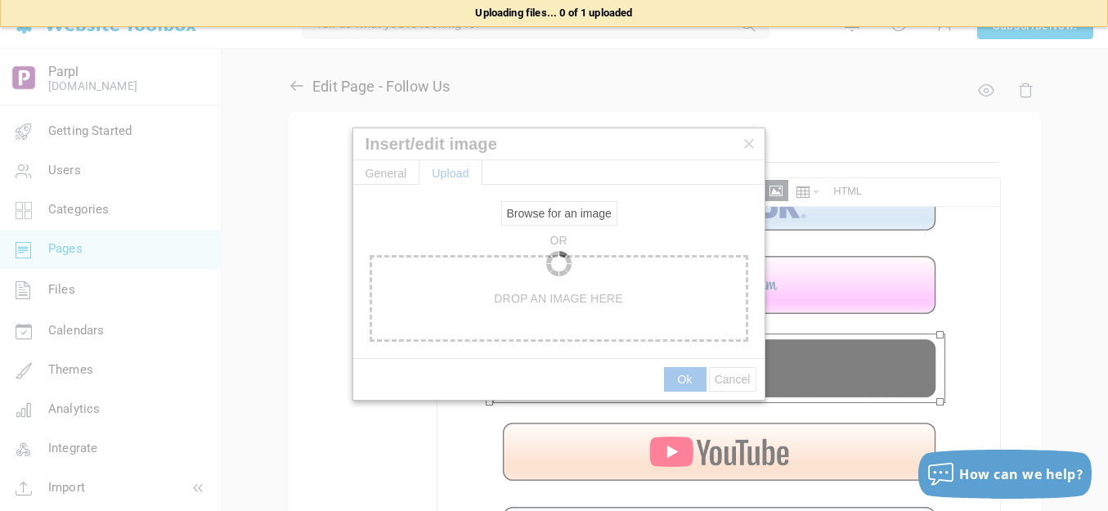
type input "[URL][DOMAIN_NAME]"
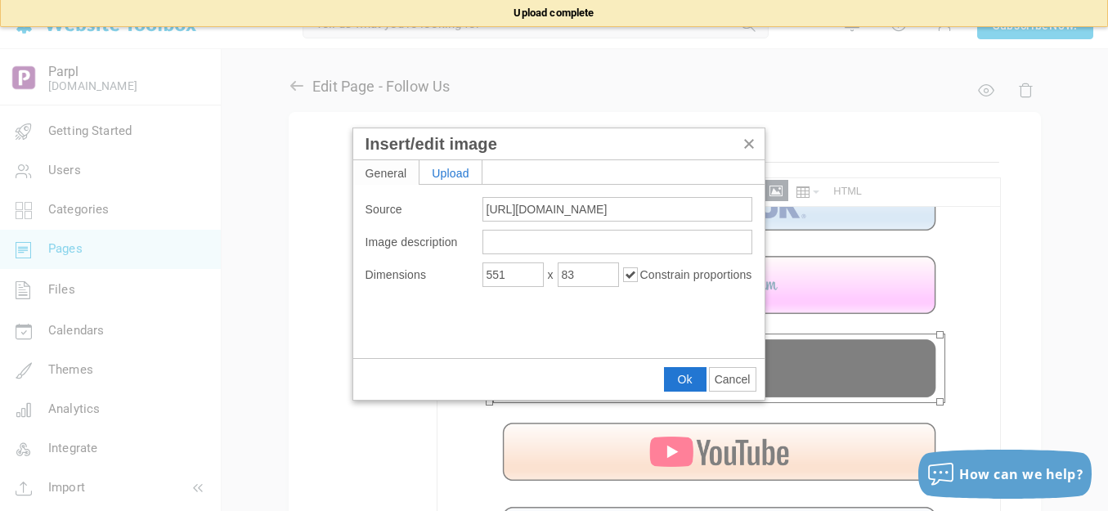
type input "1920"
type input "1004"
click at [521, 276] on input "1920" at bounding box center [512, 275] width 61 height 25
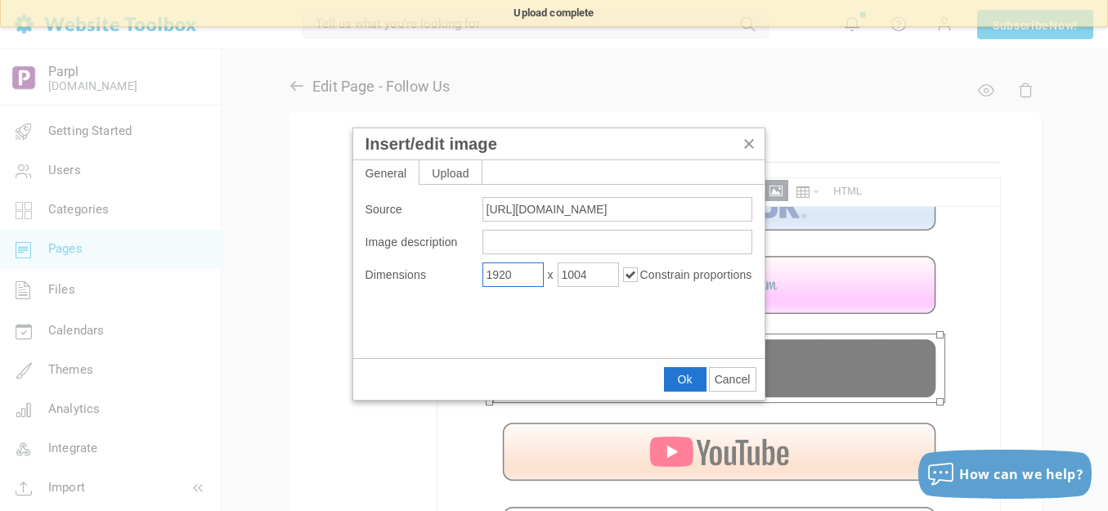
click at [521, 276] on input "1920" at bounding box center [512, 275] width 61 height 25
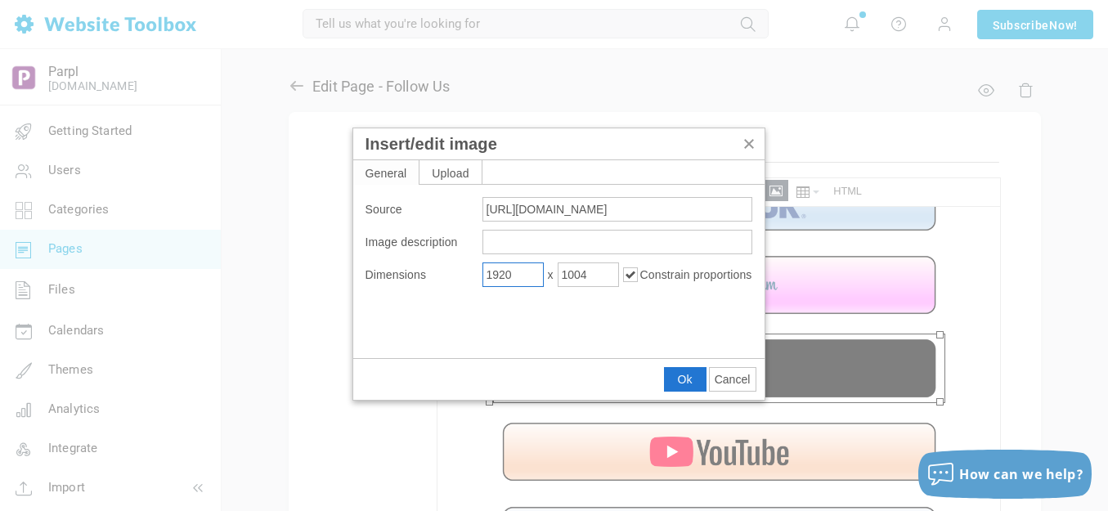
click at [521, 276] on input "1920" at bounding box center [512, 275] width 61 height 25
type input "600"
type input "314"
click at [689, 375] on span "Ok" at bounding box center [685, 379] width 15 height 13
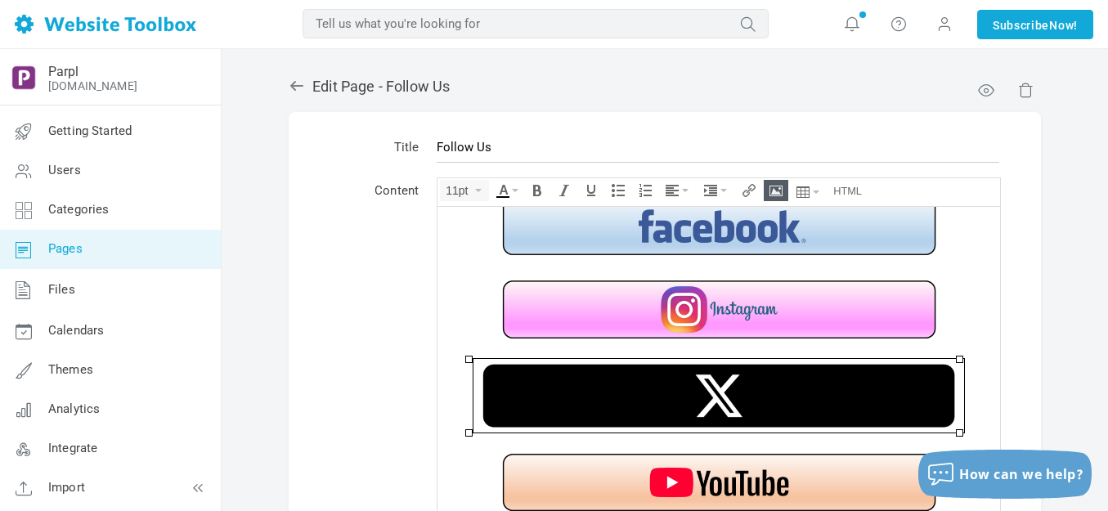
scroll to position [0, 0]
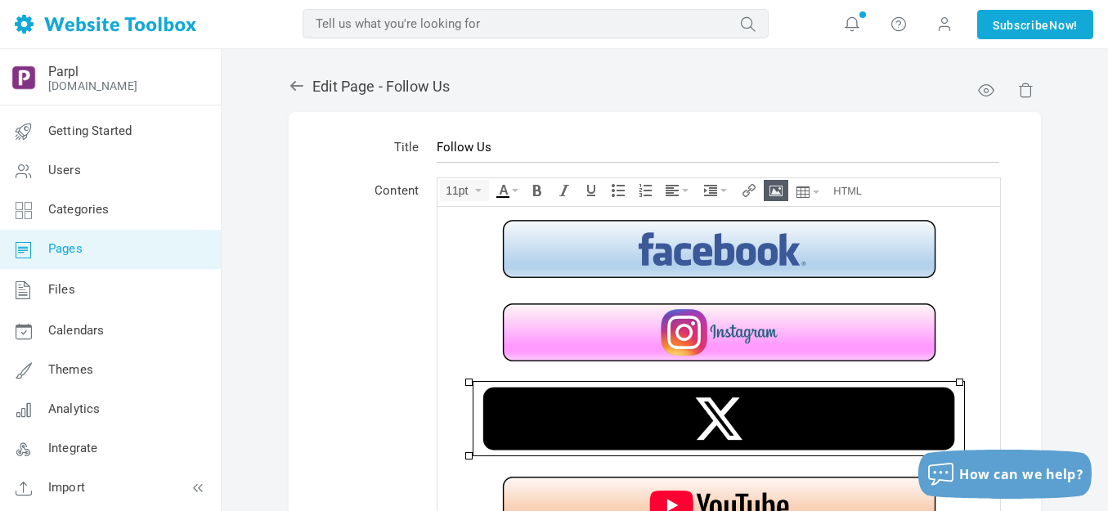
click at [745, 254] on img at bounding box center [719, 248] width 451 height 68
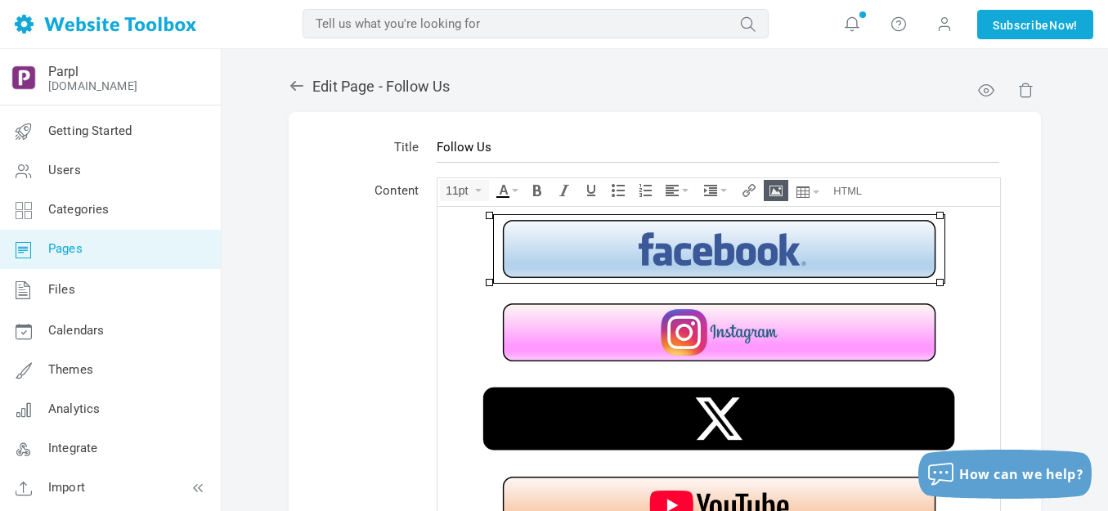
click at [745, 254] on img at bounding box center [719, 248] width 451 height 68
click at [774, 188] on icon "Insert/edit image" at bounding box center [776, 190] width 13 height 13
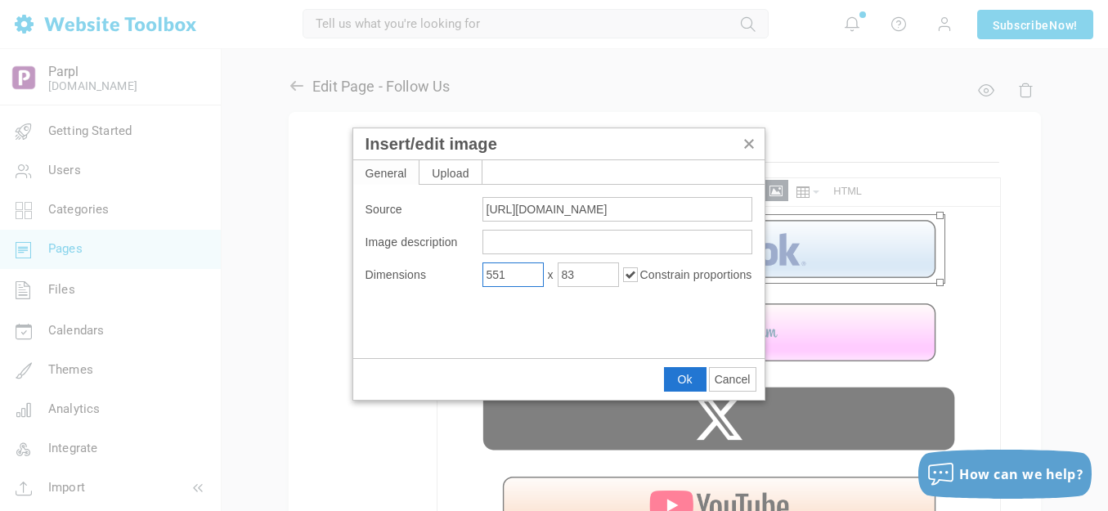
click at [521, 278] on input "551" at bounding box center [512, 275] width 61 height 25
type input "500"
type input "75"
click at [673, 377] on button "Ok" at bounding box center [685, 379] width 41 height 23
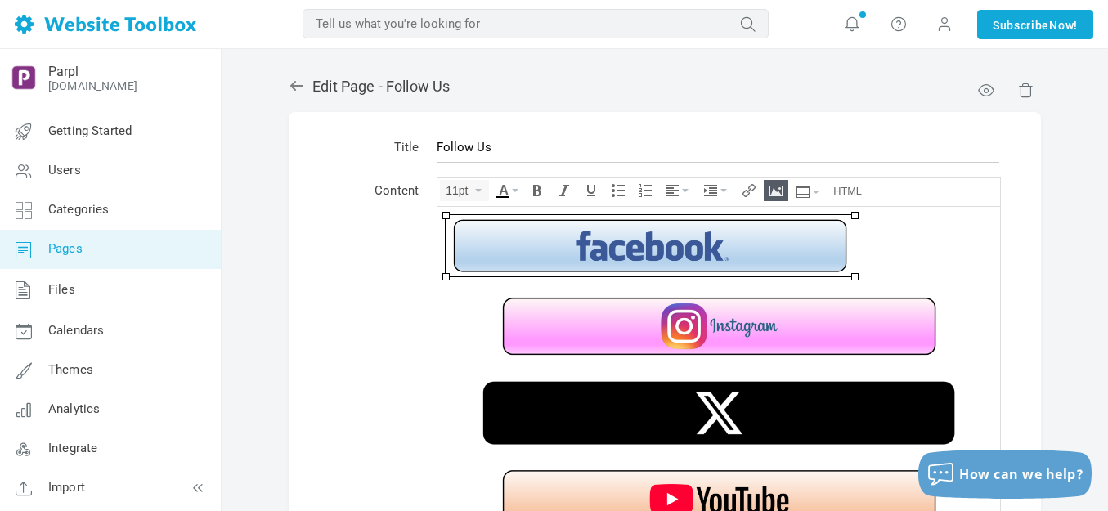
click at [707, 323] on img at bounding box center [719, 326] width 451 height 68
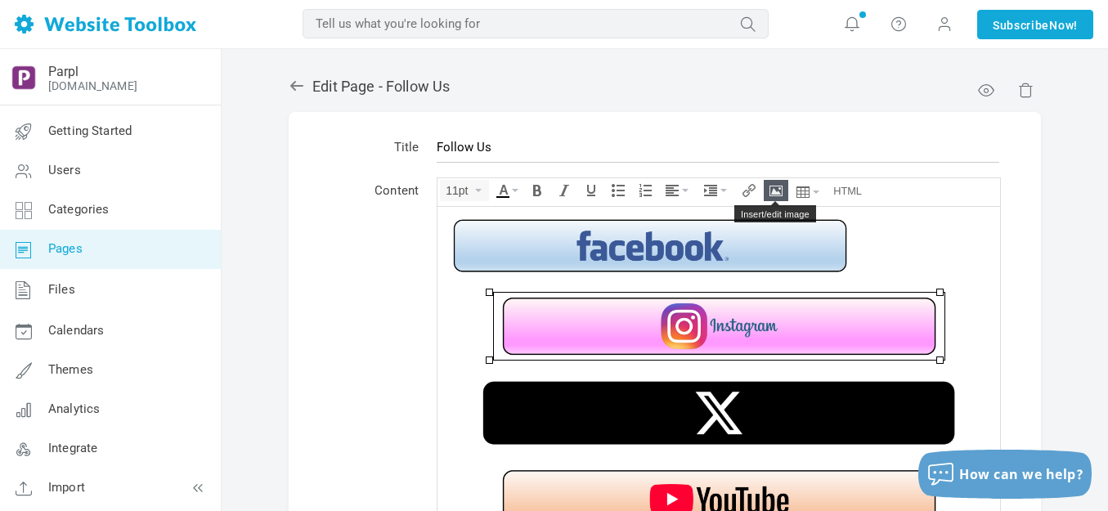
click at [779, 190] on icon "Insert/edit image" at bounding box center [776, 190] width 13 height 13
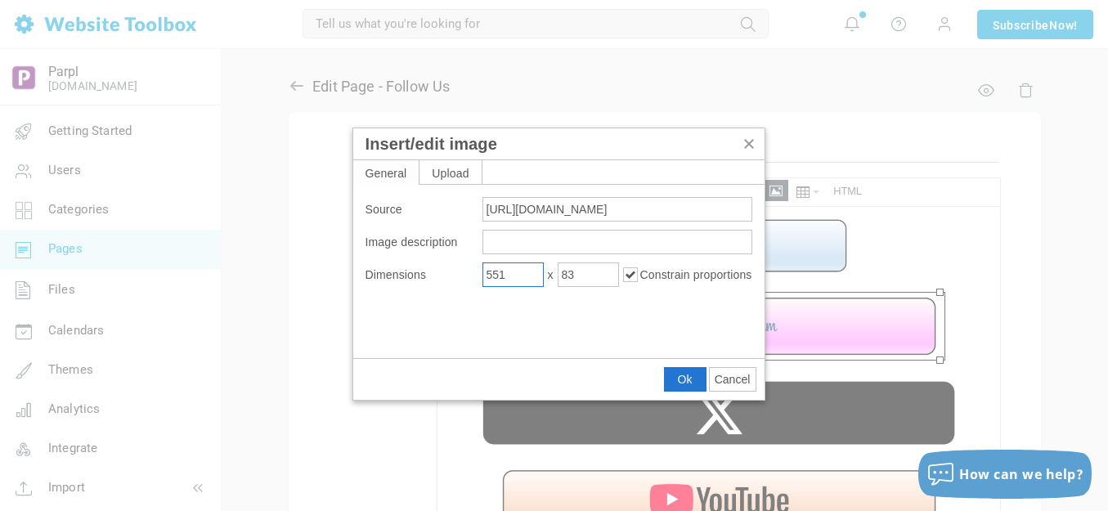
click at [512, 272] on input "551" at bounding box center [512, 275] width 61 height 25
type input "500"
type input "75"
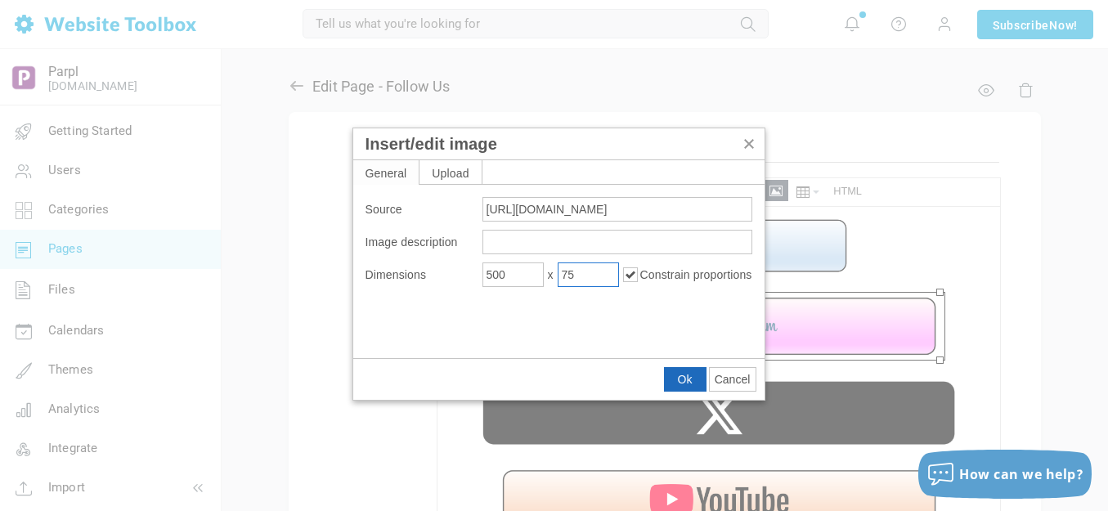
click at [675, 380] on button "Ok" at bounding box center [685, 379] width 41 height 23
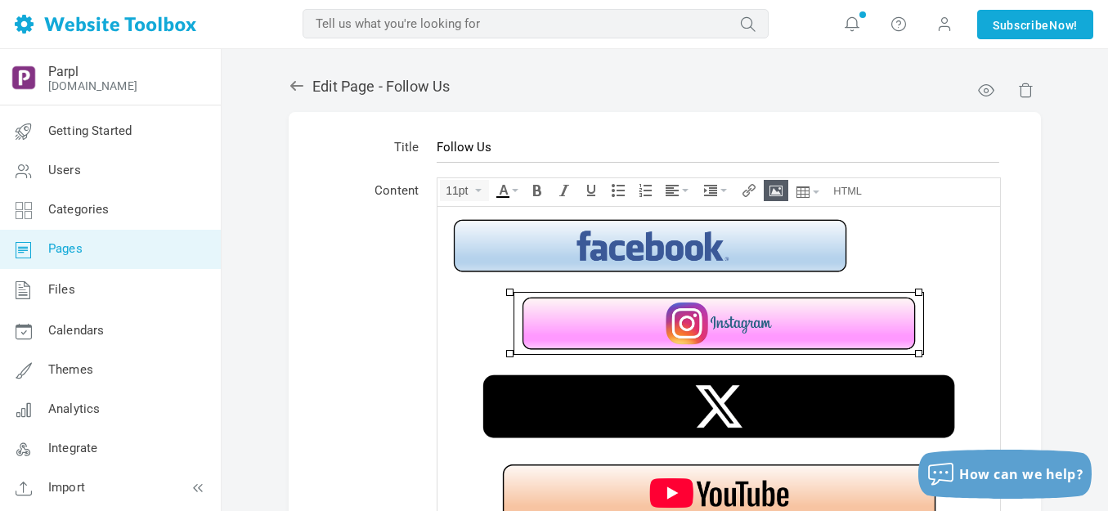
click at [684, 399] on img at bounding box center [719, 406] width 491 height 74
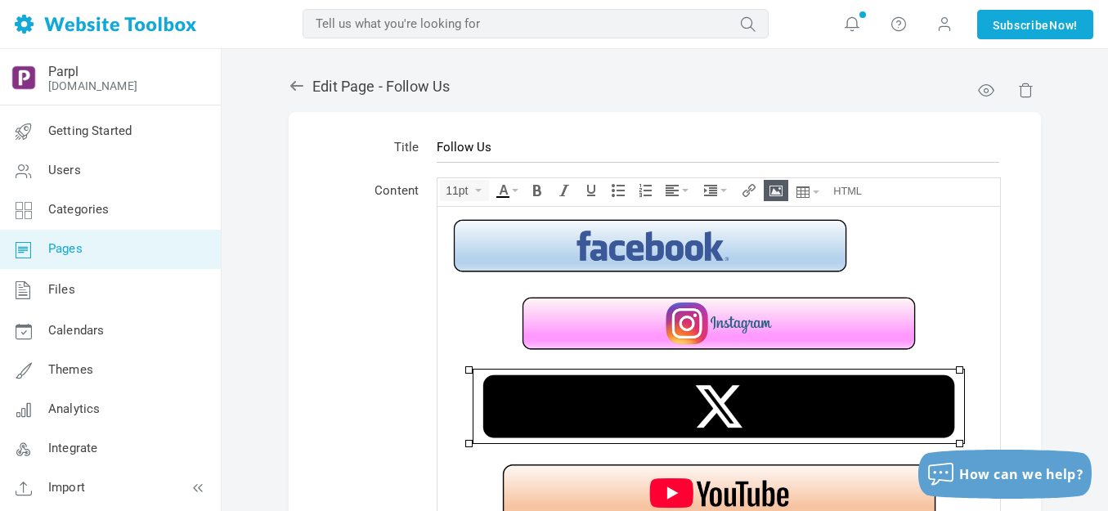
click at [684, 400] on img at bounding box center [719, 406] width 491 height 74
click at [779, 188] on icon "Insert/edit image" at bounding box center [776, 190] width 13 height 13
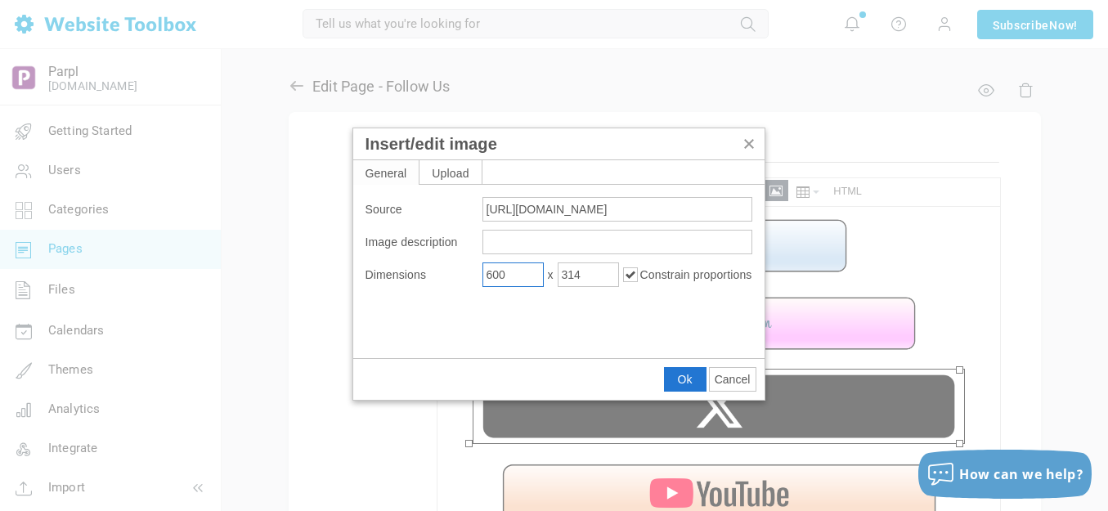
click at [527, 271] on input "600" at bounding box center [512, 275] width 61 height 25
type input "500"
type input "262"
click at [686, 373] on span "Ok" at bounding box center [685, 379] width 15 height 13
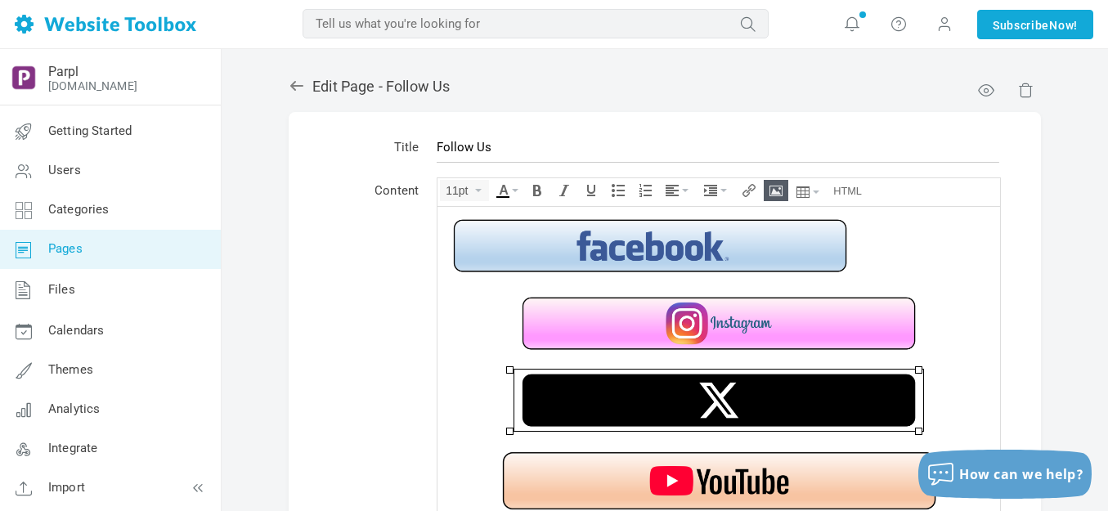
scroll to position [31, 0]
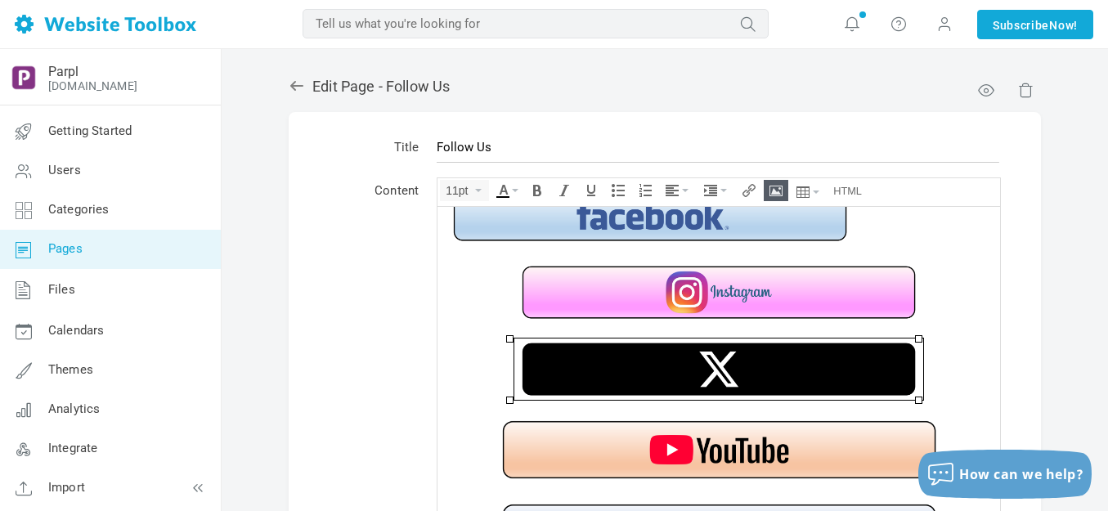
click at [709, 443] on img at bounding box center [719, 449] width 451 height 68
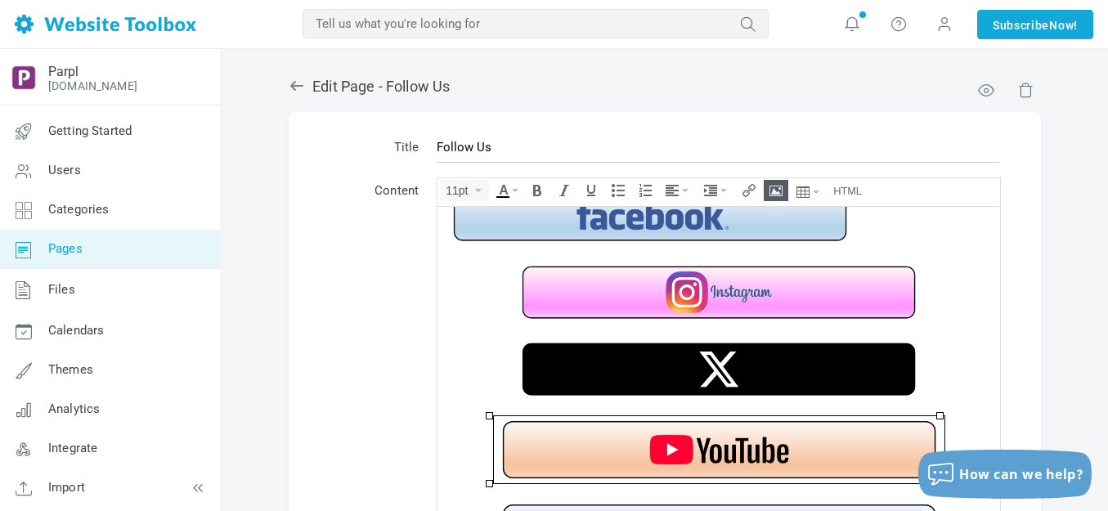
click at [709, 443] on img at bounding box center [719, 449] width 451 height 68
click at [776, 192] on icon "Insert/edit image" at bounding box center [776, 190] width 13 height 13
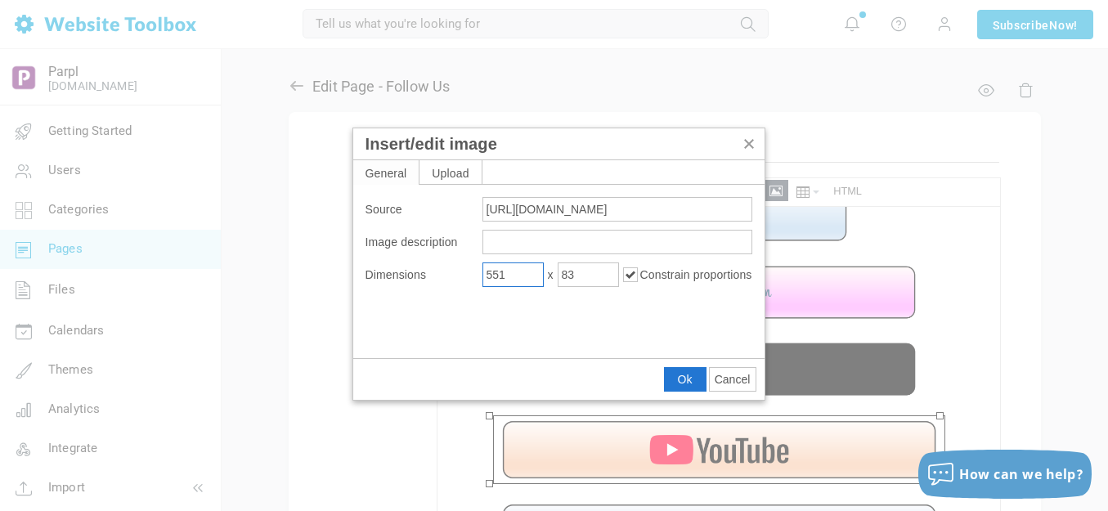
click at [531, 276] on input "551" at bounding box center [512, 275] width 61 height 25
click at [530, 276] on input "551" at bounding box center [512, 275] width 61 height 25
type input "500"
type input "75"
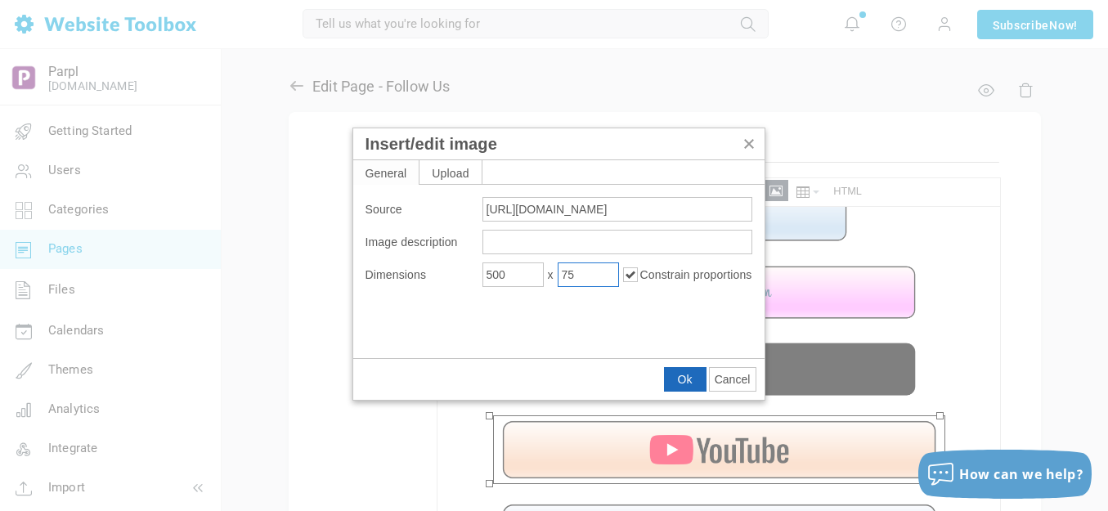
click at [689, 370] on button "Ok" at bounding box center [685, 379] width 41 height 23
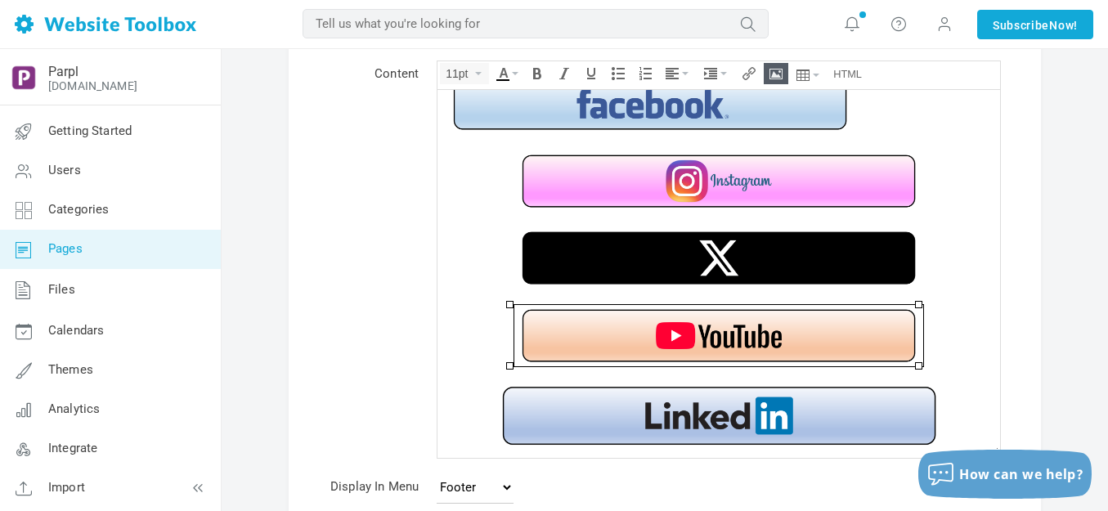
scroll to position [245, 0]
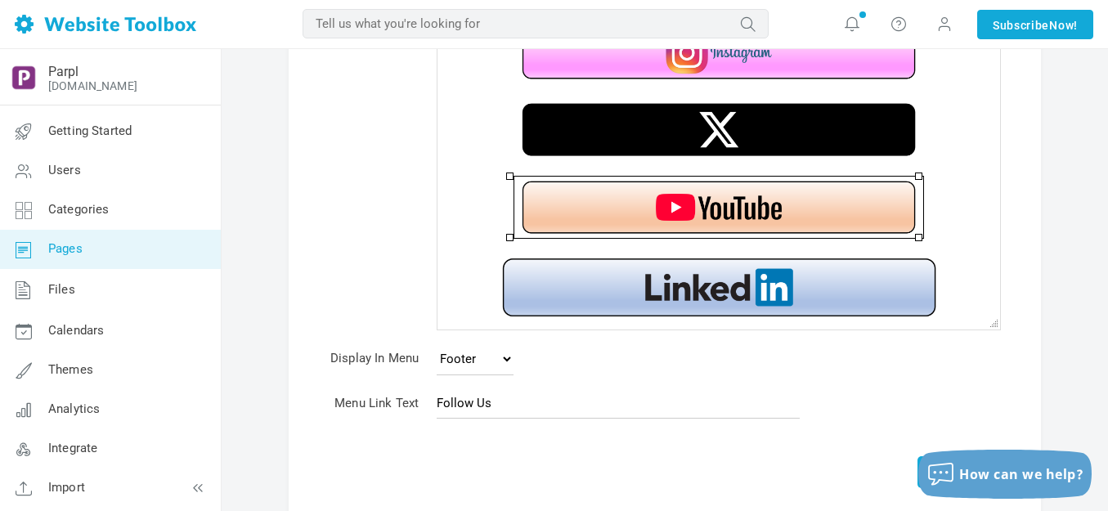
click at [688, 295] on img at bounding box center [719, 288] width 451 height 68
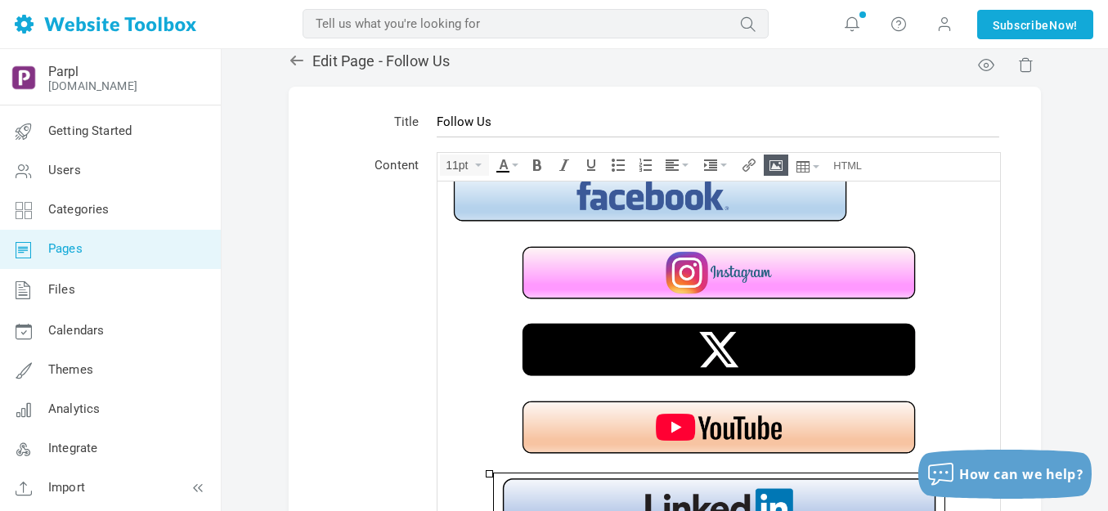
scroll to position [0, 0]
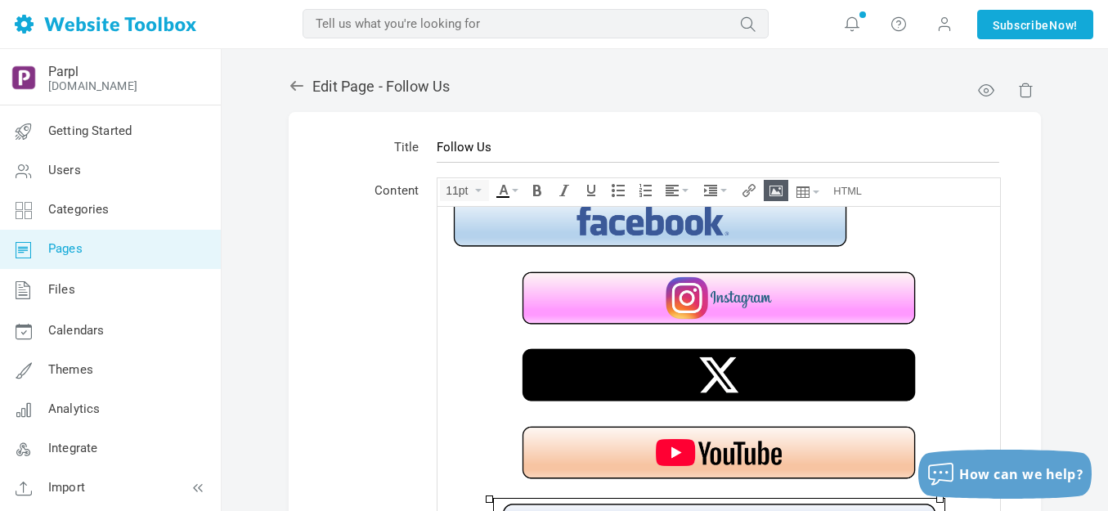
click at [779, 187] on icon "Insert/edit image" at bounding box center [776, 190] width 13 height 13
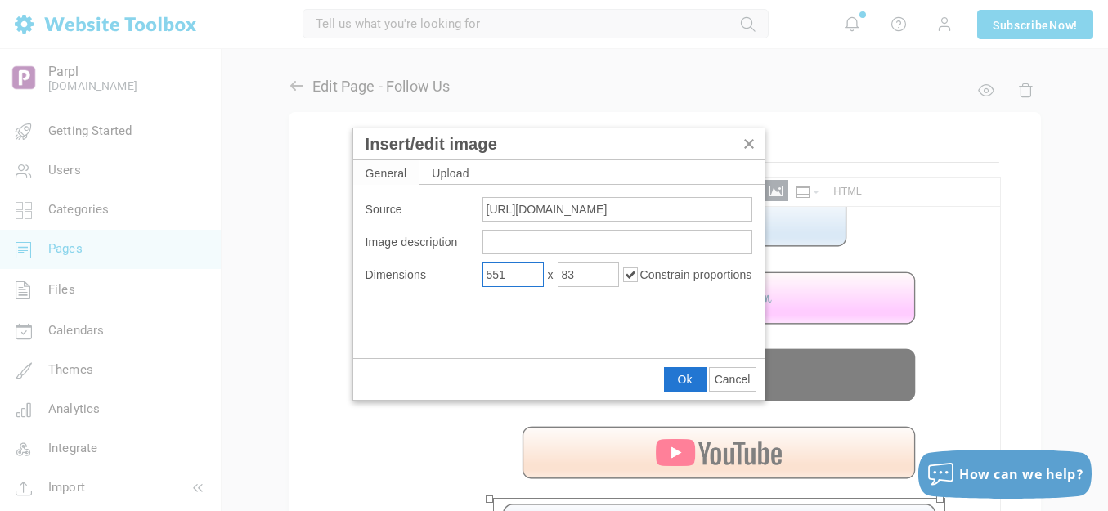
click at [525, 274] on input "551" at bounding box center [512, 275] width 61 height 25
type input "500"
type input "75"
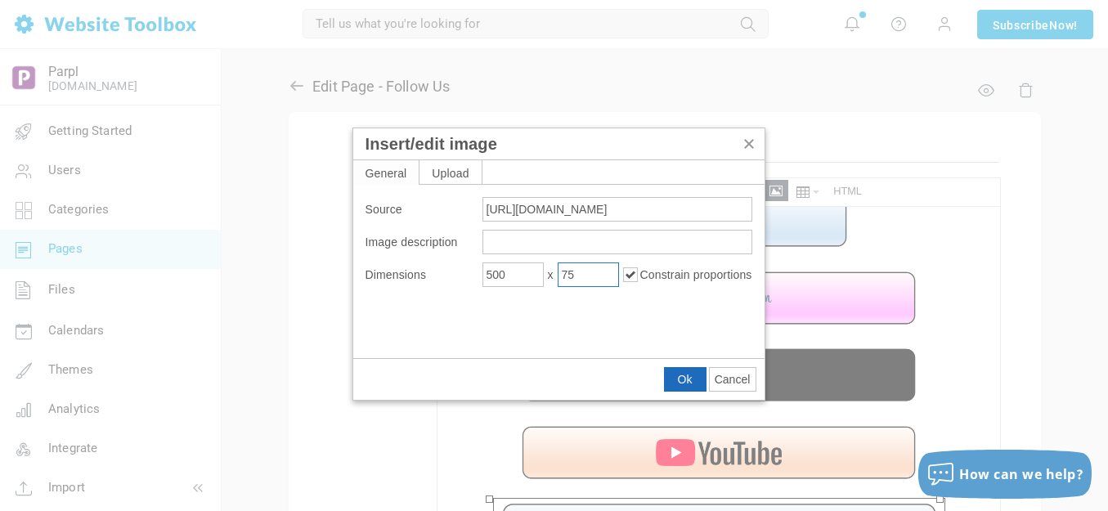
click at [687, 382] on span "Ok" at bounding box center [685, 379] width 15 height 13
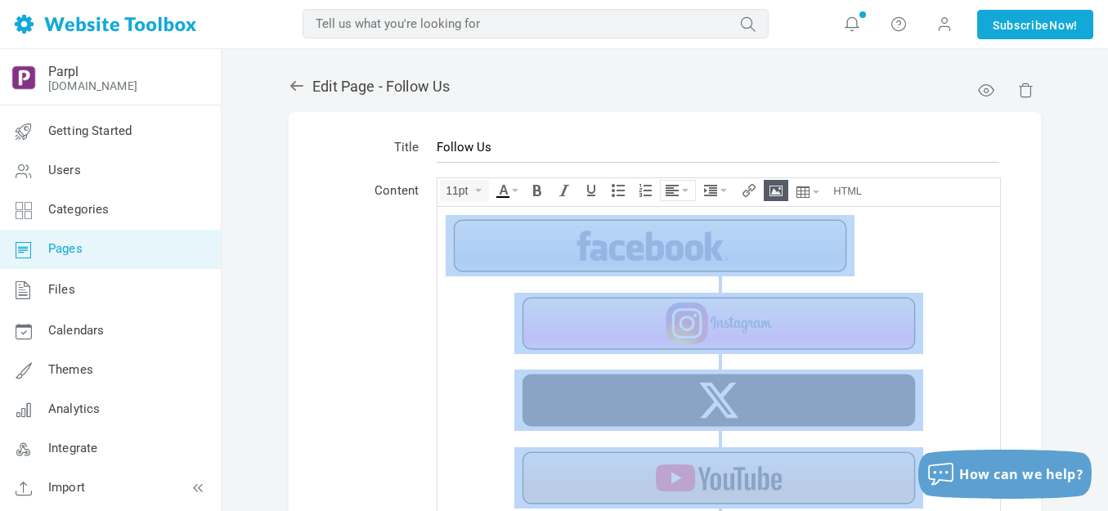
click at [684, 190] on icon "Align" at bounding box center [685, 190] width 7 height 3
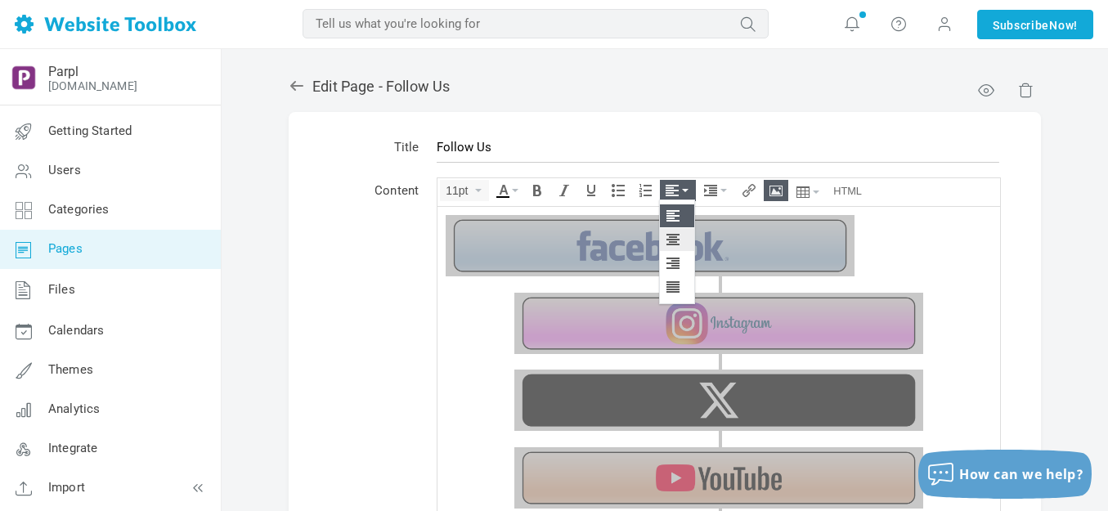
click at [675, 240] on icon at bounding box center [675, 239] width 16 height 13
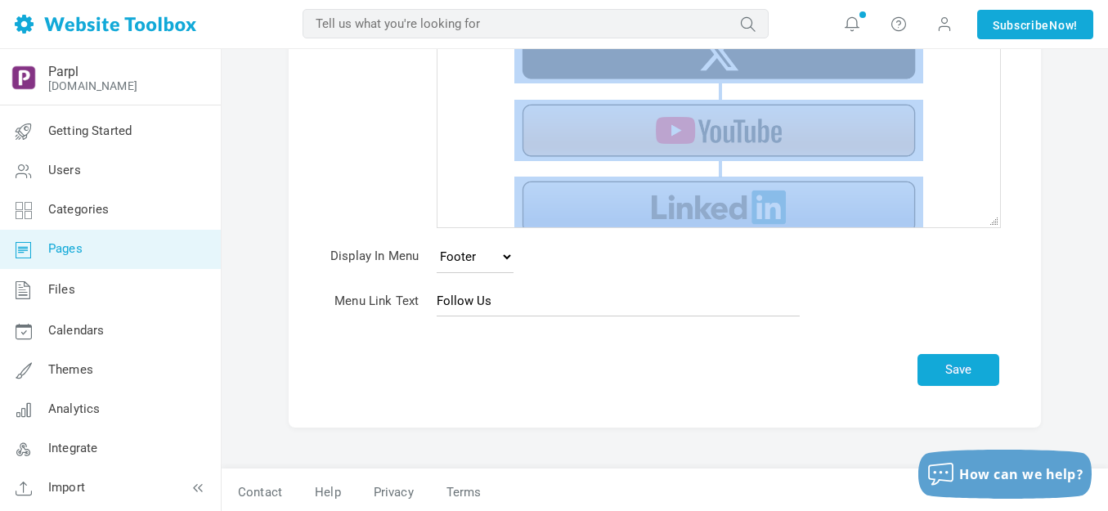
scroll to position [352, 0]
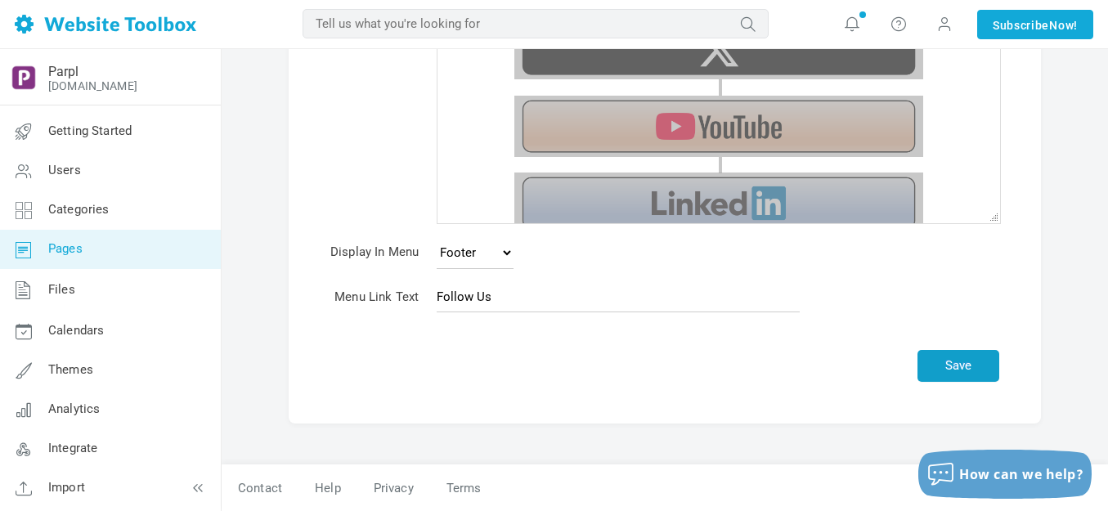
click at [976, 366] on button "Save" at bounding box center [959, 366] width 82 height 32
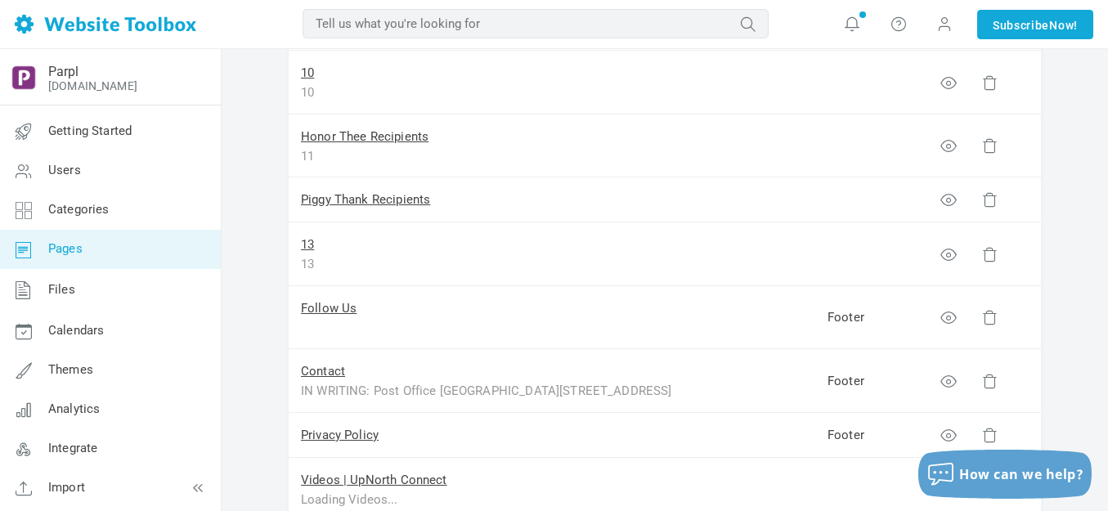
scroll to position [818, 0]
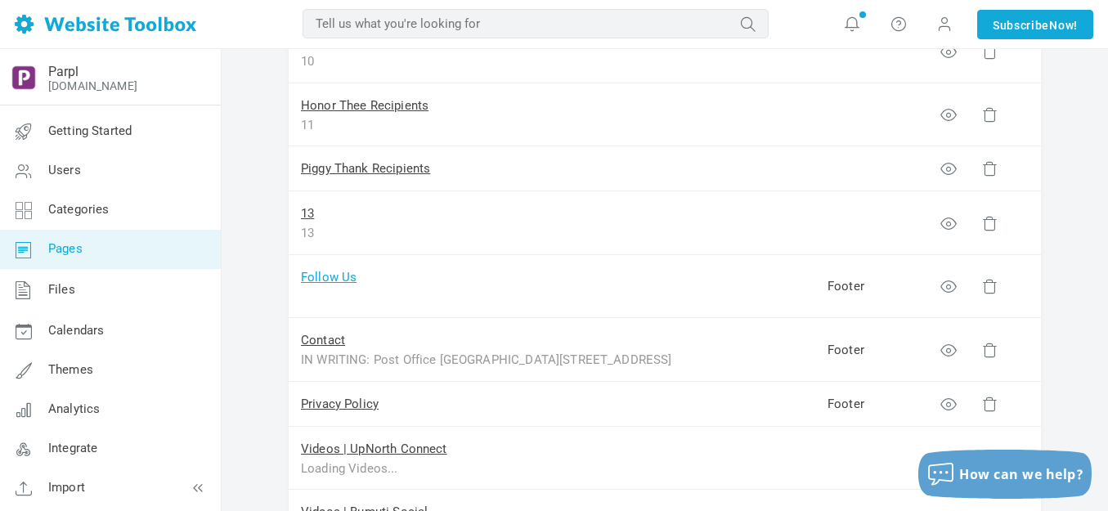
click at [331, 275] on link "Follow Us" at bounding box center [329, 277] width 56 height 15
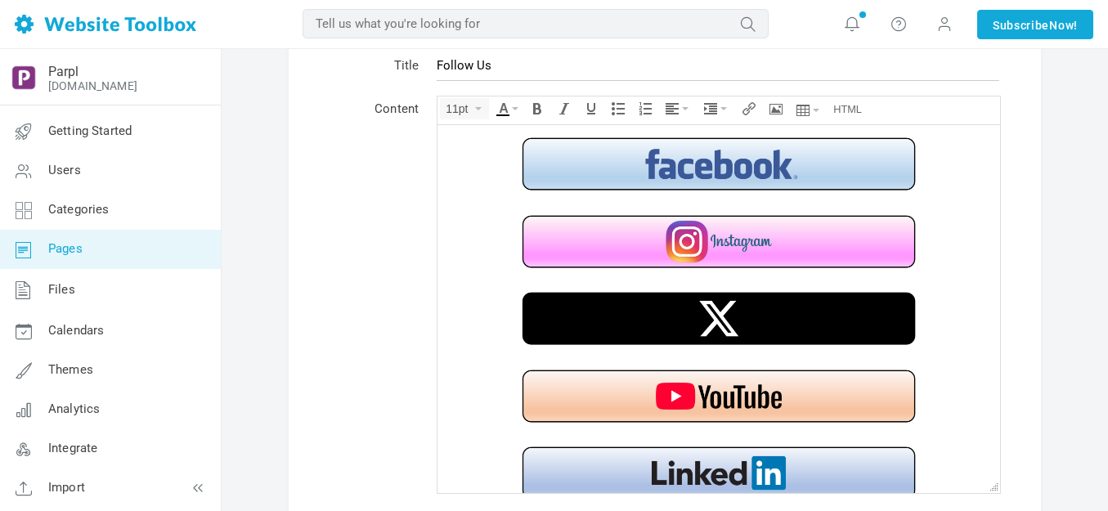
scroll to position [19, 0]
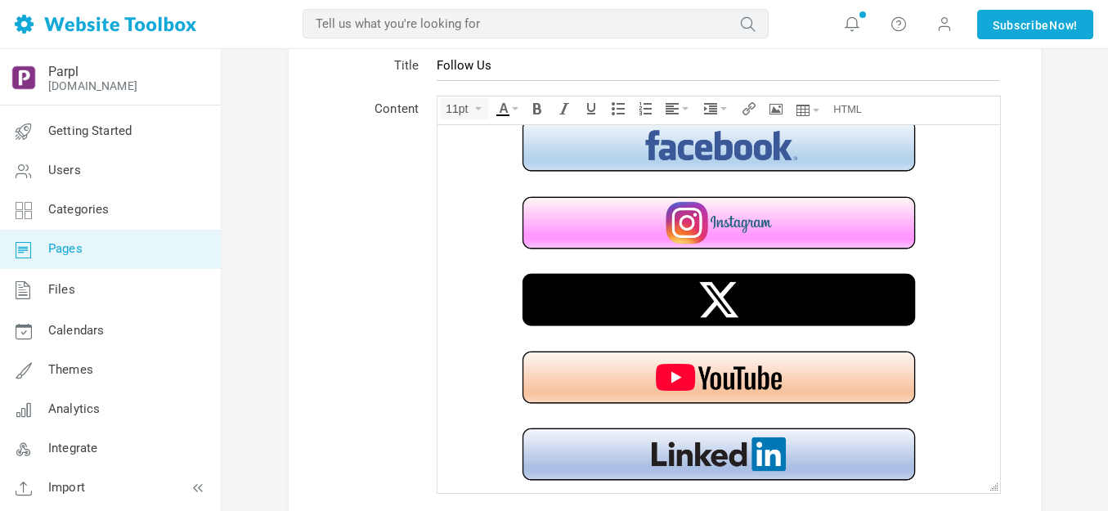
click at [687, 215] on img at bounding box center [718, 221] width 409 height 61
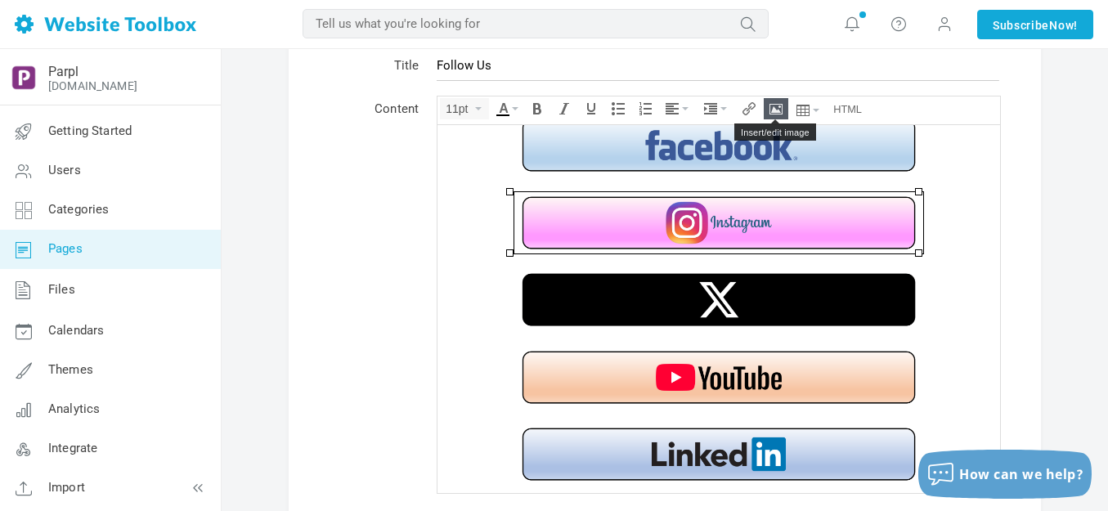
click at [771, 107] on icon "Insert/edit image" at bounding box center [776, 108] width 13 height 13
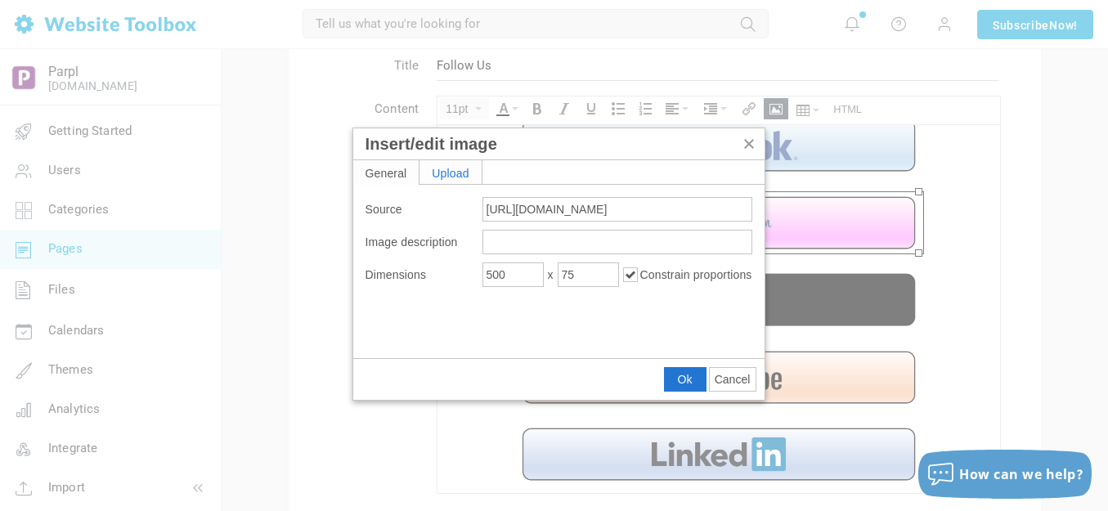
click at [465, 170] on div "Upload" at bounding box center [451, 172] width 62 height 24
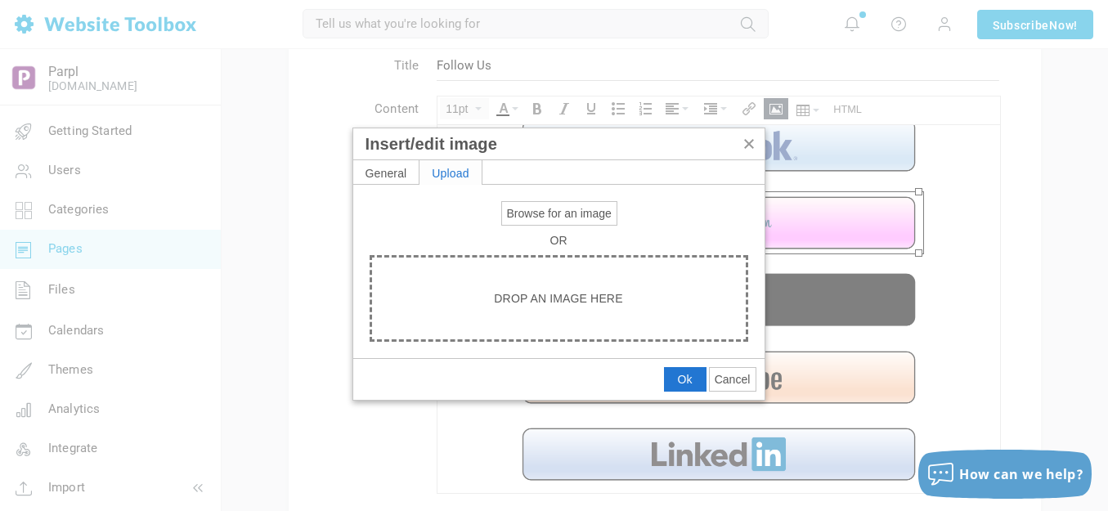
click at [548, 212] on span "Browse for an image" at bounding box center [559, 213] width 105 height 13
type input "C:\fakepath\Slide2.PNG"
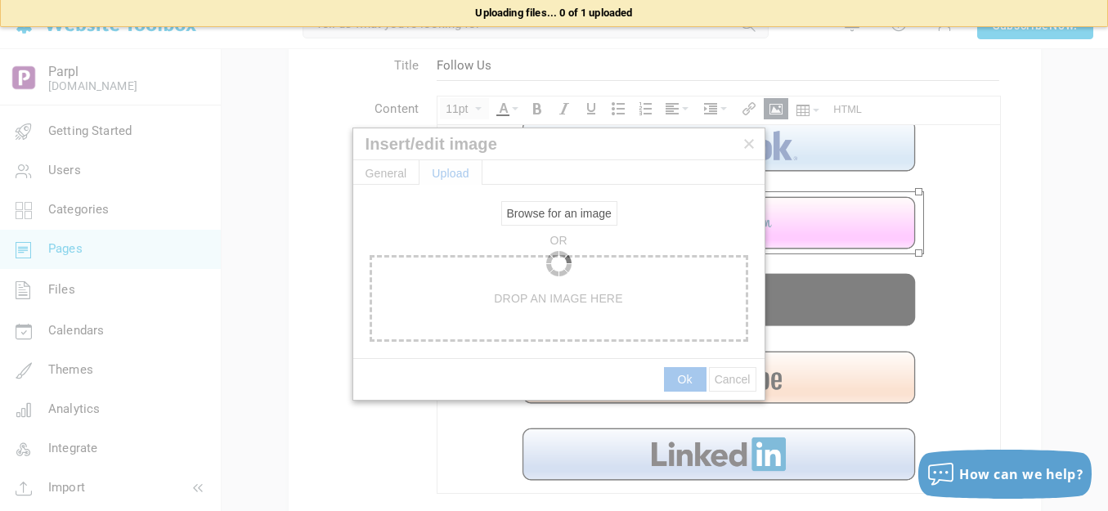
type input "https://d28lcup14p4e72.cloudfront.net/286758%2F9490453%2FSlide2.png"
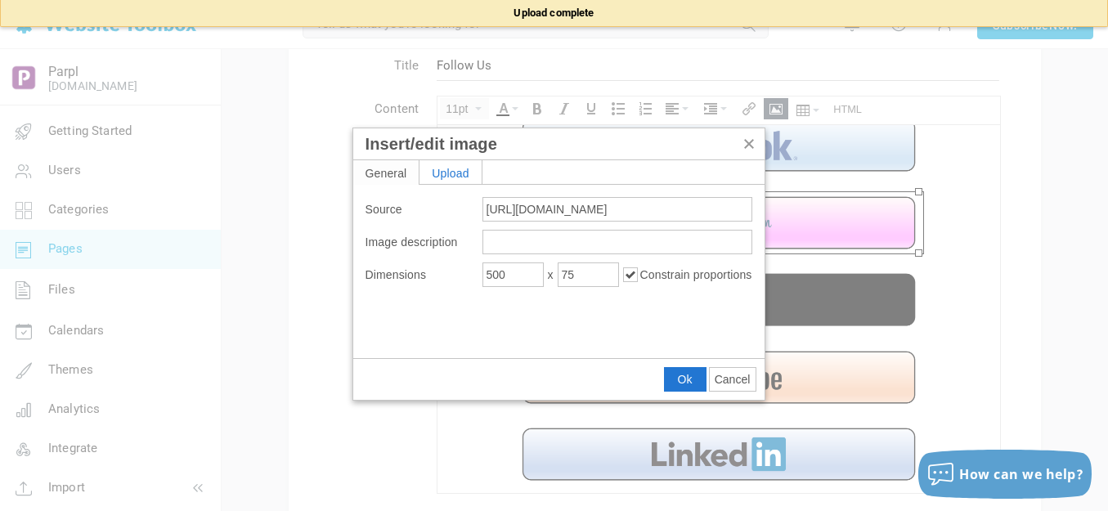
type input "1920"
type input "1106"
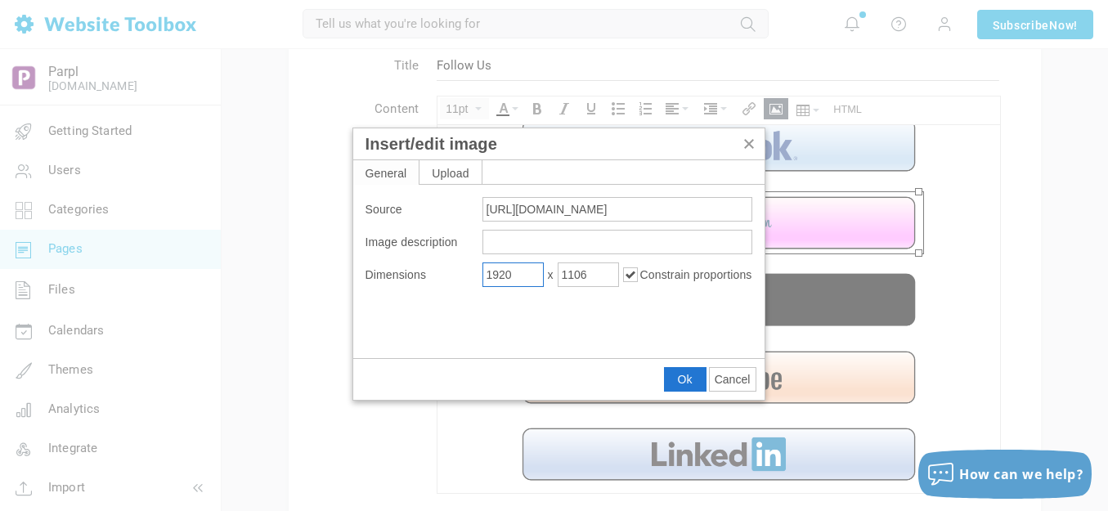
click at [531, 271] on input "1920" at bounding box center [512, 275] width 61 height 25
type input "500"
type input "288"
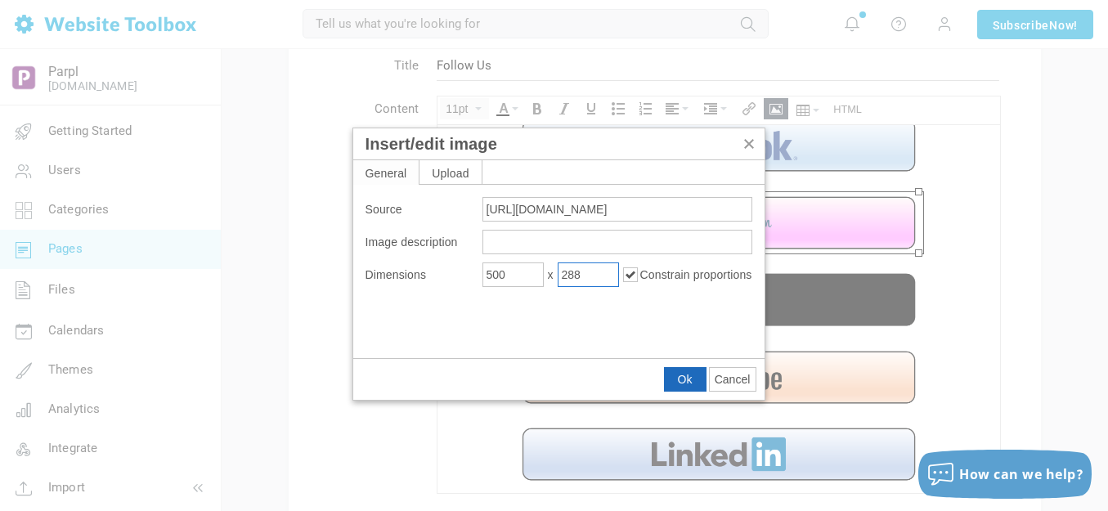
click at [674, 375] on button "Ok" at bounding box center [685, 379] width 41 height 23
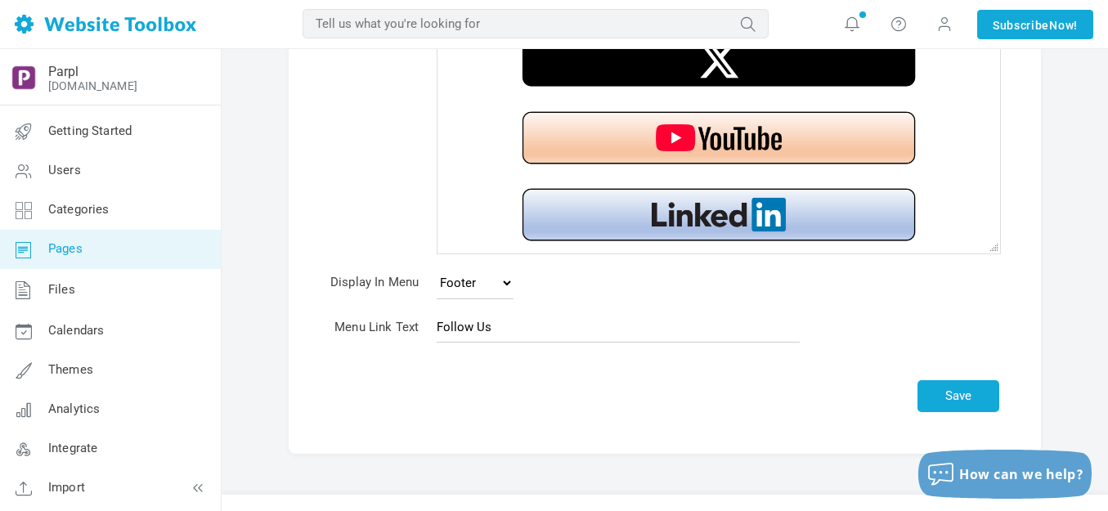
scroll to position [352, 0]
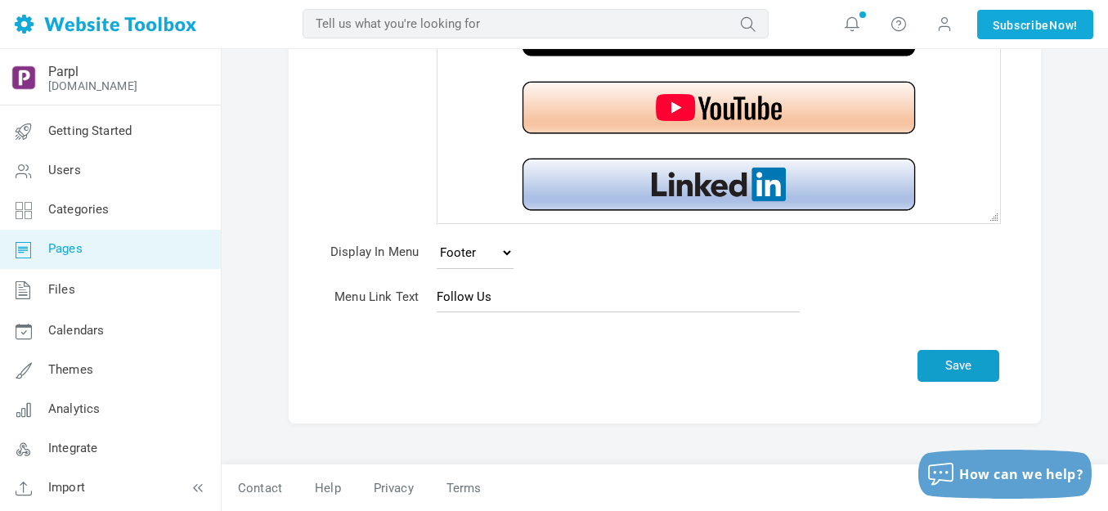
click at [966, 364] on button "Save" at bounding box center [959, 366] width 82 height 32
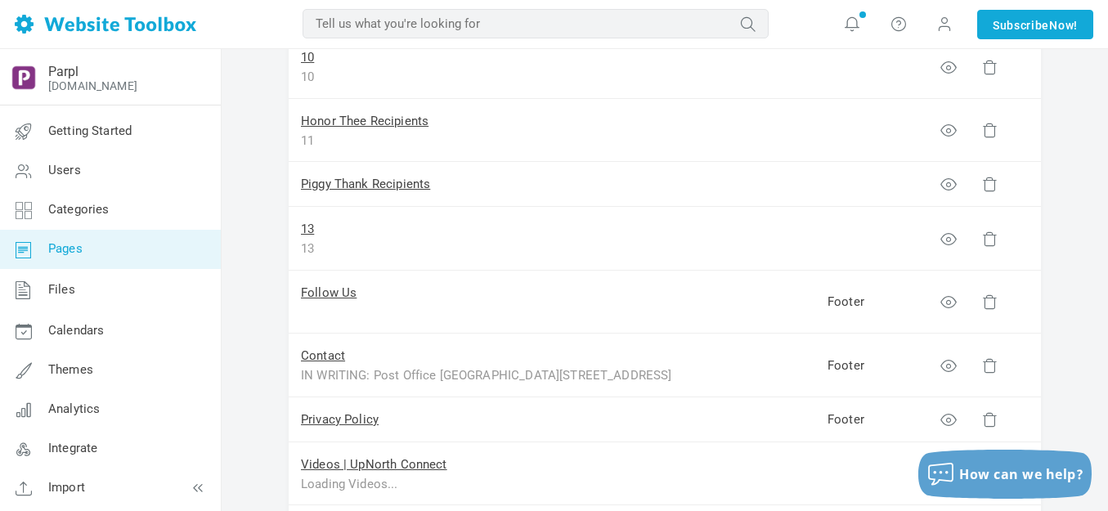
scroll to position [818, 0]
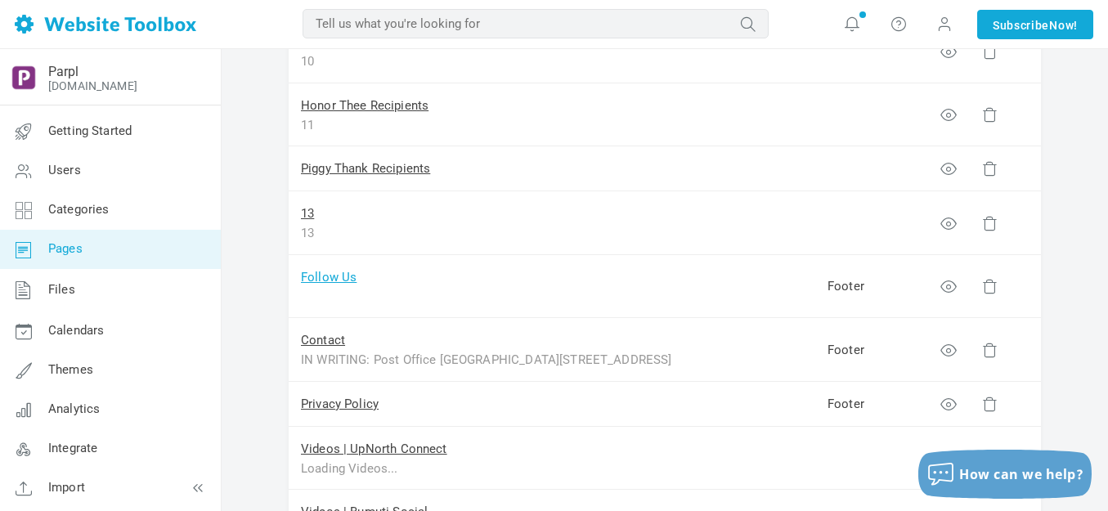
click at [338, 277] on link "Follow Us" at bounding box center [329, 277] width 56 height 15
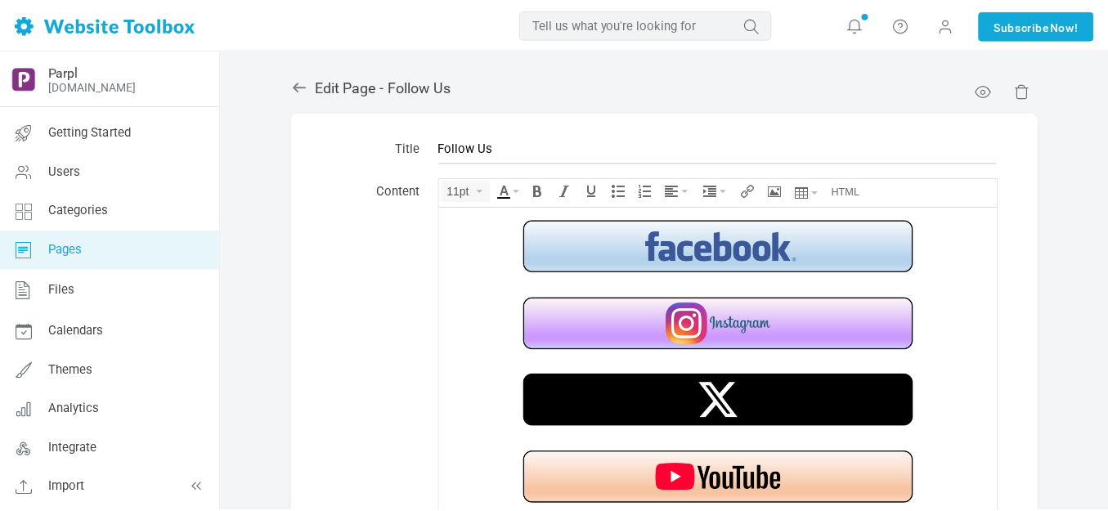
scroll to position [19, 0]
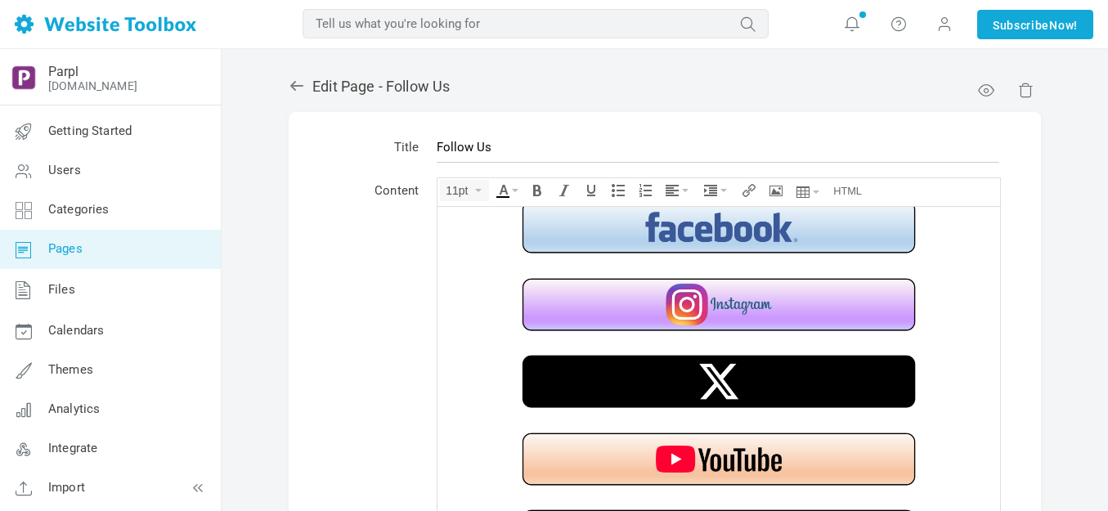
click at [655, 304] on img at bounding box center [718, 303] width 409 height 61
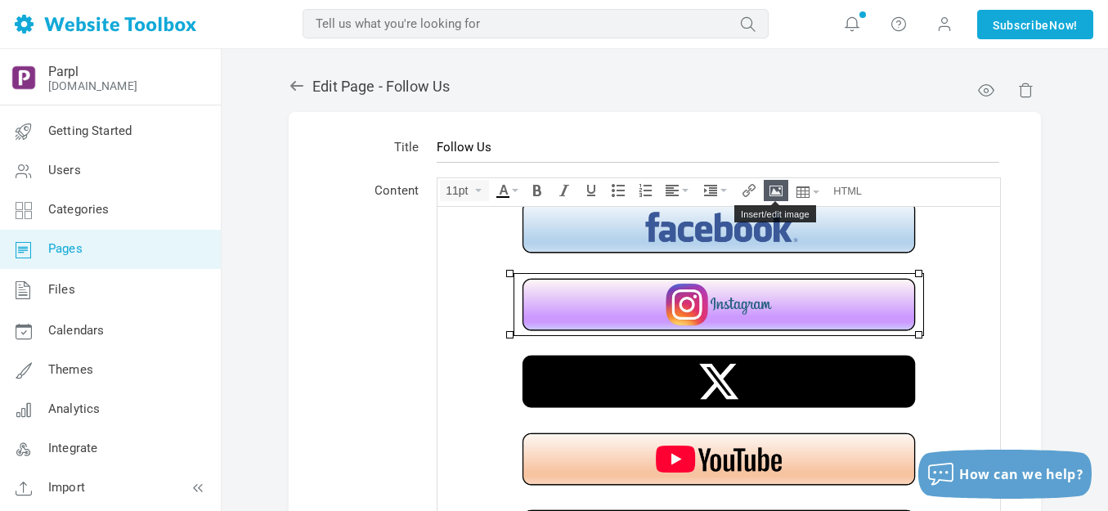
click at [775, 181] on button "Insert/edit image" at bounding box center [776, 191] width 23 height 20
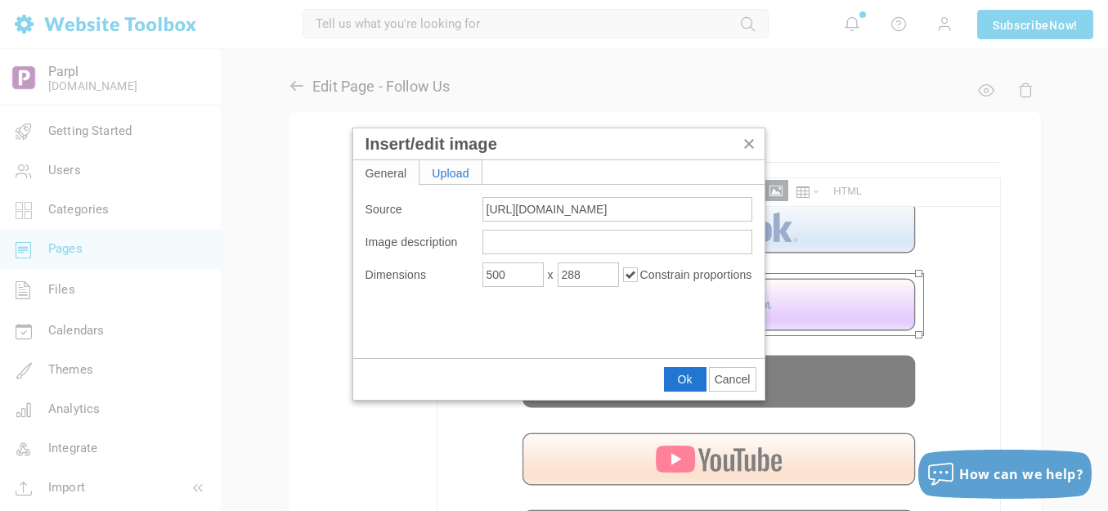
click at [457, 177] on div "Upload" at bounding box center [451, 172] width 62 height 24
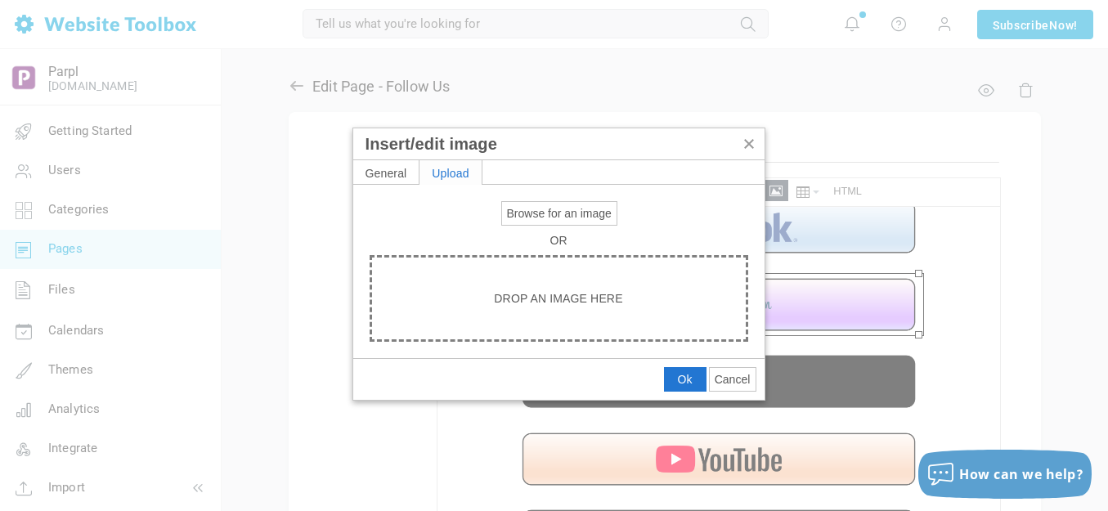
click at [534, 217] on span "Browse for an image" at bounding box center [559, 213] width 105 height 13
type input "C:\fakepath\Slide2.PNG"
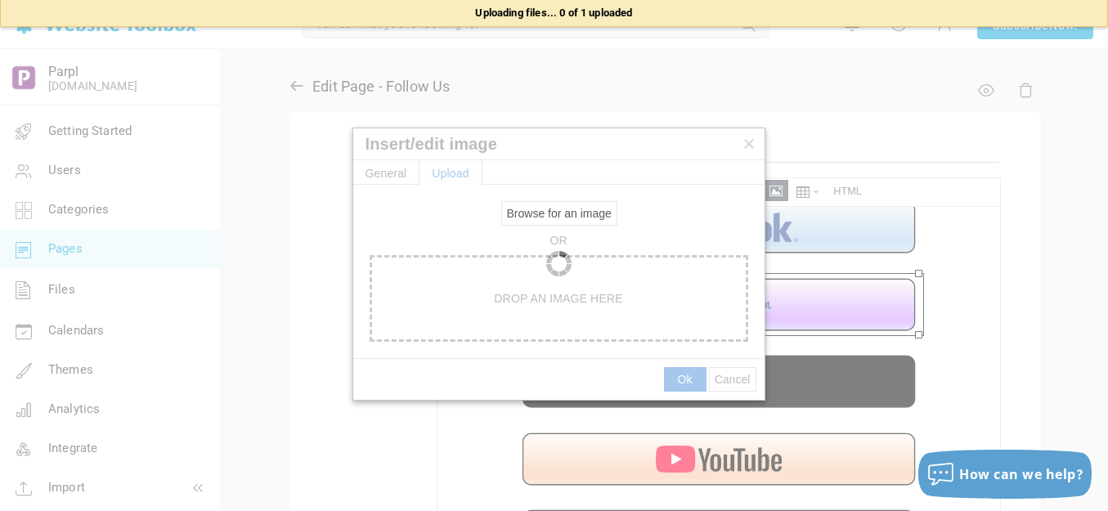
type input "[URL][DOMAIN_NAME]"
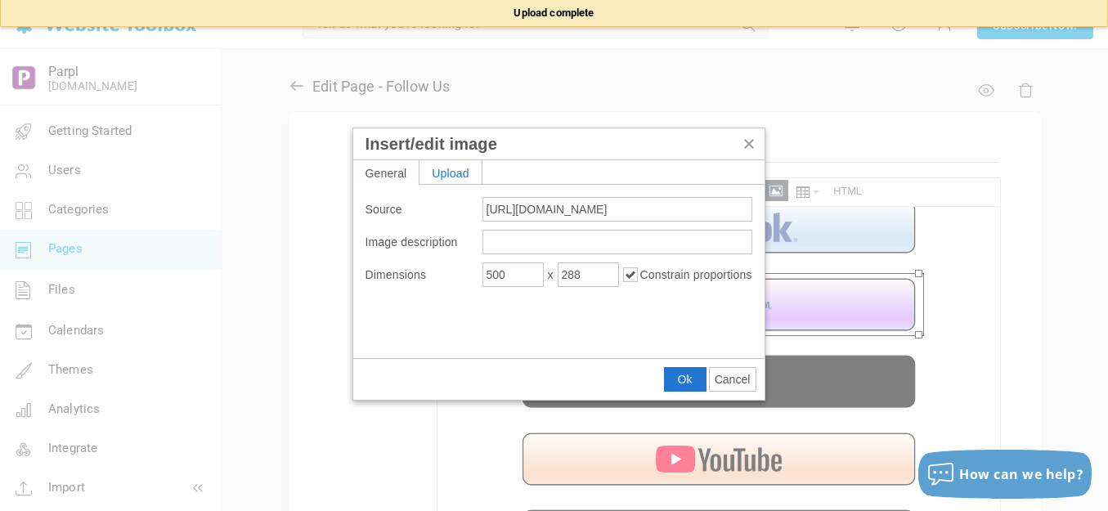
type input "1920"
type input "1106"
click at [516, 269] on input "1920" at bounding box center [512, 275] width 61 height 25
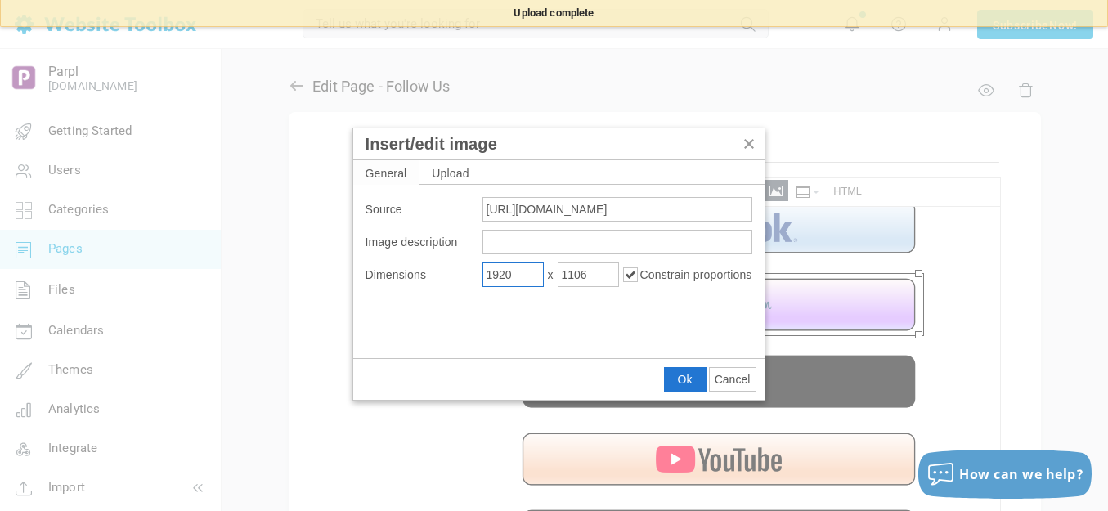
click at [516, 269] on input "1920" at bounding box center [512, 275] width 61 height 25
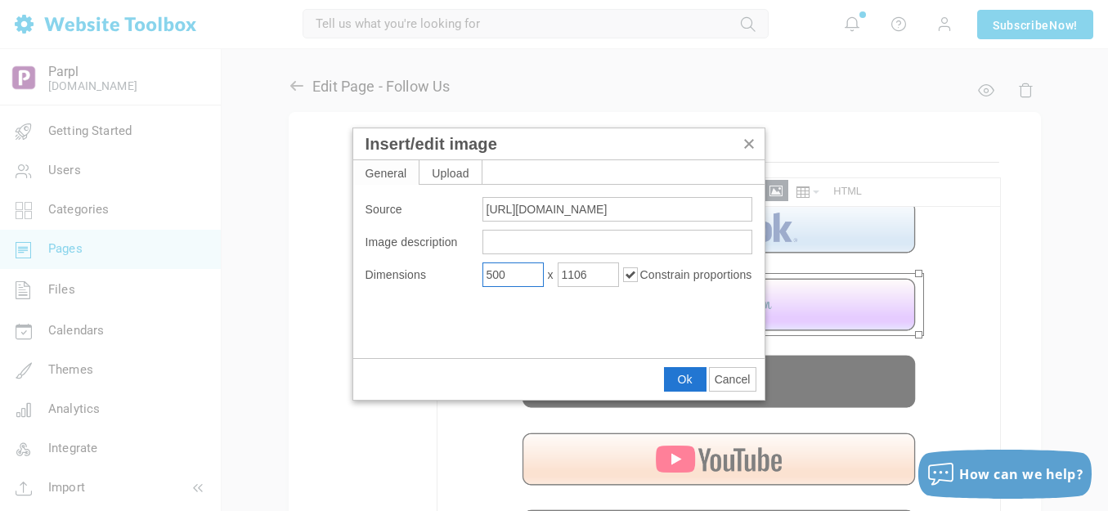
type input "500"
type input "288"
click at [679, 373] on span "Ok" at bounding box center [685, 379] width 15 height 13
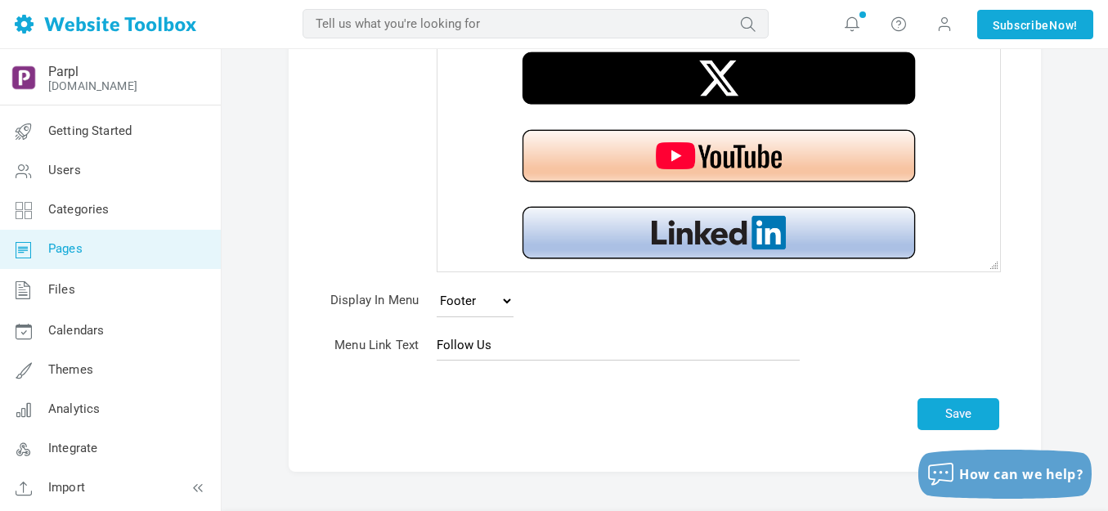
scroll to position [352, 0]
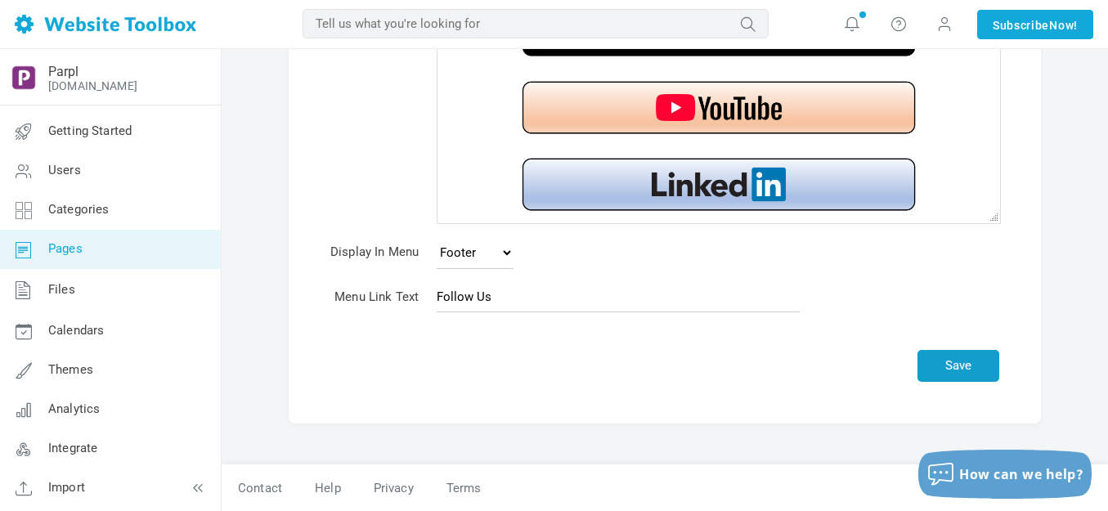
click at [972, 352] on button "Save" at bounding box center [959, 366] width 82 height 32
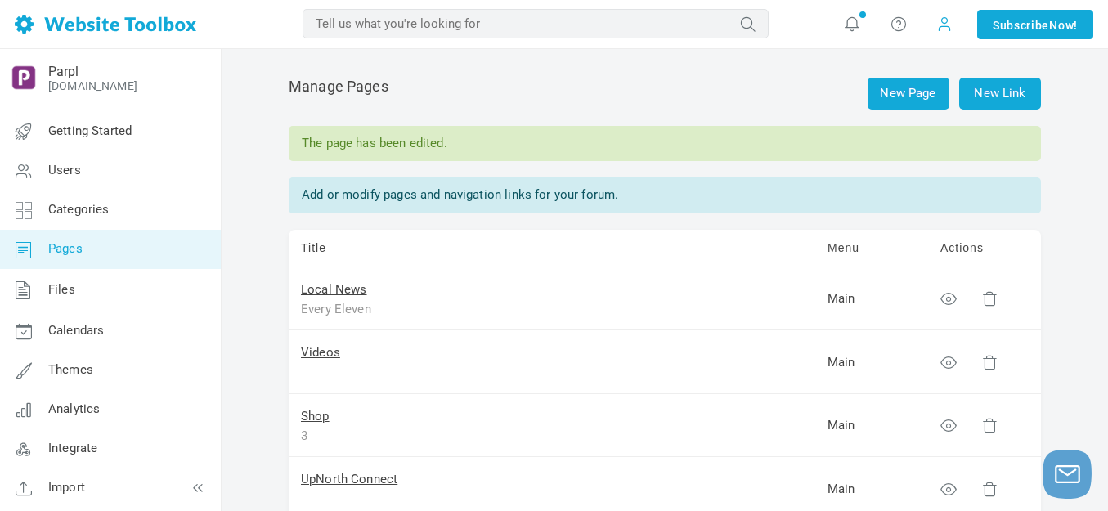
click at [948, 28] on span at bounding box center [944, 24] width 16 height 18
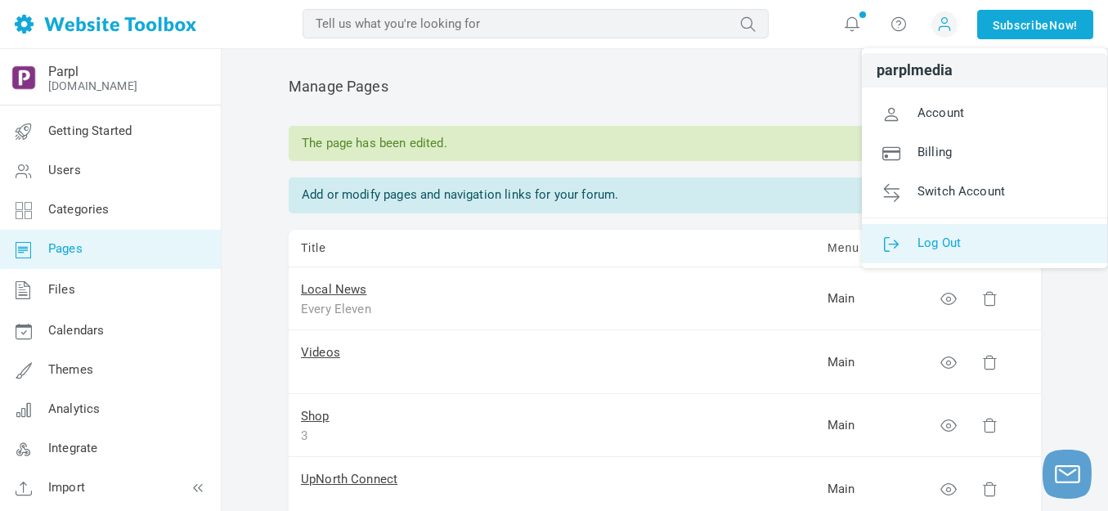
click at [931, 240] on span "Log Out" at bounding box center [939, 242] width 43 height 15
